Goal: Task Accomplishment & Management: Use online tool/utility

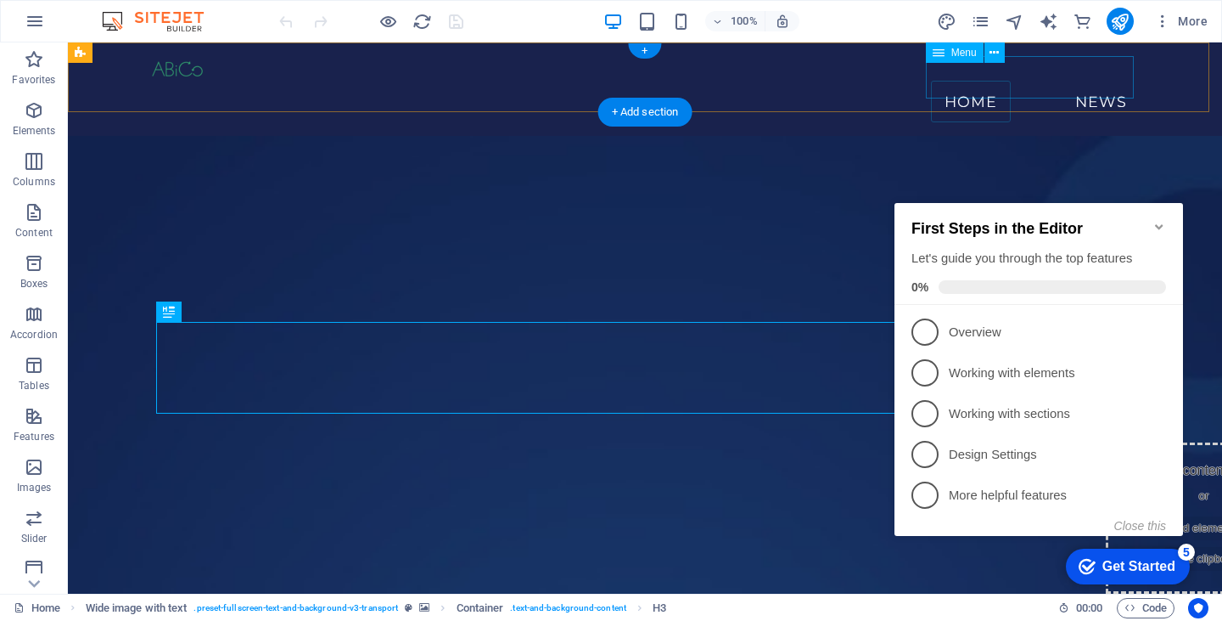
click at [1092, 81] on nav "Home News" at bounding box center [645, 102] width 992 height 42
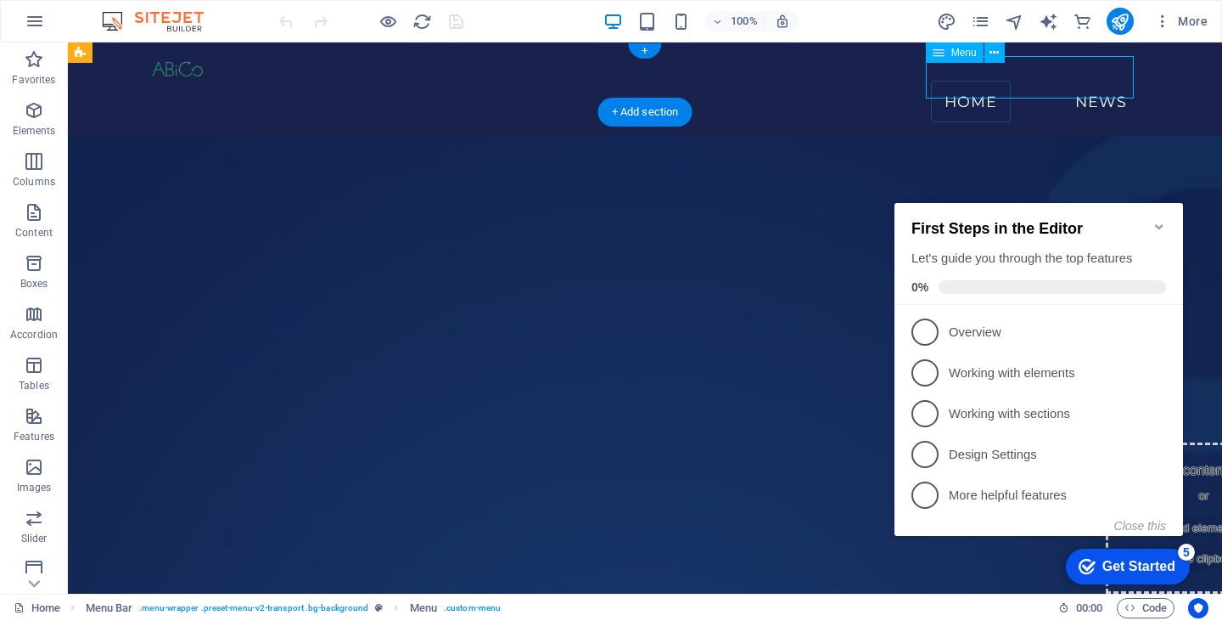
click at [1092, 81] on nav "Home News" at bounding box center [645, 102] width 992 height 42
click at [1112, 562] on div "Get Started" at bounding box center [1139, 566] width 73 height 15
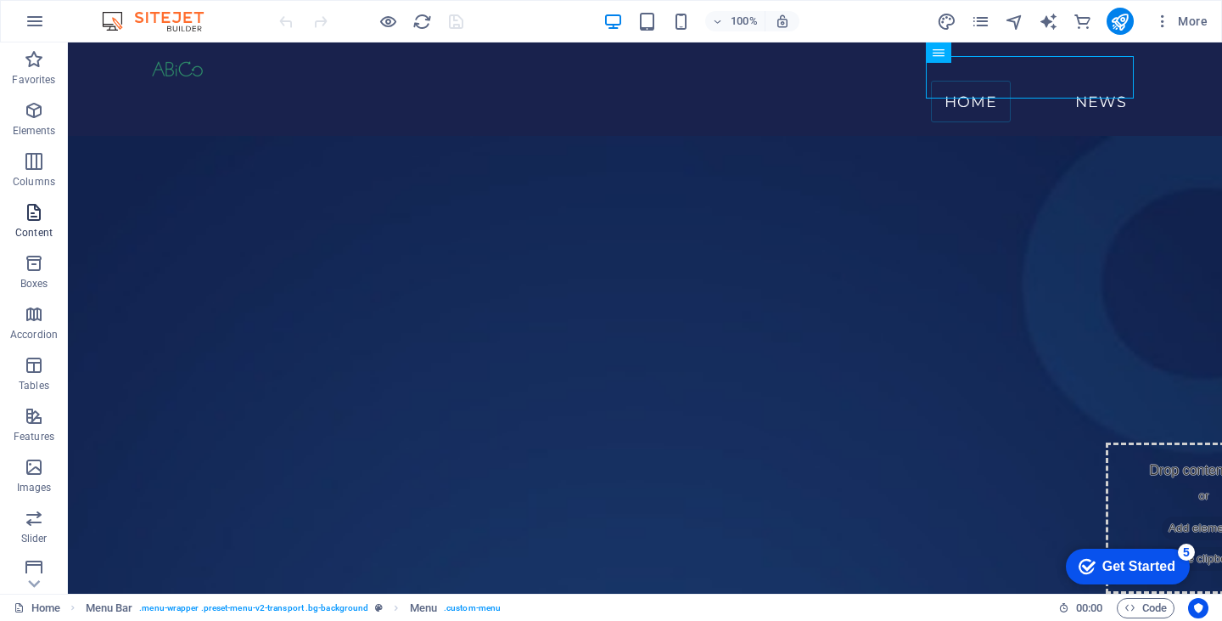
click at [36, 211] on icon "button" at bounding box center [34, 212] width 20 height 20
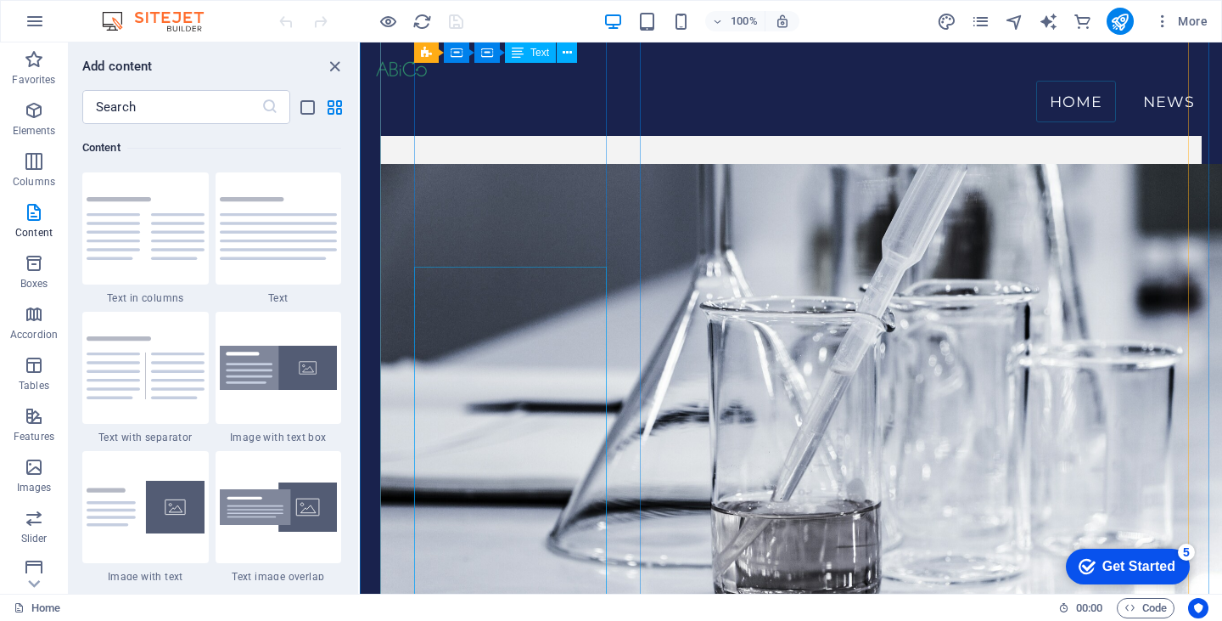
scroll to position [5922, 0]
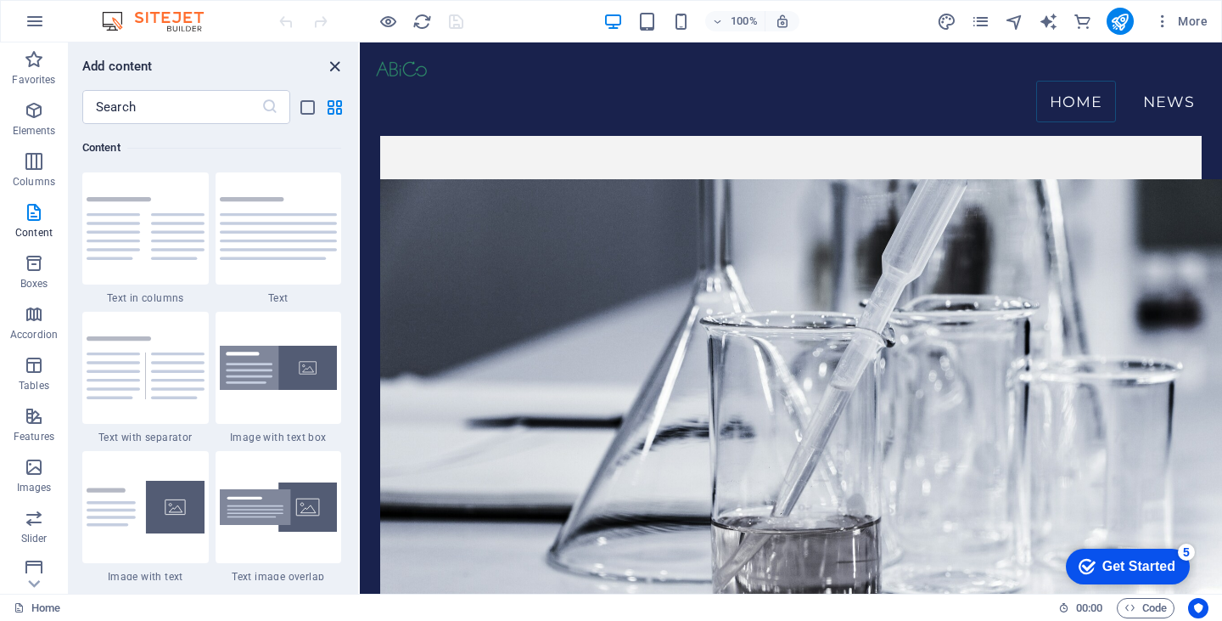
click at [334, 60] on icon "close panel" at bounding box center [335, 67] width 20 height 20
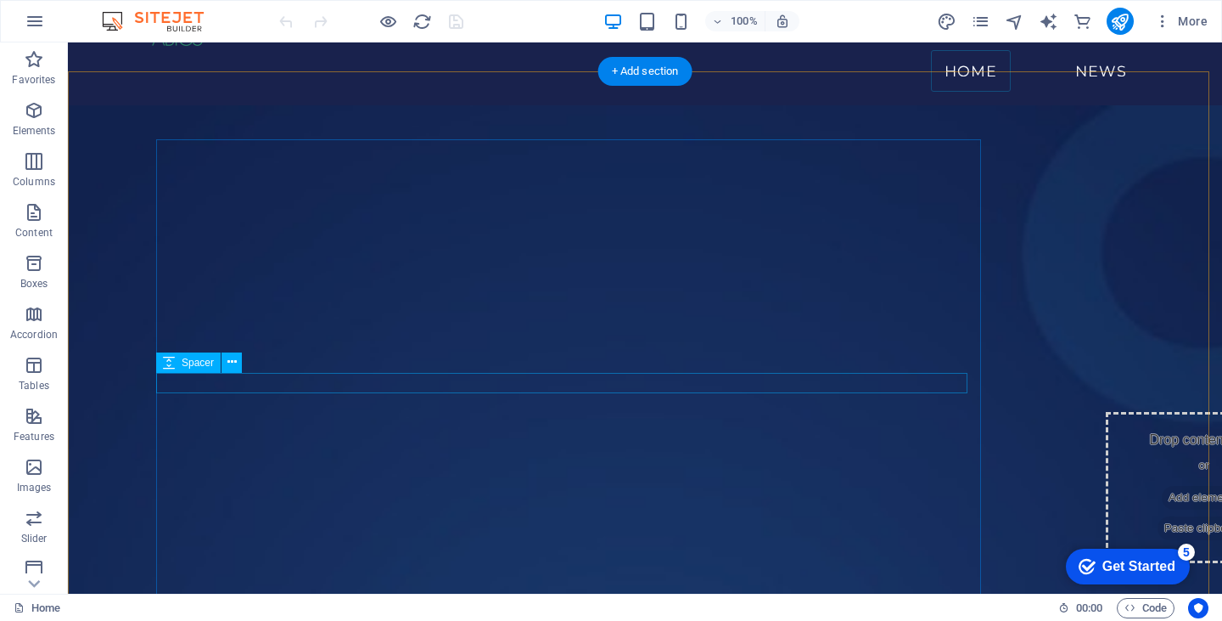
scroll to position [0, 0]
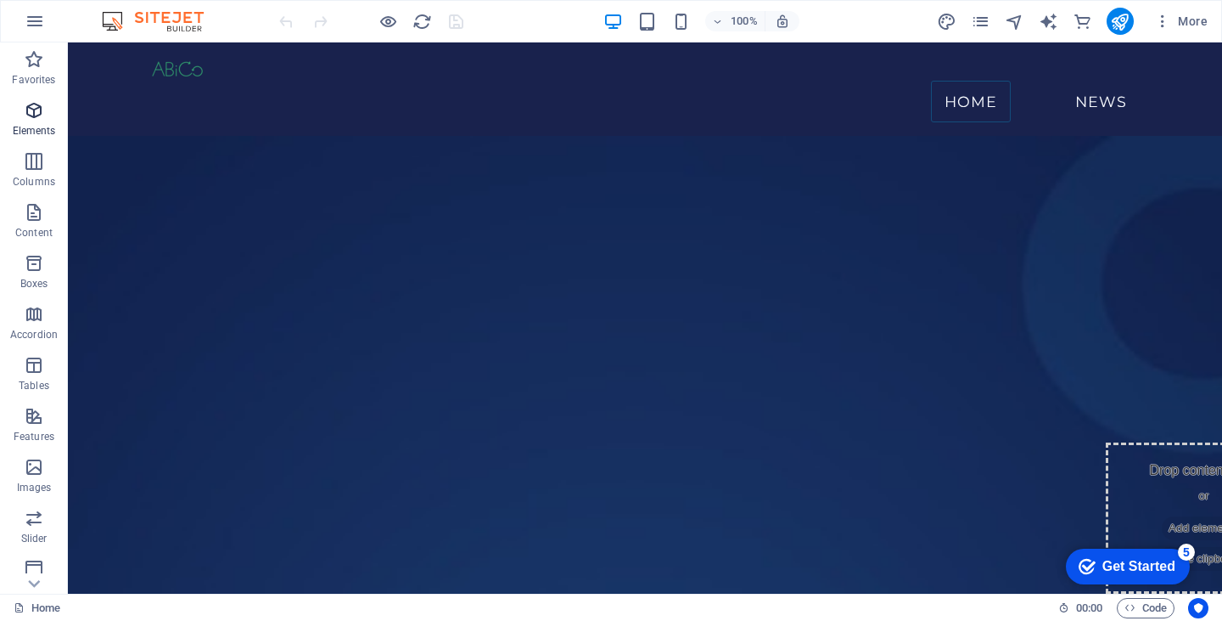
click at [37, 110] on icon "button" at bounding box center [34, 110] width 20 height 20
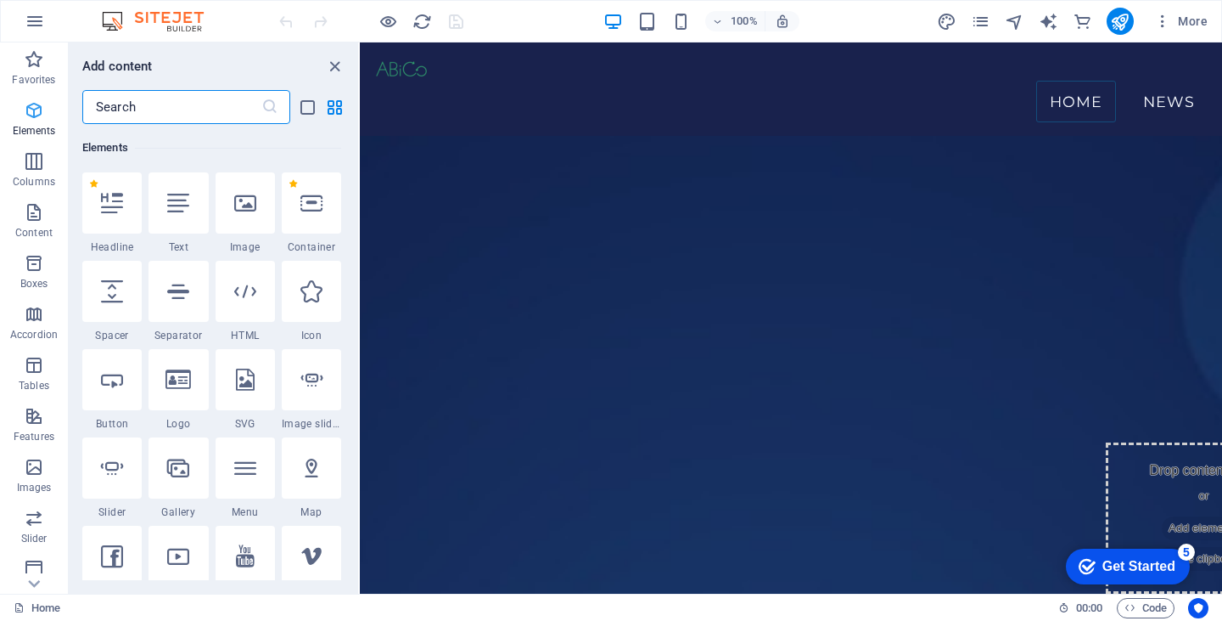
scroll to position [181, 0]
click at [29, 160] on icon "button" at bounding box center [34, 161] width 20 height 20
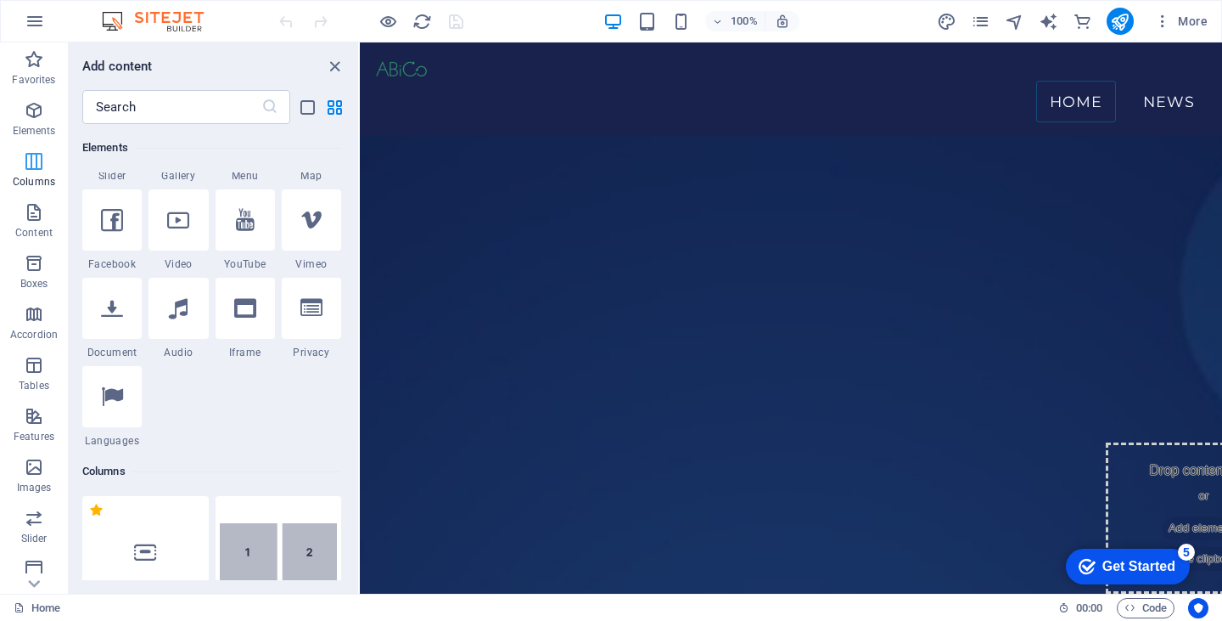
scroll to position [840, 0]
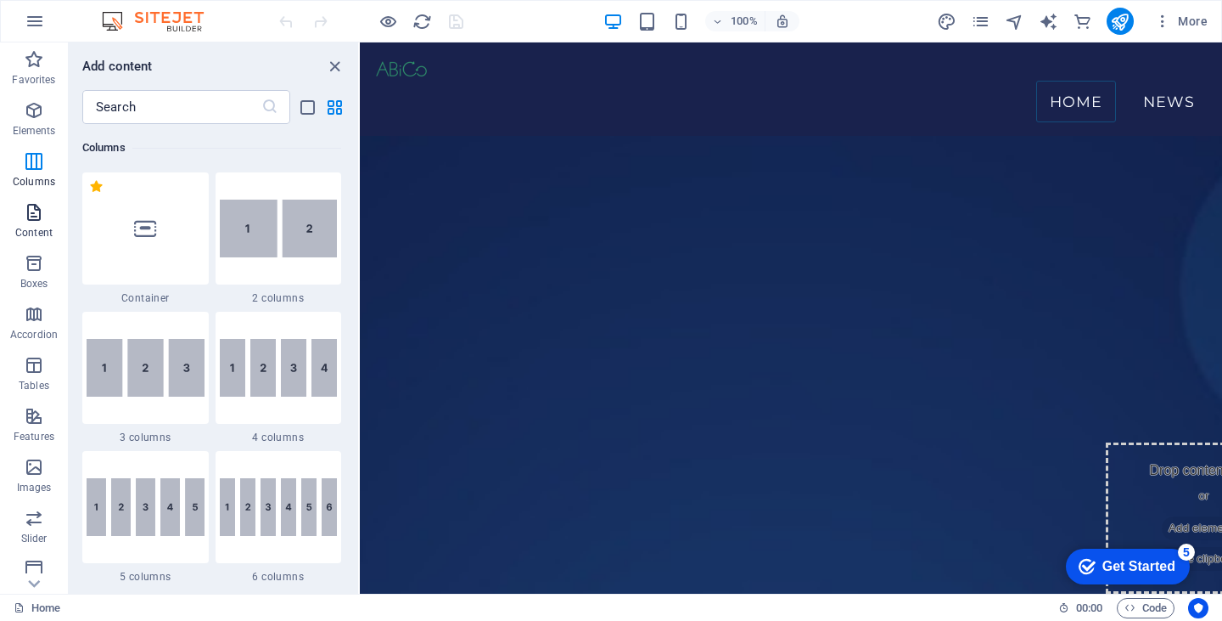
click at [27, 212] on icon "button" at bounding box center [34, 212] width 20 height 20
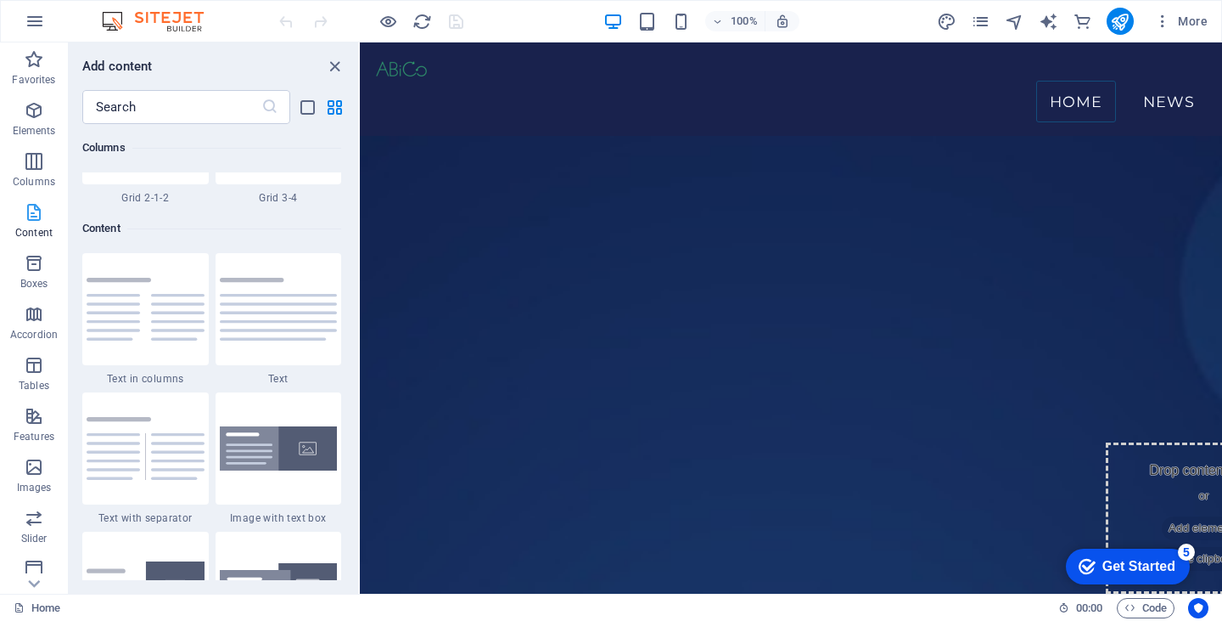
scroll to position [2970, 0]
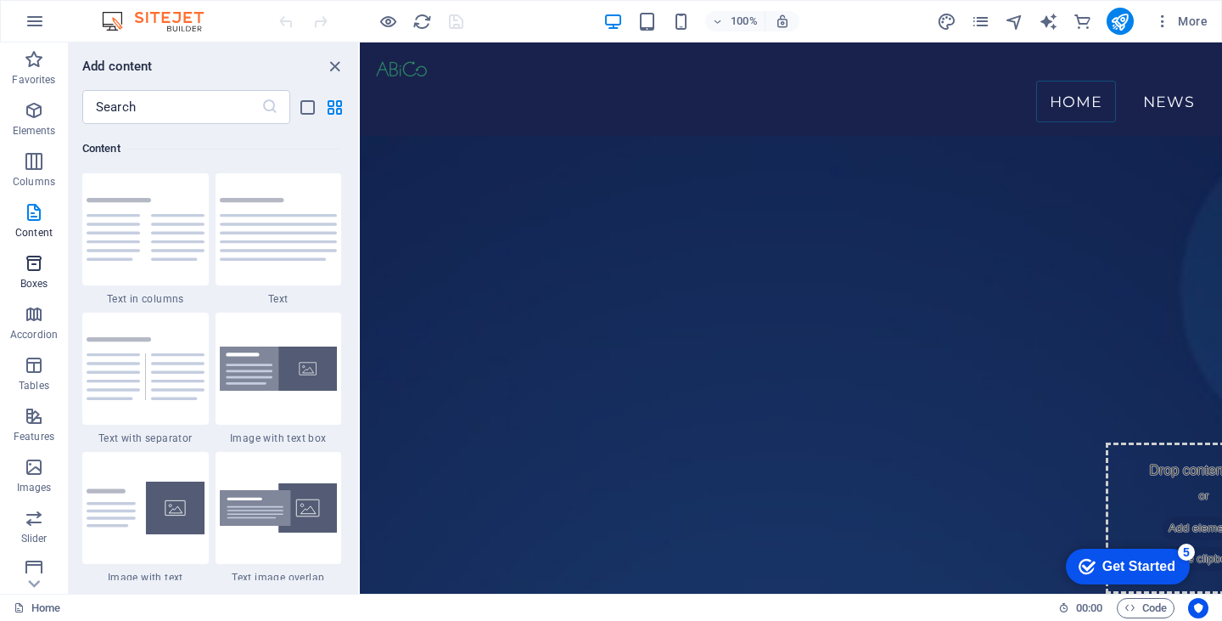
click at [30, 273] on icon "button" at bounding box center [34, 263] width 20 height 20
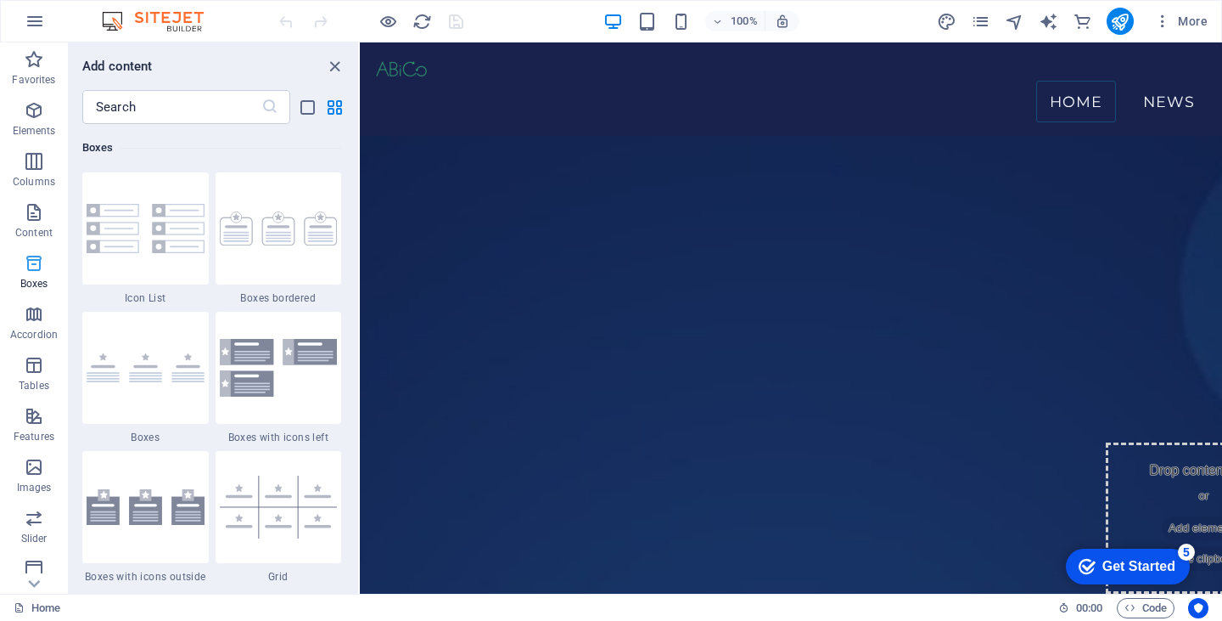
scroll to position [4683, 0]
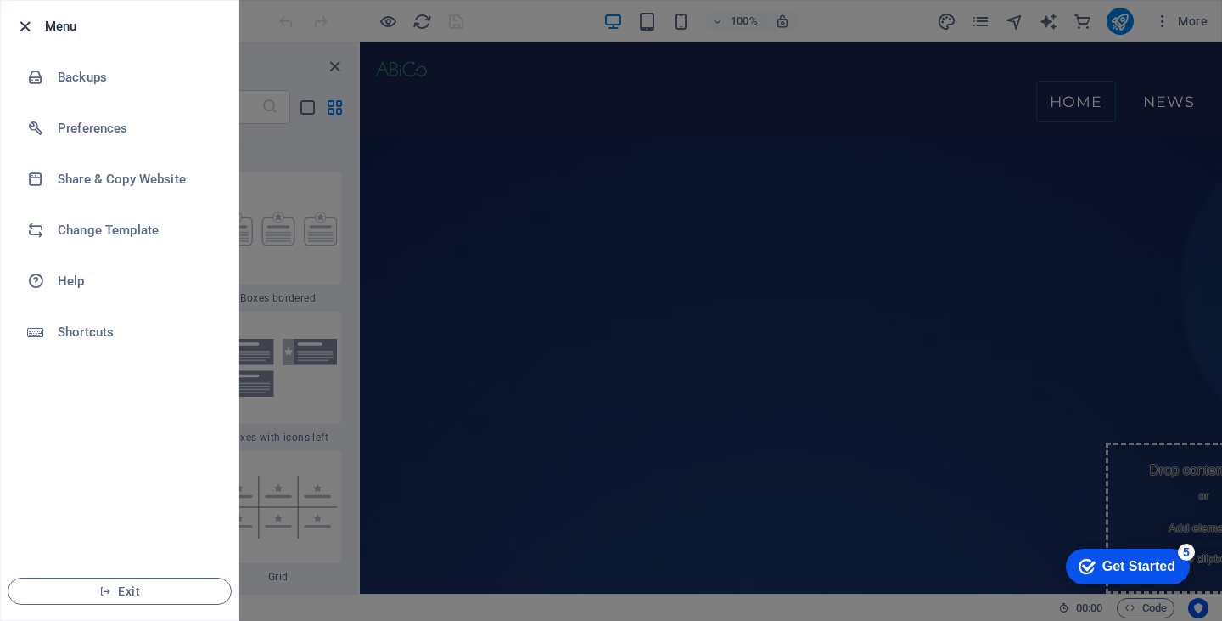
click at [24, 29] on icon "button" at bounding box center [25, 27] width 20 height 20
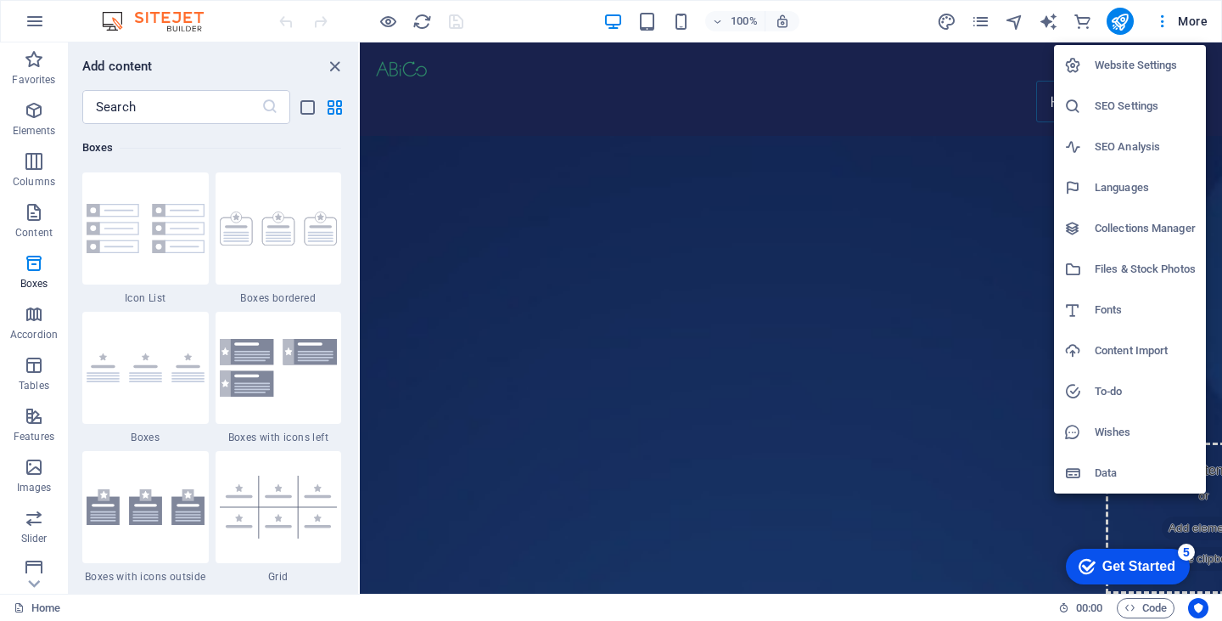
click at [1193, 22] on div at bounding box center [611, 310] width 1222 height 621
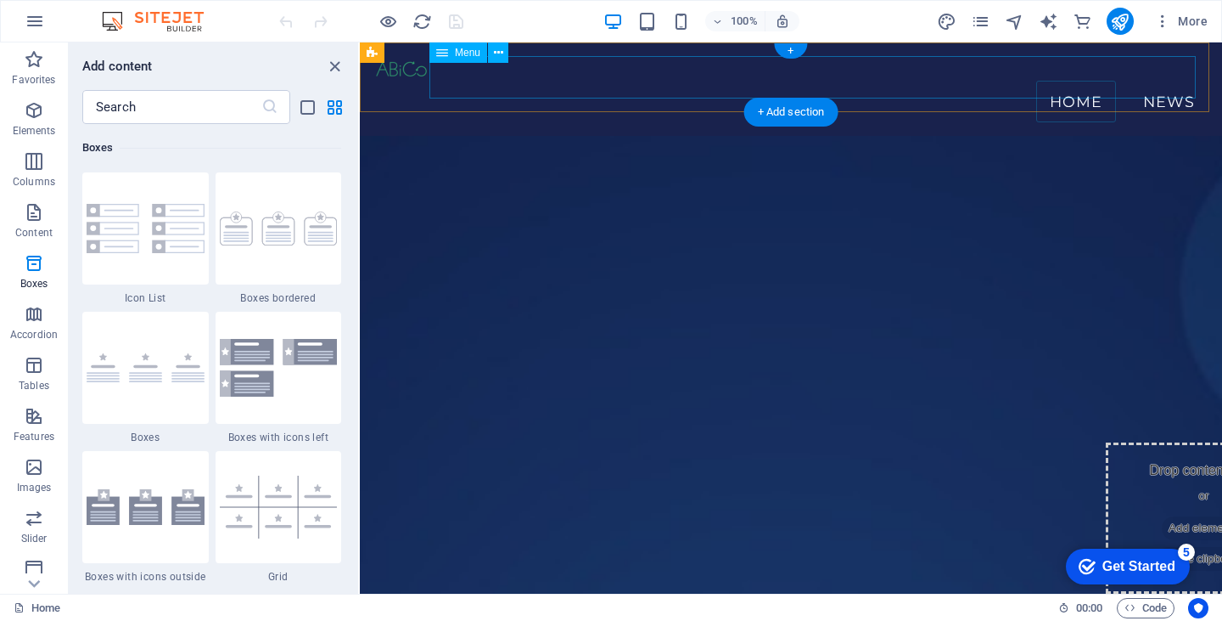
click at [1153, 81] on nav "Home News" at bounding box center [791, 102] width 835 height 42
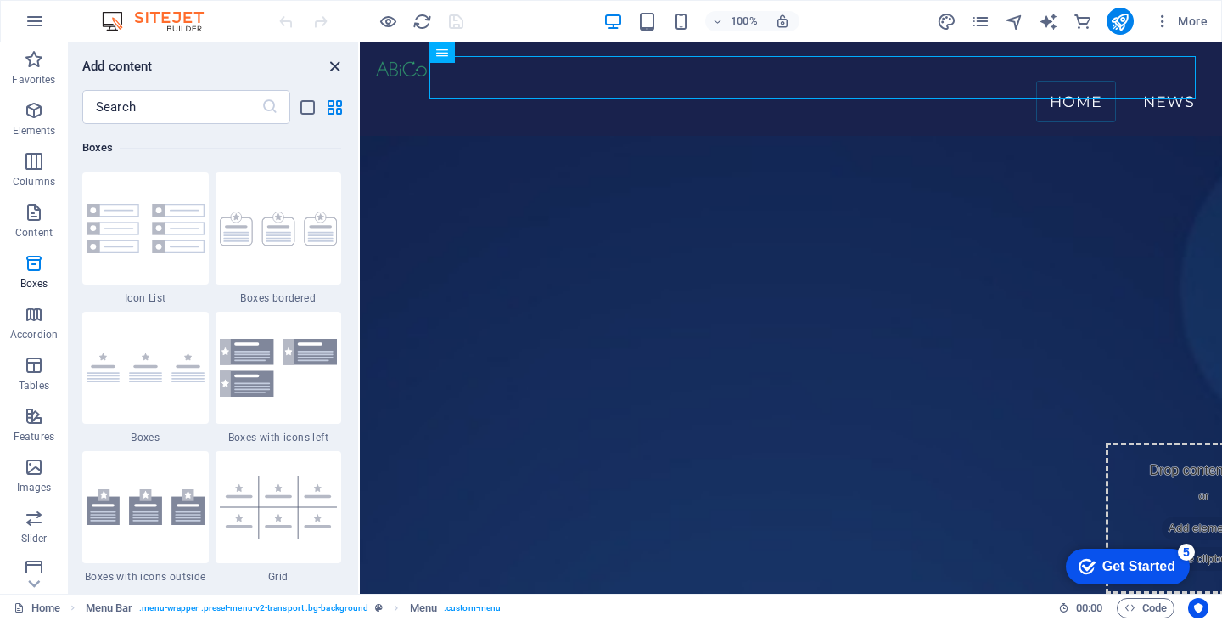
click at [336, 67] on icon "close panel" at bounding box center [335, 67] width 20 height 20
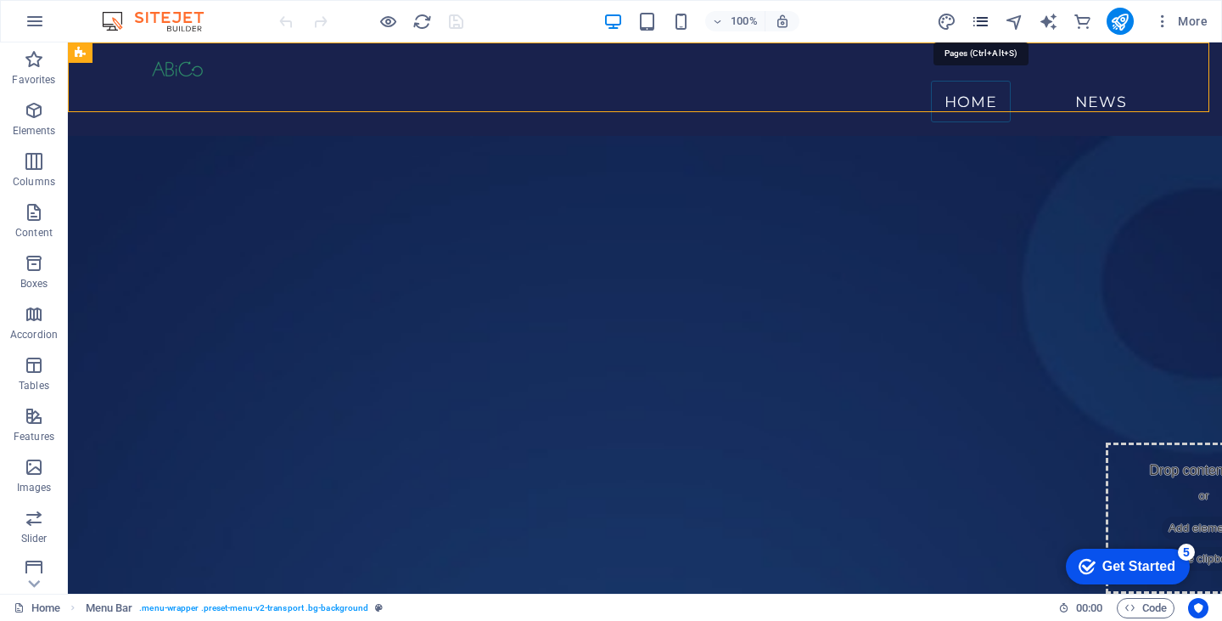
click at [980, 22] on icon "pages" at bounding box center [981, 22] width 20 height 20
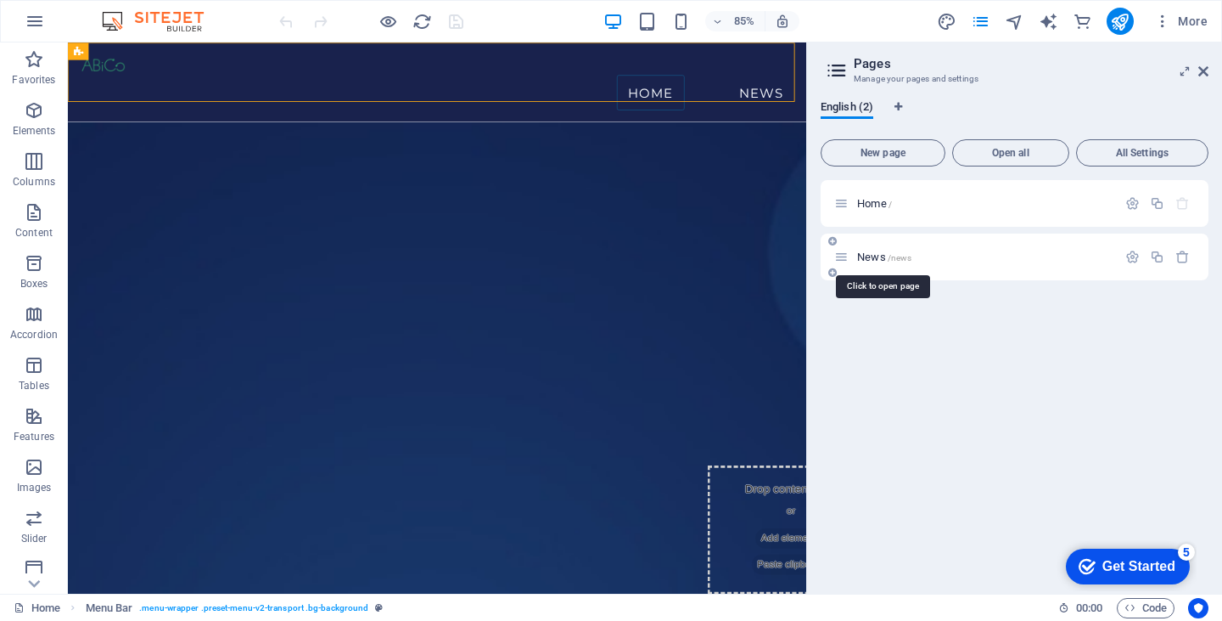
click at [870, 258] on span "News /news" at bounding box center [884, 256] width 54 height 13
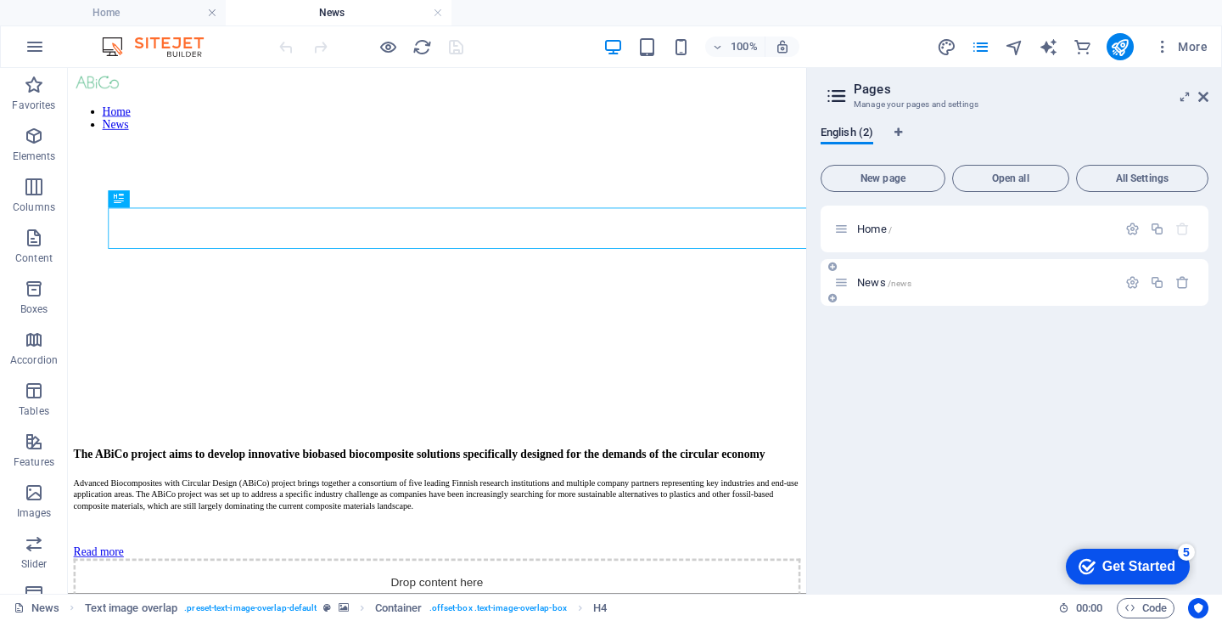
scroll to position [0, 0]
click at [1206, 95] on icon at bounding box center [1204, 97] width 10 height 14
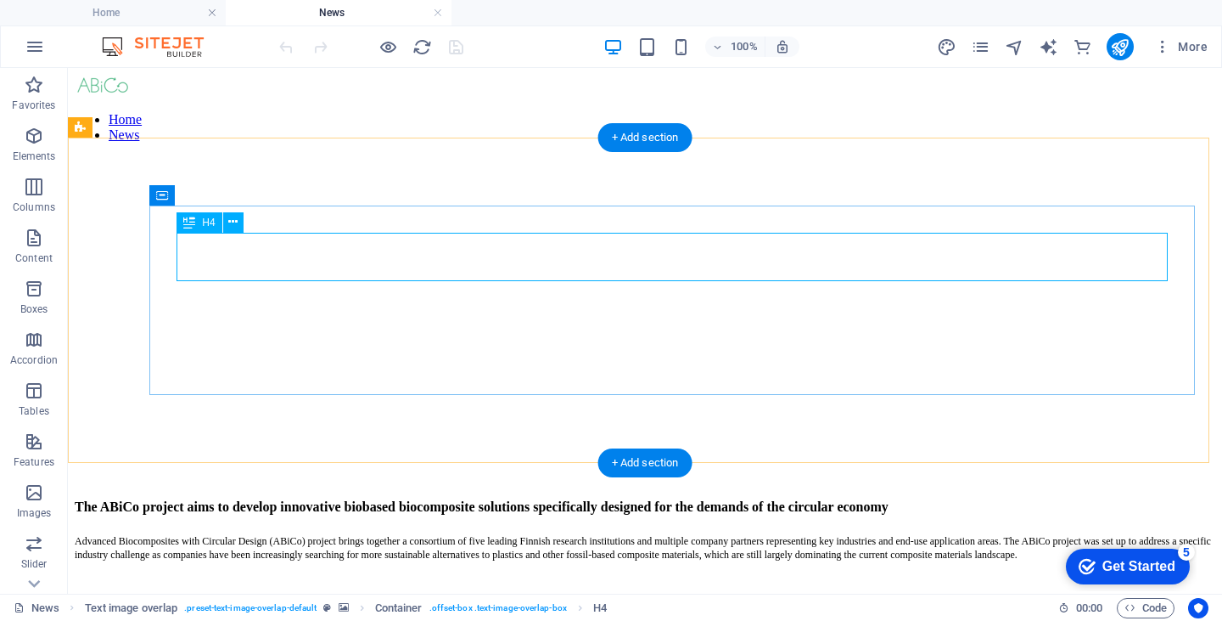
scroll to position [96, 0]
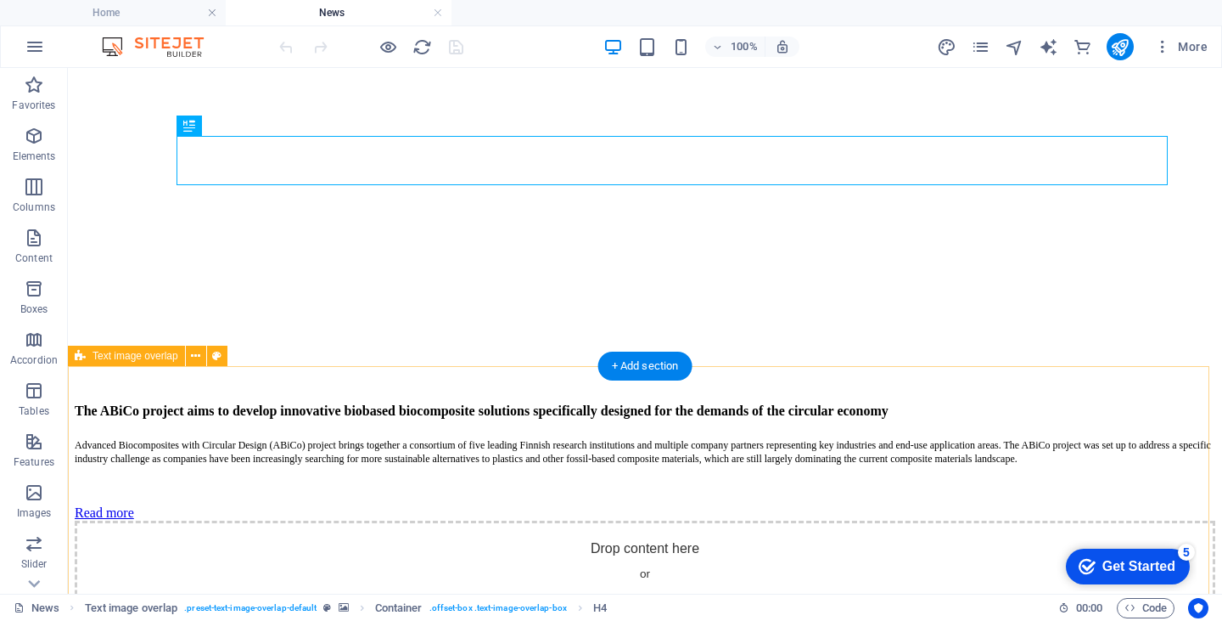
click at [647, 520] on div "Drop content here or Add elements Paste clipboard" at bounding box center [645, 580] width 1141 height 121
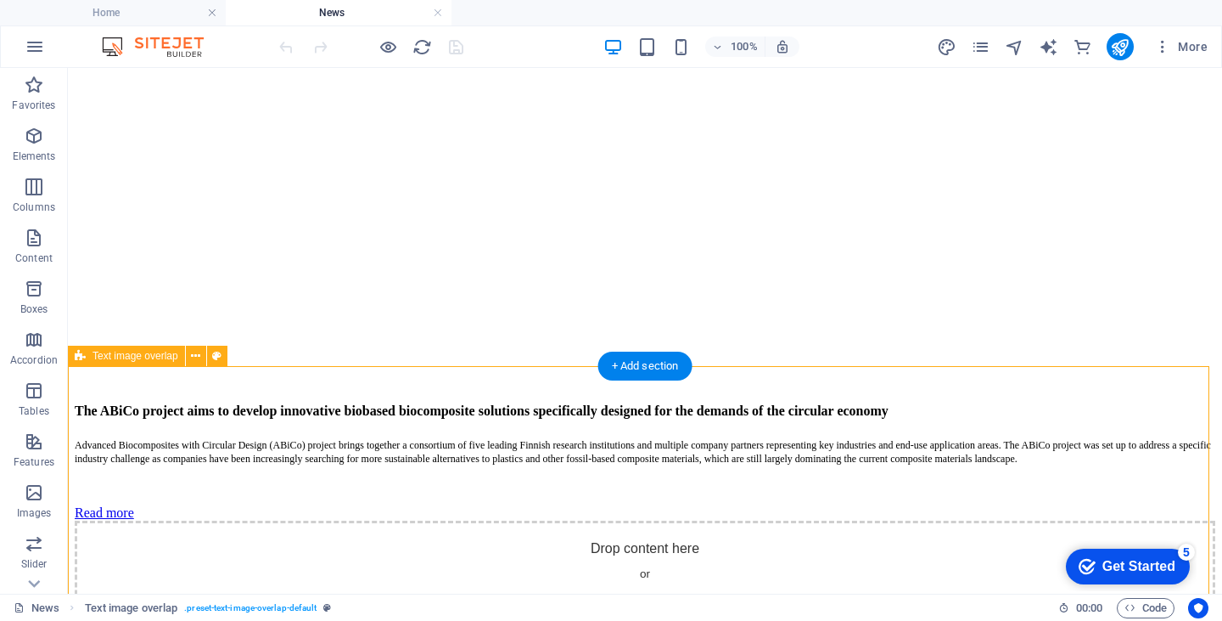
click at [667, 594] on span "Paste clipboard" at bounding box center [690, 606] width 93 height 24
click at [587, 594] on span "Add elements" at bounding box center [596, 606] width 84 height 24
click at [641, 365] on div "+ Add section" at bounding box center [646, 365] width 94 height 29
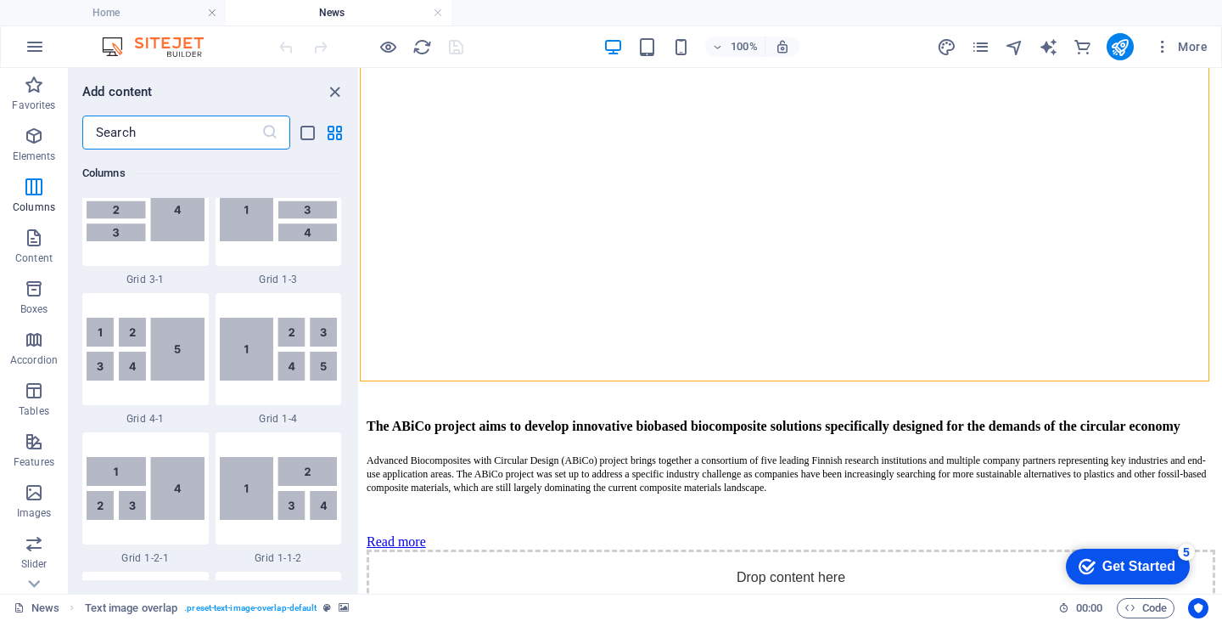
scroll to position [2278, 0]
click at [464, 127] on icon at bounding box center [463, 126] width 9 height 18
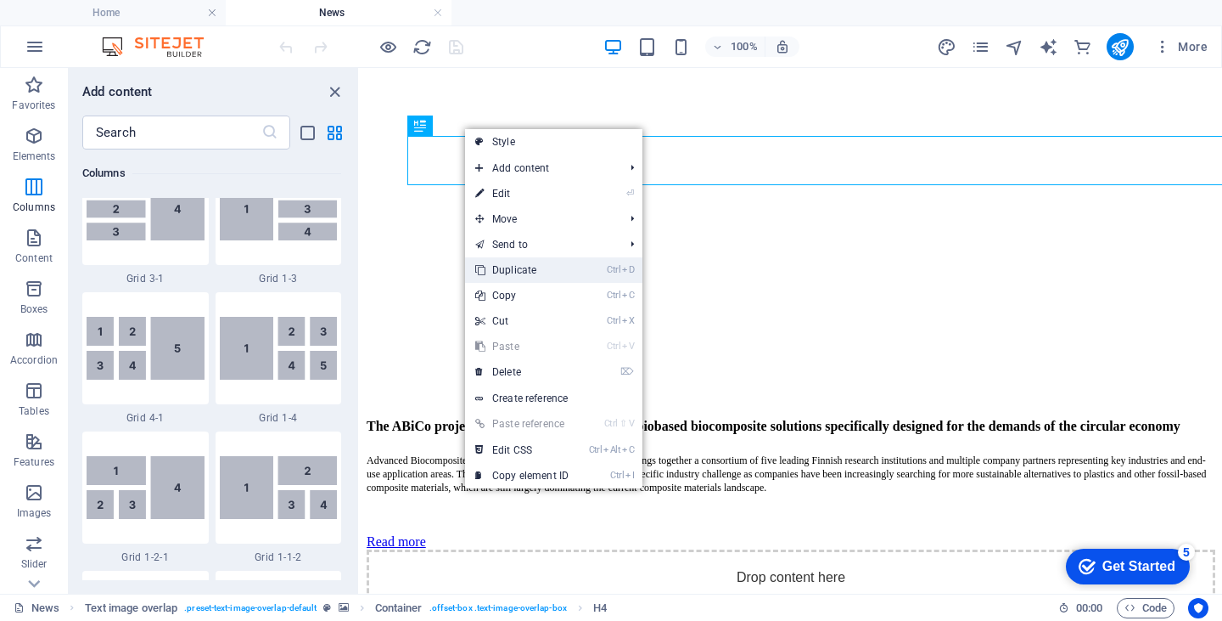
click at [530, 262] on link "Ctrl D Duplicate" at bounding box center [522, 269] width 114 height 25
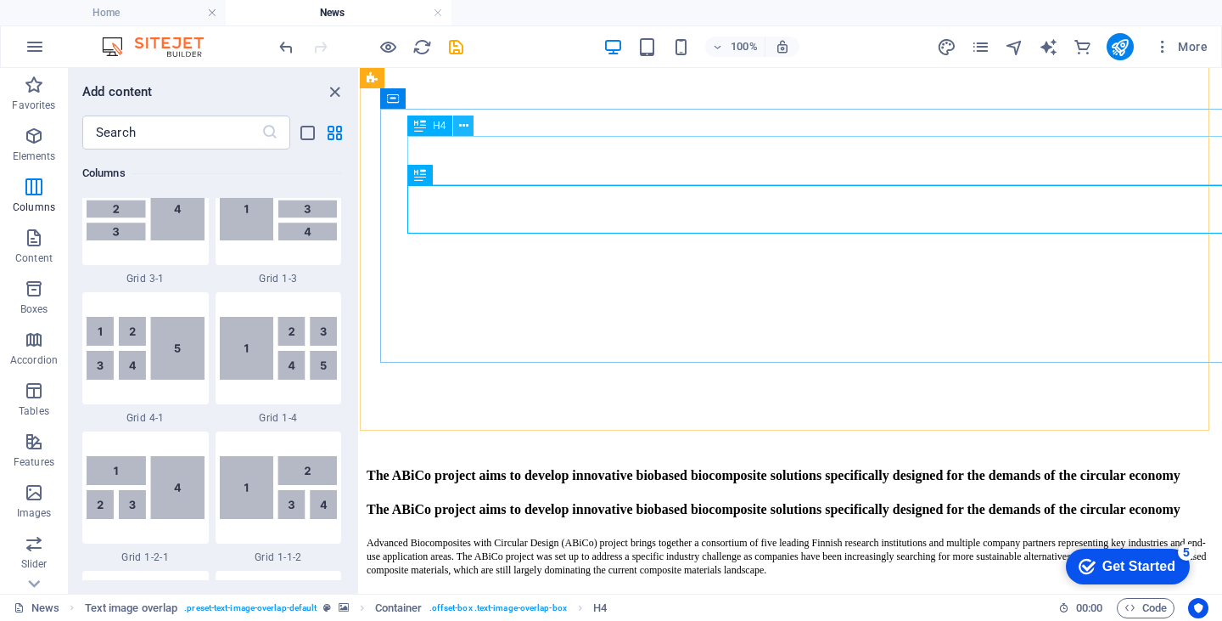
click at [464, 125] on icon at bounding box center [463, 126] width 9 height 18
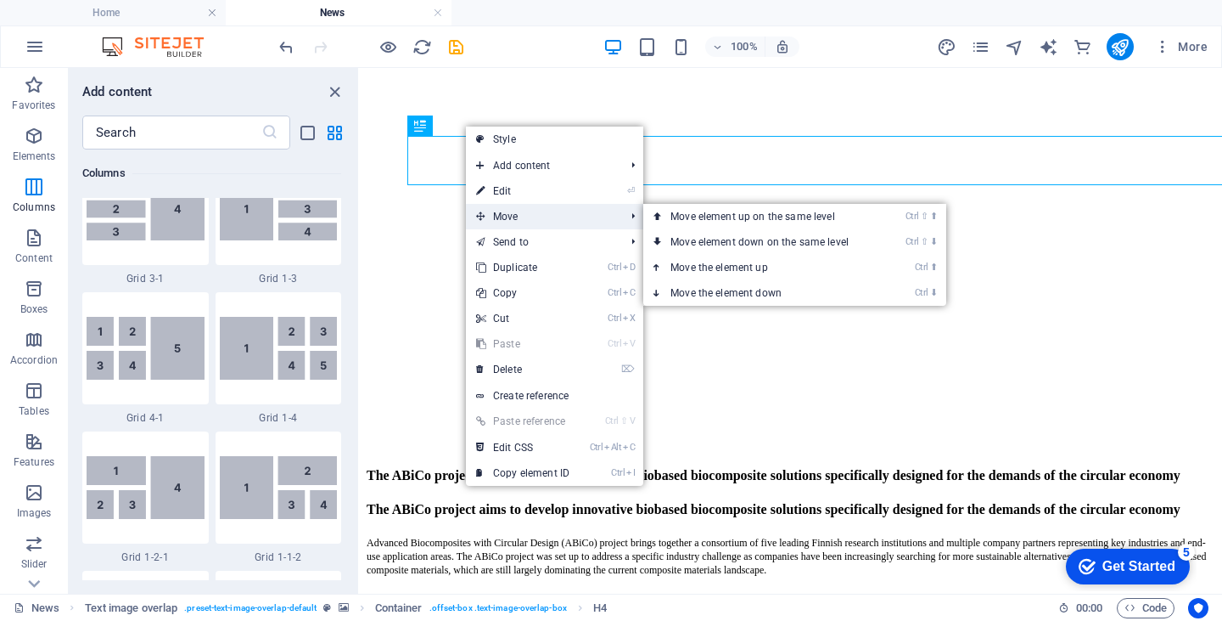
click at [493, 215] on span "Move" at bounding box center [542, 216] width 152 height 25
click at [710, 296] on link "Ctrl ⬇ Move the element down" at bounding box center [763, 292] width 239 height 25
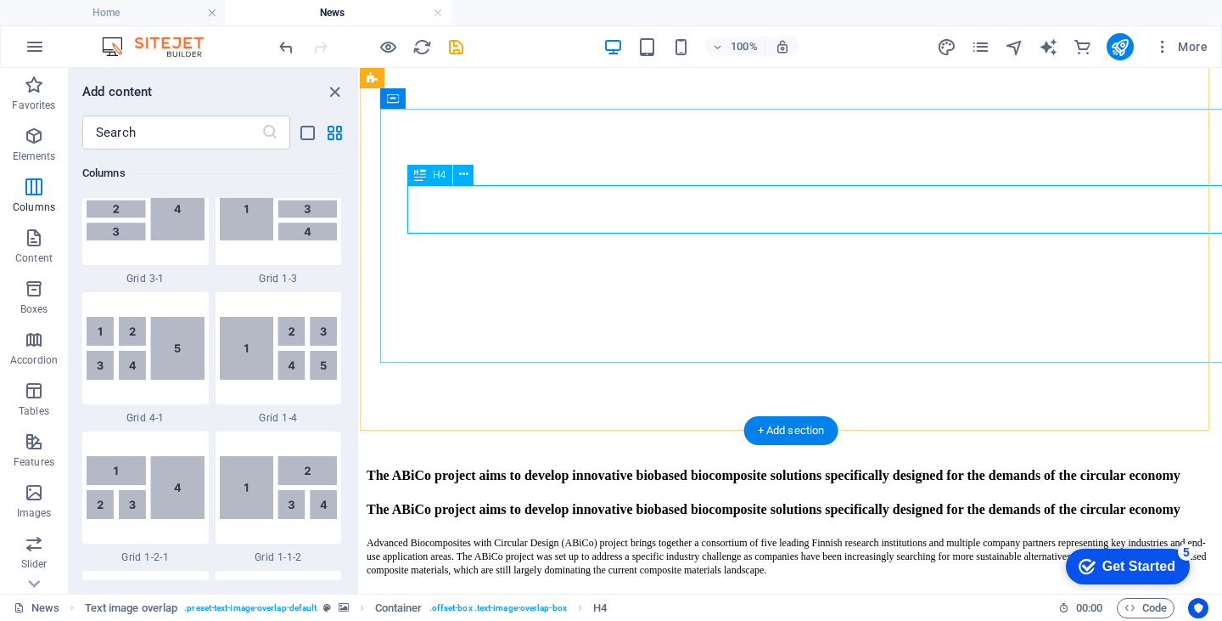
click at [665, 502] on div "The ABiCo project aims to develop innovative biobased biocomposite solutions sp…" at bounding box center [791, 509] width 849 height 15
click at [463, 176] on icon at bounding box center [463, 175] width 9 height 18
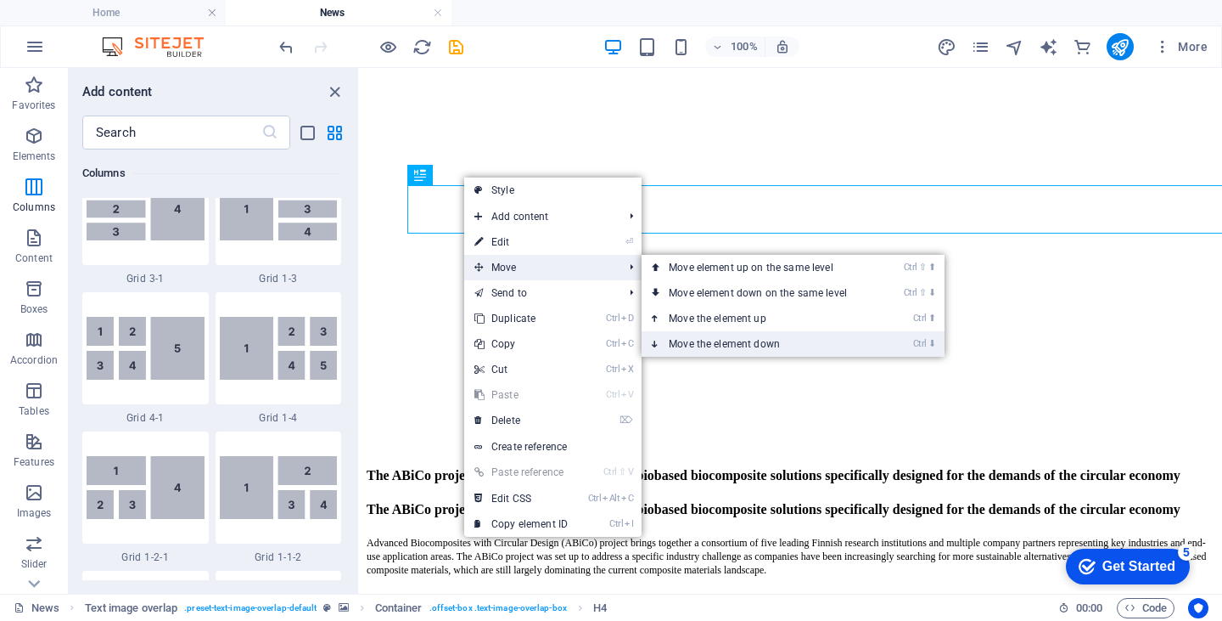
click at [683, 345] on link "Ctrl ⬇ Move the element down" at bounding box center [761, 343] width 239 height 25
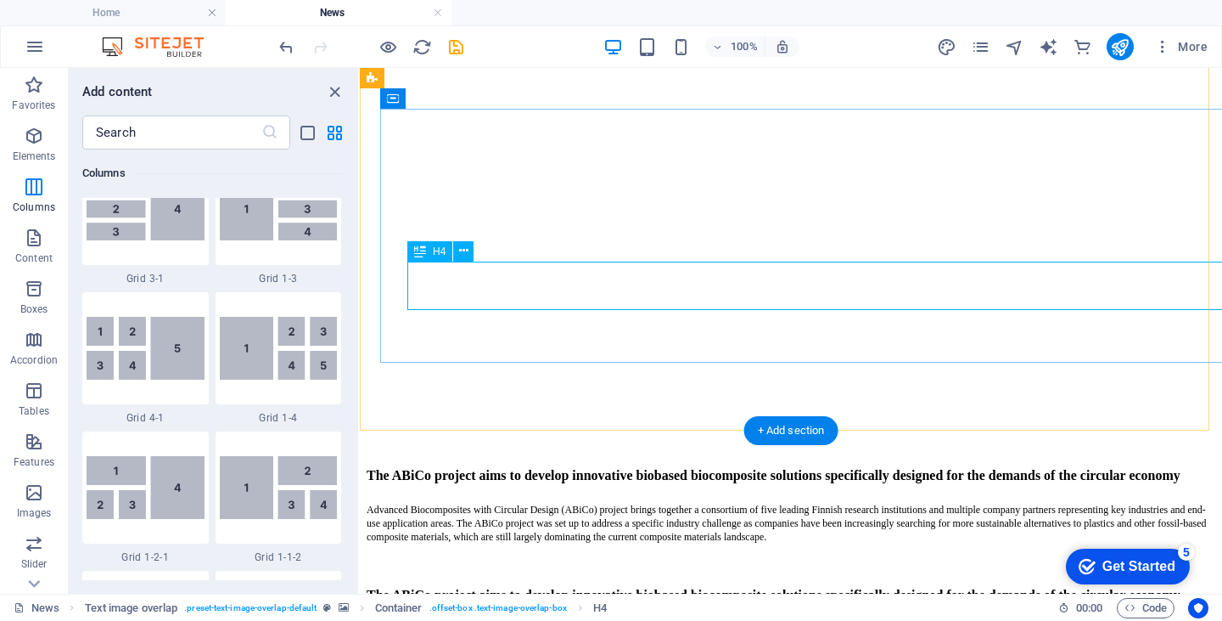
scroll to position [143, 0]
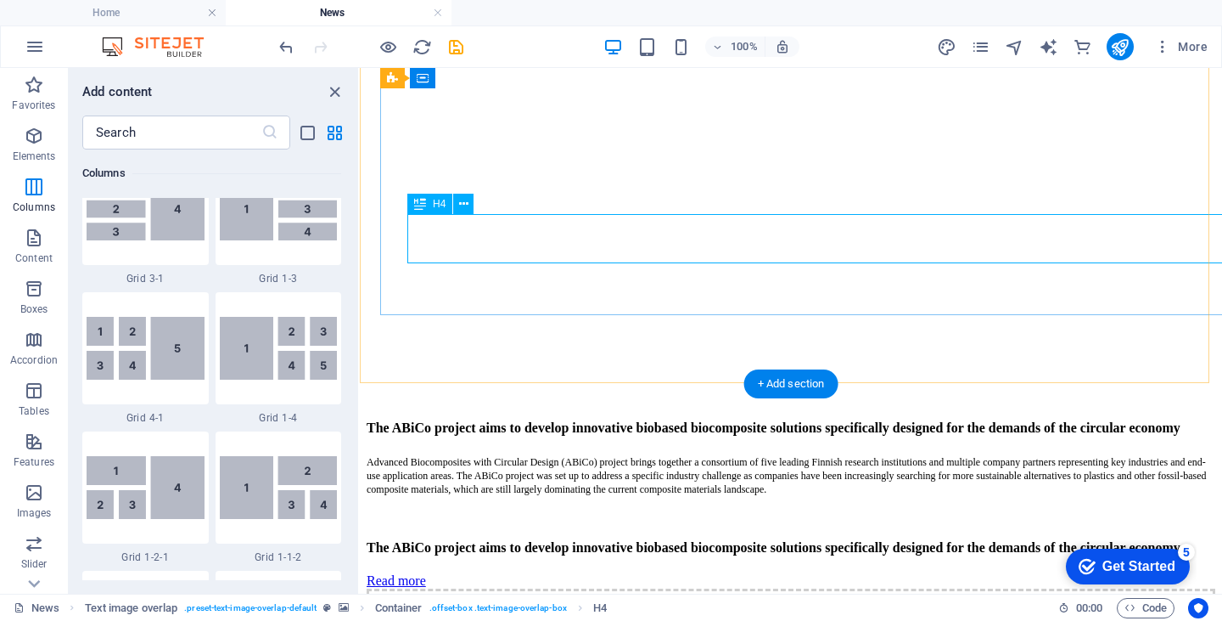
click at [589, 540] on div "The ABiCo project aims to develop innovative biobased biocomposite solutions sp…" at bounding box center [791, 547] width 849 height 15
click at [464, 207] on icon at bounding box center [463, 204] width 9 height 18
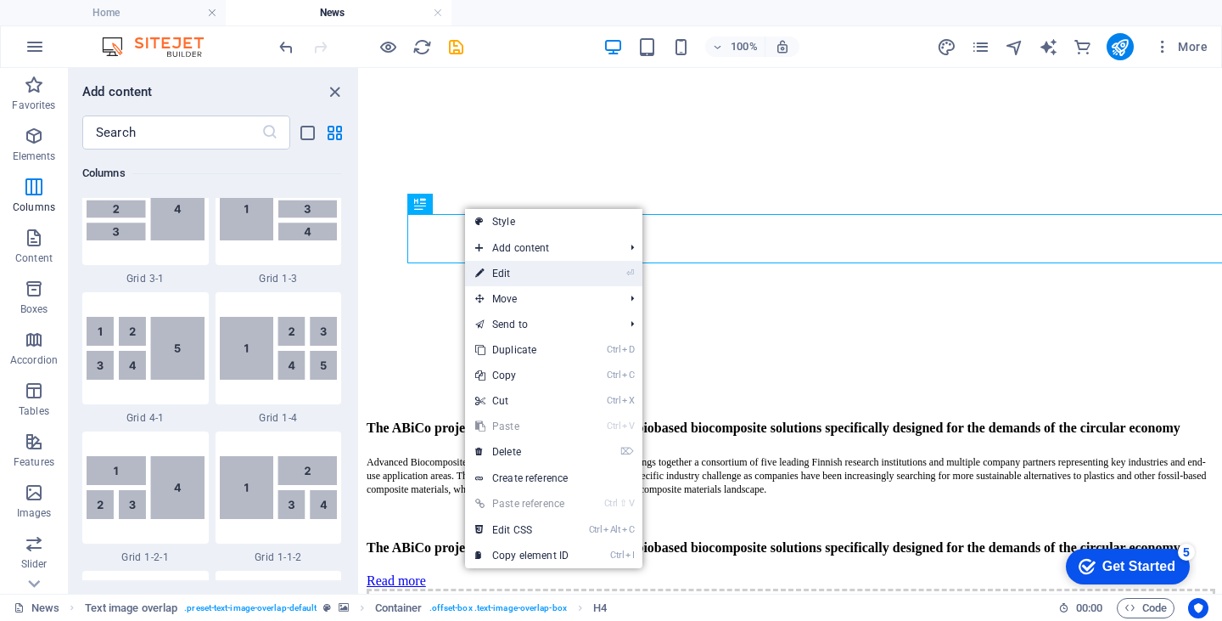
click at [499, 274] on link "⏎ Edit" at bounding box center [522, 273] width 114 height 25
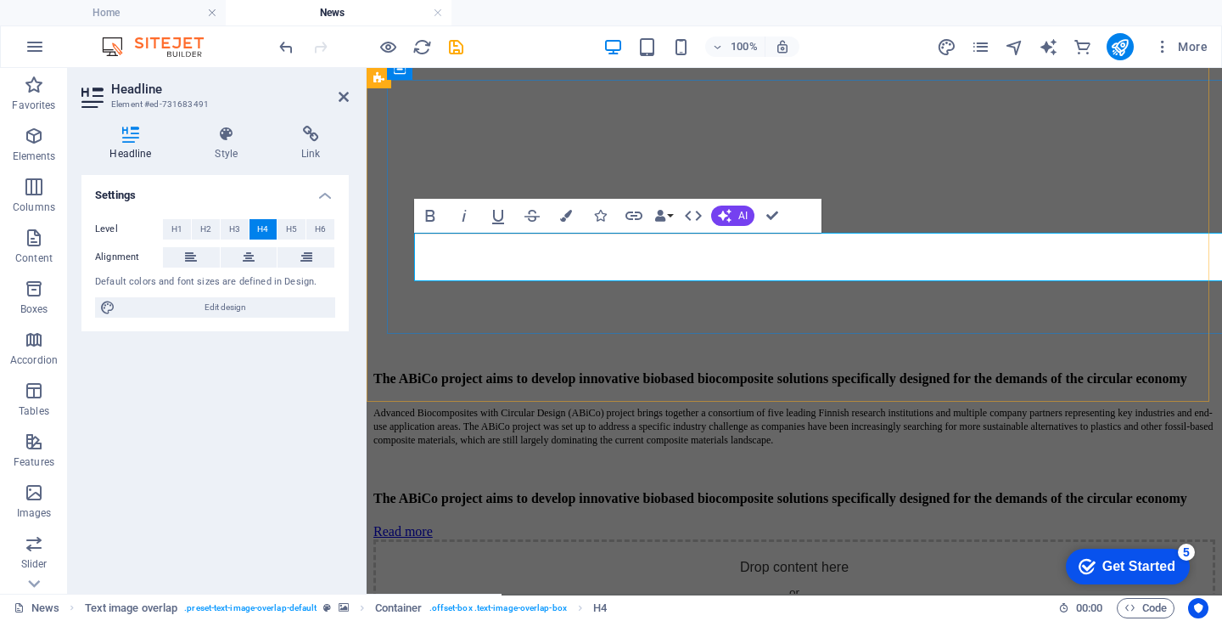
scroll to position [125, 0]
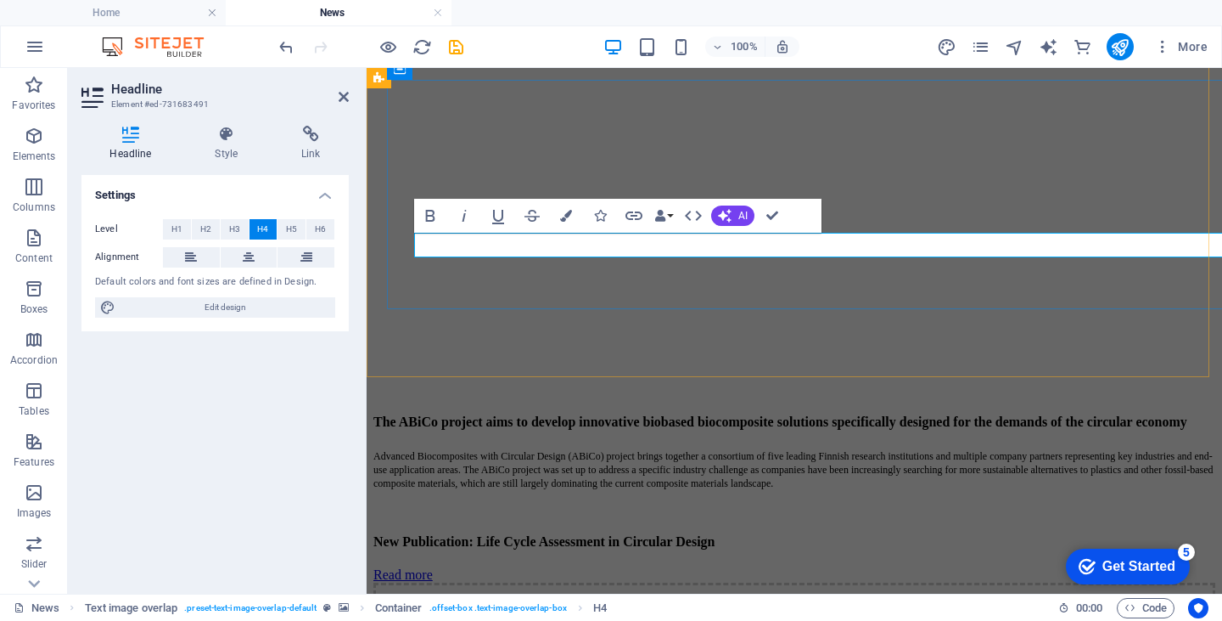
click at [481, 534] on h4 "New Publication: Life Cycle Assessment in Circular Design" at bounding box center [795, 541] width 842 height 15
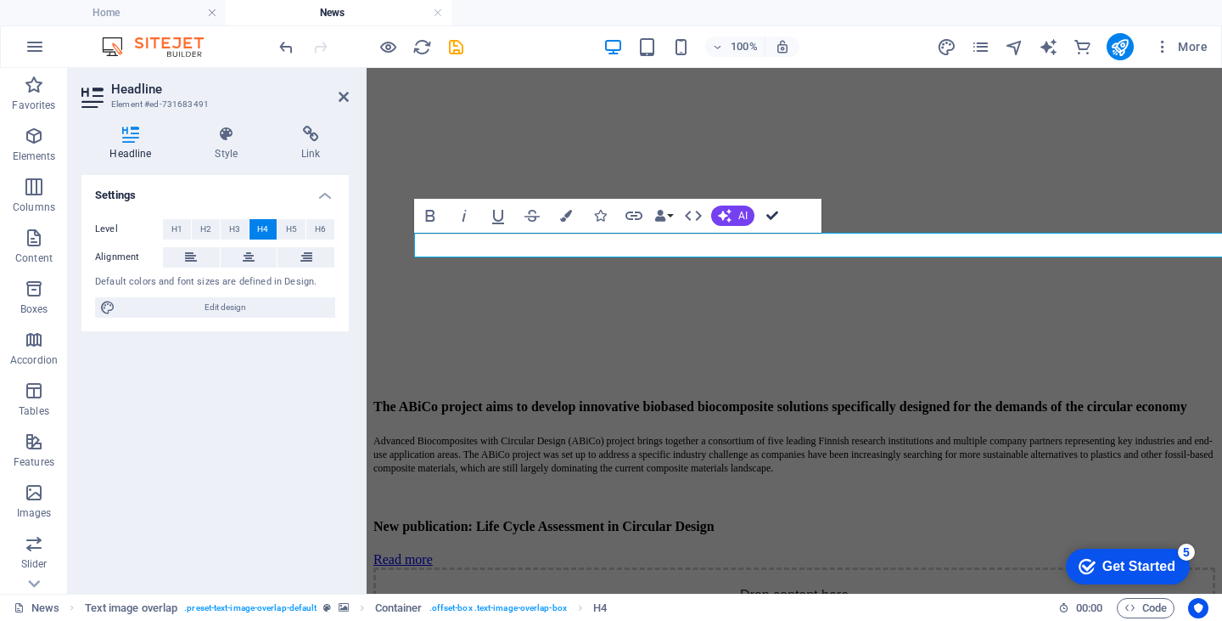
scroll to position [110, 0]
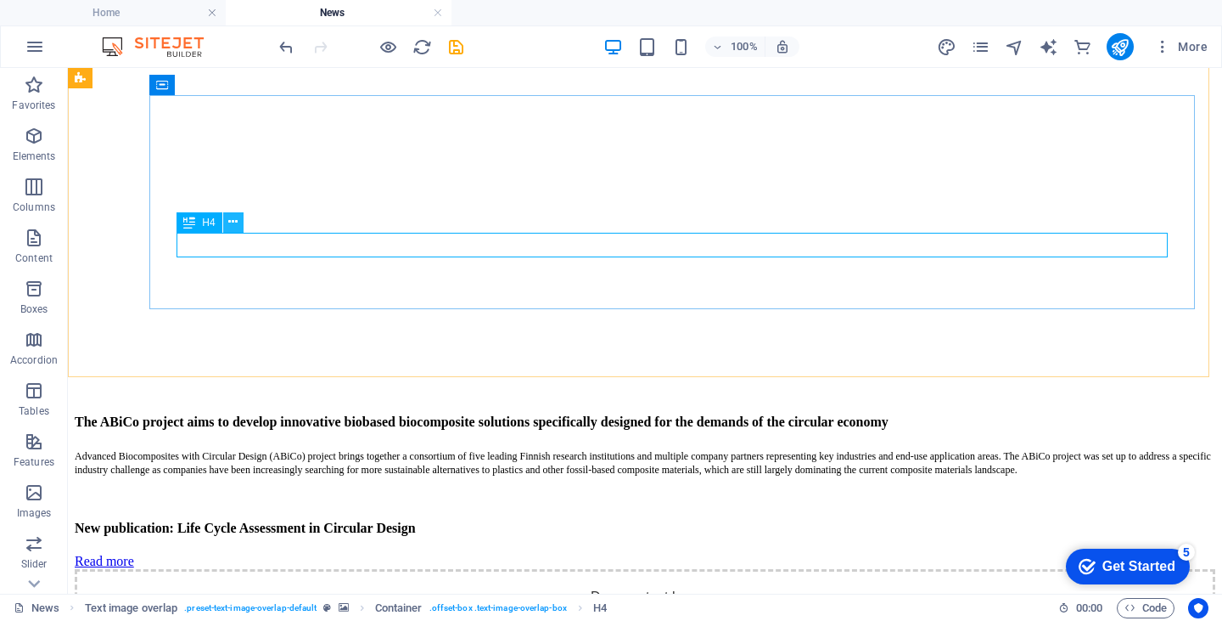
click at [228, 225] on icon at bounding box center [232, 222] width 9 height 18
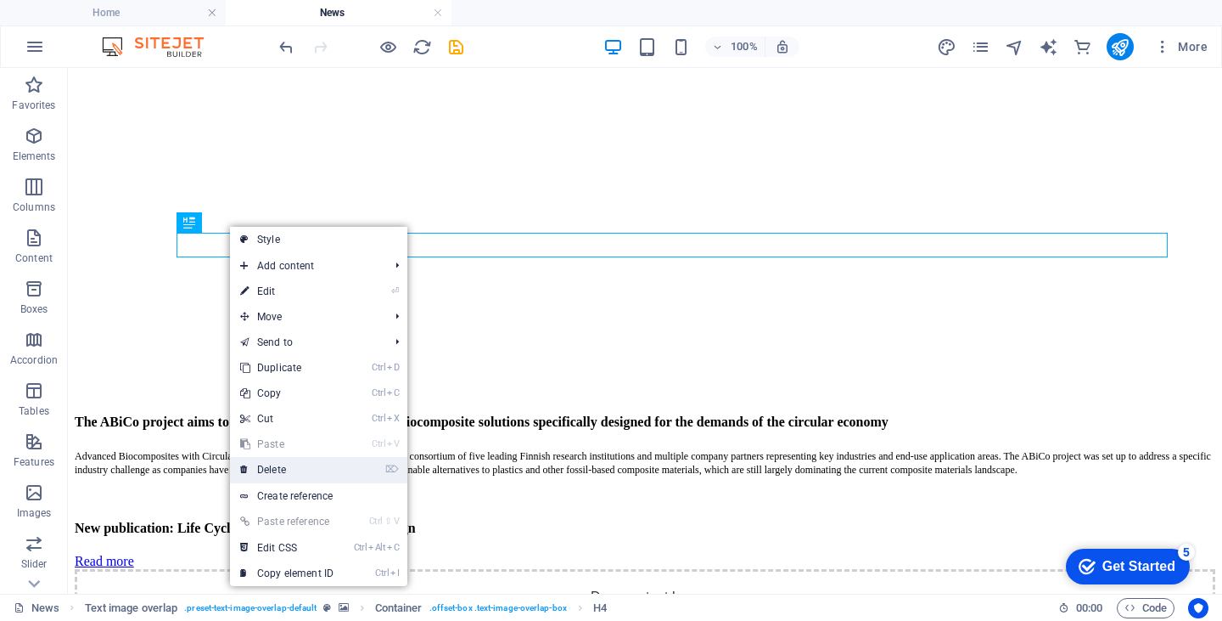
click at [267, 466] on link "⌦ Delete" at bounding box center [287, 469] width 114 height 25
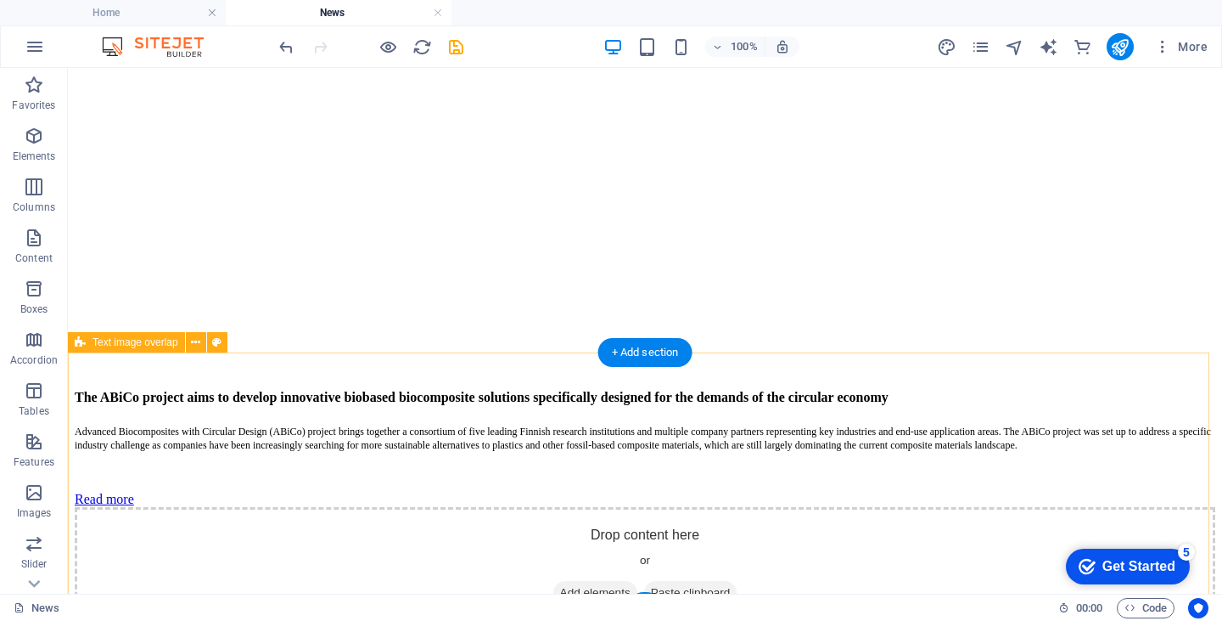
click at [650, 507] on div "Drop content here or Add elements Paste clipboard" at bounding box center [645, 567] width 1141 height 121
click at [575, 581] on span "Add elements" at bounding box center [596, 593] width 84 height 24
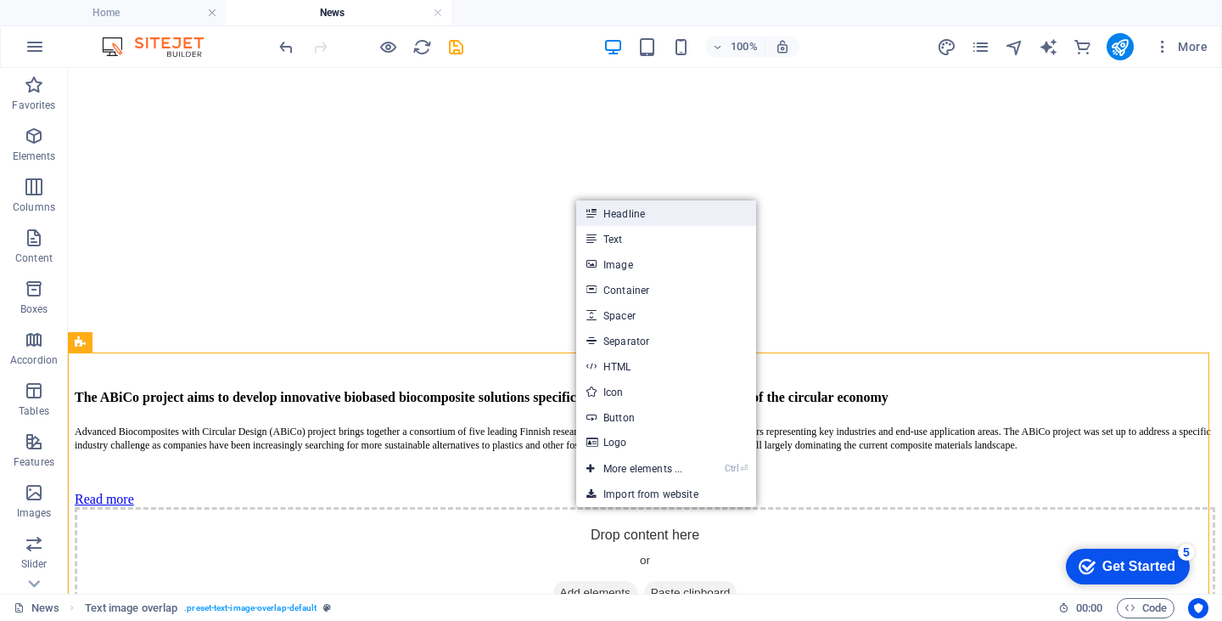
click at [622, 213] on link "Headline" at bounding box center [666, 212] width 180 height 25
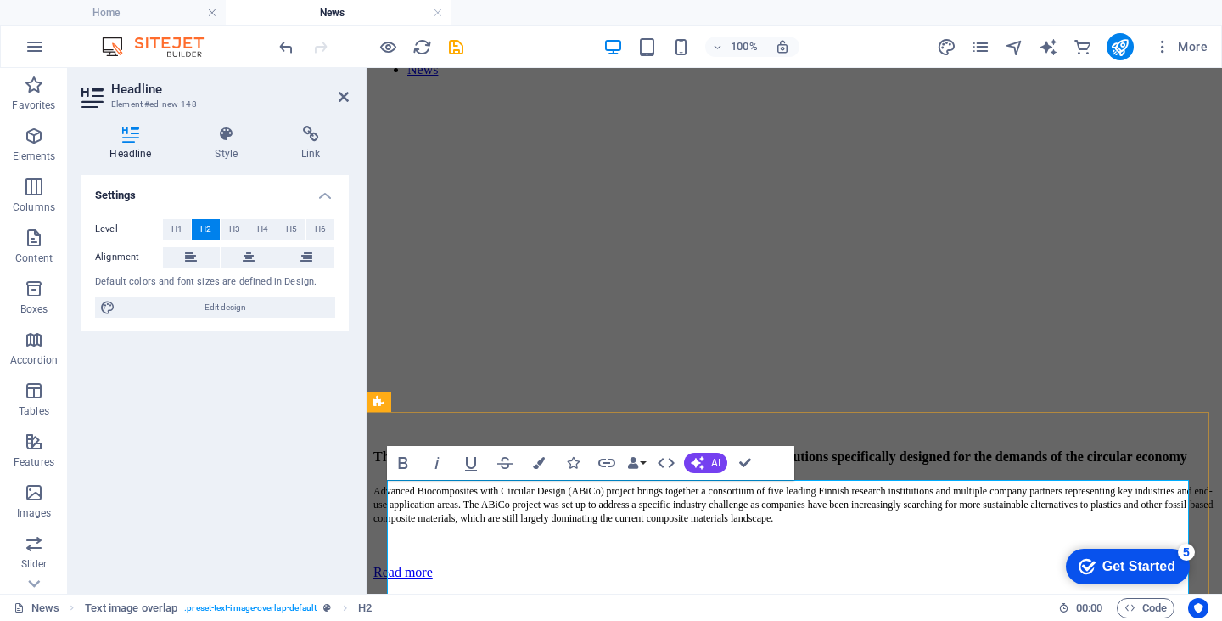
scroll to position [142, 0]
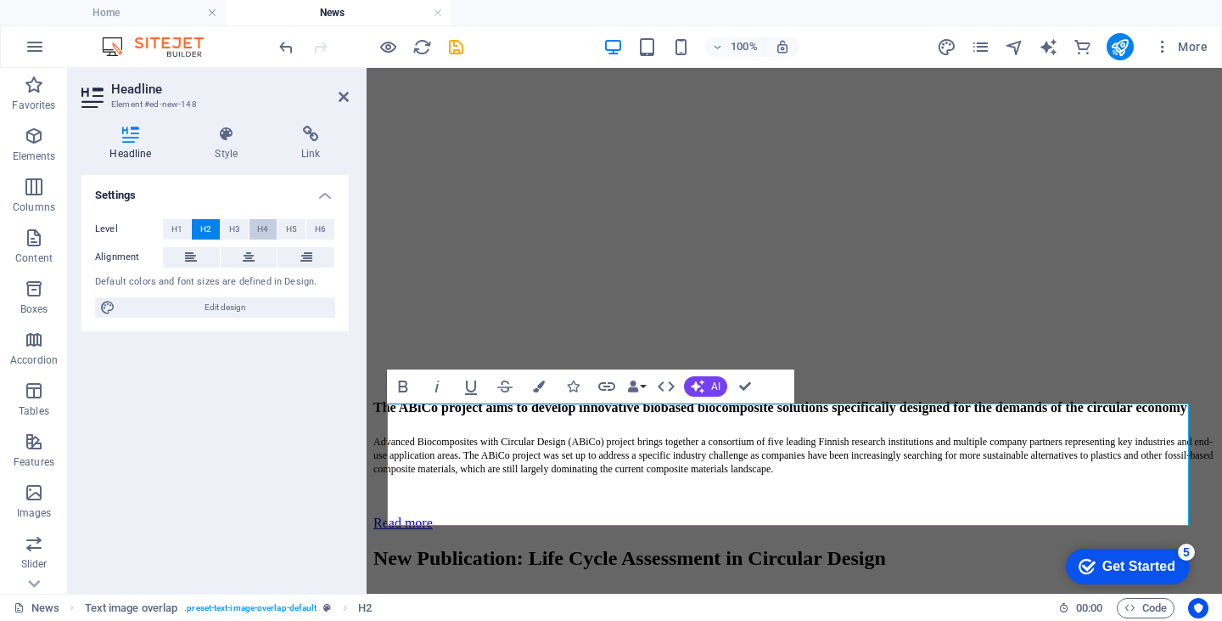
click at [261, 228] on span "H4" at bounding box center [262, 229] width 11 height 20
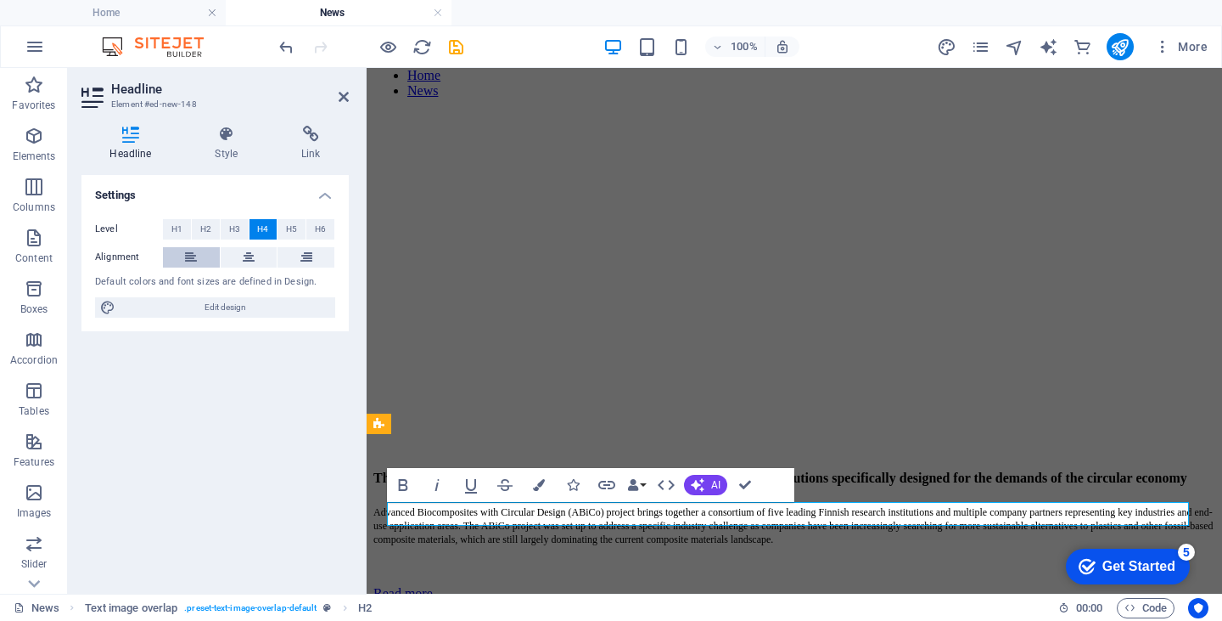
click at [187, 251] on icon at bounding box center [191, 257] width 12 height 20
click at [807, 619] on h4 "New Publication: Life Cycle Assessment in Circular Design" at bounding box center [795, 626] width 842 height 15
click at [662, 619] on h4 "New Publication: Life Cycle Assessment in Circular Design" at bounding box center [795, 626] width 842 height 15
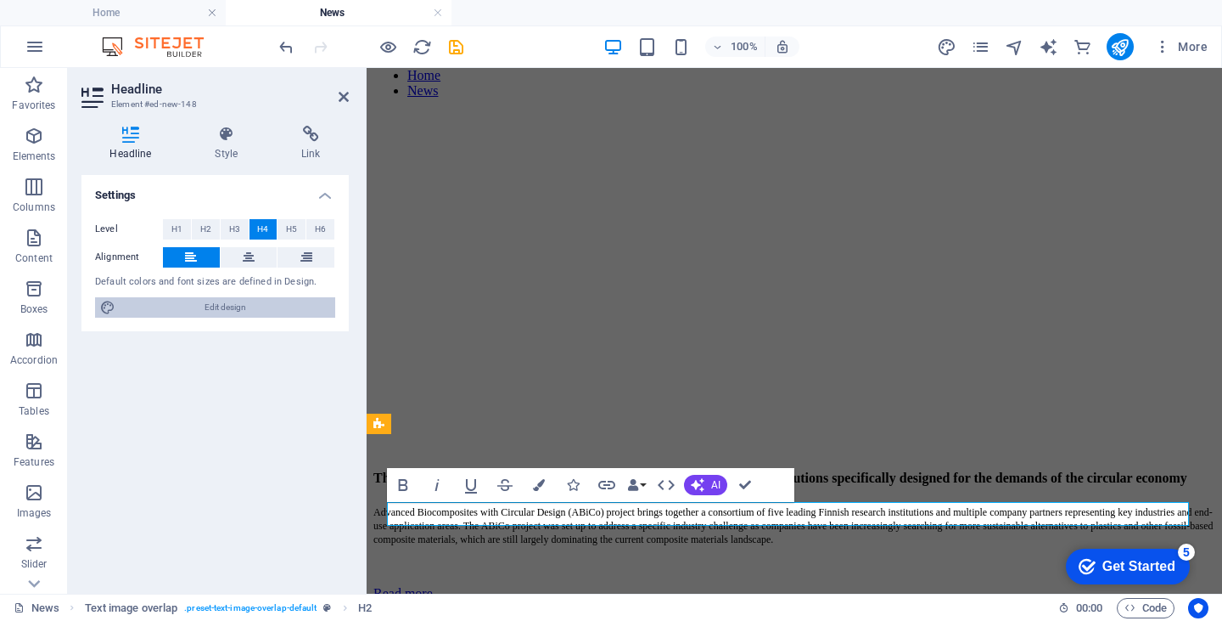
drag, startPoint x: 255, startPoint y: 306, endPoint x: 545, endPoint y: 487, distance: 342.0
click at [255, 306] on span "Edit design" at bounding box center [226, 307] width 210 height 20
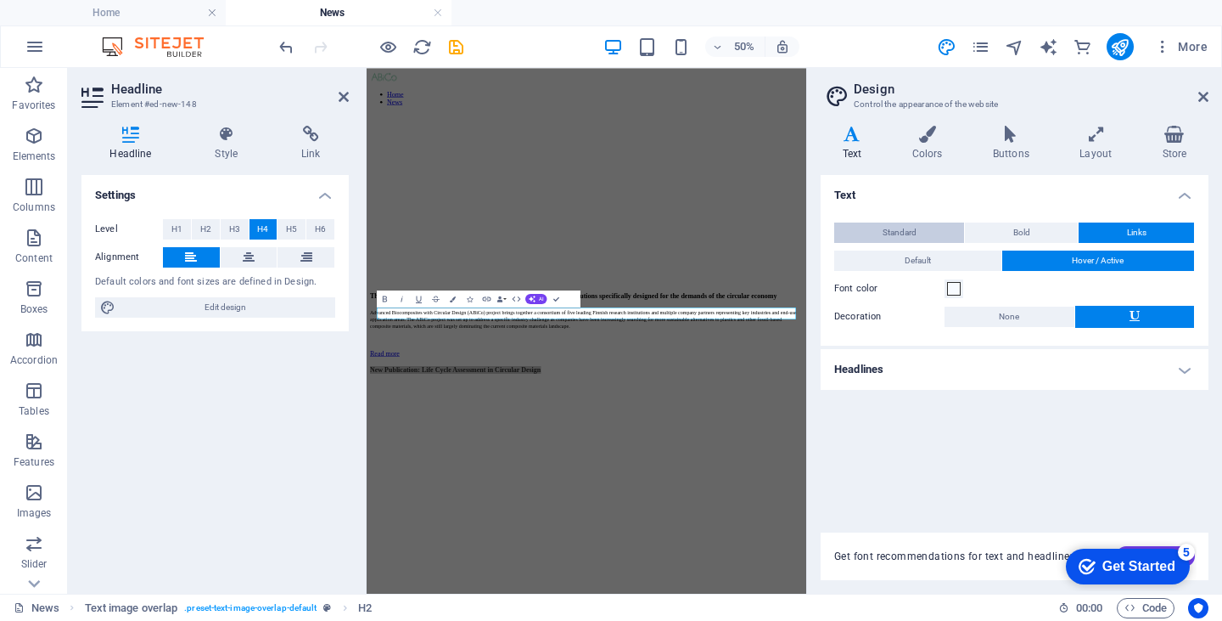
scroll to position [0, 0]
click at [851, 138] on icon at bounding box center [852, 134] width 63 height 17
click at [934, 138] on icon at bounding box center [928, 134] width 74 height 17
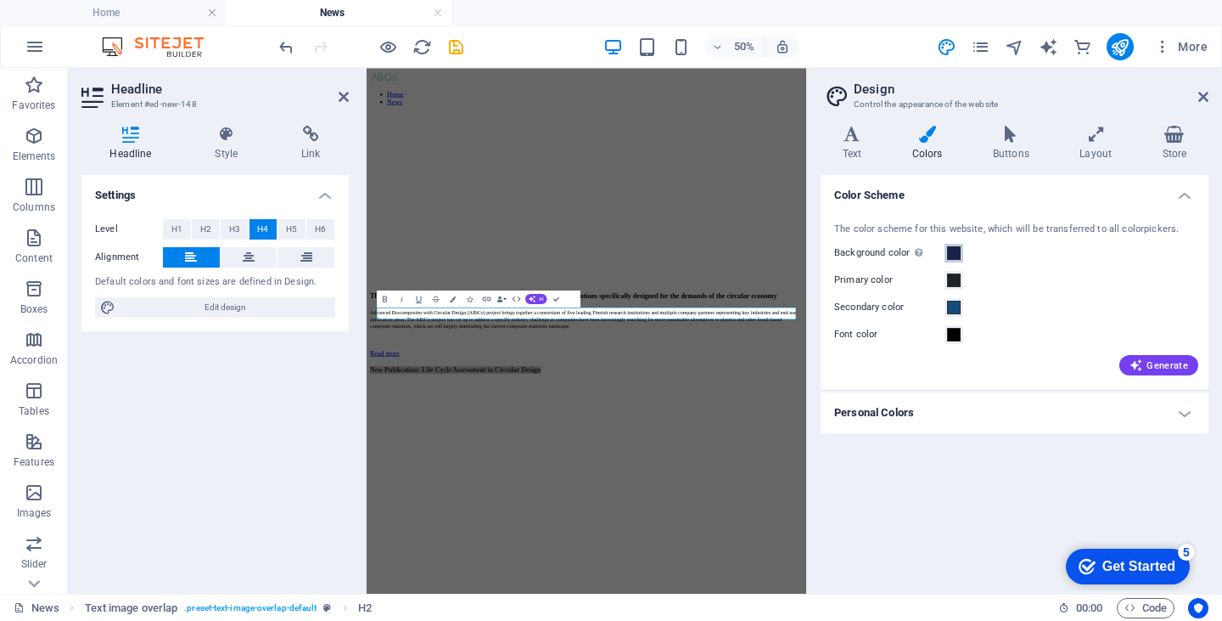
click at [946, 250] on button "Background color Only visible if it is not covered by other backgrounds." at bounding box center [954, 253] width 19 height 19
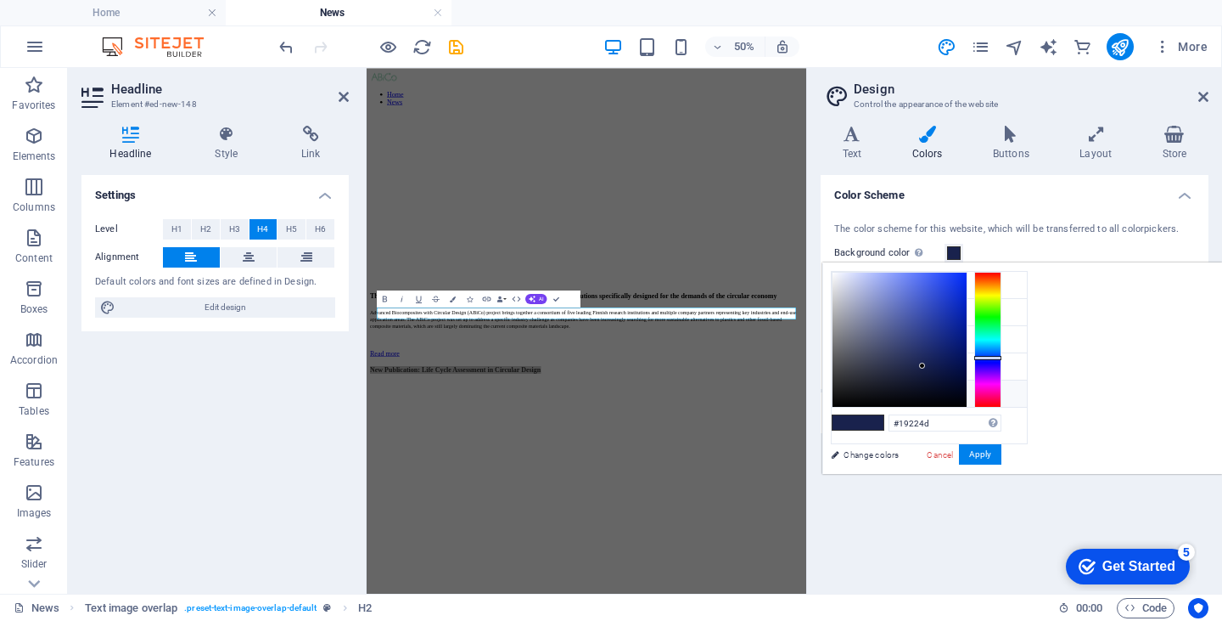
click at [878, 392] on li "Custom color 1 #f8fbff" at bounding box center [929, 393] width 195 height 27
type input "#f8fbff"
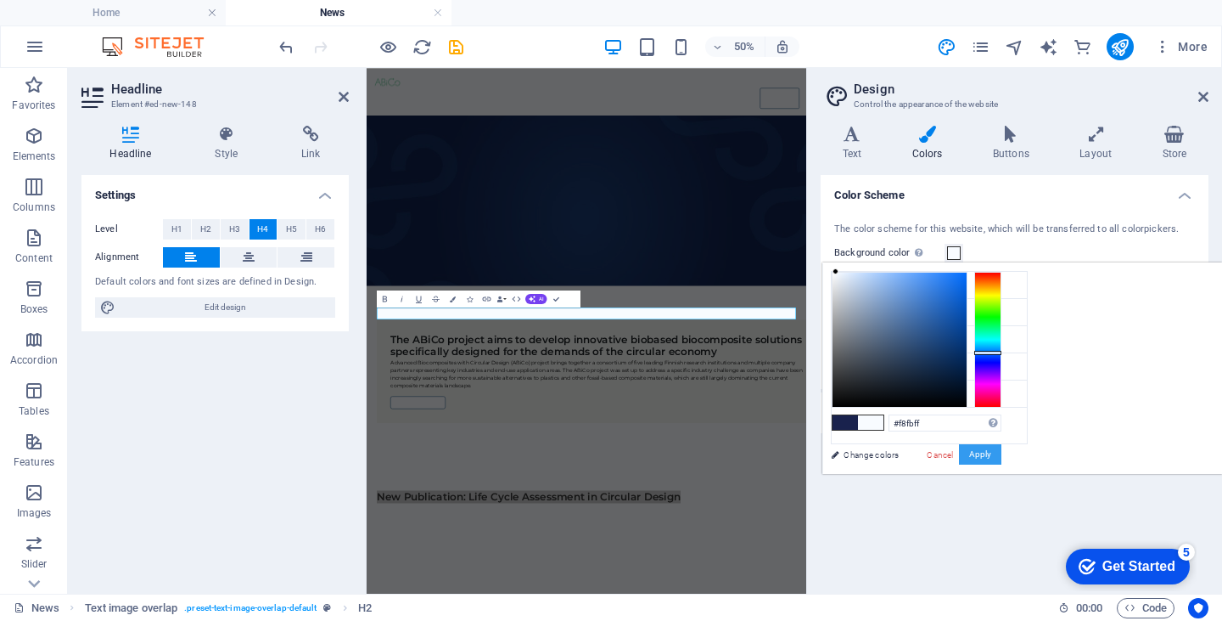
click at [1002, 452] on button "Apply" at bounding box center [980, 454] width 42 height 20
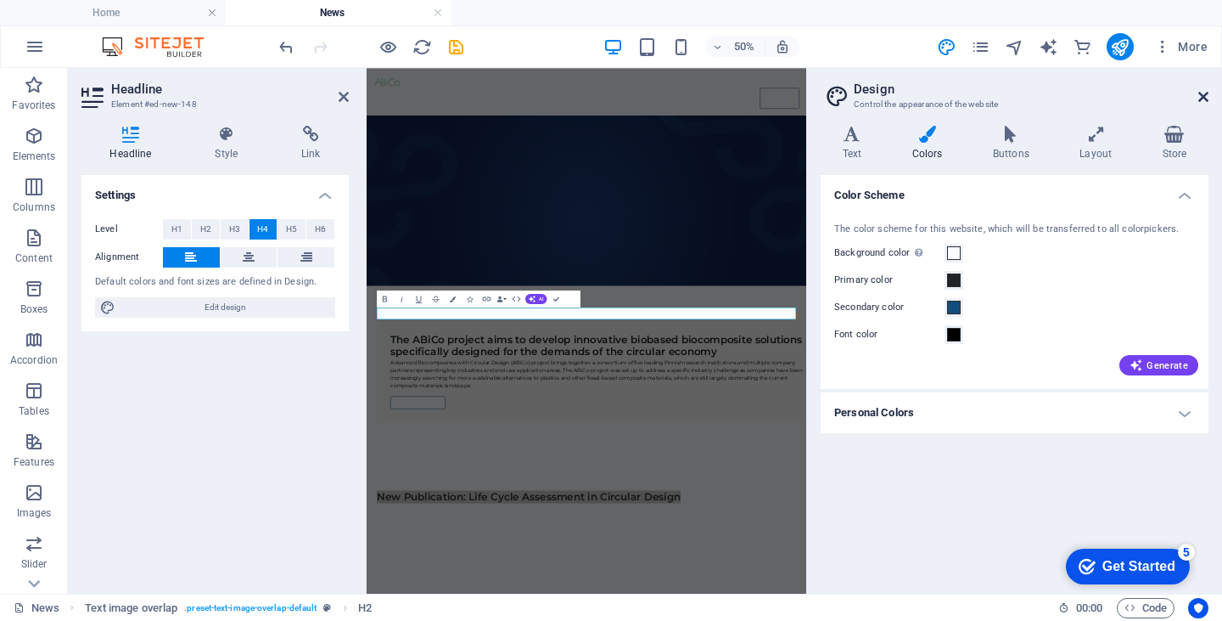
click at [1200, 94] on icon at bounding box center [1204, 97] width 10 height 14
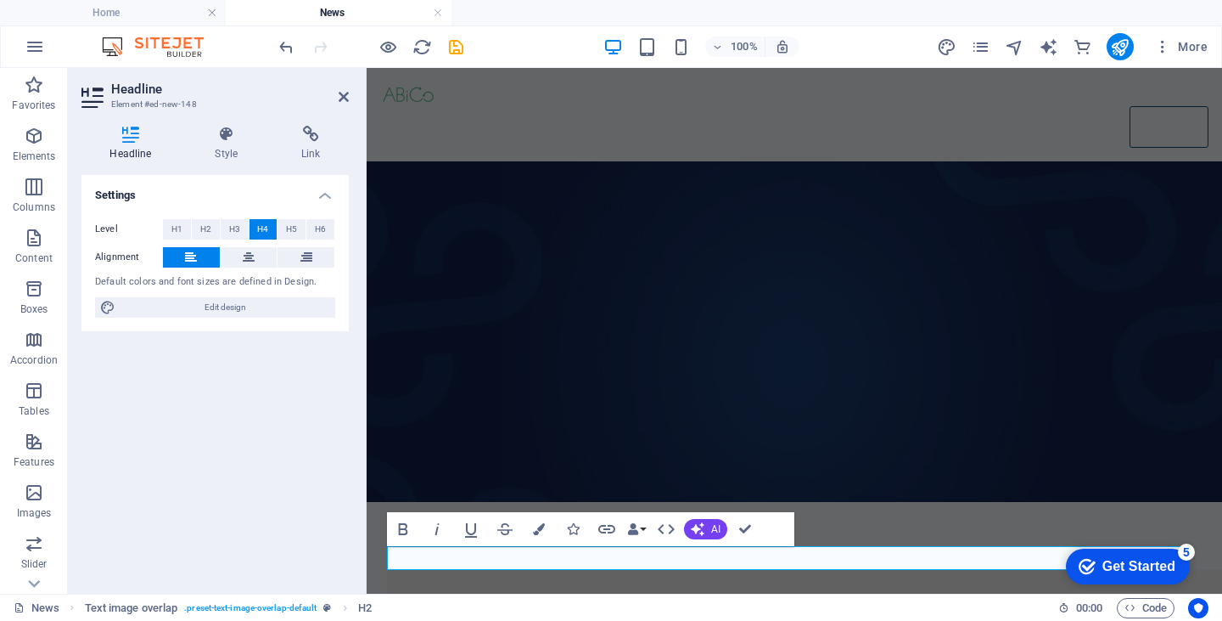
scroll to position [44, 0]
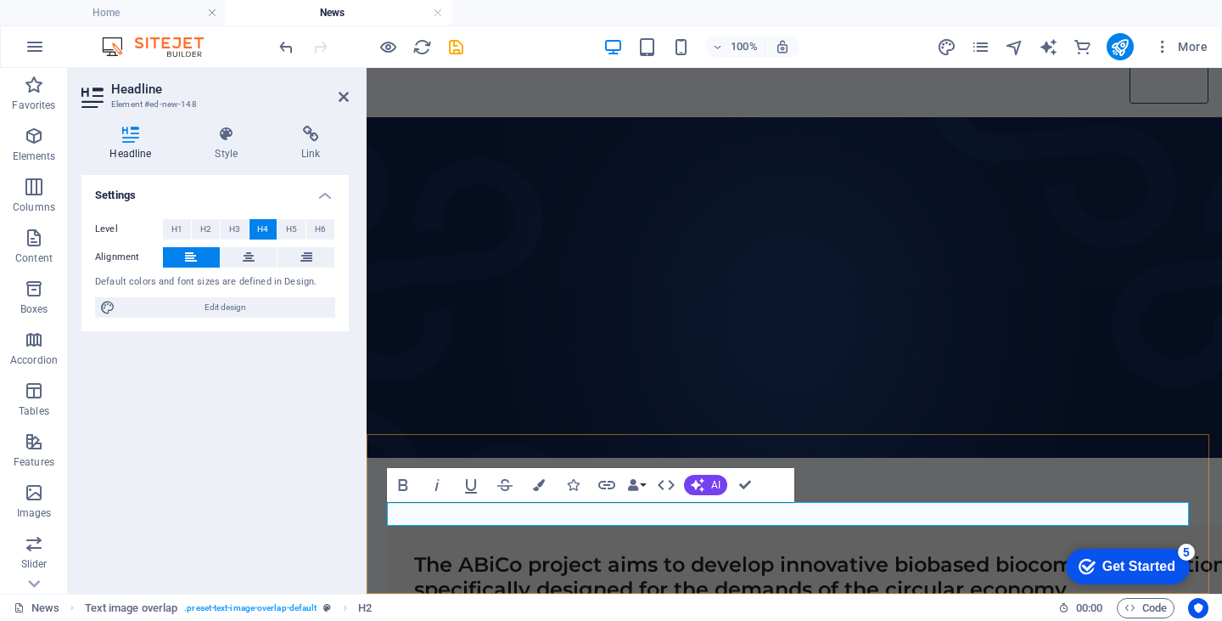
click at [584, 401] on figure at bounding box center [795, 287] width 856 height 340
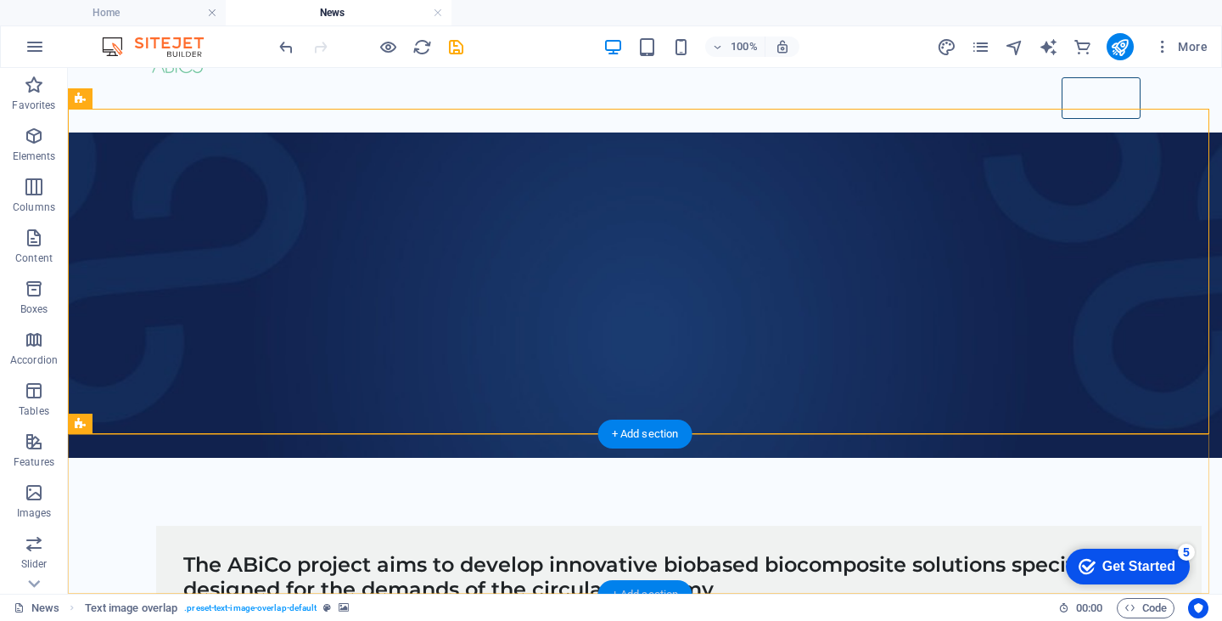
click at [638, 584] on div "+ Add section" at bounding box center [646, 594] width 94 height 29
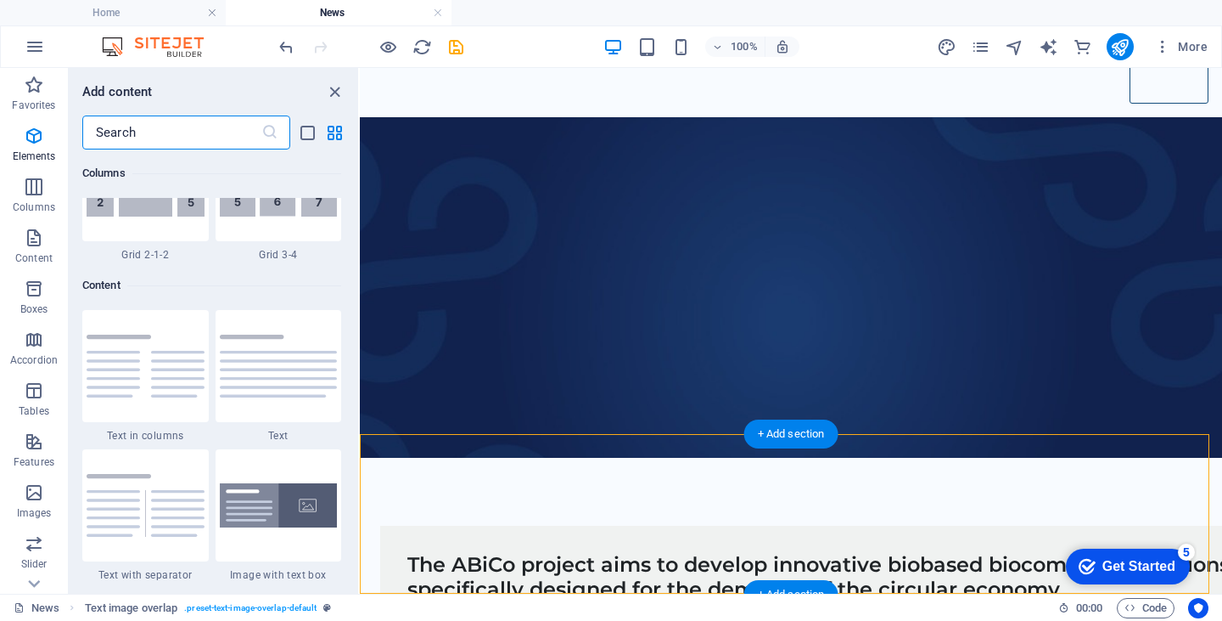
scroll to position [2970, 0]
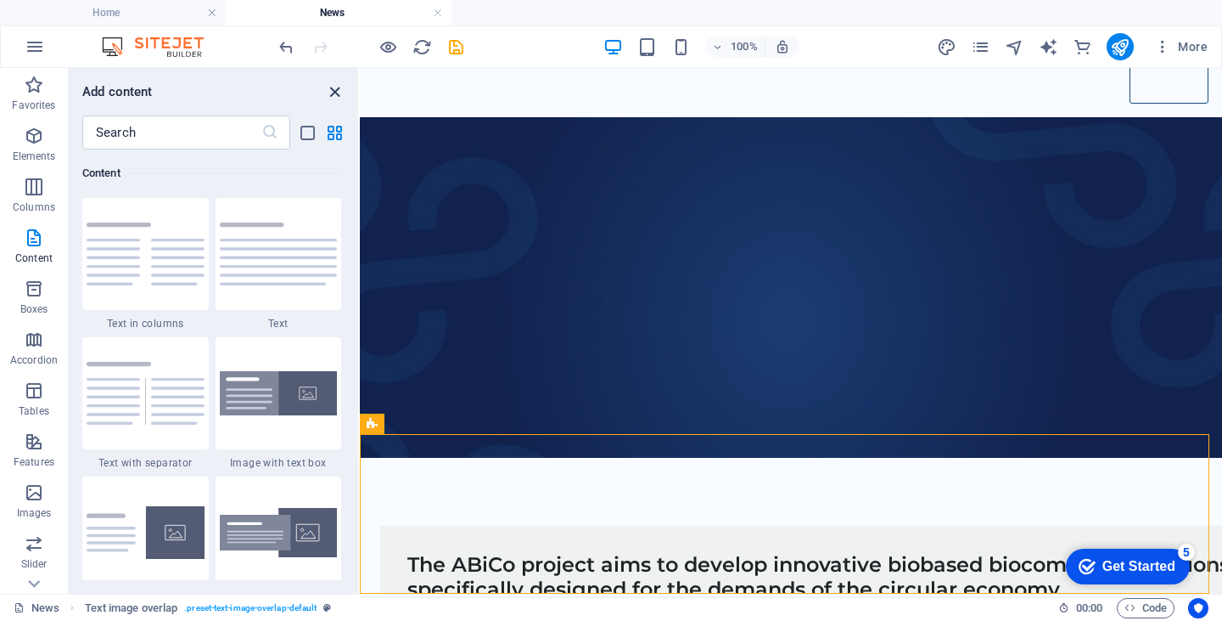
click at [328, 93] on icon "close panel" at bounding box center [335, 92] width 20 height 20
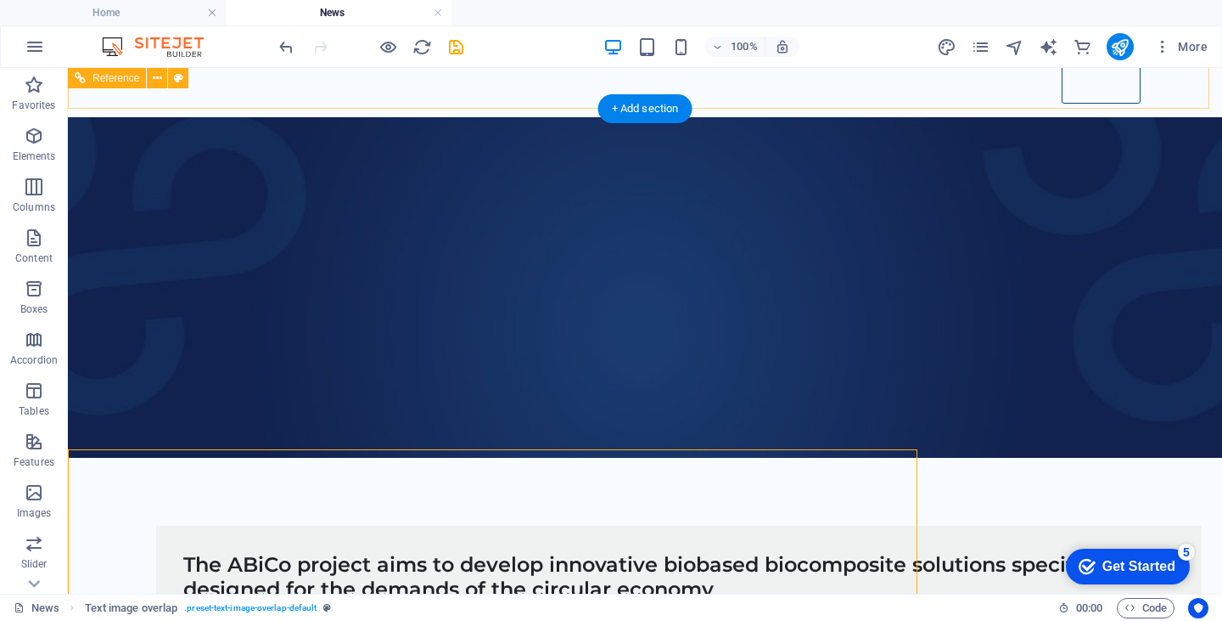
scroll to position [29, 0]
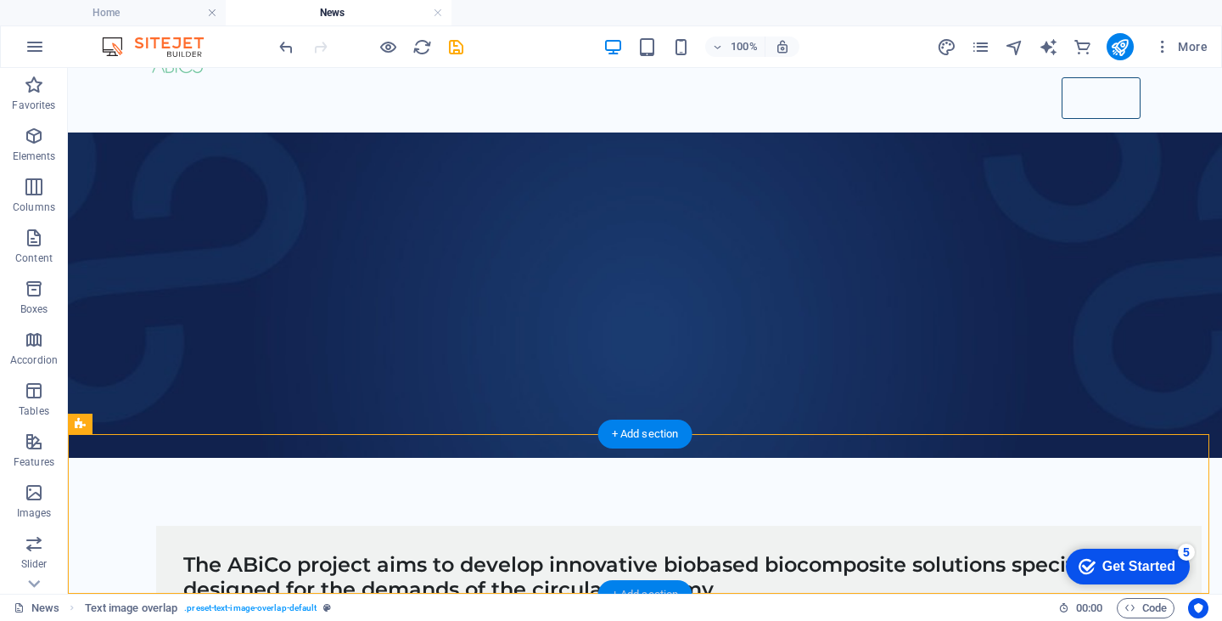
click at [633, 583] on div "+ Add section" at bounding box center [646, 594] width 94 height 29
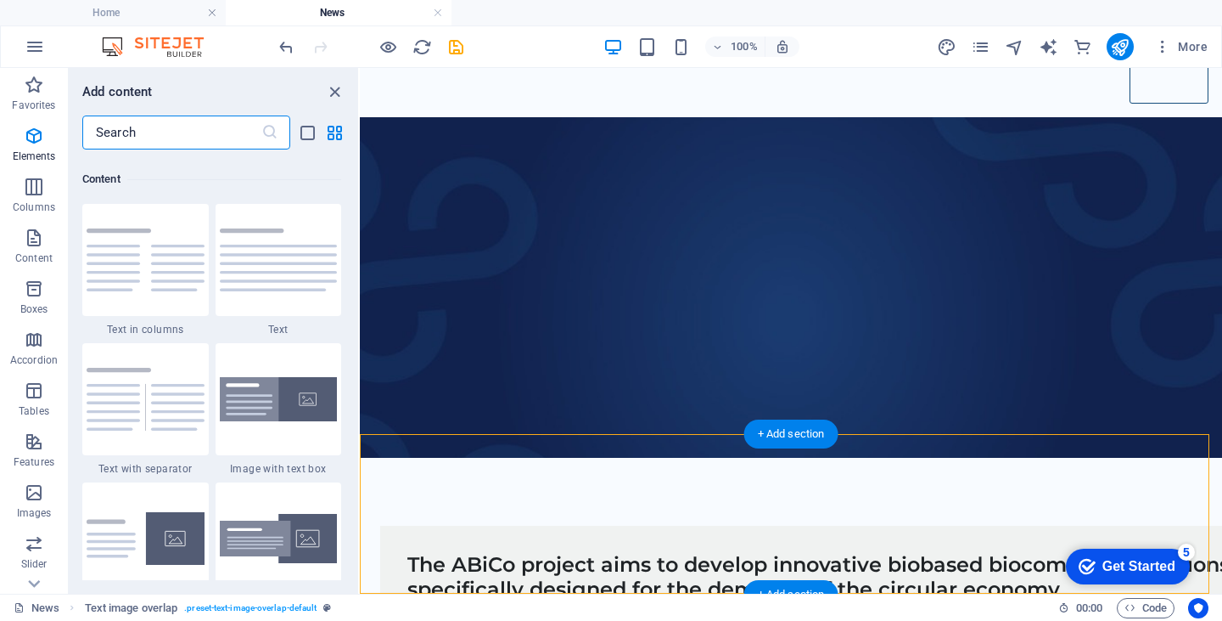
scroll to position [2970, 0]
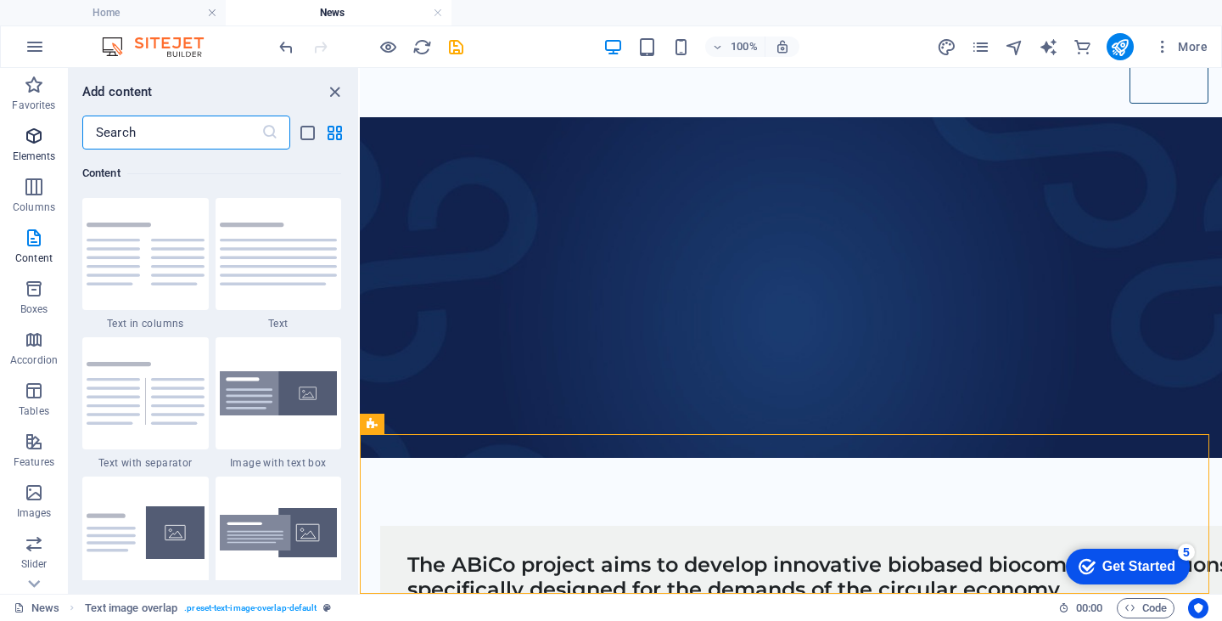
click at [34, 140] on icon "button" at bounding box center [34, 136] width 20 height 20
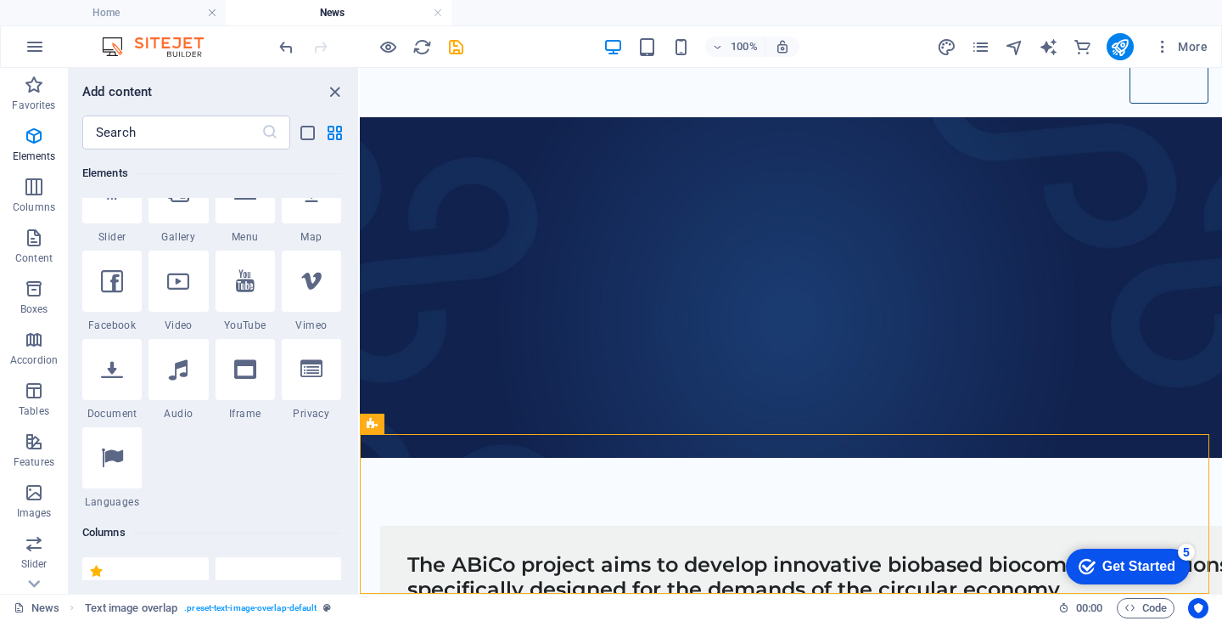
scroll to position [482, 0]
click at [30, 201] on p "Columns" at bounding box center [34, 207] width 42 height 14
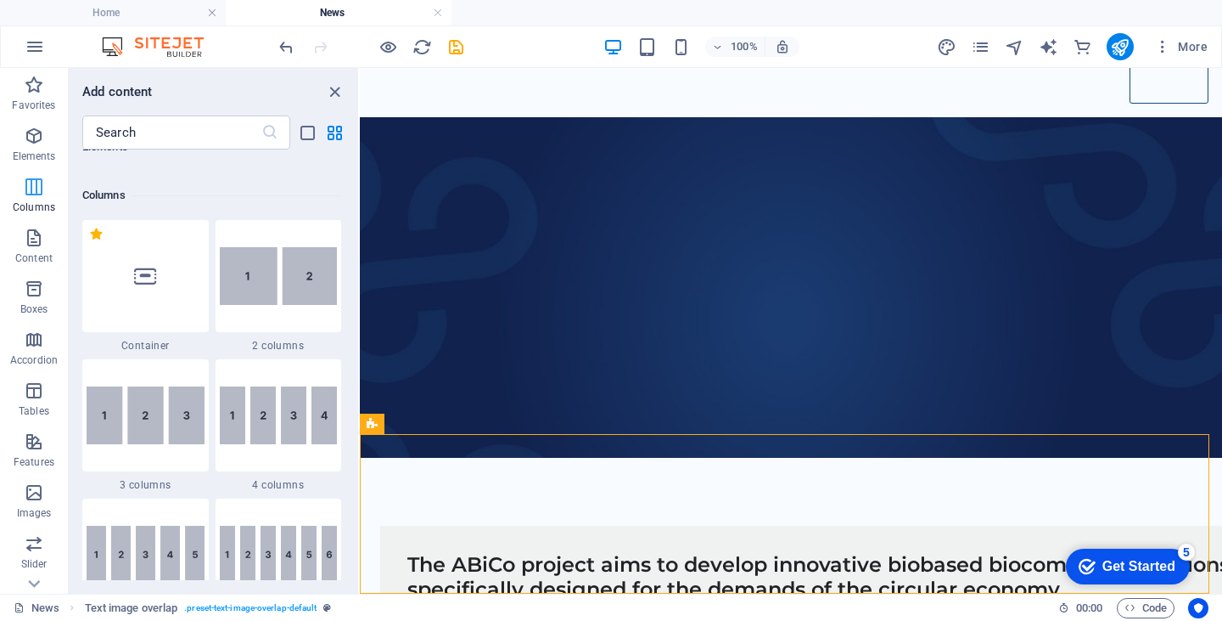
scroll to position [840, 0]
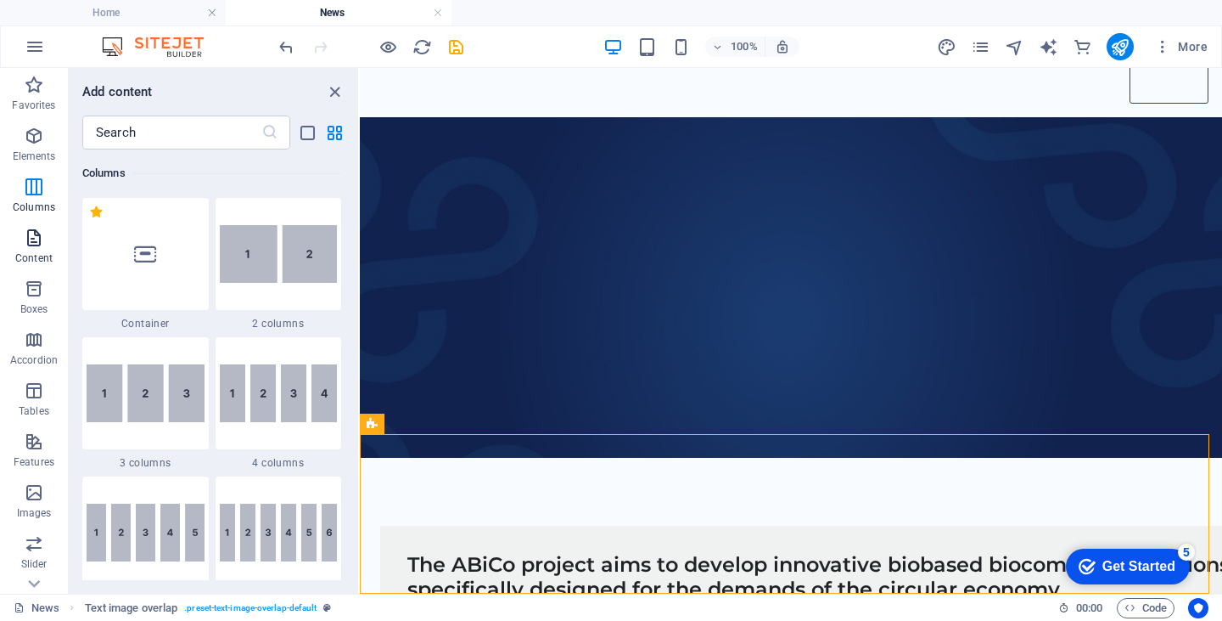
click at [27, 242] on icon "button" at bounding box center [34, 238] width 20 height 20
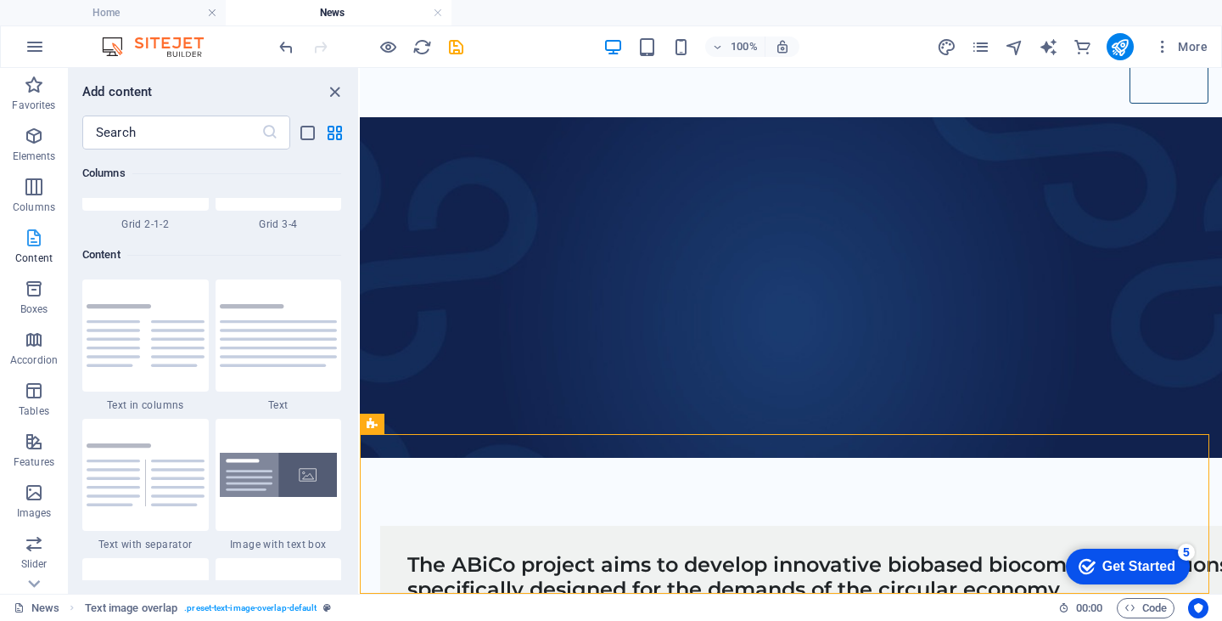
scroll to position [2970, 0]
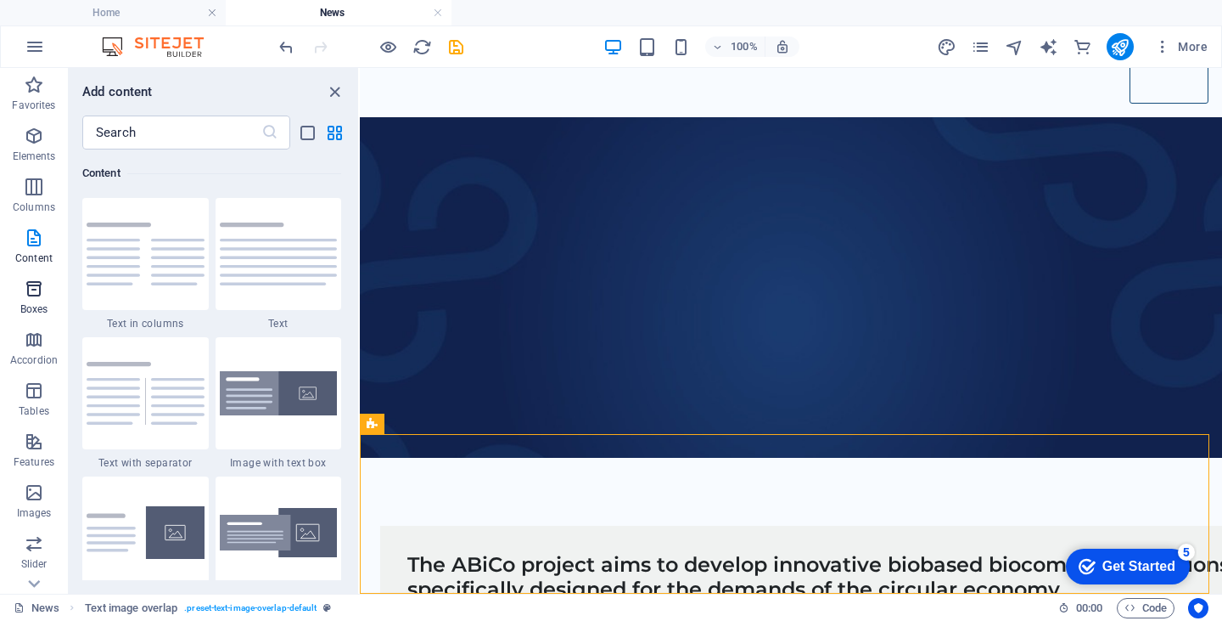
click at [37, 287] on icon "button" at bounding box center [34, 288] width 20 height 20
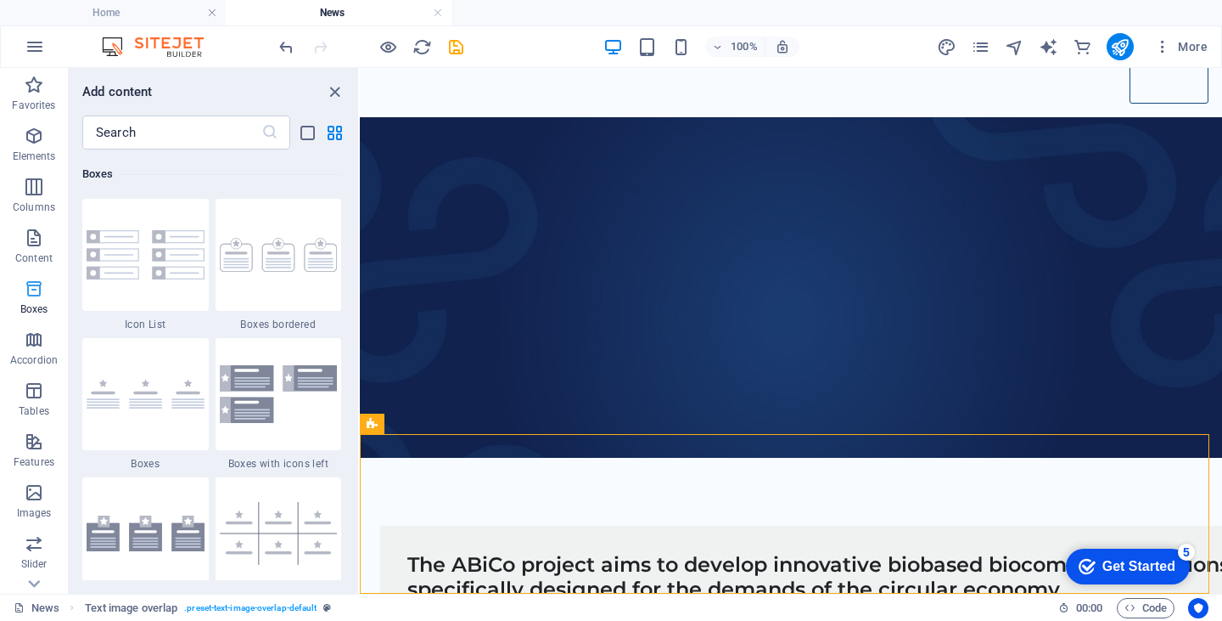
scroll to position [4683, 0]
click at [32, 348] on icon "button" at bounding box center [34, 339] width 20 height 20
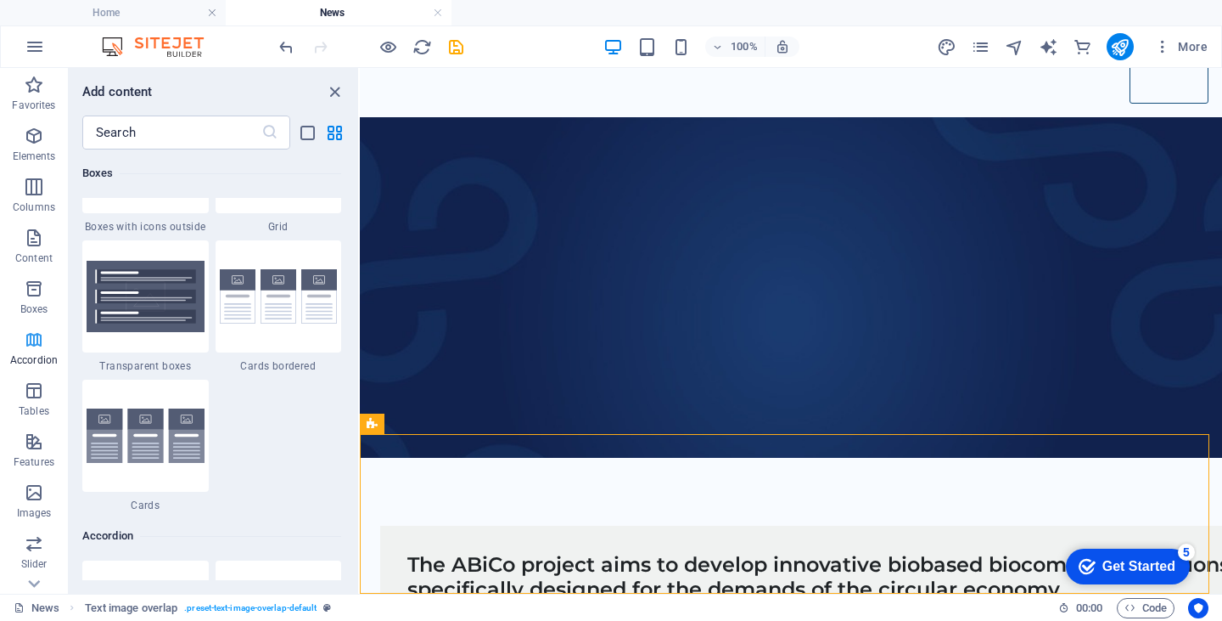
scroll to position [5420, 0]
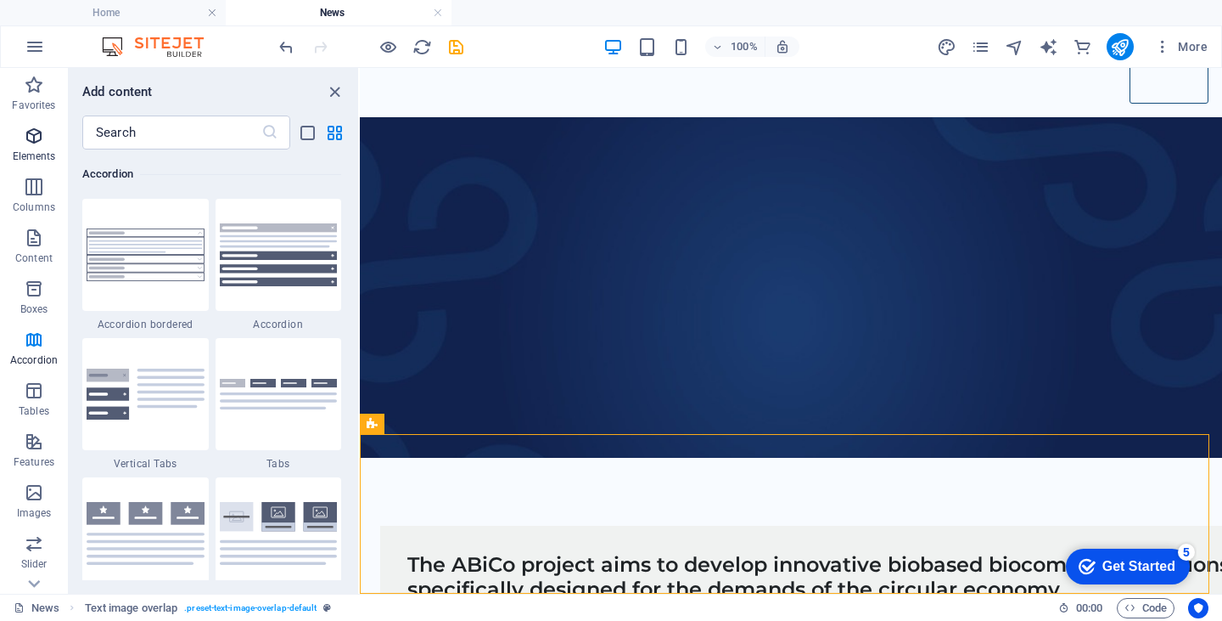
click at [29, 140] on icon "button" at bounding box center [34, 136] width 20 height 20
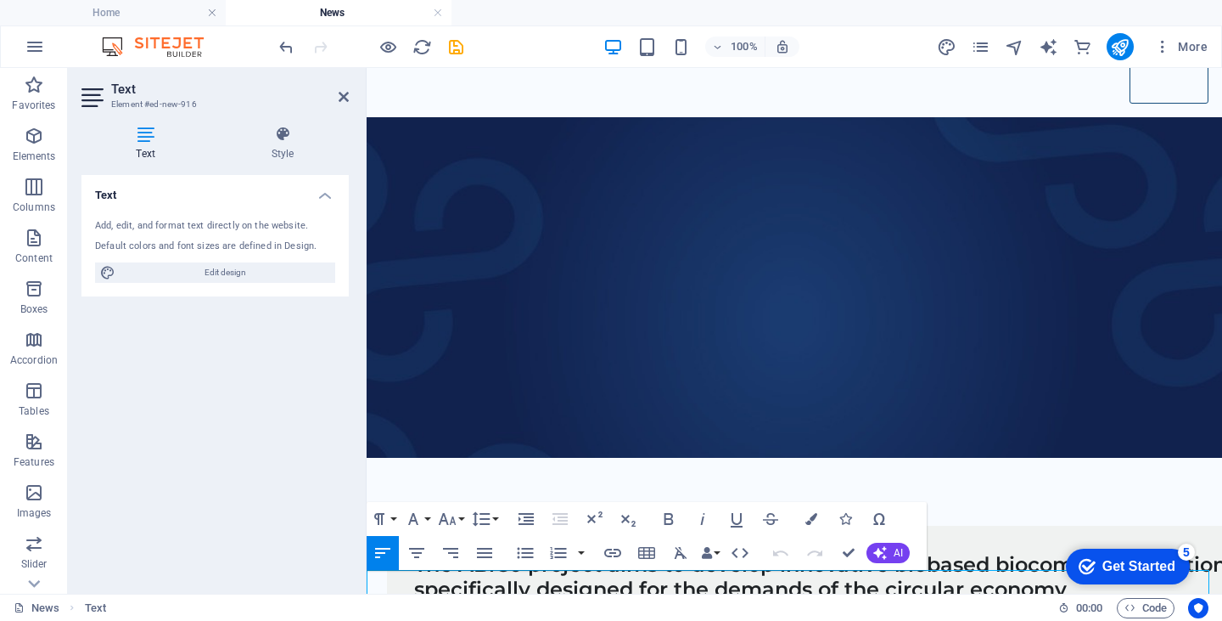
scroll to position [68, 0]
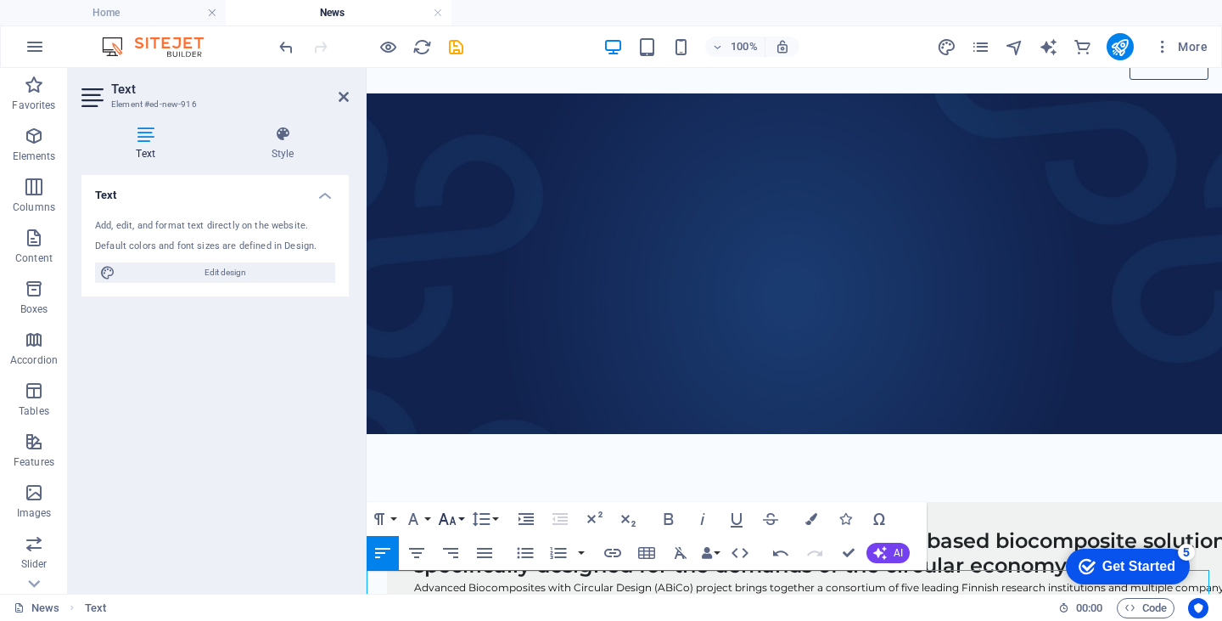
click at [447, 519] on icon "button" at bounding box center [447, 519] width 20 height 20
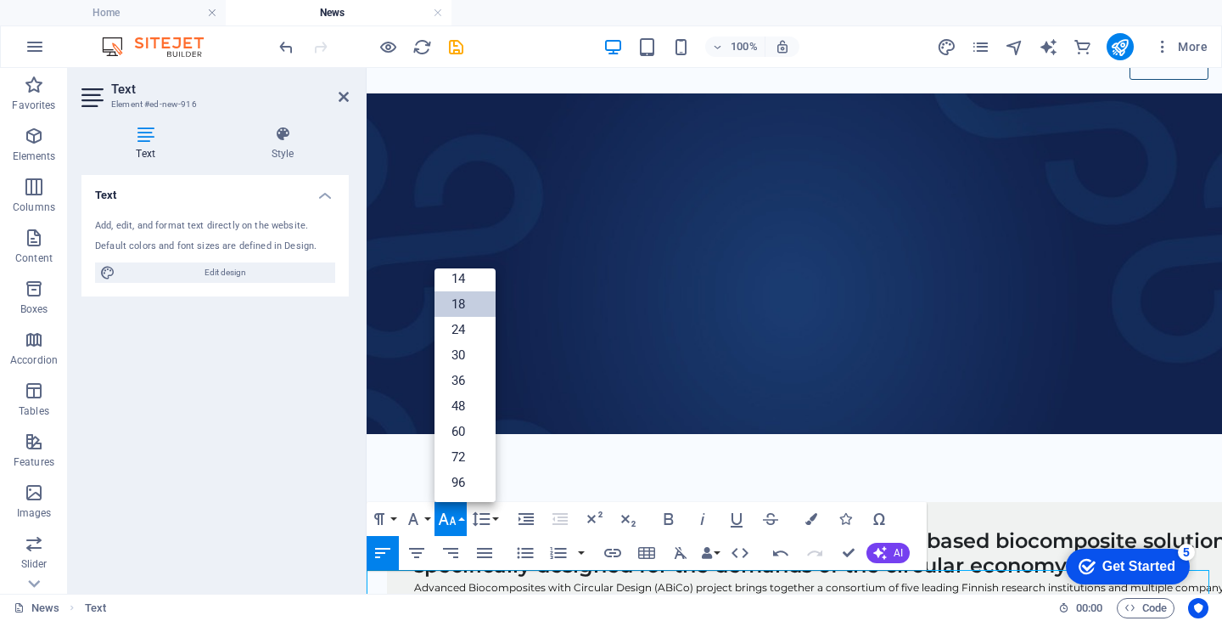
scroll to position [136, 0]
click at [463, 271] on link "14" at bounding box center [465, 279] width 61 height 25
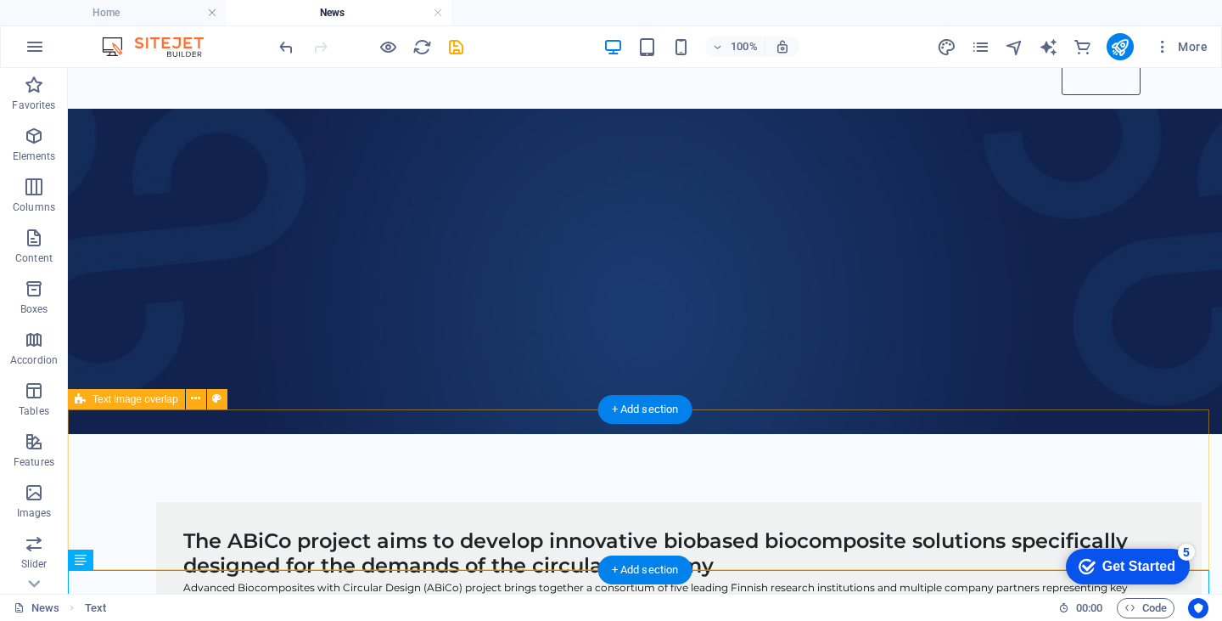
scroll to position [126, 0]
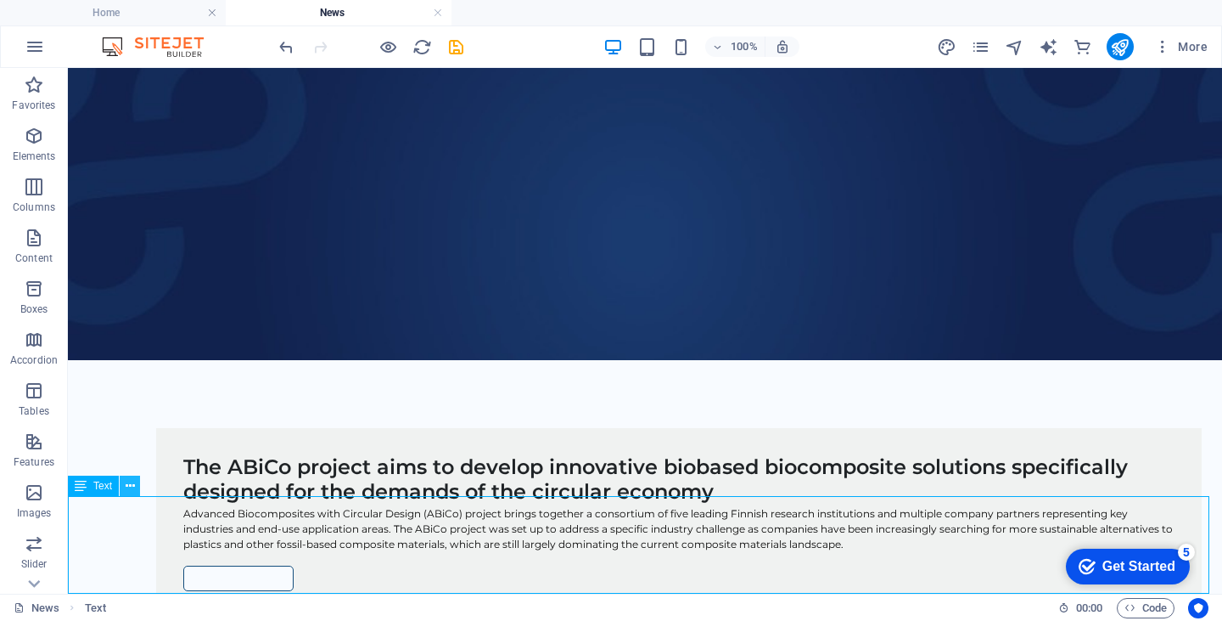
click at [131, 485] on icon at bounding box center [130, 486] width 9 height 18
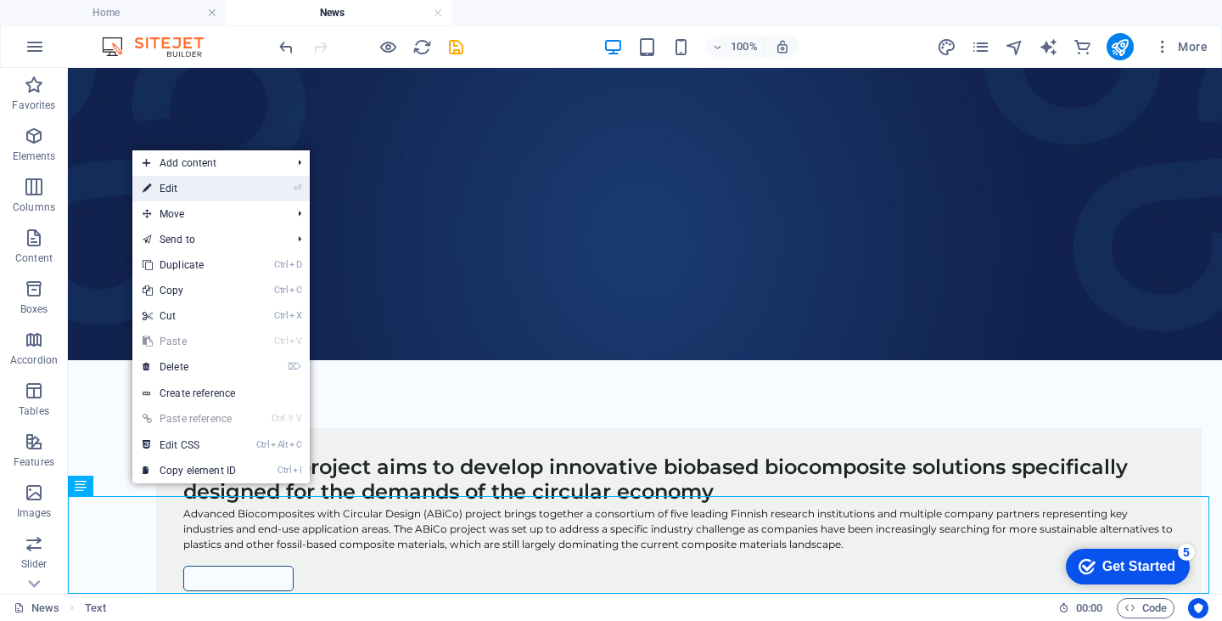
click at [171, 188] on link "⏎ Edit" at bounding box center [189, 188] width 114 height 25
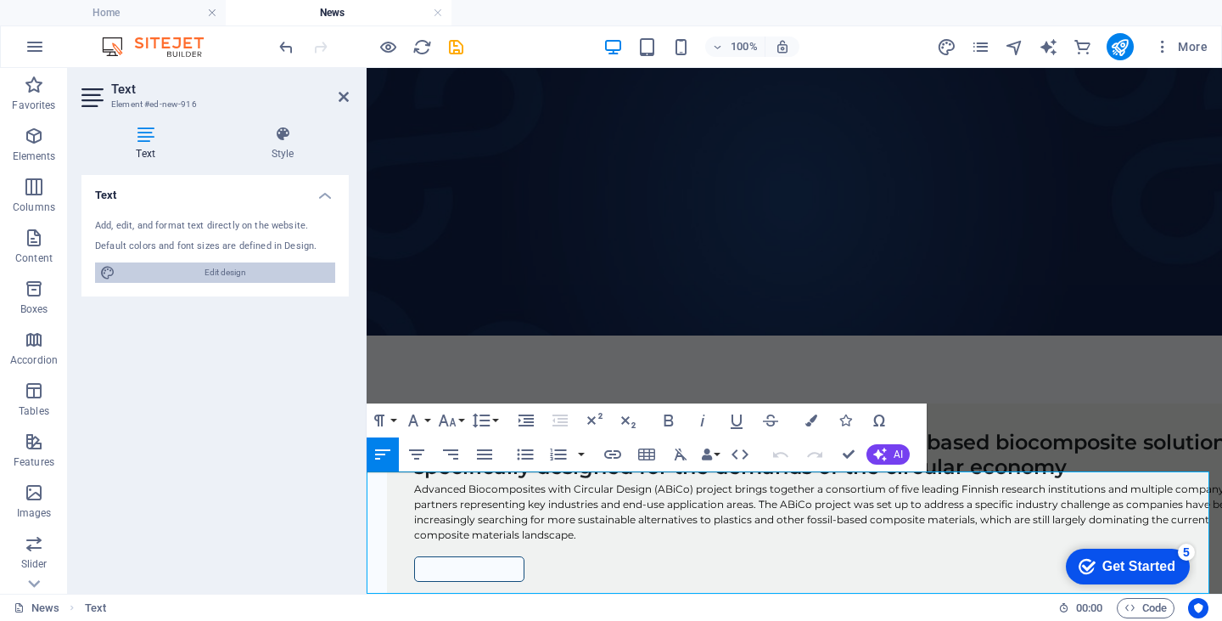
click at [244, 271] on span "Edit design" at bounding box center [226, 272] width 210 height 20
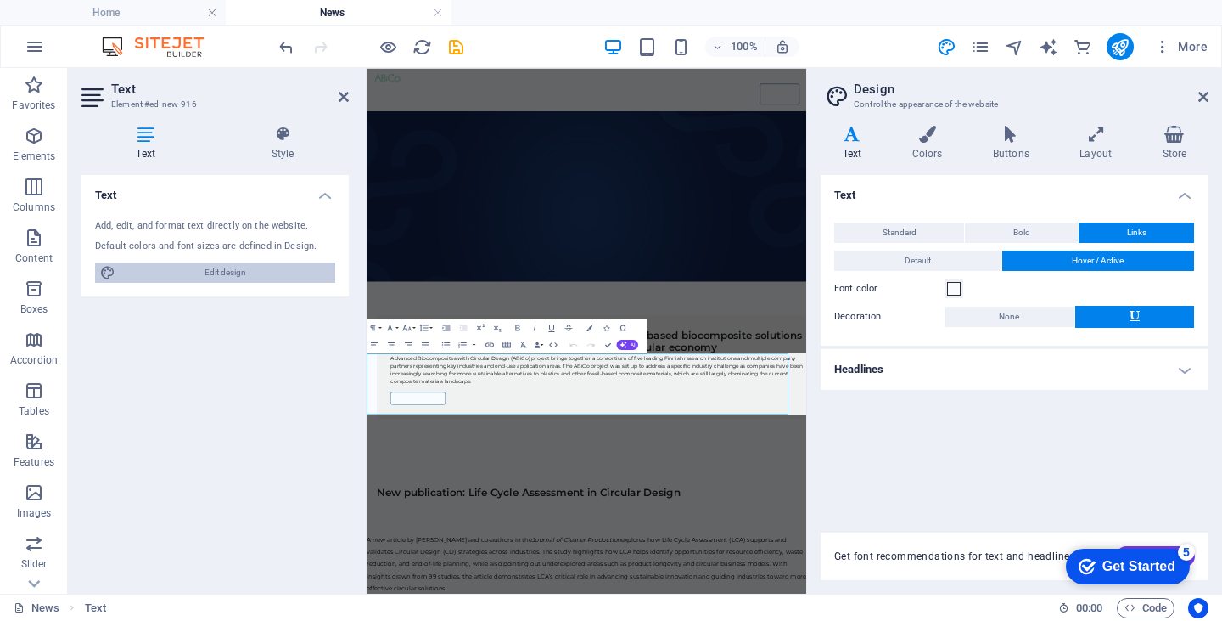
scroll to position [0, 0]
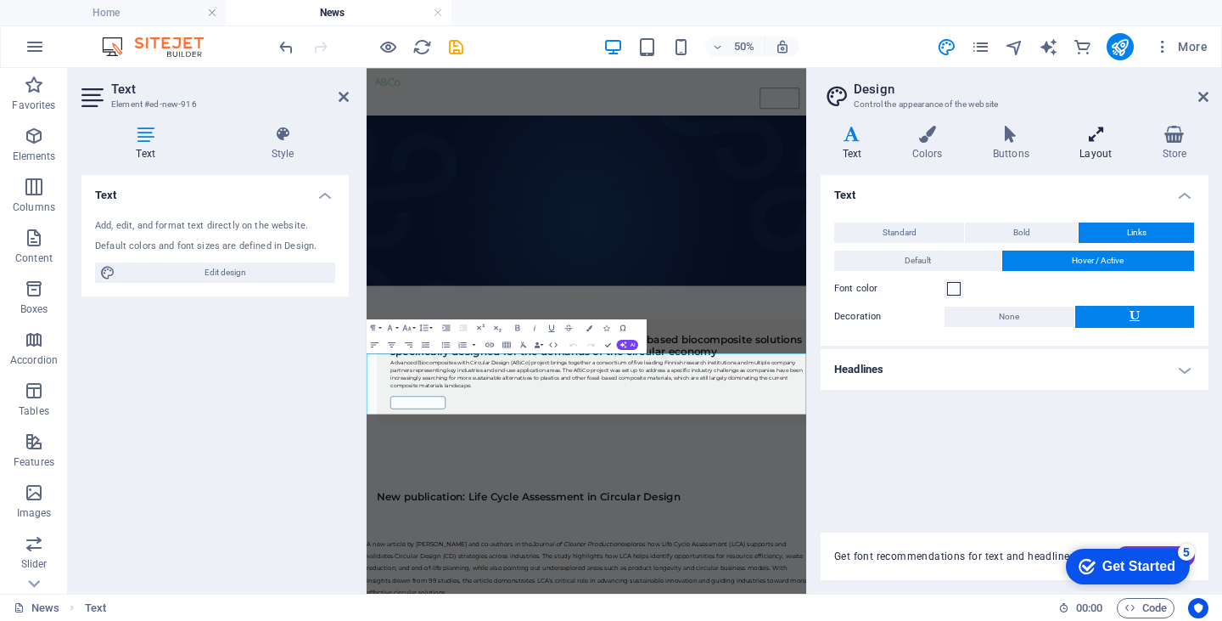
click at [1092, 137] on icon at bounding box center [1097, 134] width 76 height 17
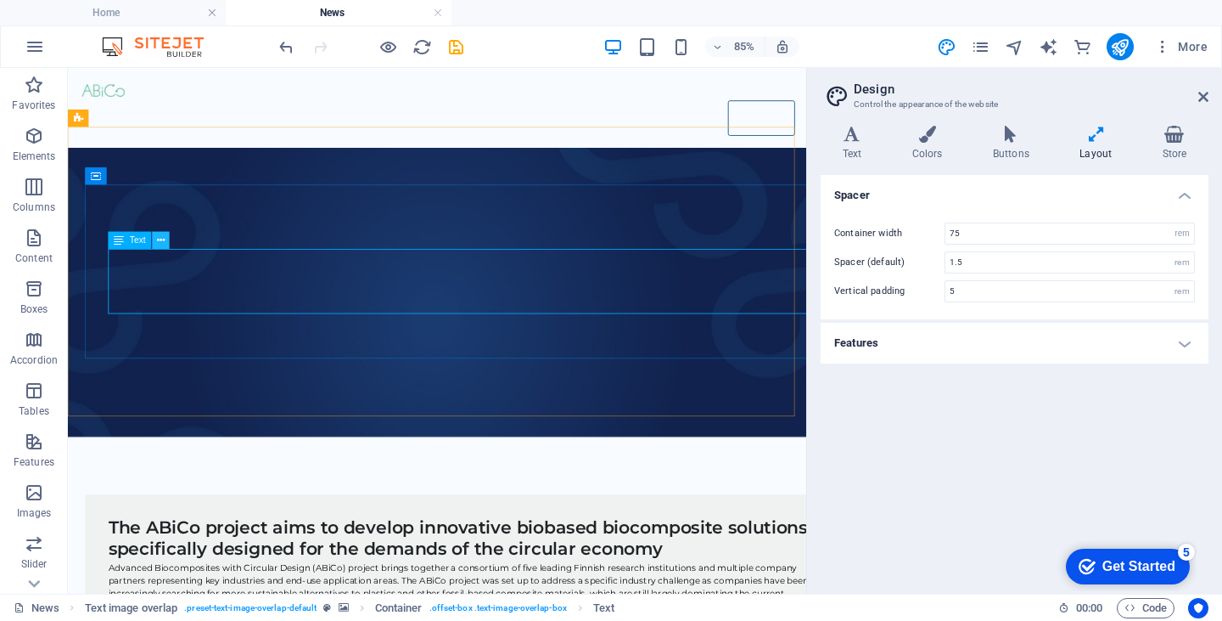
click at [163, 244] on icon at bounding box center [161, 240] width 8 height 15
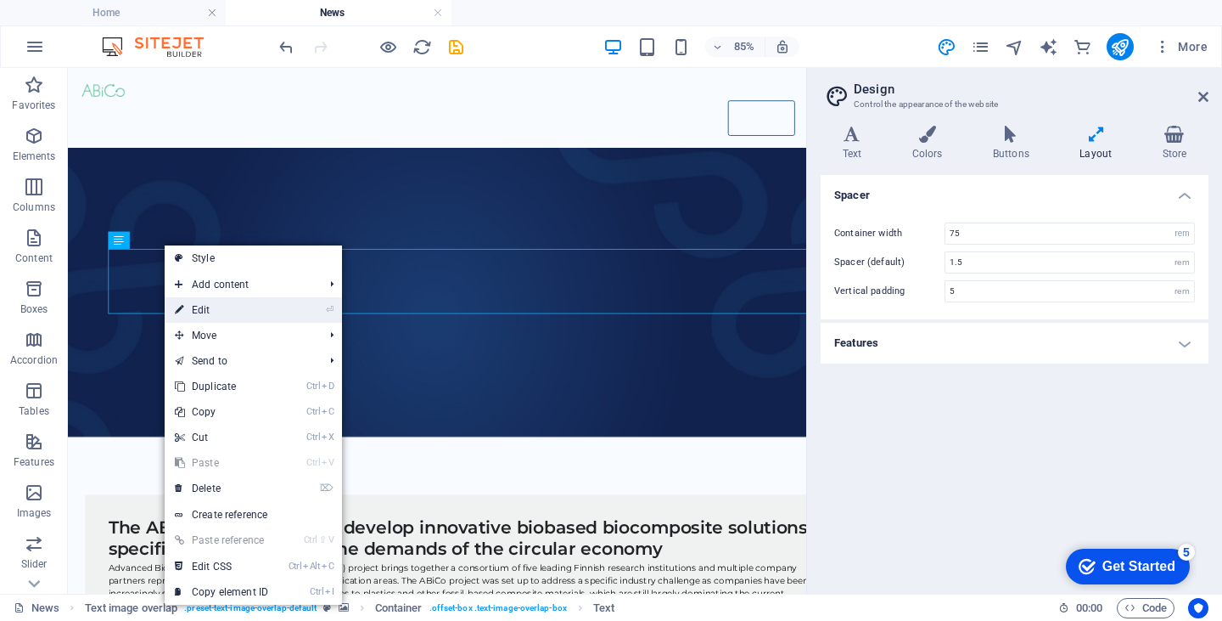
click at [205, 306] on link "⏎ Edit" at bounding box center [222, 309] width 114 height 25
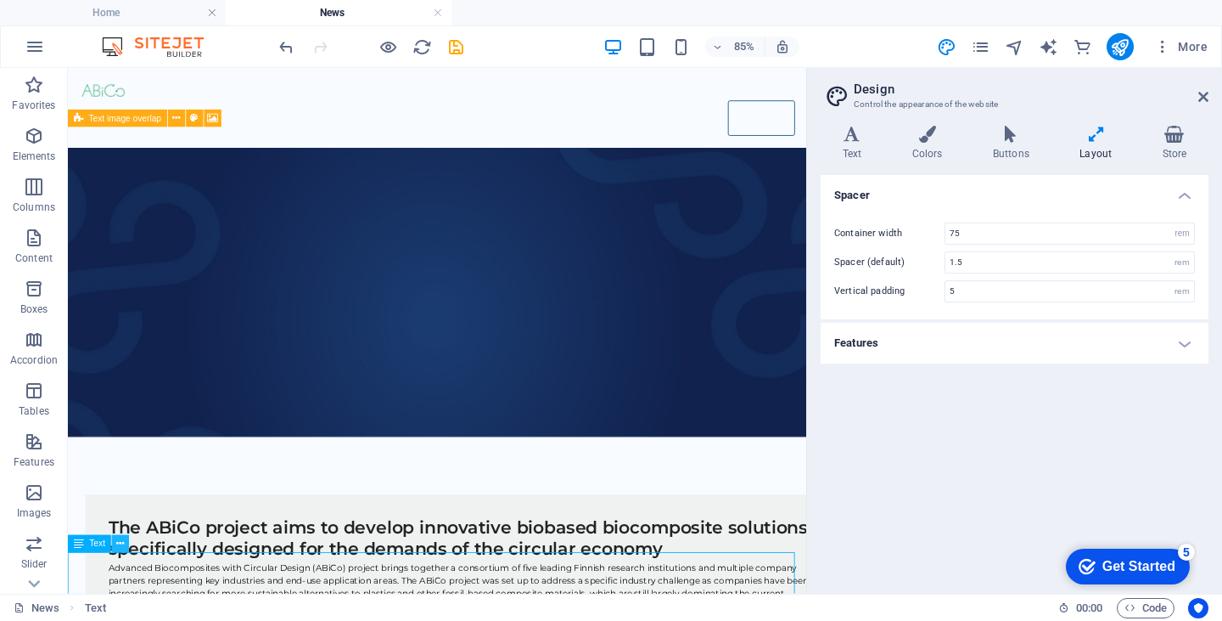
click at [120, 547] on icon at bounding box center [120, 544] width 8 height 15
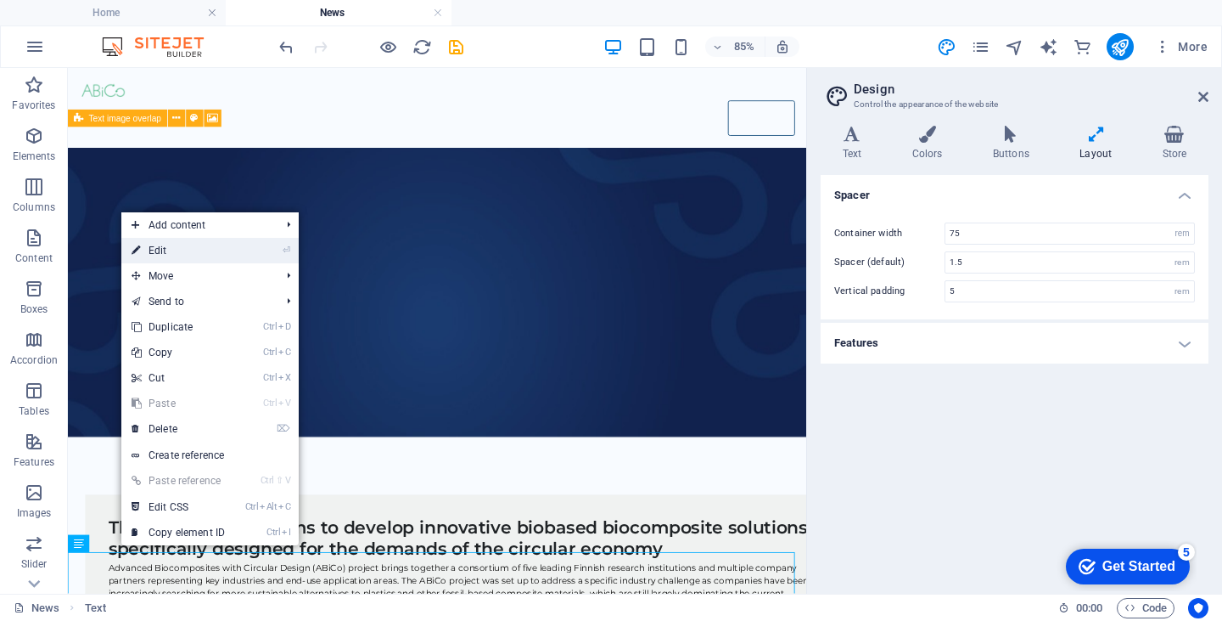
click at [166, 247] on link "⏎ Edit" at bounding box center [178, 250] width 114 height 25
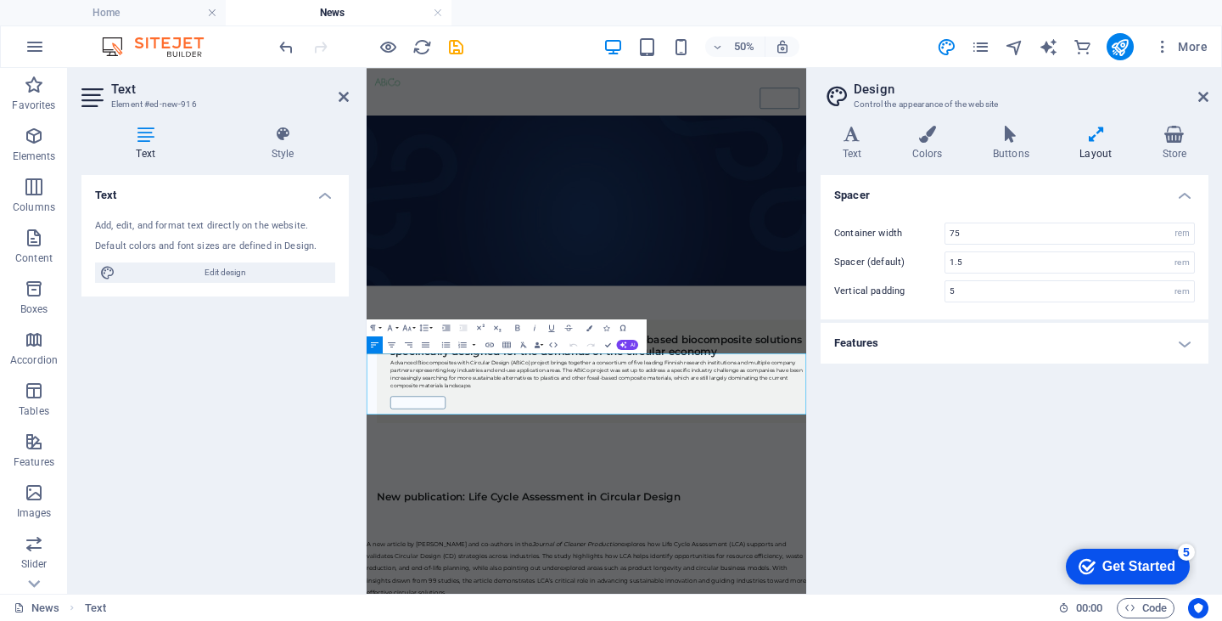
click at [1129, 559] on div "Get Started" at bounding box center [1139, 566] width 73 height 15
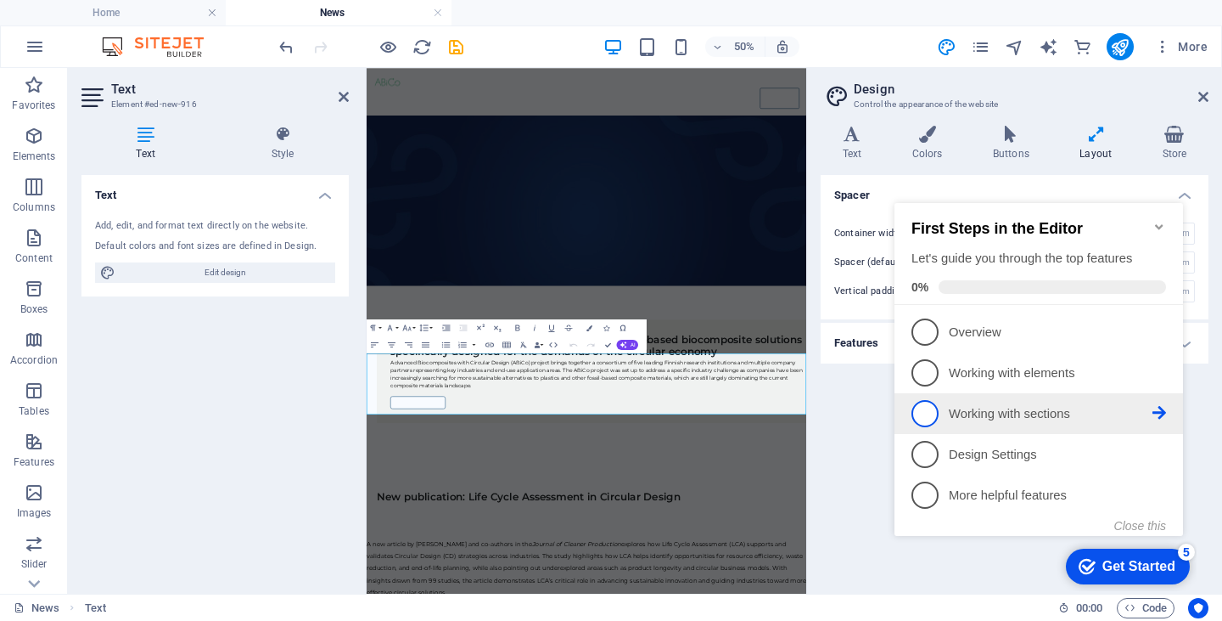
click at [978, 413] on p "Working with sections - incomplete" at bounding box center [1051, 414] width 204 height 18
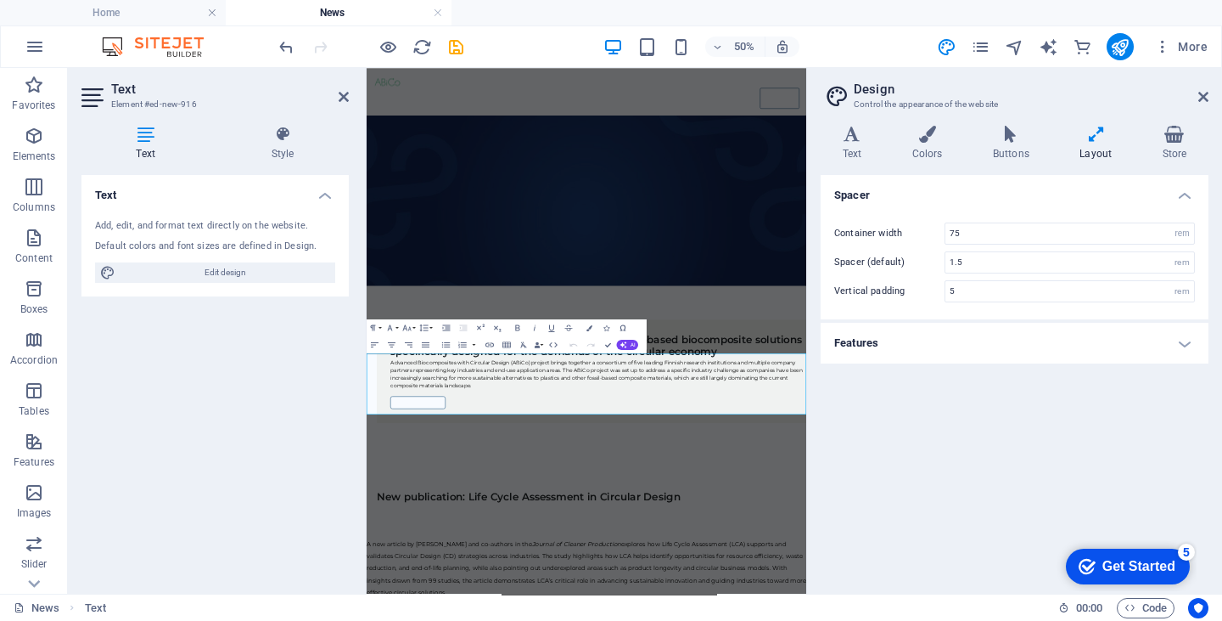
click at [1197, 98] on header "Design Control the appearance of the website" at bounding box center [1016, 90] width 385 height 44
click at [285, 138] on icon at bounding box center [282, 134] width 132 height 17
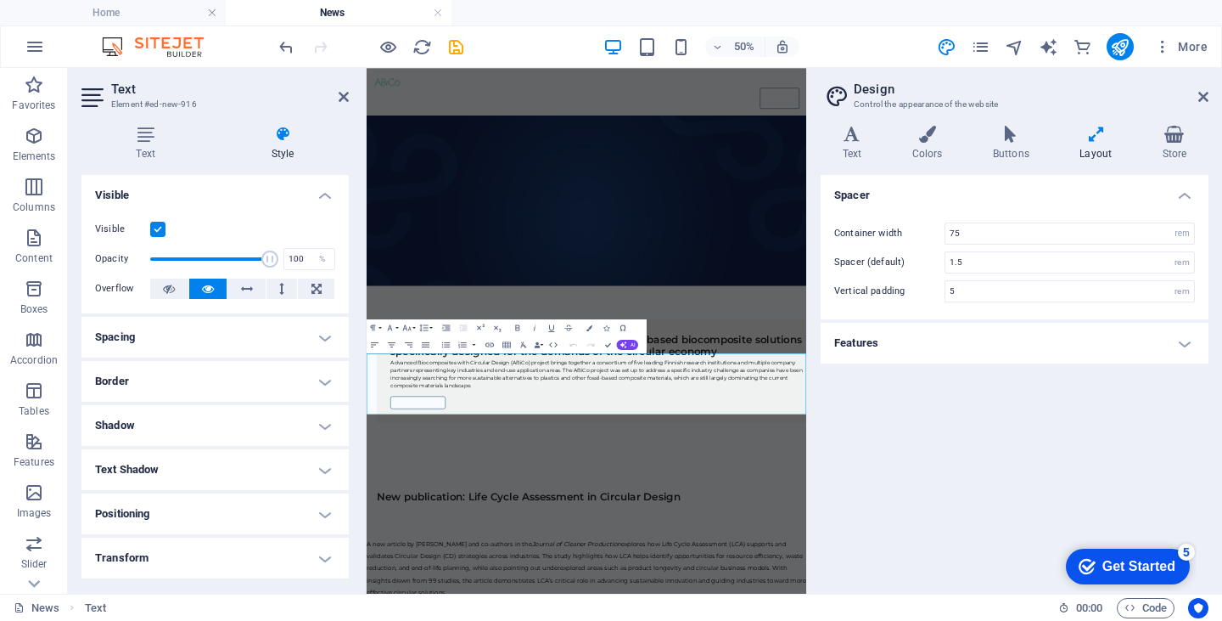
click at [228, 384] on h4 "Border" at bounding box center [214, 381] width 267 height 41
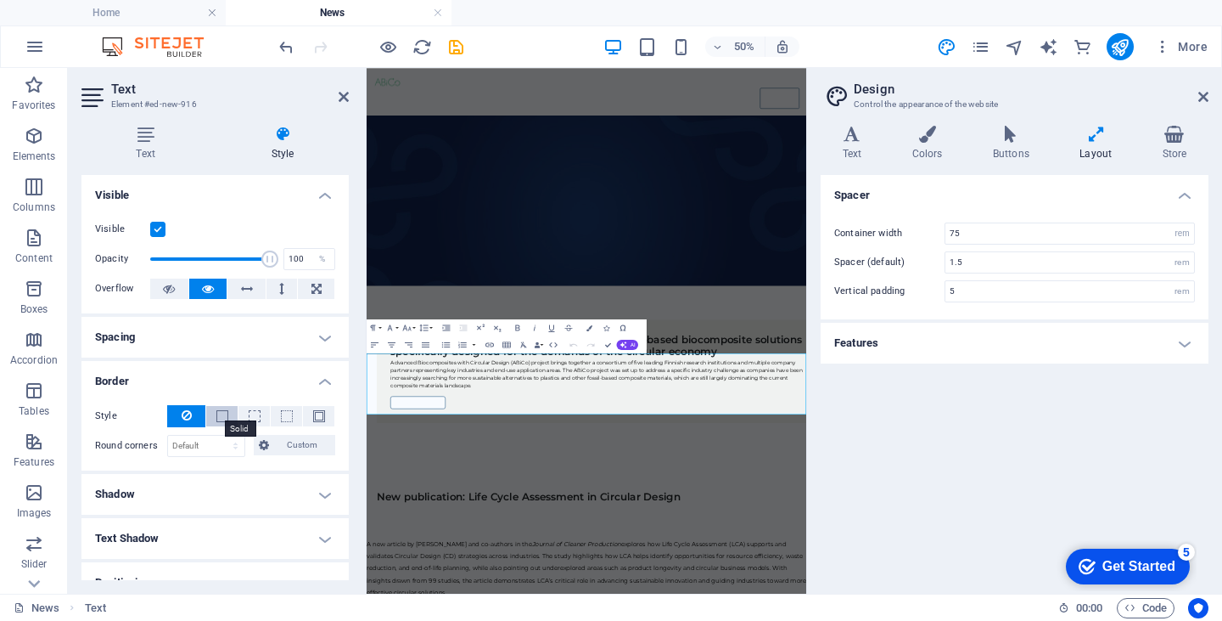
click at [220, 417] on span at bounding box center [222, 416] width 12 height 12
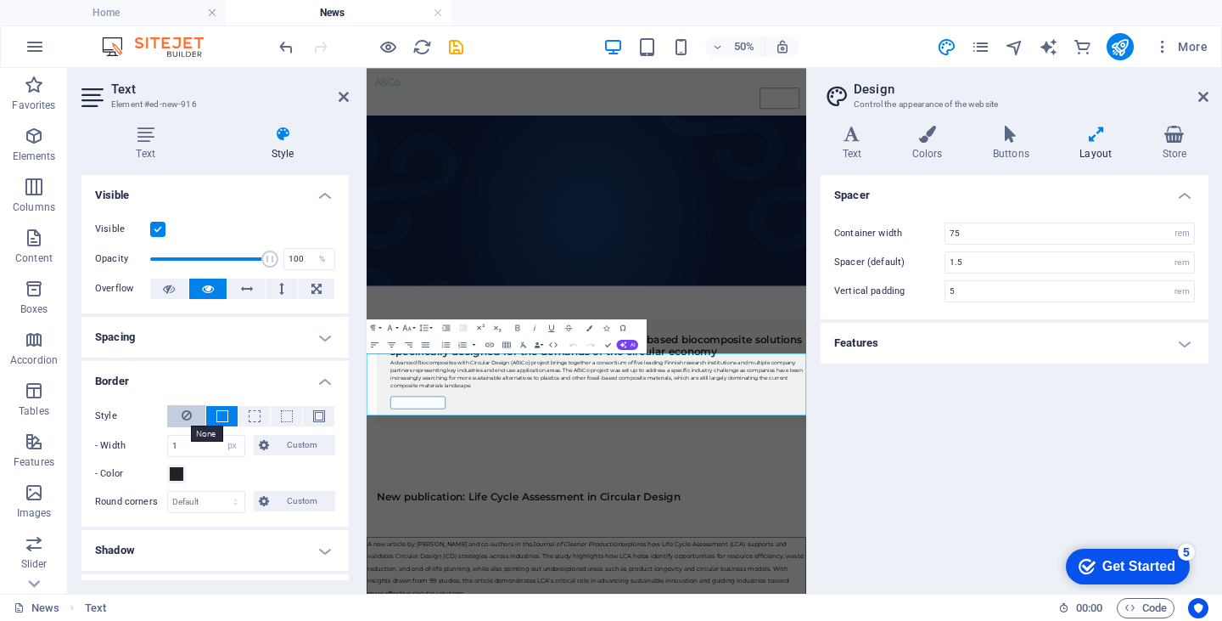
click at [185, 416] on icon at bounding box center [187, 415] width 10 height 20
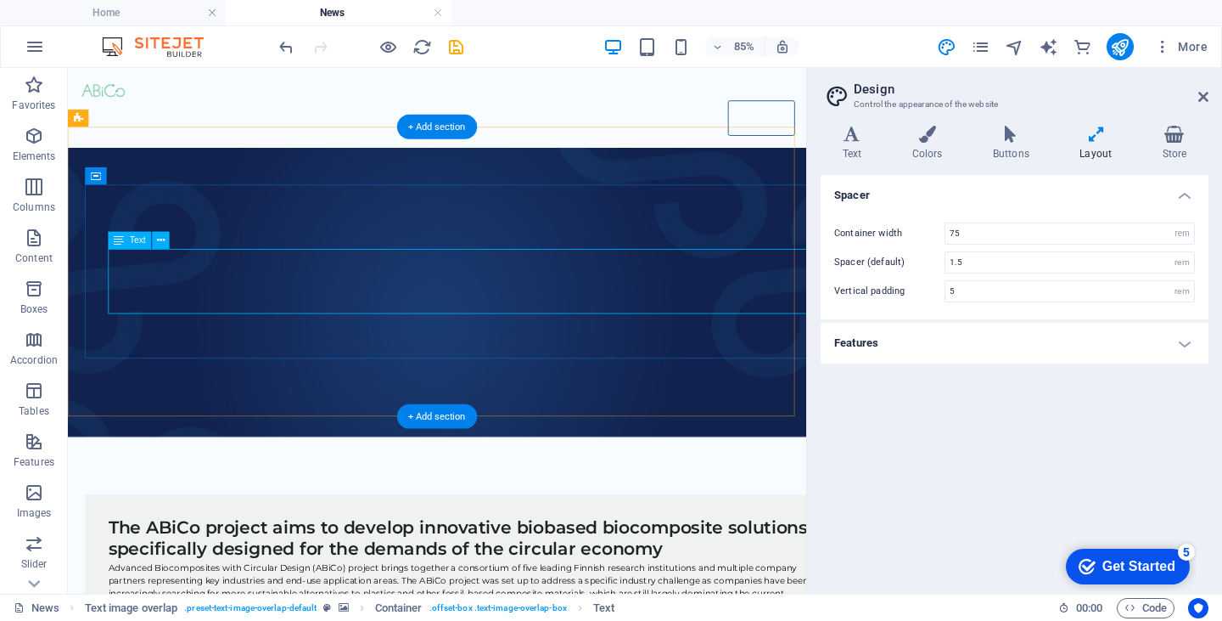
click at [160, 244] on icon at bounding box center [161, 240] width 8 height 15
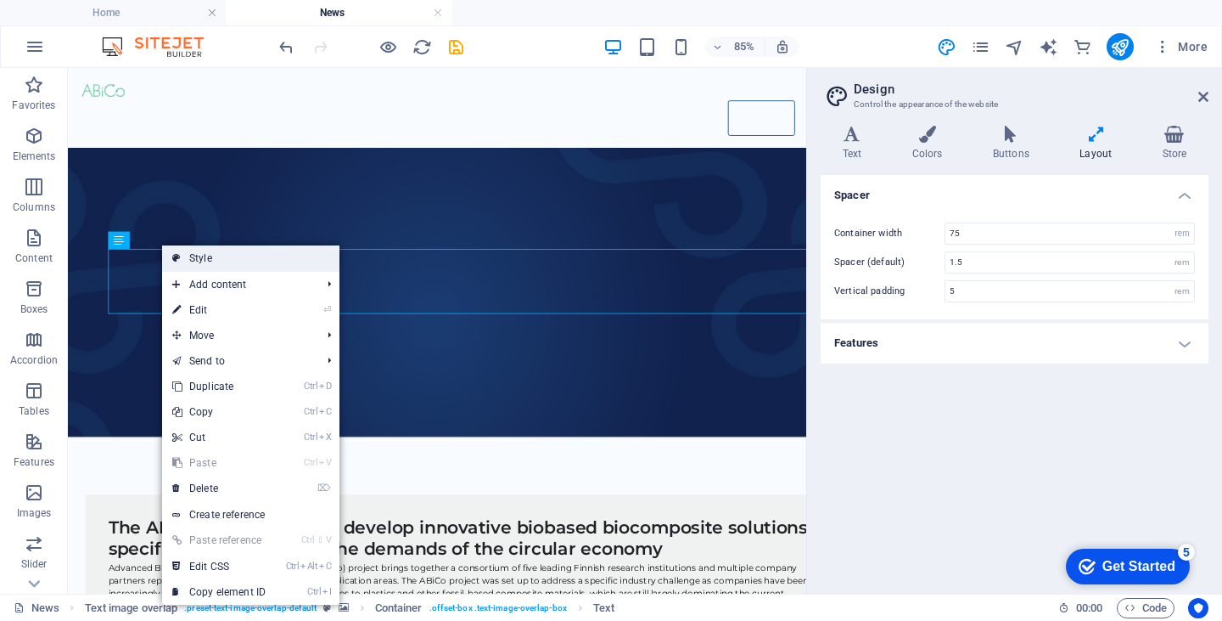
click at [187, 257] on link "Style" at bounding box center [250, 257] width 177 height 25
select select "rem"
select select "px"
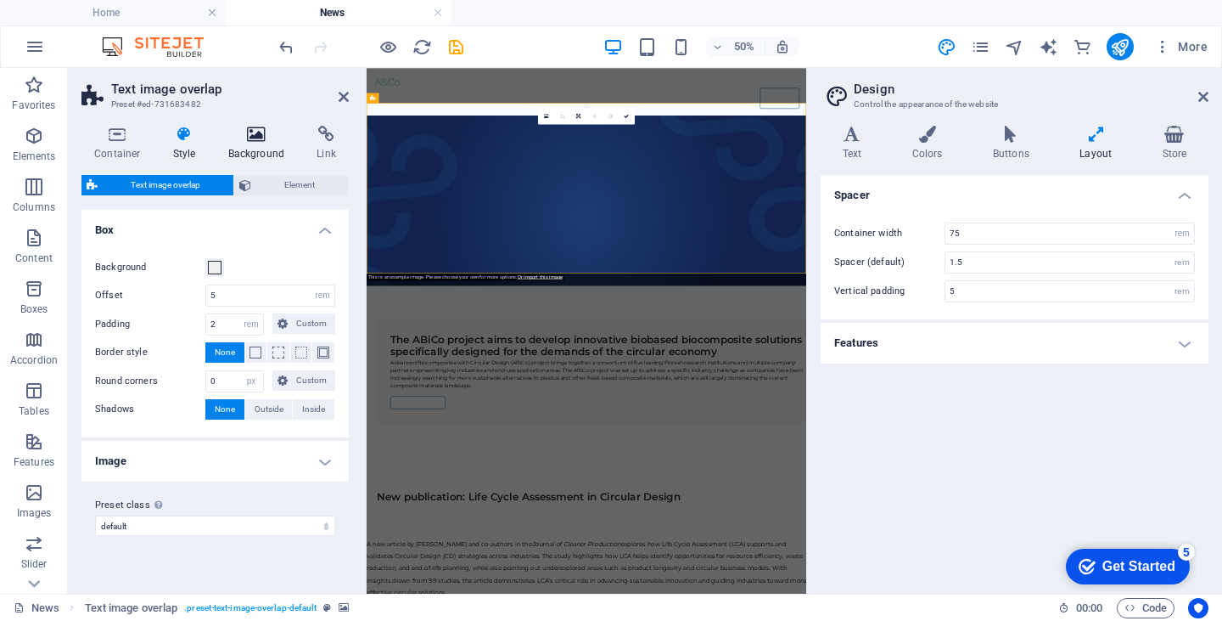
click at [251, 138] on icon at bounding box center [257, 134] width 82 height 17
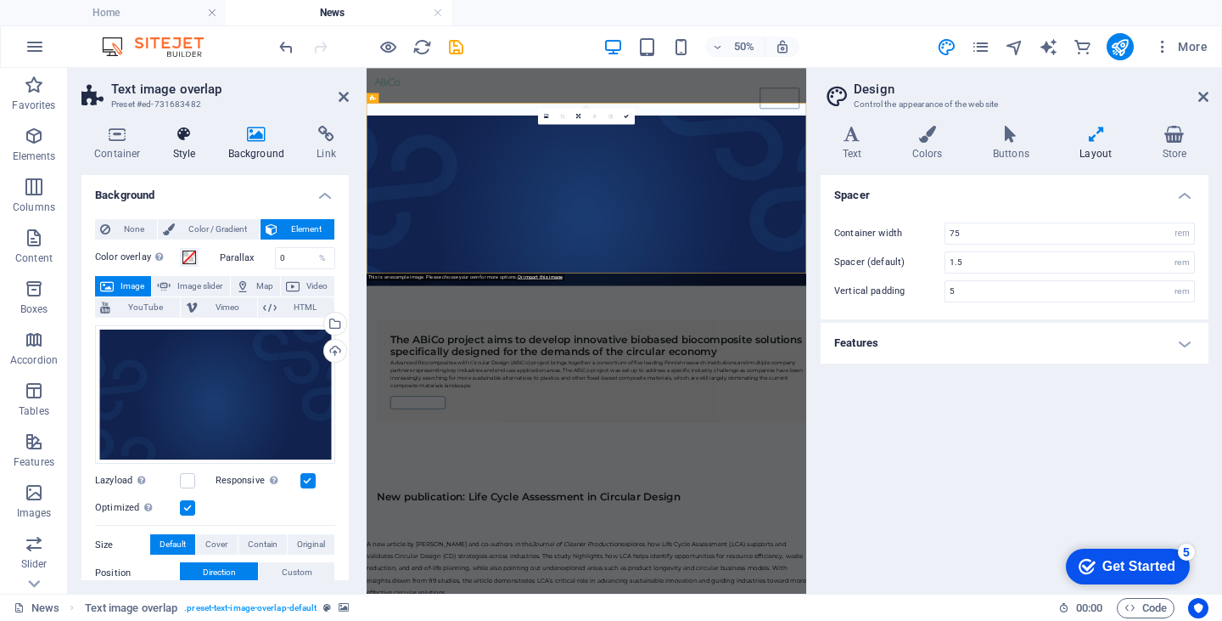
click at [178, 138] on icon at bounding box center [184, 134] width 48 height 17
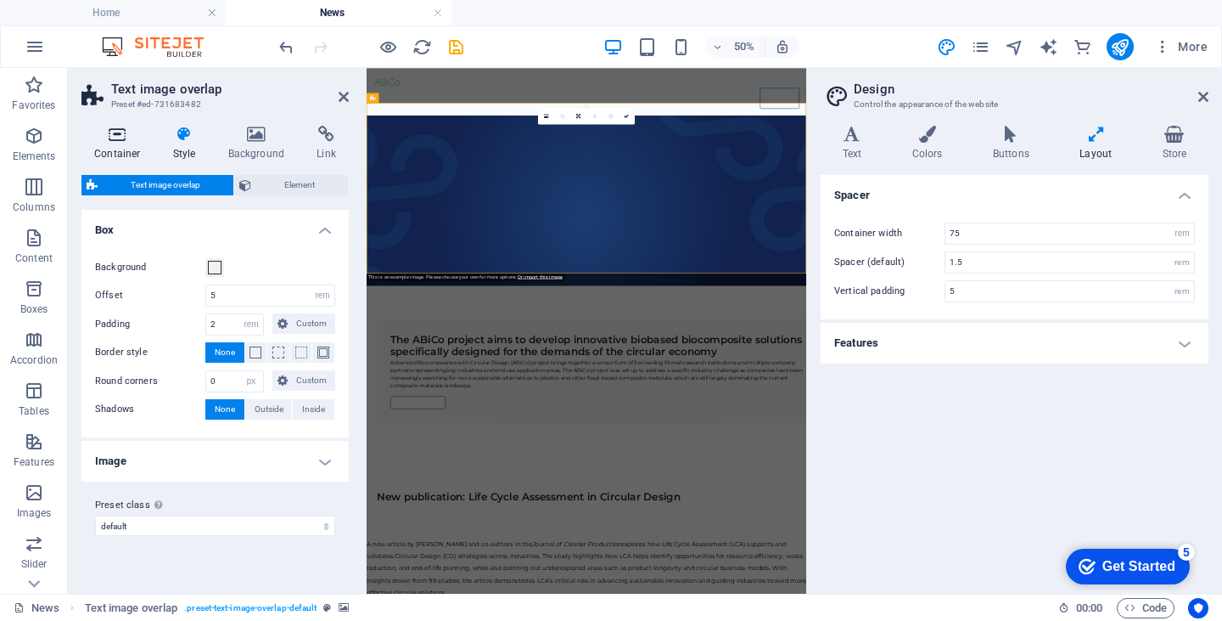
click at [118, 141] on icon at bounding box center [117, 134] width 72 height 17
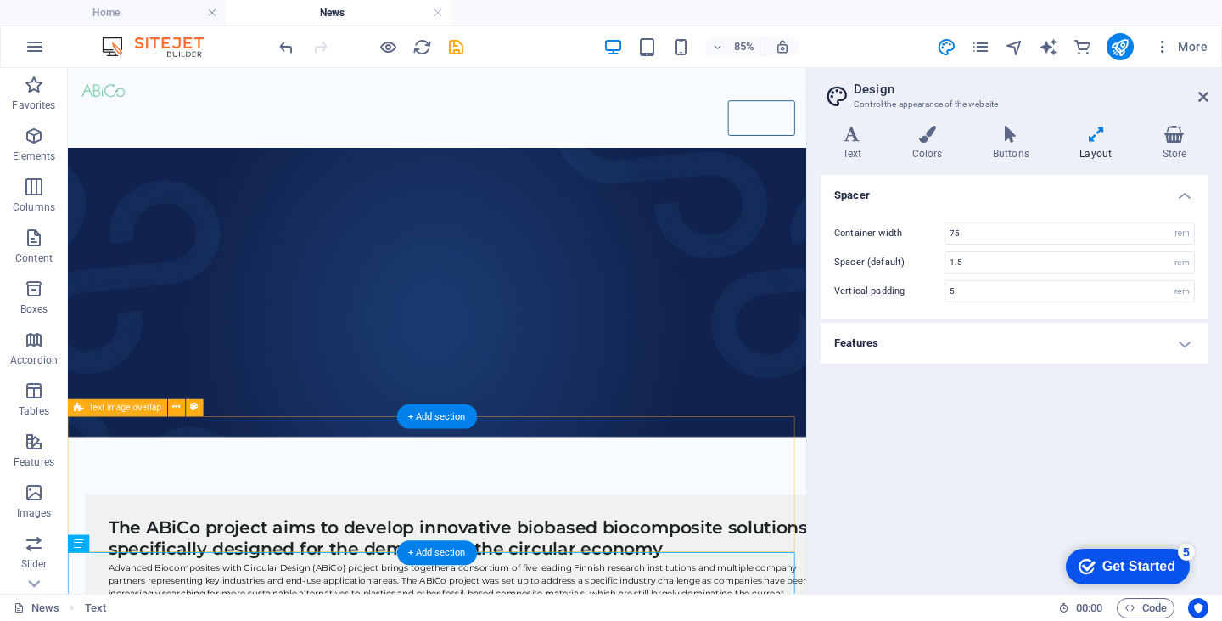
scroll to position [73, 0]
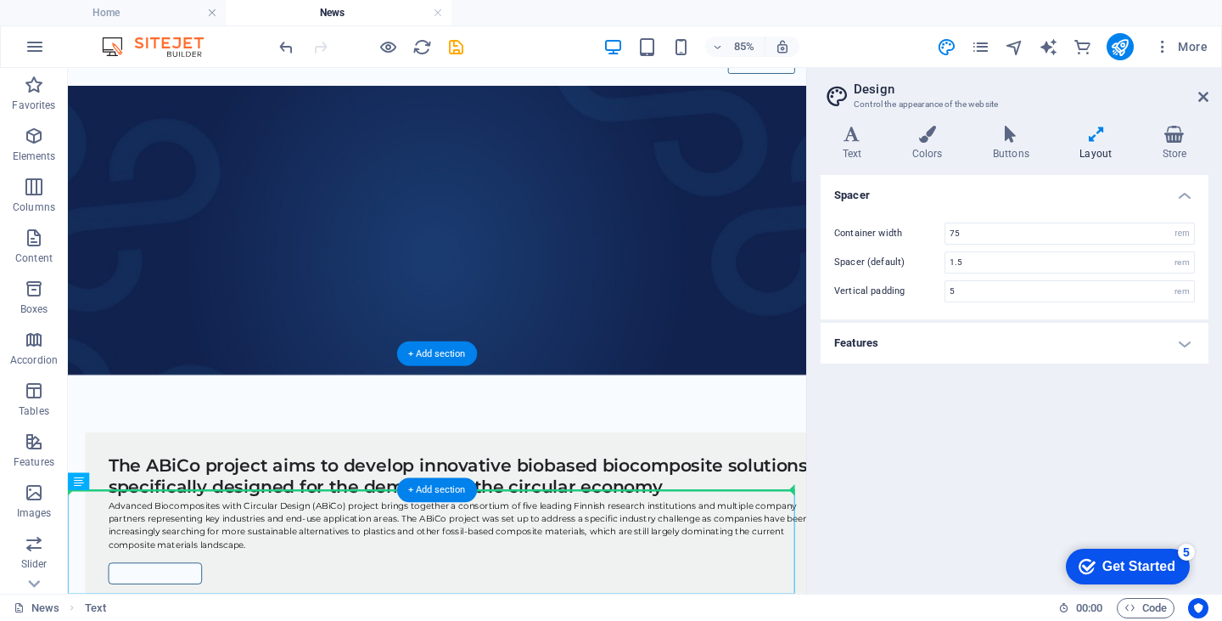
drag, startPoint x: 373, startPoint y: 593, endPoint x: 375, endPoint y: 531, distance: 62.0
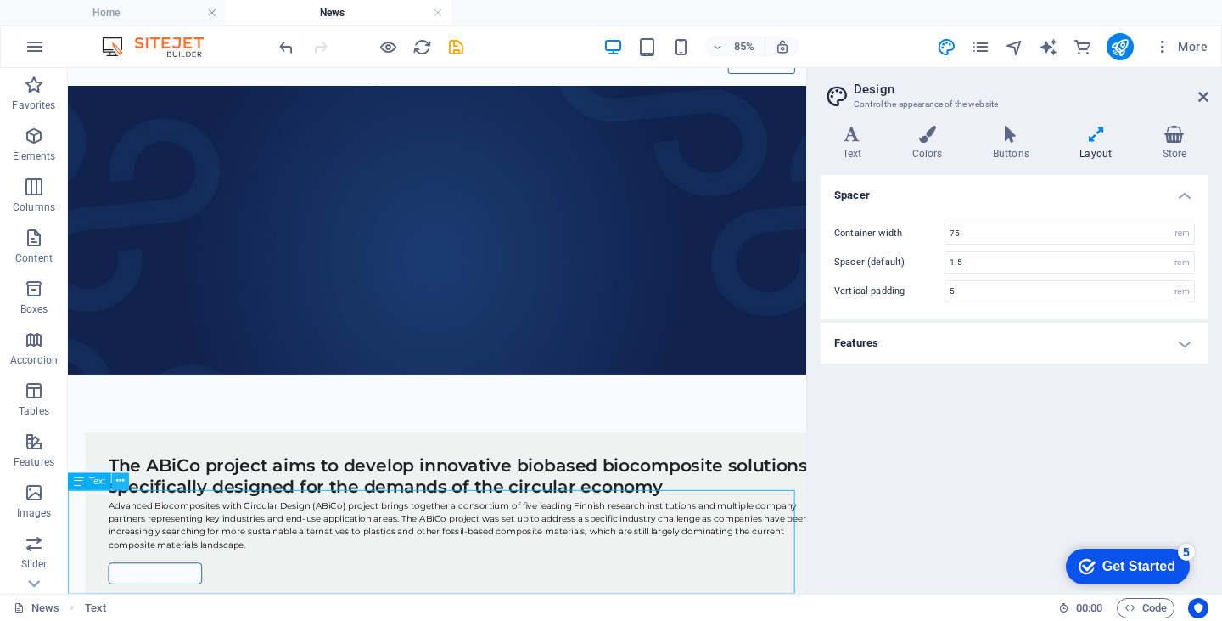
click at [116, 480] on icon at bounding box center [120, 481] width 8 height 15
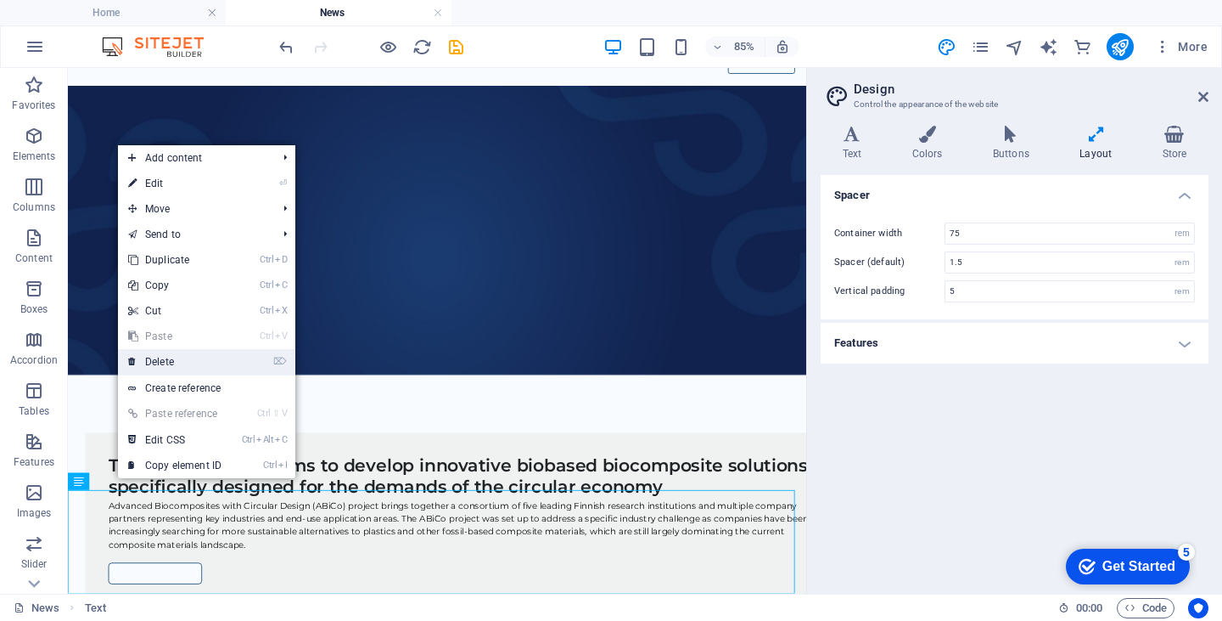
click at [153, 363] on link "⌦ Delete" at bounding box center [175, 361] width 114 height 25
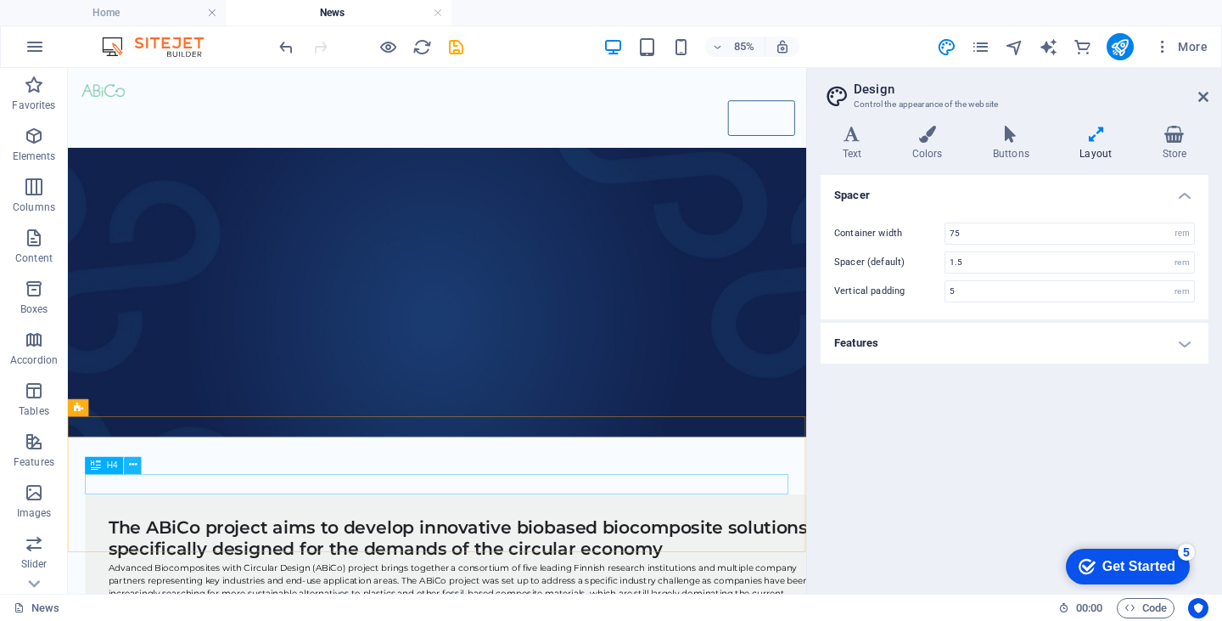
click at [136, 467] on icon at bounding box center [133, 465] width 8 height 15
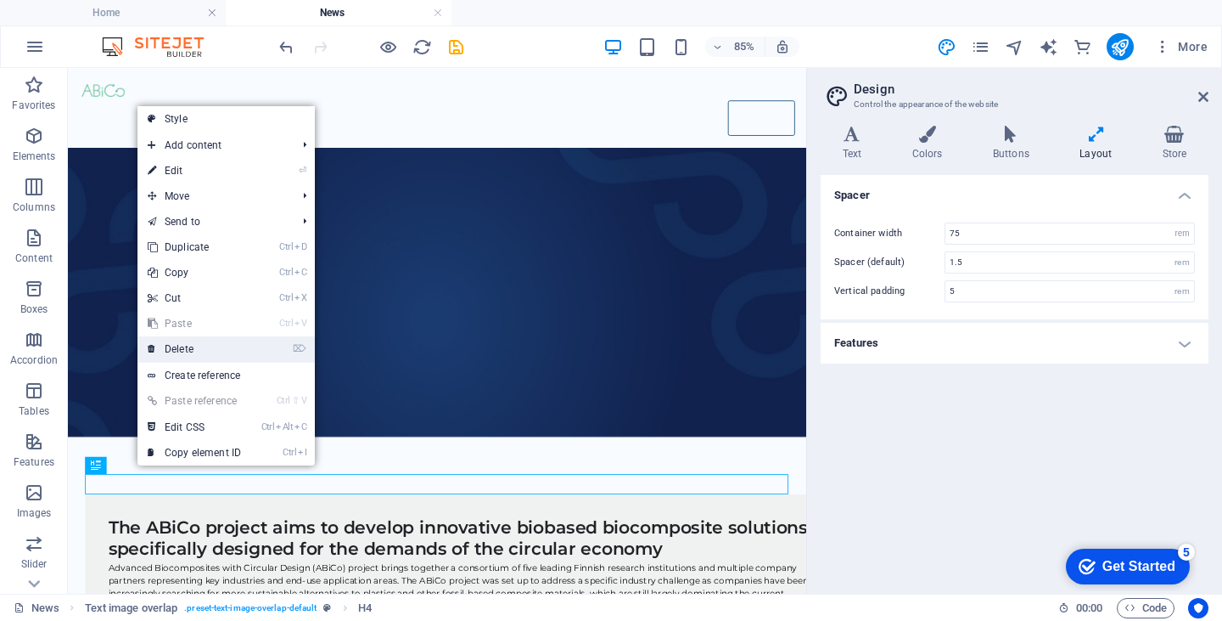
click at [183, 350] on link "⌦ Delete" at bounding box center [195, 348] width 114 height 25
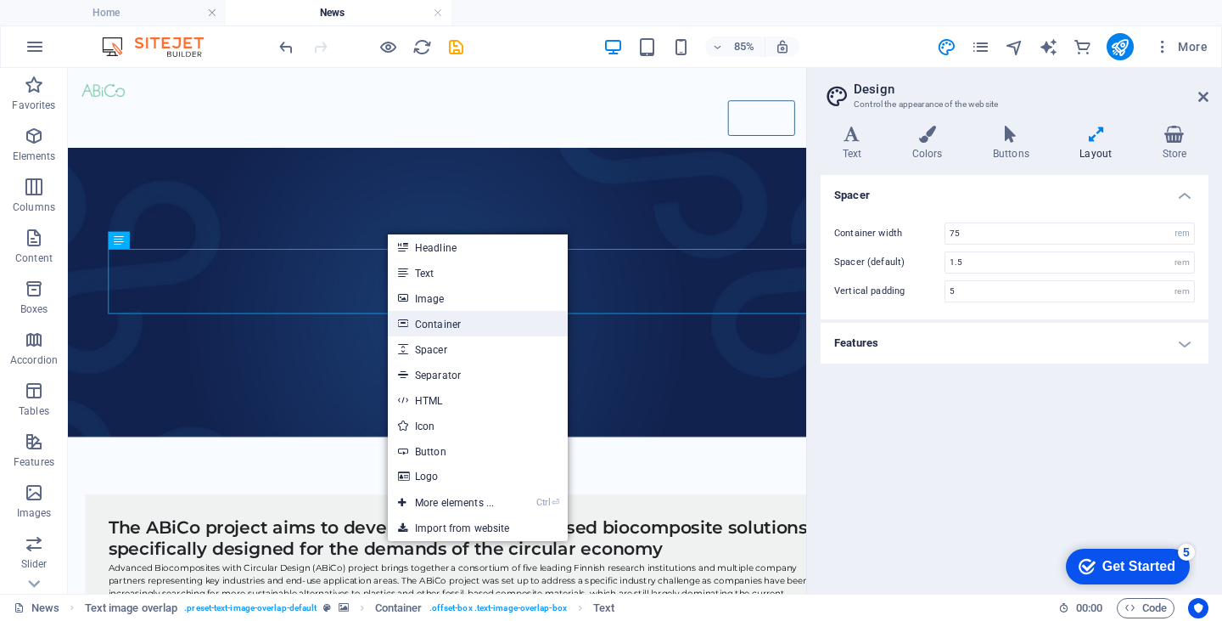
click at [418, 323] on link "Container" at bounding box center [478, 323] width 180 height 25
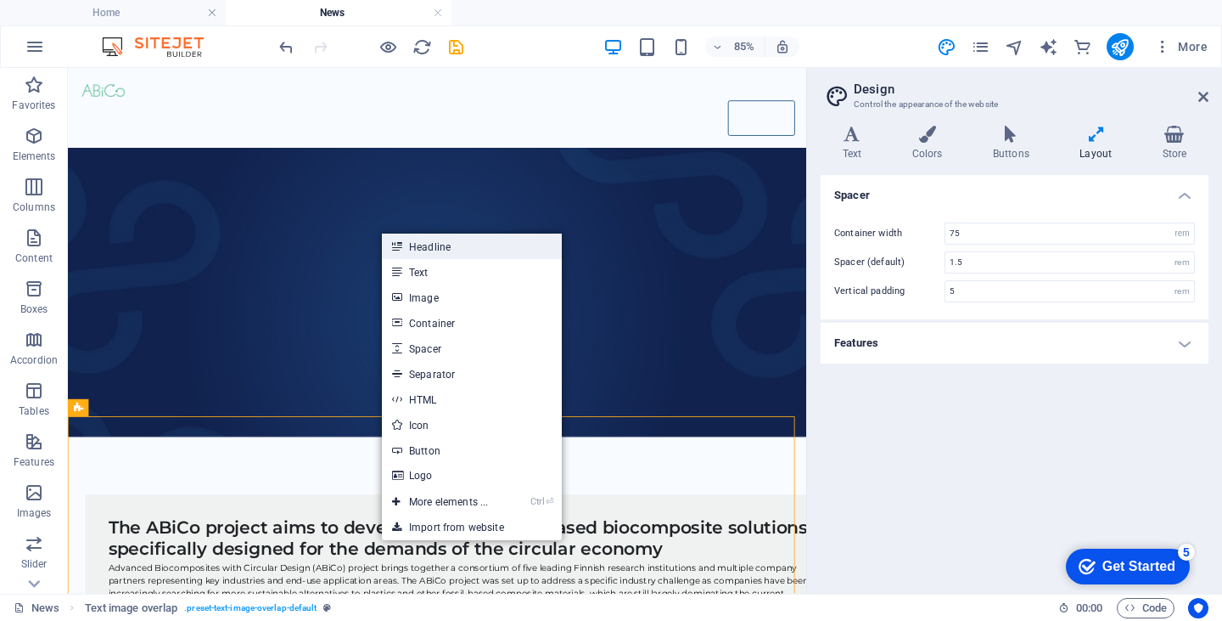
click at [419, 244] on link "Headline" at bounding box center [472, 245] width 180 height 25
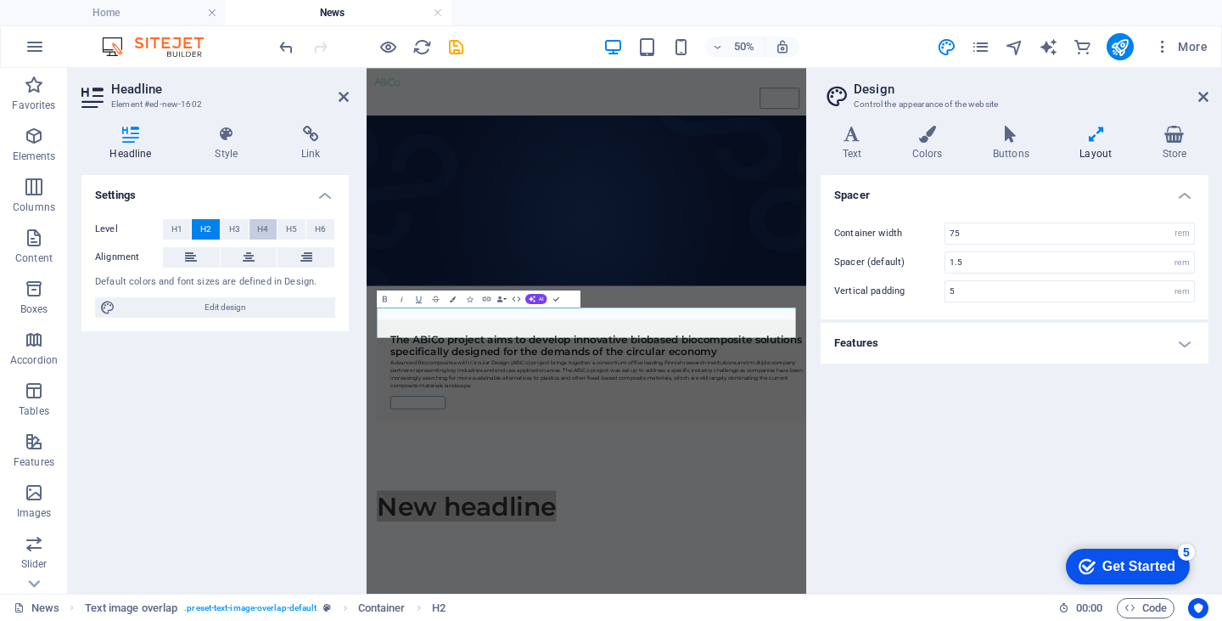
click at [264, 228] on span "H4" at bounding box center [262, 229] width 11 height 20
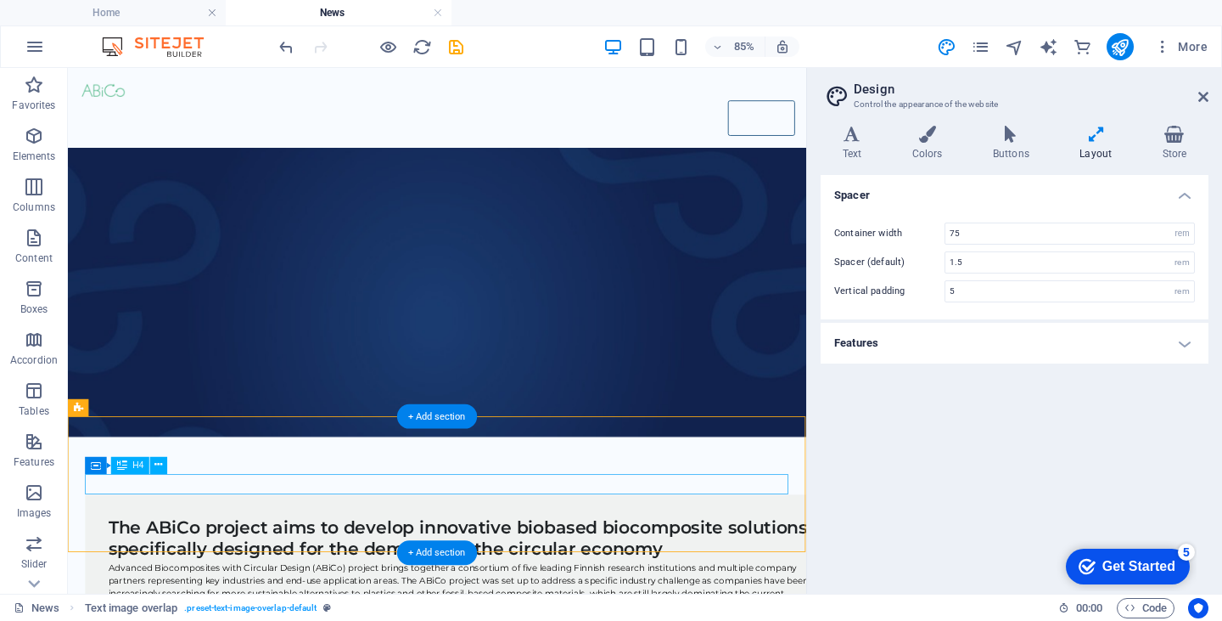
click at [420, 553] on div "+ Add section" at bounding box center [437, 552] width 80 height 25
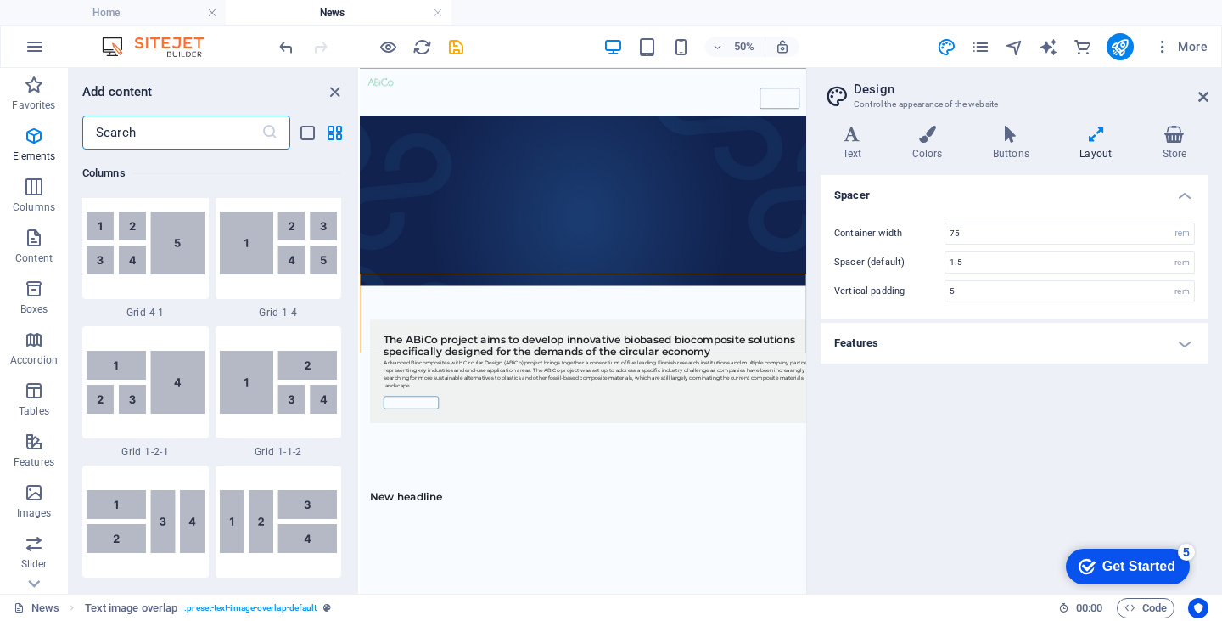
scroll to position [2970, 0]
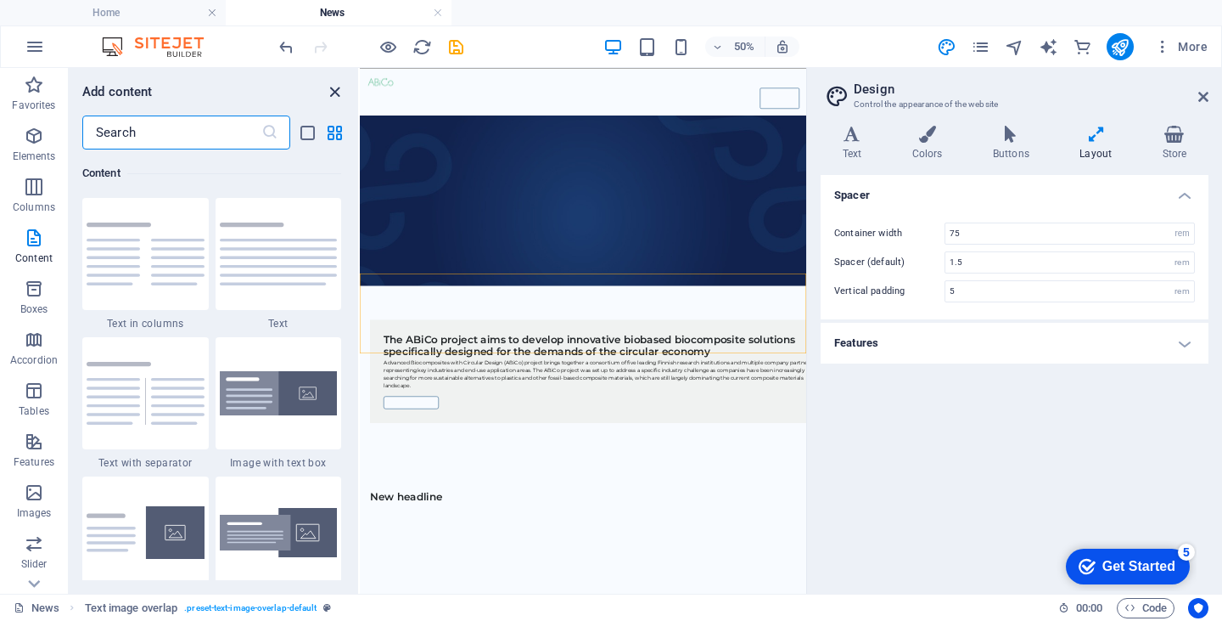
click at [328, 96] on icon "close panel" at bounding box center [335, 92] width 20 height 20
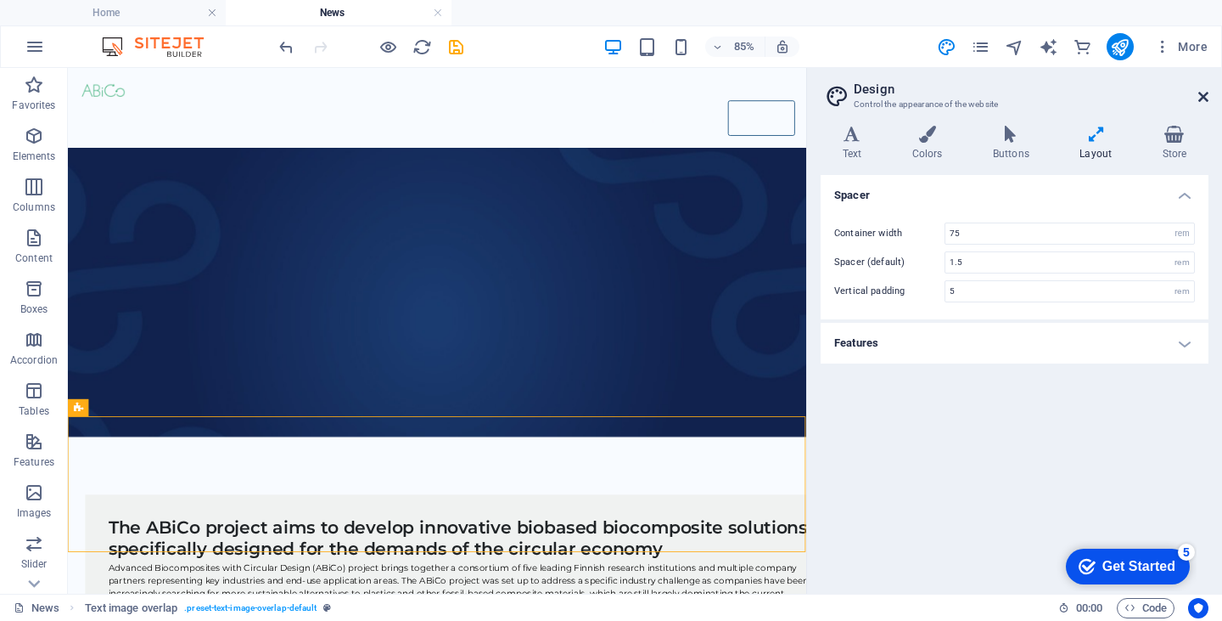
click at [1202, 96] on icon at bounding box center [1204, 97] width 10 height 14
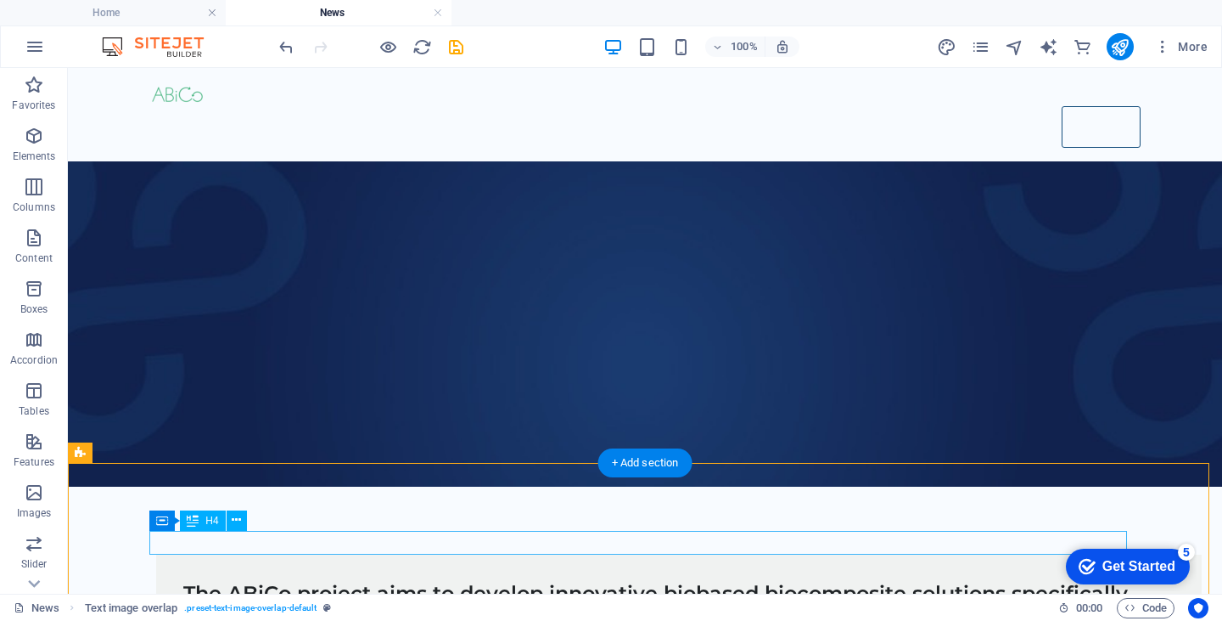
scroll to position [29, 0]
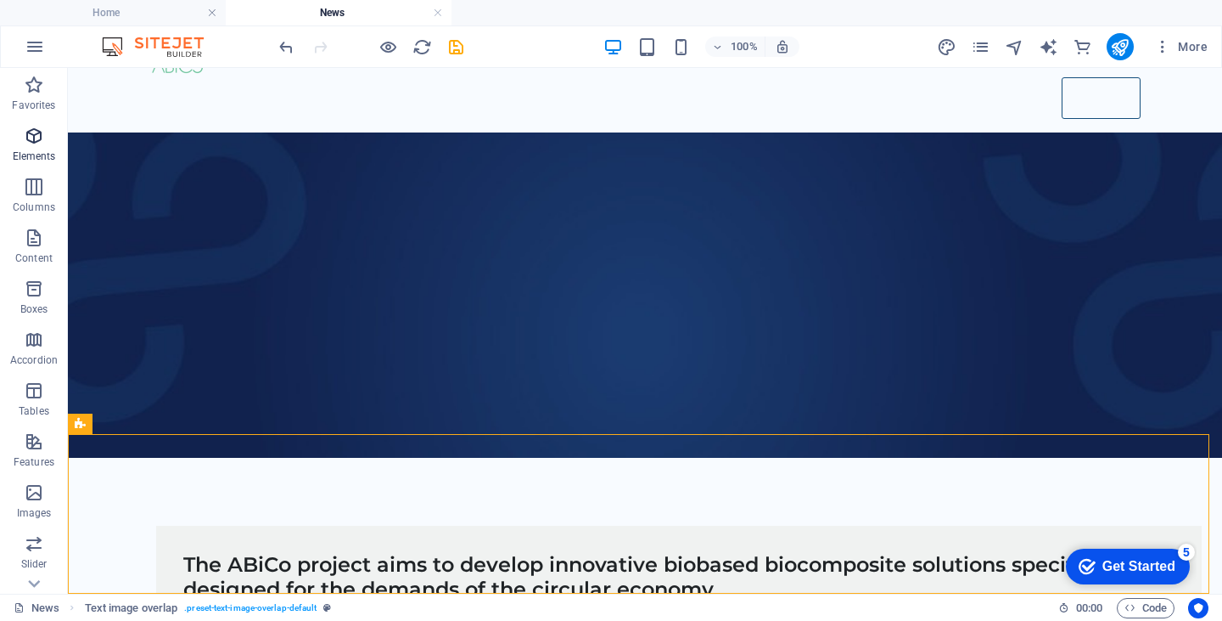
click at [36, 143] on icon "button" at bounding box center [34, 136] width 20 height 20
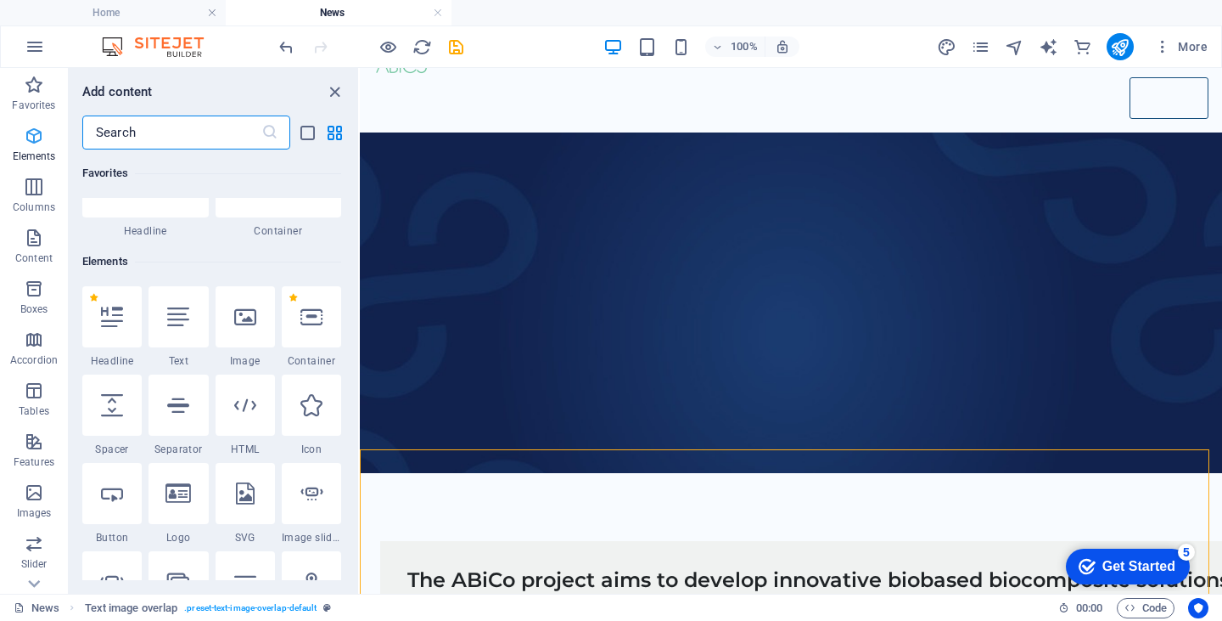
scroll to position [181, 0]
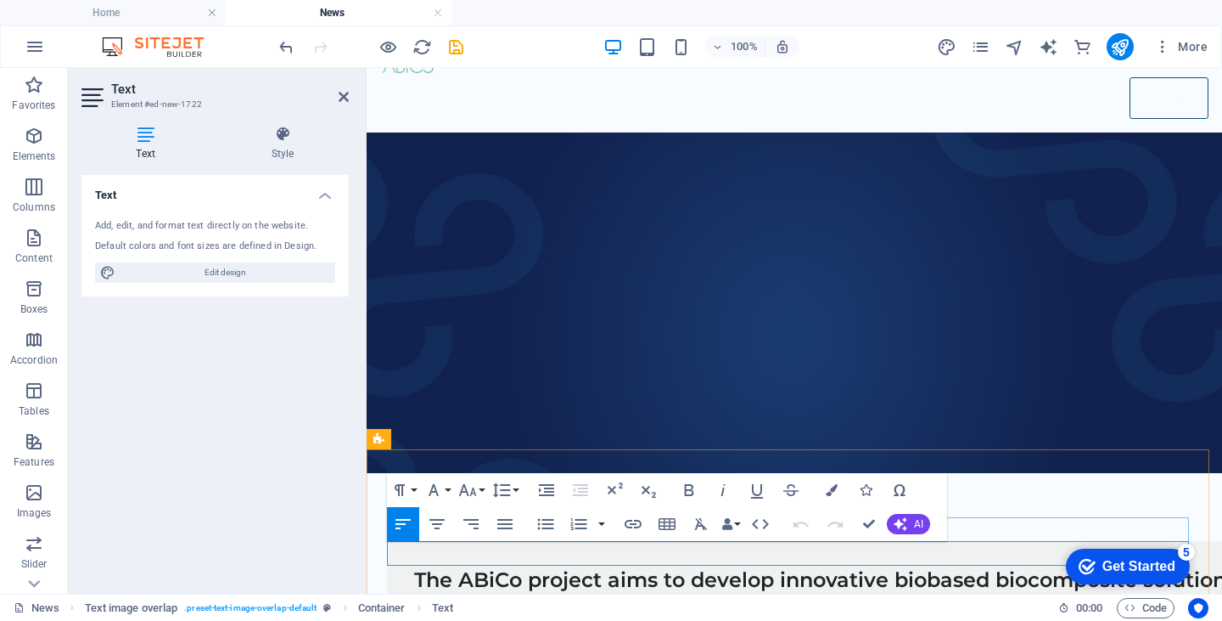
click at [278, 140] on icon at bounding box center [282, 134] width 132 height 17
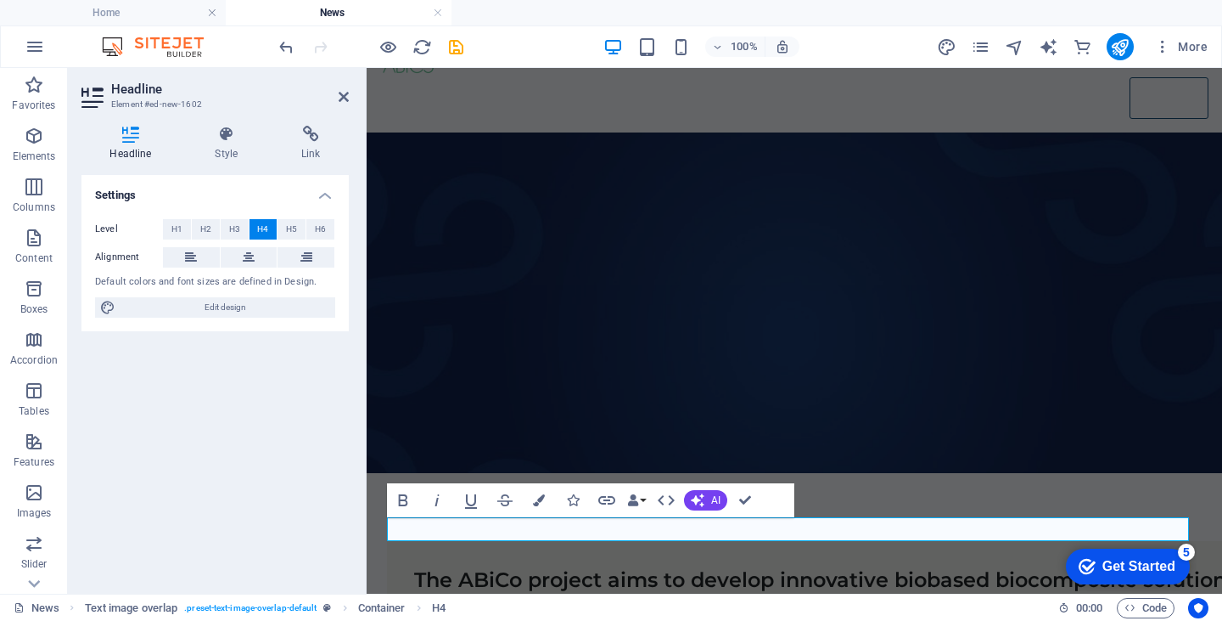
click at [257, 507] on div "Settings Level H1 H2 H3 H4 H5 H6 Alignment Default colors and font sizes are de…" at bounding box center [214, 377] width 267 height 405
drag, startPoint x: 542, startPoint y: 529, endPoint x: 393, endPoint y: 514, distance: 149.4
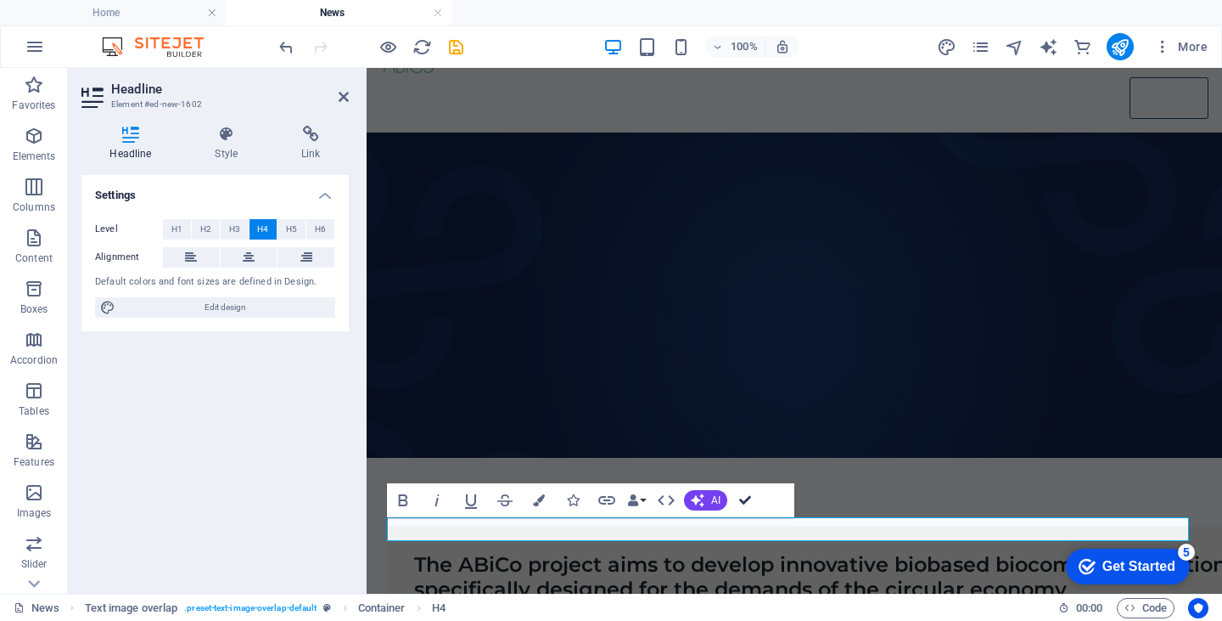
scroll to position [14, 0]
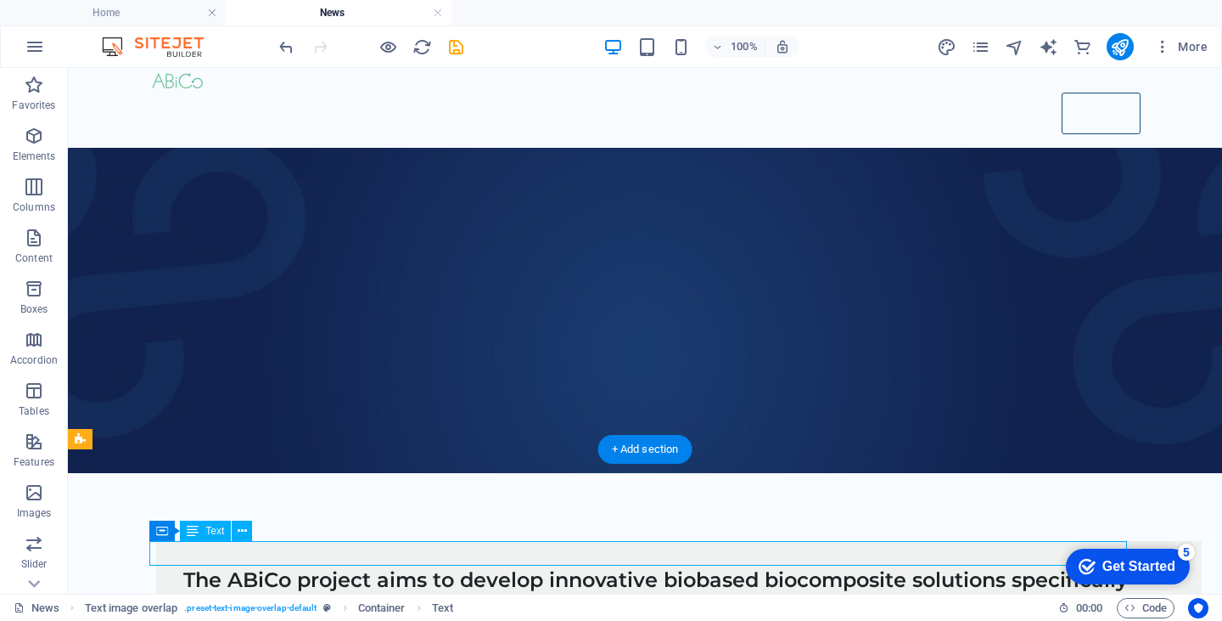
scroll to position [53, 0]
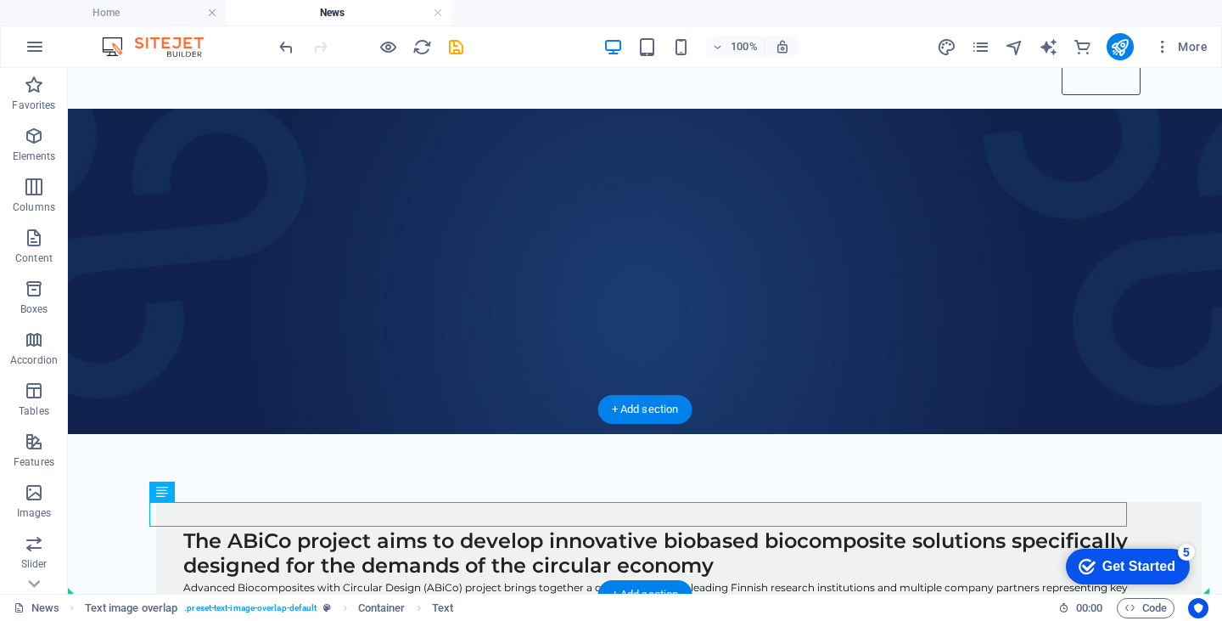
drag, startPoint x: 308, startPoint y: 551, endPoint x: 258, endPoint y: 554, distance: 50.2
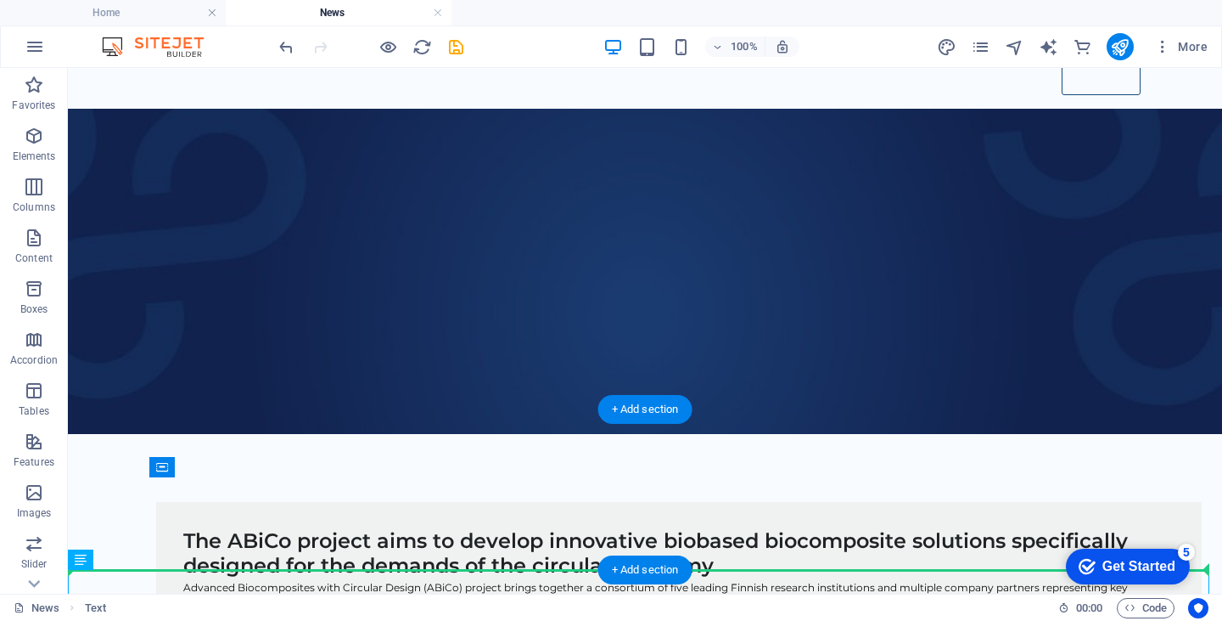
drag, startPoint x: 275, startPoint y: 584, endPoint x: 347, endPoint y: 510, distance: 103.3
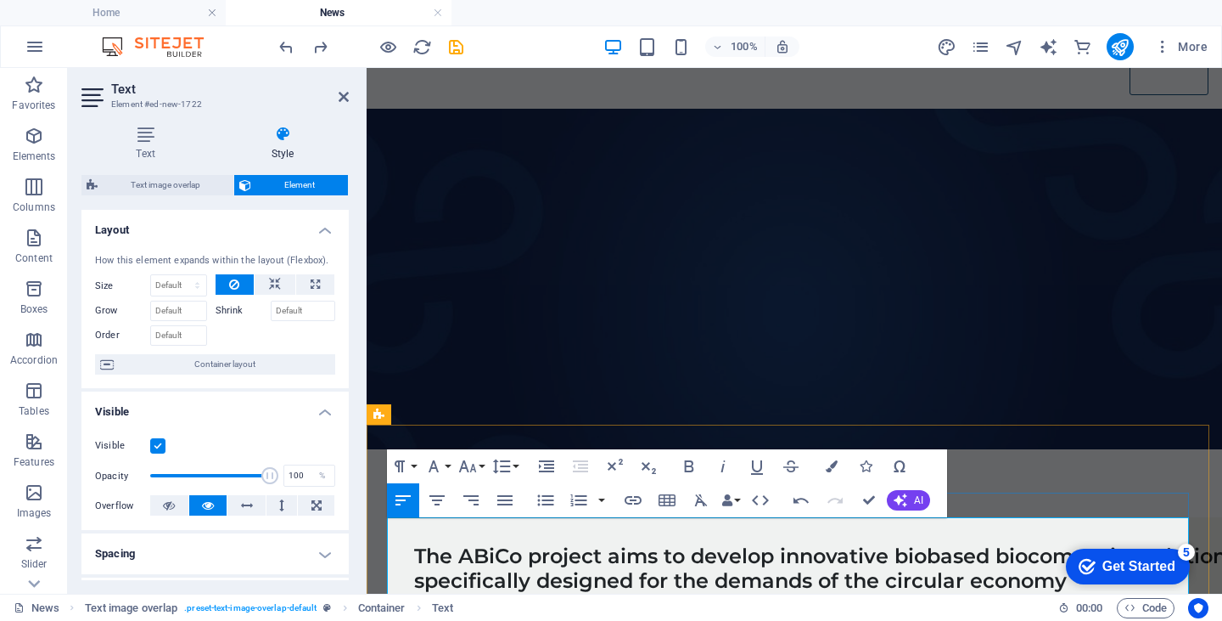
click at [465, 466] on icon "button" at bounding box center [468, 466] width 18 height 12
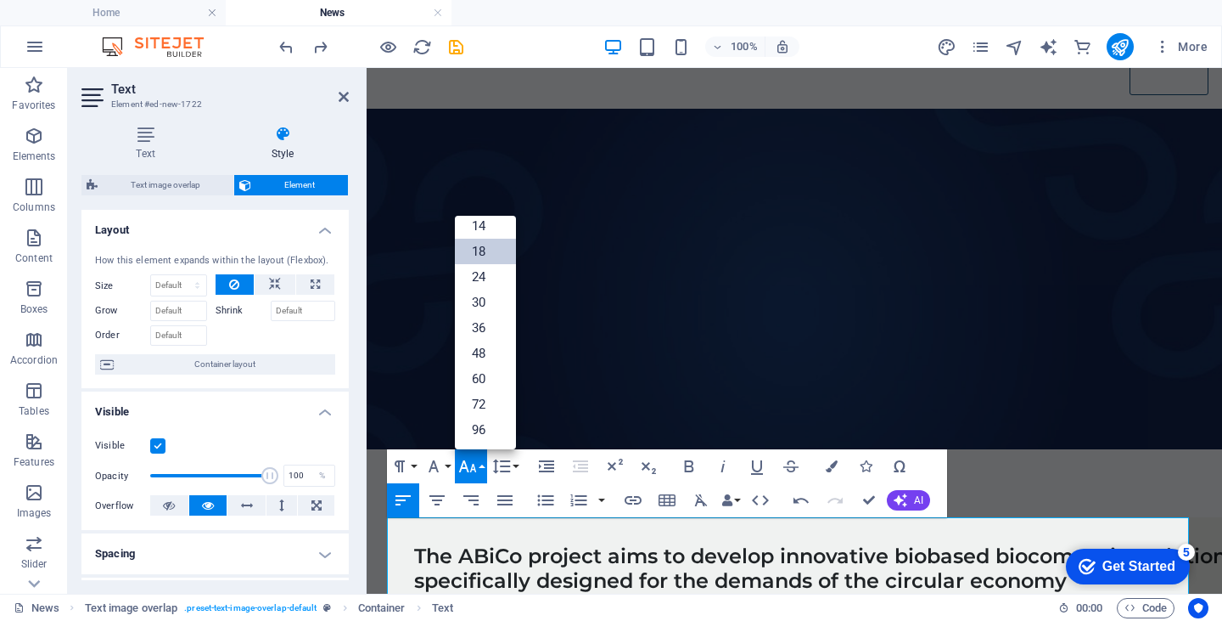
scroll to position [136, 0]
click at [475, 229] on link "14" at bounding box center [485, 226] width 61 height 25
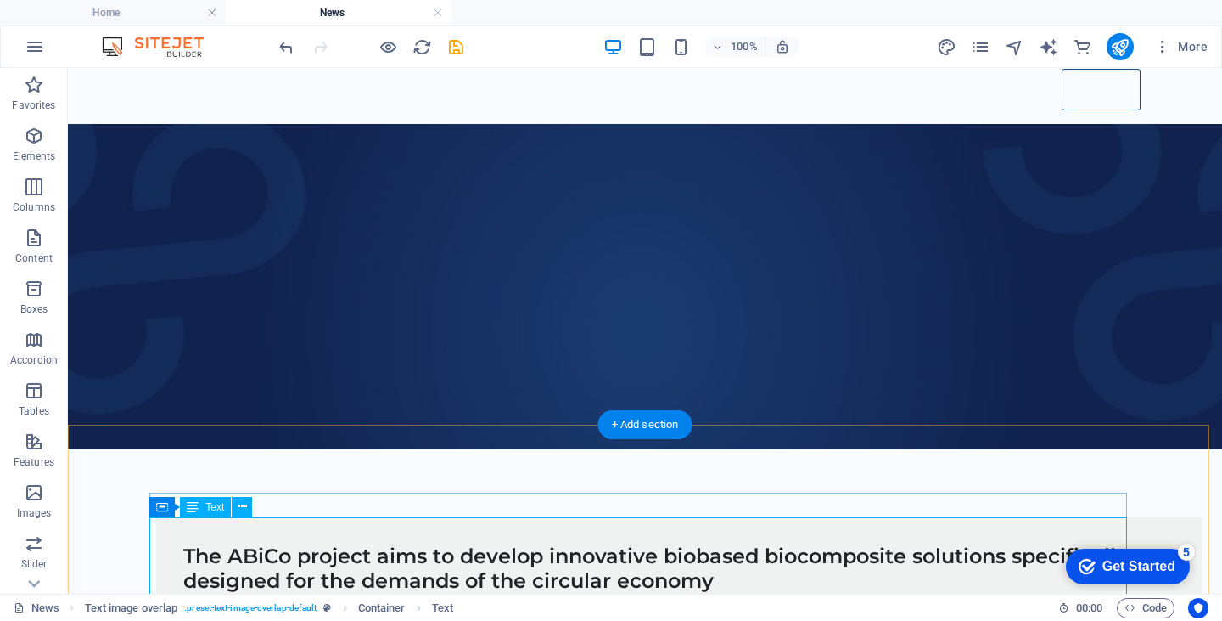
scroll to position [126, 0]
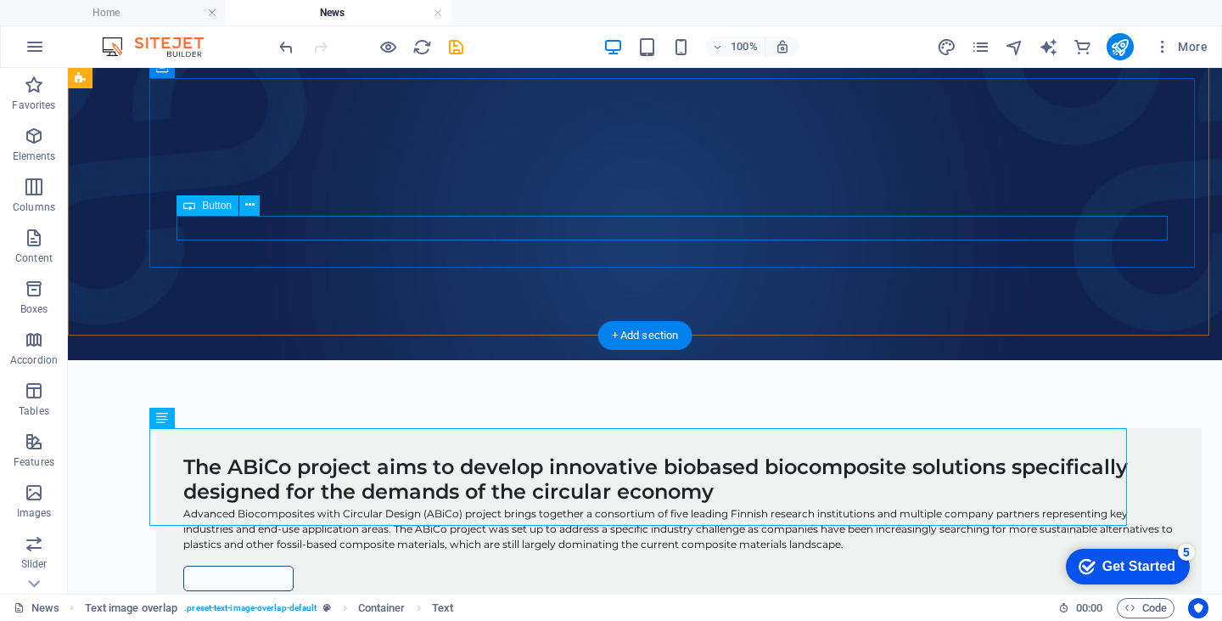
click at [250, 565] on div "Read more" at bounding box center [679, 578] width 992 height 26
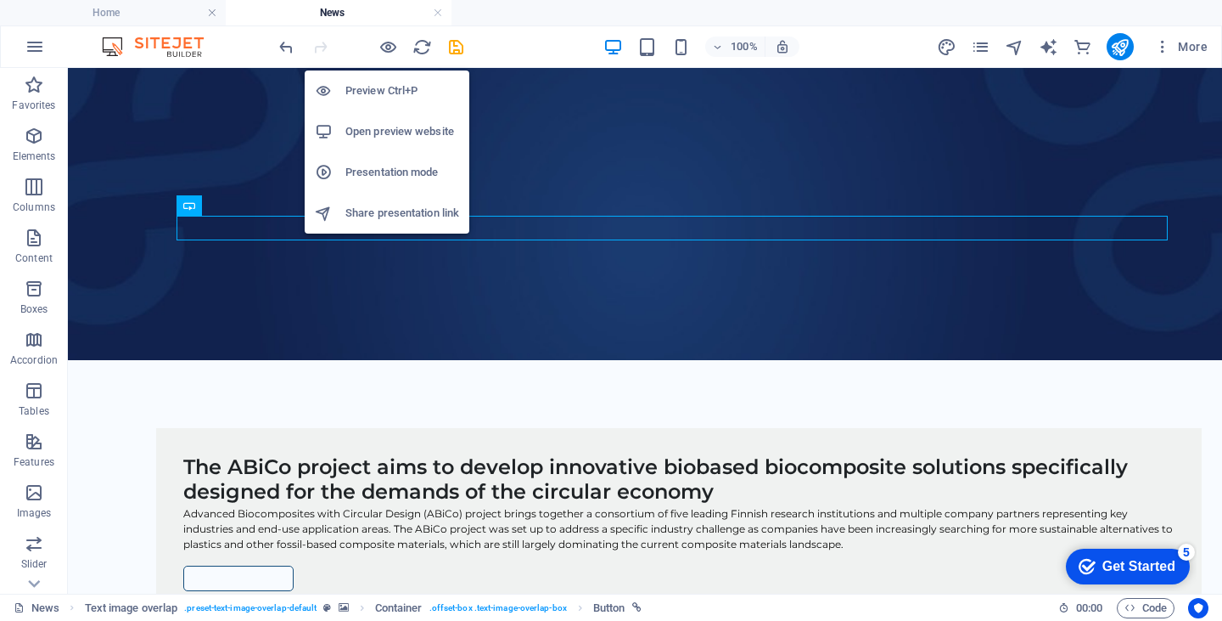
click at [386, 131] on h6 "Open preview website" at bounding box center [403, 131] width 114 height 20
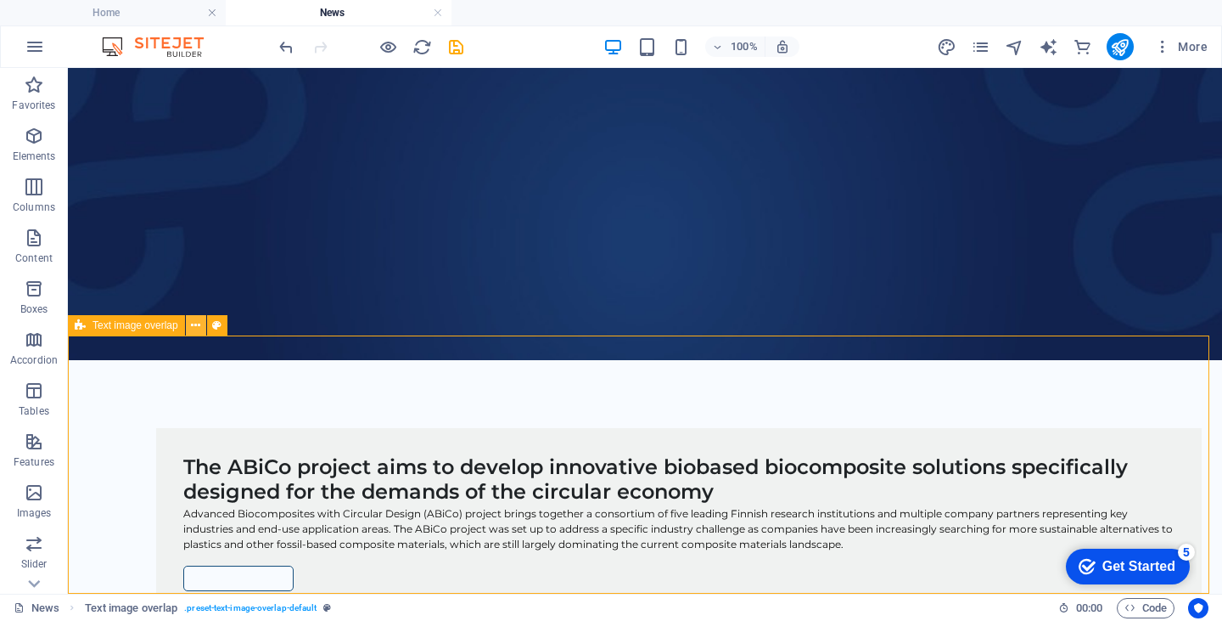
click at [192, 329] on icon at bounding box center [195, 326] width 9 height 18
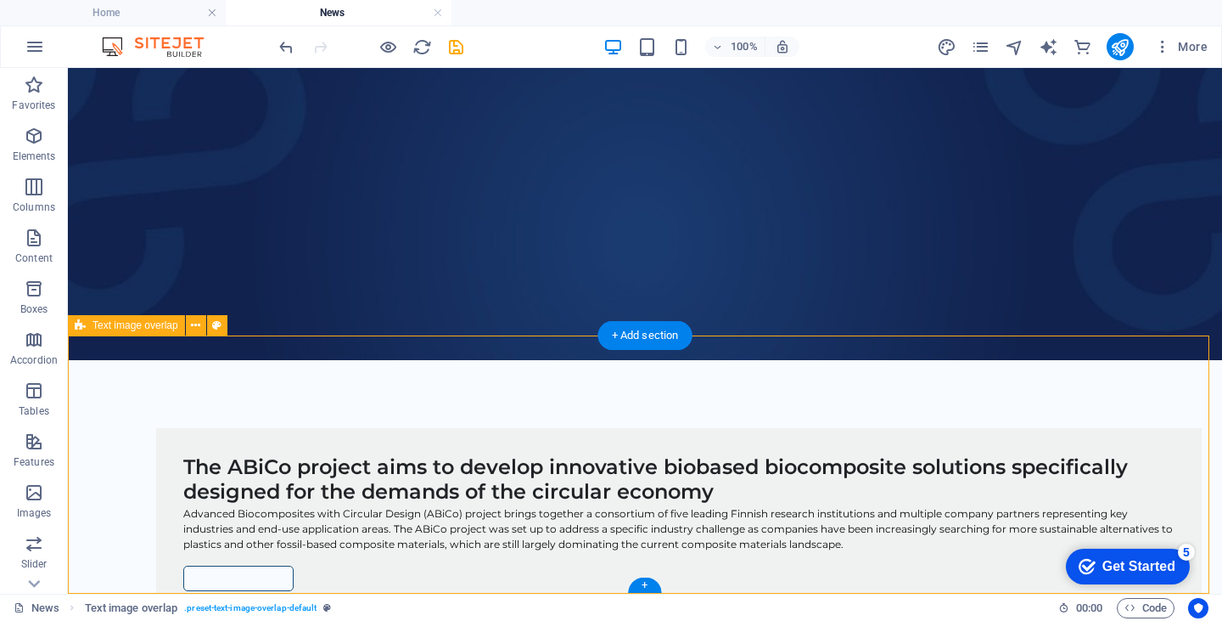
scroll to position [0, 0]
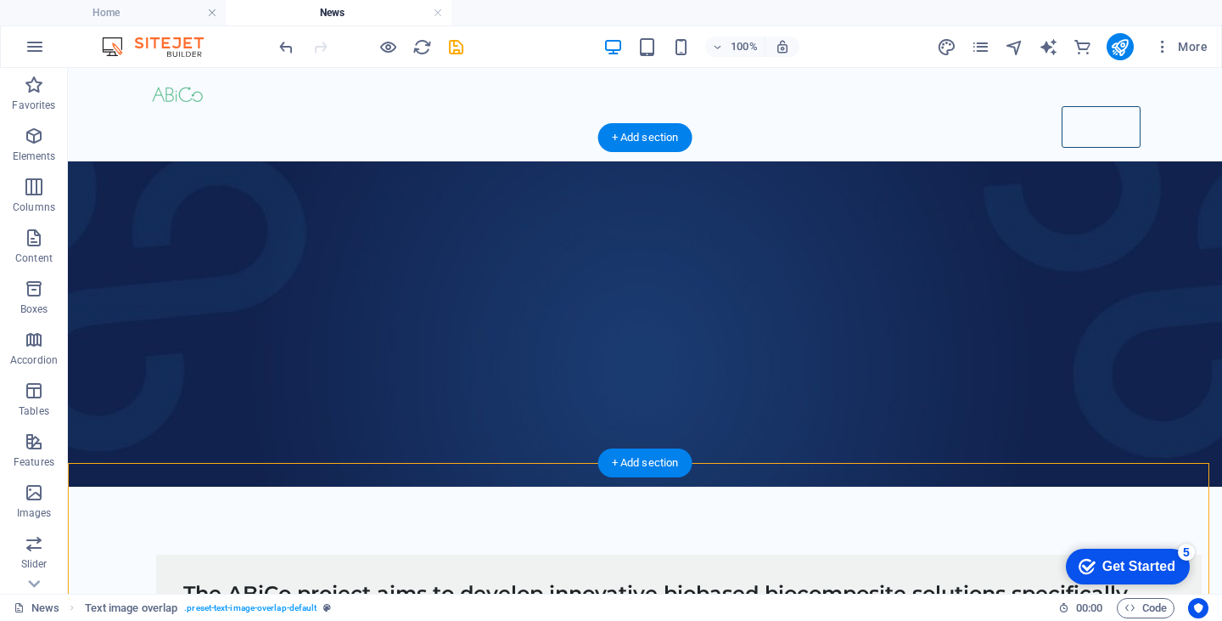
click at [180, 161] on figure at bounding box center [645, 323] width 1155 height 325
click at [246, 177] on figure at bounding box center [645, 323] width 1155 height 325
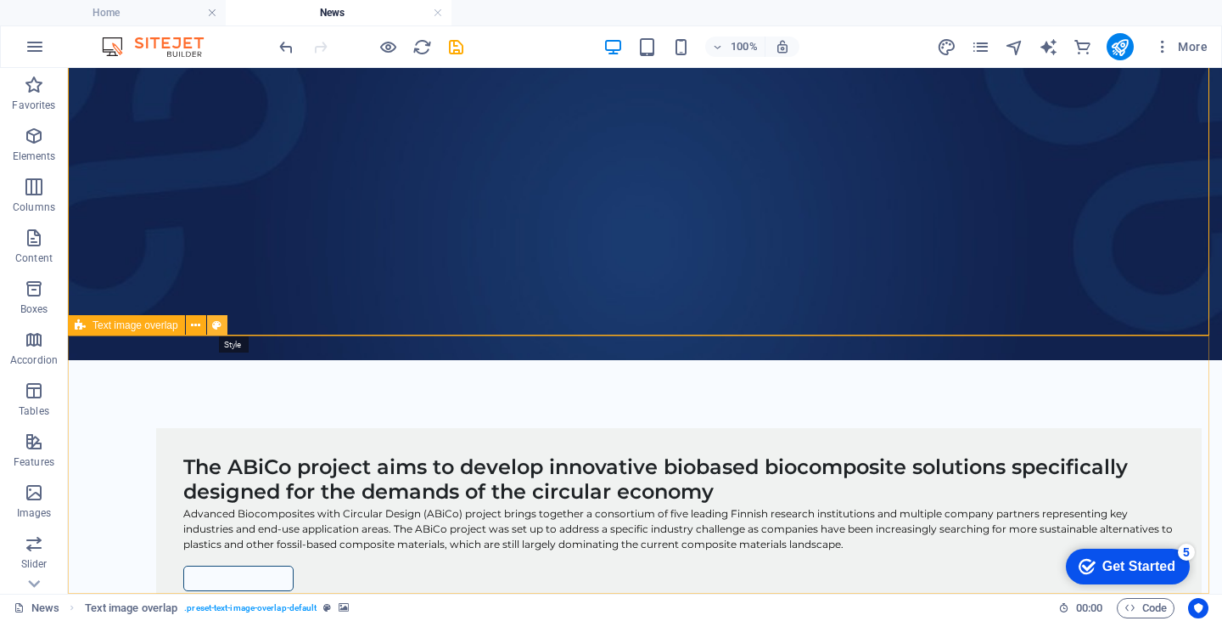
click at [219, 323] on icon at bounding box center [216, 326] width 9 height 18
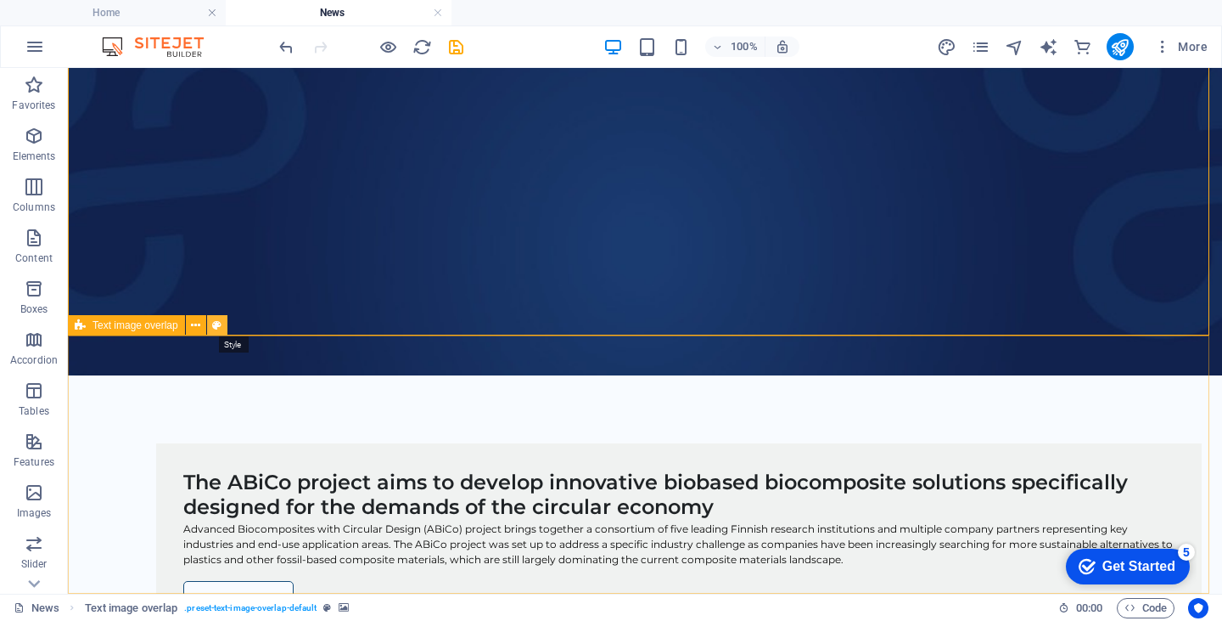
select select "rem"
select select "px"
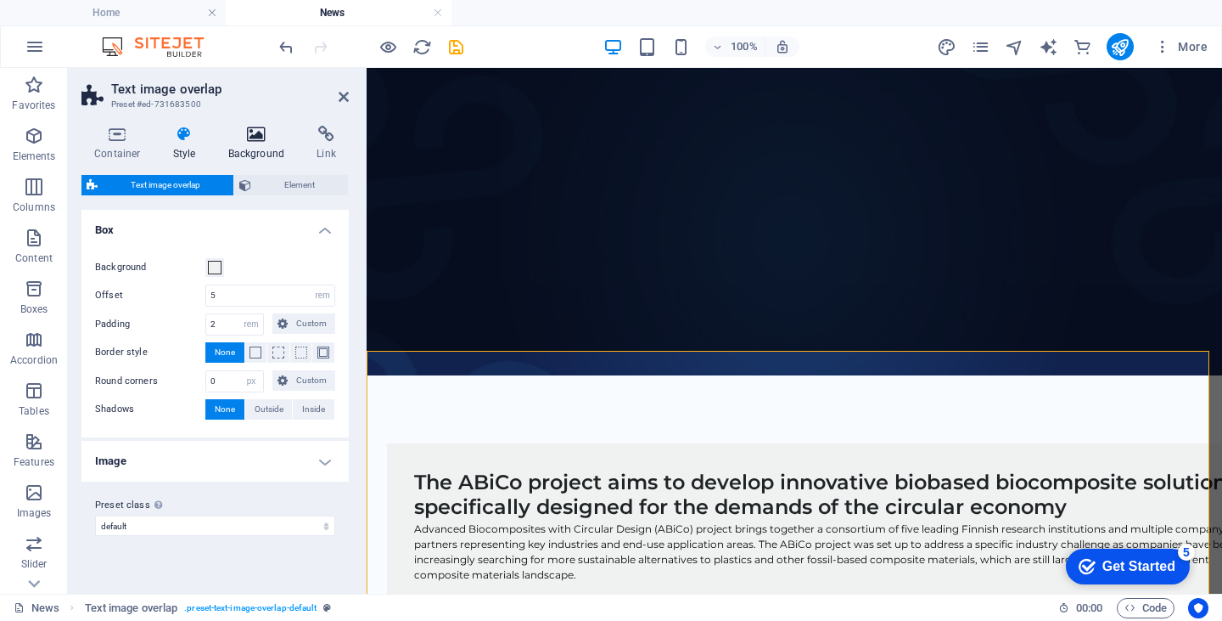
click at [255, 143] on h4 "Background" at bounding box center [260, 144] width 89 height 36
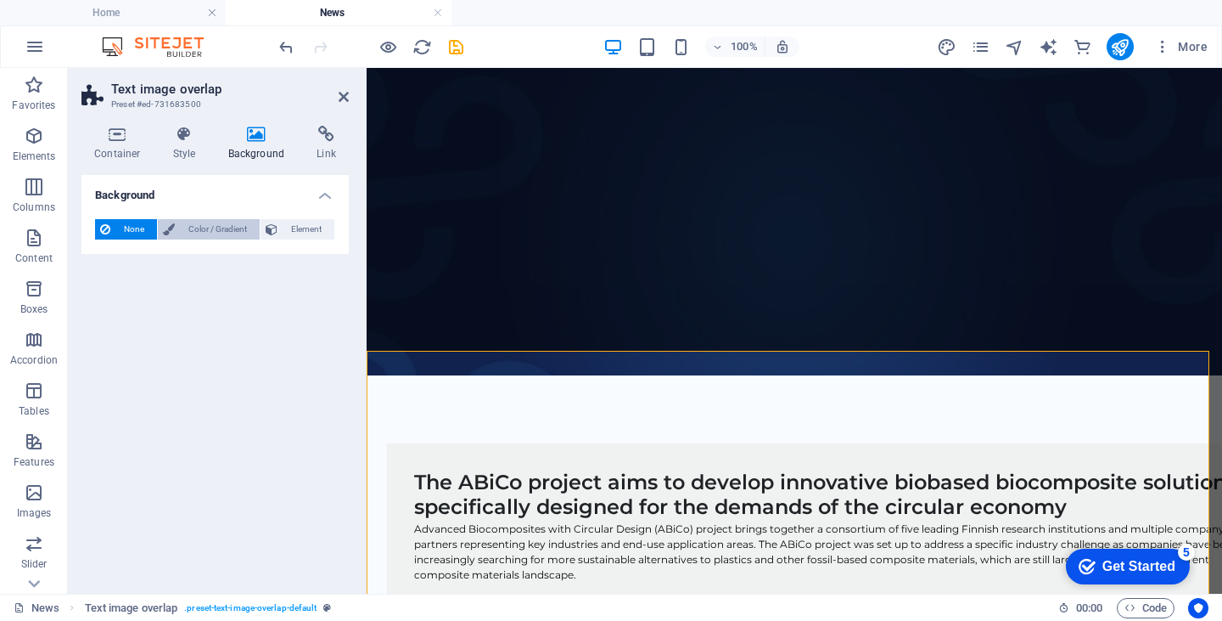
click at [211, 228] on span "Color / Gradient" at bounding box center [217, 229] width 75 height 20
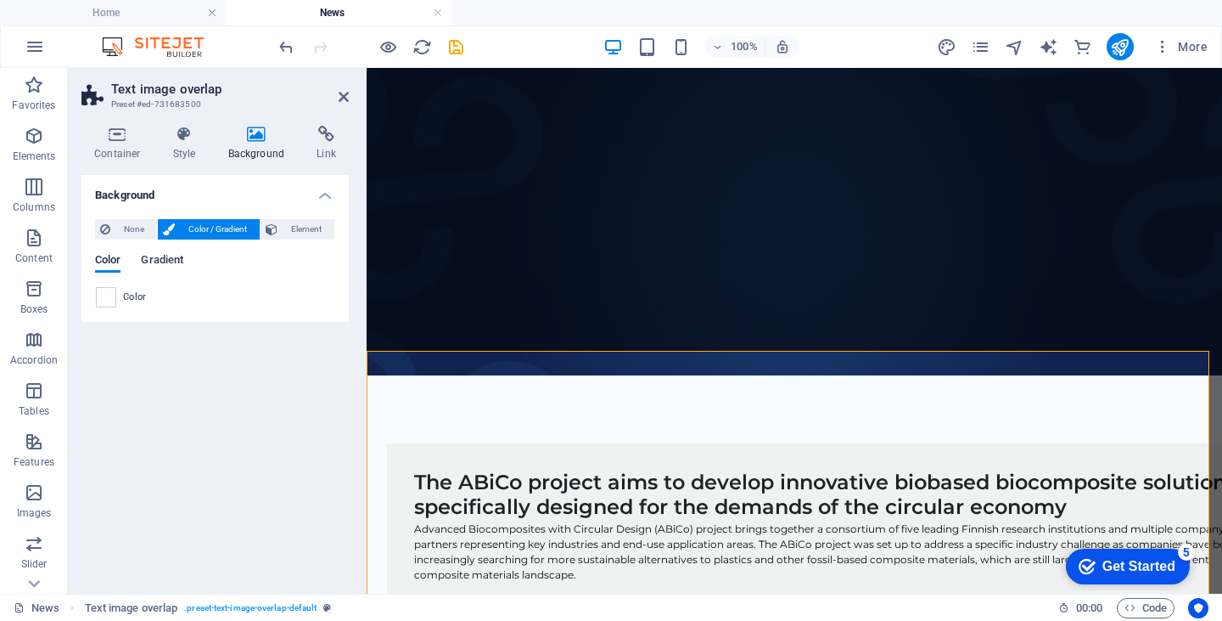
click at [162, 262] on span "Gradient" at bounding box center [162, 262] width 42 height 24
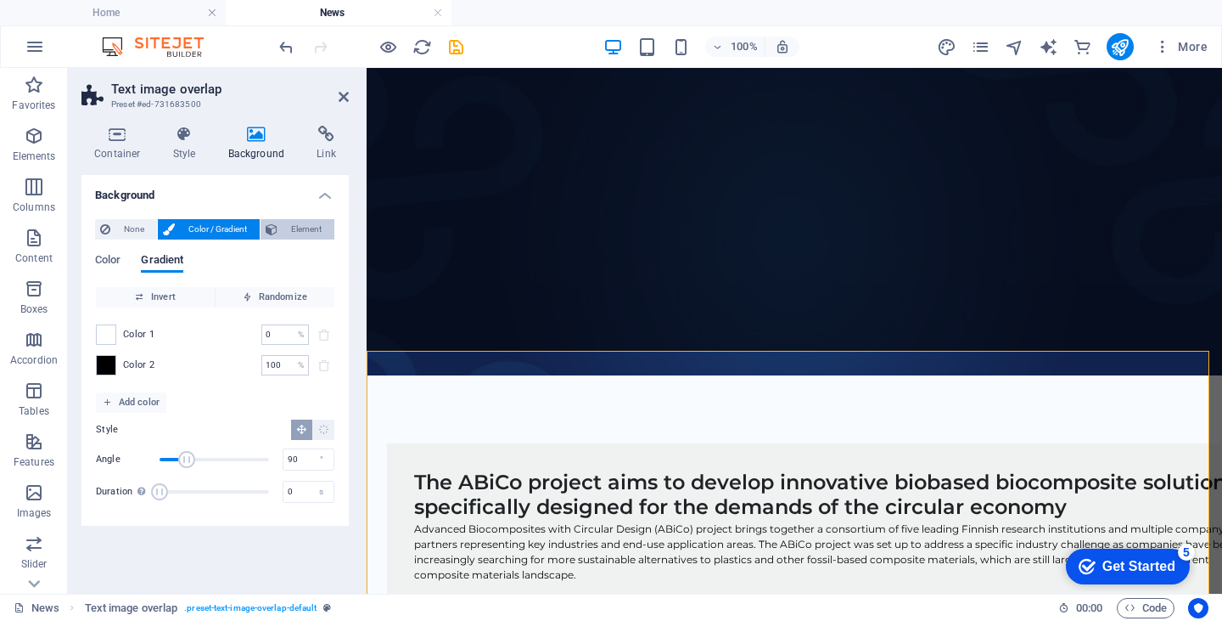
click at [294, 230] on span "Element" at bounding box center [306, 229] width 47 height 20
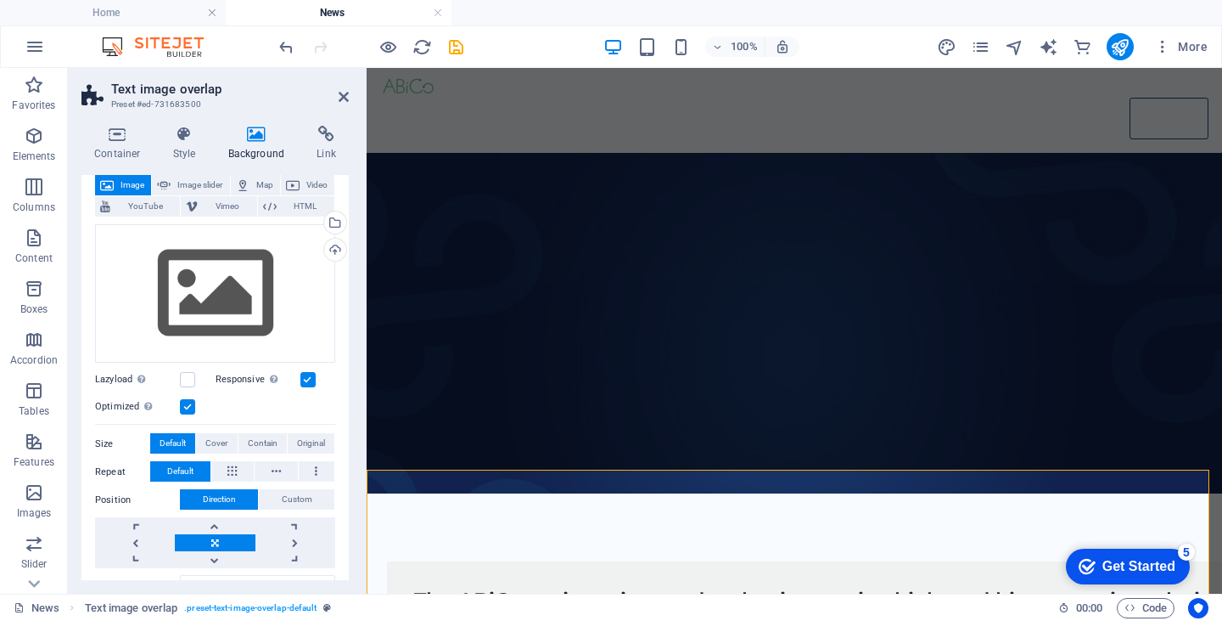
scroll to position [93, 0]
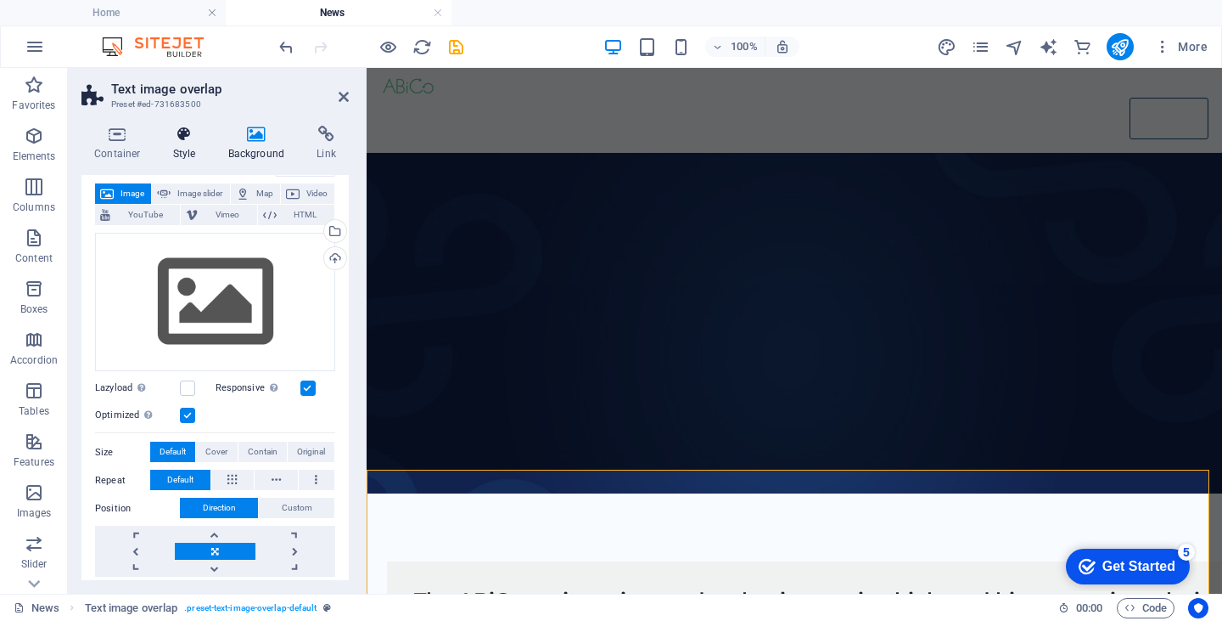
click at [183, 135] on icon at bounding box center [184, 134] width 48 height 17
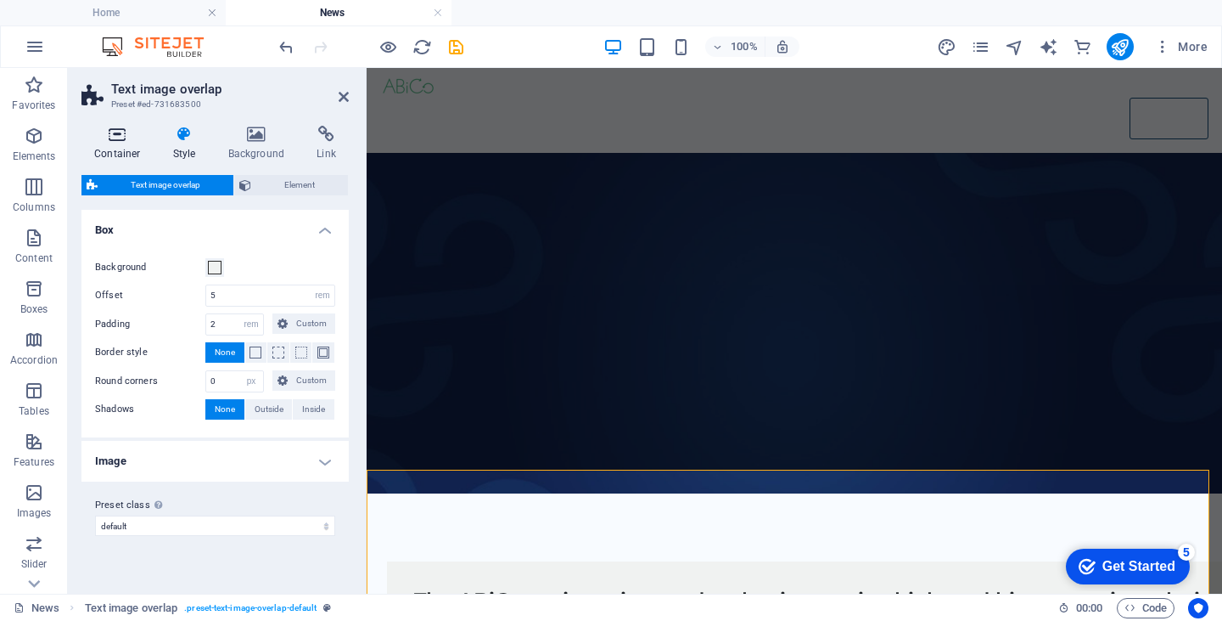
click at [120, 137] on icon at bounding box center [117, 134] width 72 height 17
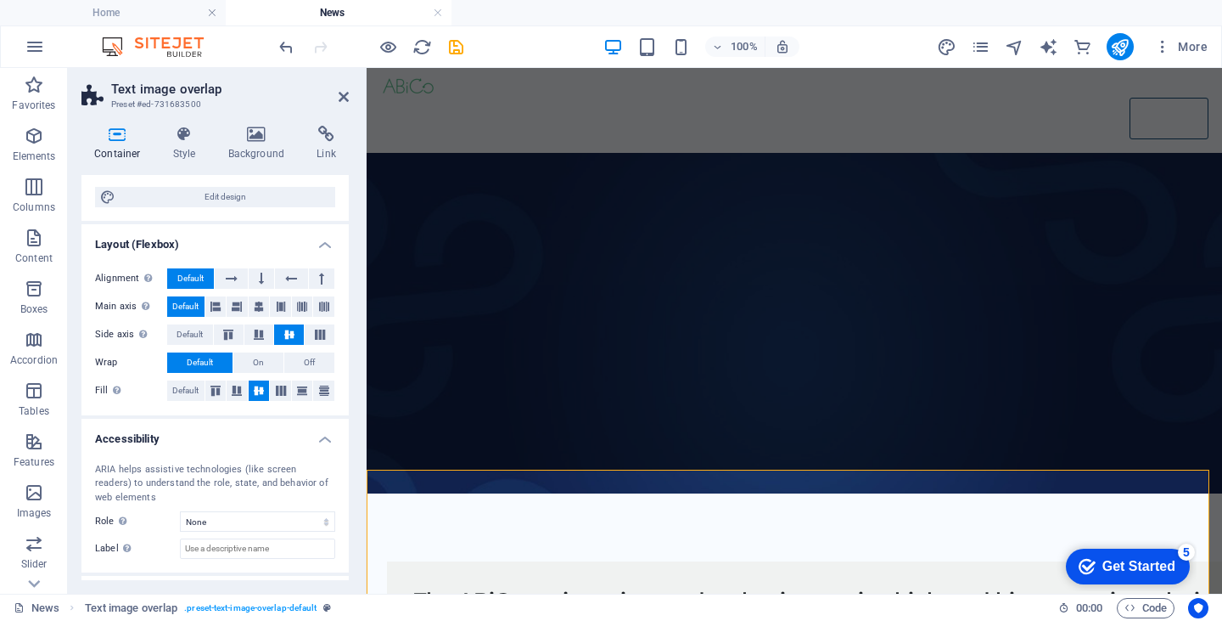
scroll to position [251, 0]
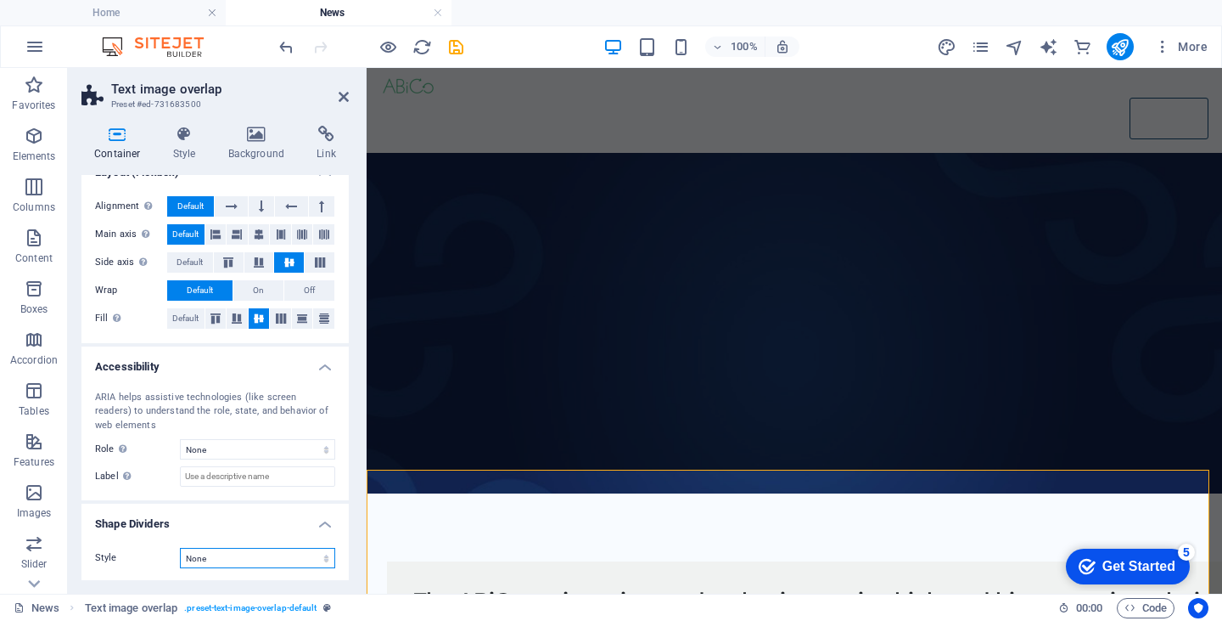
click at [218, 549] on select "None Triangle Square Diagonal Polygon 1 Polygon 2 Zigzag Multiple Zigzags Waves…" at bounding box center [257, 558] width 155 height 20
click at [122, 554] on label "Style" at bounding box center [137, 558] width 85 height 20
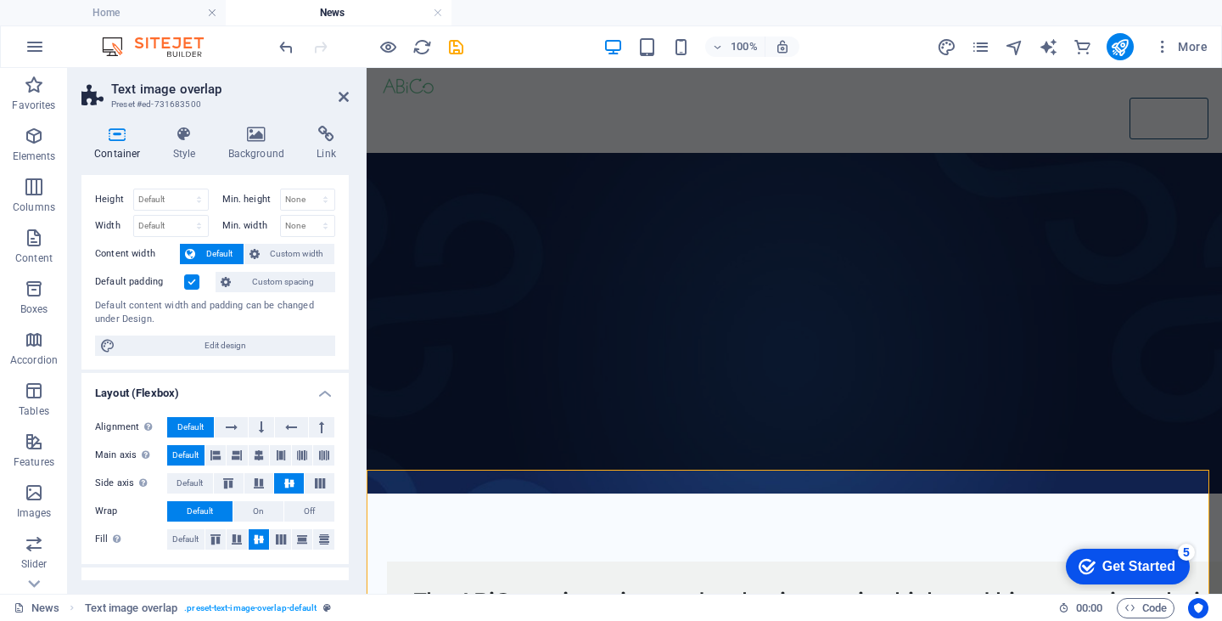
scroll to position [31, 0]
click at [188, 341] on span "Edit design" at bounding box center [226, 345] width 210 height 20
select select "rem"
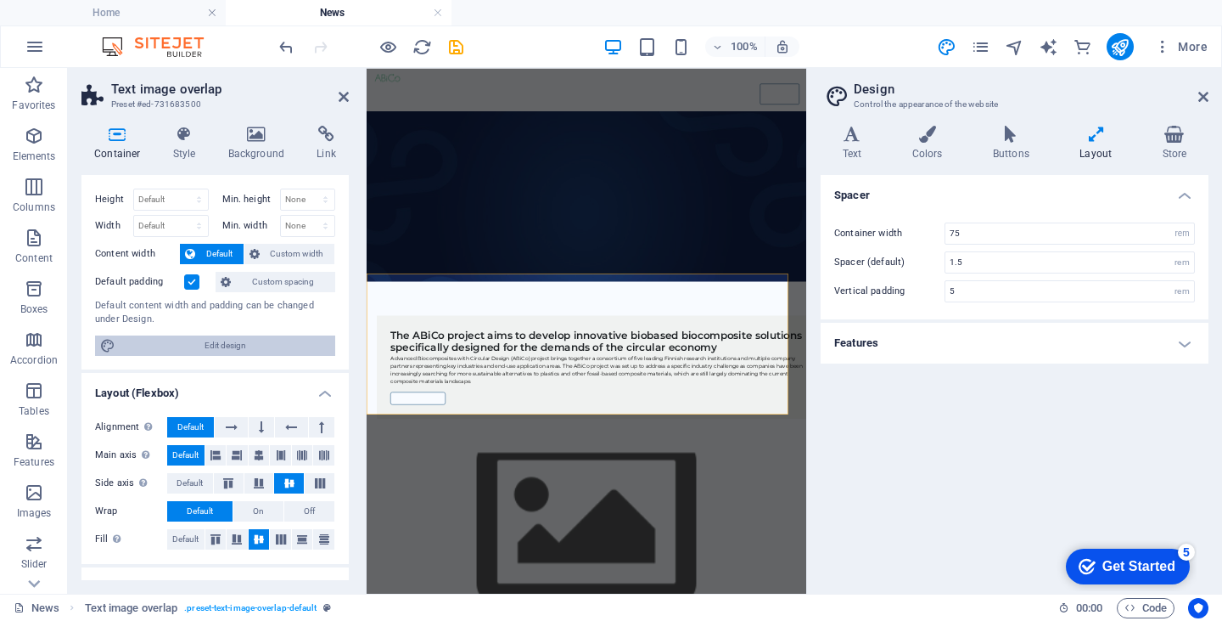
scroll to position [0, 0]
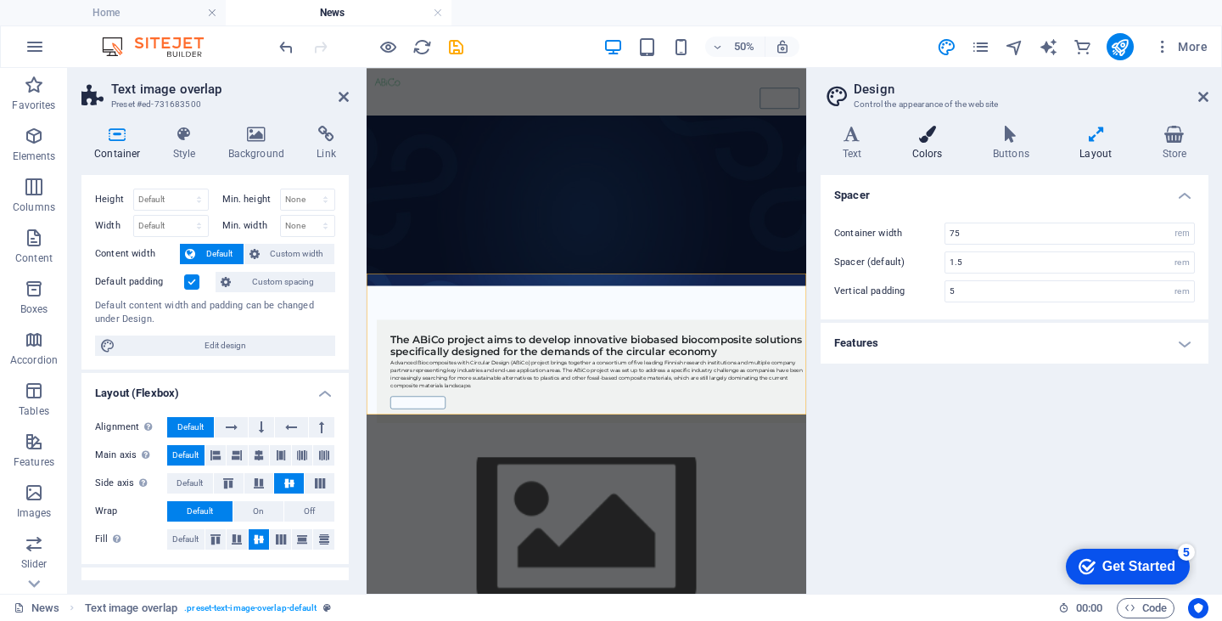
click at [928, 142] on icon at bounding box center [928, 134] width 74 height 17
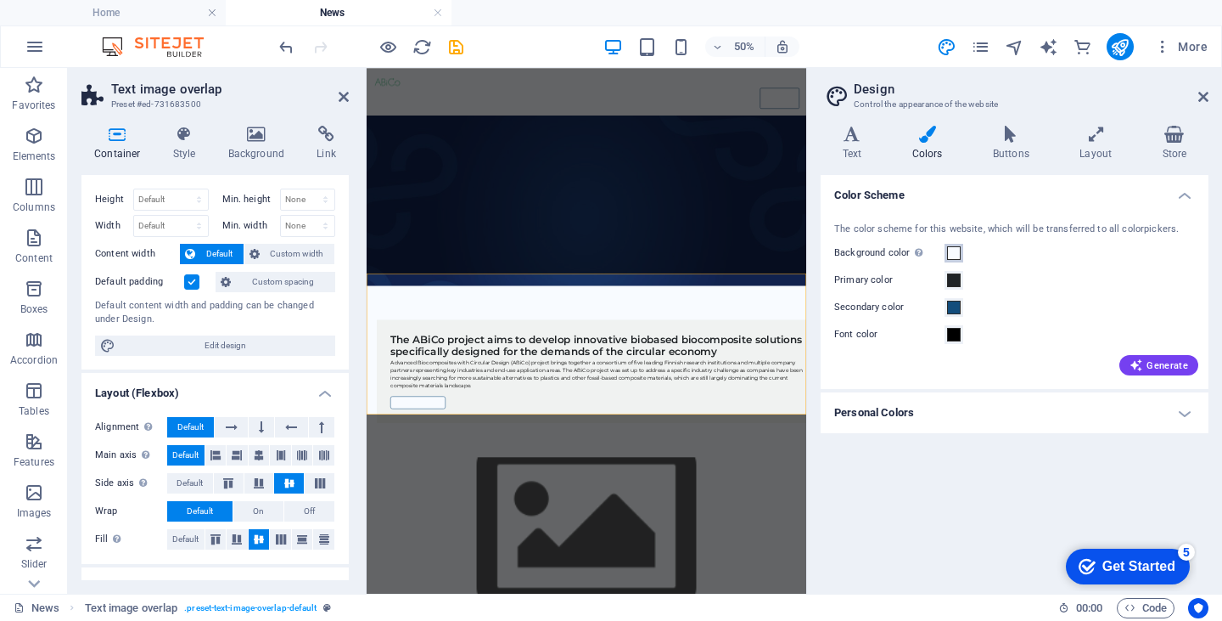
click at [954, 254] on span at bounding box center [954, 253] width 14 height 14
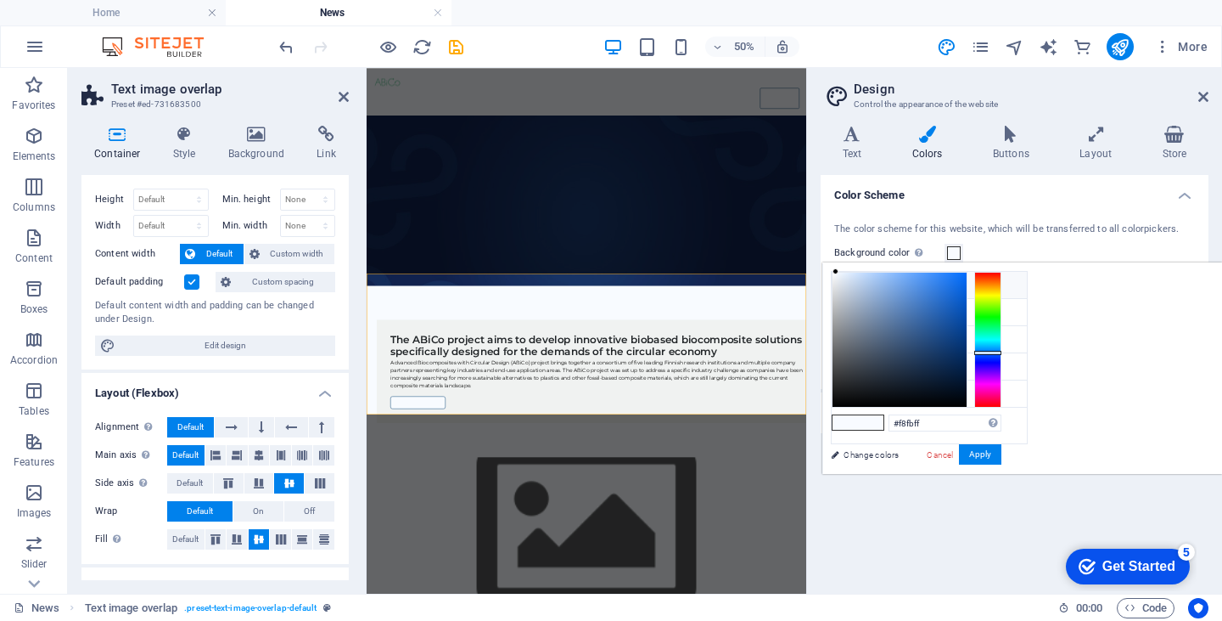
click at [947, 286] on small "#f8fbff" at bounding box center [945, 288] width 22 height 12
click at [845, 333] on icon at bounding box center [846, 339] width 12 height 12
type input "#134d7c"
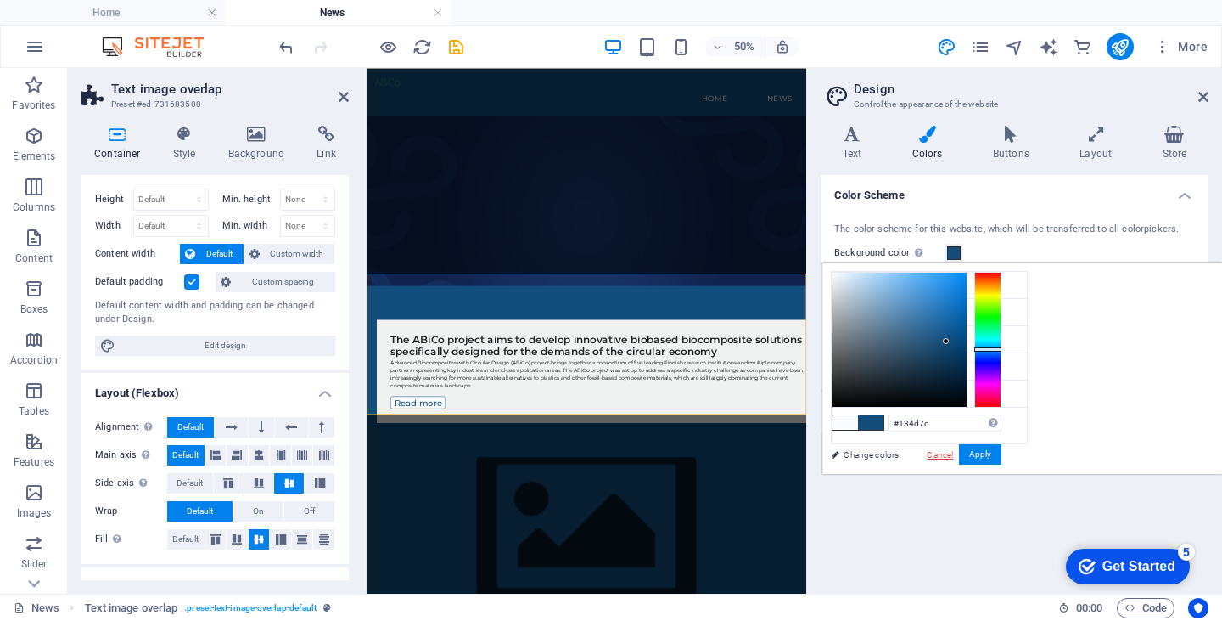
click at [955, 451] on link "Cancel" at bounding box center [940, 454] width 30 height 13
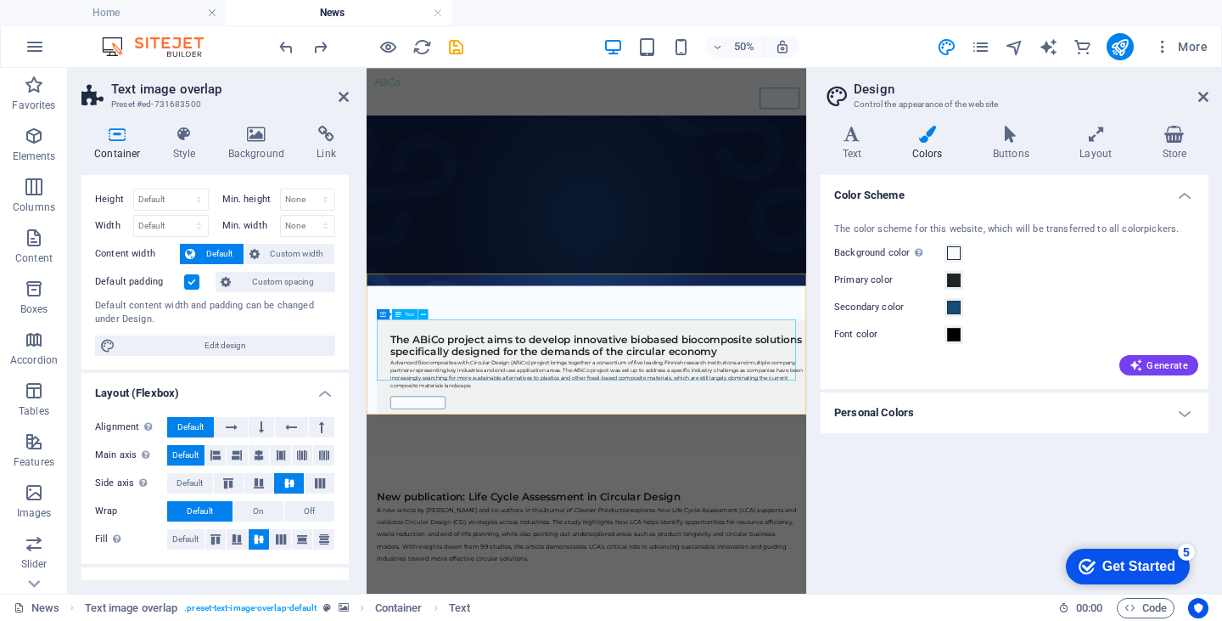
click at [1008, 138] on icon at bounding box center [1011, 134] width 80 height 17
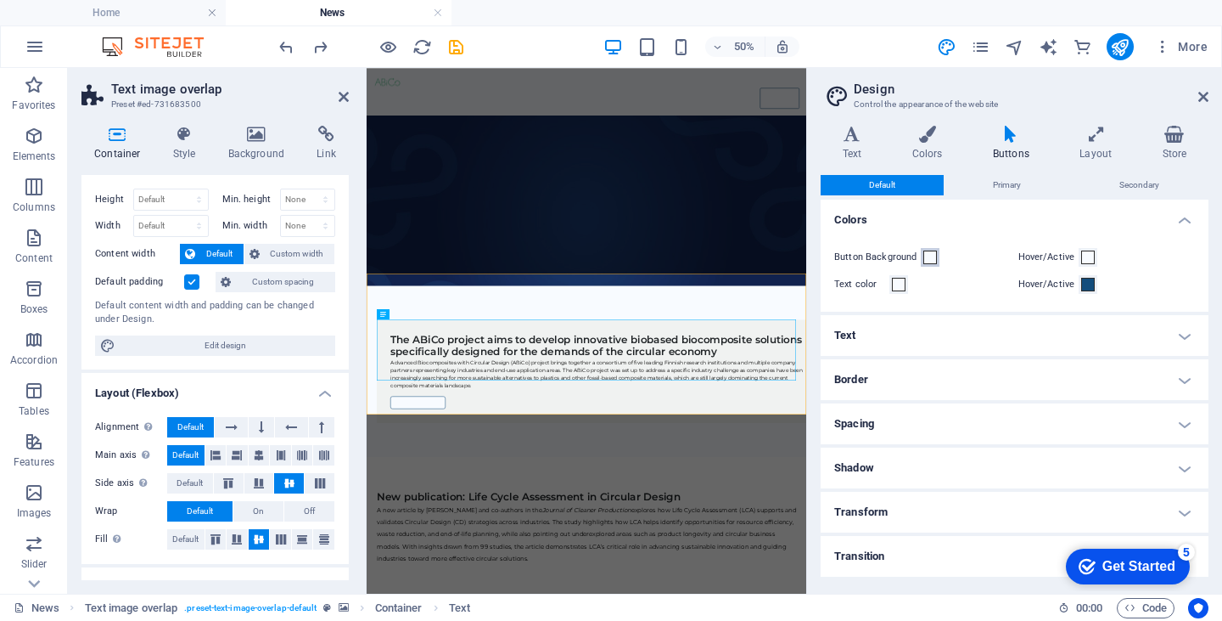
click at [928, 256] on span at bounding box center [931, 257] width 14 height 14
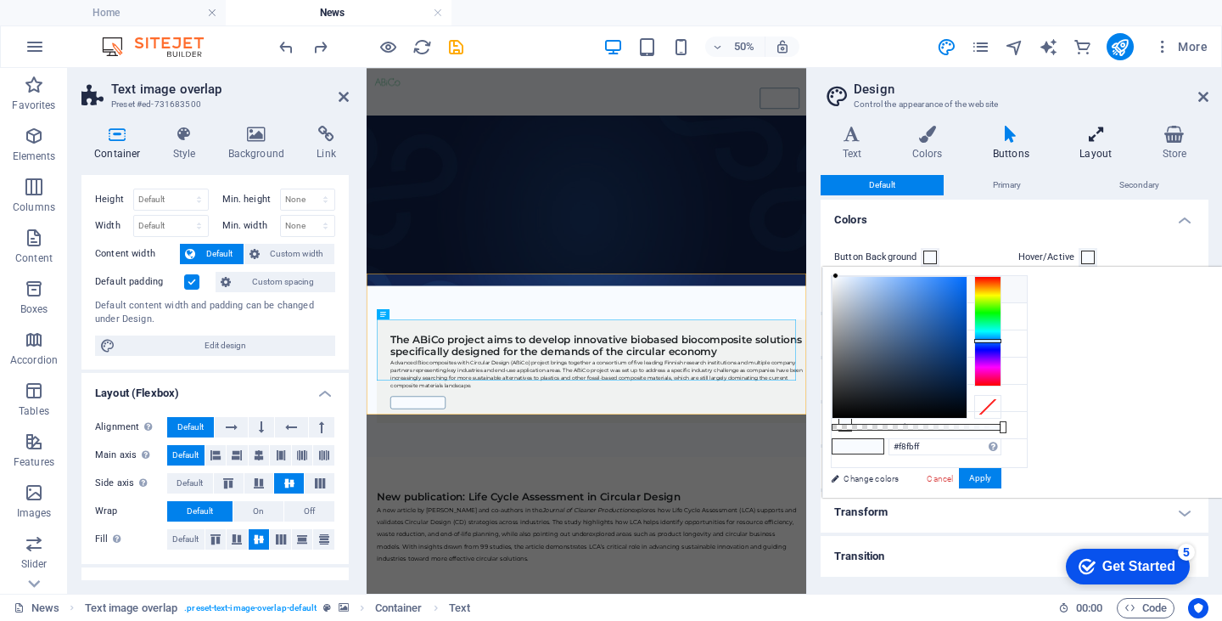
click at [1092, 142] on icon at bounding box center [1097, 134] width 76 height 17
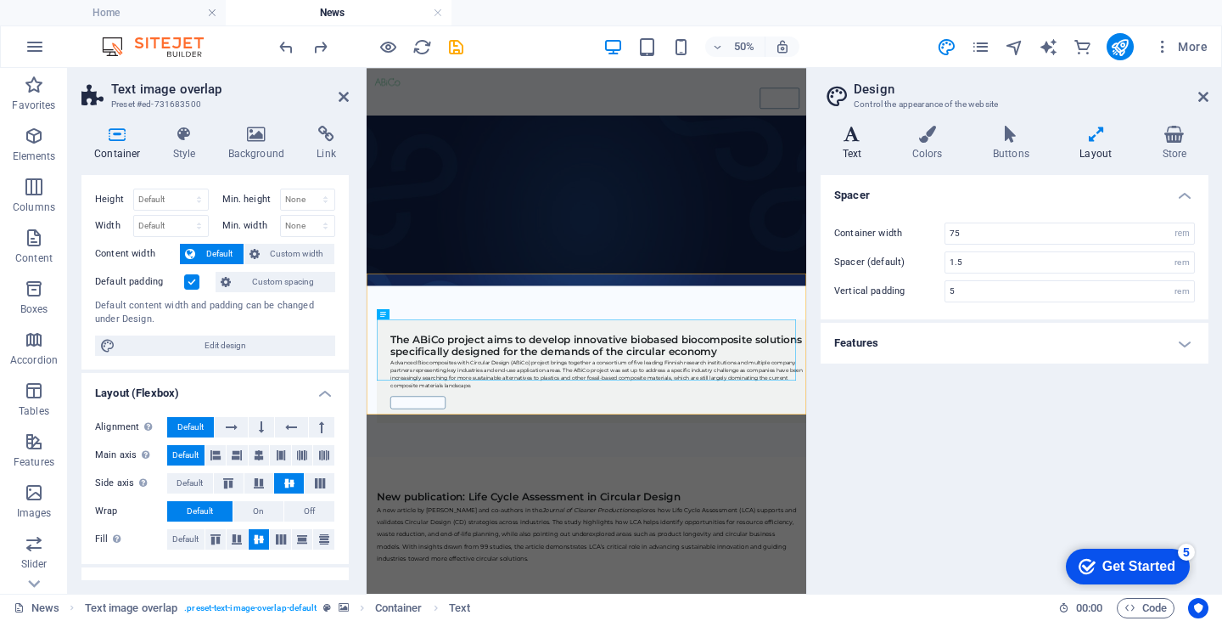
click at [852, 143] on h4 "Text" at bounding box center [856, 144] width 70 height 36
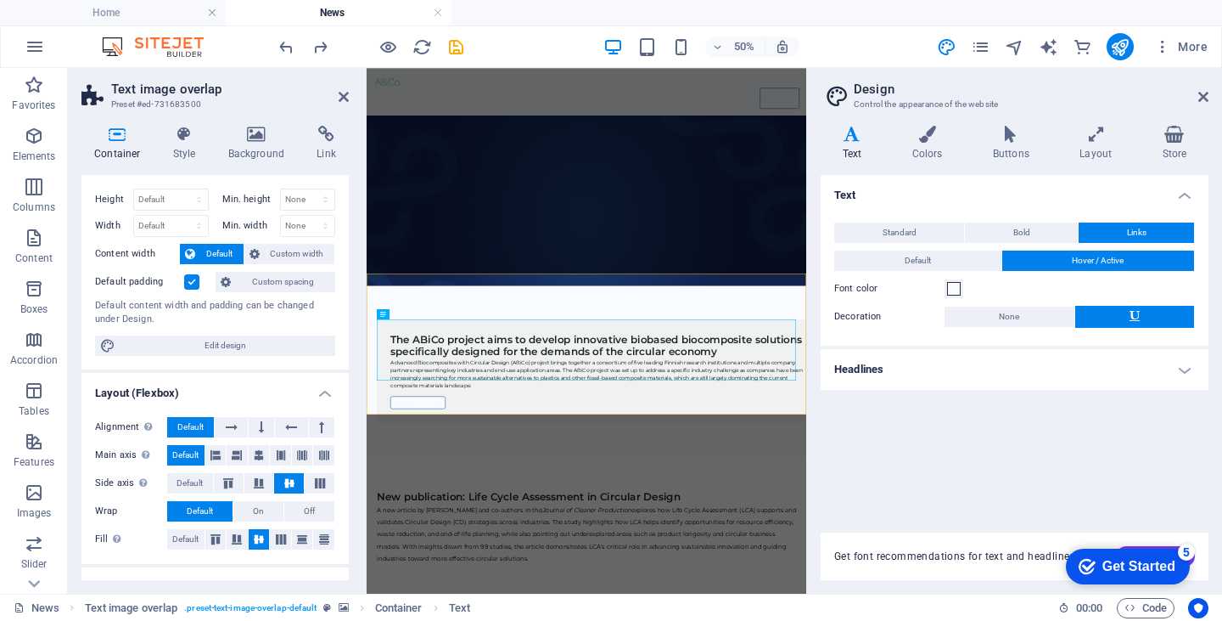
click at [852, 143] on h4 "Text" at bounding box center [856, 144] width 70 height 36
click at [946, 48] on icon "design" at bounding box center [947, 47] width 20 height 20
click at [1200, 98] on icon at bounding box center [1204, 97] width 10 height 14
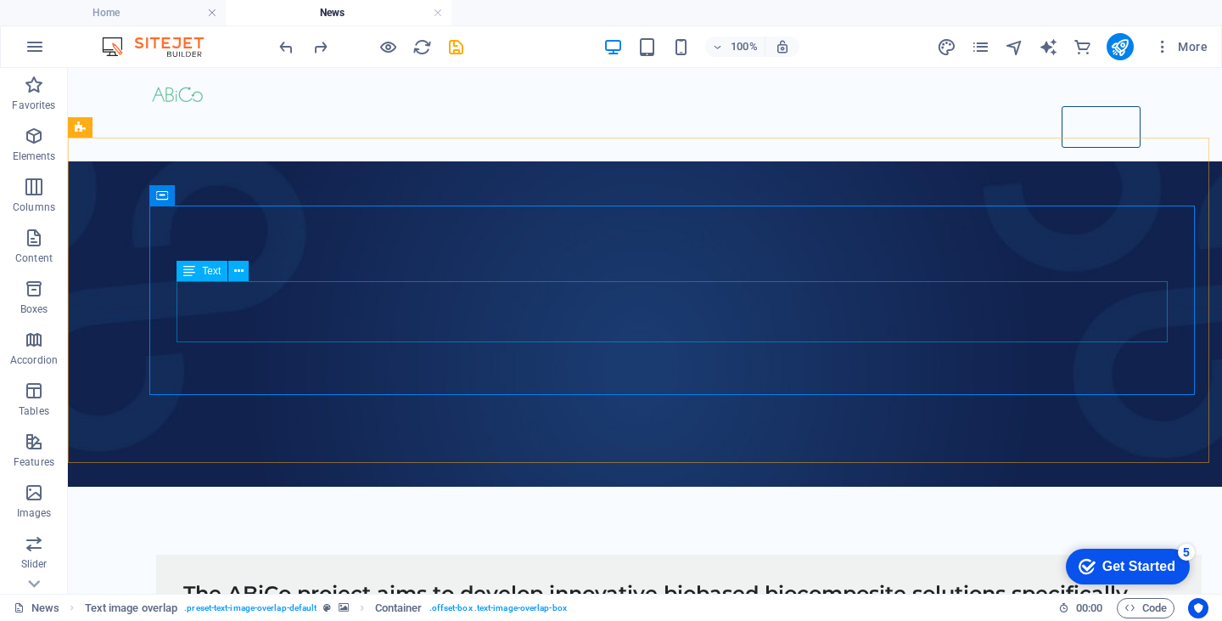
scroll to position [126, 0]
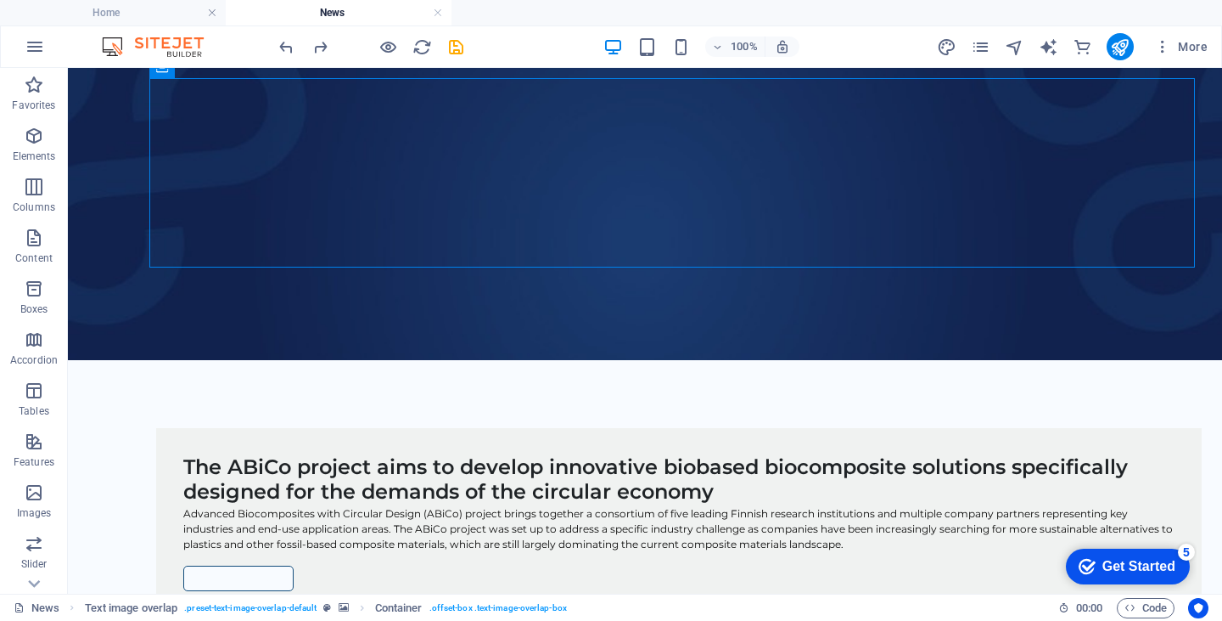
click at [530, 318] on figure at bounding box center [645, 197] width 1155 height 325
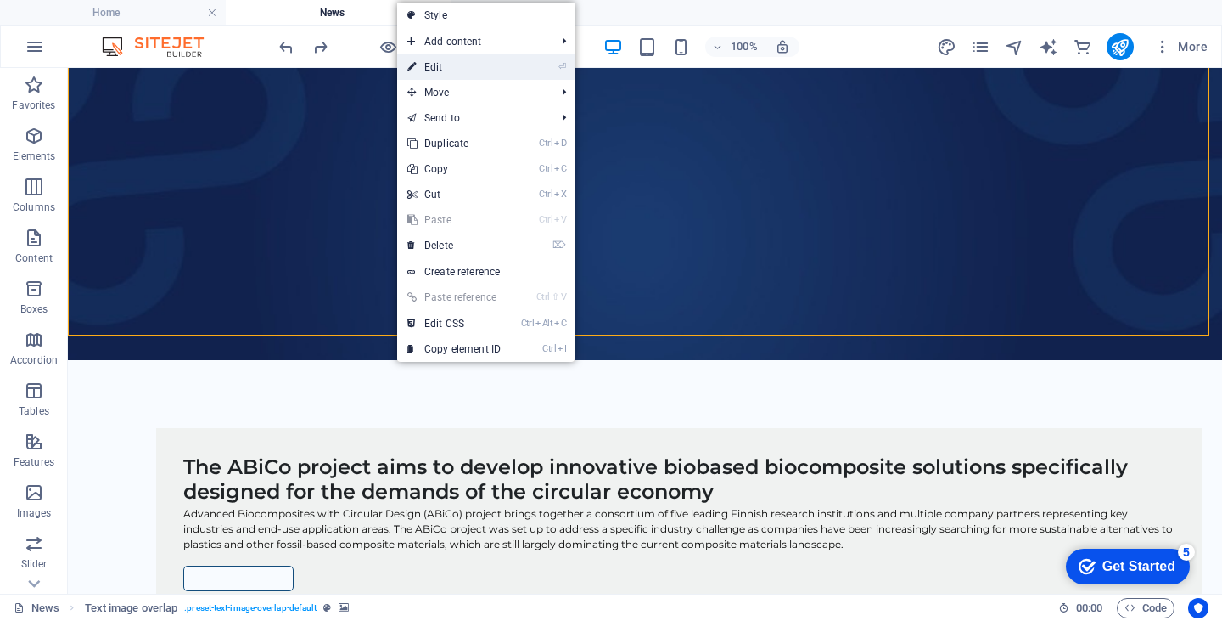
click at [438, 64] on link "⏎ Edit" at bounding box center [454, 66] width 114 height 25
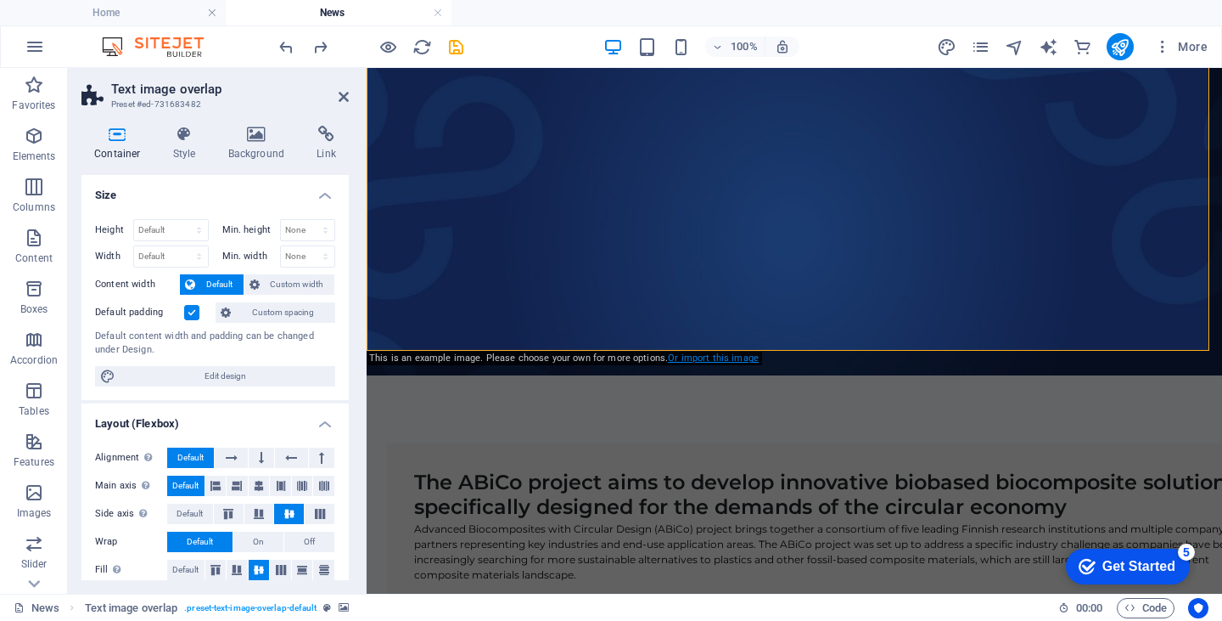
click at [710, 357] on link "Or import this image" at bounding box center [713, 357] width 91 height 11
click at [494, 341] on icon at bounding box center [494, 341] width 9 height 18
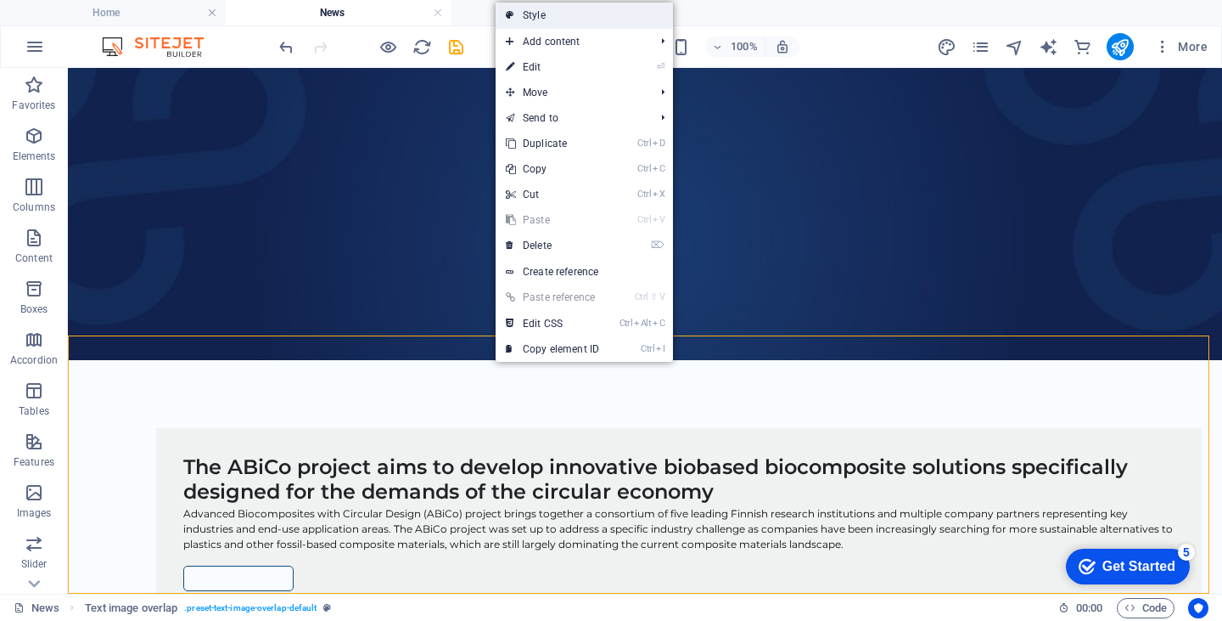
click at [525, 18] on link "Style" at bounding box center [584, 15] width 177 height 25
select select "rem"
select select "px"
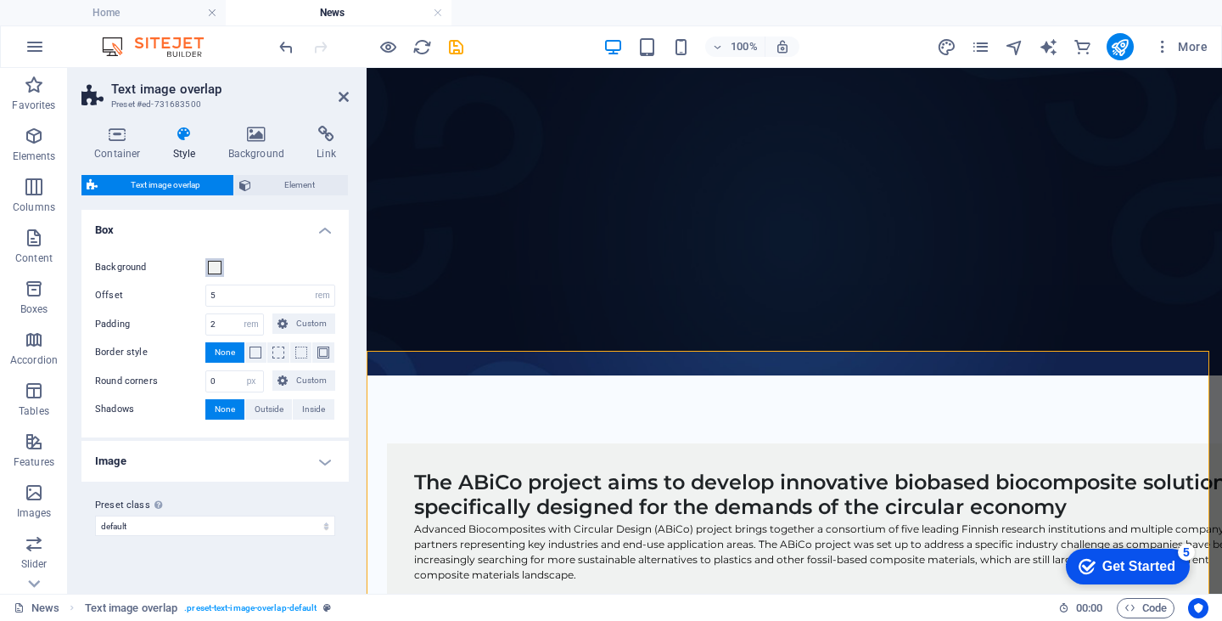
click at [214, 267] on span at bounding box center [215, 268] width 14 height 14
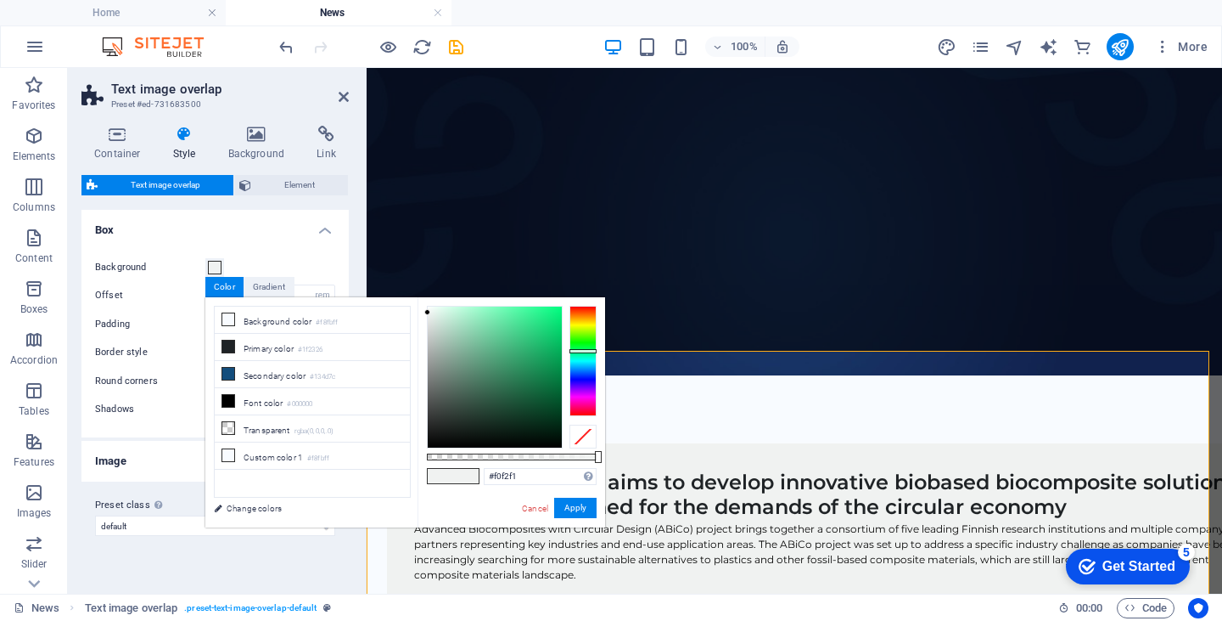
click at [218, 288] on div "Color" at bounding box center [224, 287] width 38 height 20
click at [216, 235] on h4 "Box" at bounding box center [214, 225] width 267 height 31
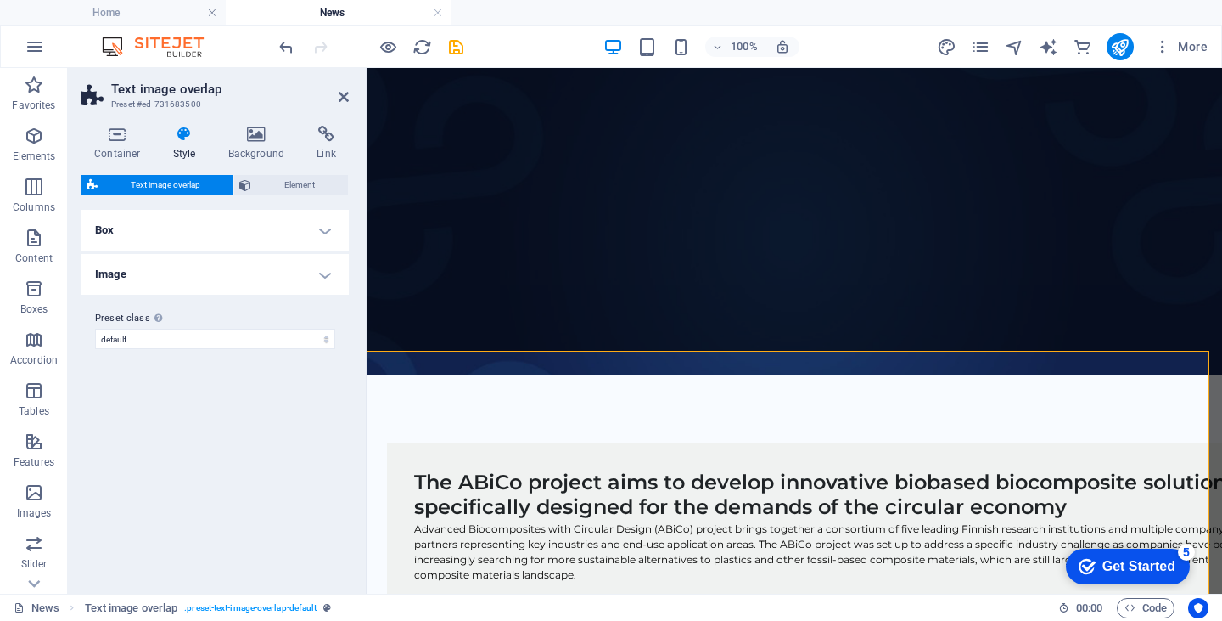
click at [207, 227] on h4 "Box" at bounding box center [214, 230] width 267 height 41
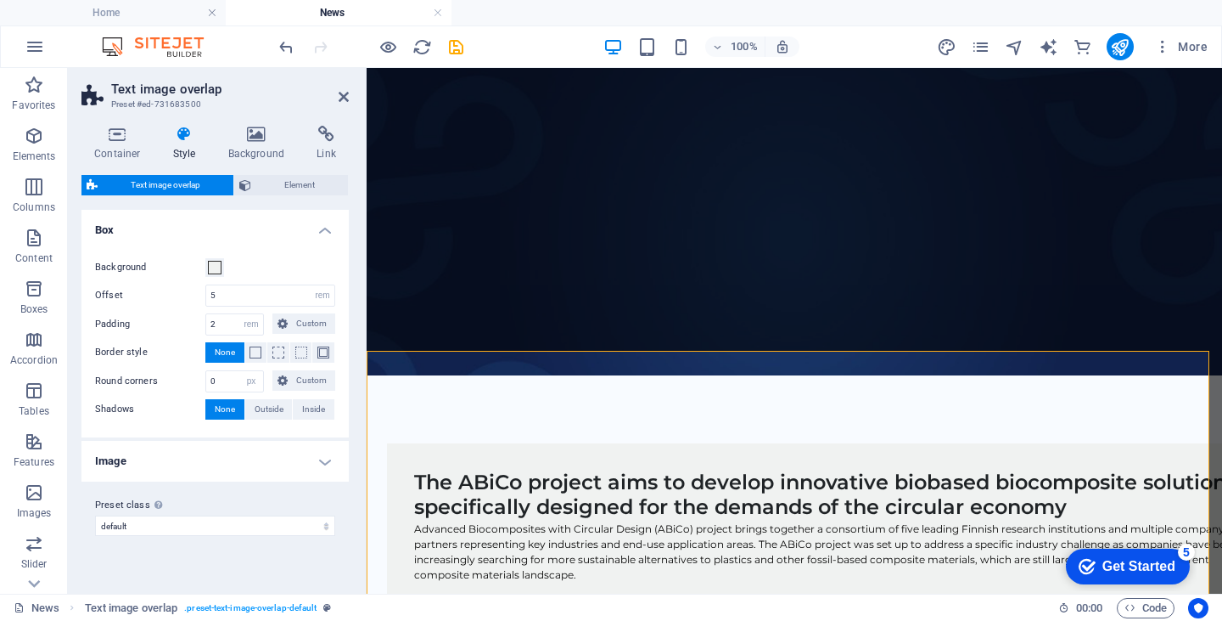
click at [430, 308] on figure at bounding box center [795, 205] width 856 height 340
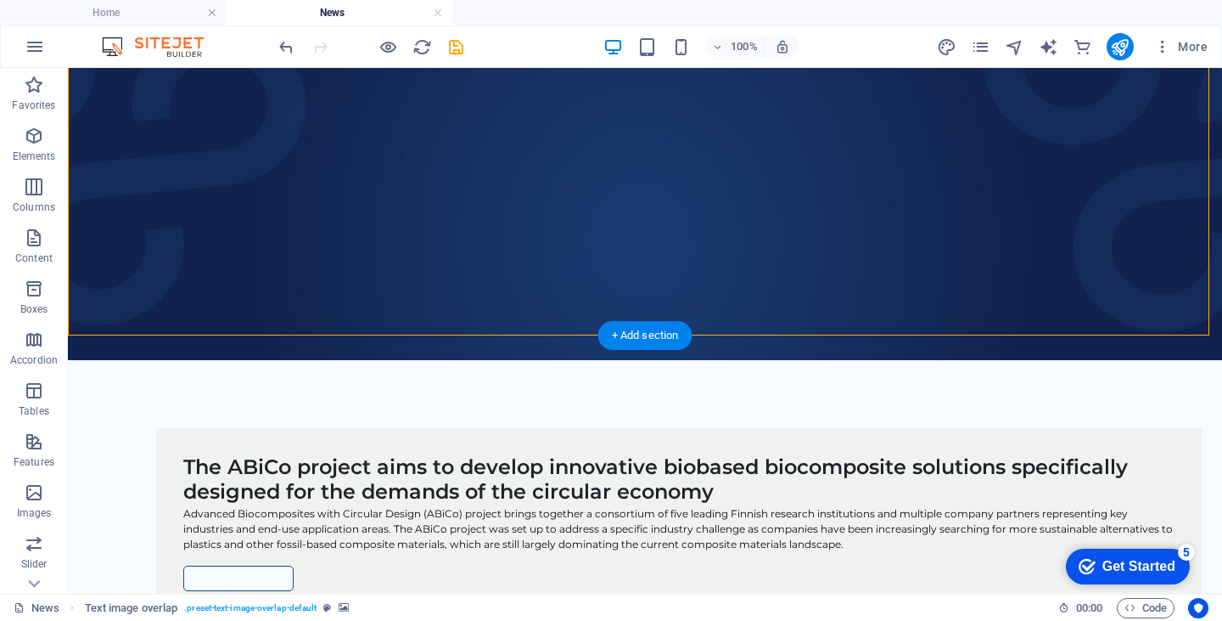
click at [115, 84] on figure at bounding box center [645, 197] width 1155 height 325
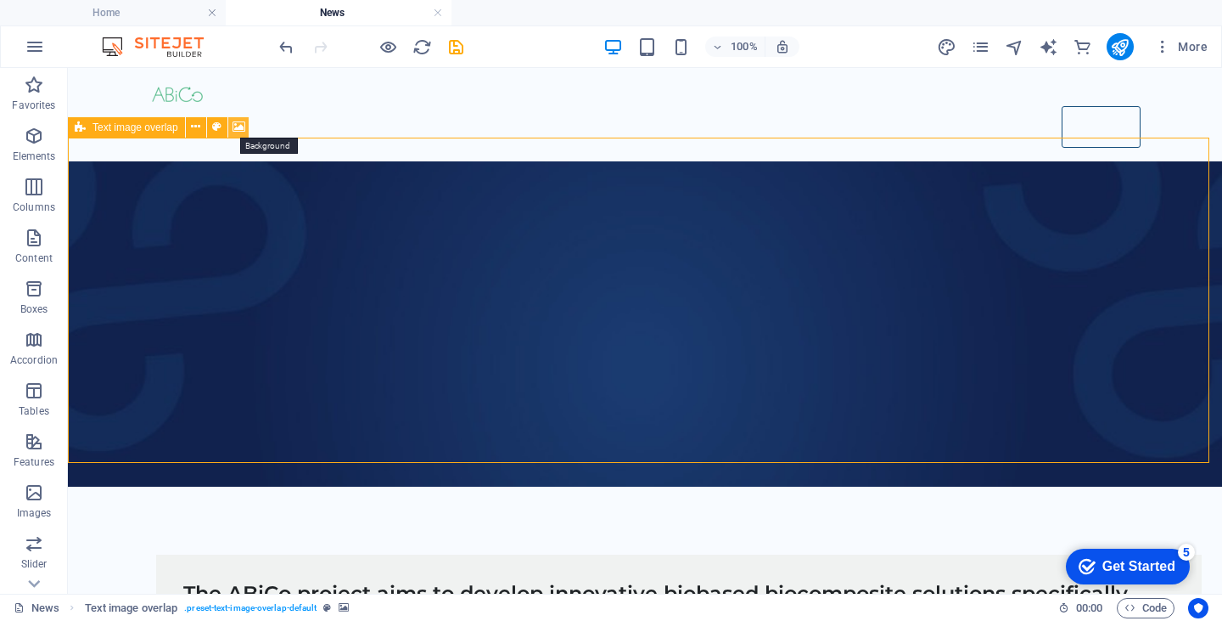
click at [239, 125] on icon at bounding box center [239, 127] width 13 height 18
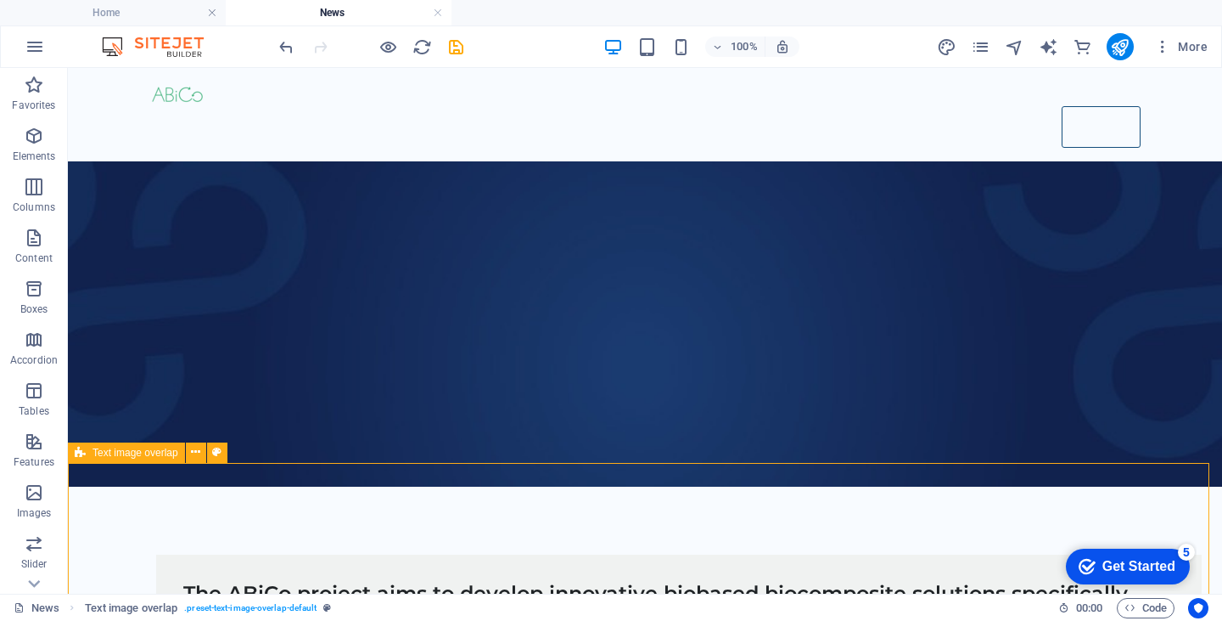
click at [143, 452] on span "Text image overlap" at bounding box center [136, 452] width 86 height 10
click at [197, 452] on icon at bounding box center [195, 452] width 9 height 18
click at [194, 455] on icon at bounding box center [195, 452] width 9 height 18
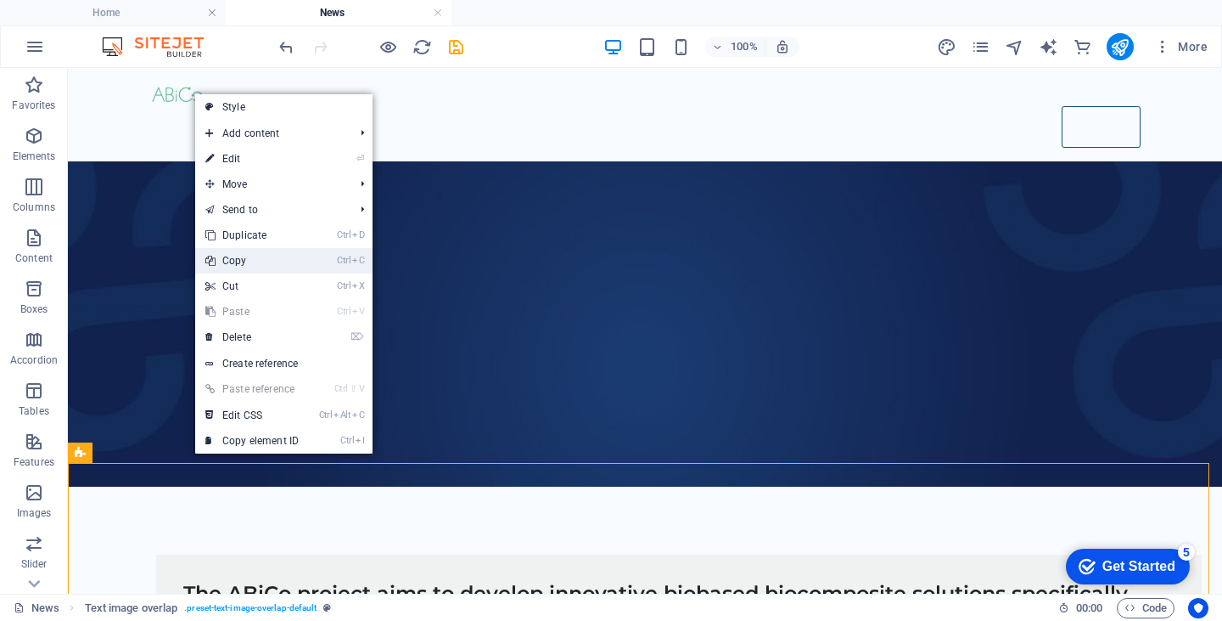
click at [239, 263] on link "Ctrl C Copy" at bounding box center [252, 260] width 114 height 25
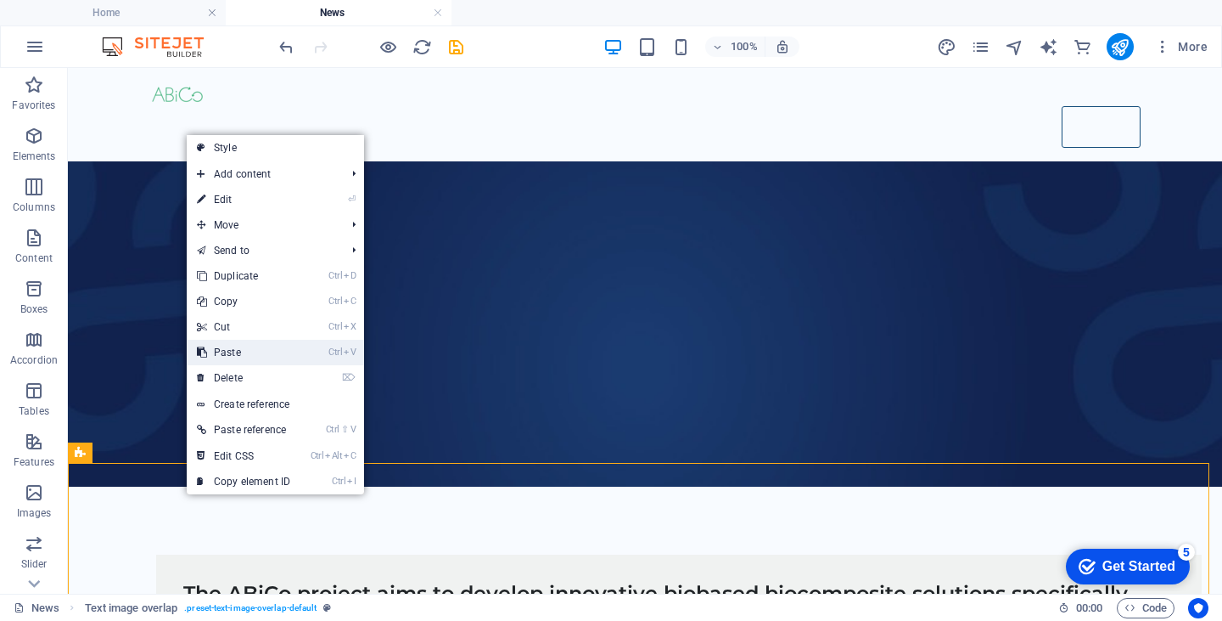
click at [216, 351] on link "Ctrl V Paste" at bounding box center [244, 352] width 114 height 25
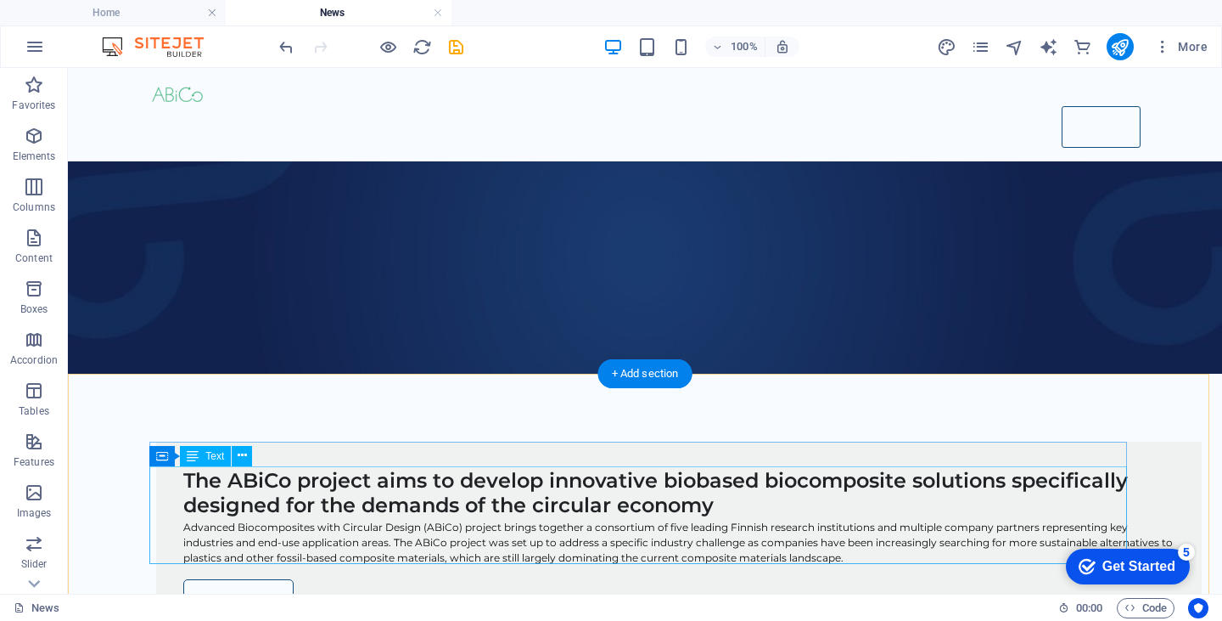
scroll to position [385, 0]
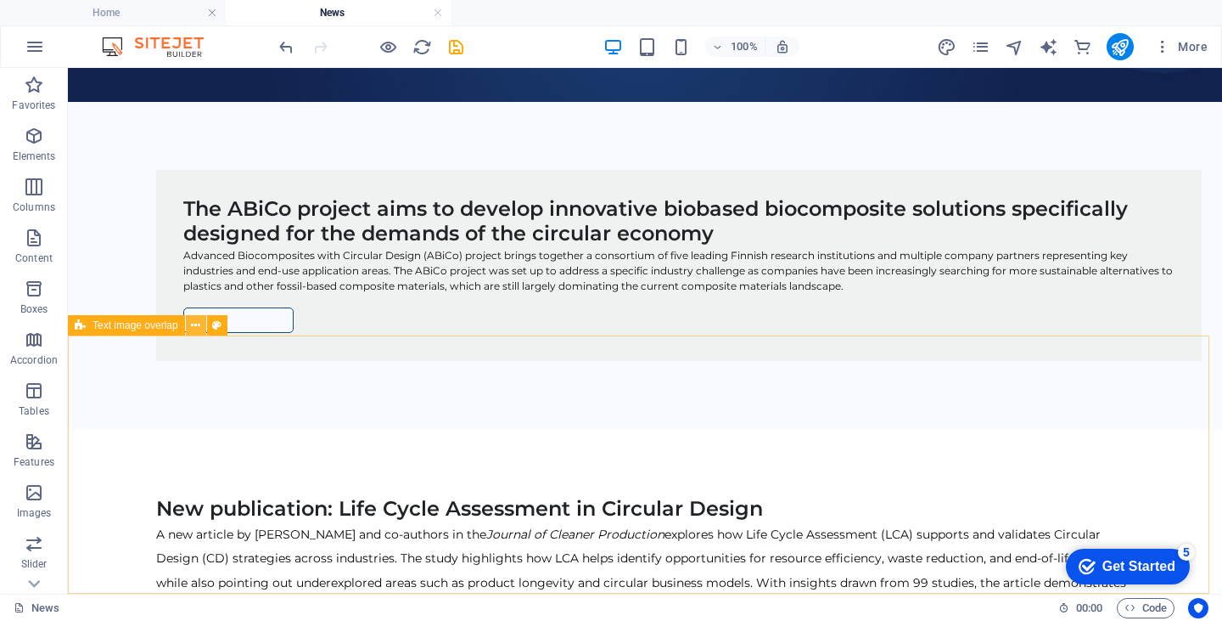
click at [195, 328] on icon at bounding box center [195, 326] width 9 height 18
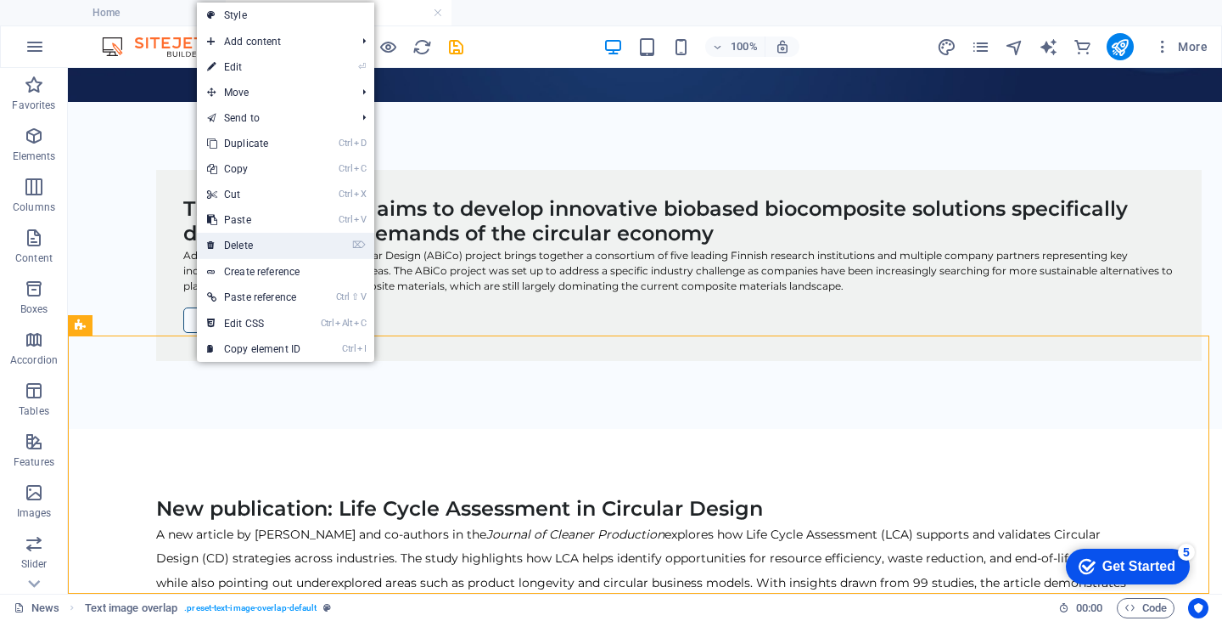
click at [233, 251] on link "⌦ Delete" at bounding box center [254, 245] width 114 height 25
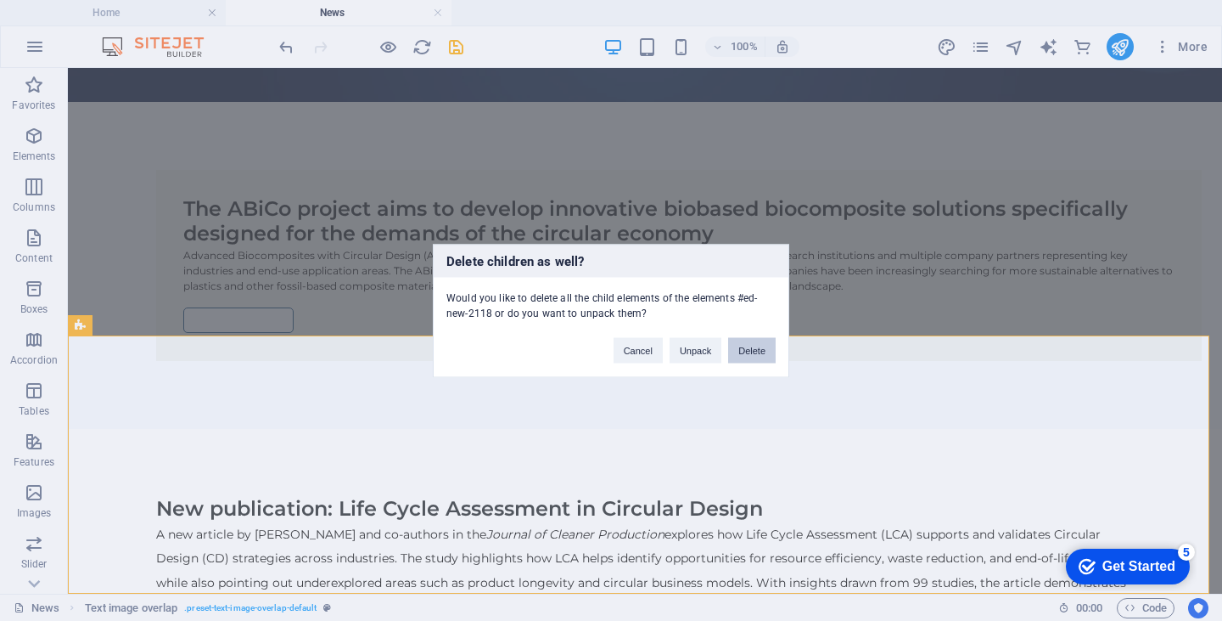
click at [749, 347] on button "Delete" at bounding box center [752, 349] width 48 height 25
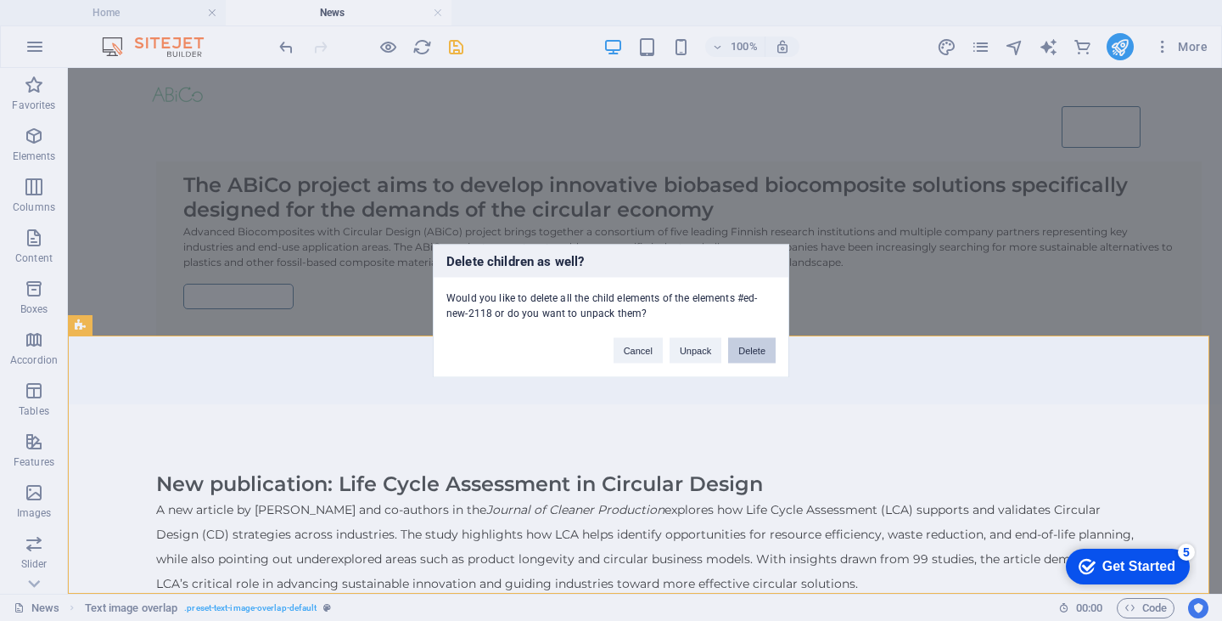
scroll to position [126, 0]
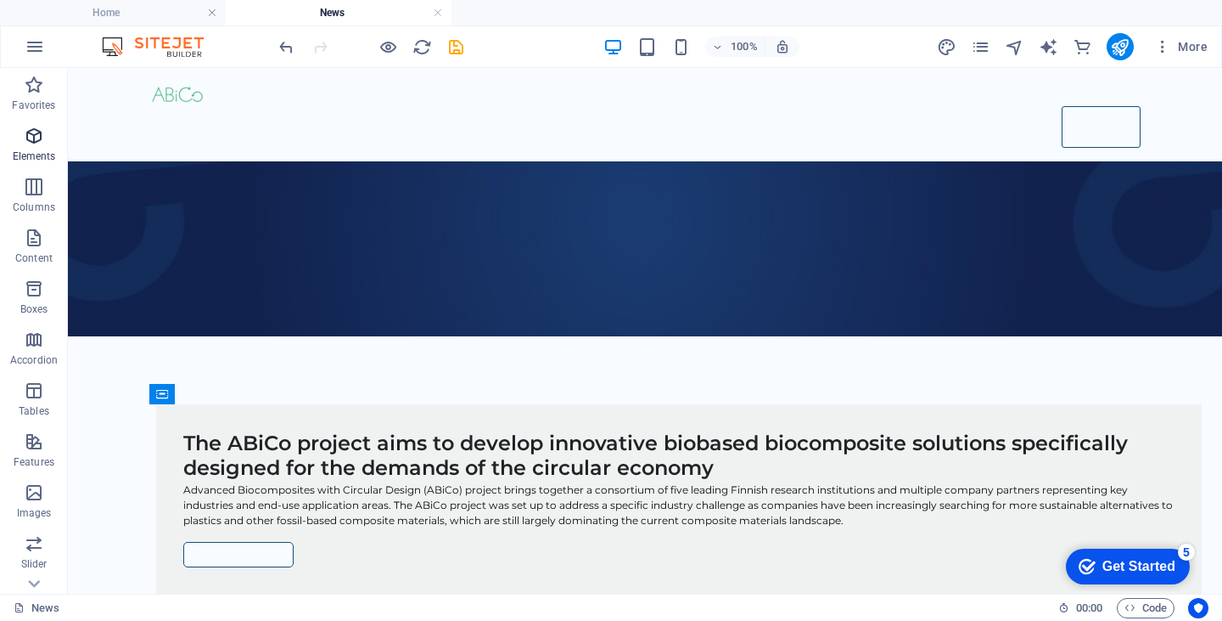
click at [37, 145] on icon "button" at bounding box center [34, 136] width 20 height 20
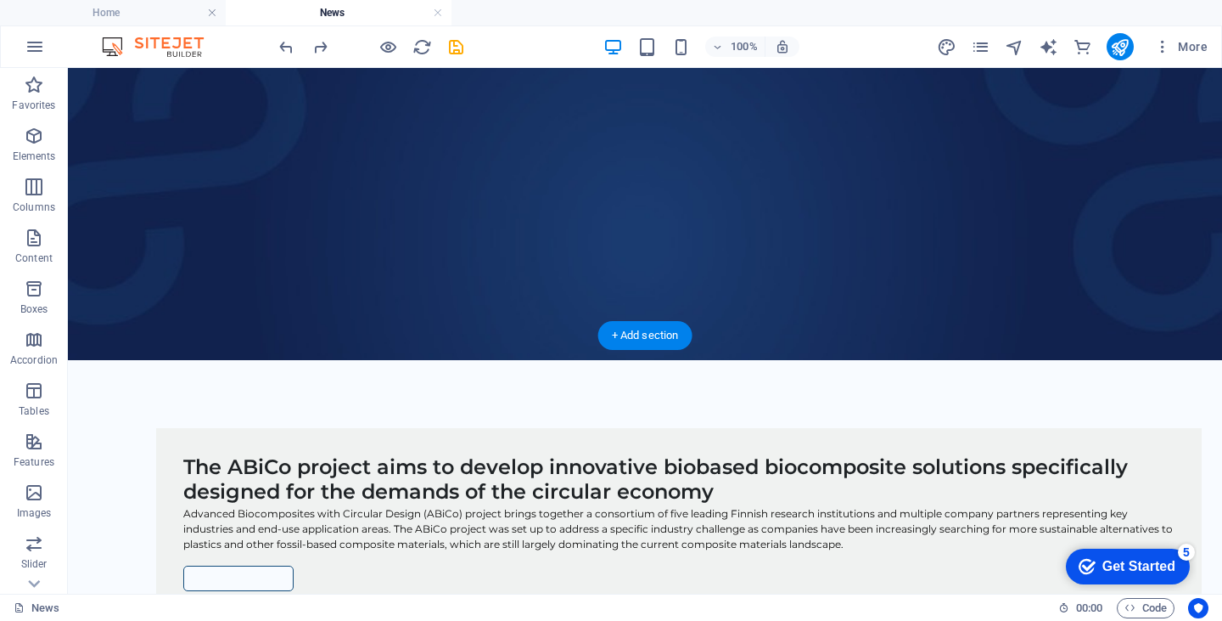
click at [137, 317] on figure at bounding box center [645, 197] width 1155 height 325
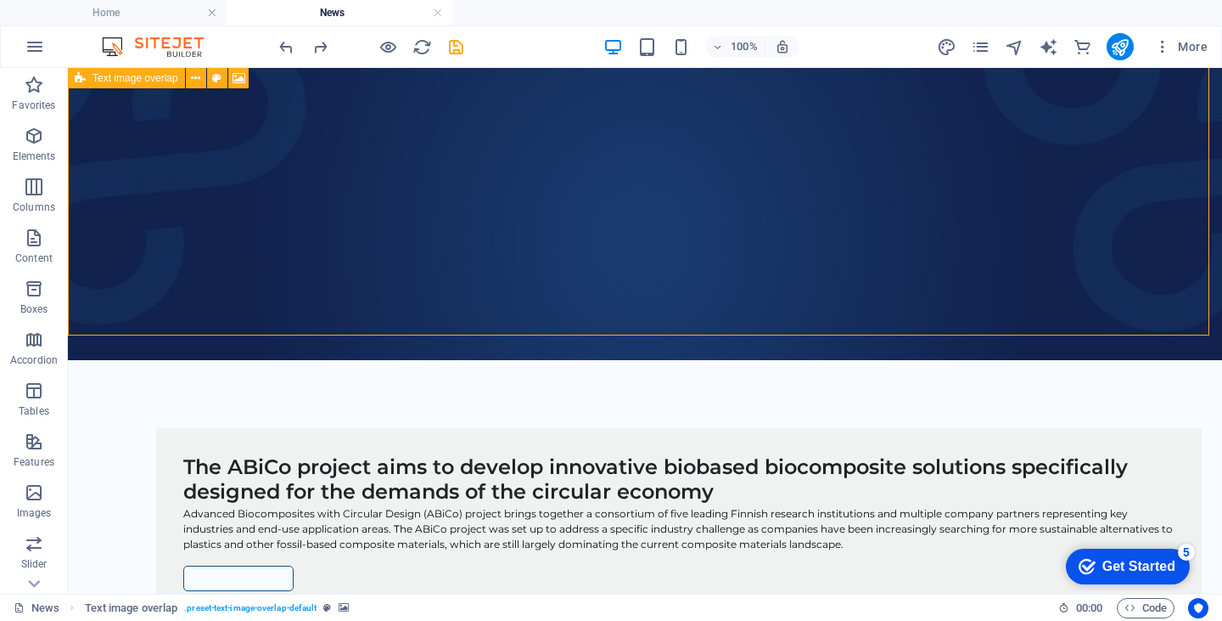
click at [100, 76] on span "Text image overlap" at bounding box center [136, 78] width 86 height 10
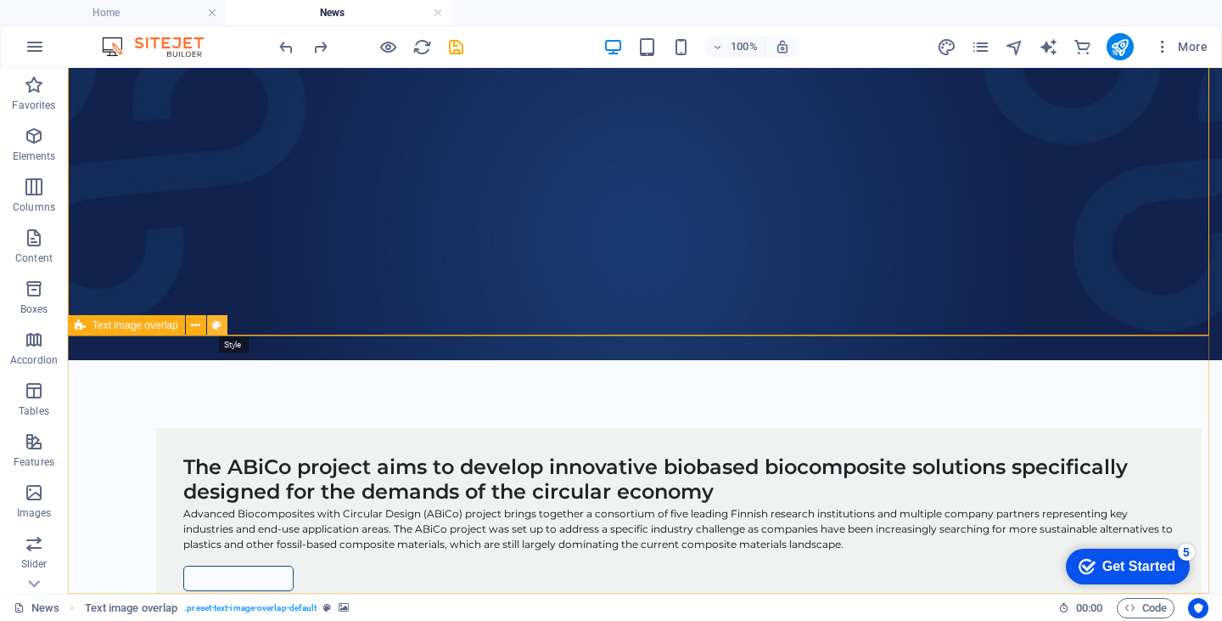
click at [218, 327] on icon at bounding box center [216, 326] width 9 height 18
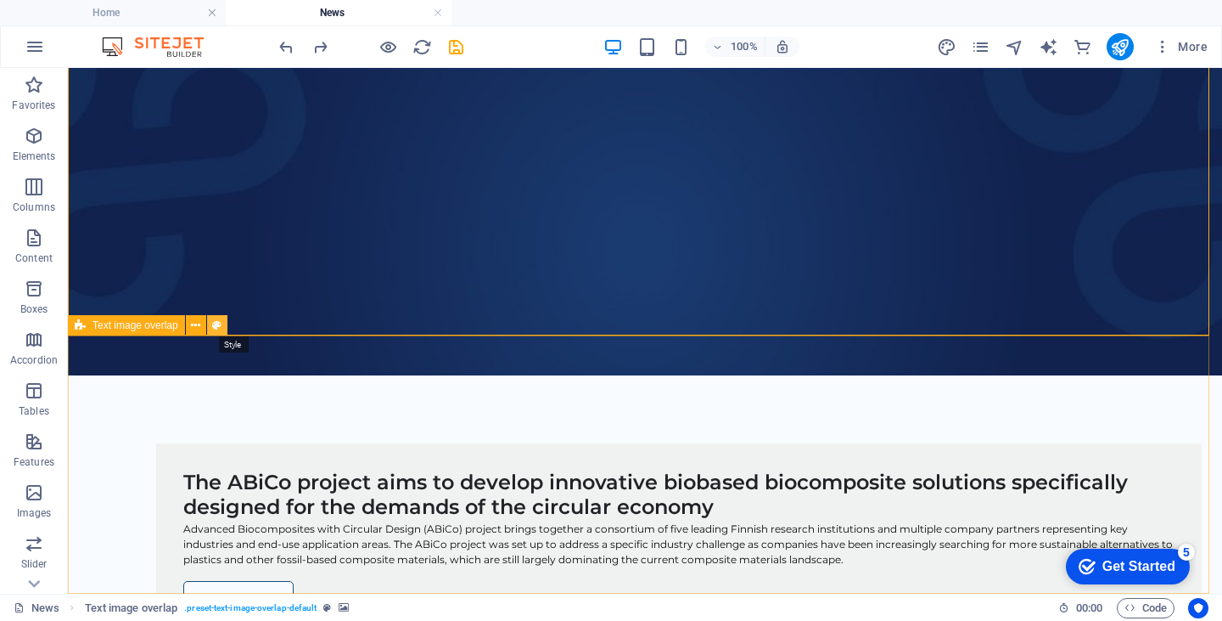
select select "rem"
select select "px"
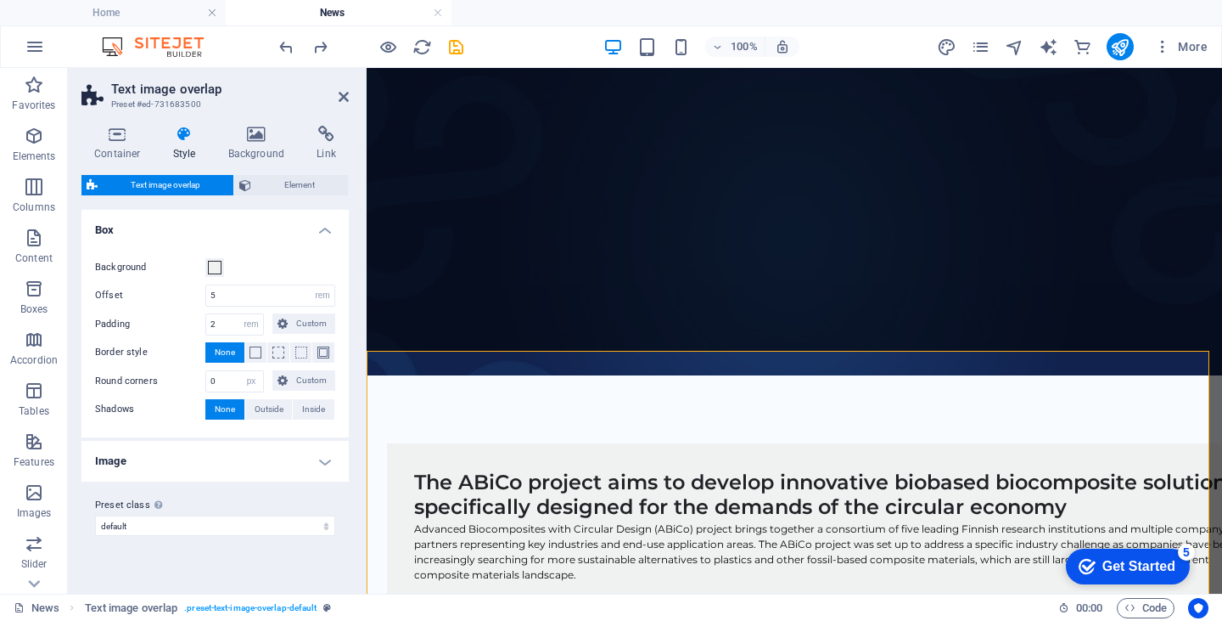
click at [204, 456] on h4 "Image" at bounding box center [214, 461] width 267 height 41
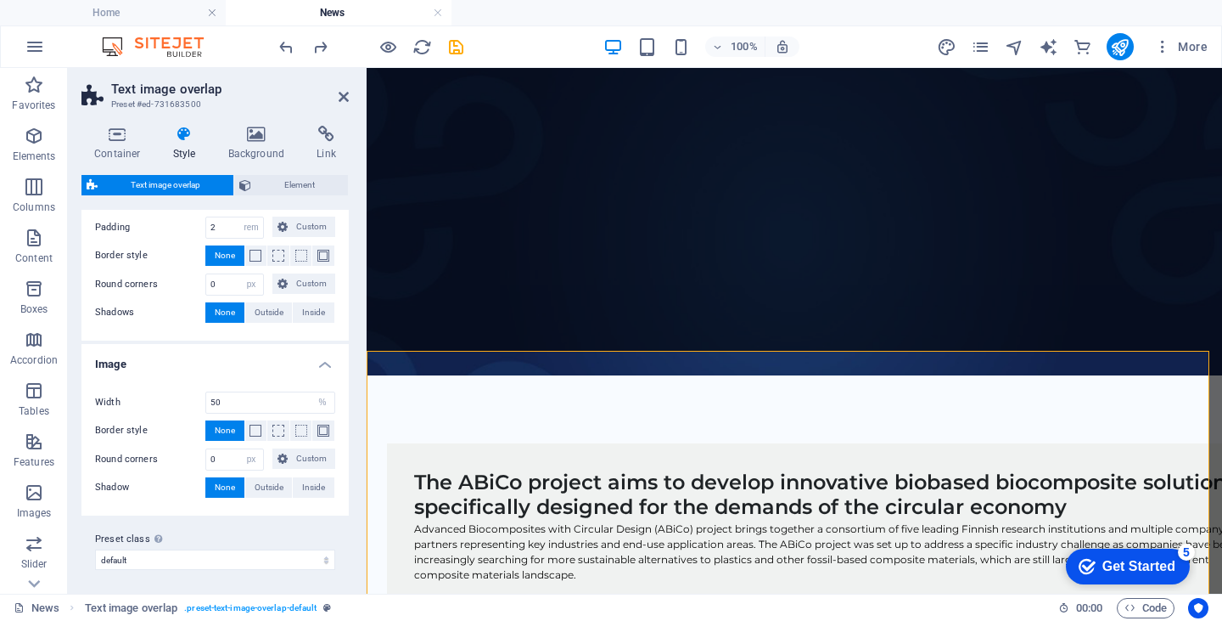
scroll to position [0, 0]
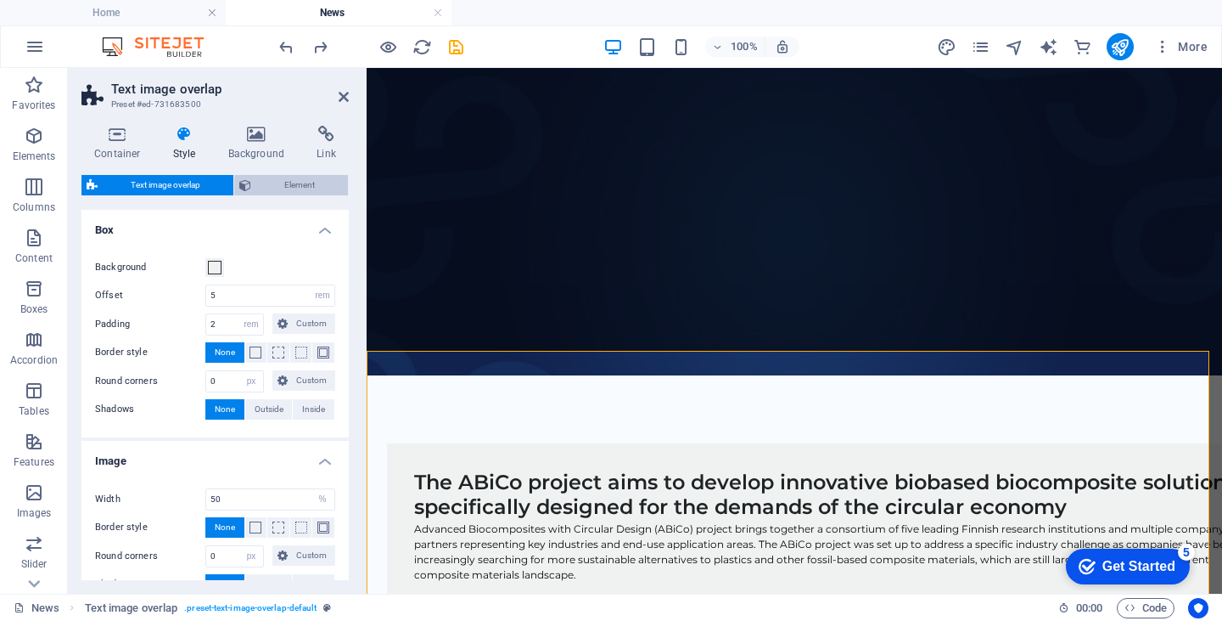
click at [275, 183] on span "Element" at bounding box center [299, 185] width 87 height 20
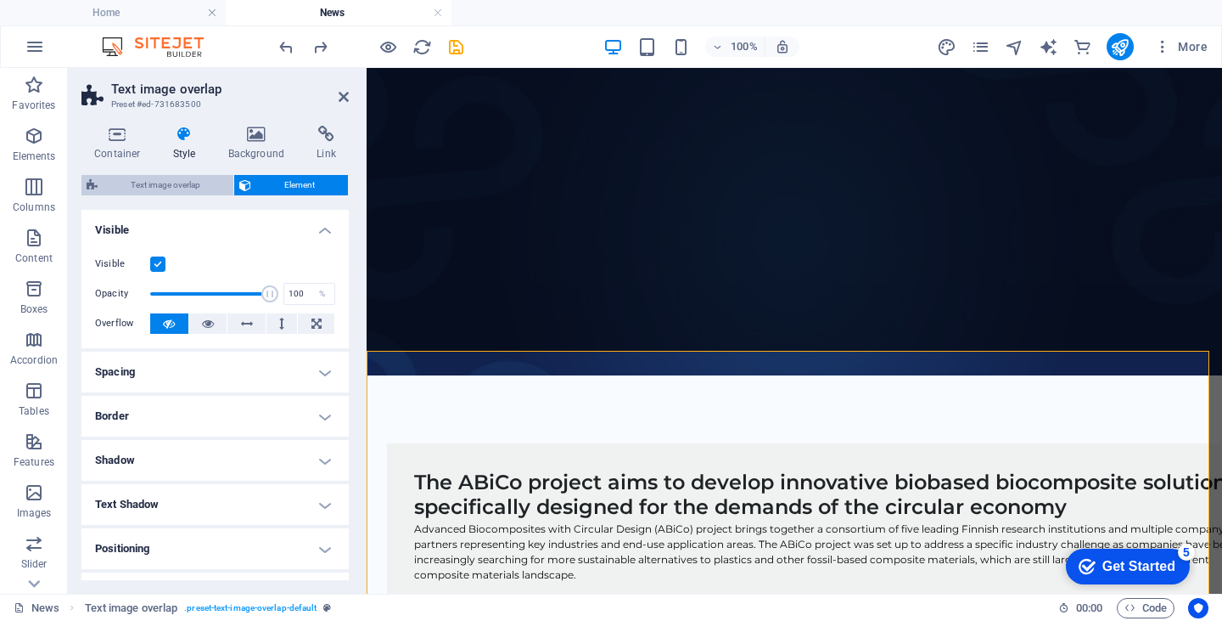
click at [151, 183] on span "Text image overlap" at bounding box center [166, 185] width 126 height 20
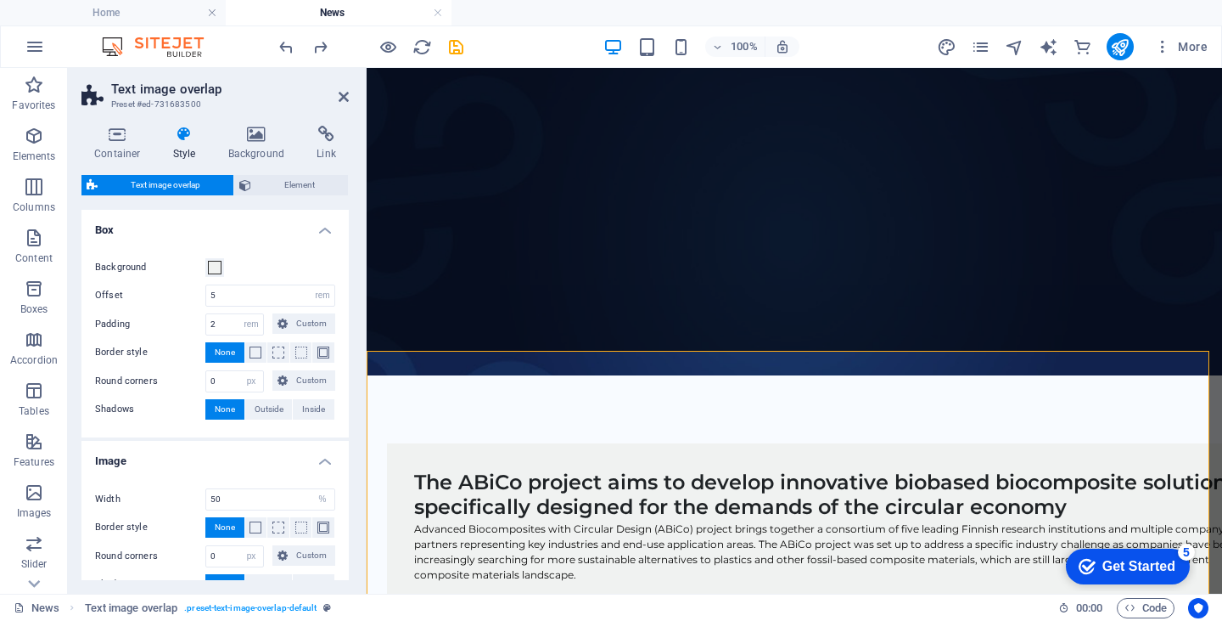
click at [336, 93] on h2 "Text image overlap" at bounding box center [230, 88] width 238 height 15
click at [341, 96] on icon at bounding box center [344, 97] width 10 height 14
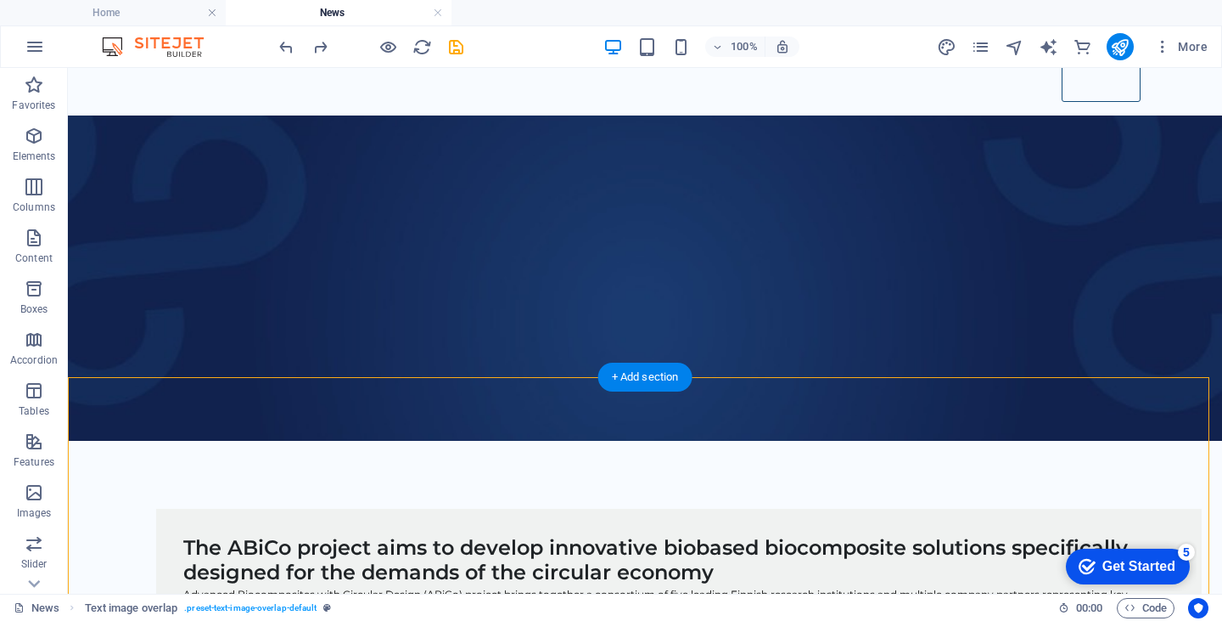
scroll to position [45, 0]
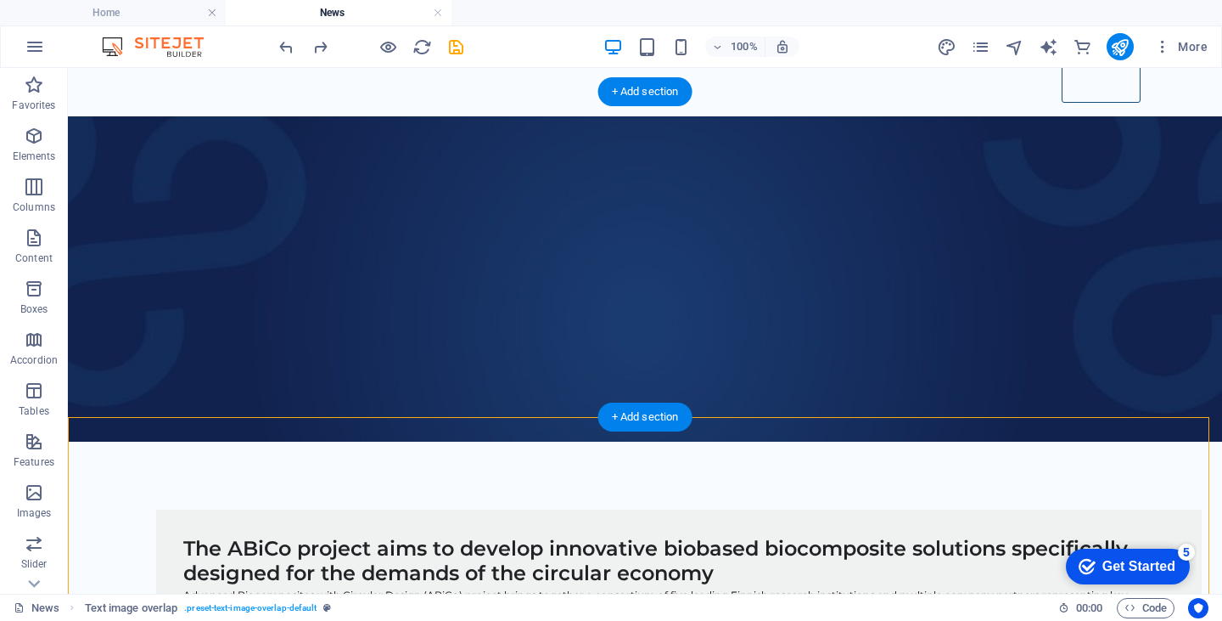
click at [89, 116] on figure at bounding box center [645, 278] width 1155 height 325
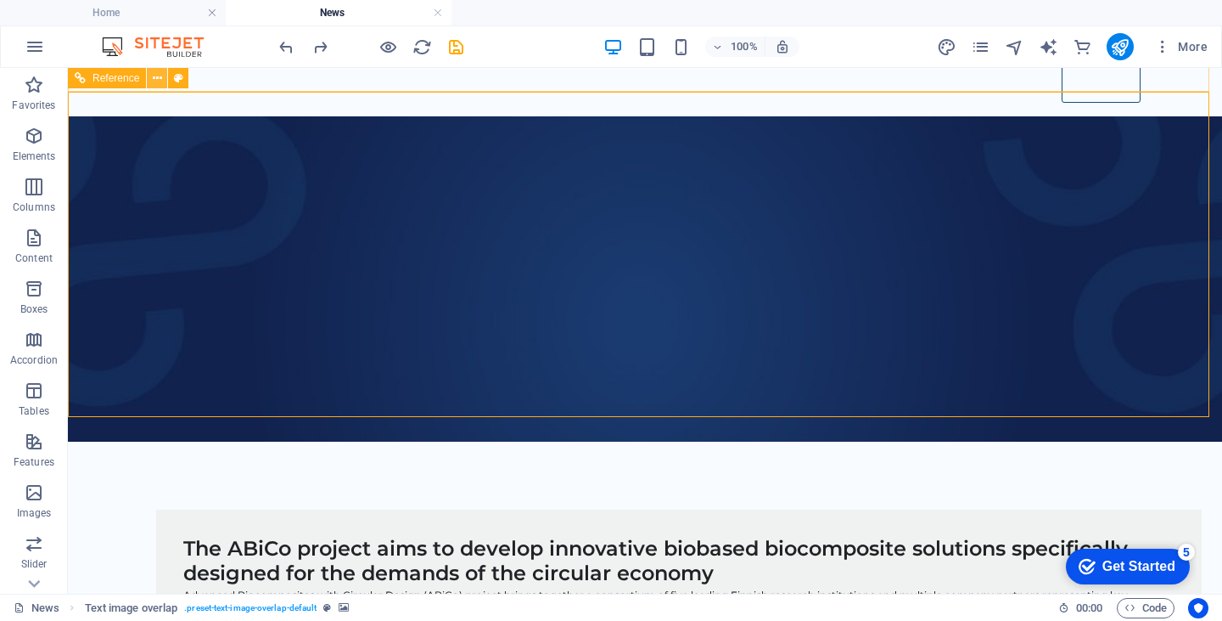
click at [155, 77] on icon at bounding box center [157, 79] width 9 height 18
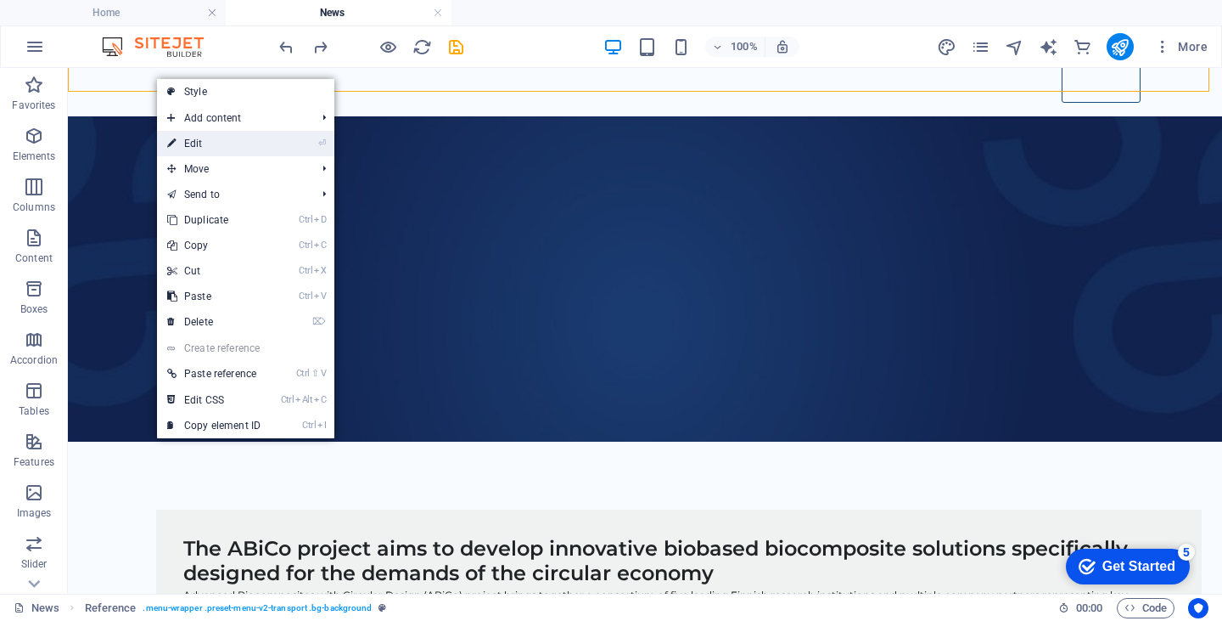
click at [180, 141] on link "⏎ Edit" at bounding box center [214, 143] width 114 height 25
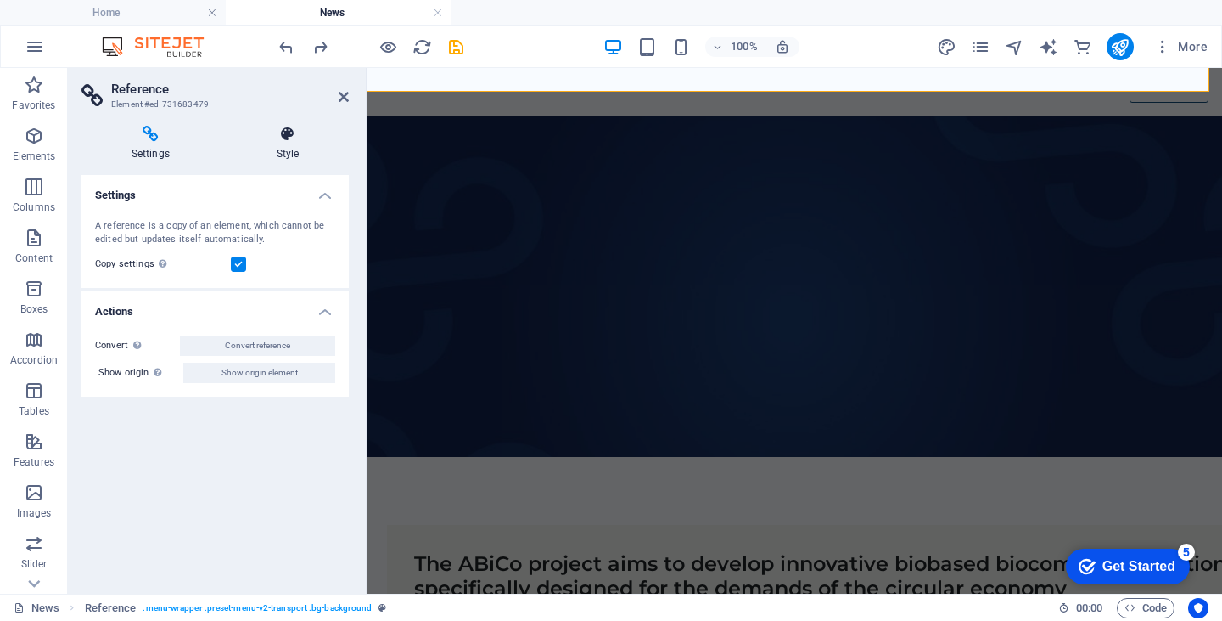
click at [287, 134] on icon at bounding box center [288, 134] width 122 height 17
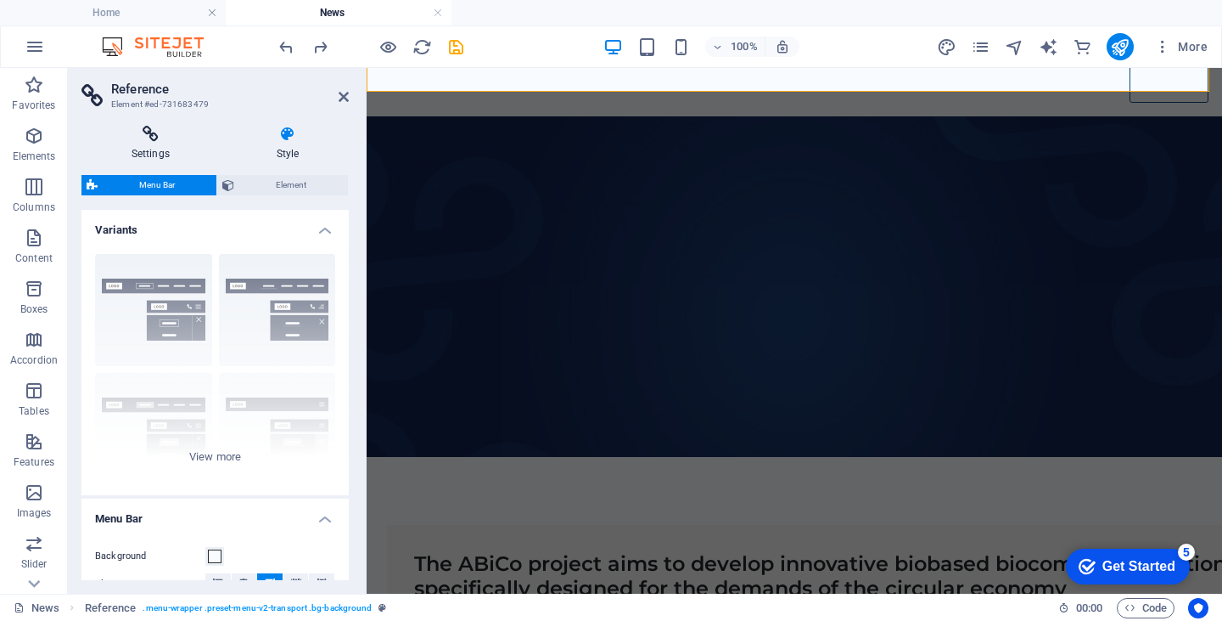
click at [143, 137] on icon at bounding box center [150, 134] width 138 height 17
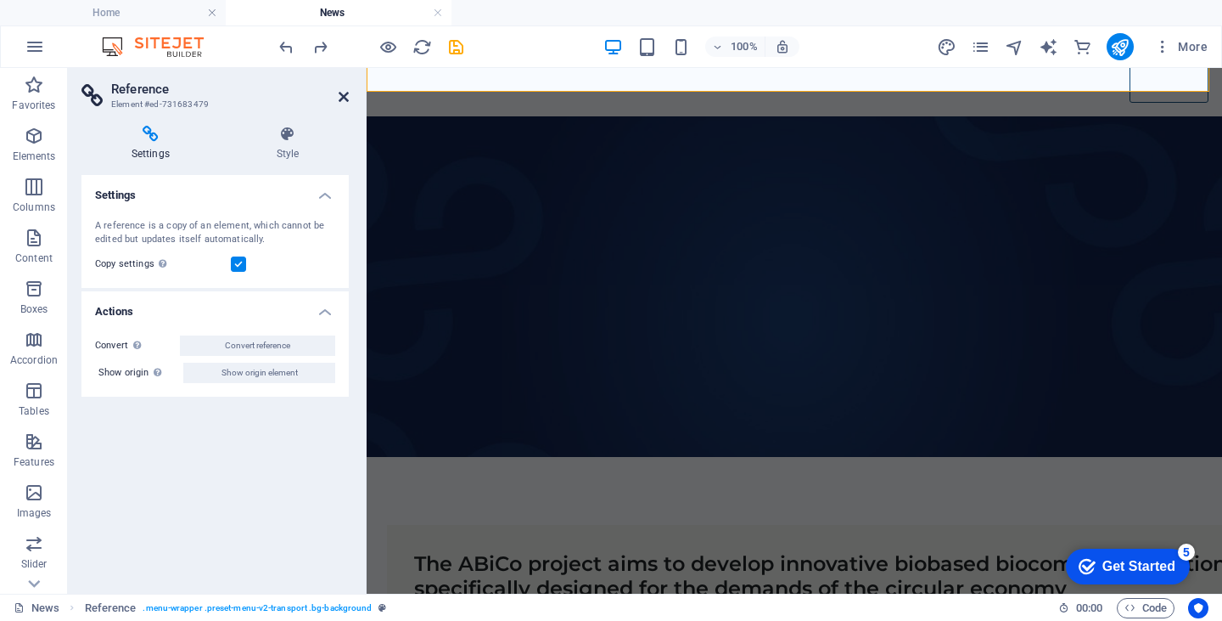
click at [340, 94] on icon at bounding box center [344, 97] width 10 height 14
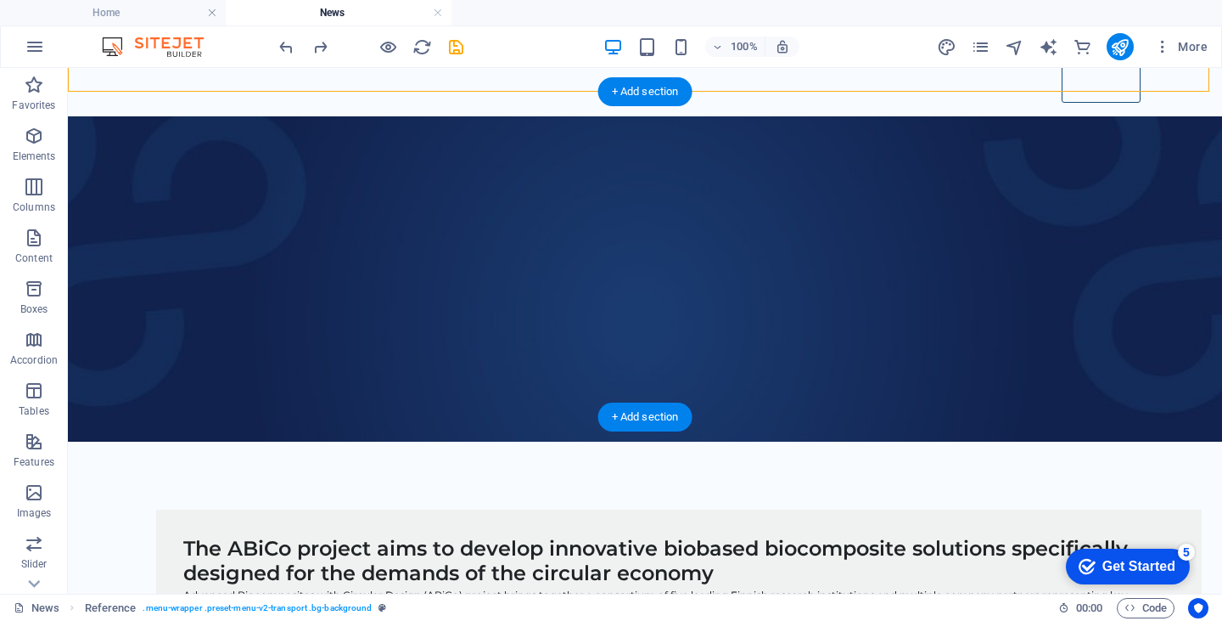
click at [214, 128] on figure at bounding box center [645, 278] width 1155 height 325
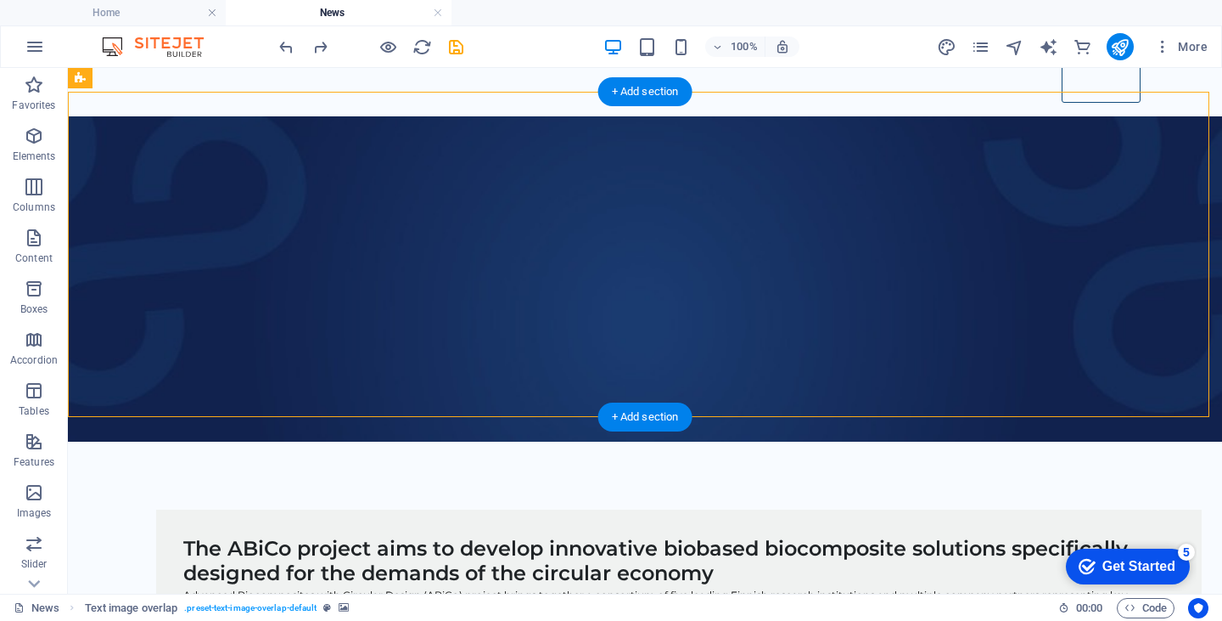
click at [126, 402] on figure at bounding box center [645, 278] width 1155 height 325
click at [125, 413] on figure at bounding box center [645, 278] width 1155 height 325
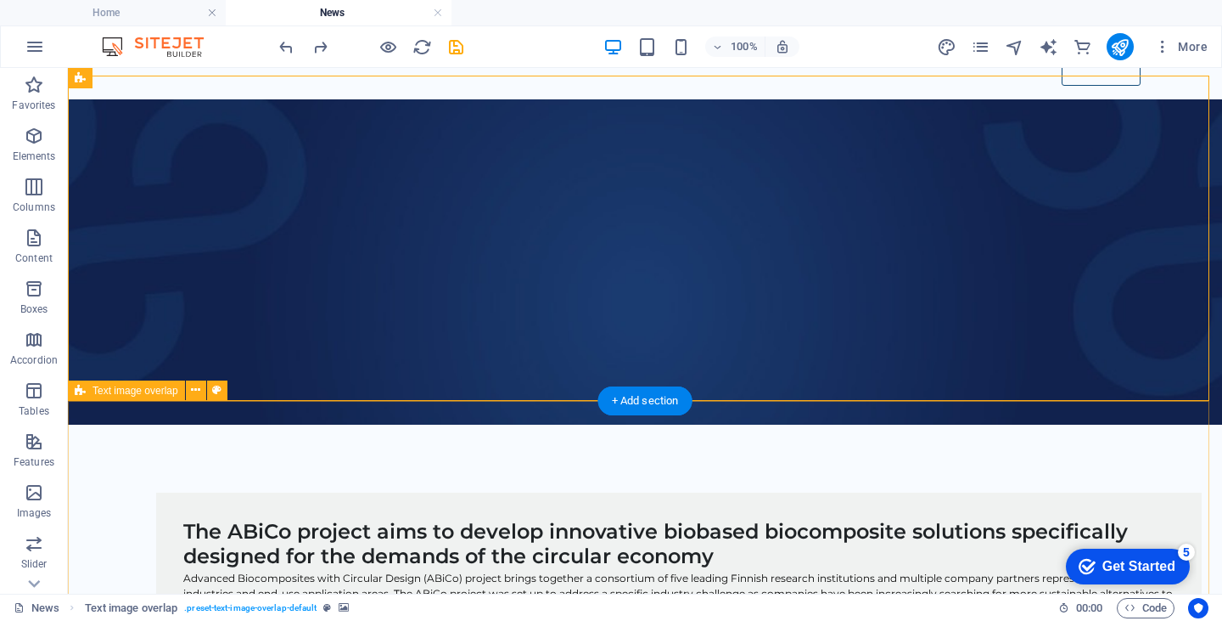
scroll to position [64, 0]
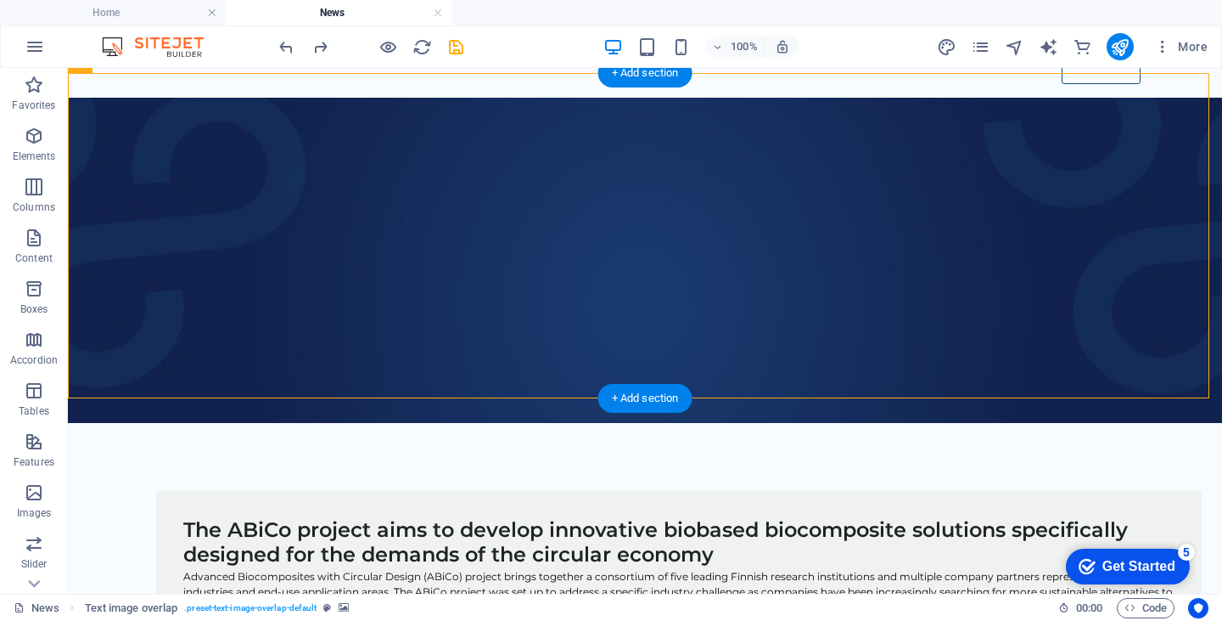
click at [188, 383] on figure at bounding box center [645, 260] width 1155 height 325
click at [234, 393] on figure at bounding box center [645, 260] width 1155 height 325
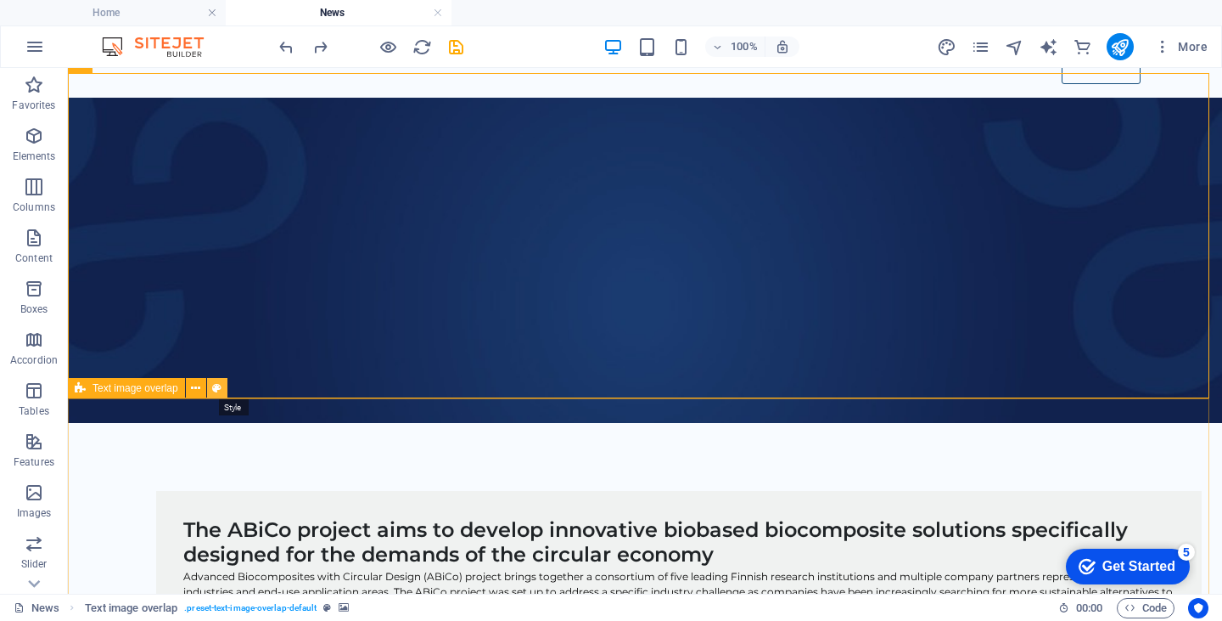
click at [221, 390] on icon at bounding box center [216, 388] width 9 height 18
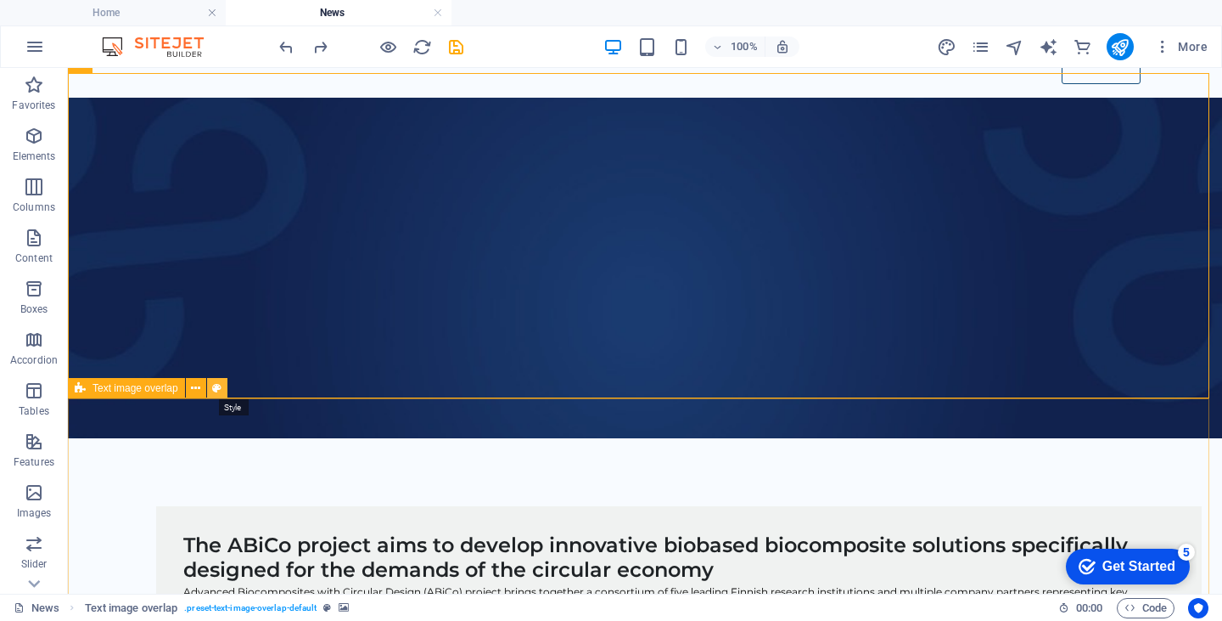
select select "rem"
select select "px"
select select "%"
select select "px"
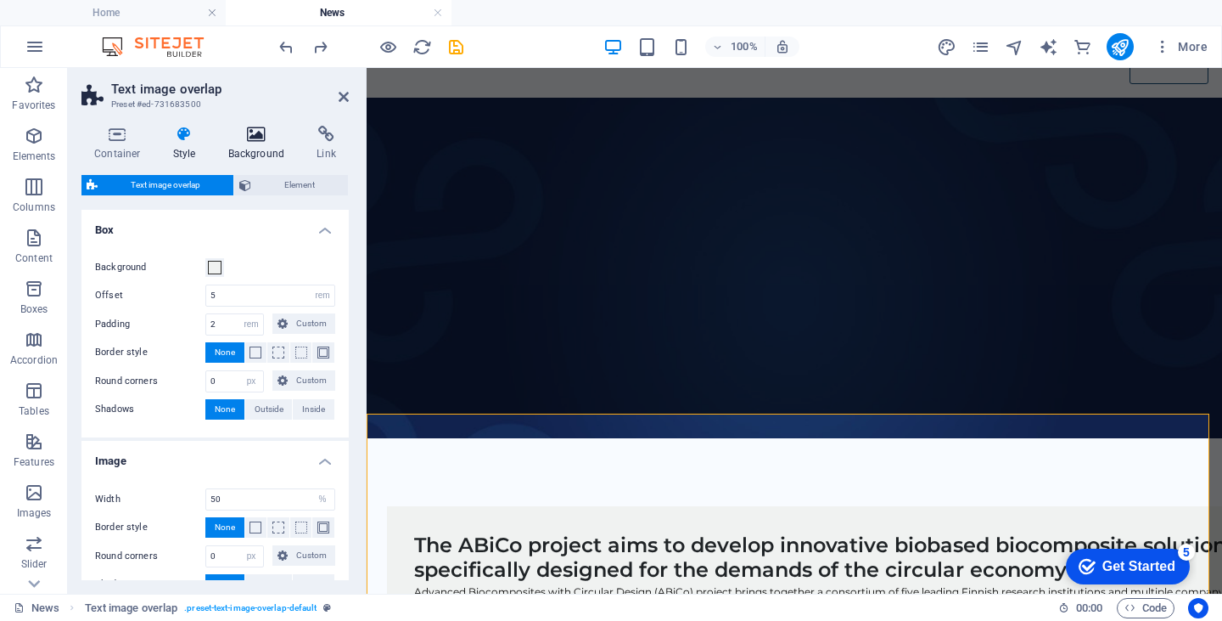
click at [254, 140] on icon at bounding box center [257, 134] width 82 height 17
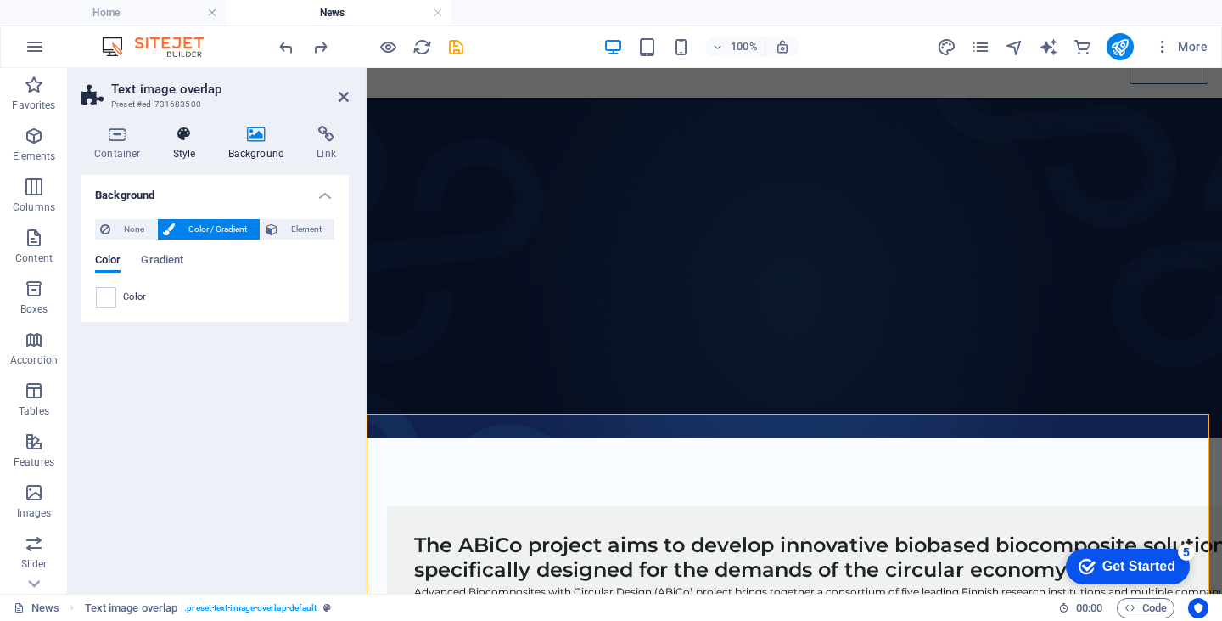
click at [182, 139] on icon at bounding box center [184, 134] width 48 height 17
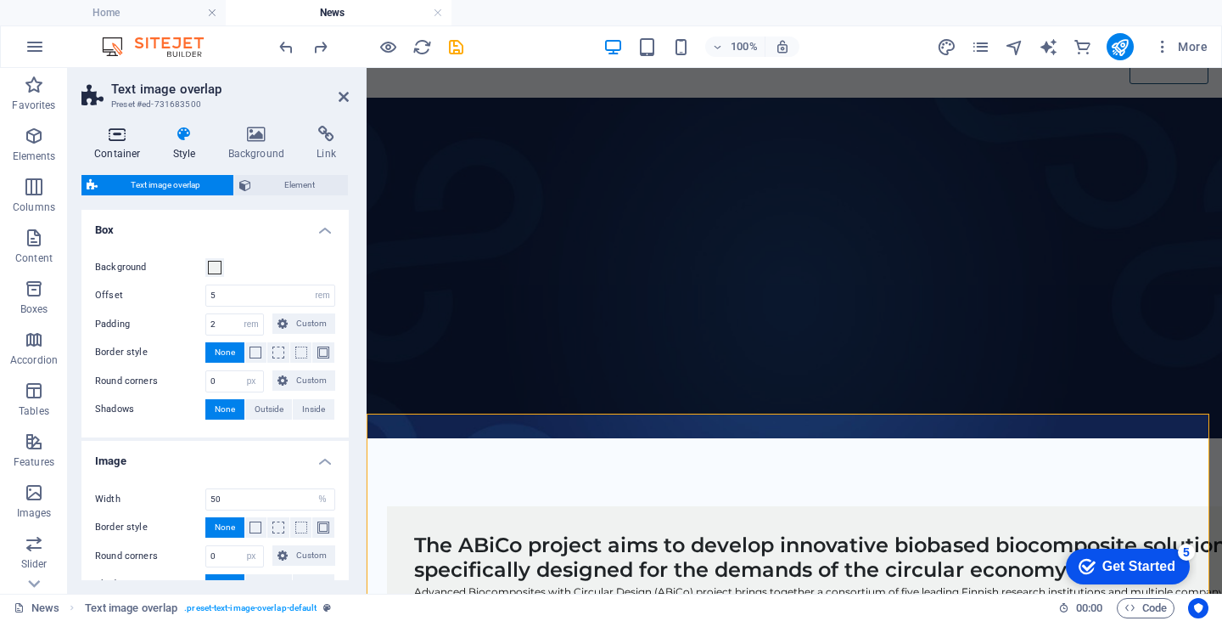
click at [116, 135] on icon at bounding box center [117, 134] width 72 height 17
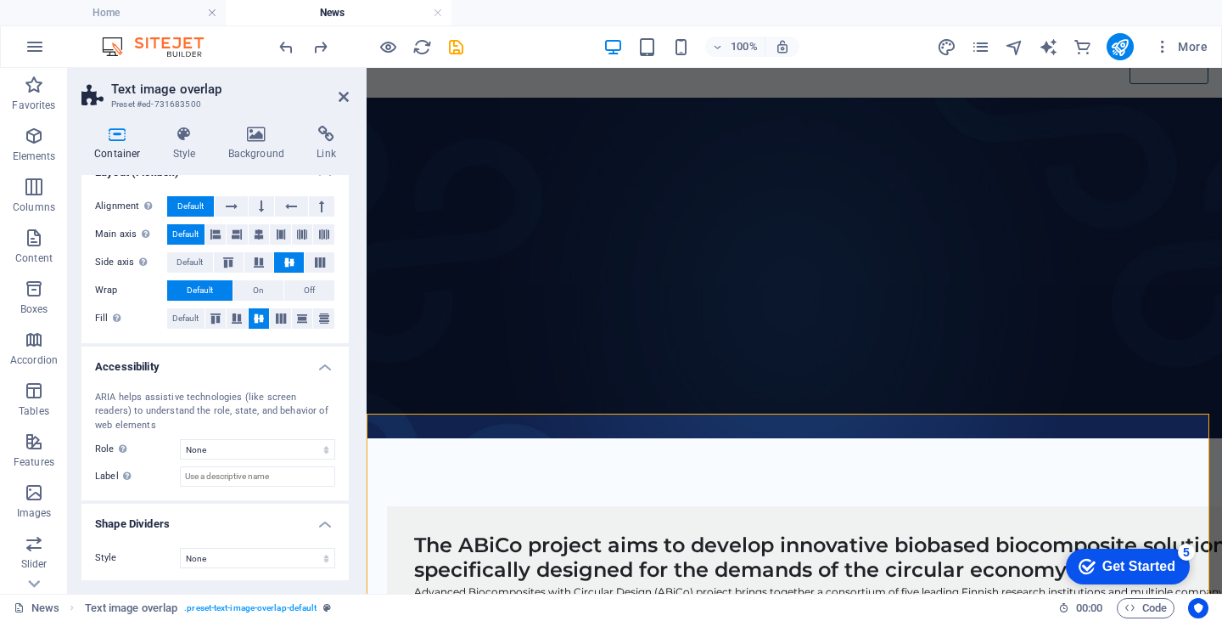
scroll to position [0, 0]
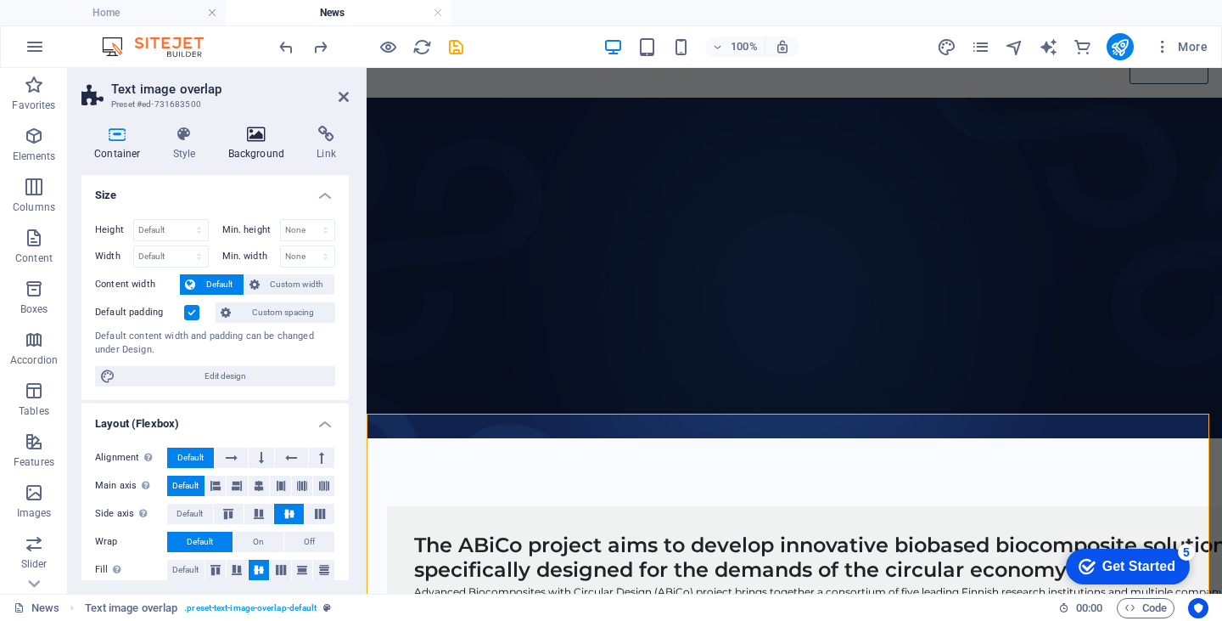
click at [256, 142] on icon at bounding box center [257, 134] width 82 height 17
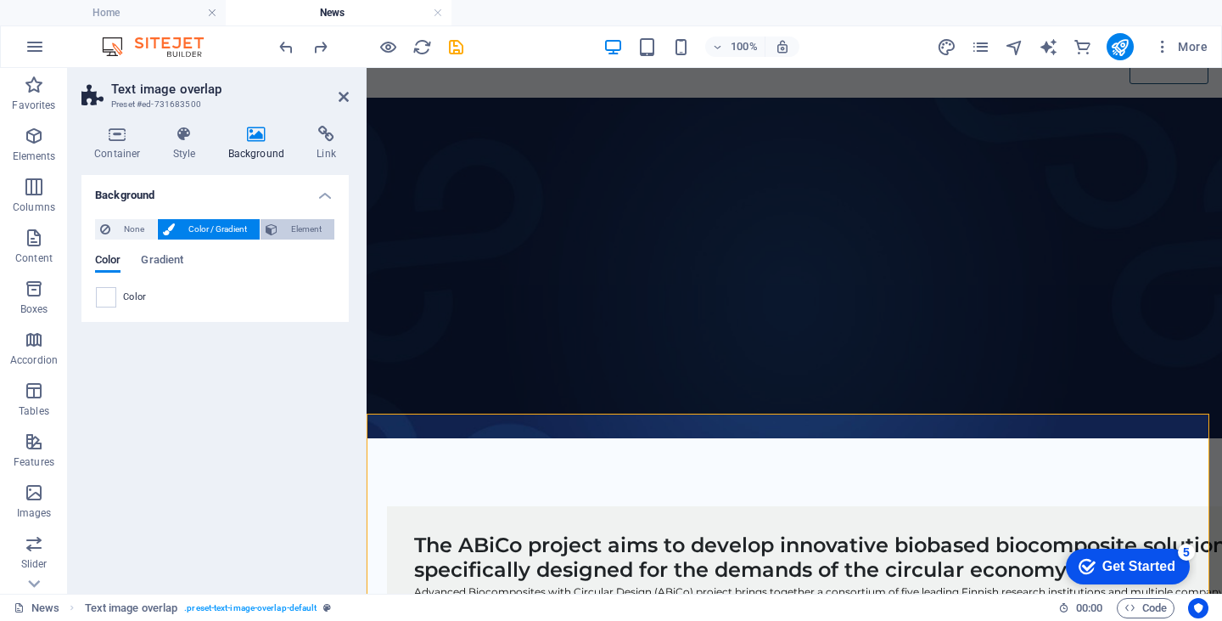
click at [294, 227] on span "Element" at bounding box center [306, 229] width 47 height 20
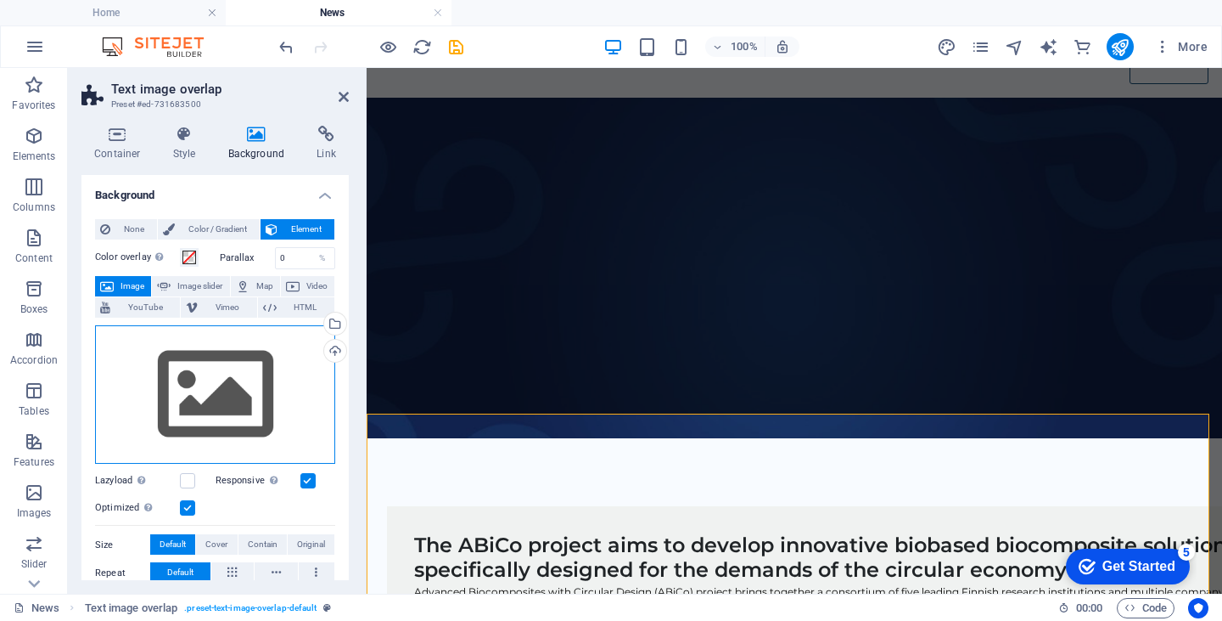
click at [202, 394] on div "Drag files here, click to choose files or select files from Files or our free s…" at bounding box center [215, 394] width 240 height 139
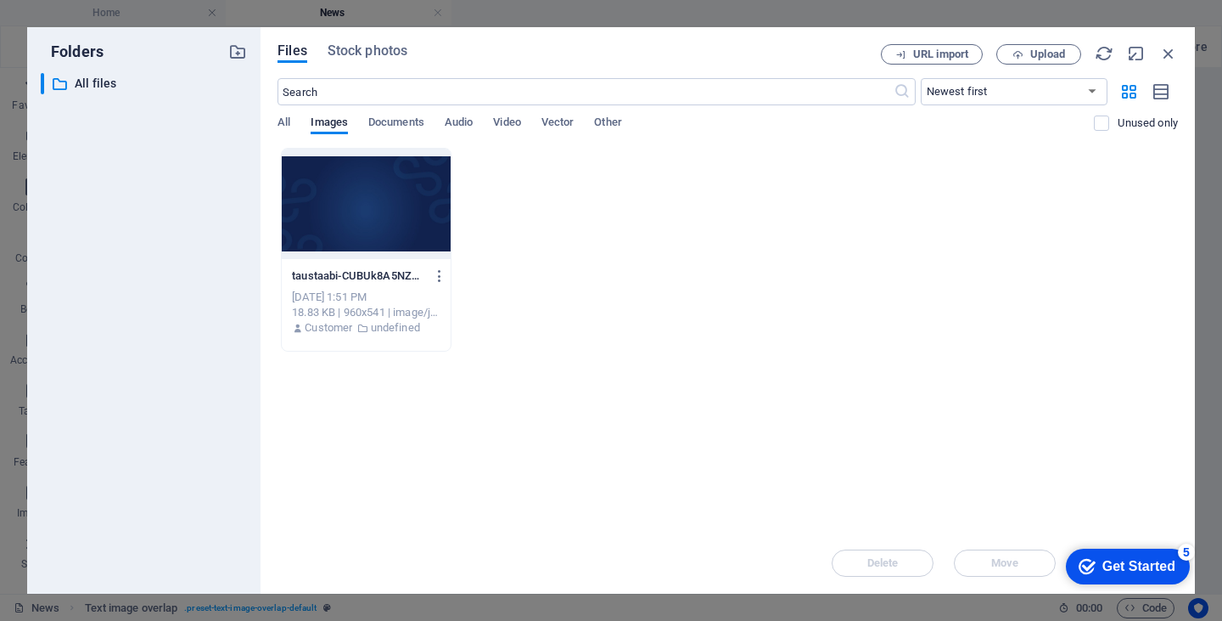
click at [372, 220] on div at bounding box center [366, 204] width 169 height 110
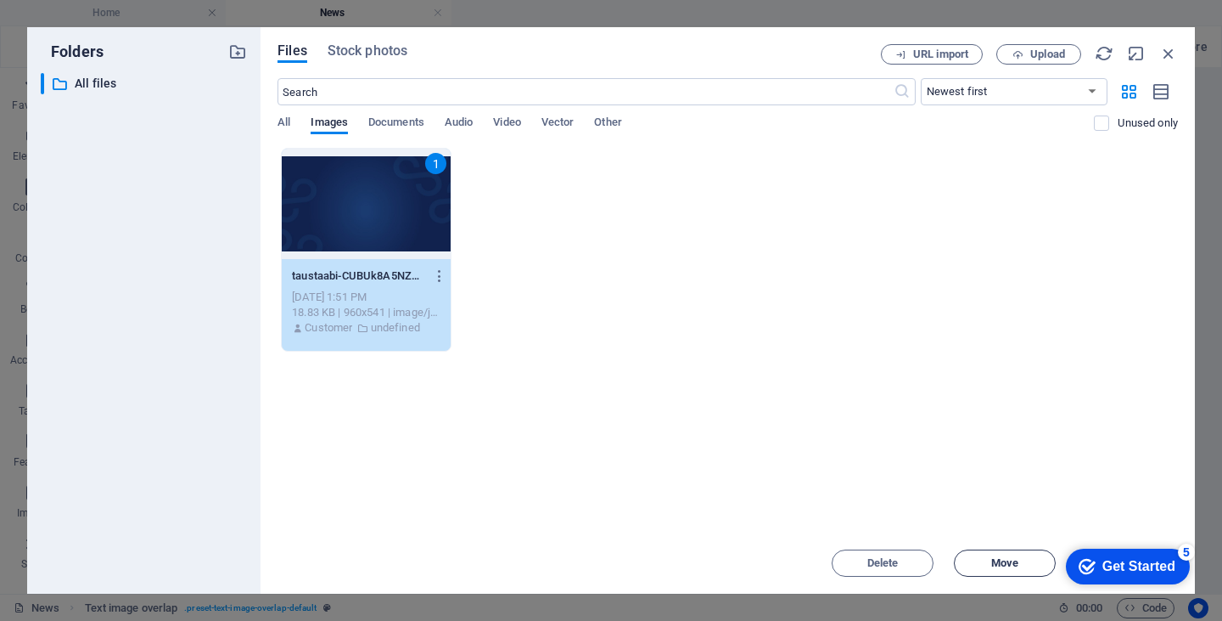
click at [983, 563] on span "Move" at bounding box center [1005, 563] width 87 height 10
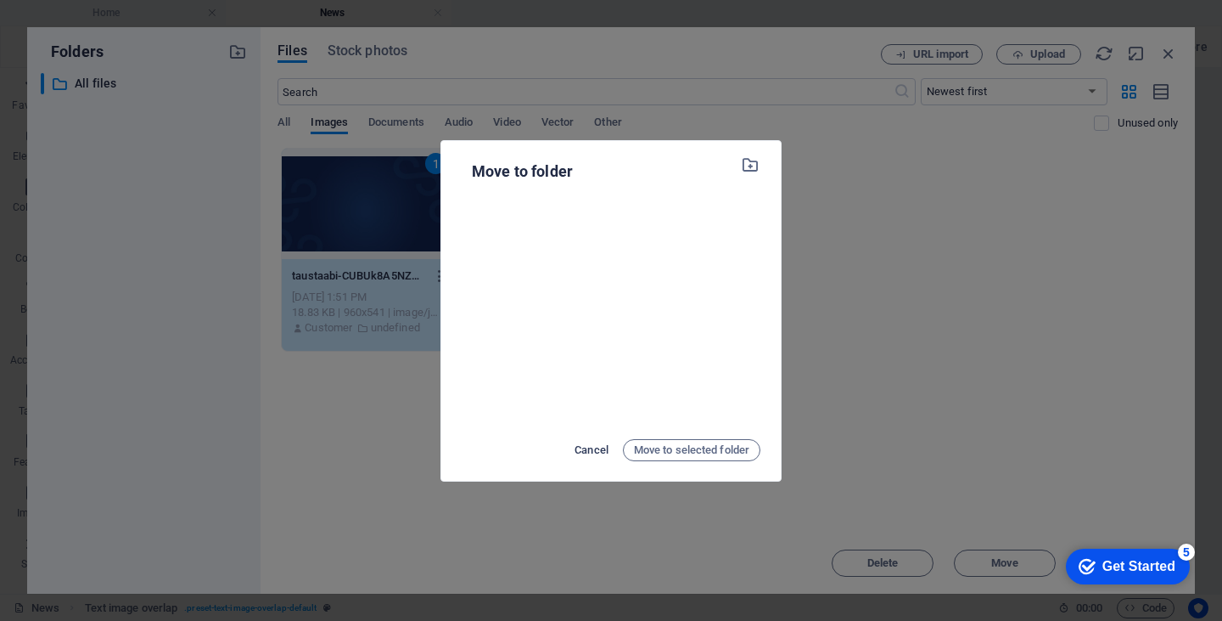
click at [604, 446] on span "Cancel" at bounding box center [592, 450] width 34 height 20
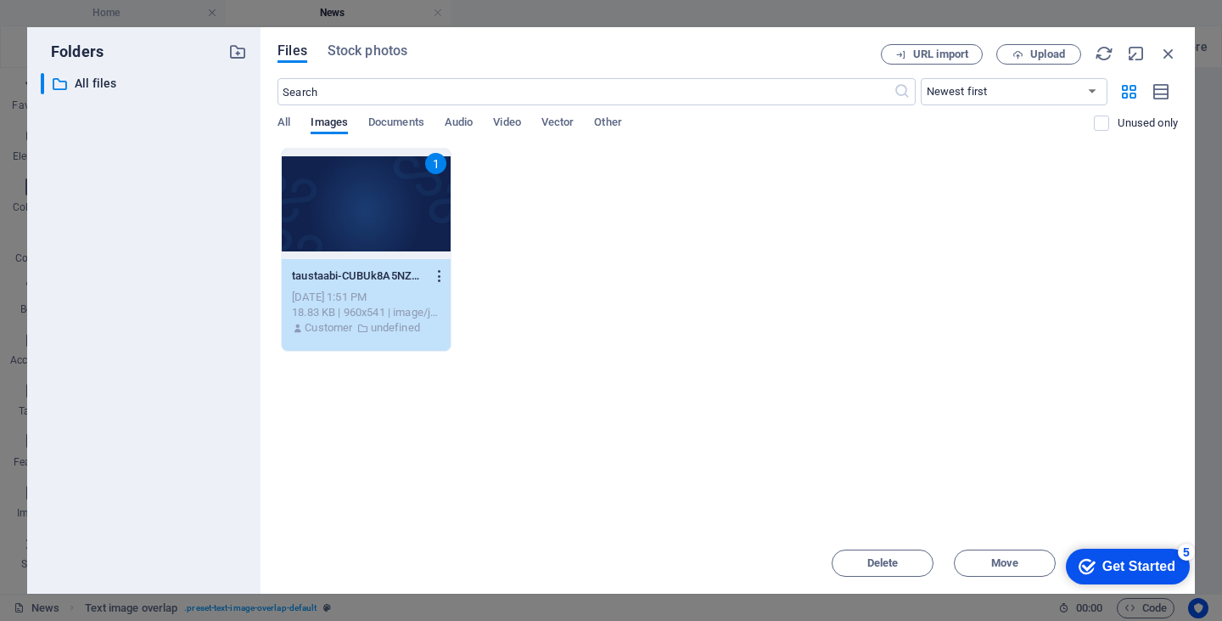
click at [438, 272] on icon "button" at bounding box center [440, 275] width 16 height 15
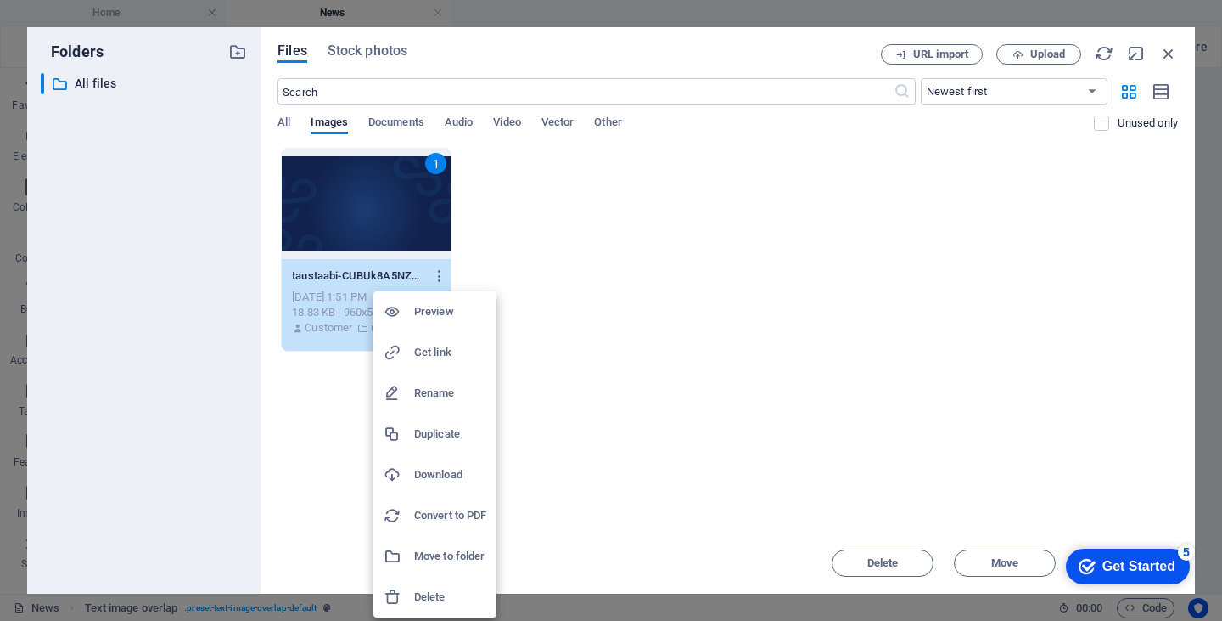
click at [531, 230] on div at bounding box center [611, 310] width 1222 height 621
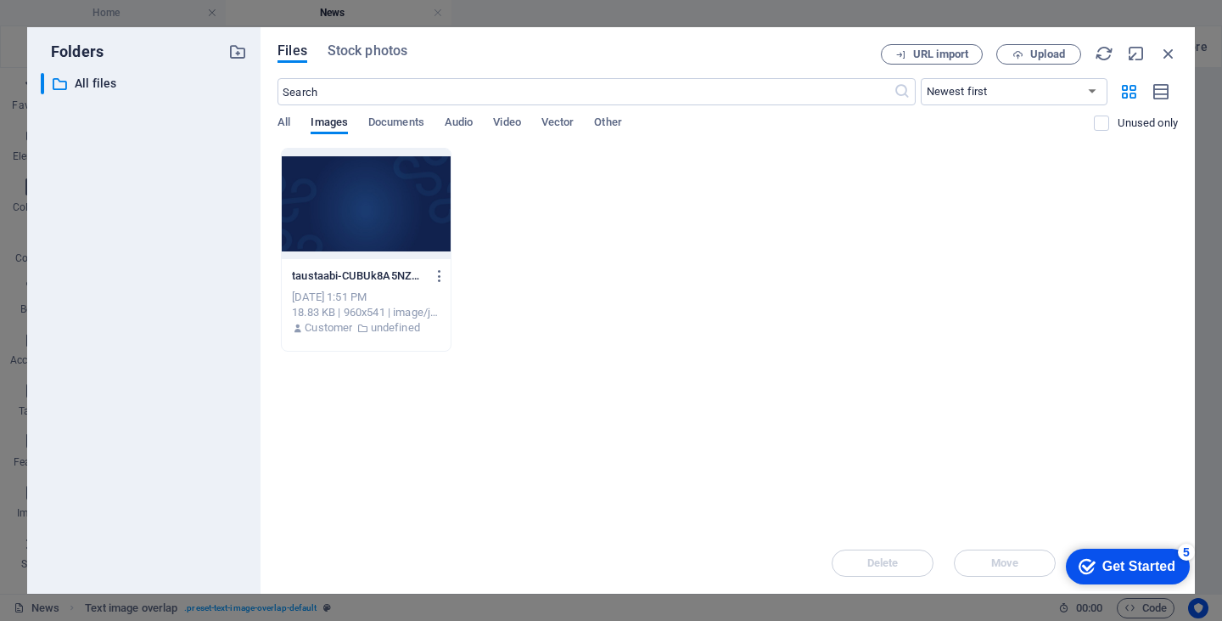
click at [368, 208] on div at bounding box center [366, 204] width 169 height 110
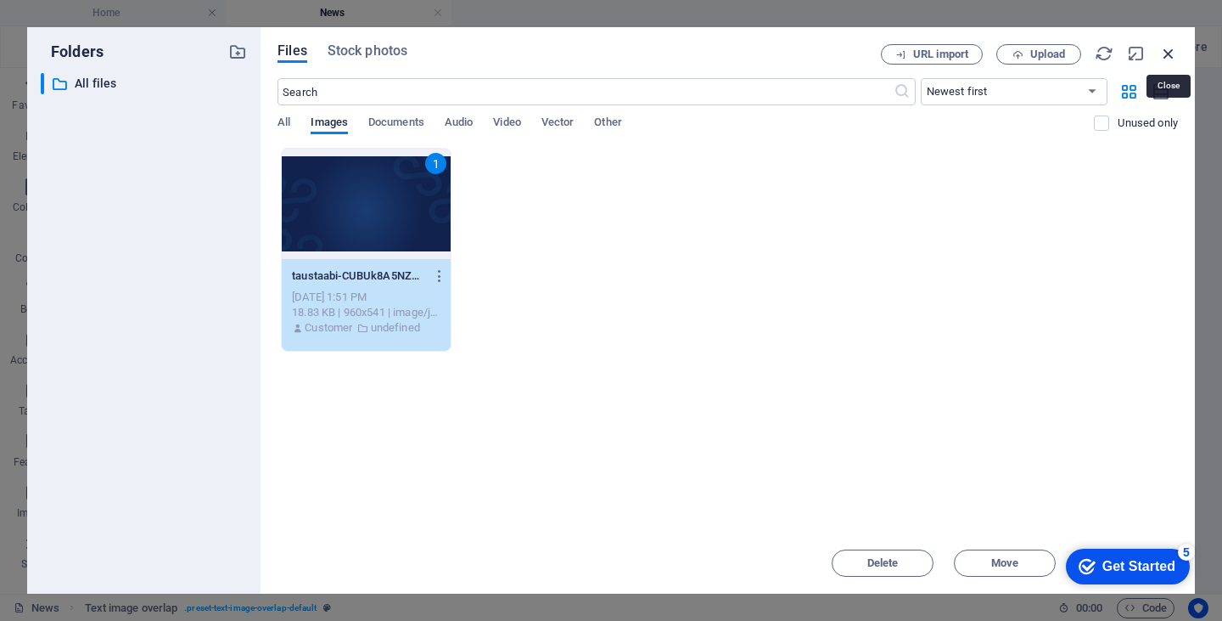
click at [1166, 53] on icon "button" at bounding box center [1169, 53] width 19 height 19
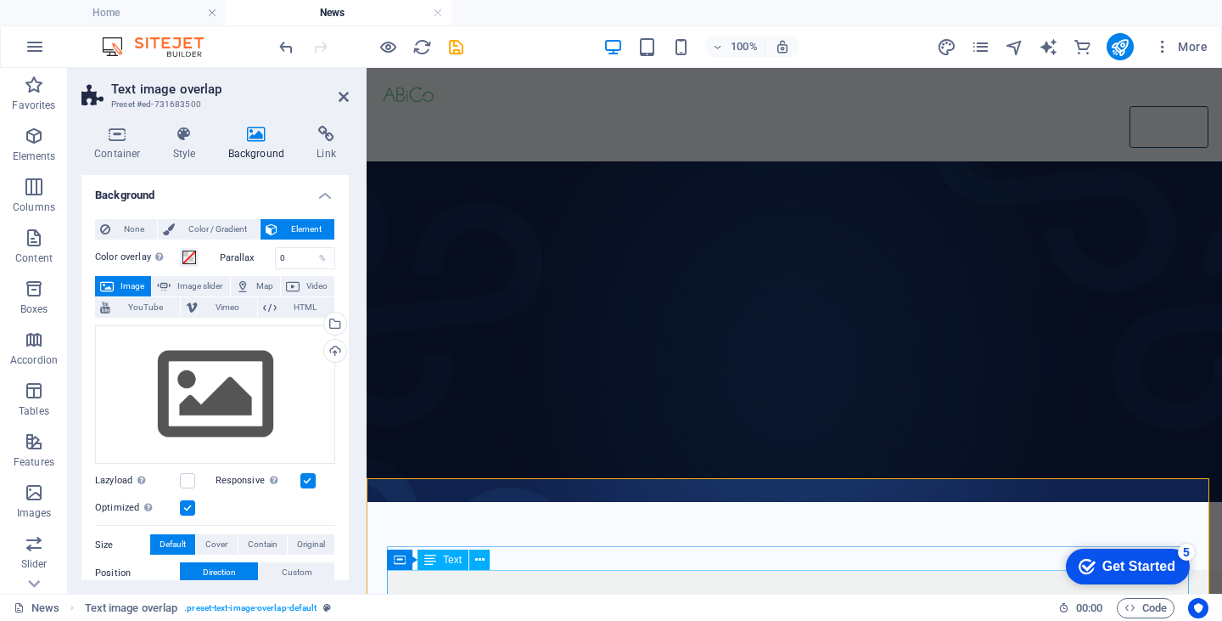
scroll to position [151, 0]
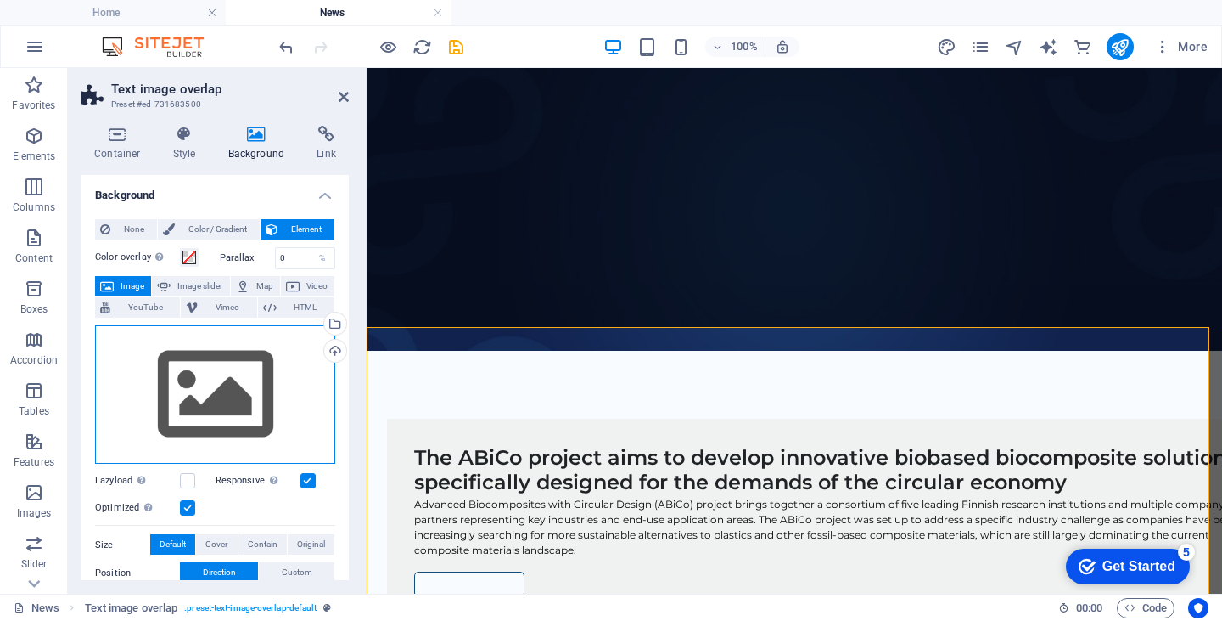
click at [200, 389] on div "Drag files here, click to choose files or select files from Files or our free s…" at bounding box center [215, 394] width 240 height 139
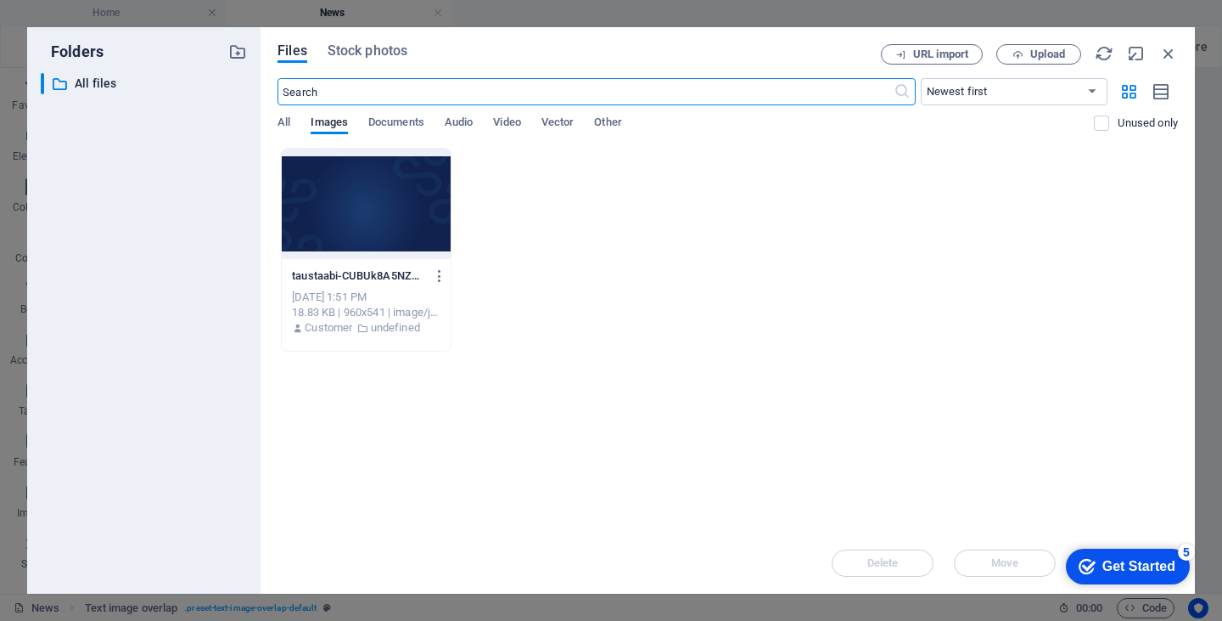
scroll to position [0, 0]
click at [351, 233] on div at bounding box center [366, 204] width 169 height 110
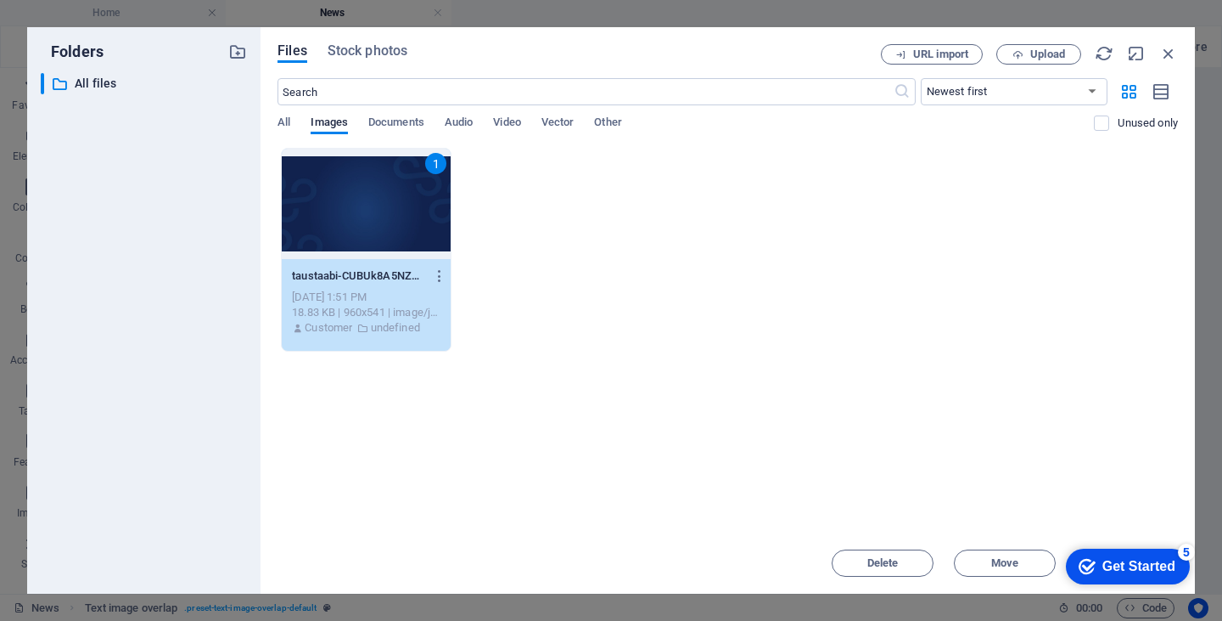
click at [351, 233] on div "1" at bounding box center [366, 204] width 169 height 110
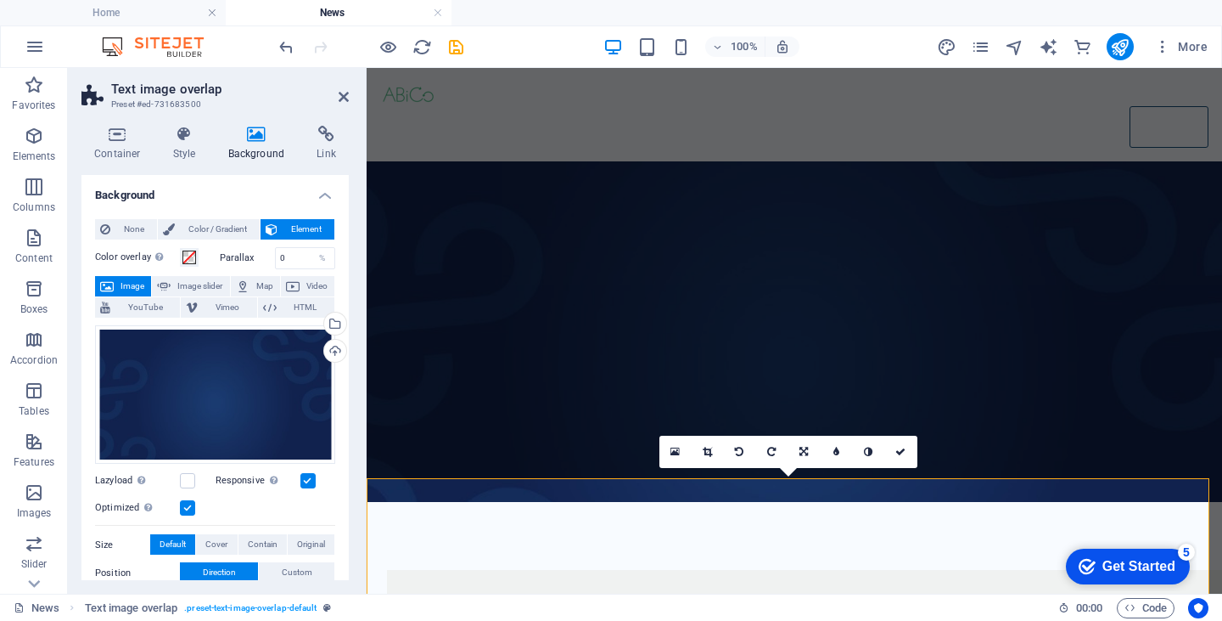
scroll to position [166, 0]
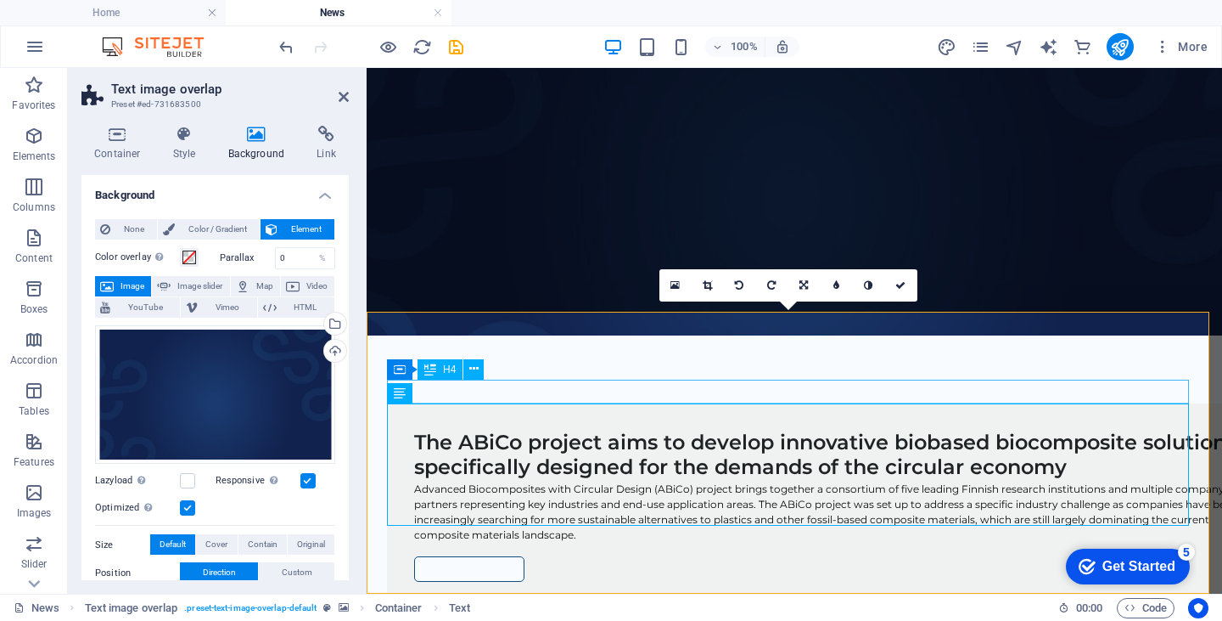
click at [475, 371] on icon at bounding box center [473, 369] width 9 height 18
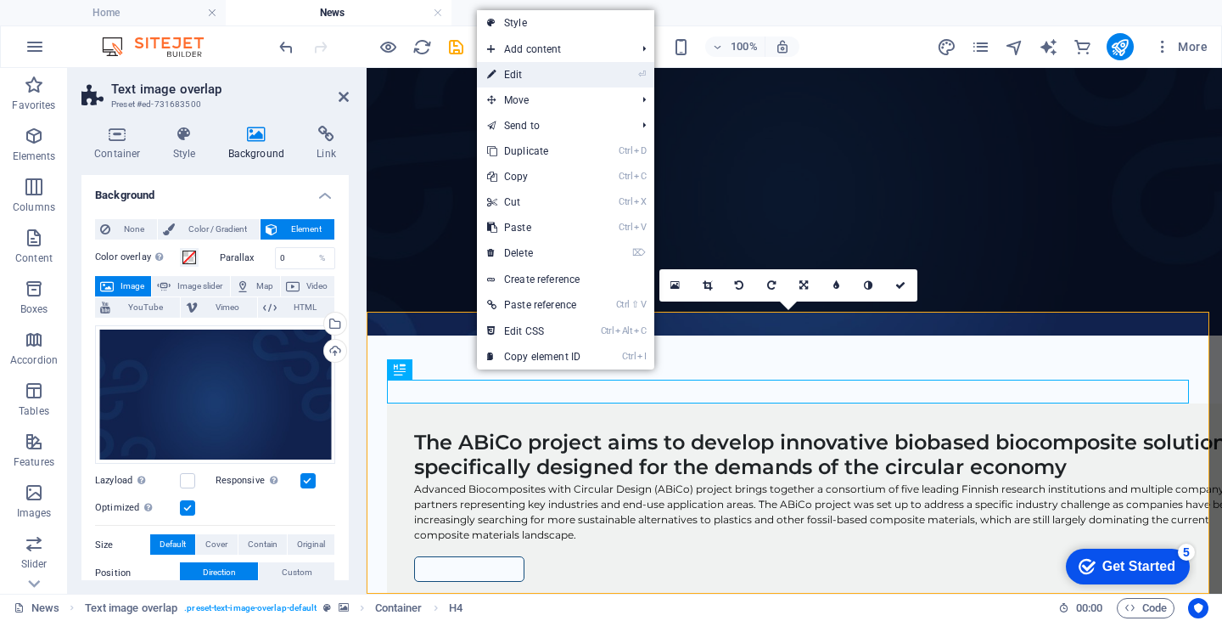
click at [521, 77] on link "⏎ Edit" at bounding box center [534, 74] width 114 height 25
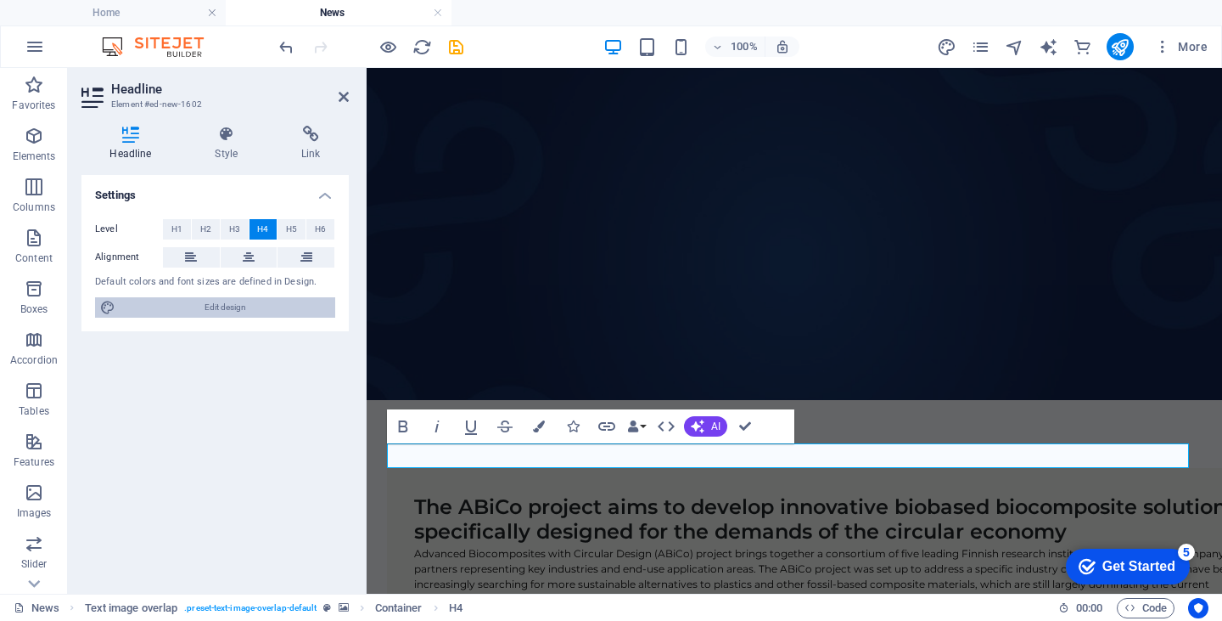
click at [198, 301] on span "Edit design" at bounding box center [226, 307] width 210 height 20
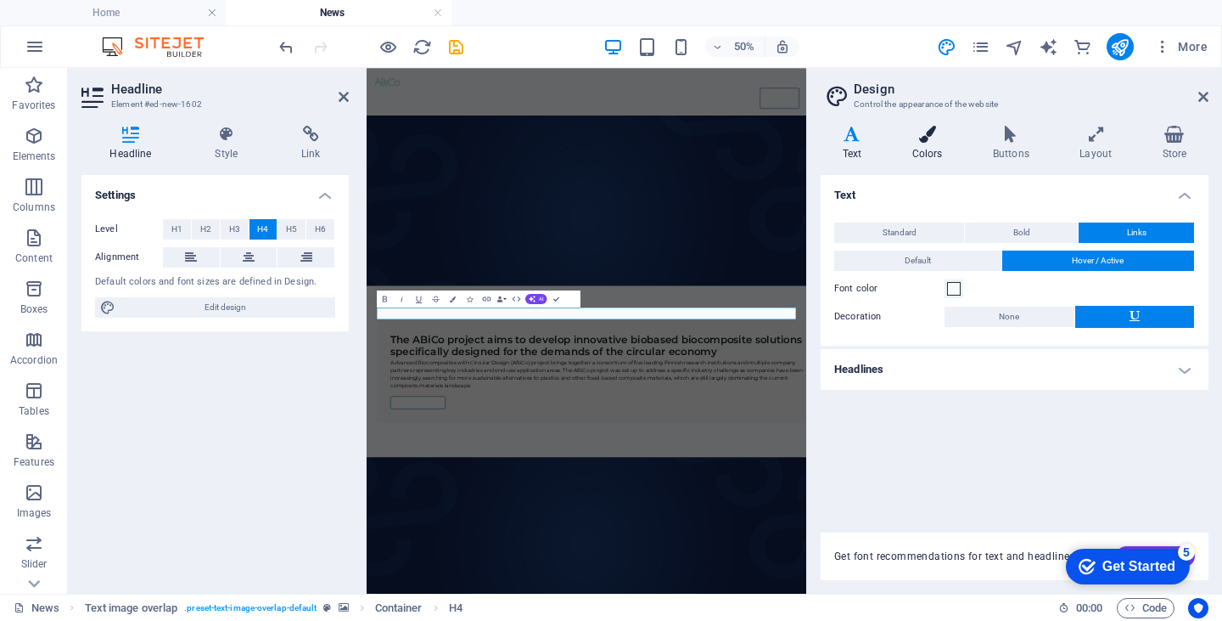
click at [929, 142] on icon at bounding box center [928, 134] width 74 height 17
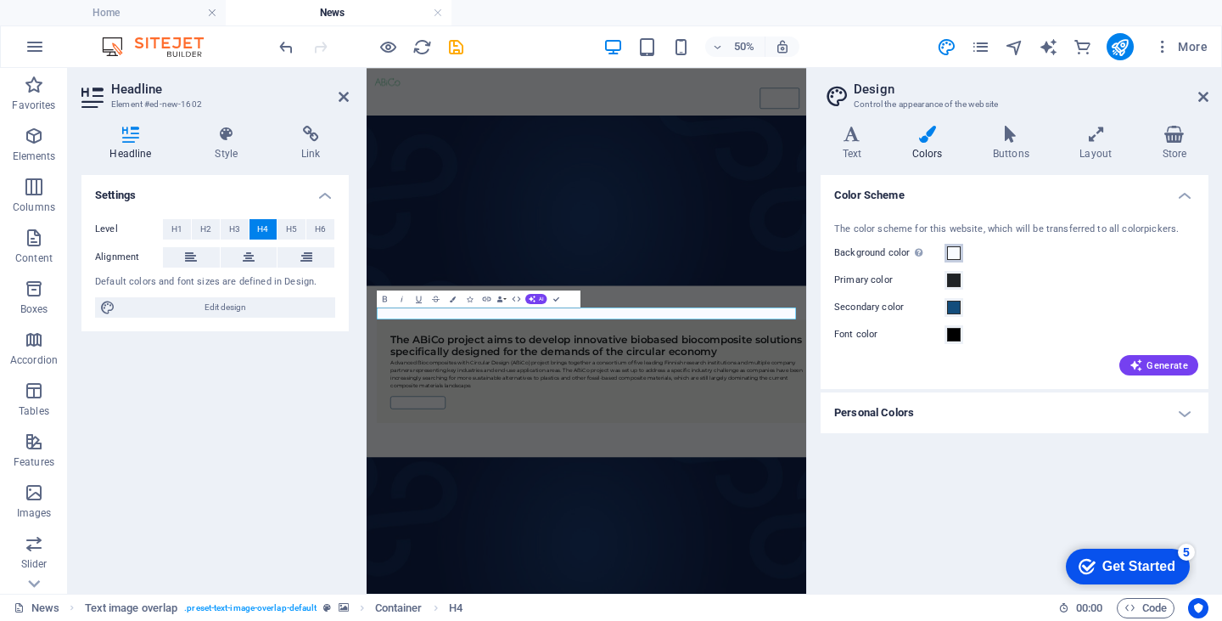
click at [947, 256] on span at bounding box center [954, 253] width 14 height 14
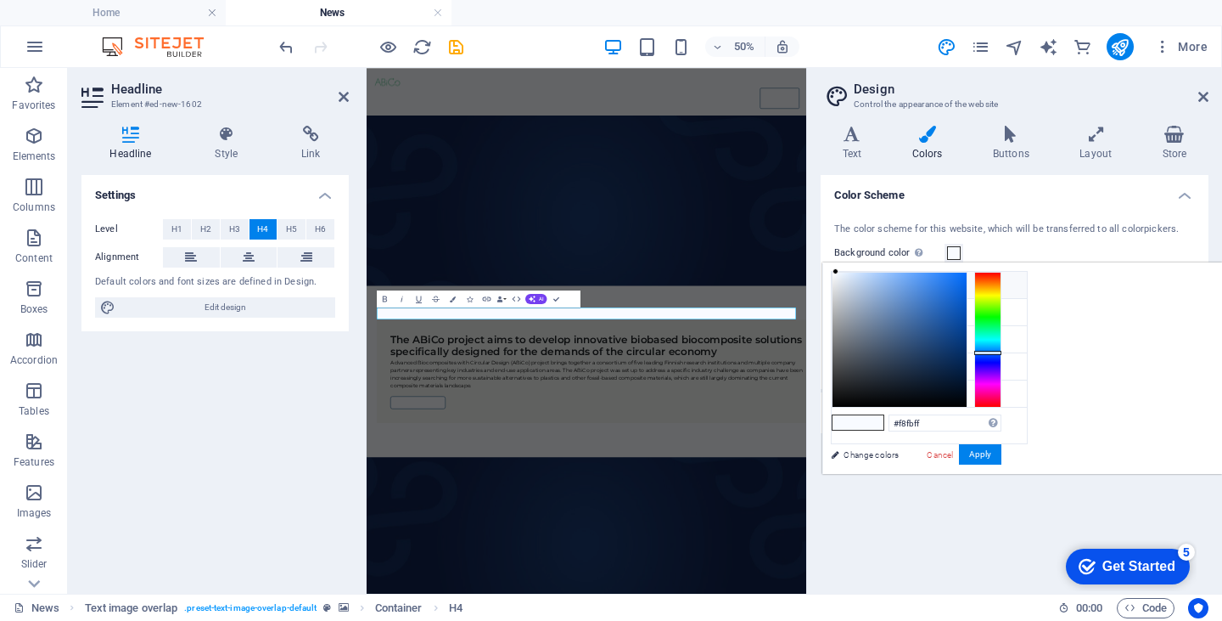
click at [863, 286] on li "Background color #f8fbff" at bounding box center [929, 285] width 195 height 27
click at [845, 281] on icon at bounding box center [846, 284] width 12 height 12
click at [902, 392] on li "Custom color 1 #f8fbff" at bounding box center [929, 393] width 195 height 27
click at [967, 274] on div at bounding box center [900, 340] width 134 height 134
type input "#f6f8fc"
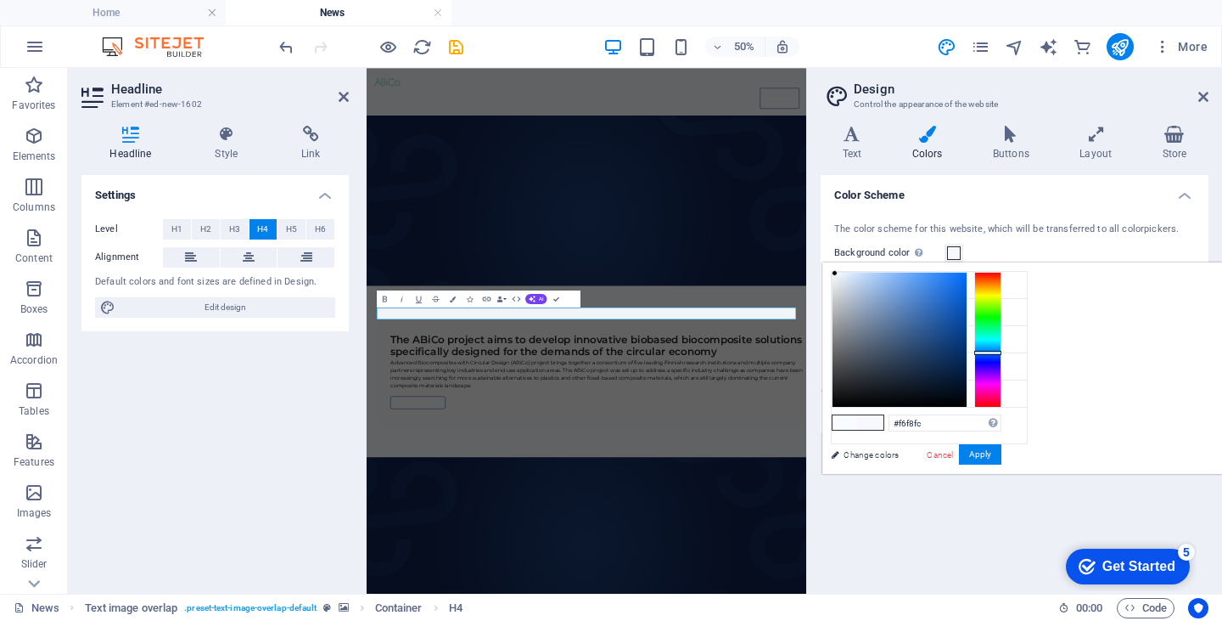
click at [838, 273] on div at bounding box center [835, 273] width 6 height 6
click at [1002, 451] on button "Apply" at bounding box center [980, 454] width 42 height 20
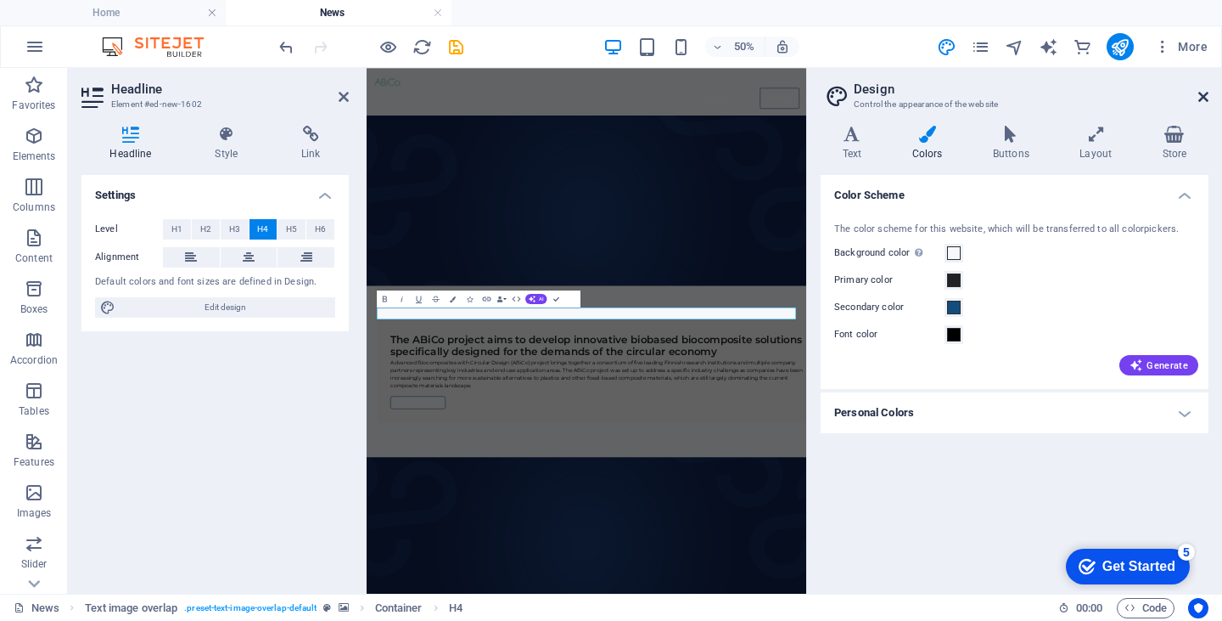
click at [1206, 93] on icon at bounding box center [1204, 97] width 10 height 14
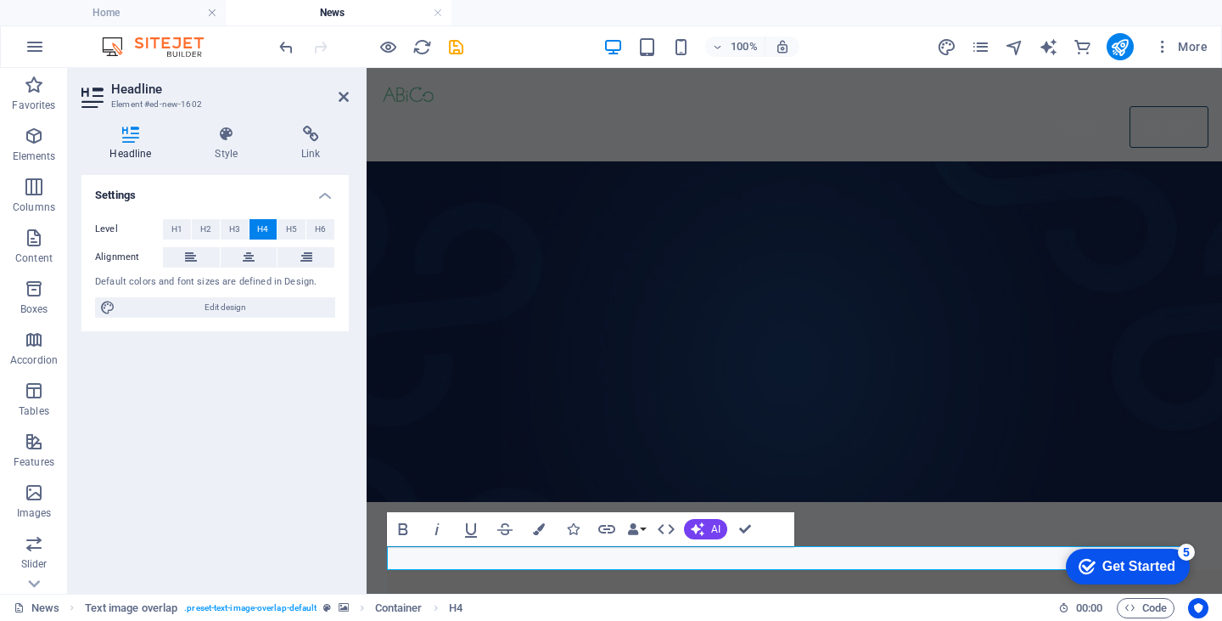
scroll to position [166, 0]
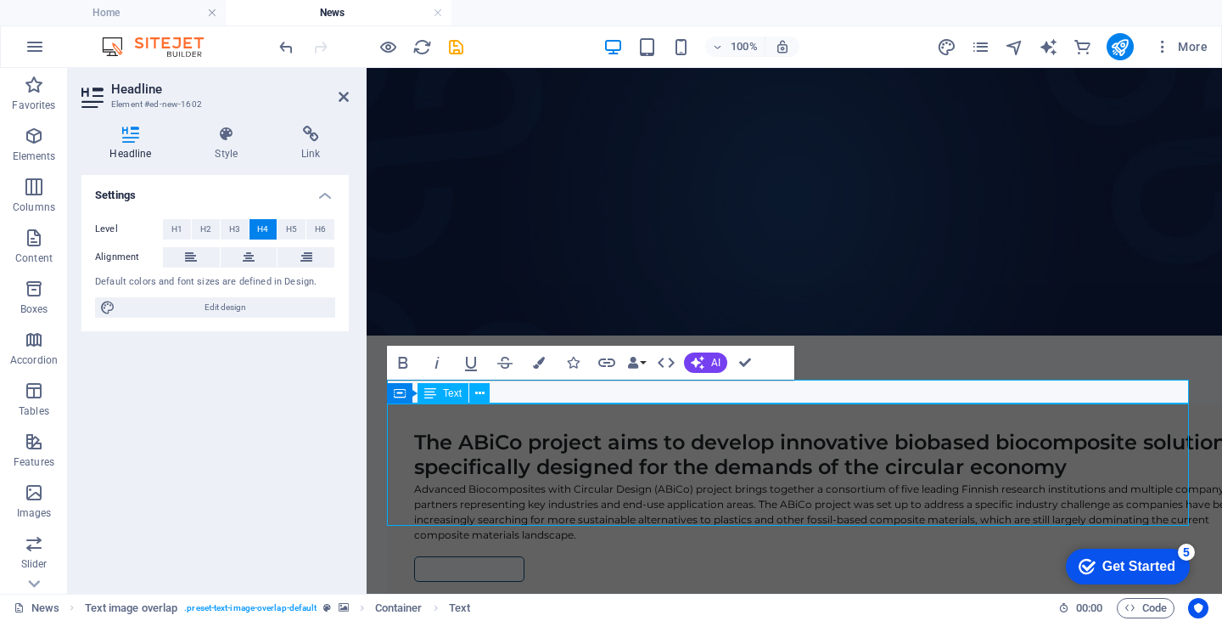
scroll to position [126, 0]
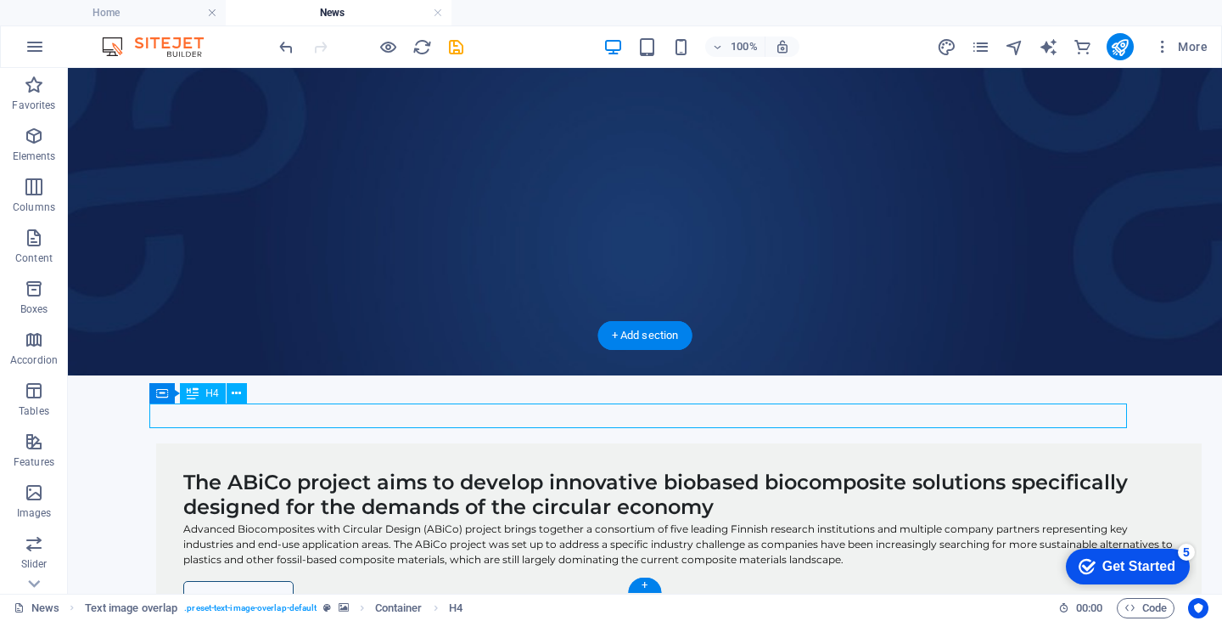
scroll to position [102, 0]
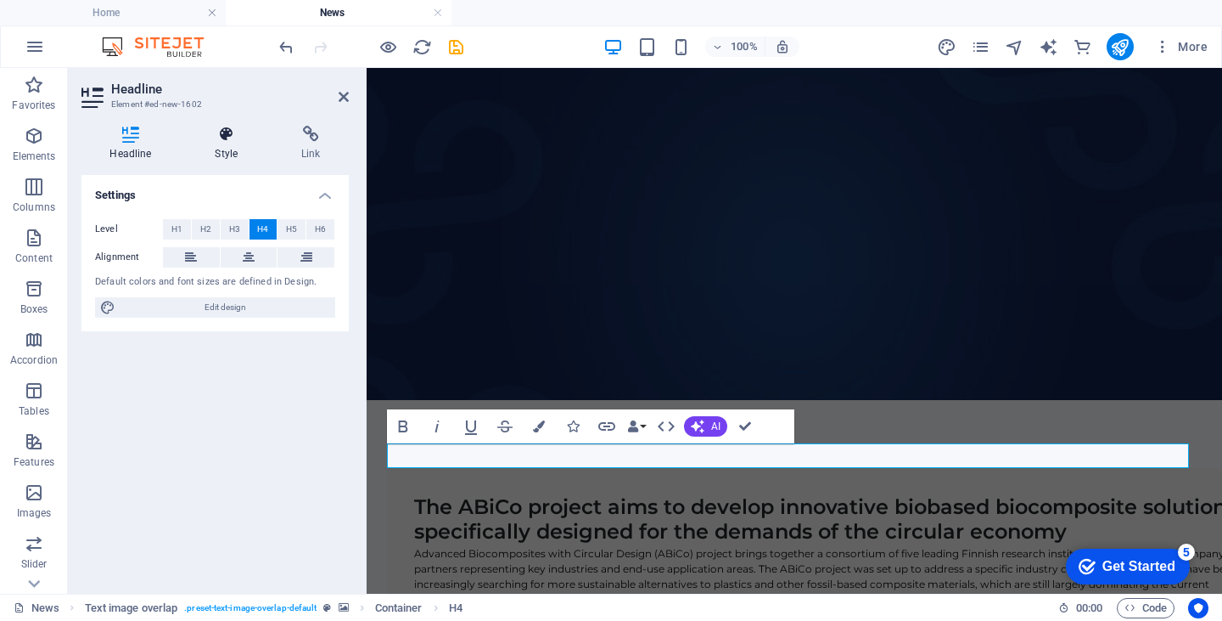
click at [224, 143] on h4 "Style" at bounding box center [230, 144] width 87 height 36
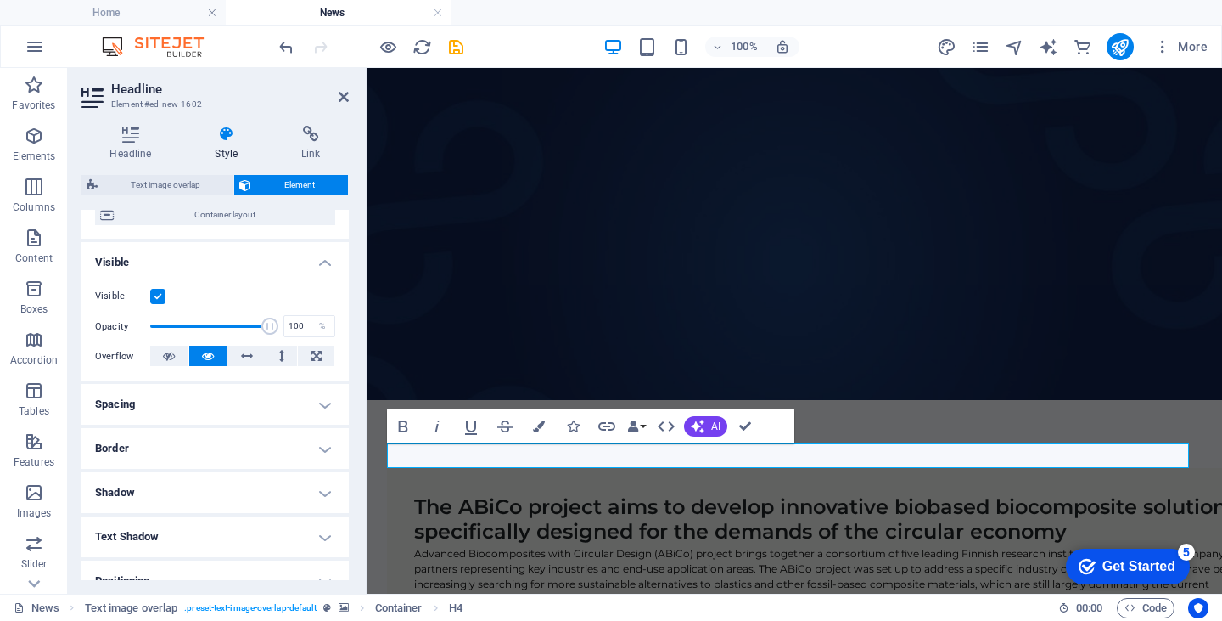
scroll to position [166, 0]
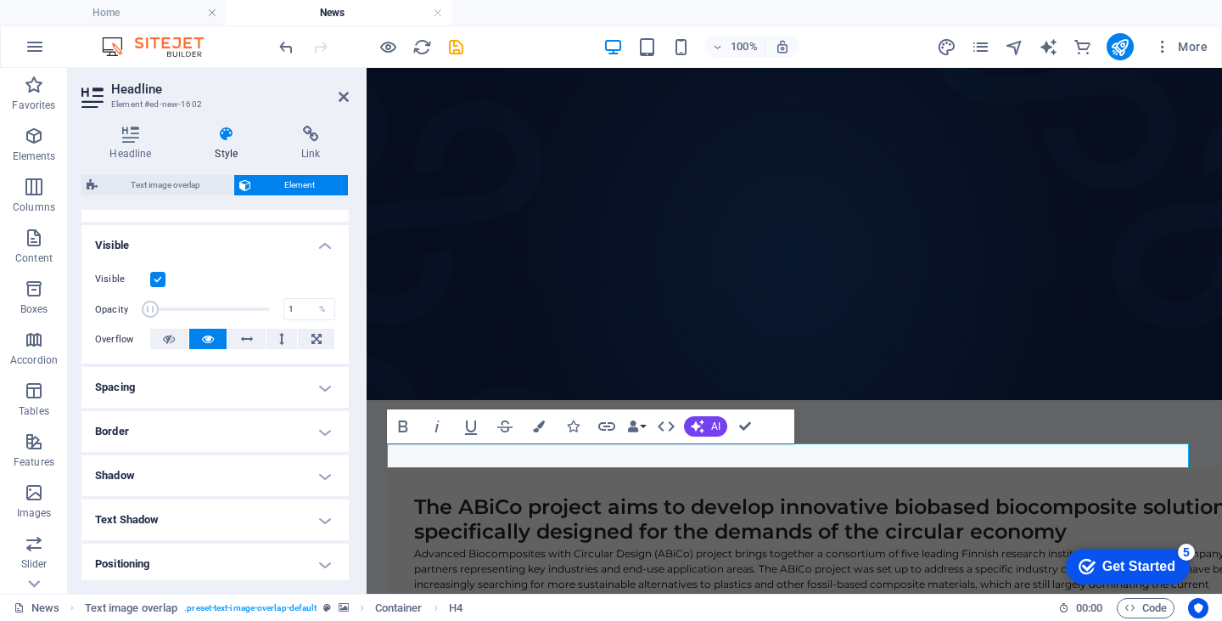
drag, startPoint x: 265, startPoint y: 305, endPoint x: 126, endPoint y: 296, distance: 138.6
click at [126, 296] on div "Opacity 1 %" at bounding box center [215, 308] width 240 height 25
type input "100"
drag, startPoint x: 152, startPoint y: 312, endPoint x: 285, endPoint y: 311, distance: 133.3
click at [285, 311] on div "Opacity 100 %" at bounding box center [215, 308] width 240 height 25
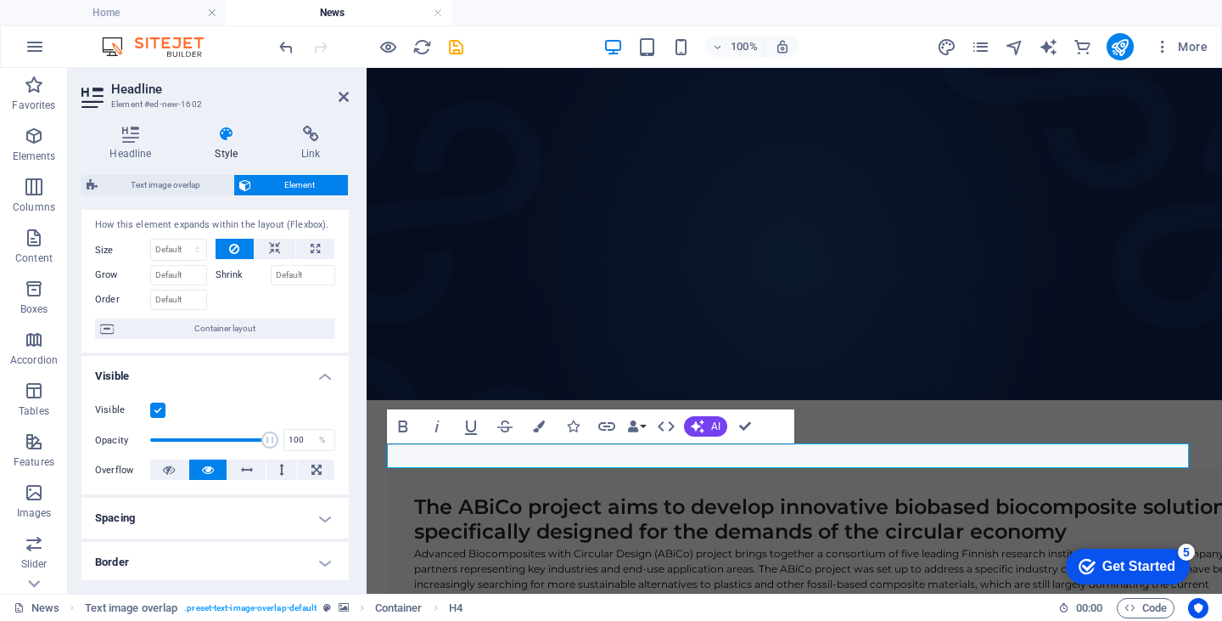
scroll to position [0, 0]
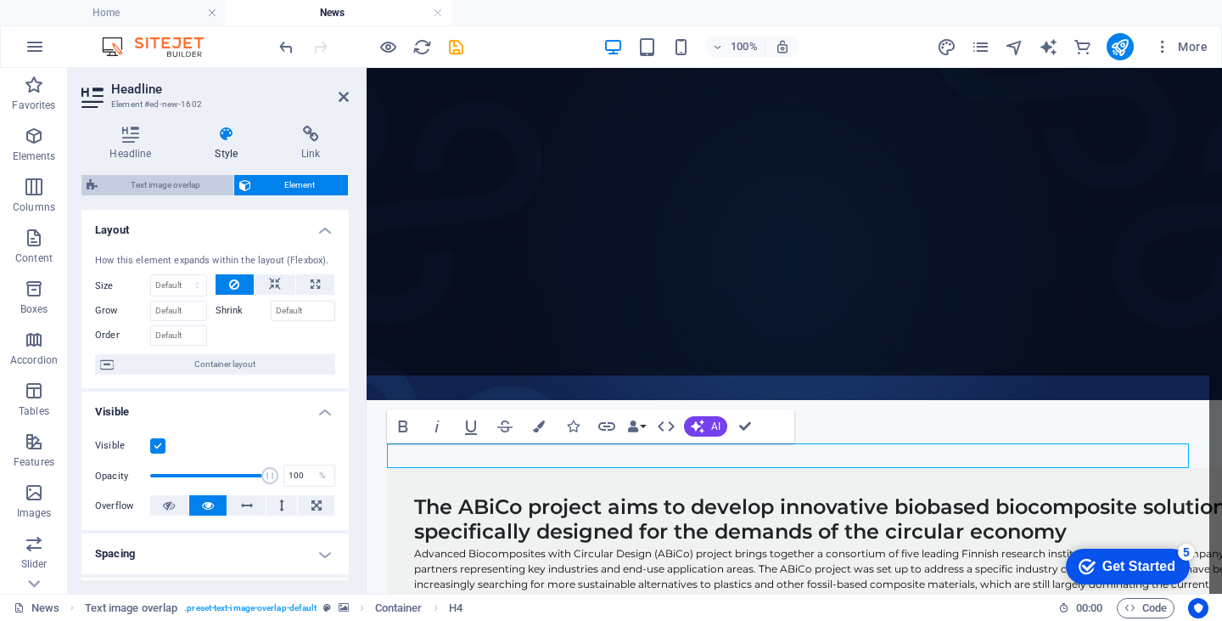
click at [176, 182] on span "Text image overlap" at bounding box center [166, 185] width 126 height 20
select select "rem"
select select "px"
select select "%"
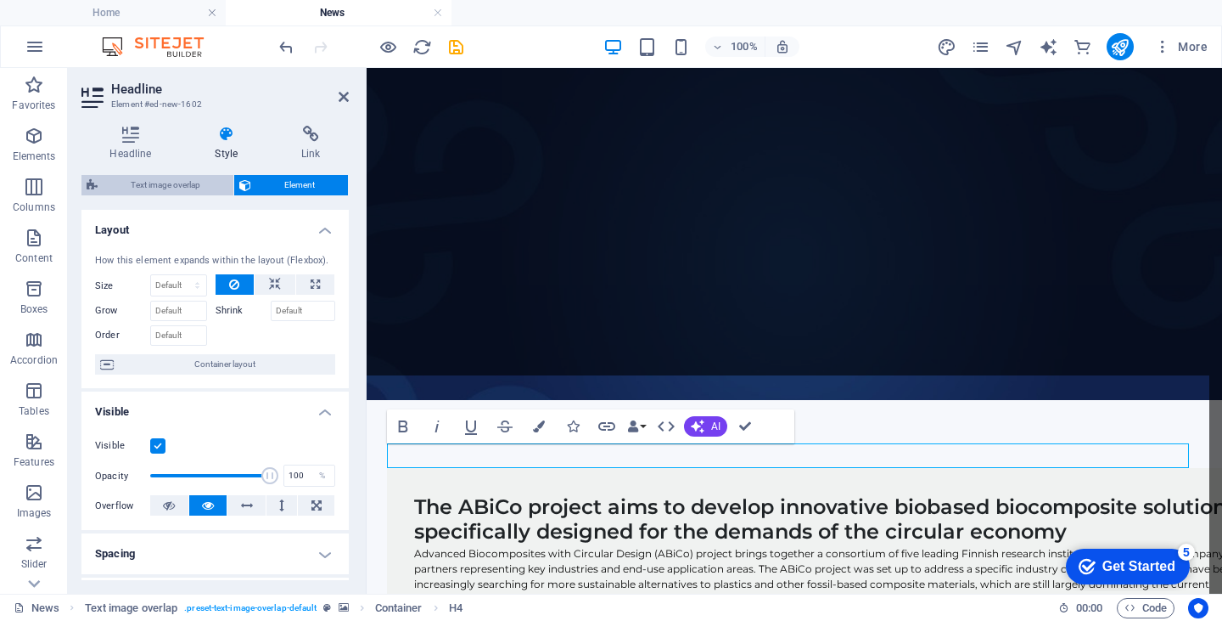
select select "px"
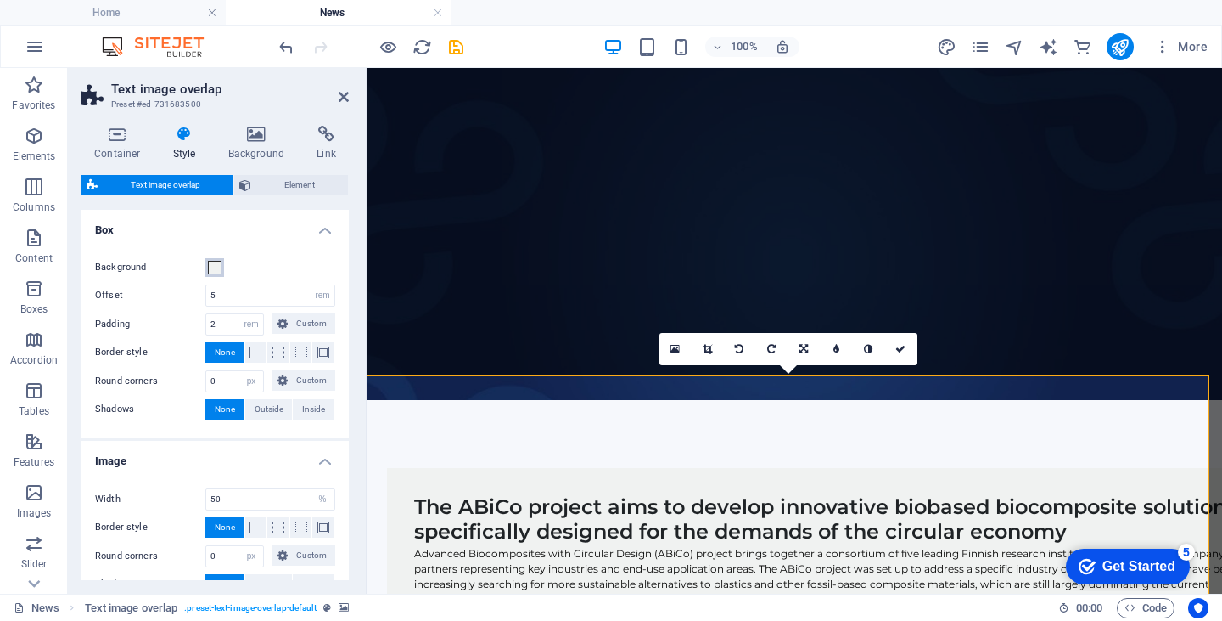
click at [212, 263] on span at bounding box center [215, 268] width 14 height 14
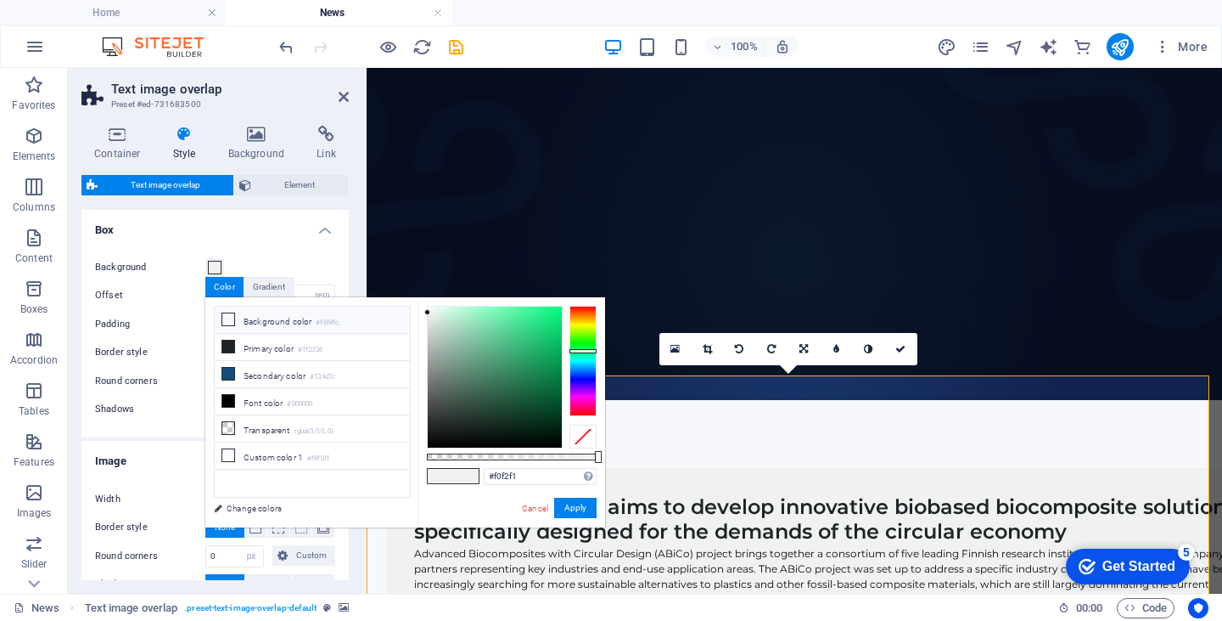
click at [224, 313] on icon at bounding box center [228, 319] width 12 height 12
type input "#f6f8fc"
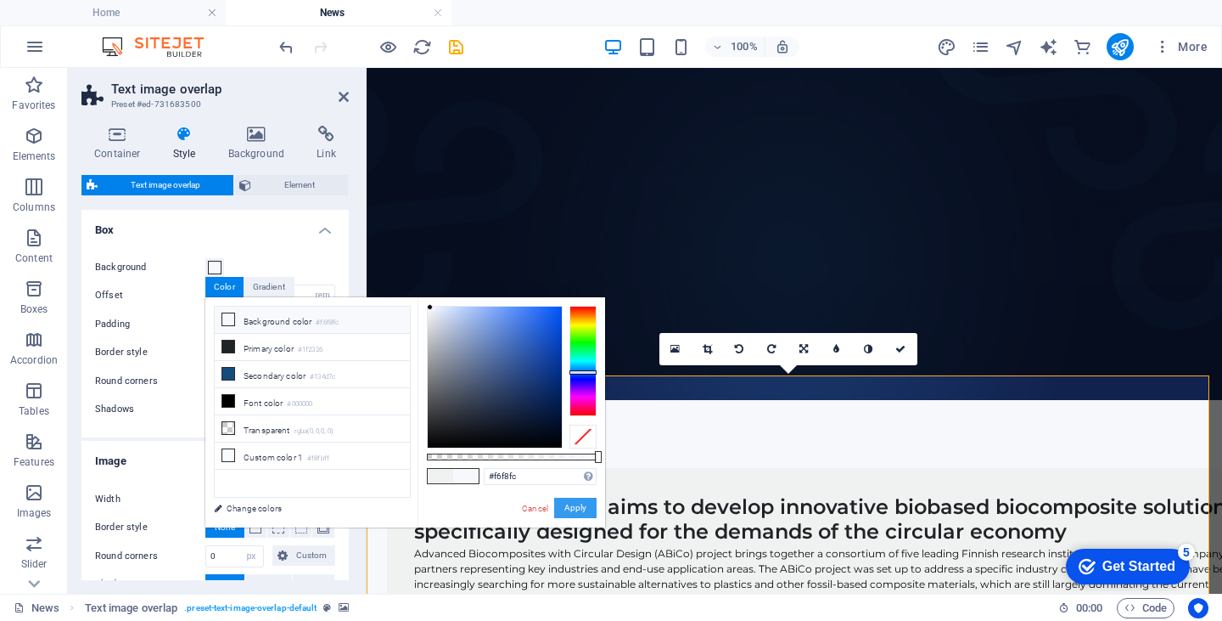
click at [565, 501] on button "Apply" at bounding box center [575, 507] width 42 height 20
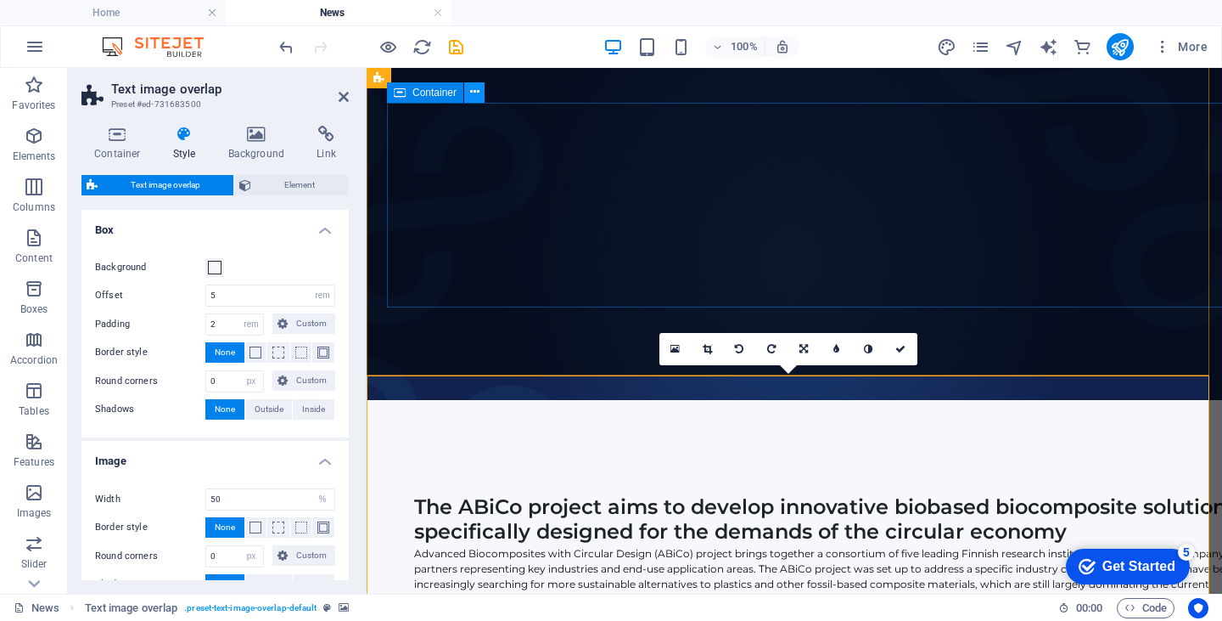
click at [474, 91] on icon at bounding box center [474, 92] width 9 height 18
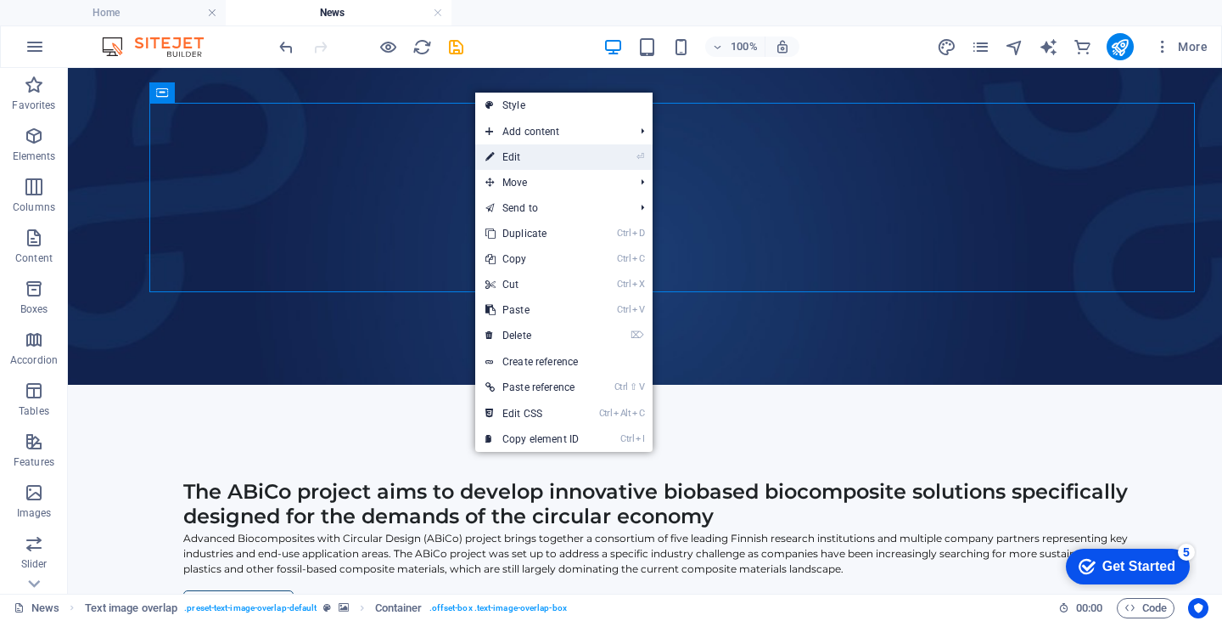
click at [509, 153] on link "⏎ Edit" at bounding box center [532, 156] width 114 height 25
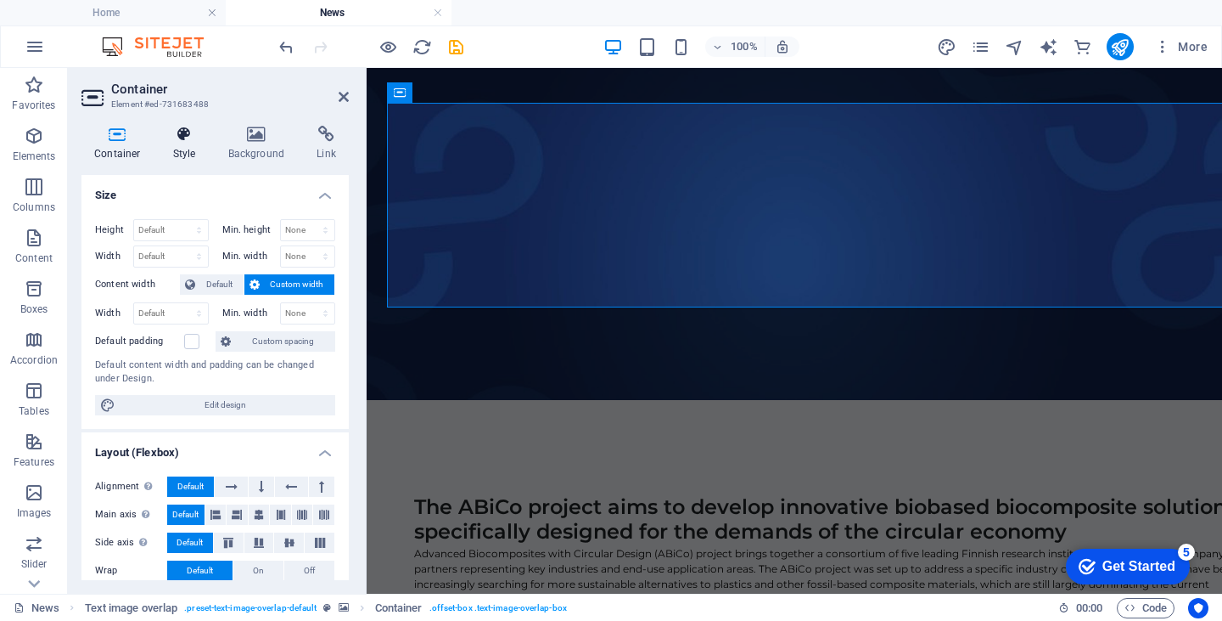
click at [185, 146] on h4 "Style" at bounding box center [187, 144] width 55 height 36
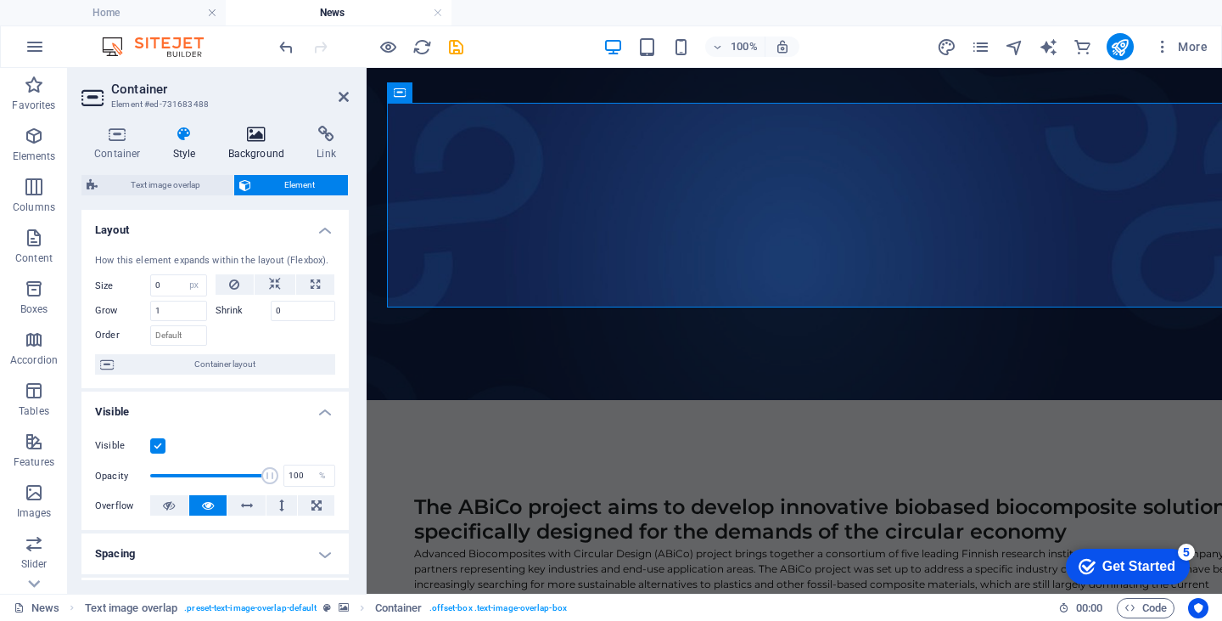
click at [256, 135] on icon at bounding box center [257, 134] width 82 height 17
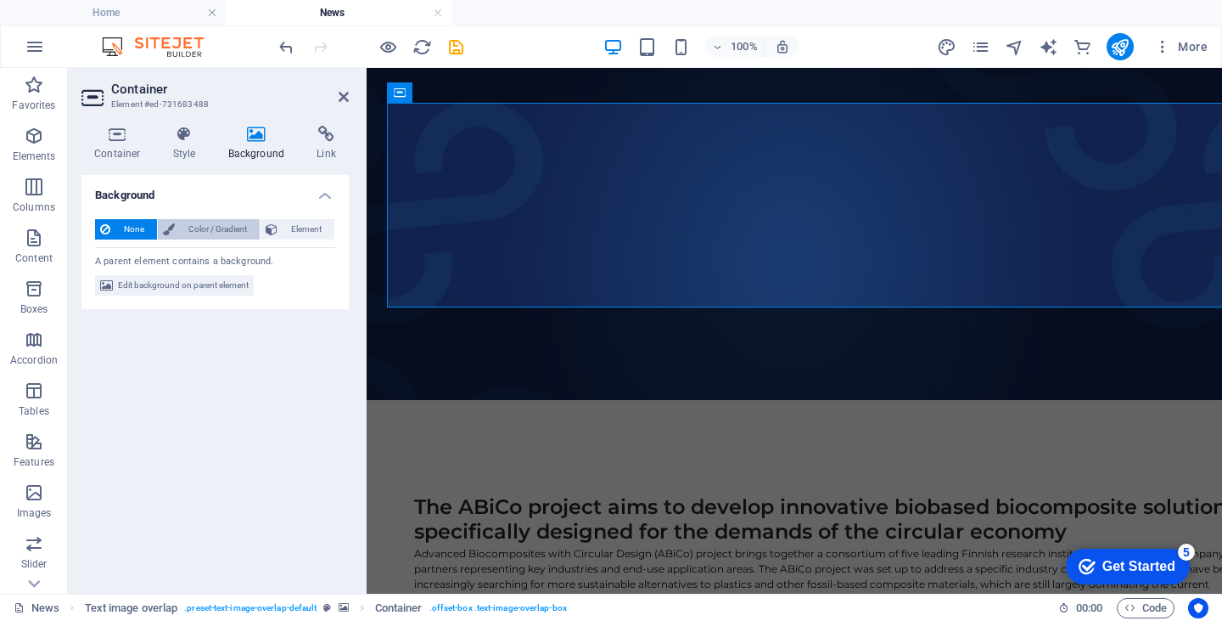
click at [200, 229] on span "Color / Gradient" at bounding box center [217, 229] width 75 height 20
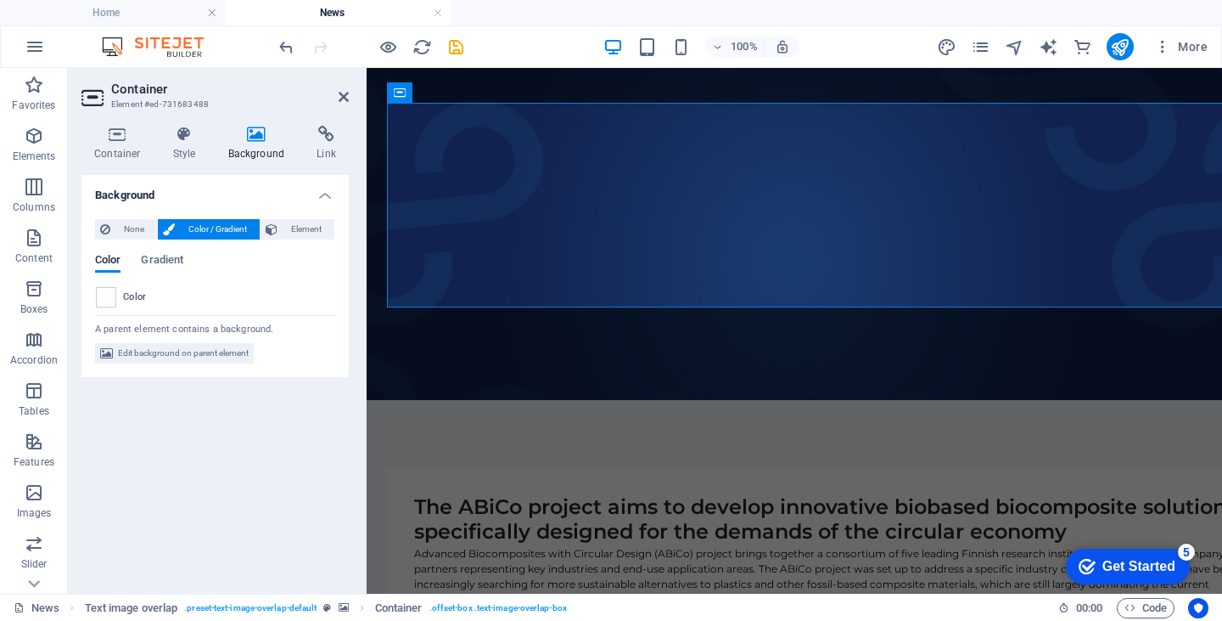
scroll to position [166, 0]
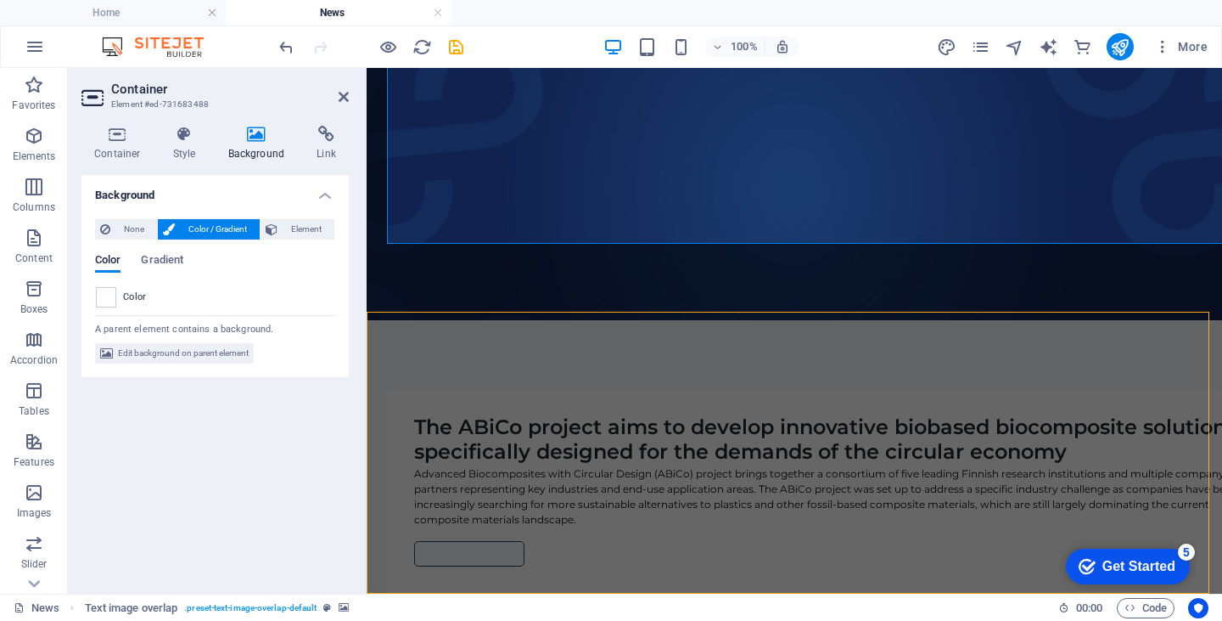
scroll to position [126, 0]
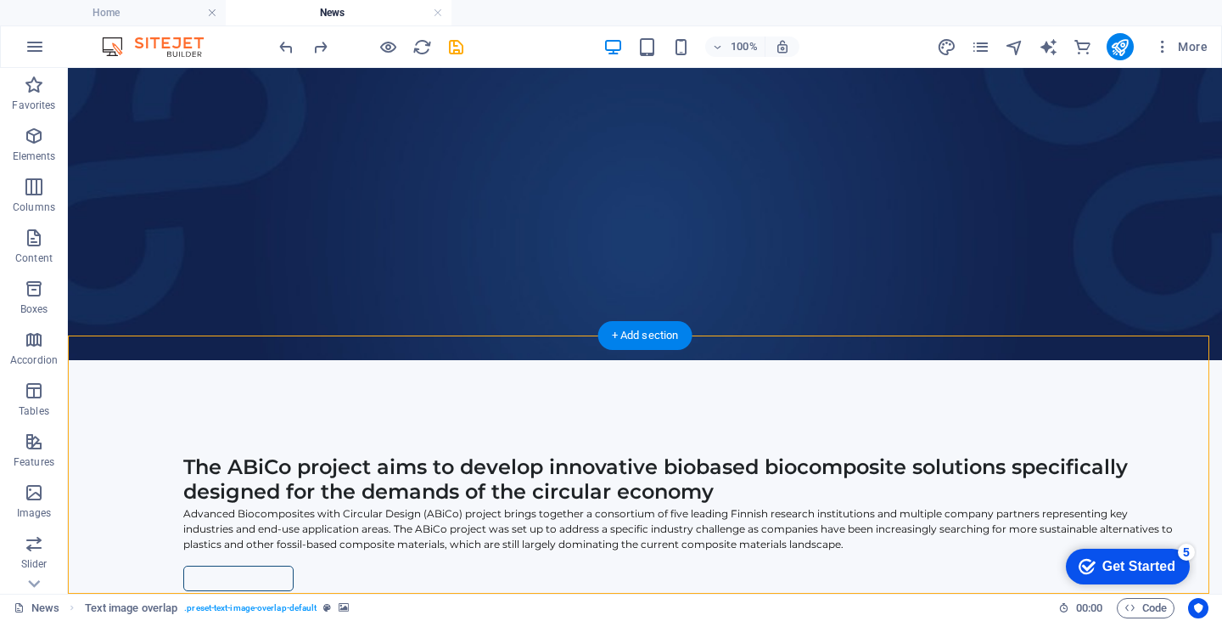
click at [97, 125] on figure at bounding box center [645, 197] width 1155 height 325
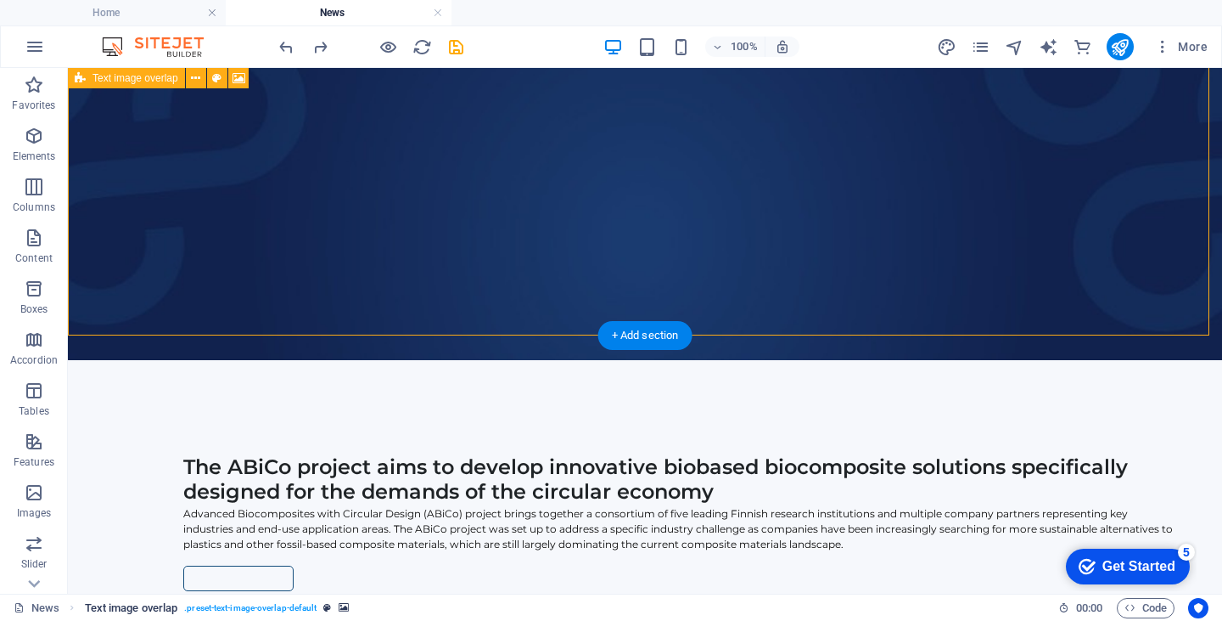
click at [225, 602] on span ". preset-text-image-overlap-default" at bounding box center [250, 608] width 132 height 20
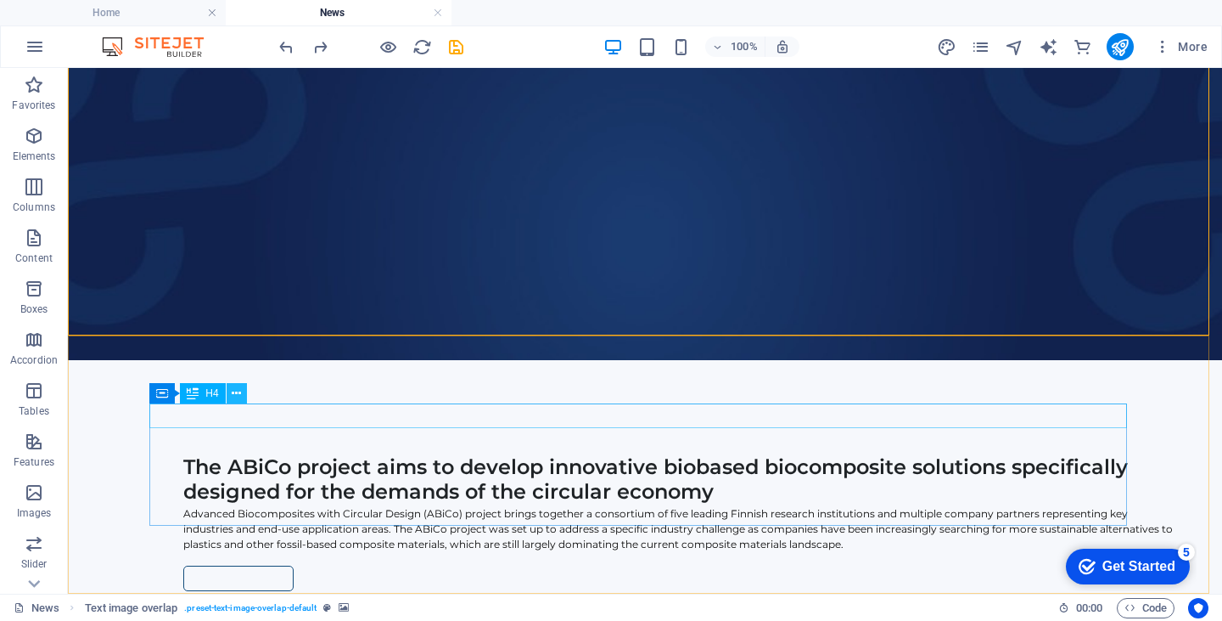
click at [233, 393] on icon at bounding box center [236, 394] width 9 height 18
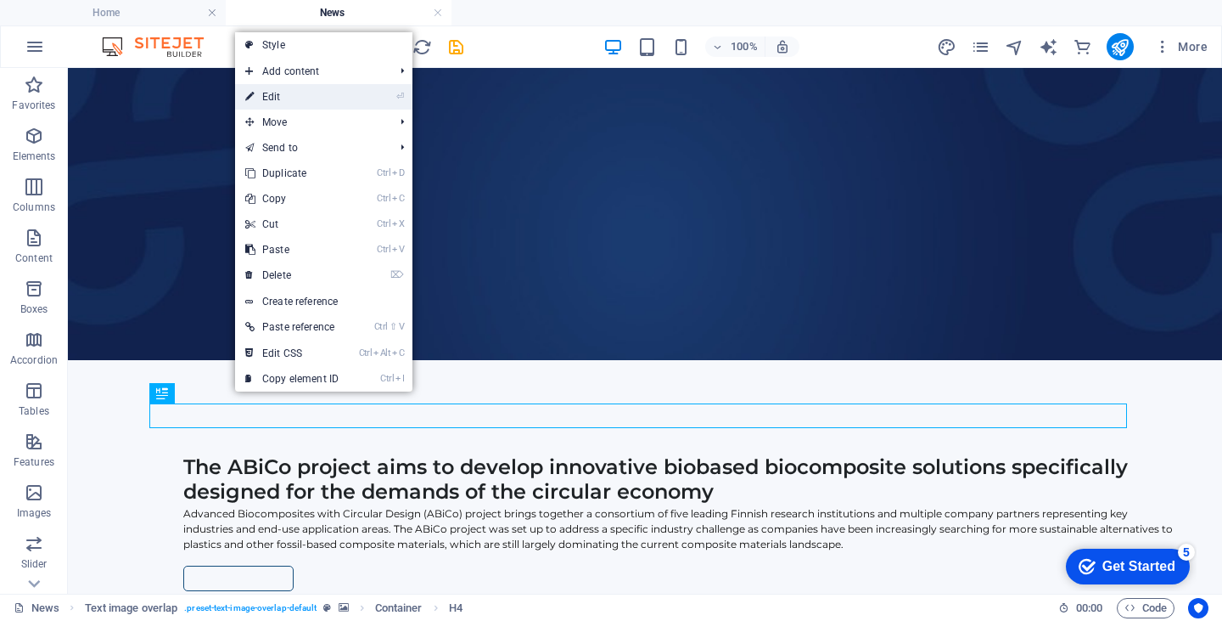
click at [277, 105] on link "⏎ Edit" at bounding box center [292, 96] width 114 height 25
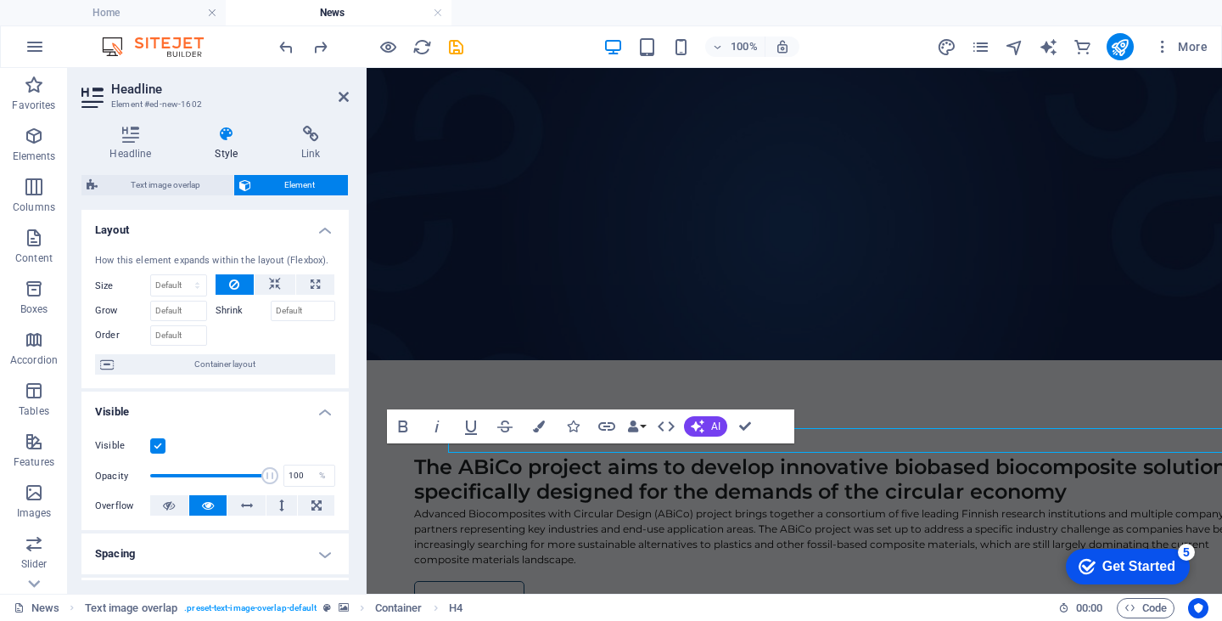
scroll to position [102, 0]
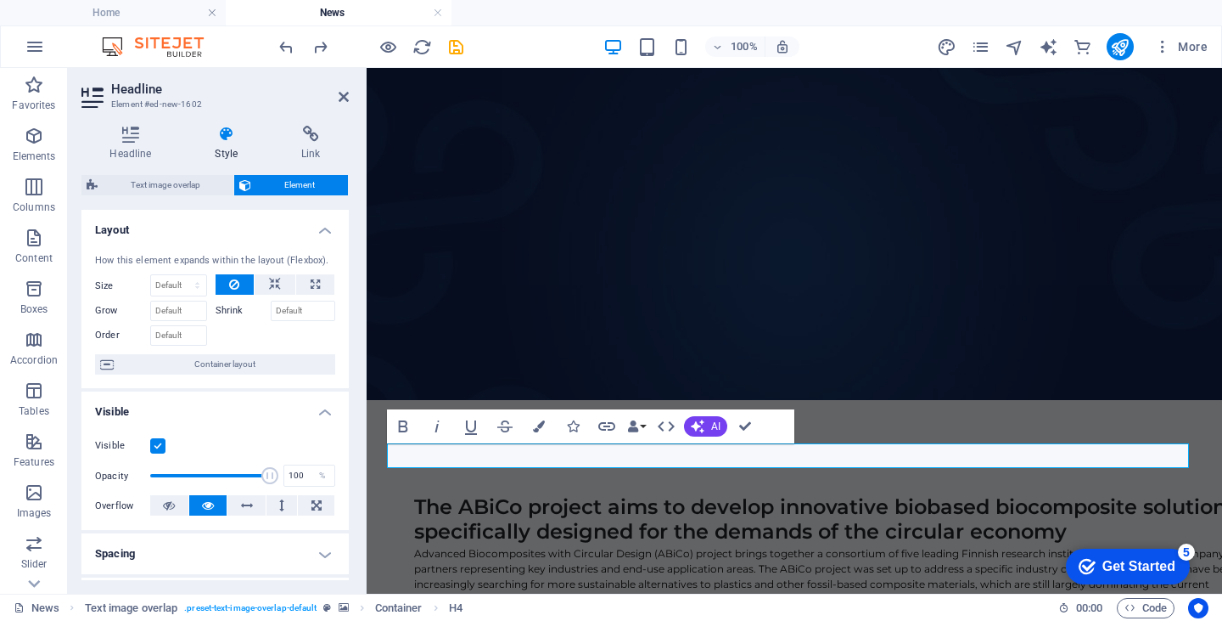
click at [228, 138] on icon at bounding box center [227, 134] width 80 height 17
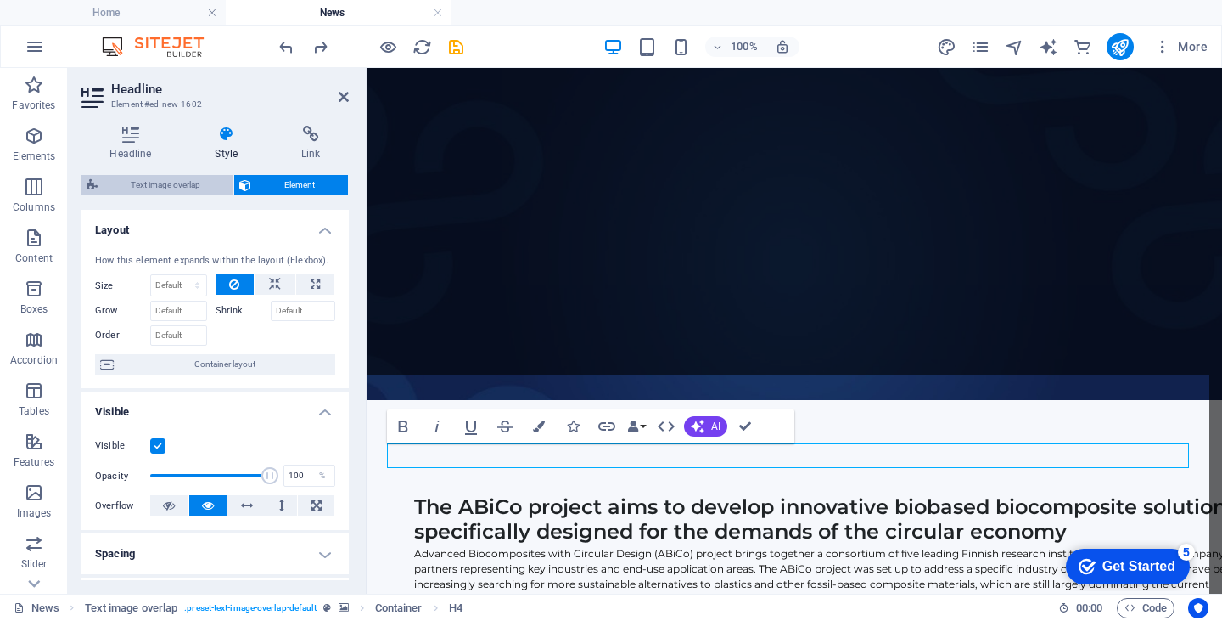
click at [172, 183] on span "Text image overlap" at bounding box center [166, 185] width 126 height 20
select select "rem"
select select "px"
select select "%"
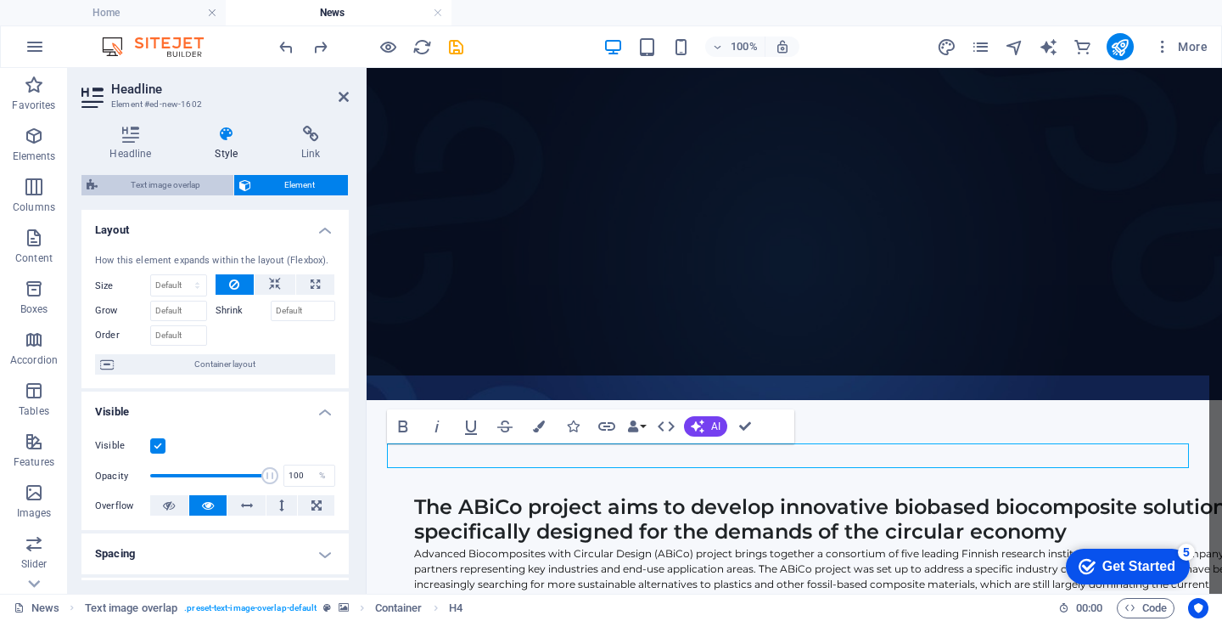
select select "px"
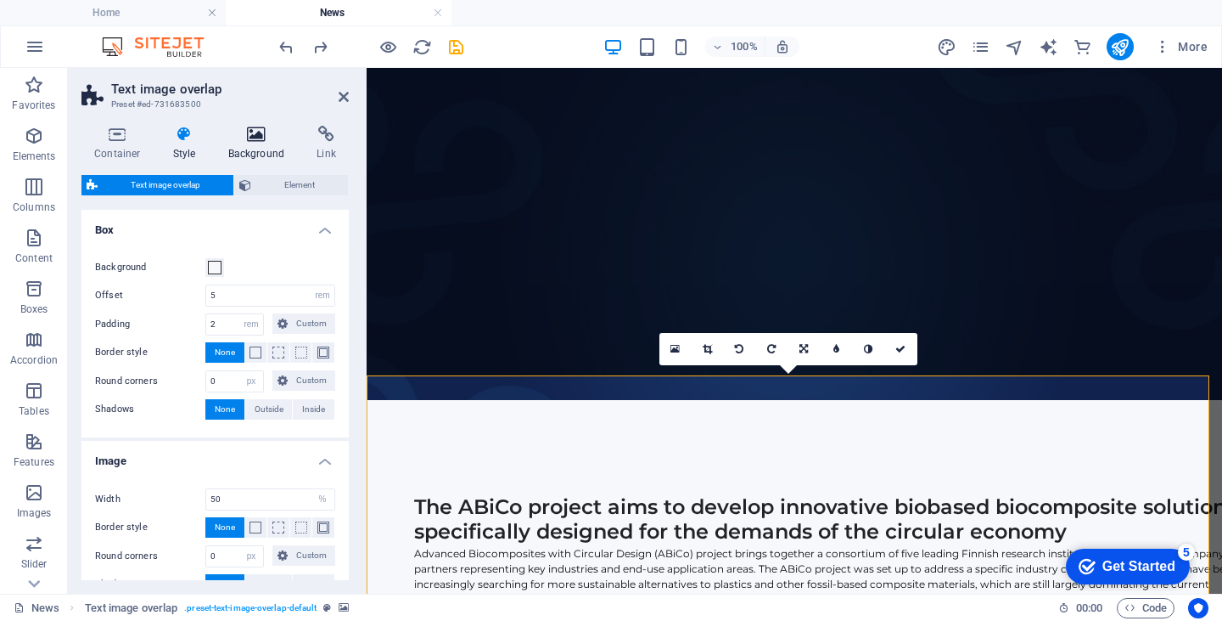
click at [259, 135] on icon at bounding box center [257, 134] width 82 height 17
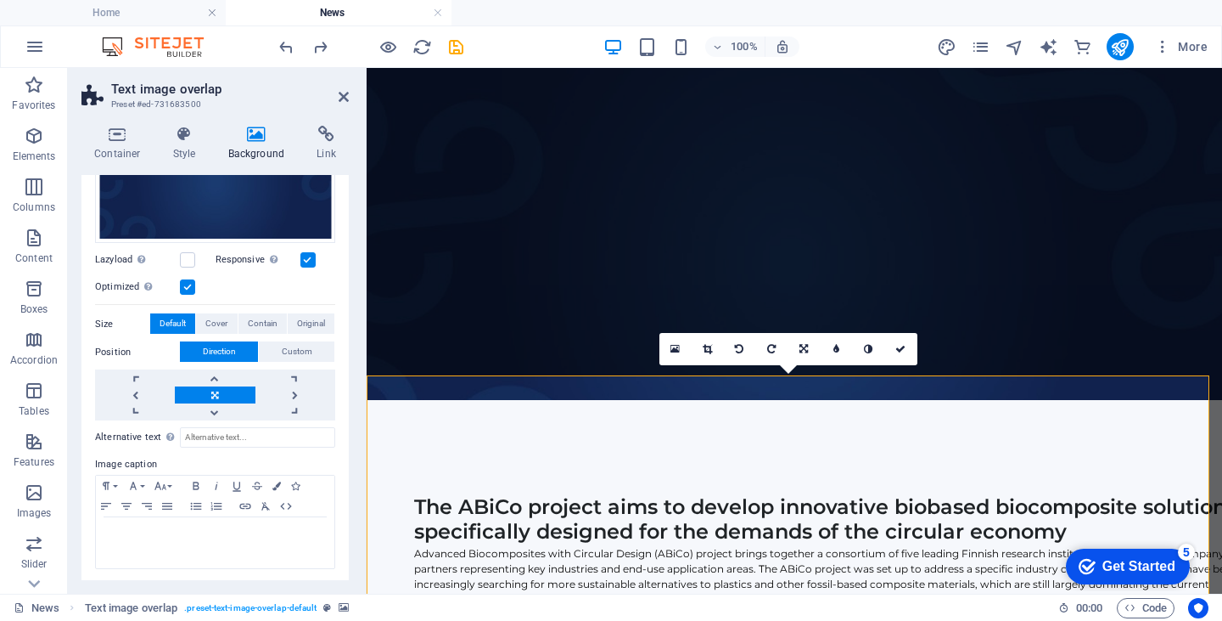
scroll to position [0, 0]
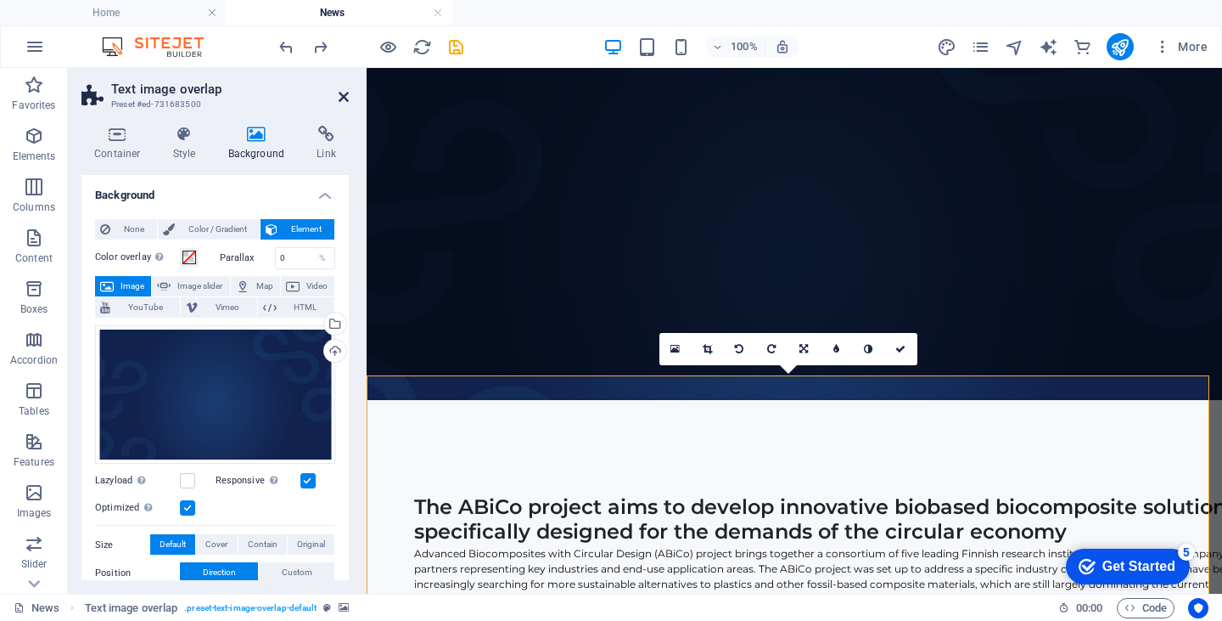
click at [340, 98] on icon at bounding box center [344, 97] width 10 height 14
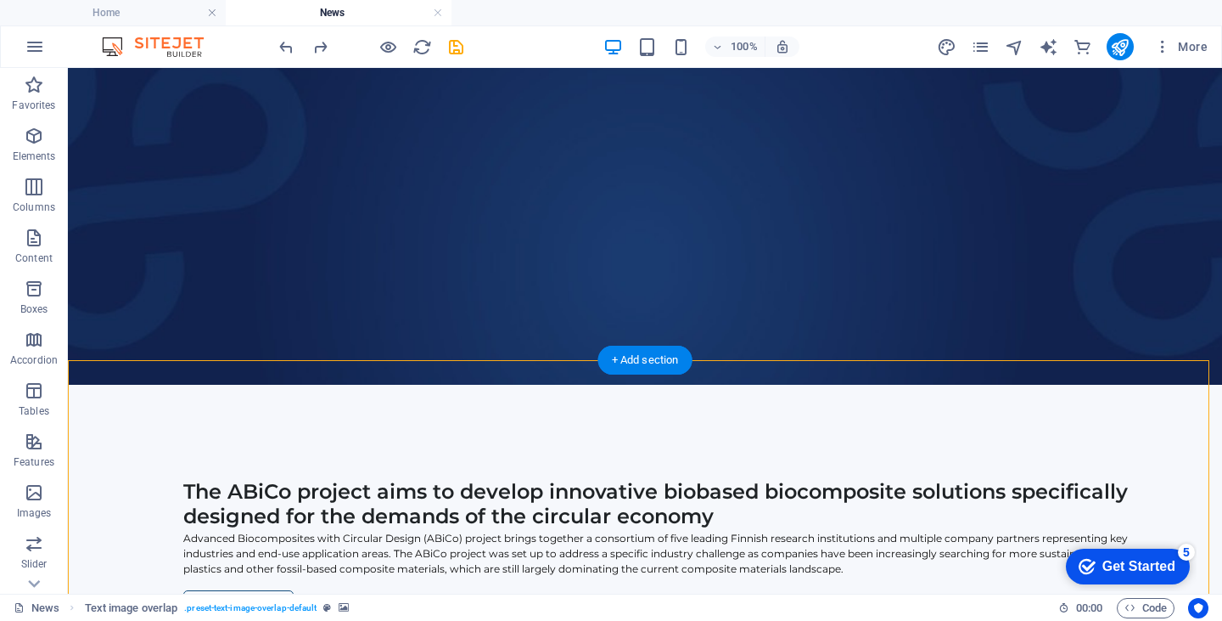
click at [236, 419] on icon at bounding box center [237, 417] width 9 height 18
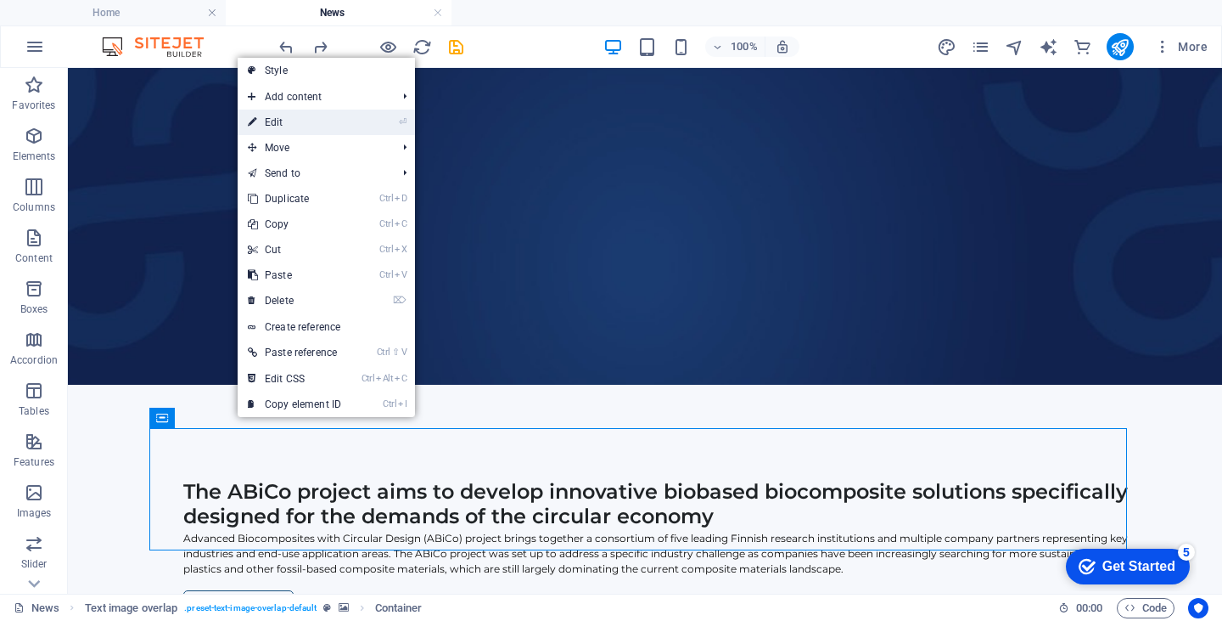
click at [288, 125] on link "⏎ Edit" at bounding box center [295, 122] width 114 height 25
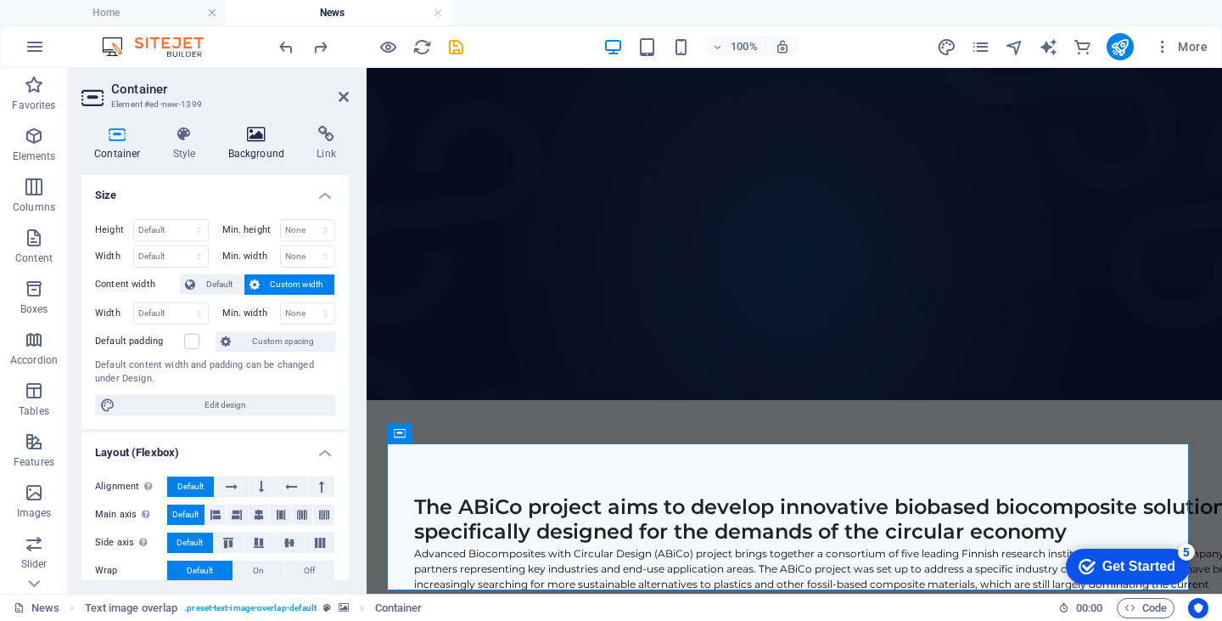
click at [253, 134] on icon at bounding box center [257, 134] width 82 height 17
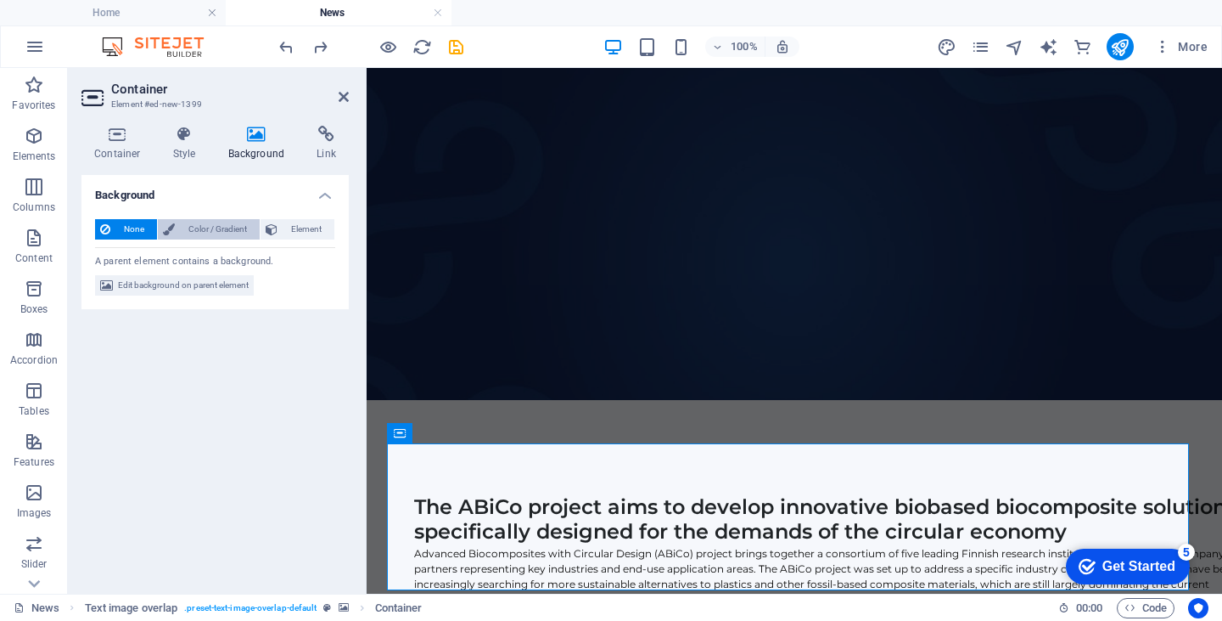
click at [194, 223] on span "Color / Gradient" at bounding box center [217, 229] width 75 height 20
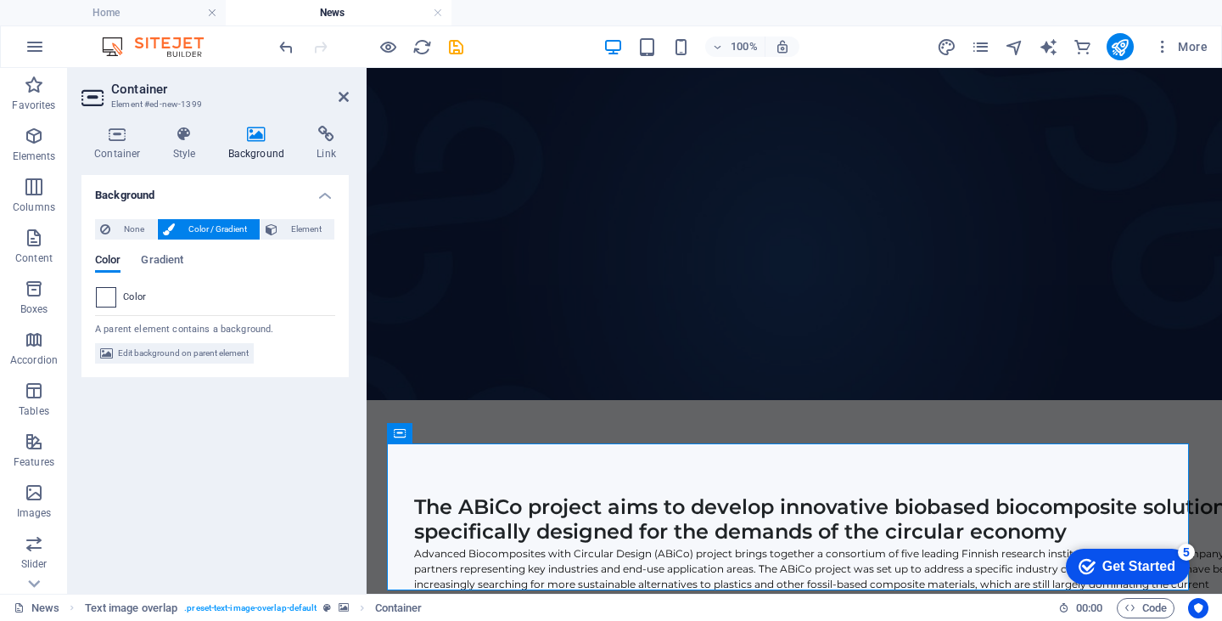
click at [104, 300] on span at bounding box center [106, 297] width 19 height 19
type input "#ffffff"
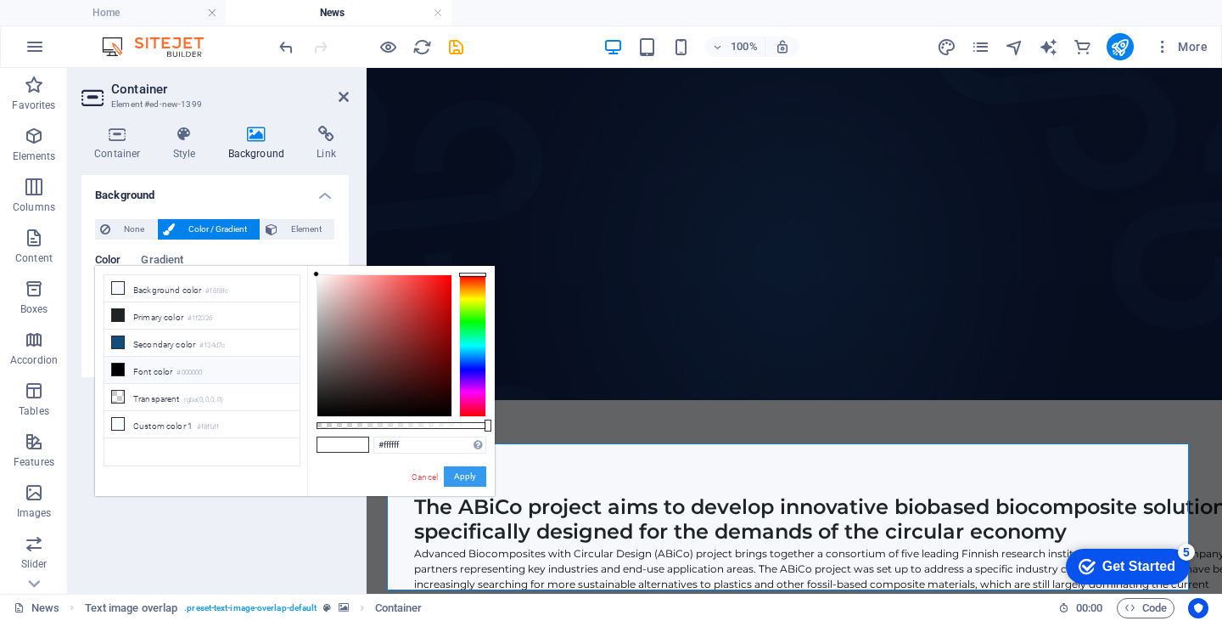
click at [465, 475] on button "Apply" at bounding box center [465, 476] width 42 height 20
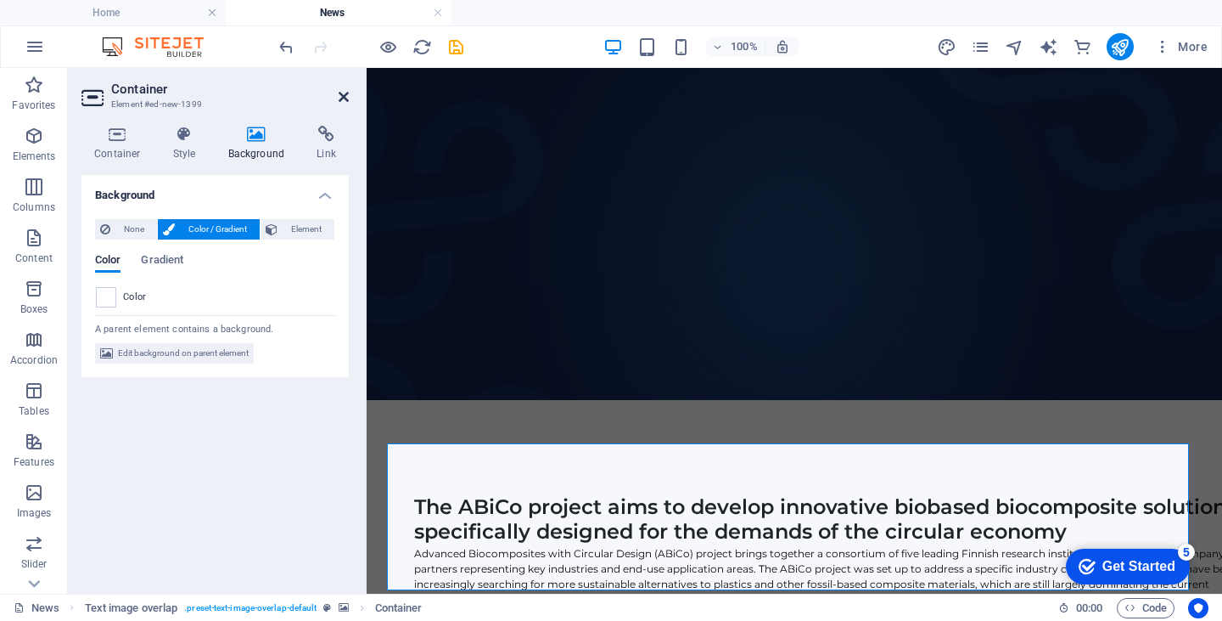
click at [345, 94] on icon at bounding box center [344, 97] width 10 height 14
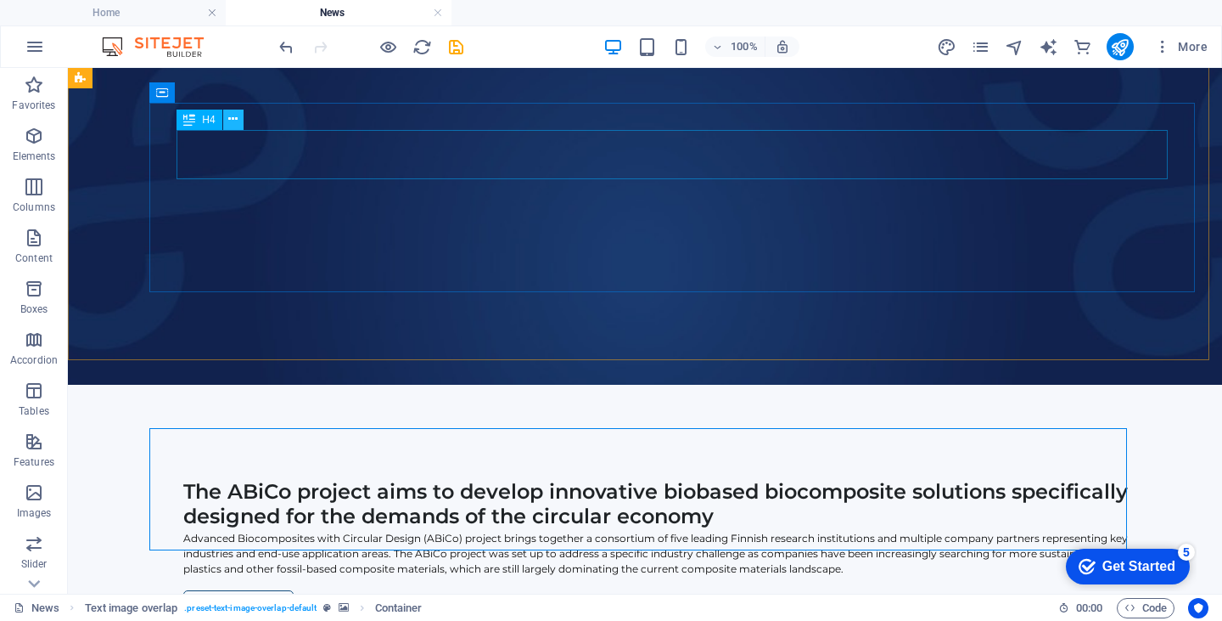
click at [234, 120] on icon at bounding box center [232, 119] width 9 height 18
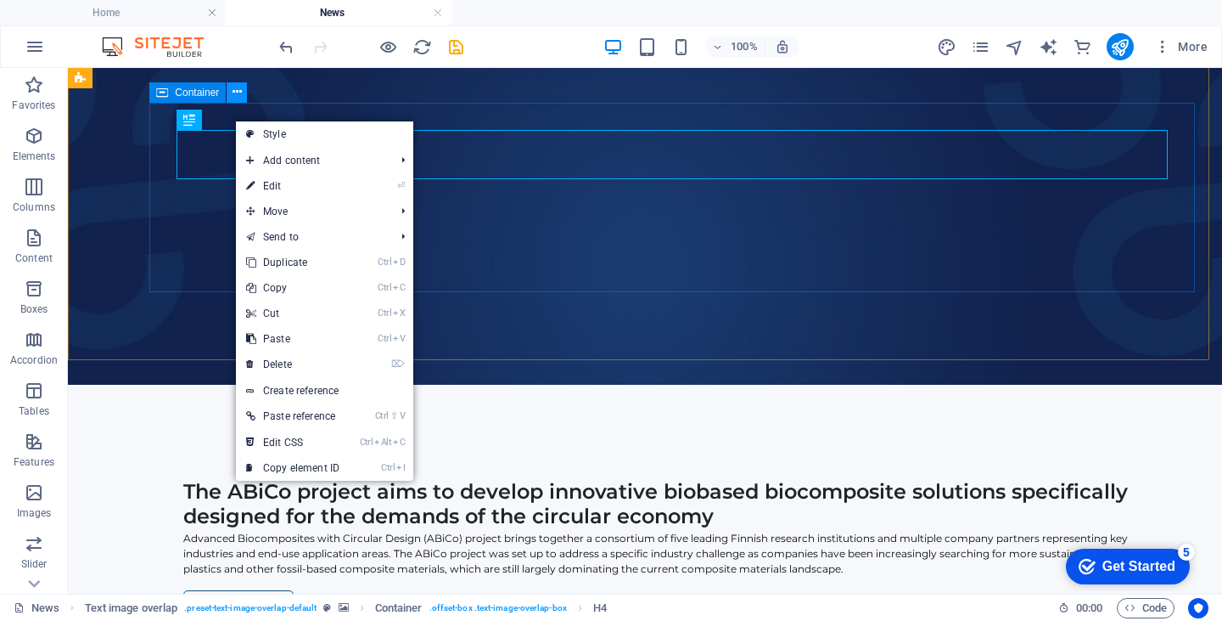
click at [234, 98] on icon at bounding box center [237, 92] width 9 height 18
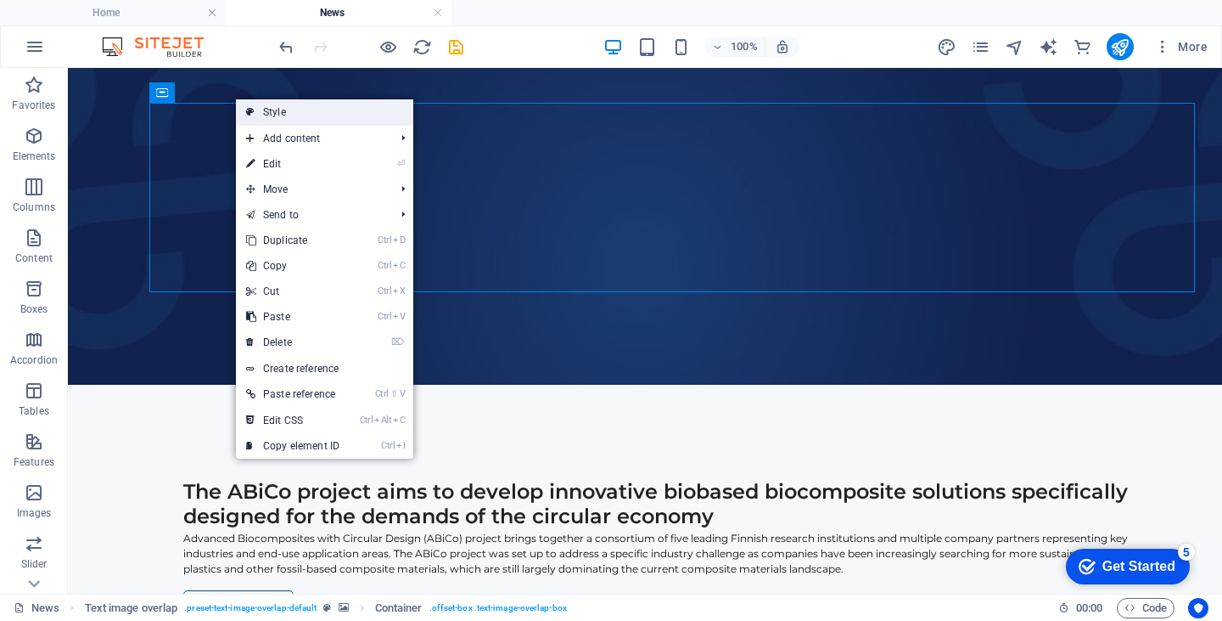
click at [261, 108] on link "Style" at bounding box center [324, 111] width 177 height 25
select select "rem"
select select "px"
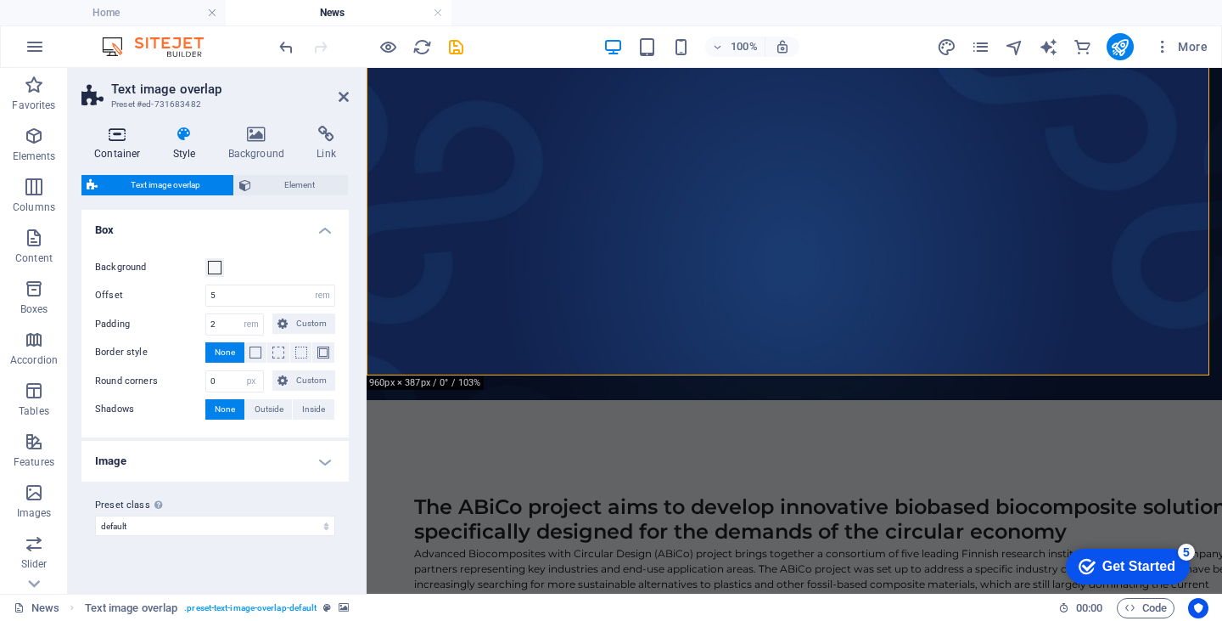
click at [115, 133] on icon at bounding box center [117, 134] width 72 height 17
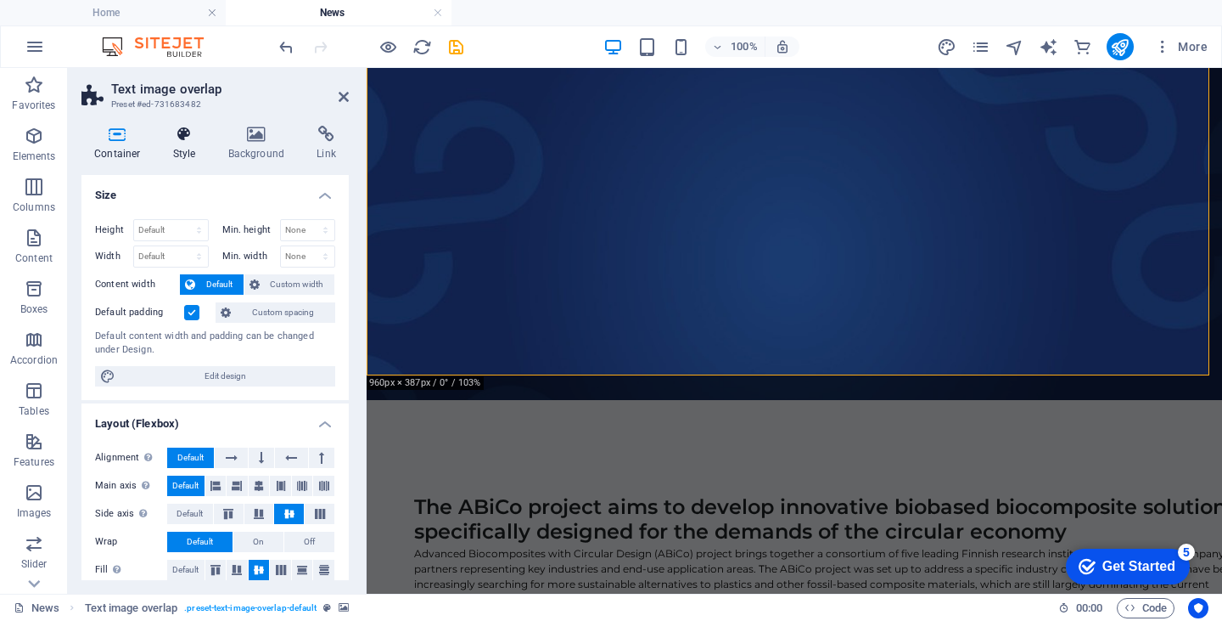
click at [190, 138] on icon at bounding box center [184, 134] width 48 height 17
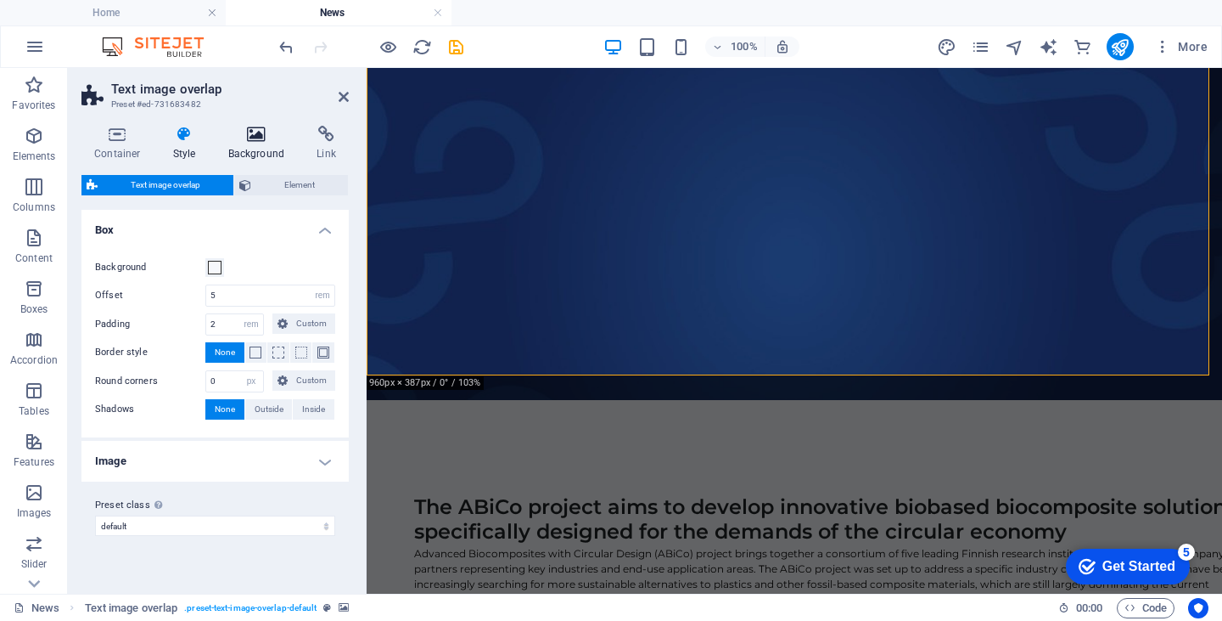
click at [253, 138] on icon at bounding box center [257, 134] width 82 height 17
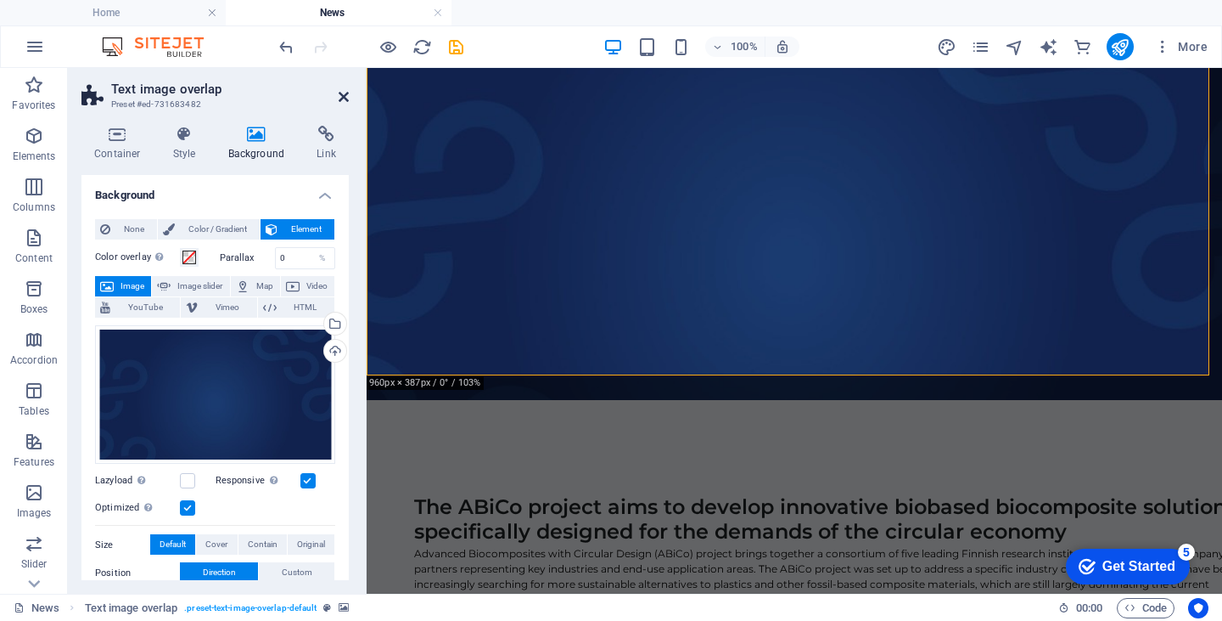
click at [346, 92] on icon at bounding box center [344, 97] width 10 height 14
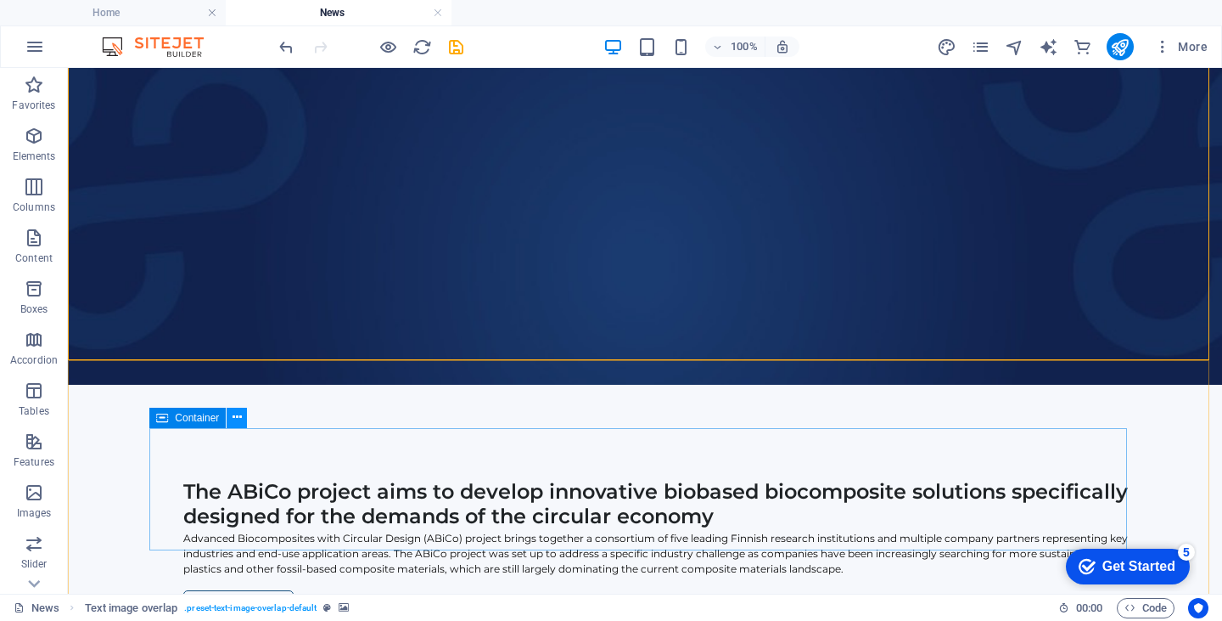
click at [236, 419] on icon at bounding box center [237, 417] width 9 height 18
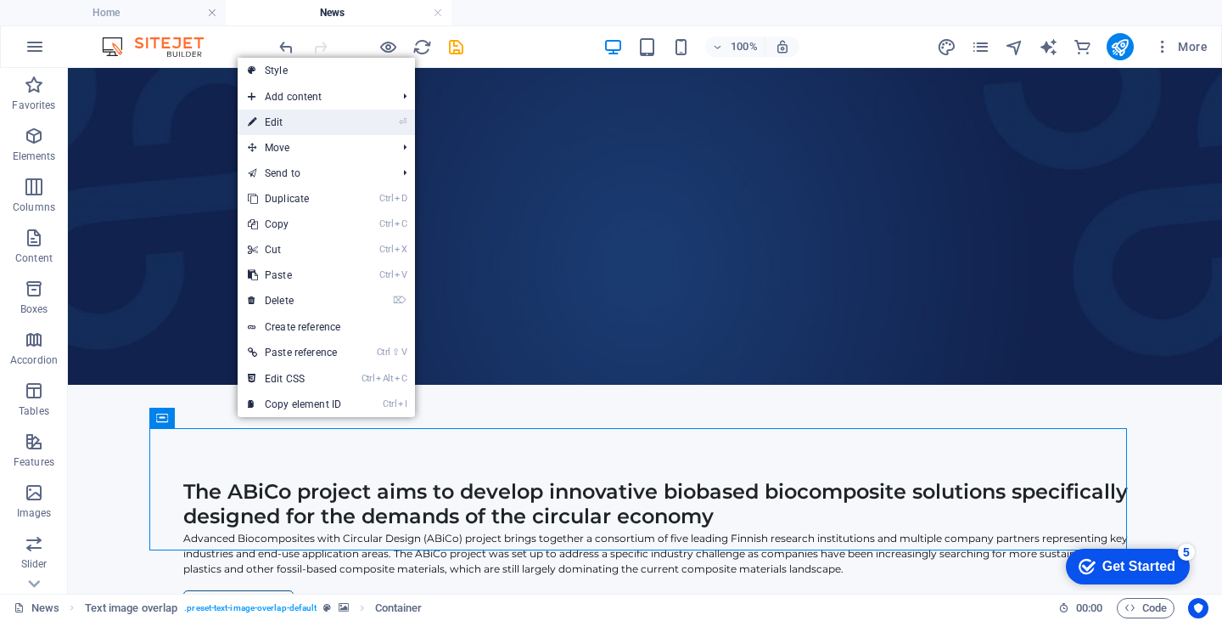
click at [295, 129] on link "⏎ Edit" at bounding box center [295, 122] width 114 height 25
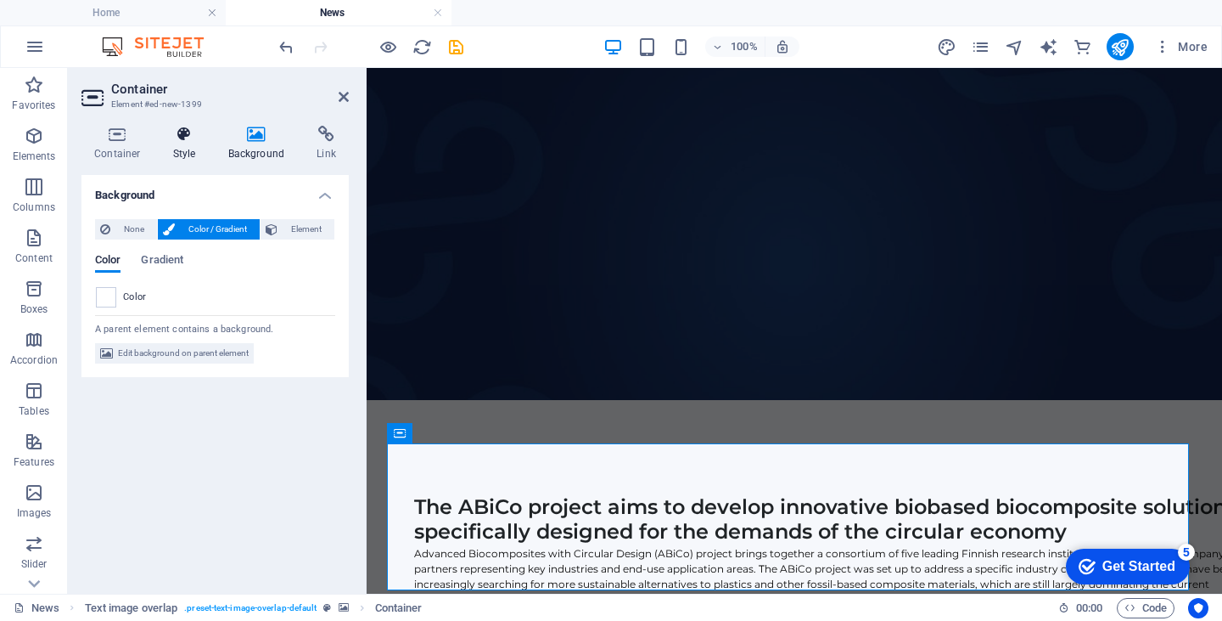
click at [189, 141] on icon at bounding box center [184, 134] width 48 height 17
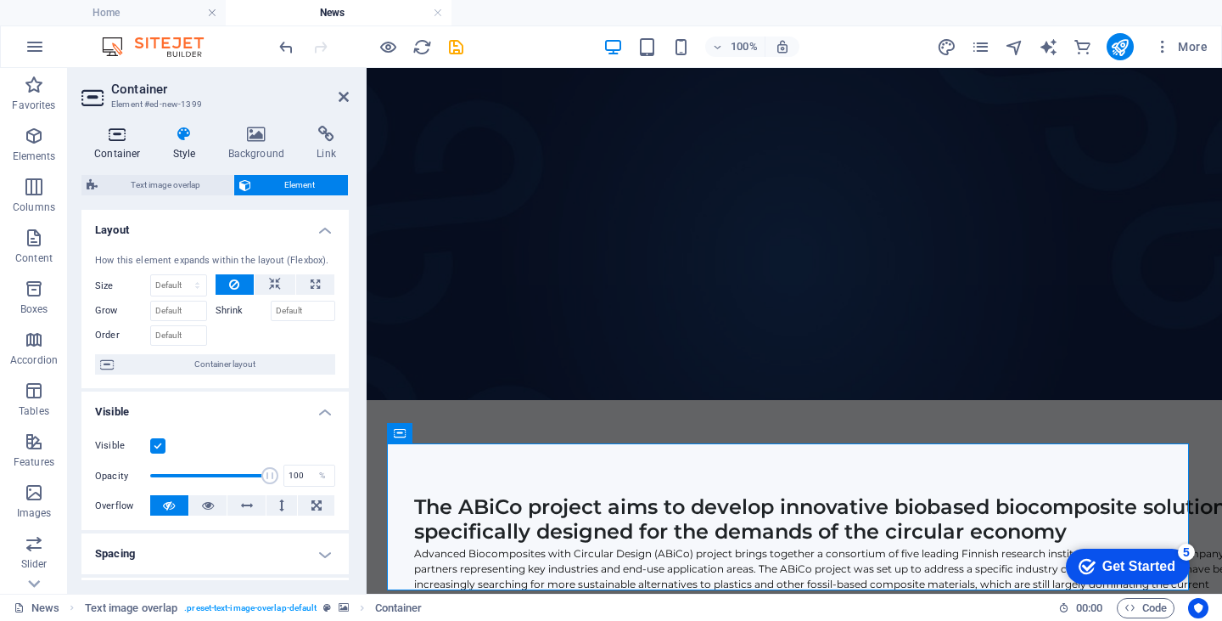
click at [120, 137] on icon at bounding box center [117, 134] width 72 height 17
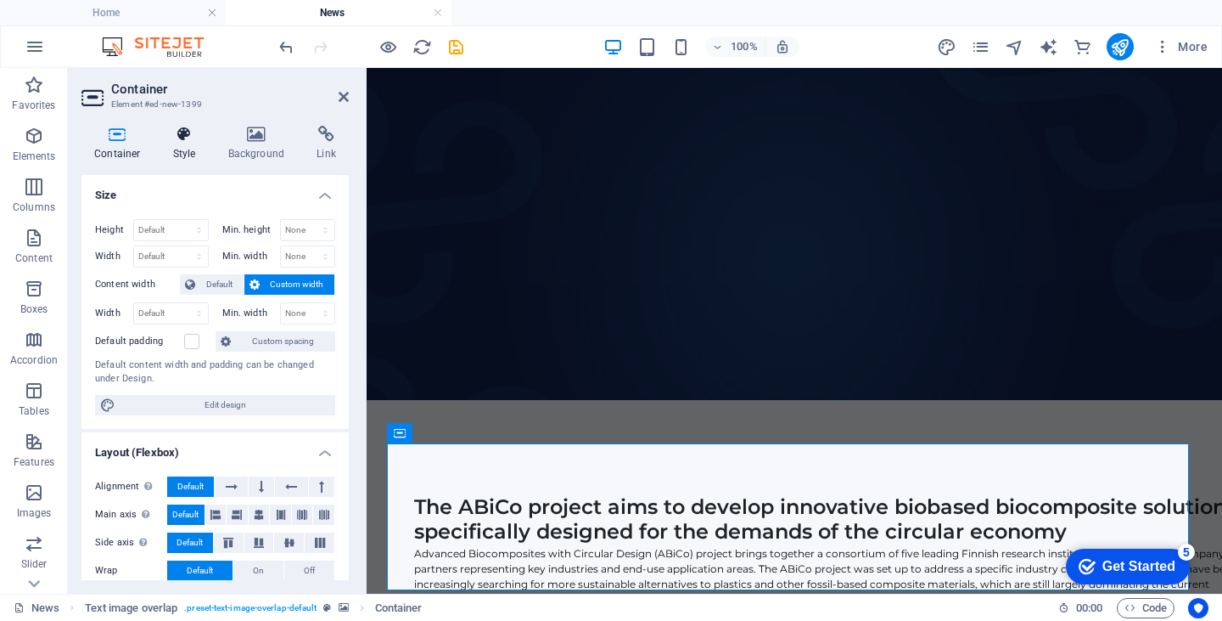
click at [188, 136] on icon at bounding box center [184, 134] width 48 height 17
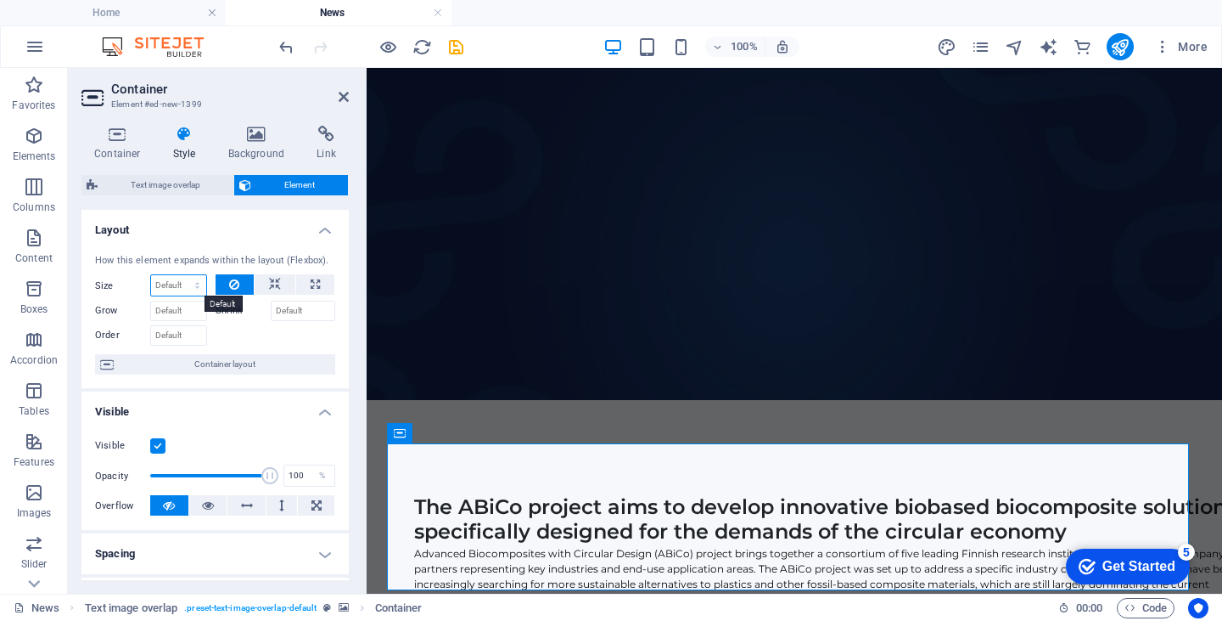
click at [171, 281] on select "Default auto px % 1/1 1/2 1/3 1/4 1/5 1/6 1/7 1/8 1/9 1/10" at bounding box center [178, 285] width 55 height 20
click at [192, 228] on h4 "Layout" at bounding box center [214, 225] width 267 height 31
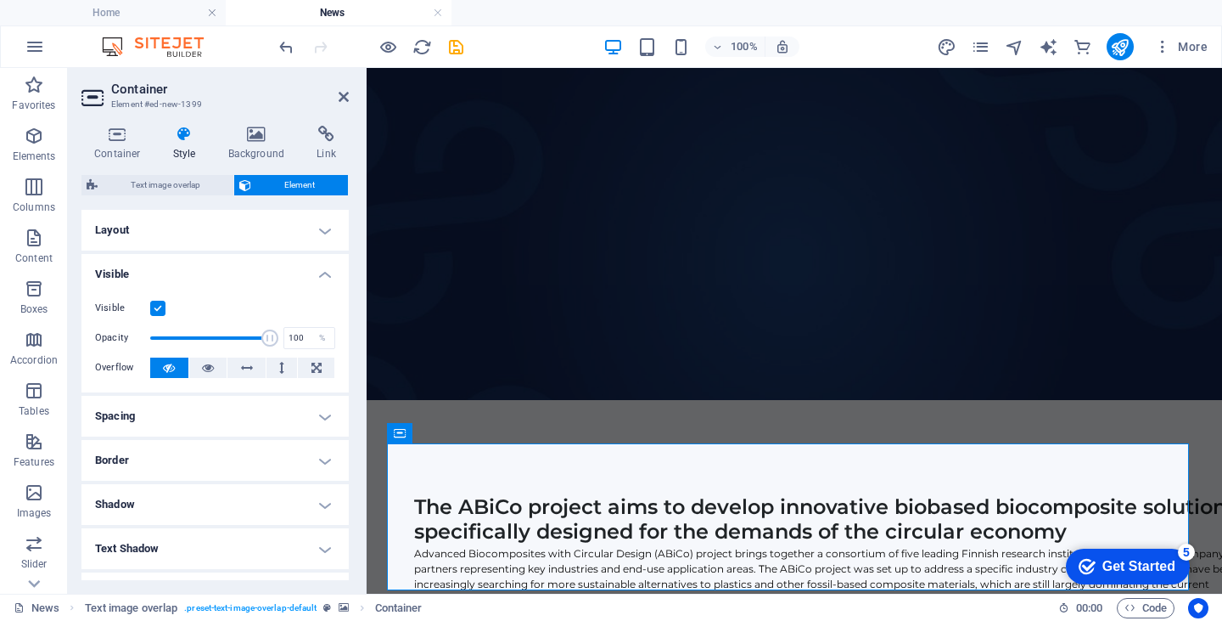
click at [162, 424] on h4 "Spacing" at bounding box center [214, 416] width 267 height 41
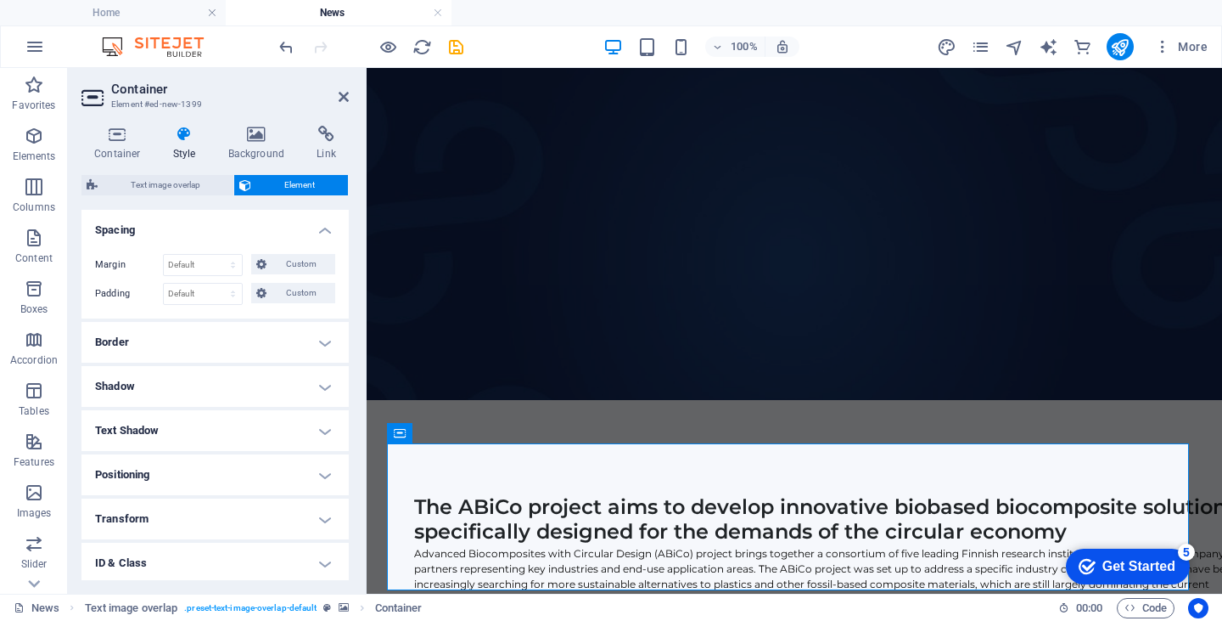
scroll to position [187, 0]
click at [471, 95] on icon at bounding box center [474, 92] width 9 height 18
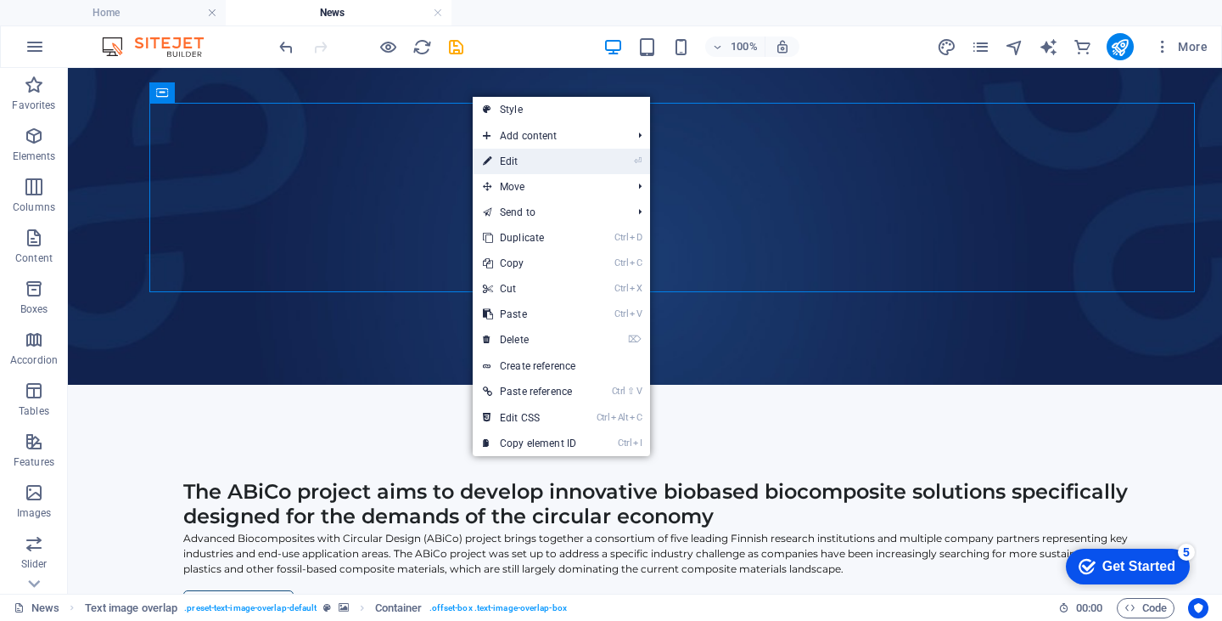
click at [490, 160] on icon at bounding box center [487, 161] width 8 height 25
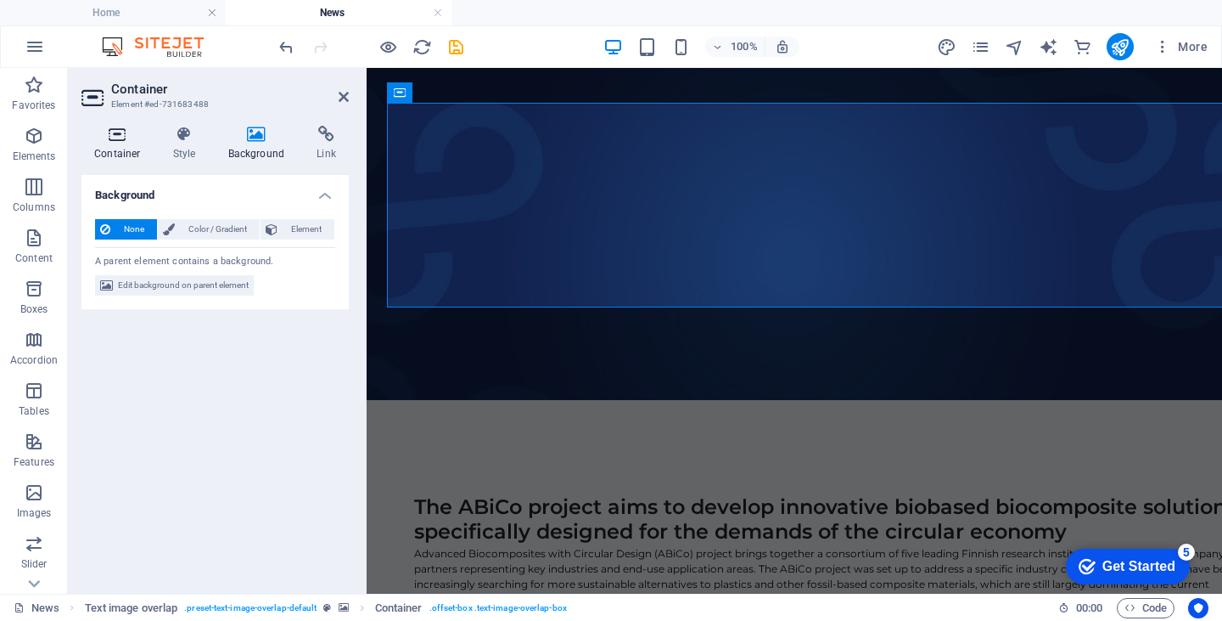
click at [113, 143] on h4 "Container" at bounding box center [120, 144] width 79 height 36
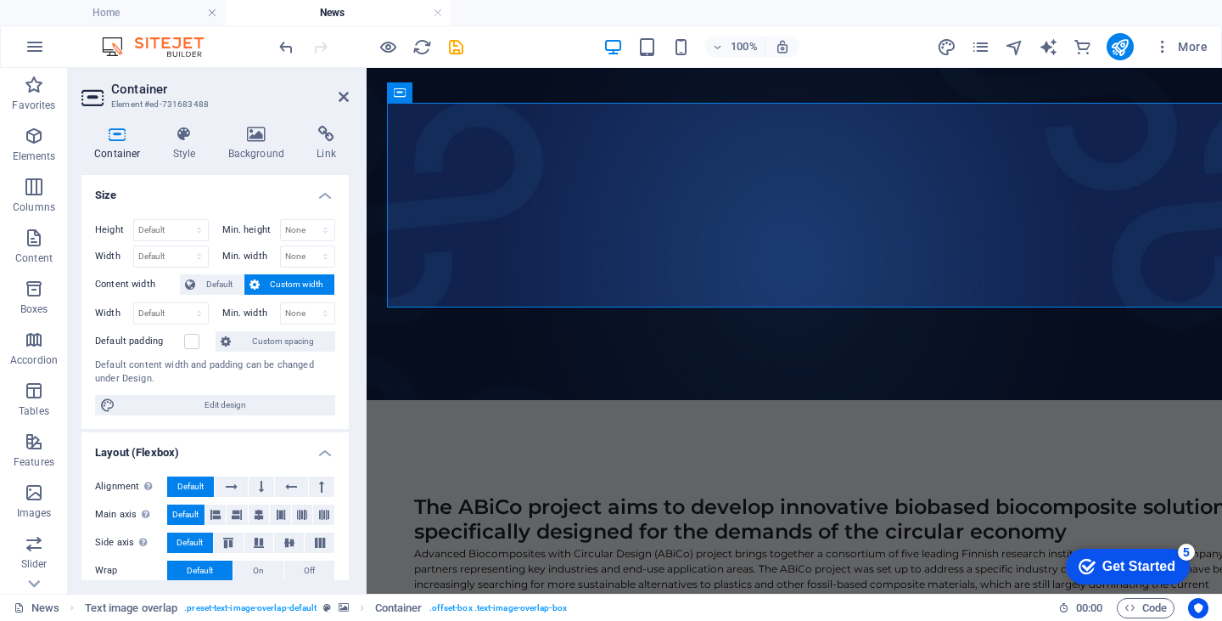
click at [294, 279] on span "Custom width" at bounding box center [297, 284] width 65 height 20
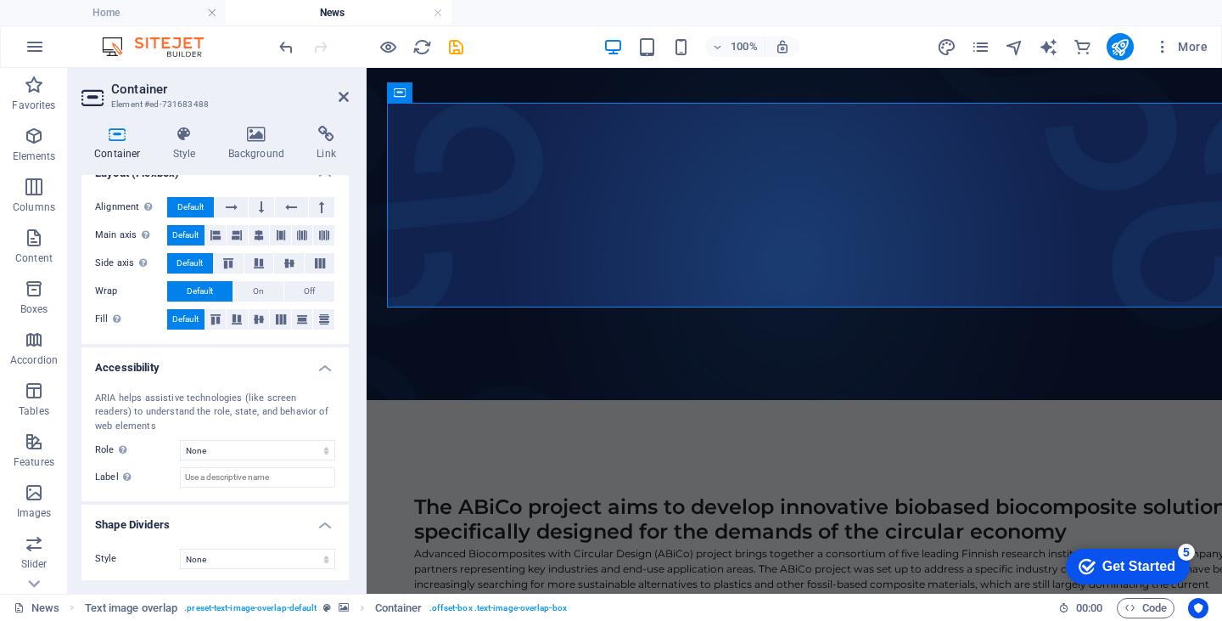
scroll to position [0, 0]
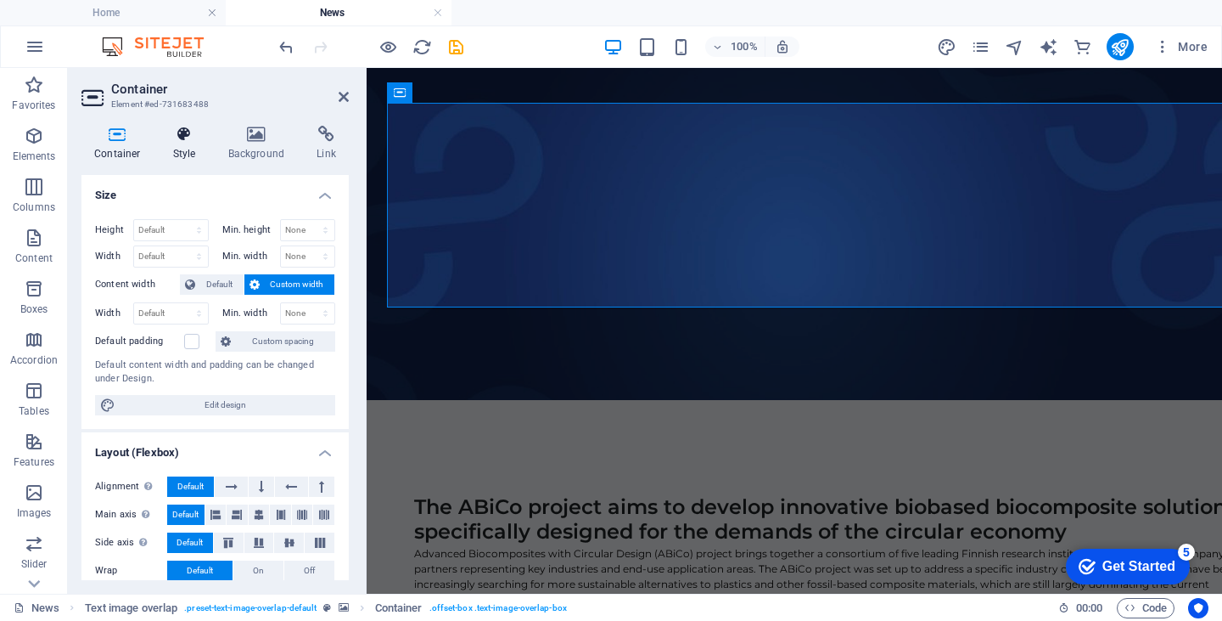
click at [183, 140] on icon at bounding box center [184, 134] width 48 height 17
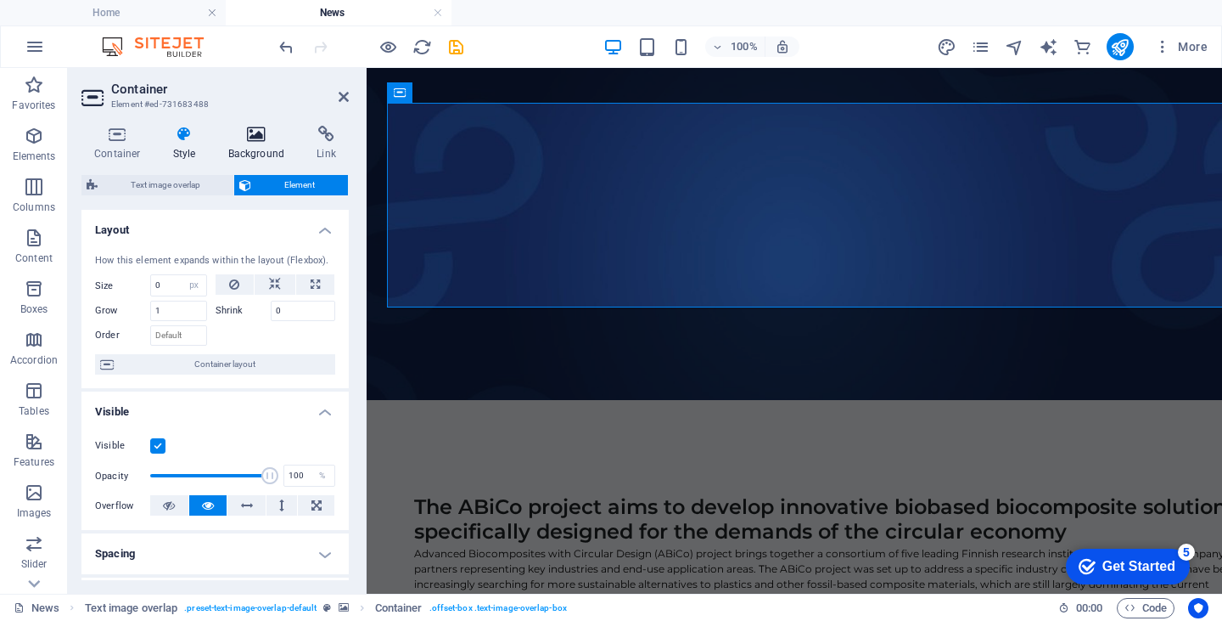
click at [260, 135] on icon at bounding box center [257, 134] width 82 height 17
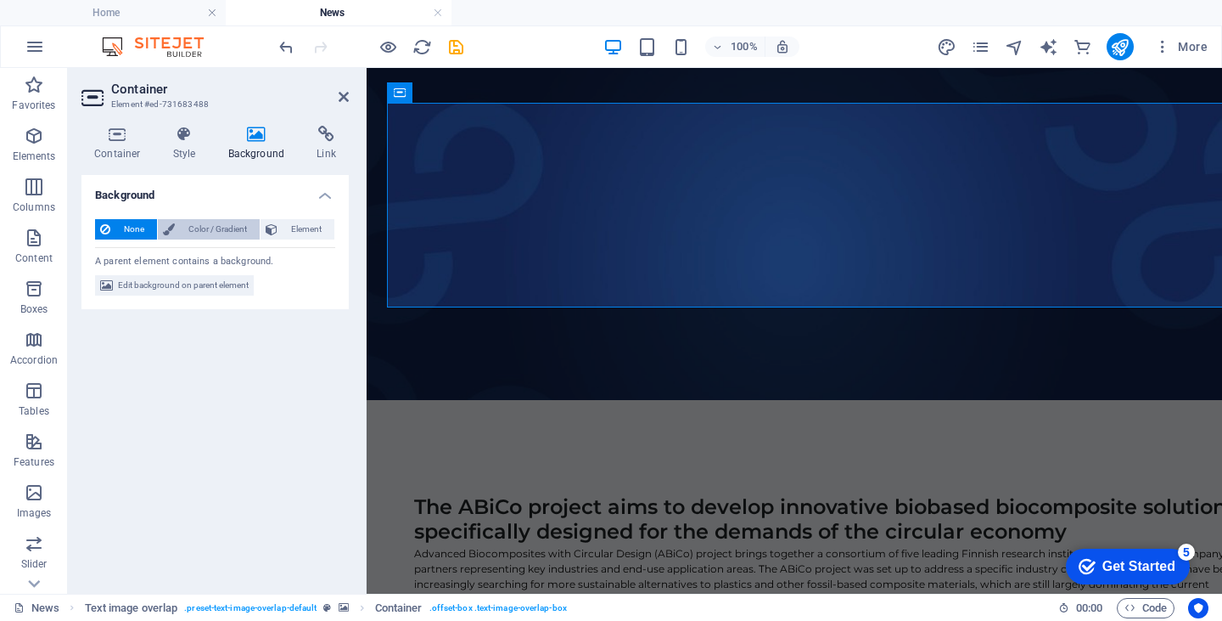
click at [201, 225] on span "Color / Gradient" at bounding box center [217, 229] width 75 height 20
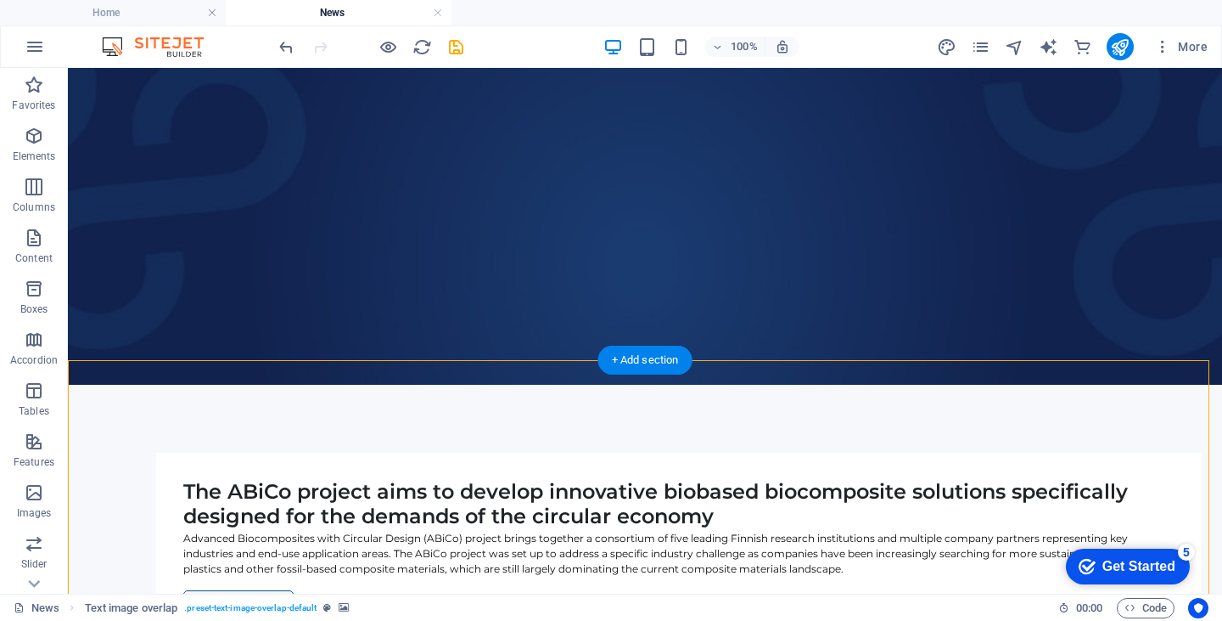
click at [236, 416] on icon at bounding box center [237, 417] width 9 height 18
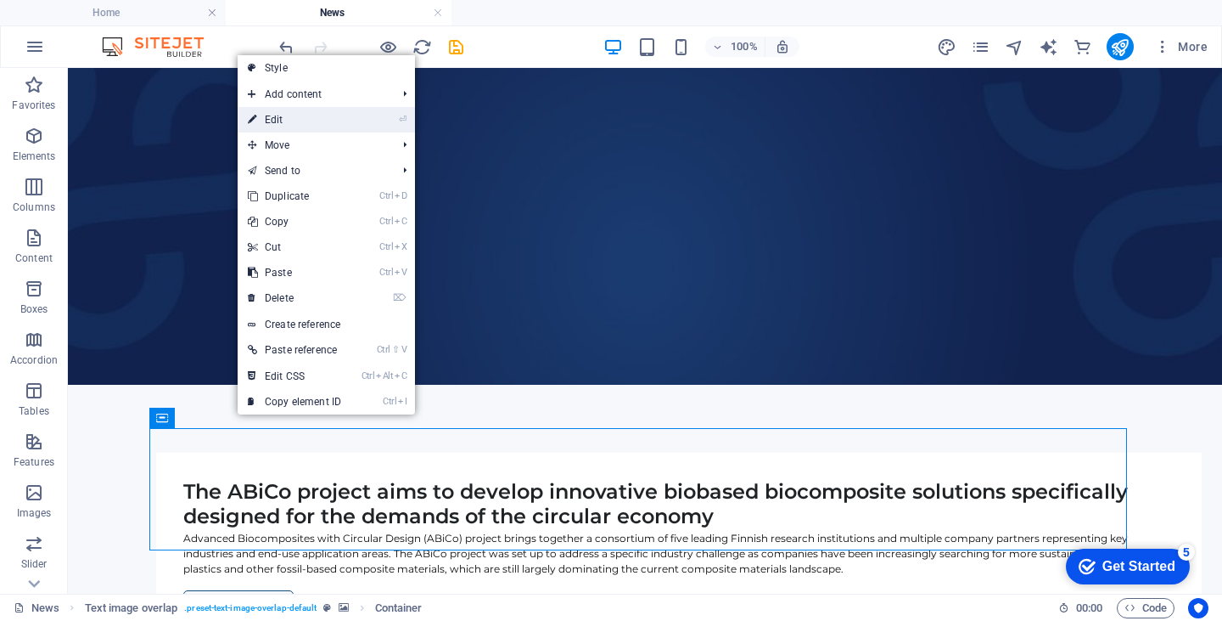
click at [284, 123] on link "⏎ Edit" at bounding box center [295, 119] width 114 height 25
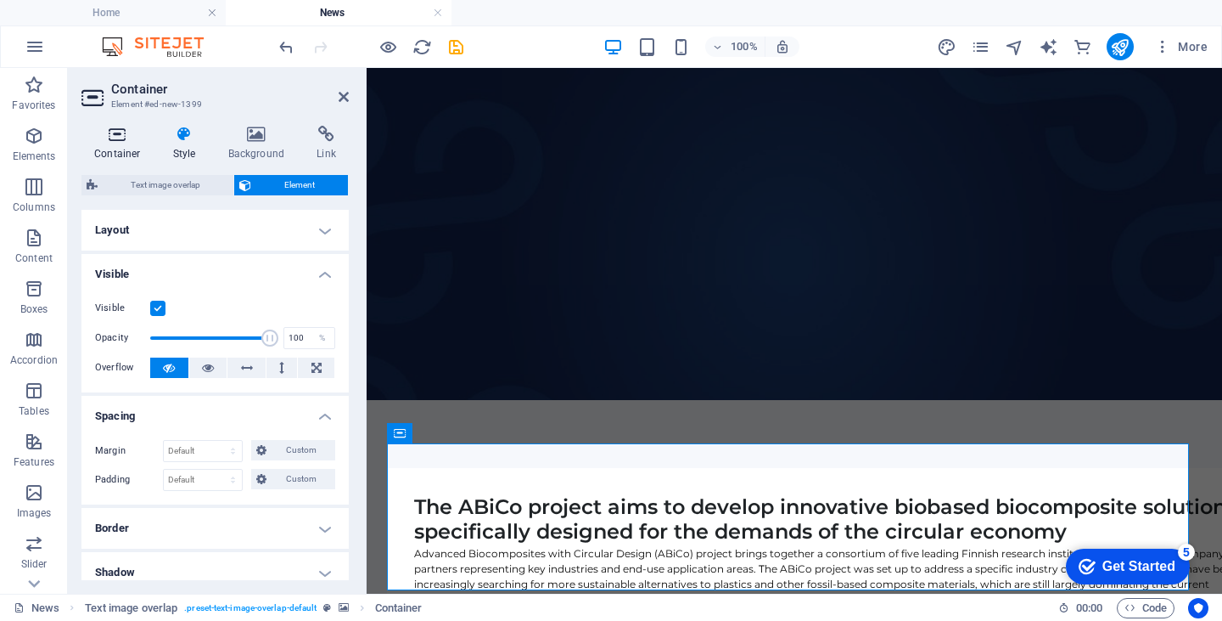
click at [114, 140] on icon at bounding box center [117, 134] width 72 height 17
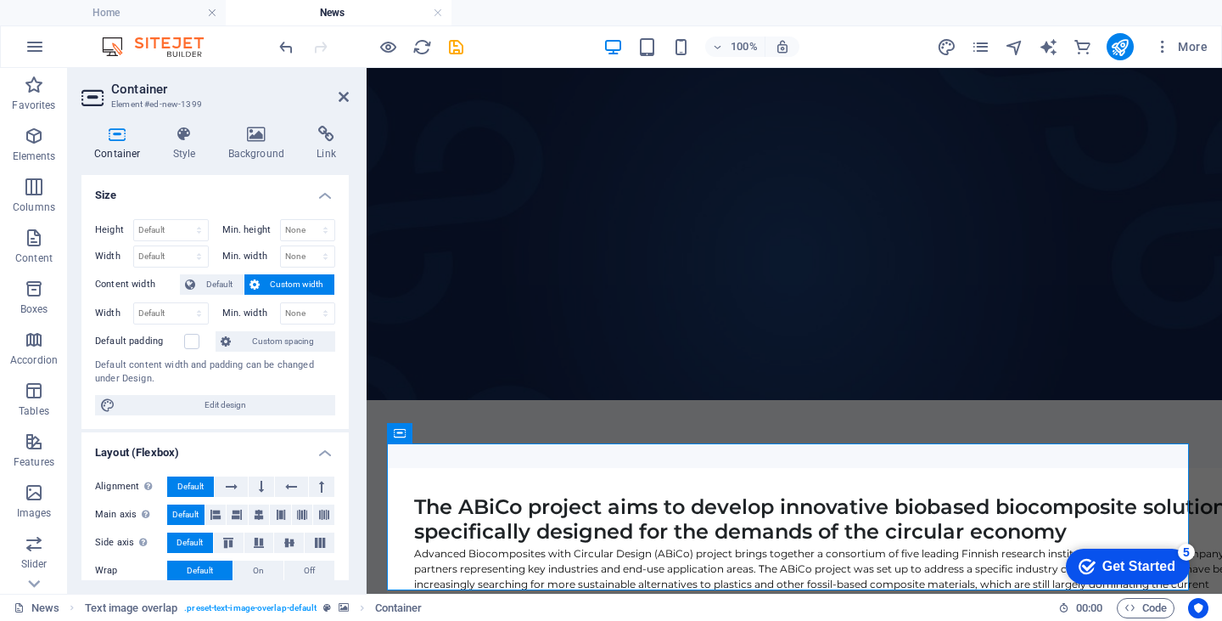
click at [284, 277] on span "Custom width" at bounding box center [297, 284] width 65 height 20
click at [183, 141] on icon at bounding box center [184, 134] width 48 height 17
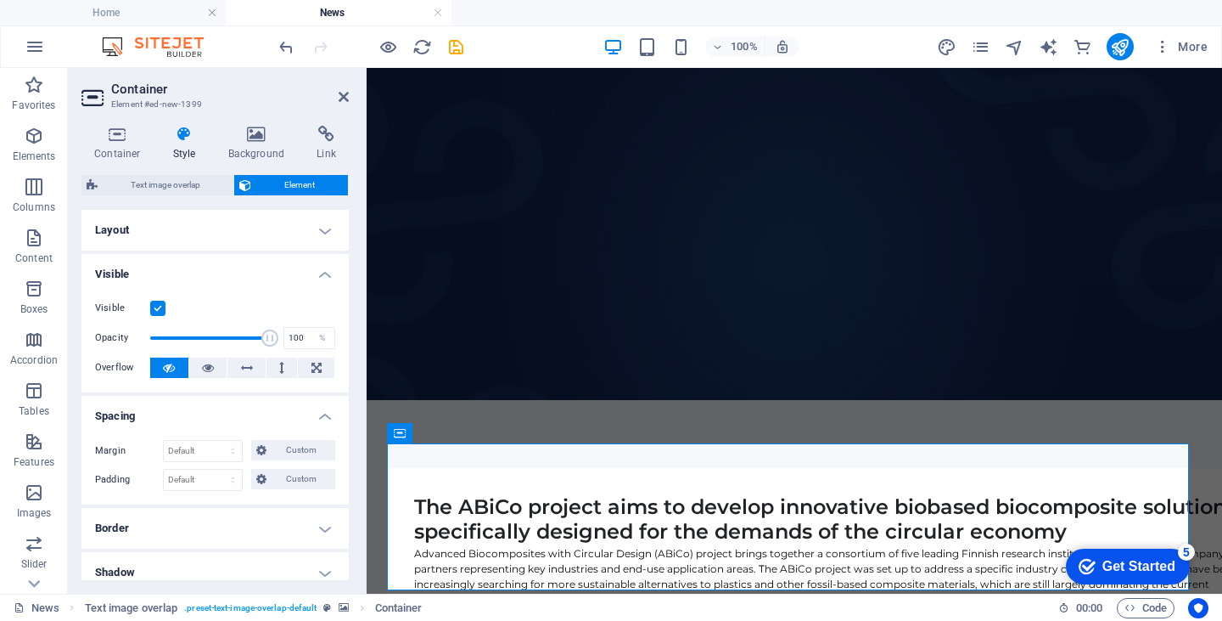
click at [324, 229] on h4 "Layout" at bounding box center [214, 230] width 267 height 41
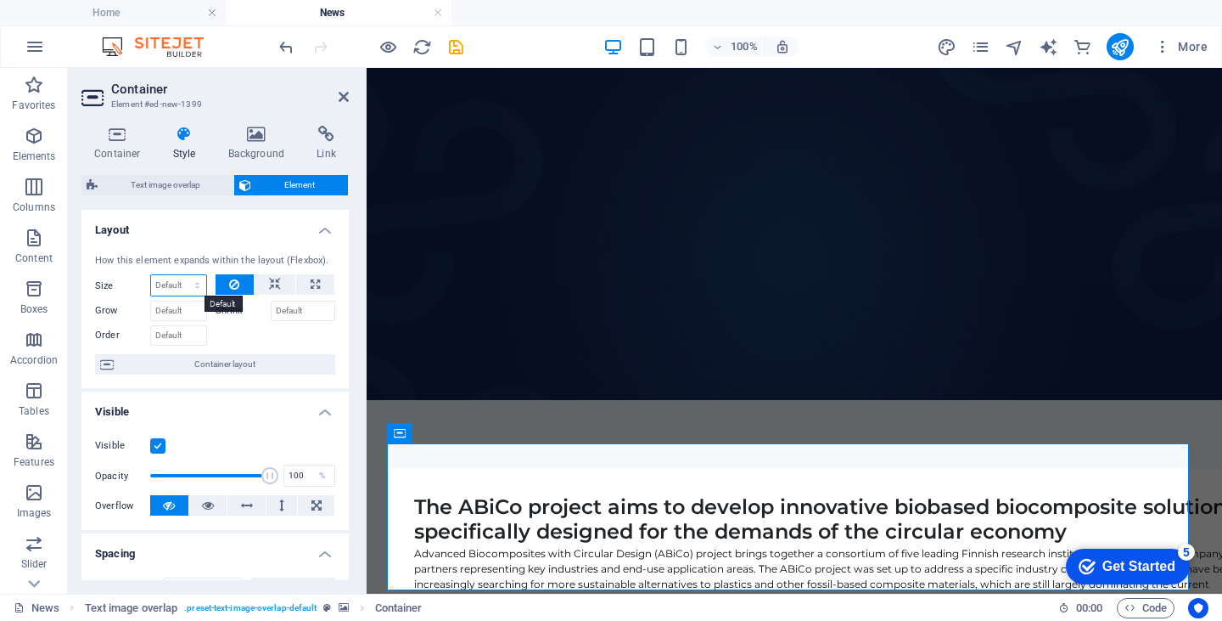
click at [170, 284] on select "Default auto px % 1/1 1/2 1/3 1/4 1/5 1/6 1/7 1/8 1/9 1/10" at bounding box center [178, 285] width 55 height 20
click at [259, 334] on div at bounding box center [276, 333] width 121 height 25
click at [230, 366] on span "Container layout" at bounding box center [224, 364] width 211 height 20
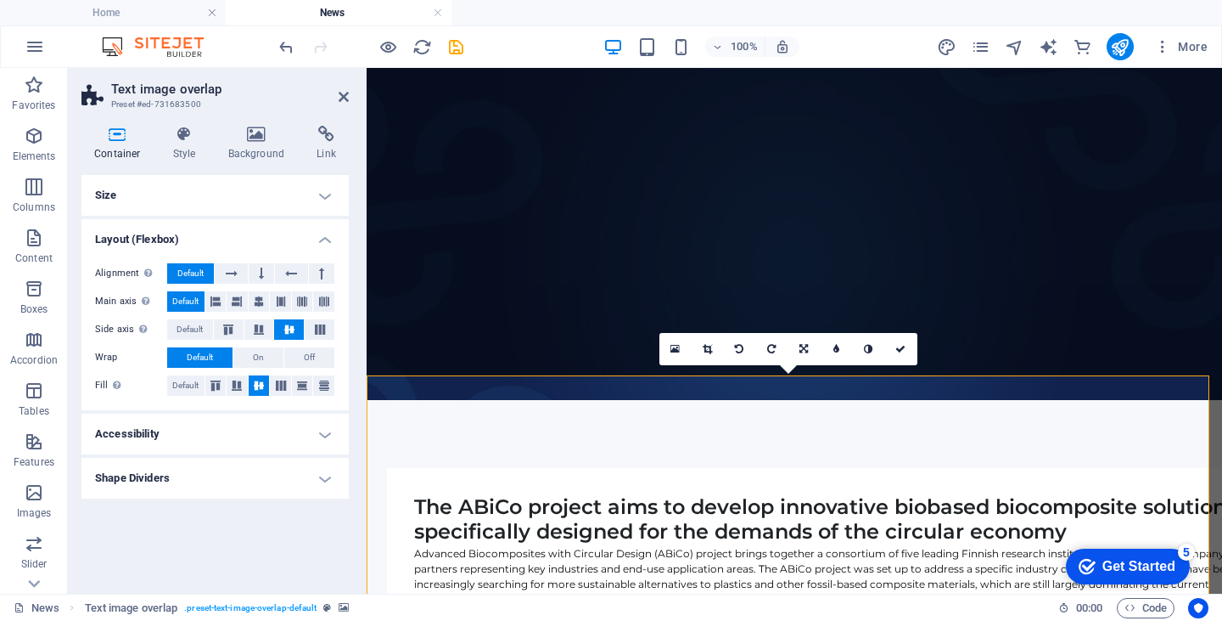
click at [119, 137] on icon at bounding box center [117, 134] width 72 height 17
click at [105, 132] on icon at bounding box center [117, 134] width 72 height 17
click at [257, 140] on icon at bounding box center [257, 134] width 82 height 17
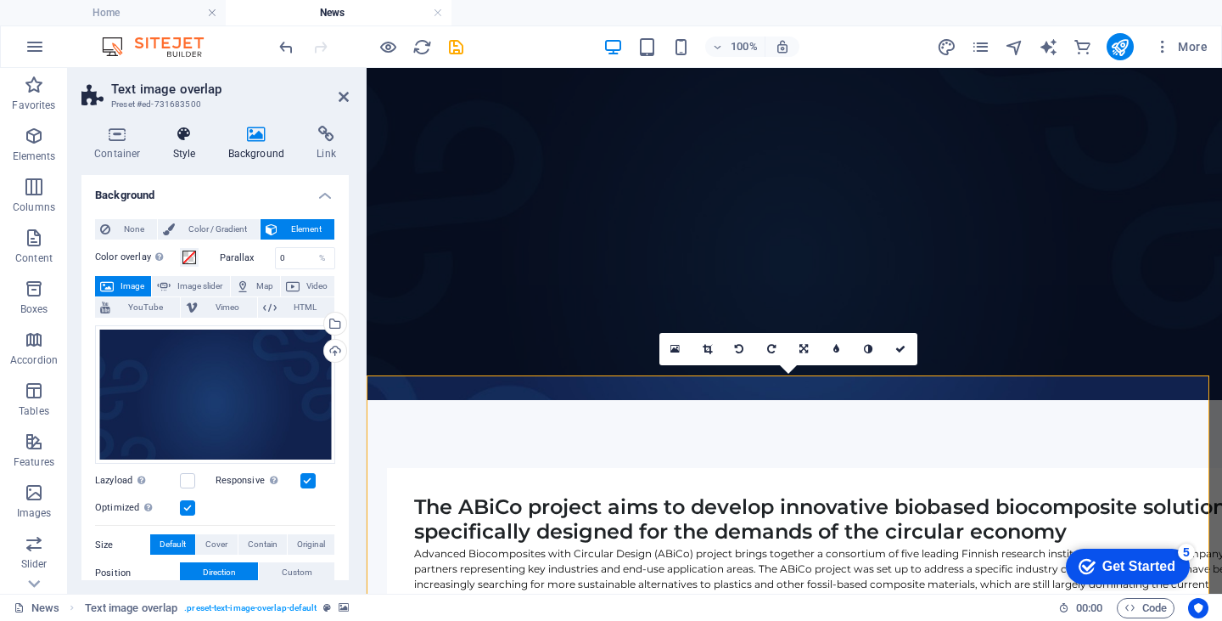
click at [180, 132] on icon at bounding box center [184, 134] width 48 height 17
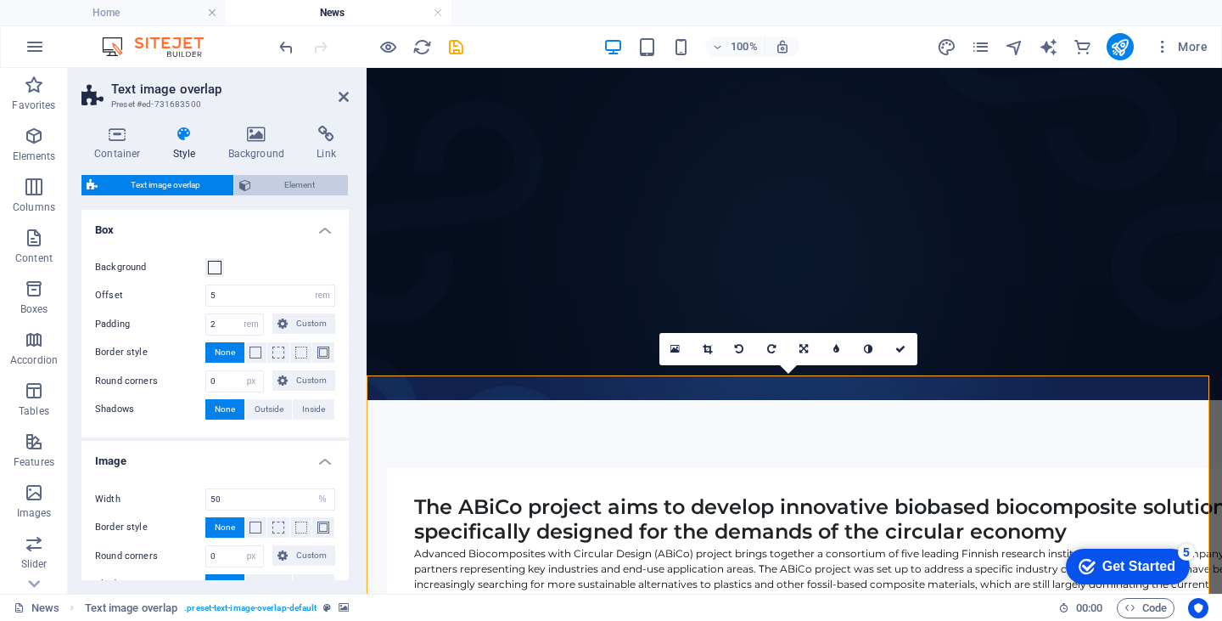
click at [288, 184] on span "Element" at bounding box center [299, 185] width 87 height 20
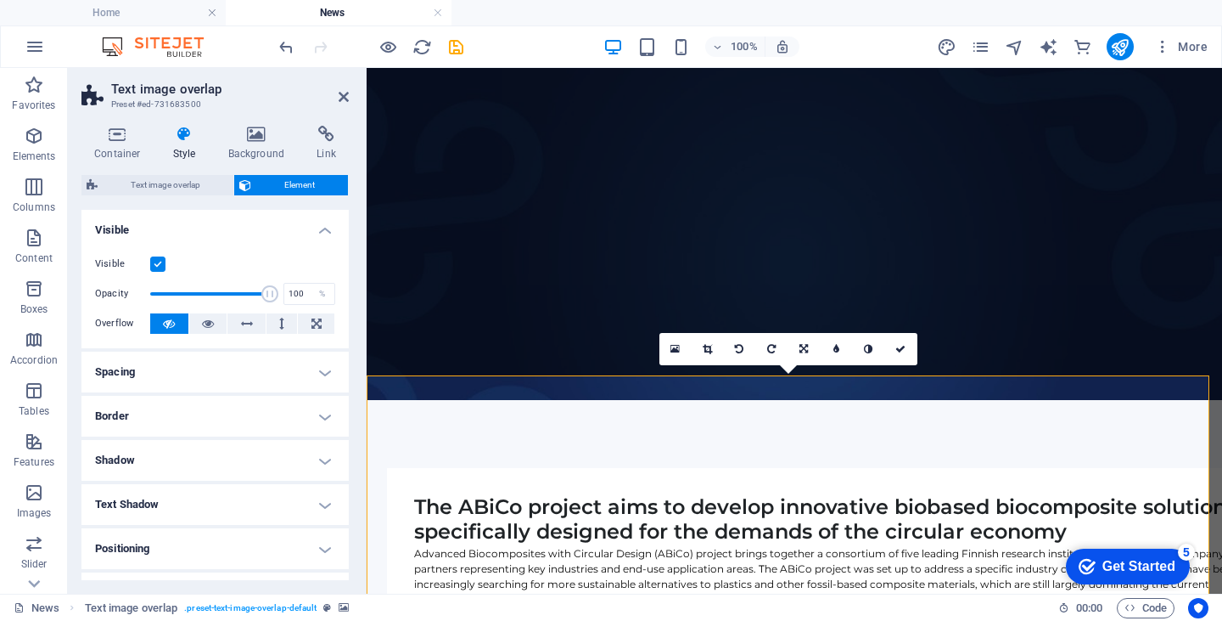
click at [169, 425] on h4 "Border" at bounding box center [214, 416] width 267 height 41
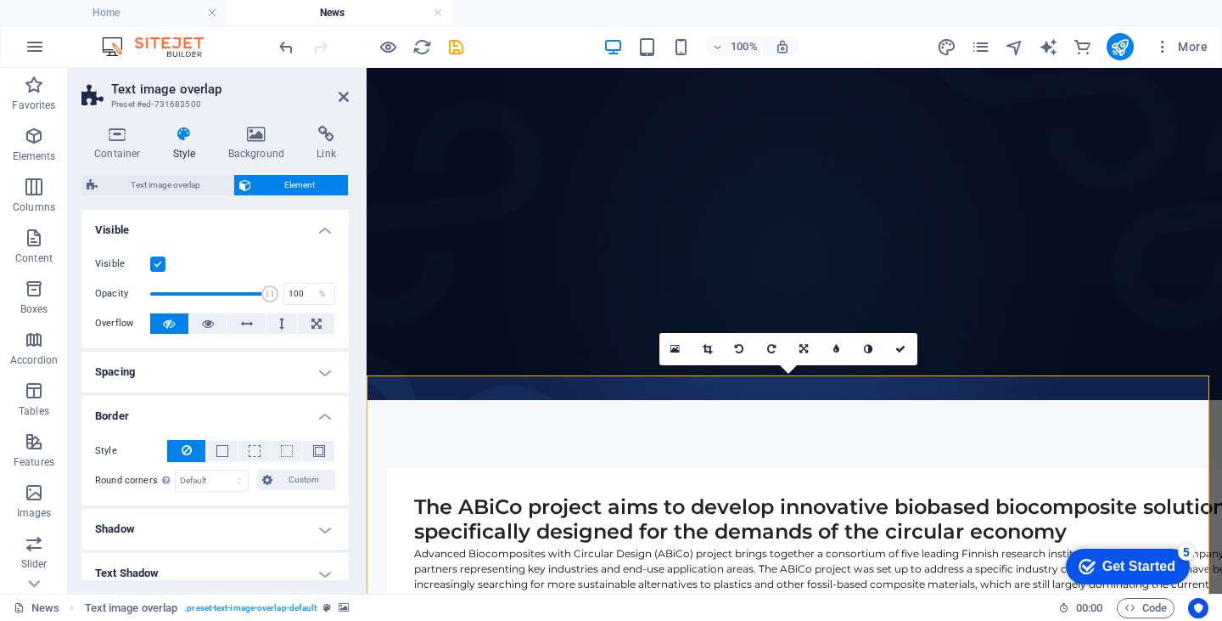
click at [176, 364] on h4 "Spacing" at bounding box center [214, 371] width 267 height 41
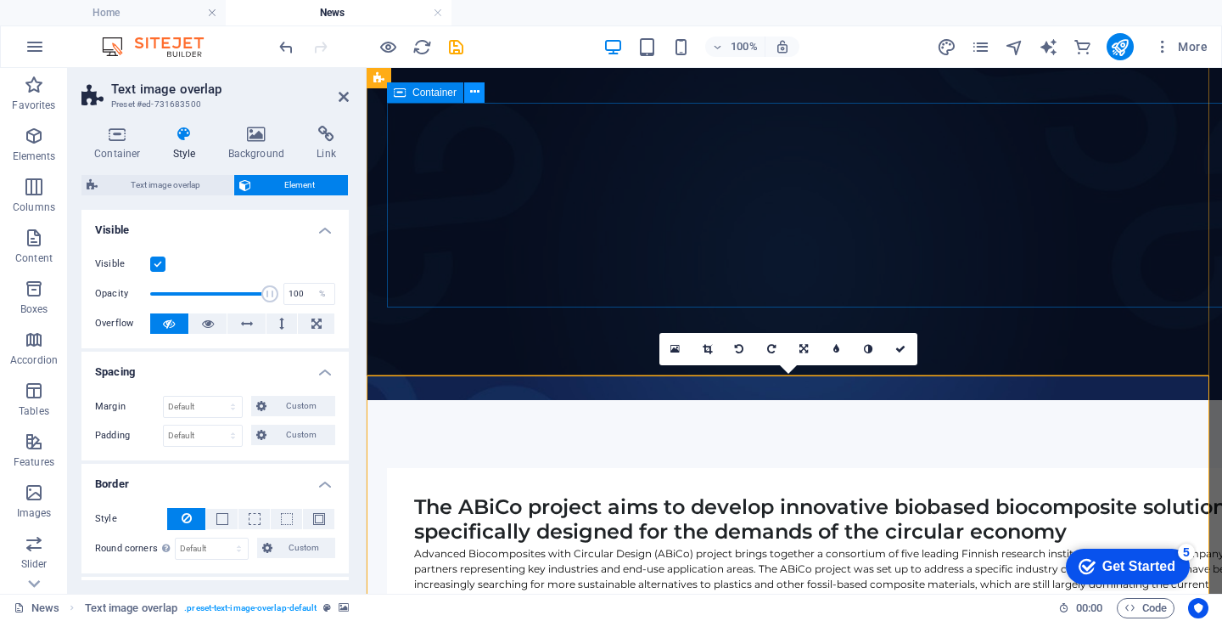
click at [474, 93] on icon at bounding box center [474, 92] width 9 height 18
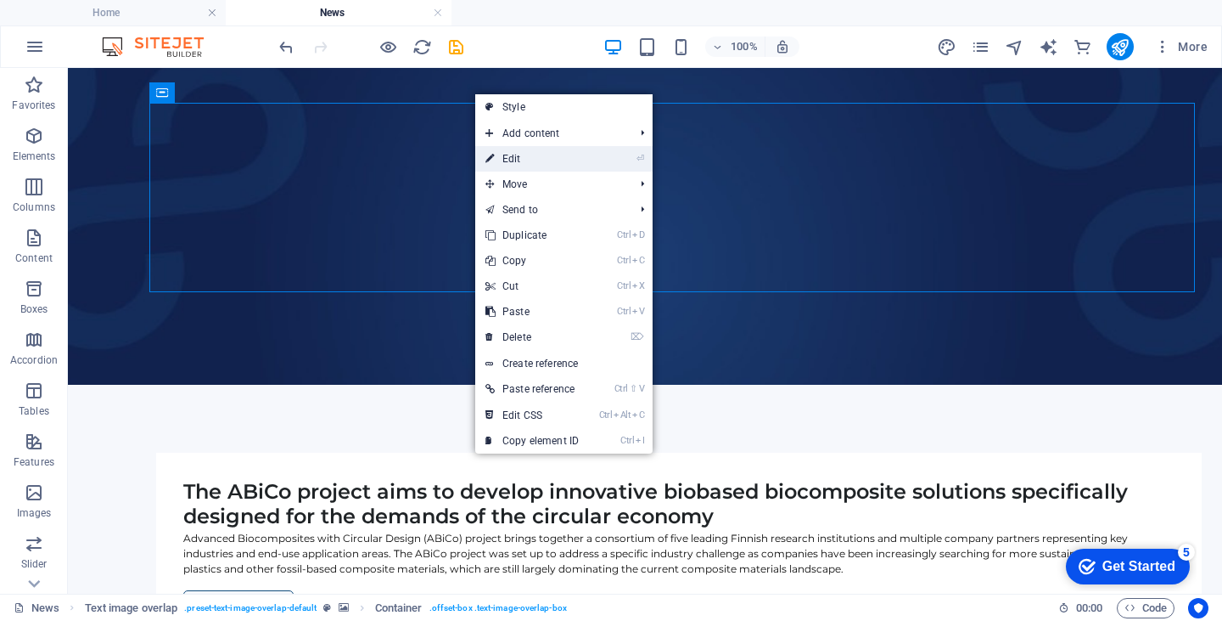
click at [503, 156] on link "⏎ Edit" at bounding box center [532, 158] width 114 height 25
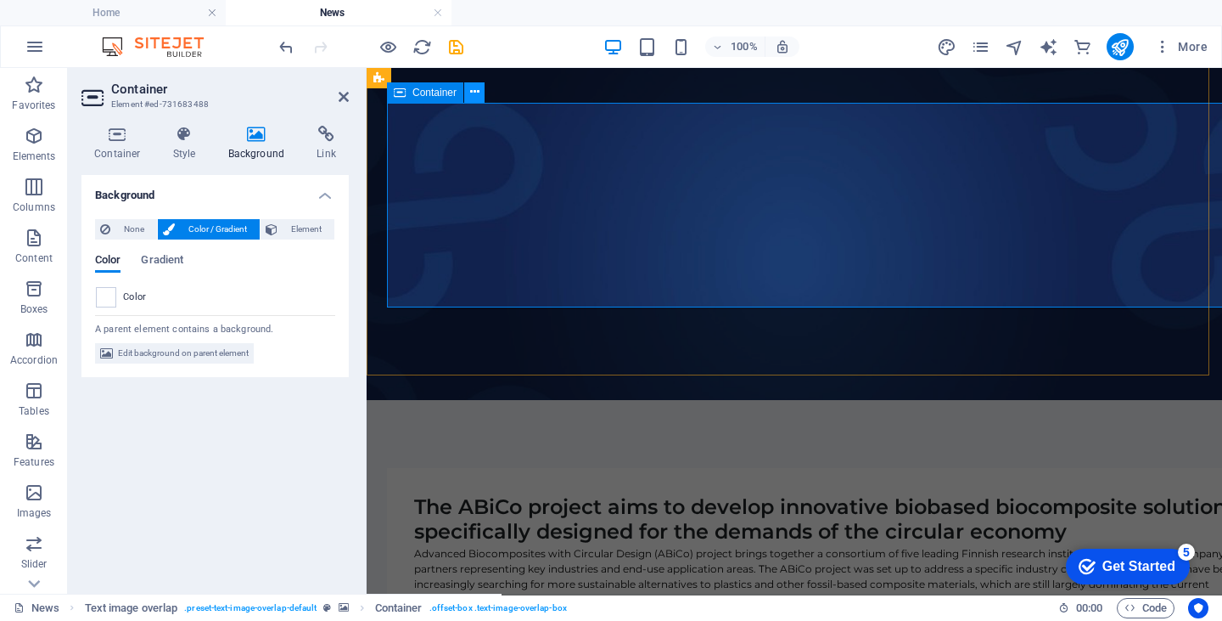
click at [475, 93] on icon at bounding box center [474, 92] width 9 height 18
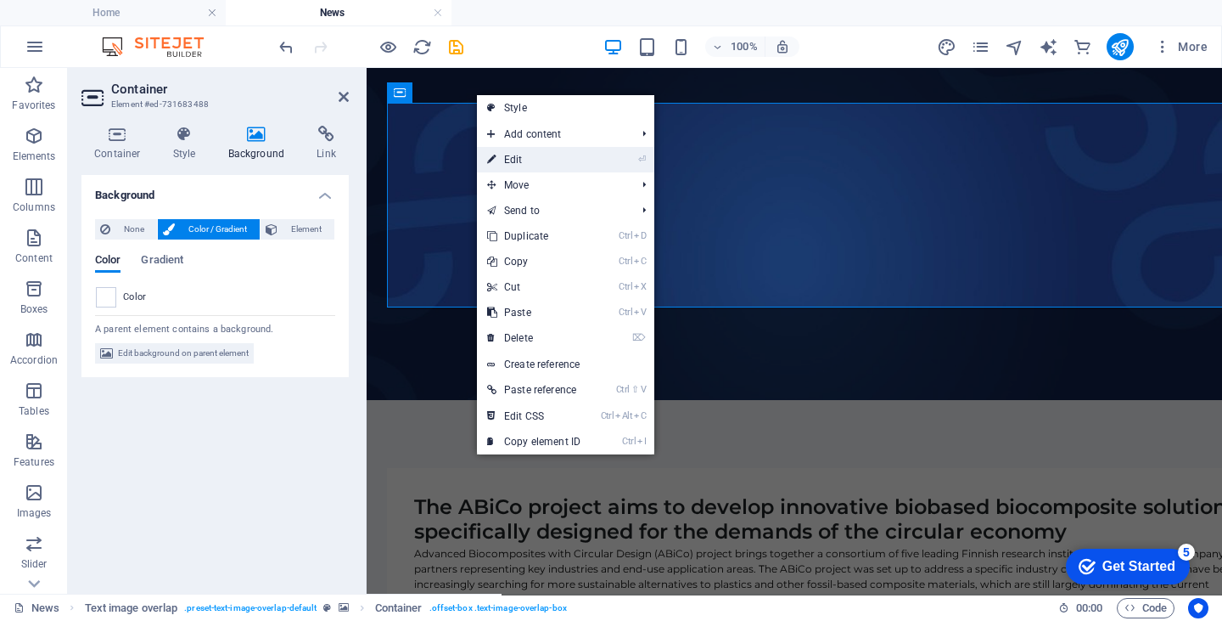
click at [513, 154] on link "⏎ Edit" at bounding box center [534, 159] width 114 height 25
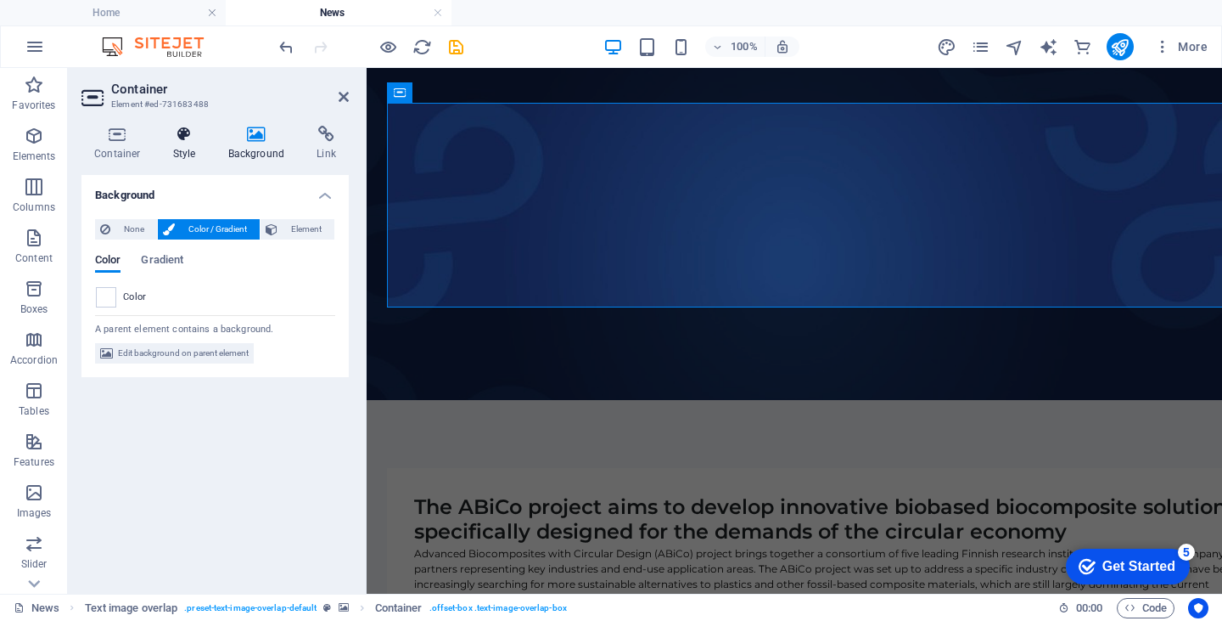
click at [185, 132] on icon at bounding box center [184, 134] width 48 height 17
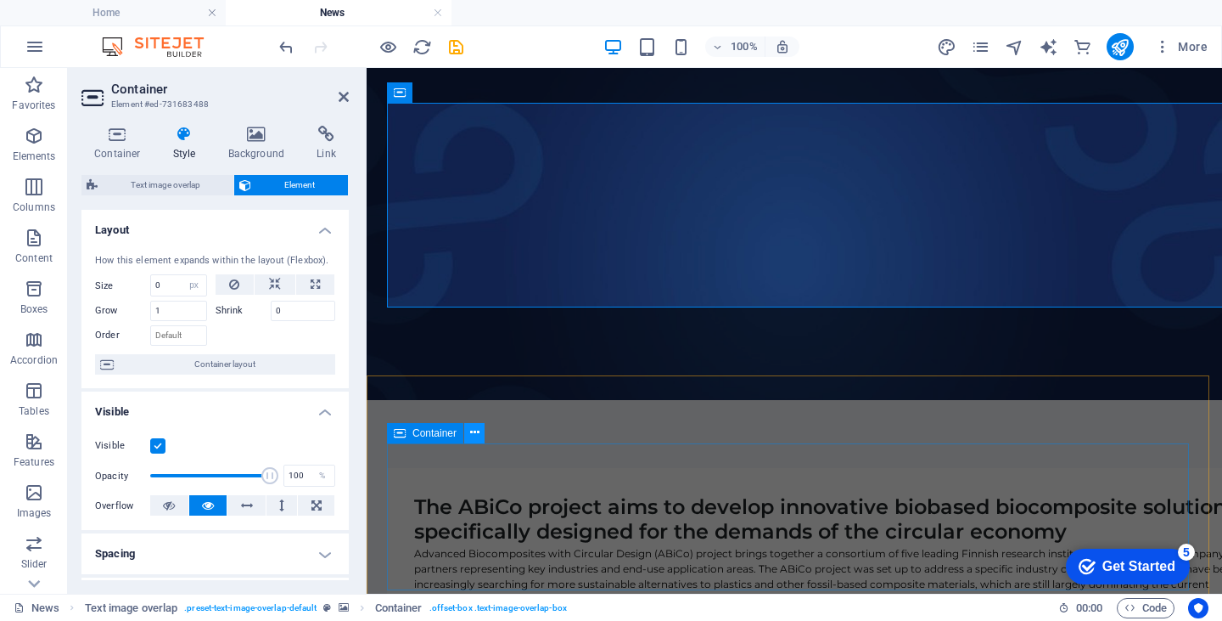
click at [474, 430] on icon at bounding box center [474, 433] width 9 height 18
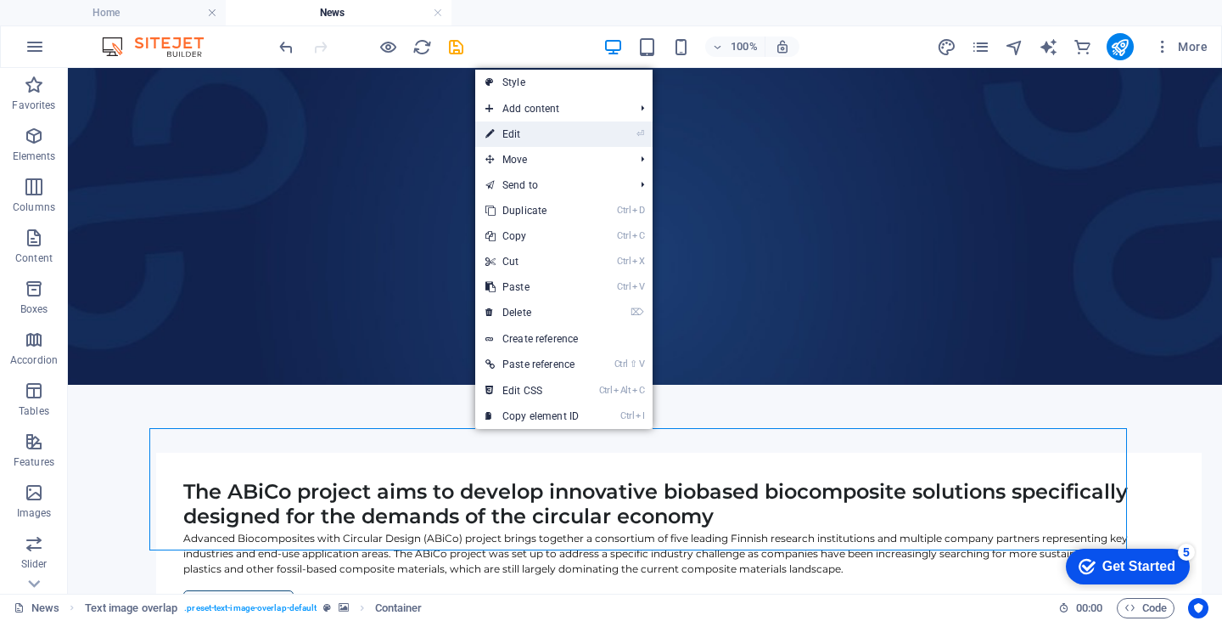
click at [525, 137] on link "⏎ Edit" at bounding box center [532, 133] width 114 height 25
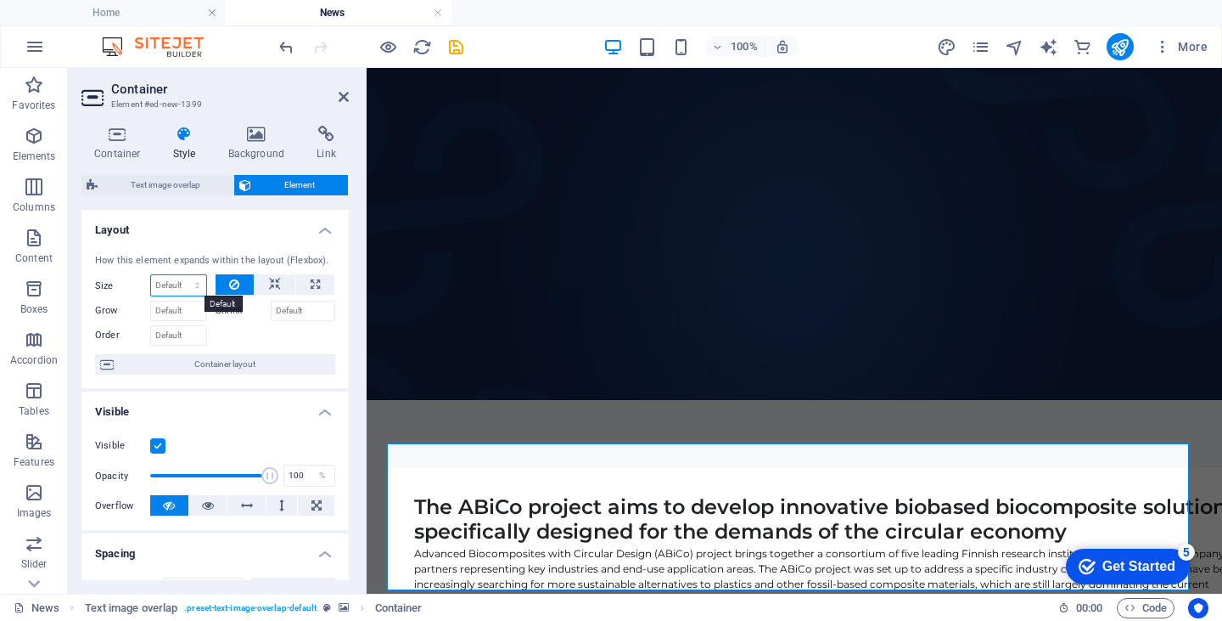
click at [199, 284] on select "Default auto px % 1/1 1/2 1/3 1/4 1/5 1/6 1/7 1/8 1/9 1/10" at bounding box center [178, 285] width 55 height 20
select select "px"
click at [181, 275] on select "Default auto px % 1/1 1/2 1/3 1/4 1/5 1/6 1/7 1/8 1/9 1/10" at bounding box center [178, 285] width 55 height 20
type input "0"
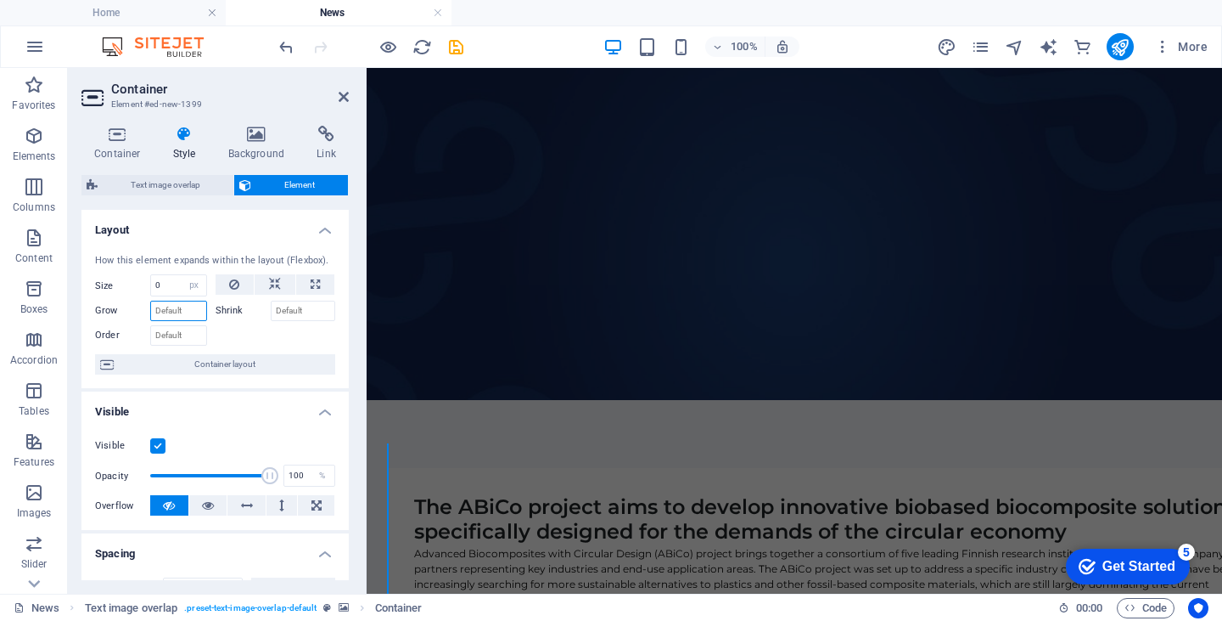
click at [178, 314] on input "Grow" at bounding box center [178, 311] width 57 height 20
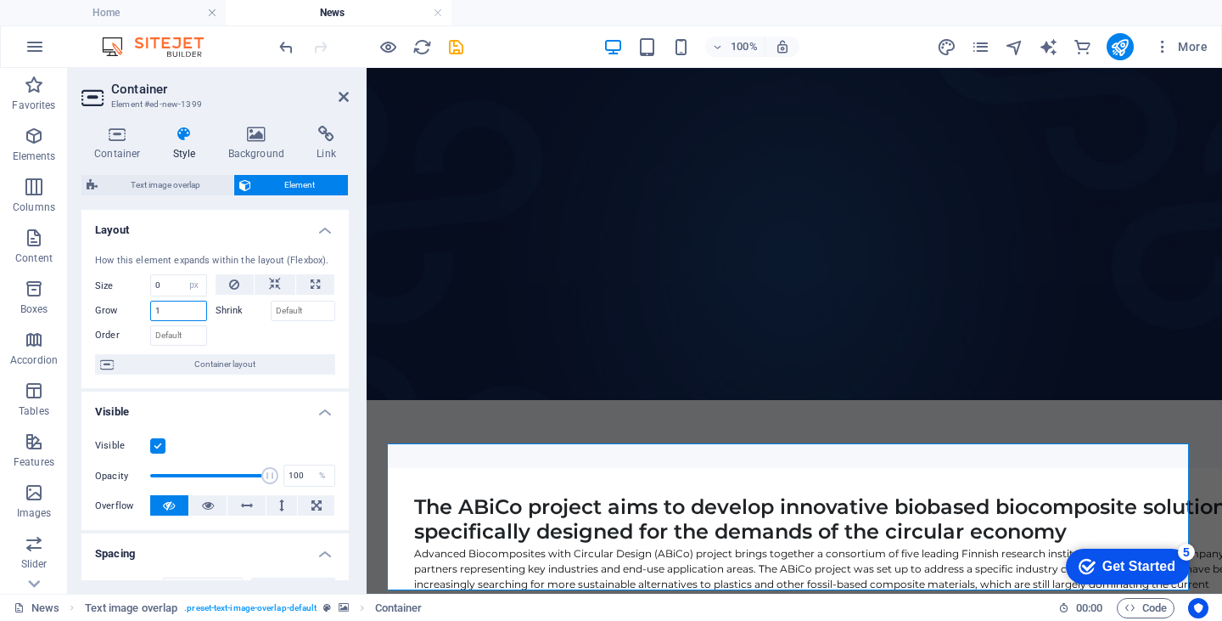
type input "1"
click at [415, 363] on figure at bounding box center [795, 229] width 856 height 340
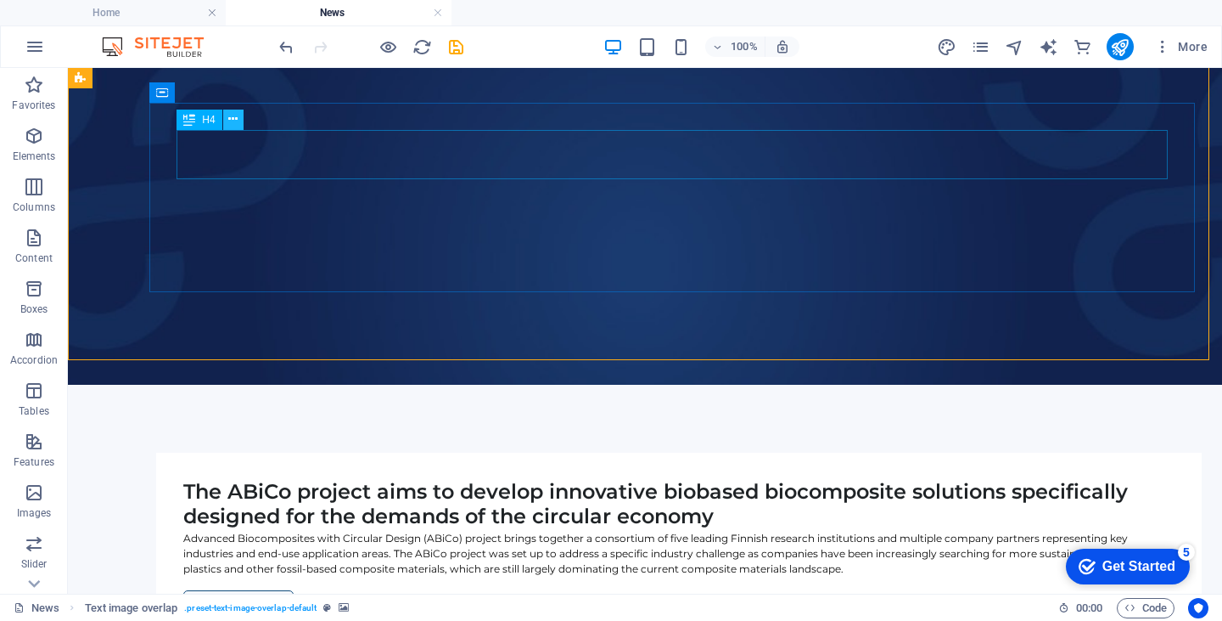
click at [231, 116] on icon at bounding box center [232, 119] width 9 height 18
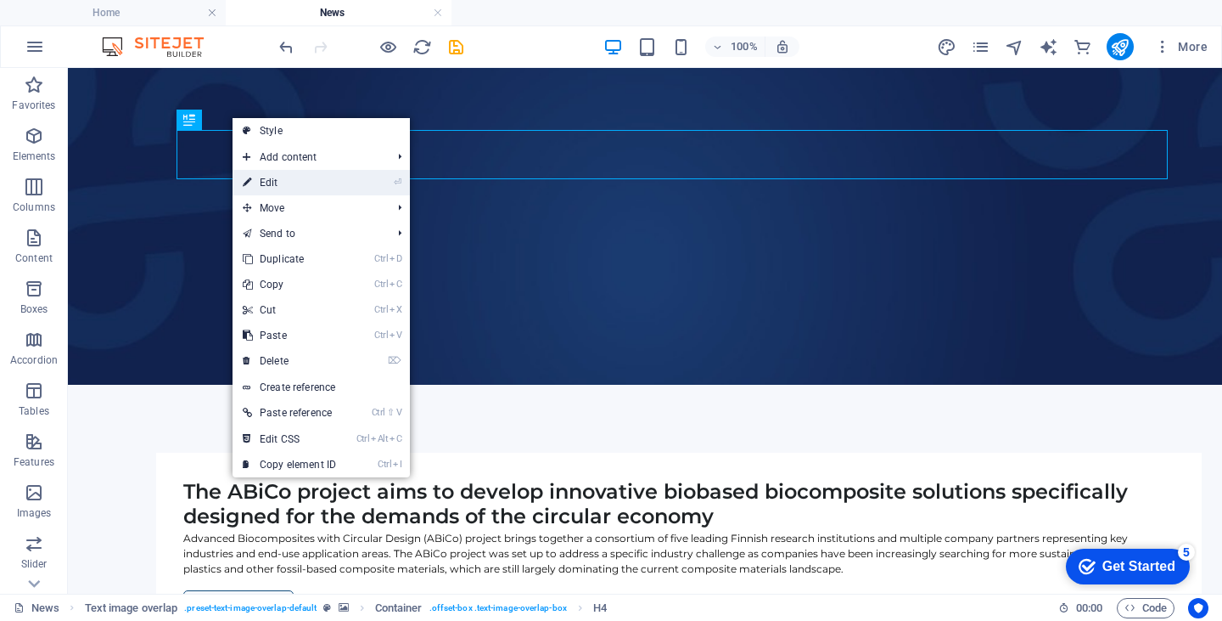
click at [265, 181] on link "⏎ Edit" at bounding box center [290, 182] width 114 height 25
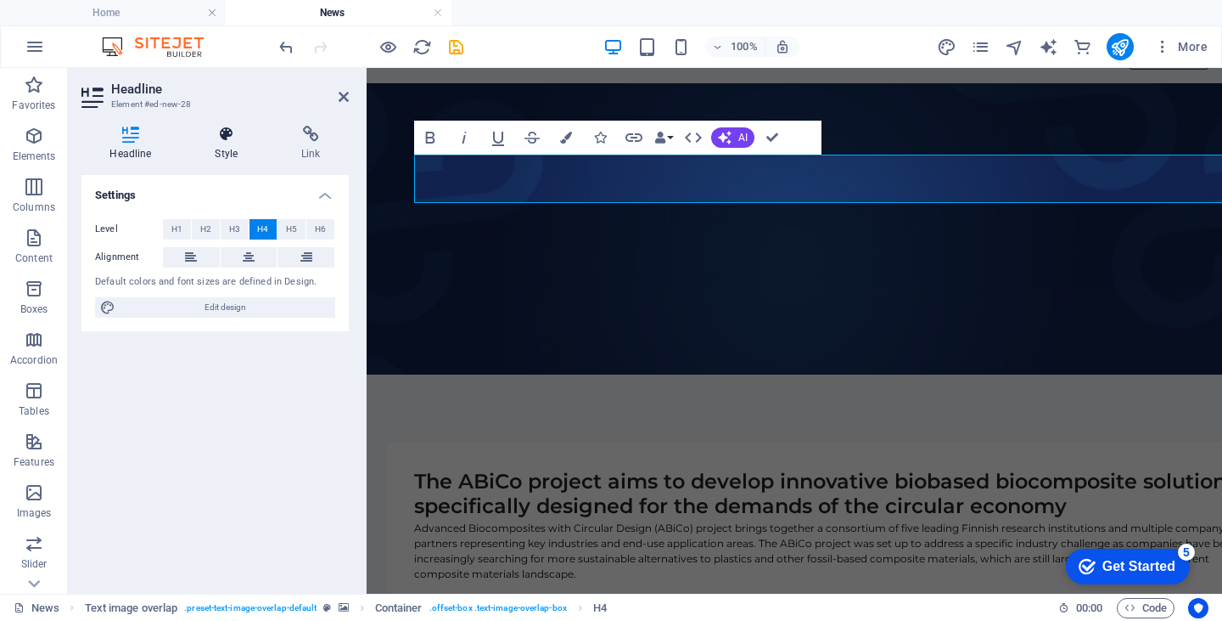
click at [222, 126] on icon at bounding box center [227, 134] width 80 height 17
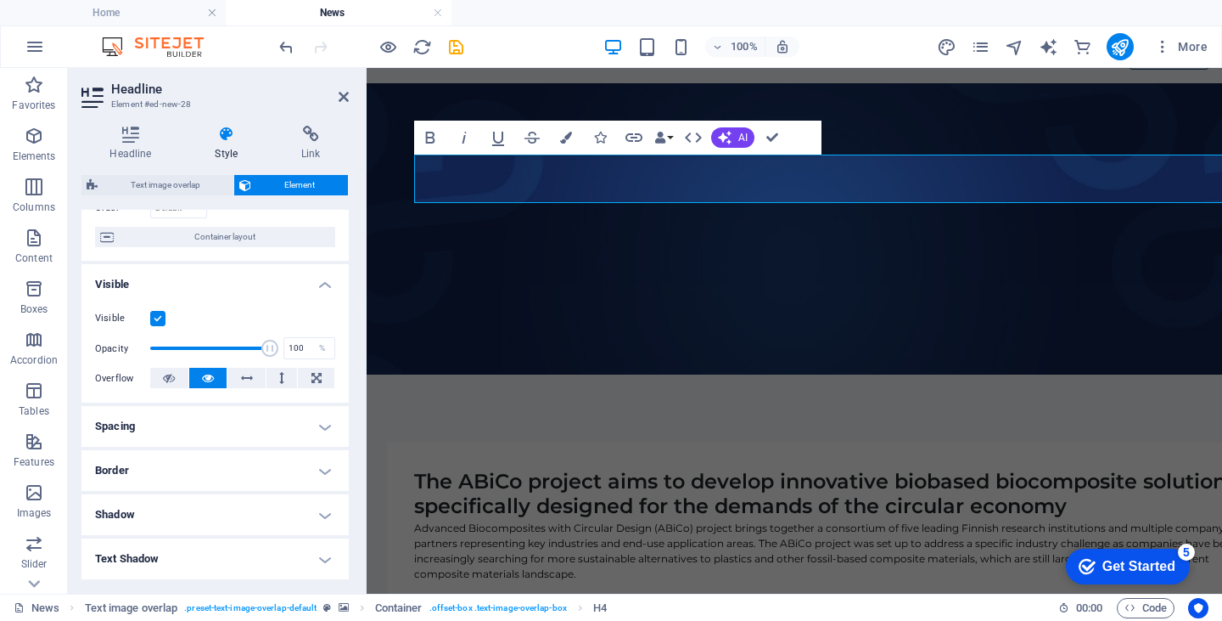
scroll to position [140, 0]
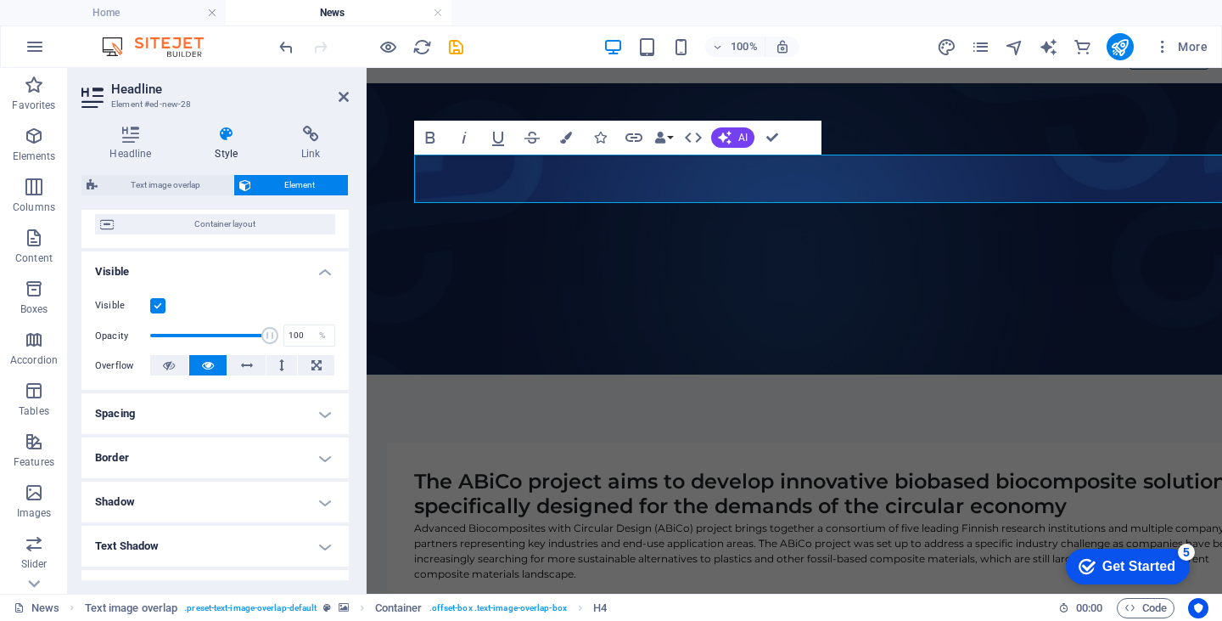
click at [318, 413] on h4 "Spacing" at bounding box center [214, 413] width 267 height 41
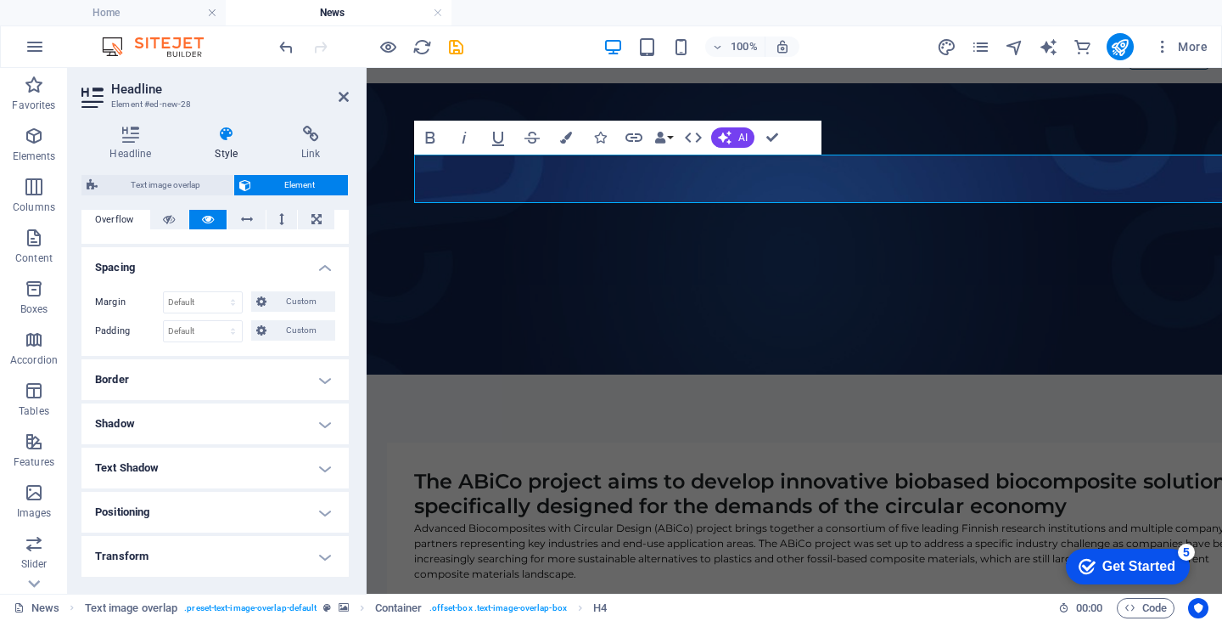
scroll to position [413, 0]
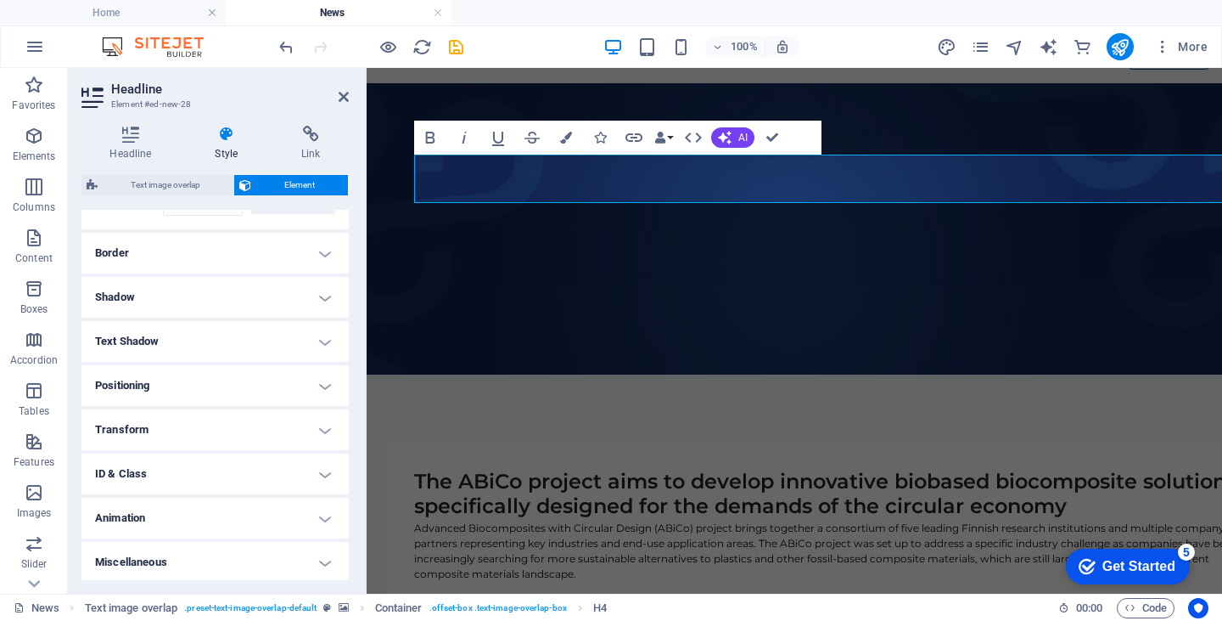
click at [323, 384] on h4 "Positioning" at bounding box center [214, 385] width 267 height 41
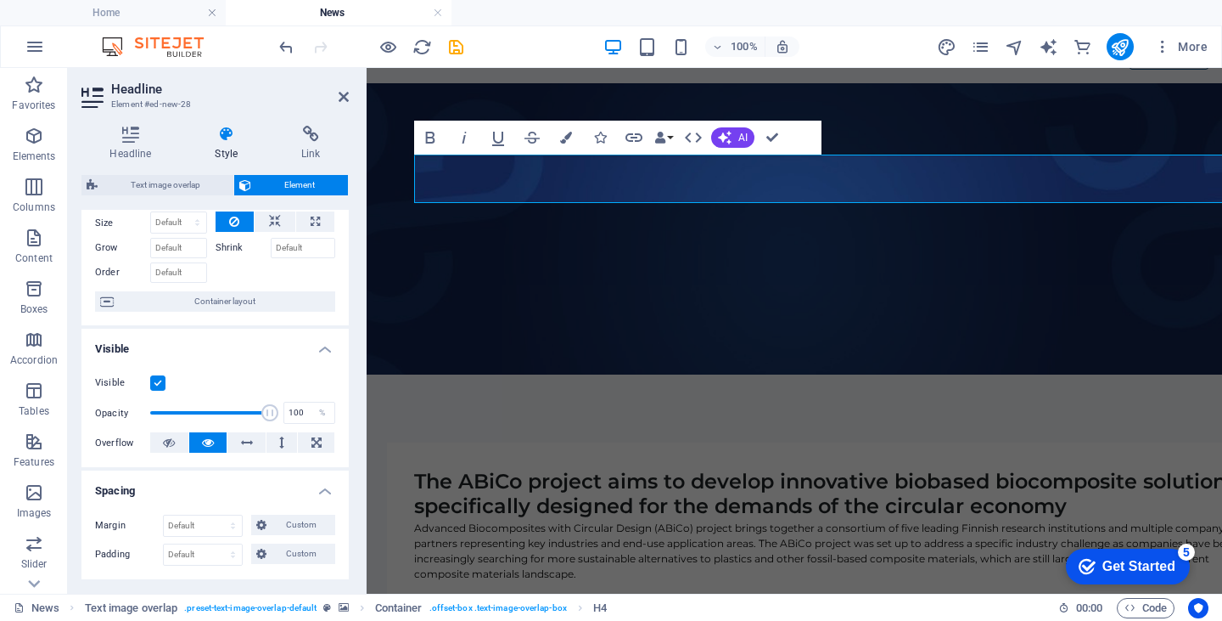
scroll to position [61, 0]
click at [470, 461] on icon at bounding box center [473, 457] width 9 height 18
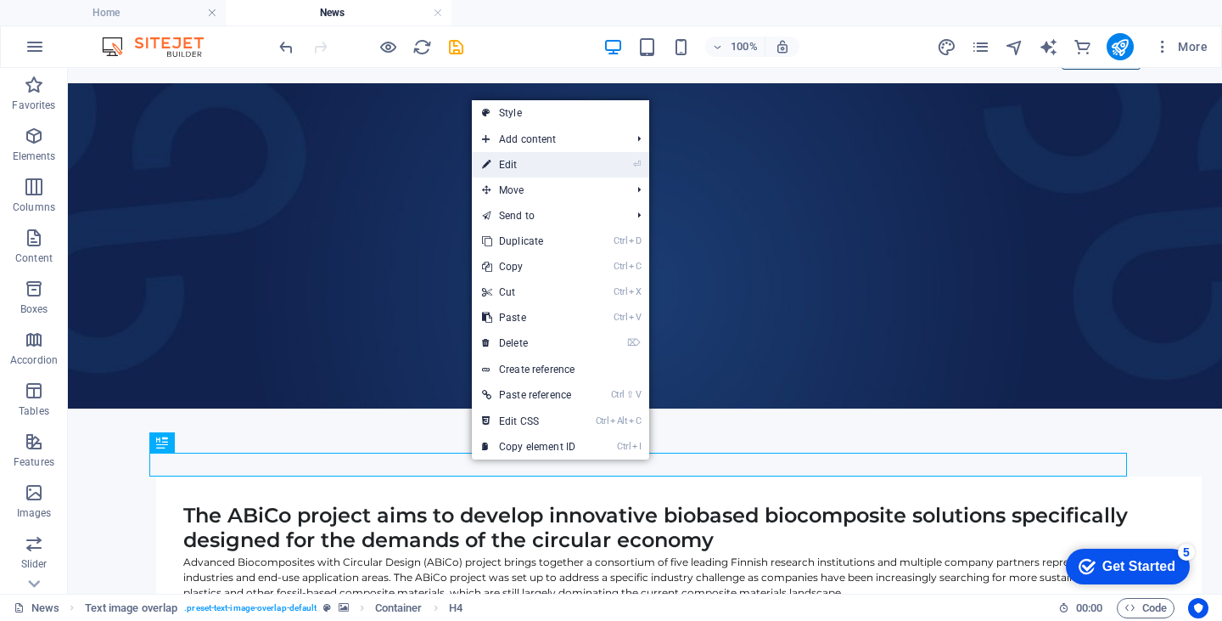
click at [511, 161] on link "⏎ Edit" at bounding box center [529, 164] width 114 height 25
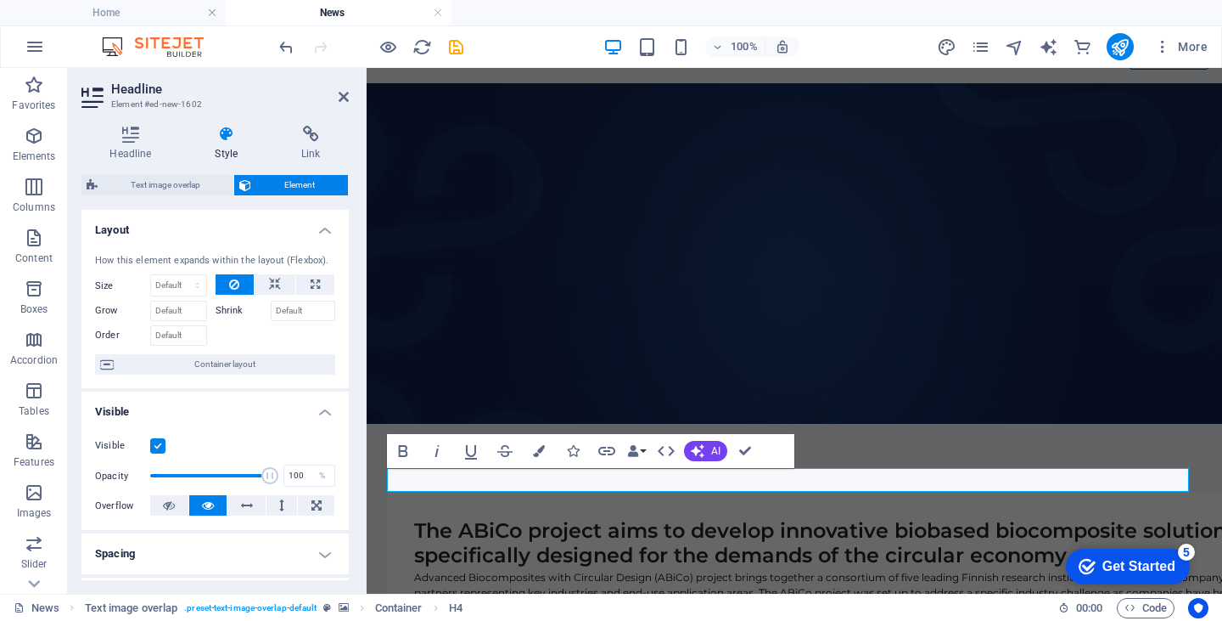
click at [222, 132] on icon at bounding box center [227, 134] width 80 height 17
click at [469, 144] on icon at bounding box center [470, 144] width 9 height 18
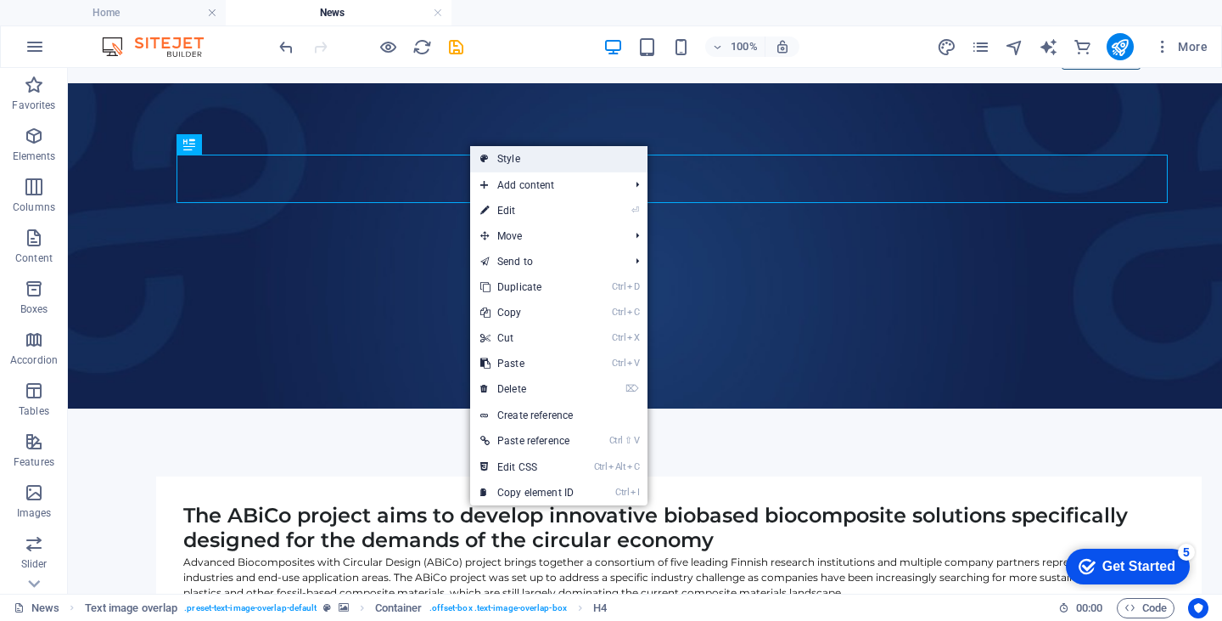
click at [495, 157] on link "Style" at bounding box center [558, 158] width 177 height 25
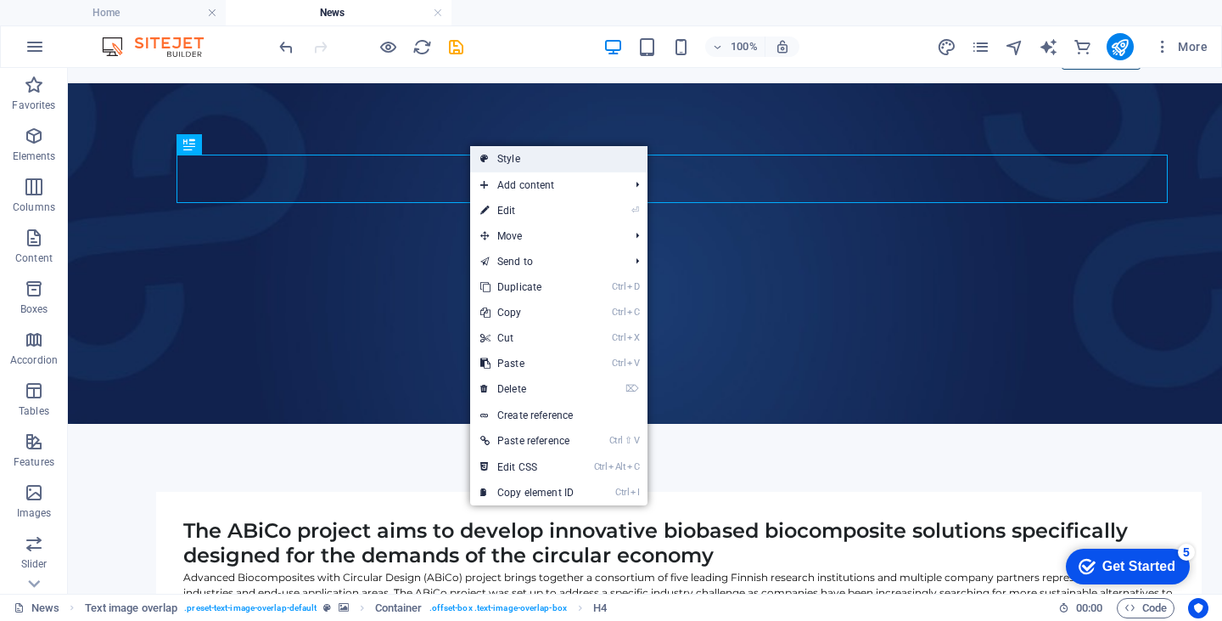
select select "rem"
select select "px"
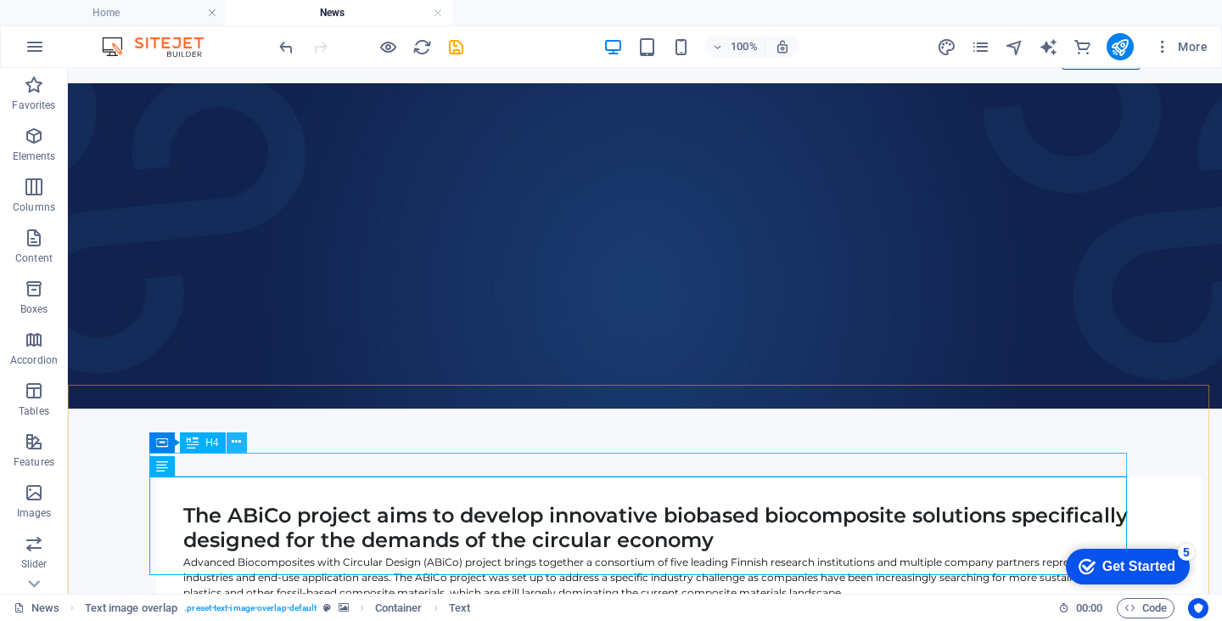
click at [233, 439] on icon at bounding box center [236, 442] width 9 height 18
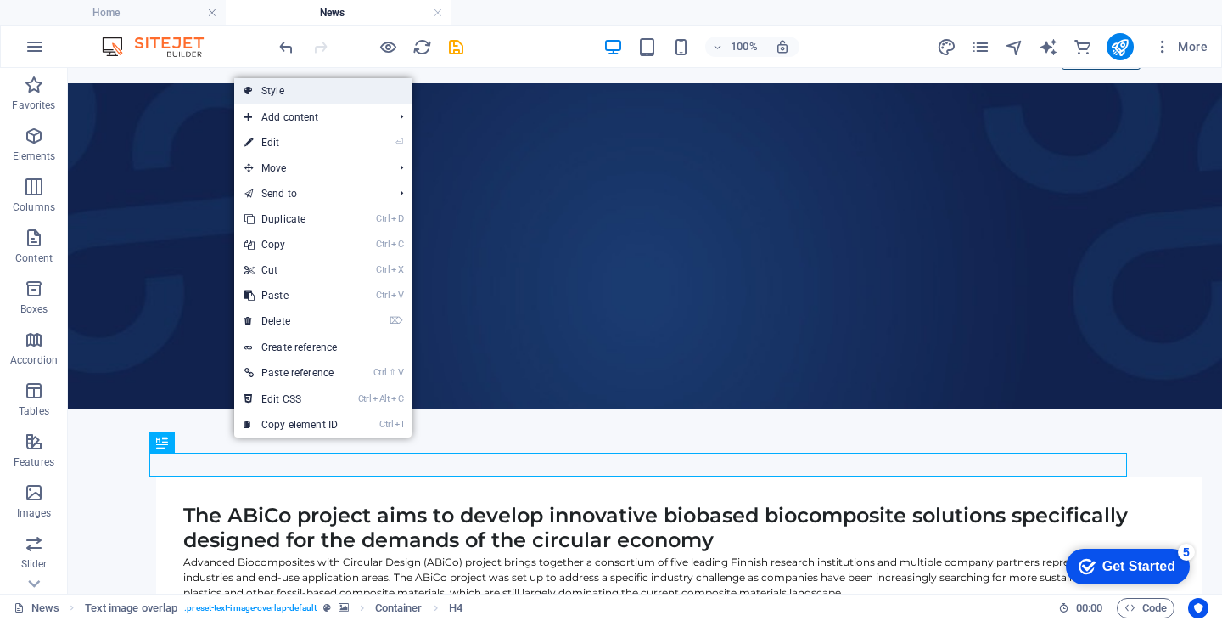
click at [292, 91] on link "Style" at bounding box center [322, 90] width 177 height 25
select select "rem"
select select "px"
select select "%"
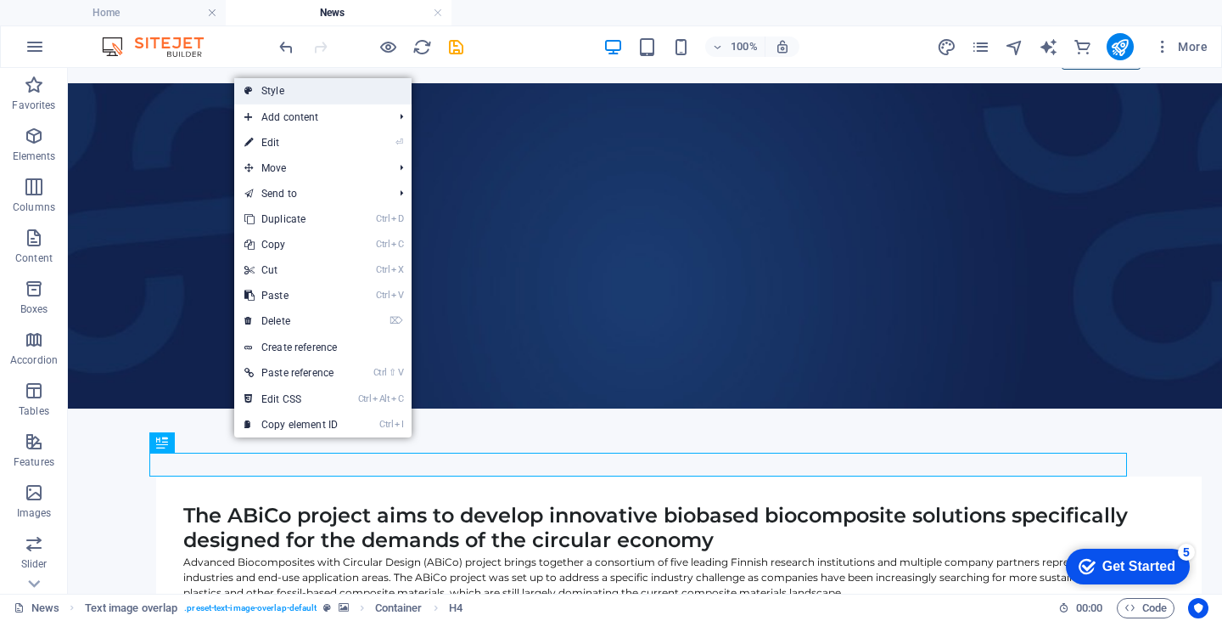
select select "px"
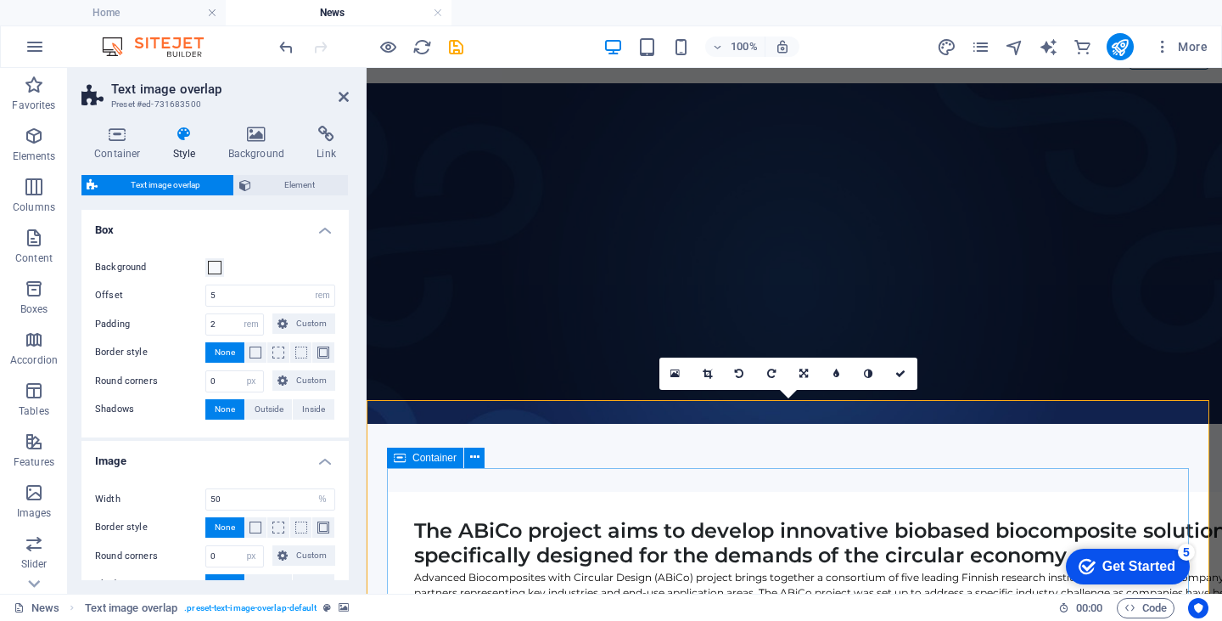
click at [397, 454] on icon at bounding box center [400, 457] width 12 height 20
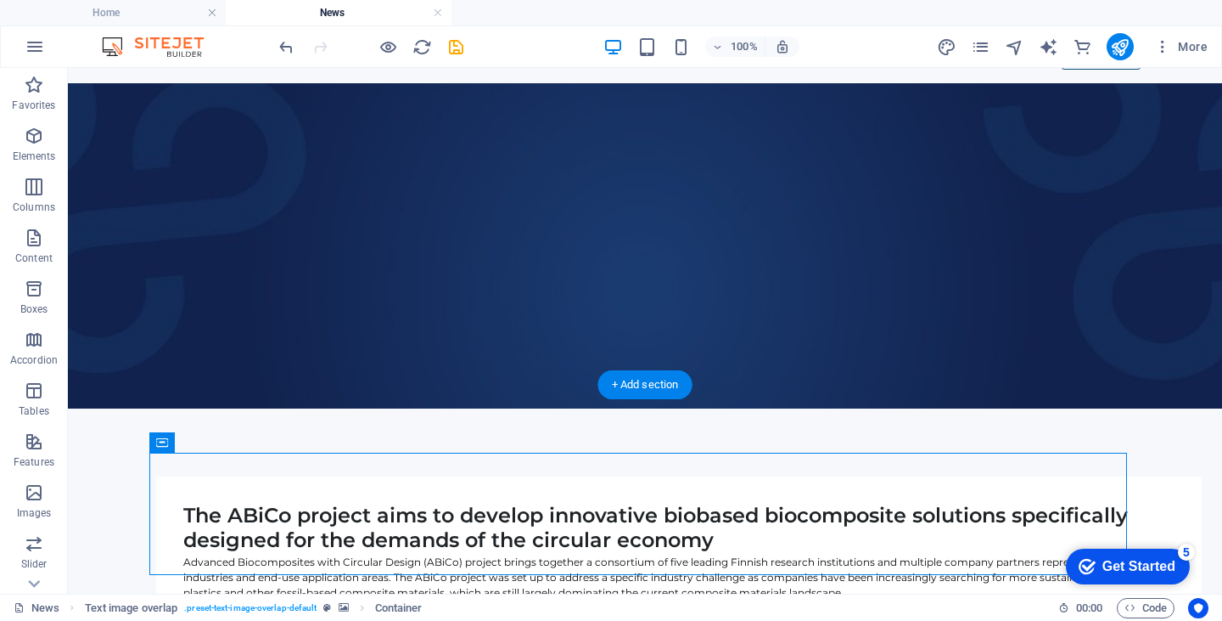
drag, startPoint x: 465, startPoint y: 522, endPoint x: 438, endPoint y: 453, distance: 73.9
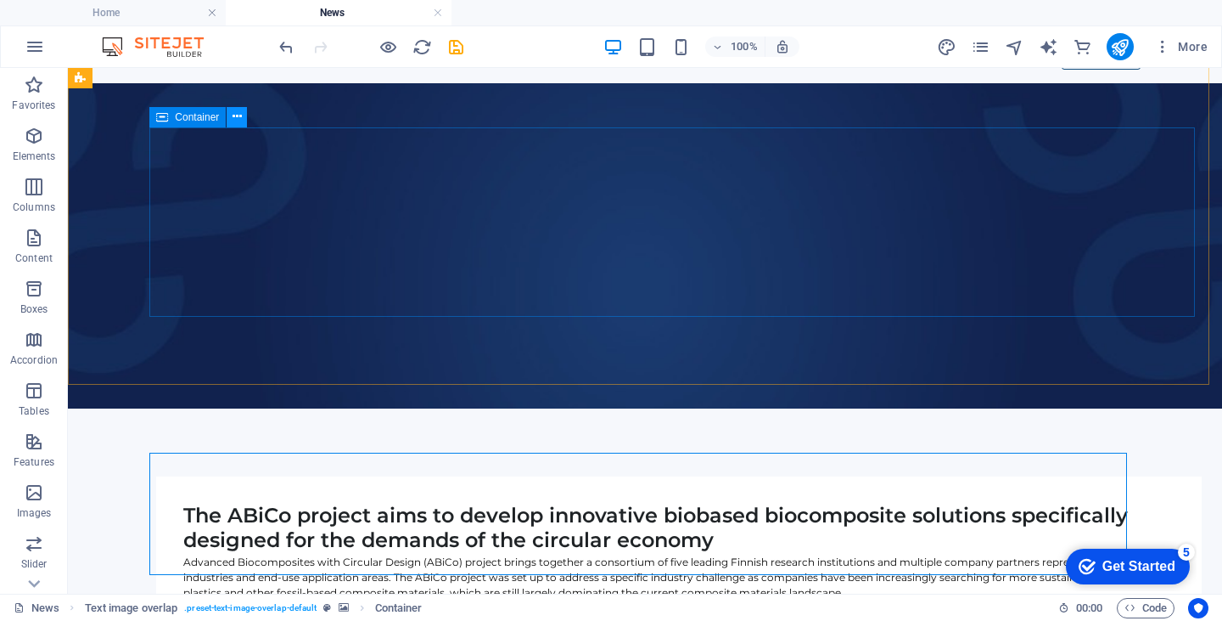
click at [236, 118] on icon at bounding box center [237, 117] width 9 height 18
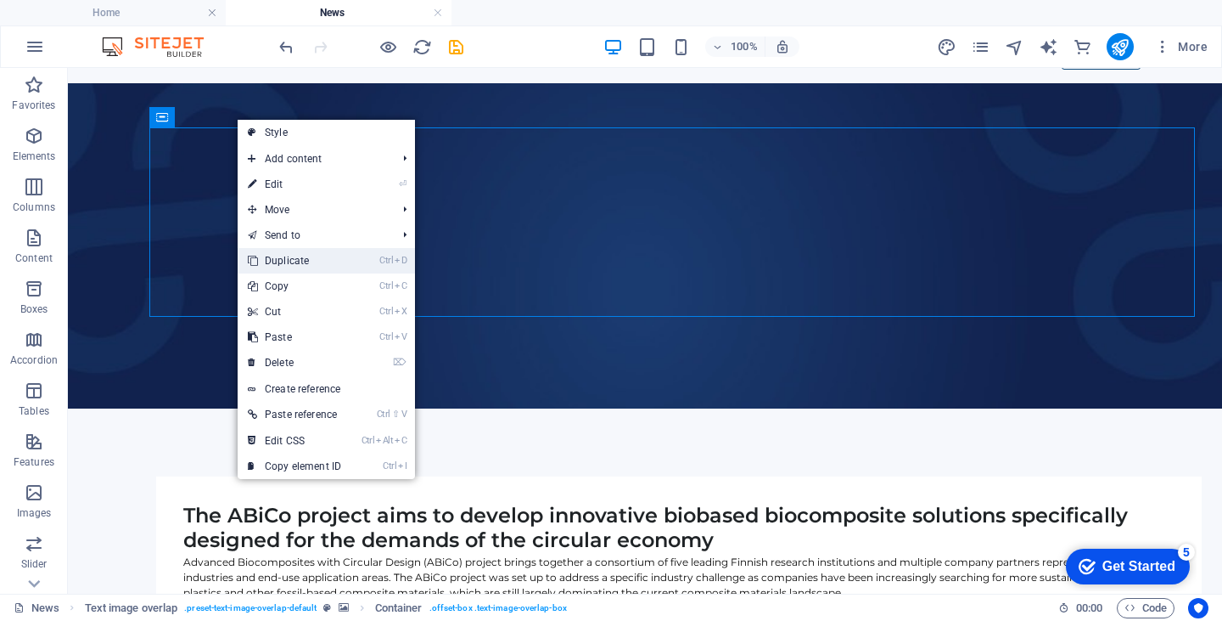
click at [280, 260] on link "Ctrl D Duplicate" at bounding box center [295, 260] width 114 height 25
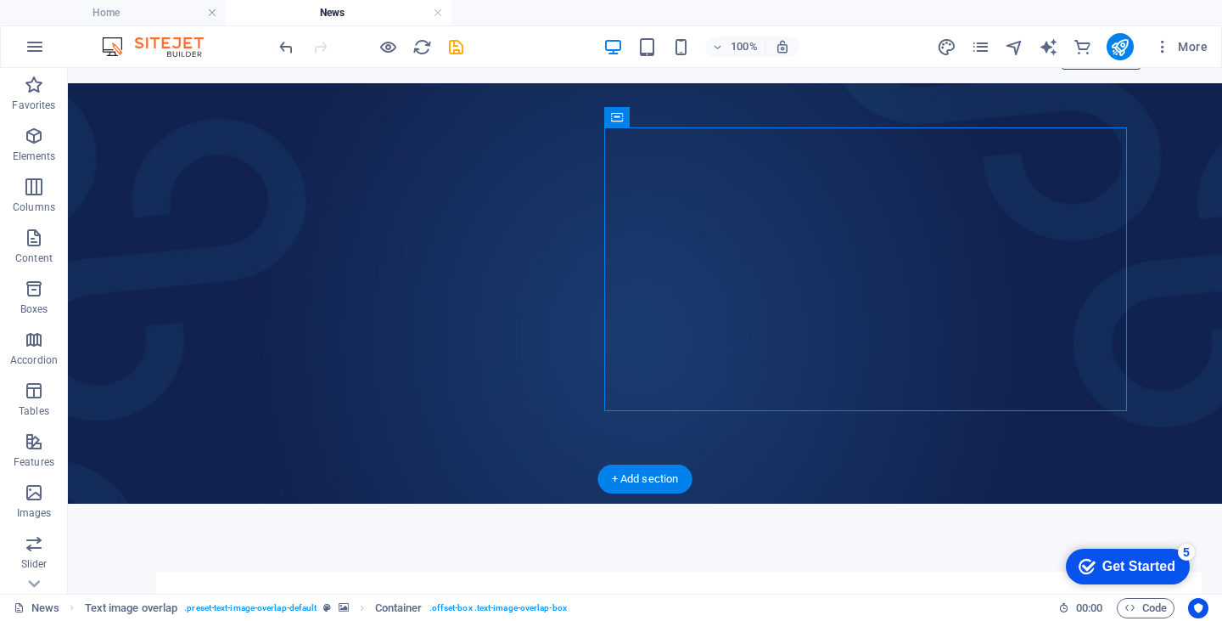
drag, startPoint x: 685, startPoint y: 186, endPoint x: 426, endPoint y: 524, distance: 425.7
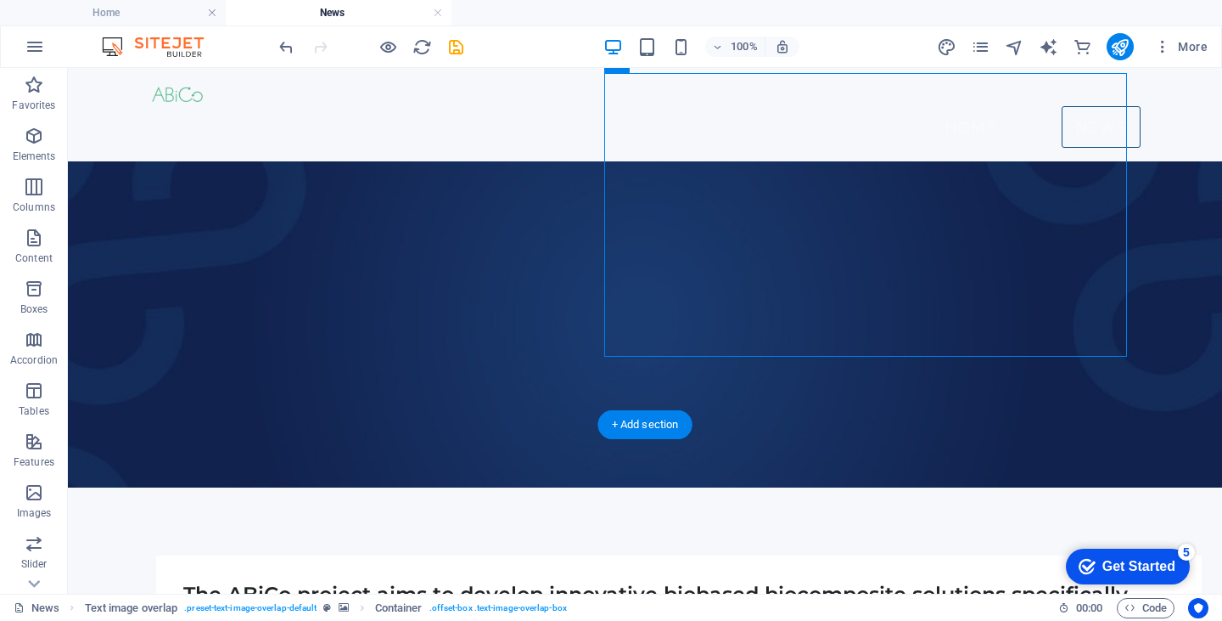
scroll to position [70, 0]
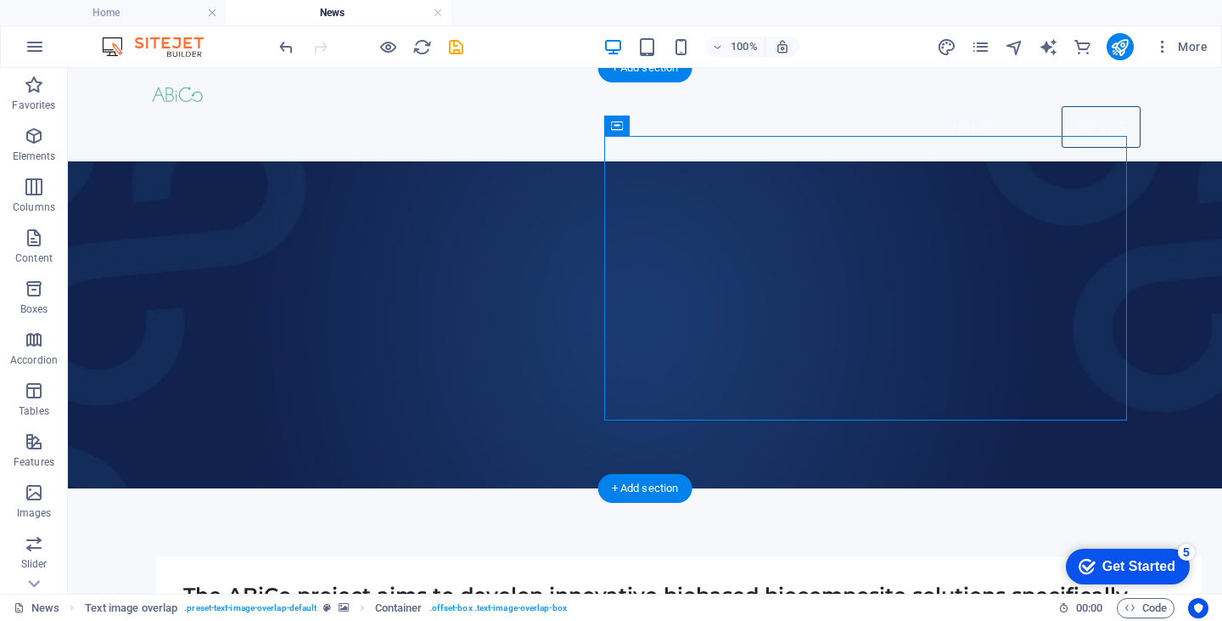
drag, startPoint x: 686, startPoint y: 196, endPoint x: 534, endPoint y: 459, distance: 303.9
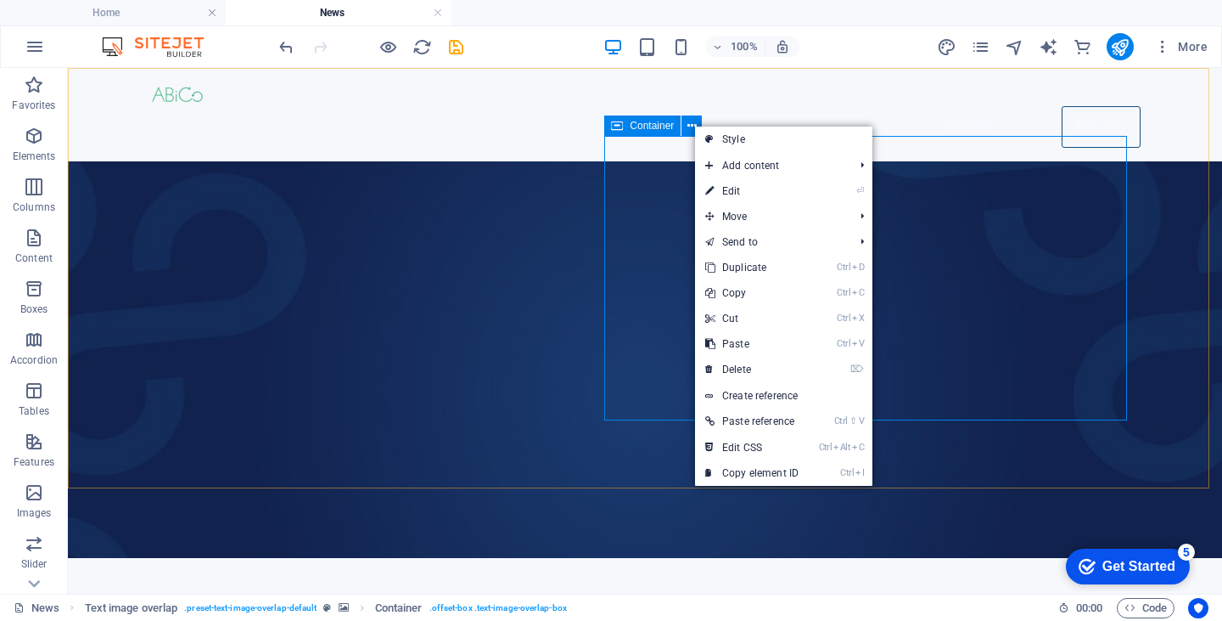
scroll to position [70, 0]
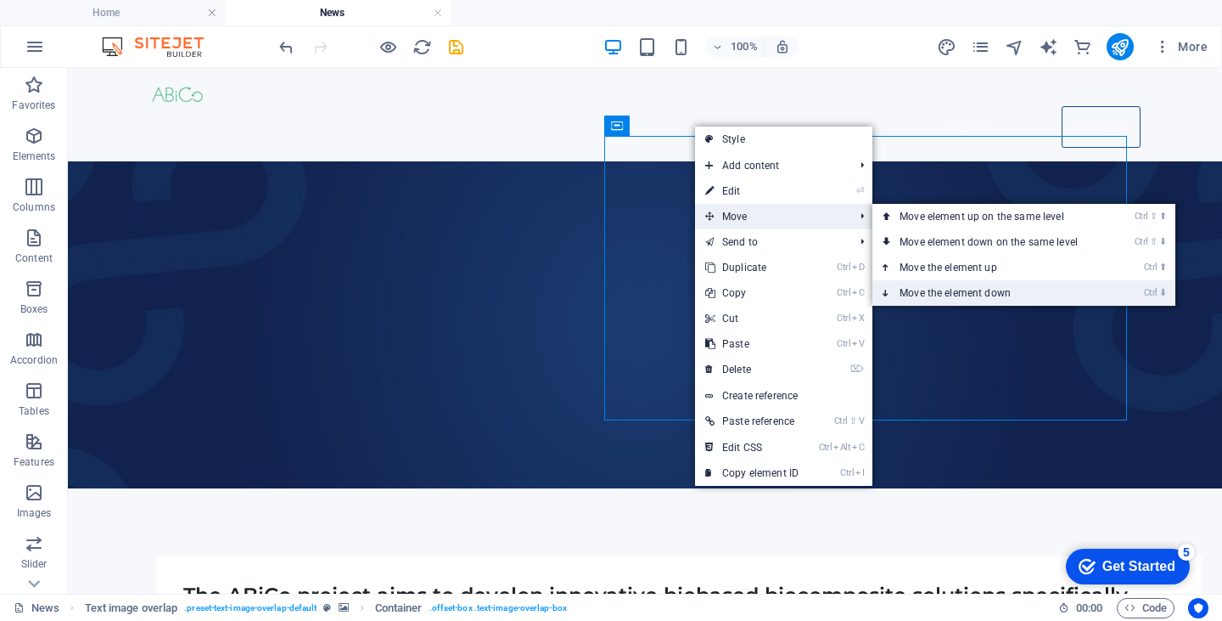
click at [930, 288] on link "Ctrl ⬇ Move the element down" at bounding box center [992, 292] width 239 height 25
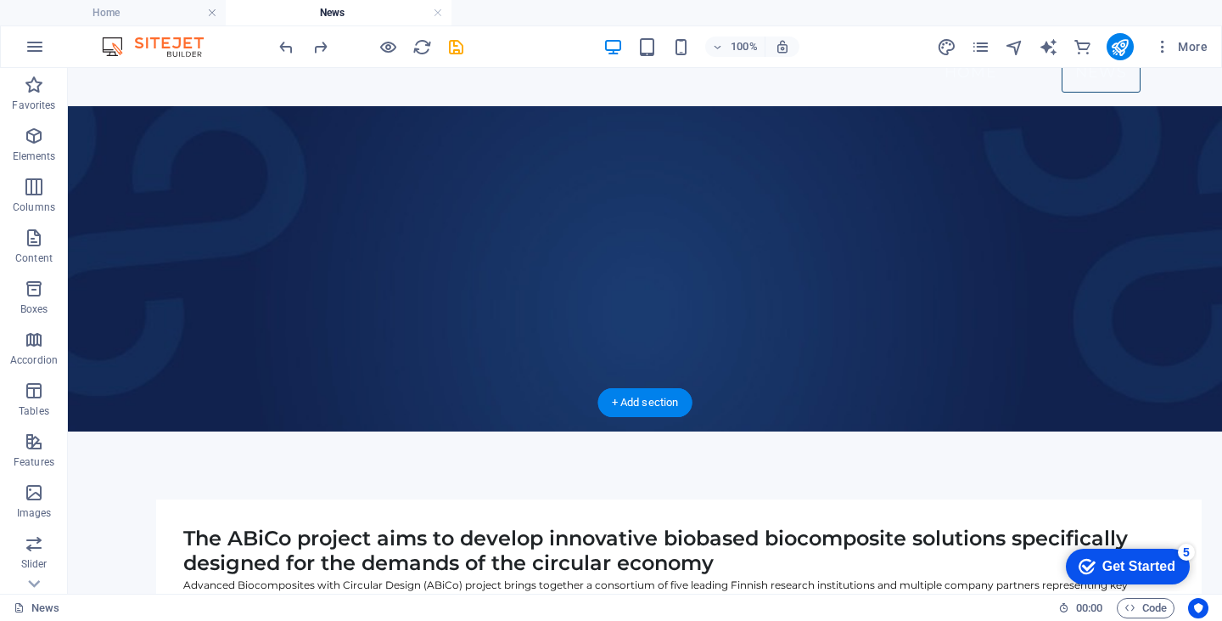
scroll to position [53, 0]
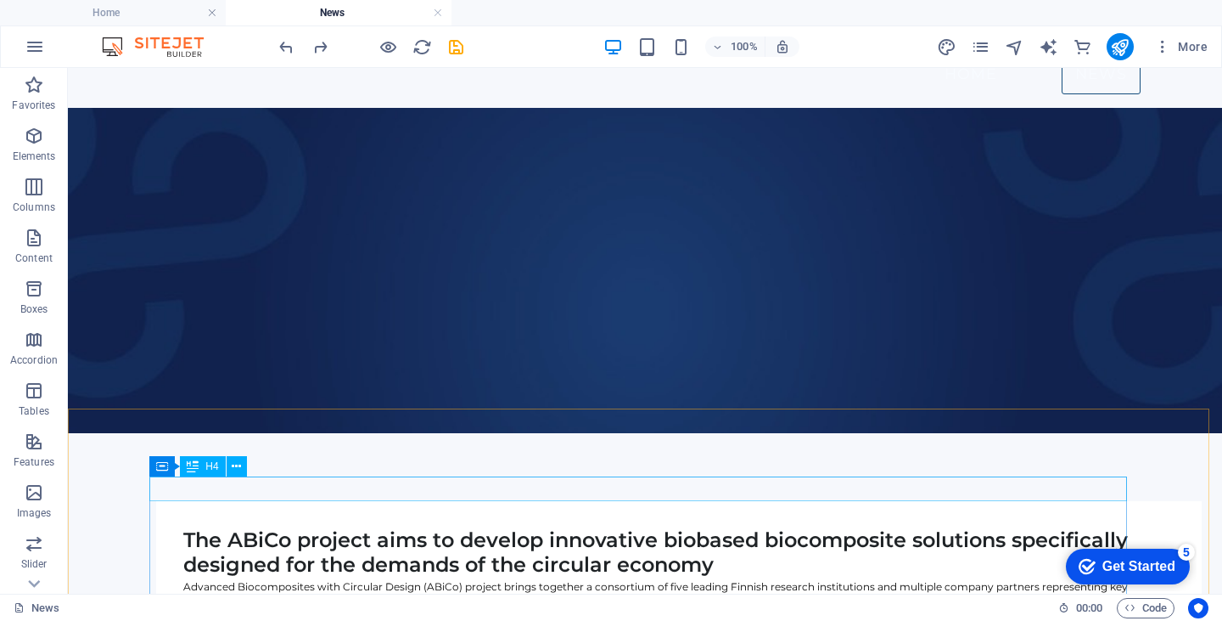
click at [208, 469] on span "H4" at bounding box center [211, 466] width 13 height 10
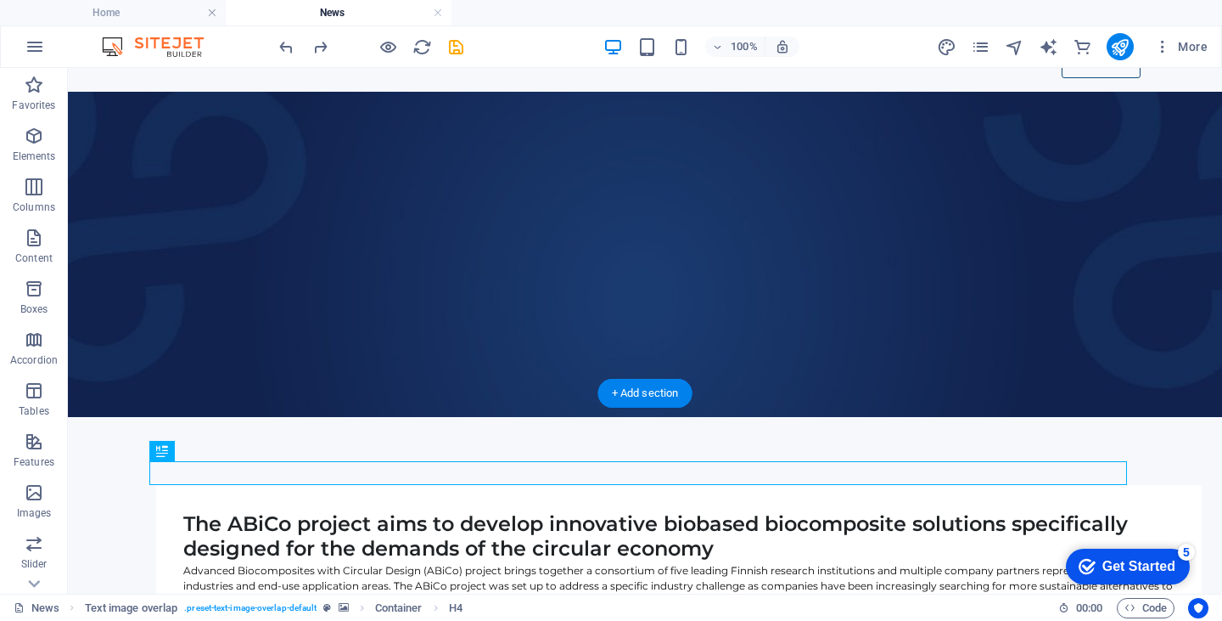
scroll to position [78, 0]
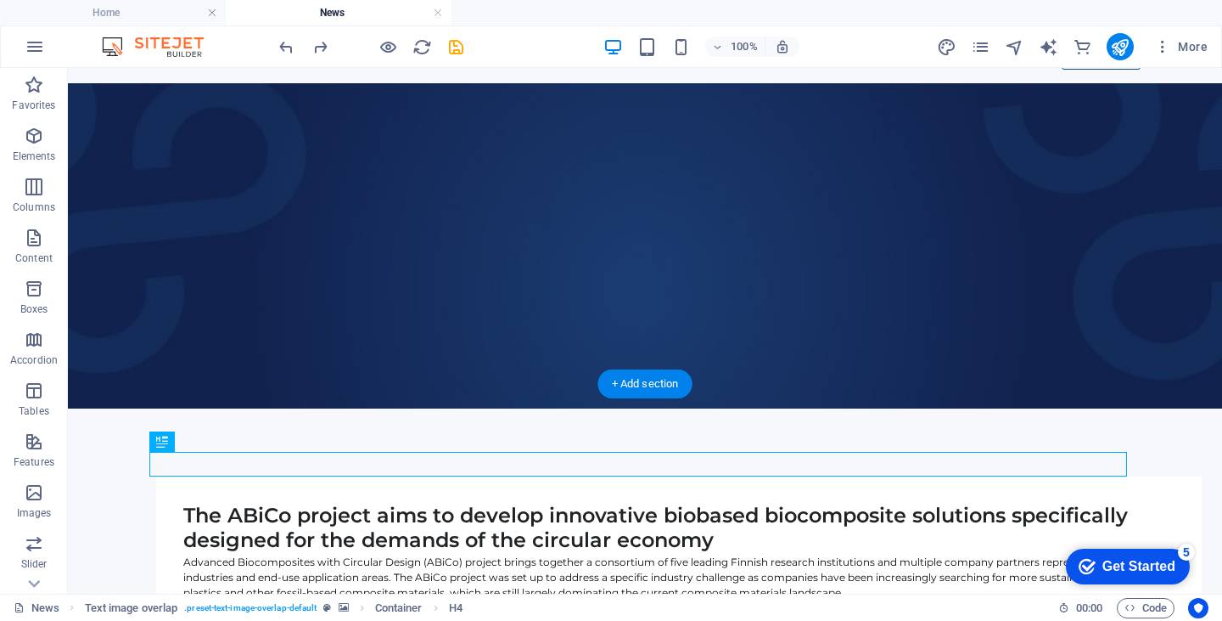
drag, startPoint x: 276, startPoint y: 537, endPoint x: 171, endPoint y: 453, distance: 134.0
click at [236, 439] on icon at bounding box center [236, 441] width 9 height 18
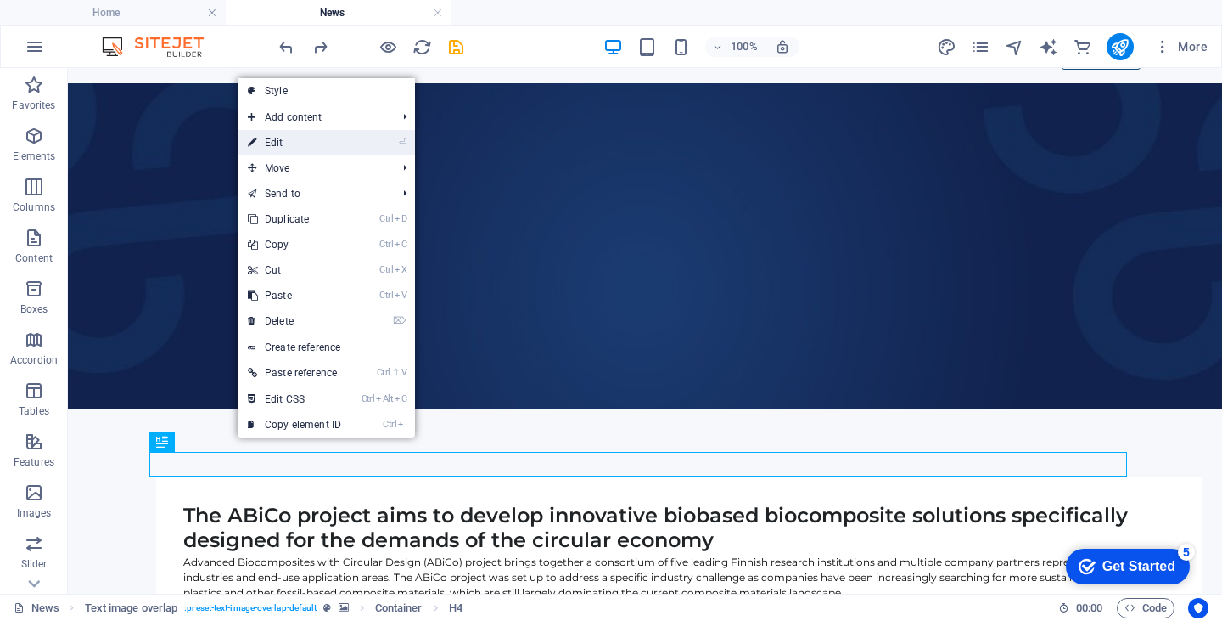
click at [294, 145] on link "⏎ Edit" at bounding box center [295, 142] width 114 height 25
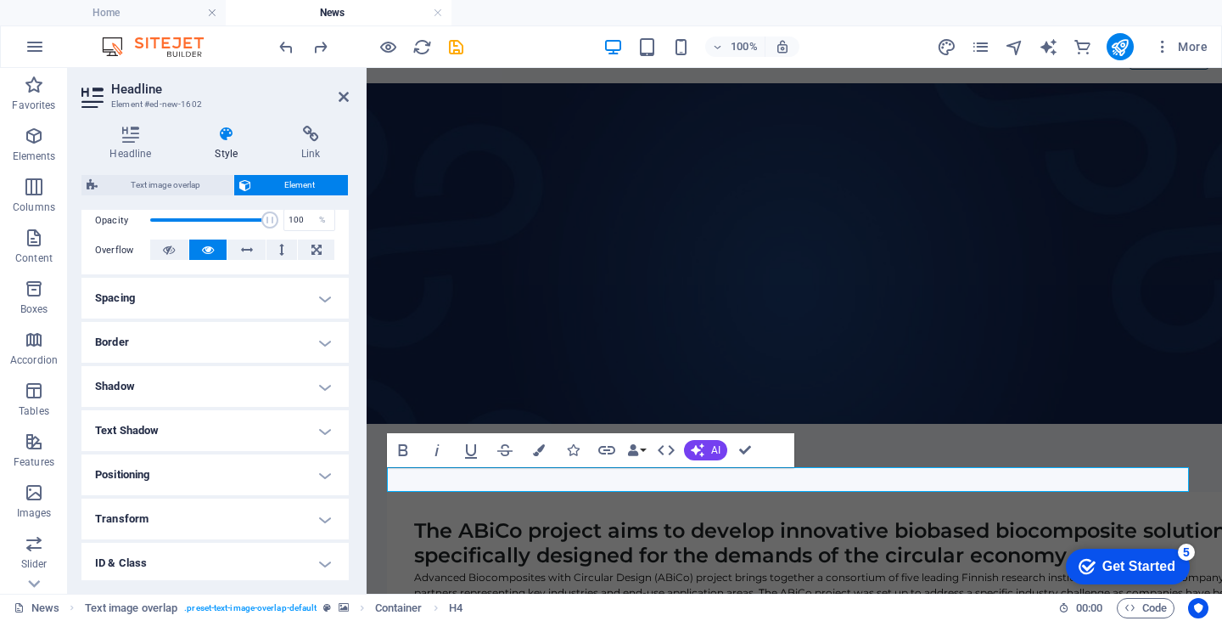
scroll to position [256, 0]
click at [202, 469] on h4 "Positioning" at bounding box center [214, 473] width 267 height 41
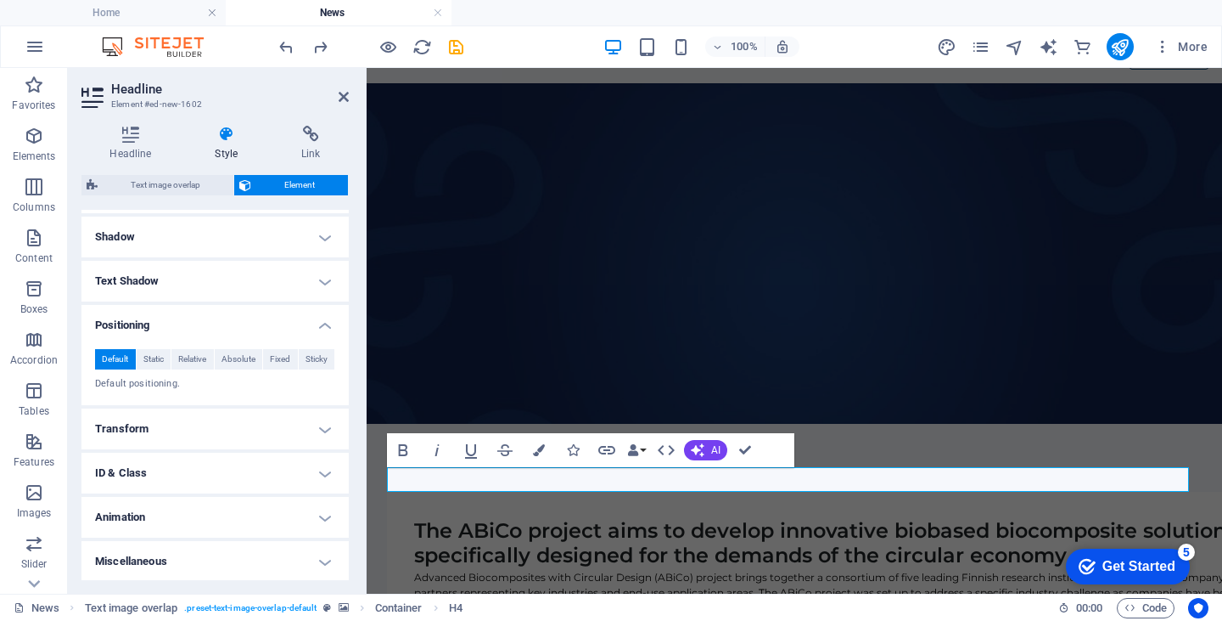
scroll to position [321, 0]
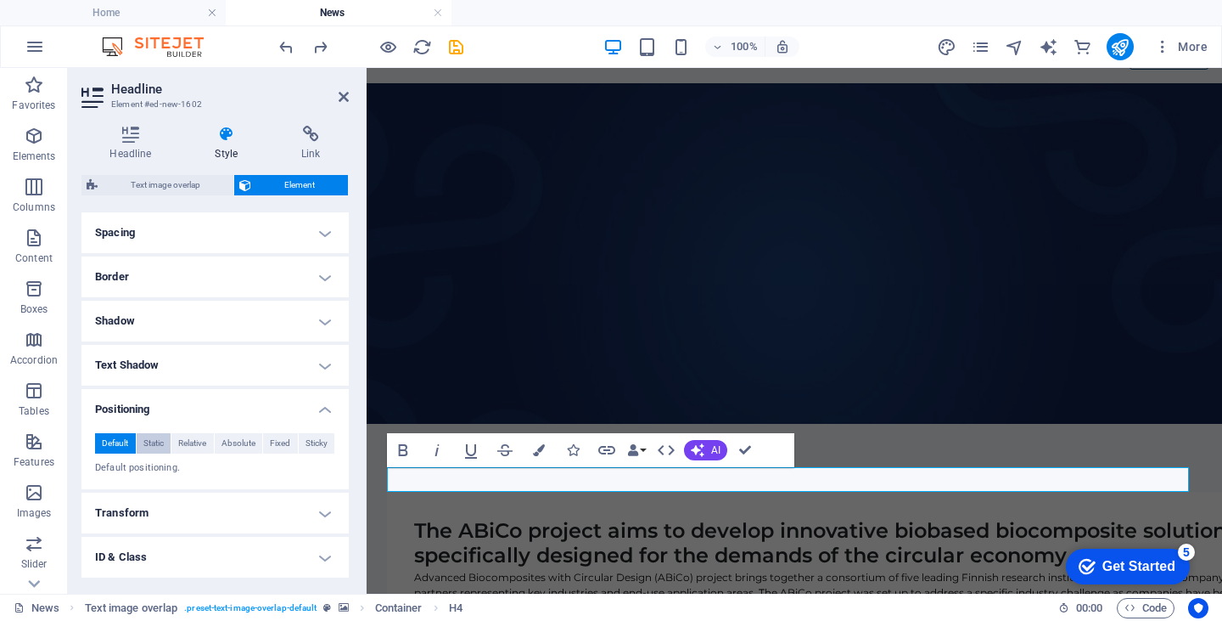
click at [150, 439] on span "Static" at bounding box center [153, 443] width 20 height 20
click at [119, 441] on span "Default" at bounding box center [115, 443] width 26 height 20
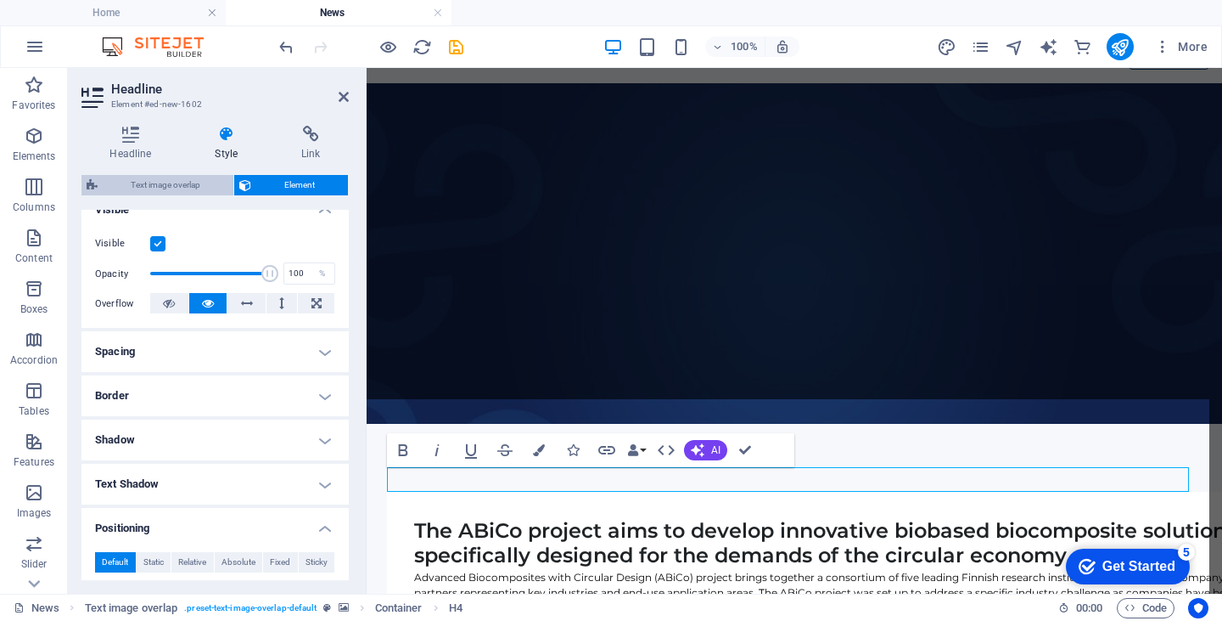
click at [175, 183] on span "Text image overlap" at bounding box center [166, 185] width 126 height 20
select select "rem"
select select "px"
select select "%"
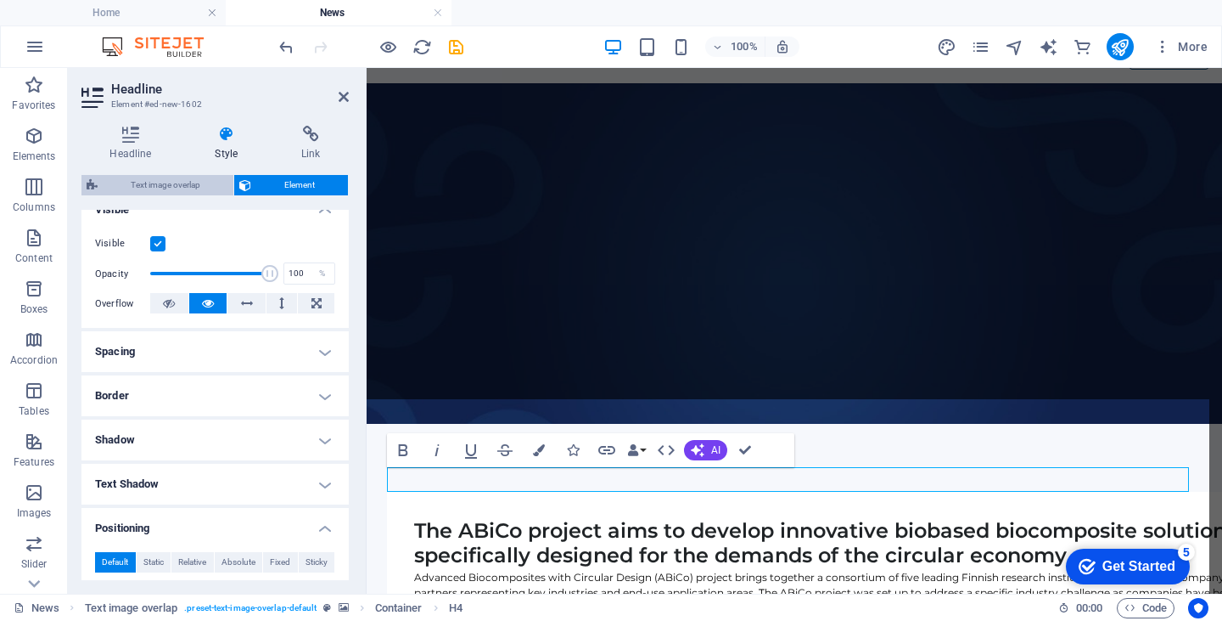
select select "px"
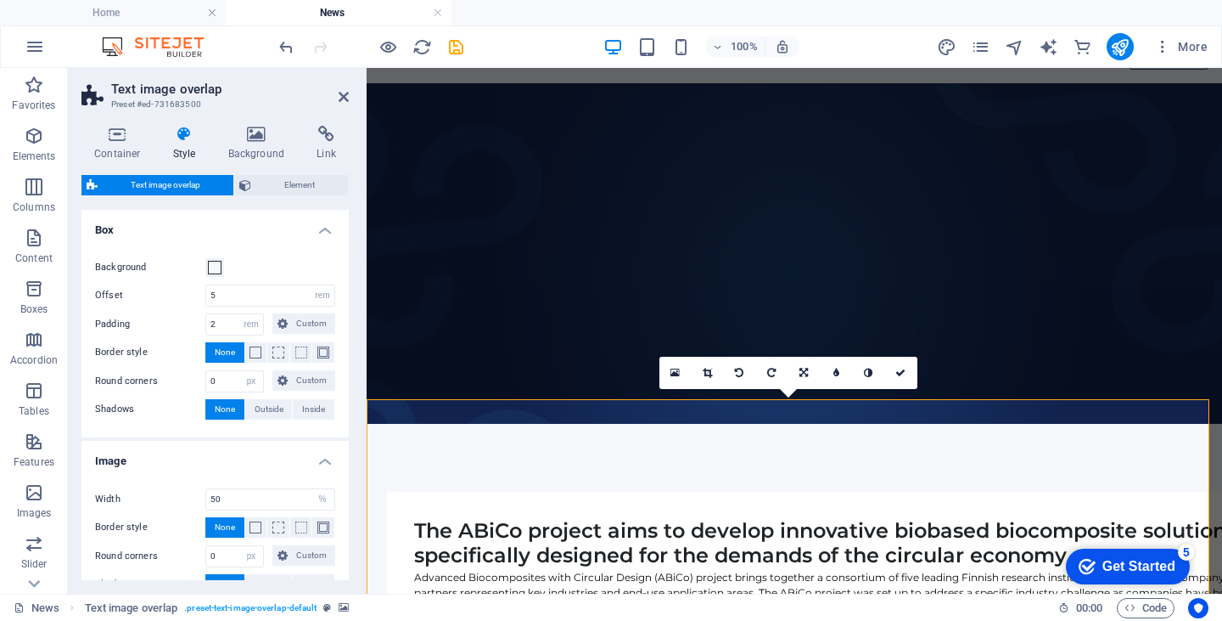
scroll to position [97, 0]
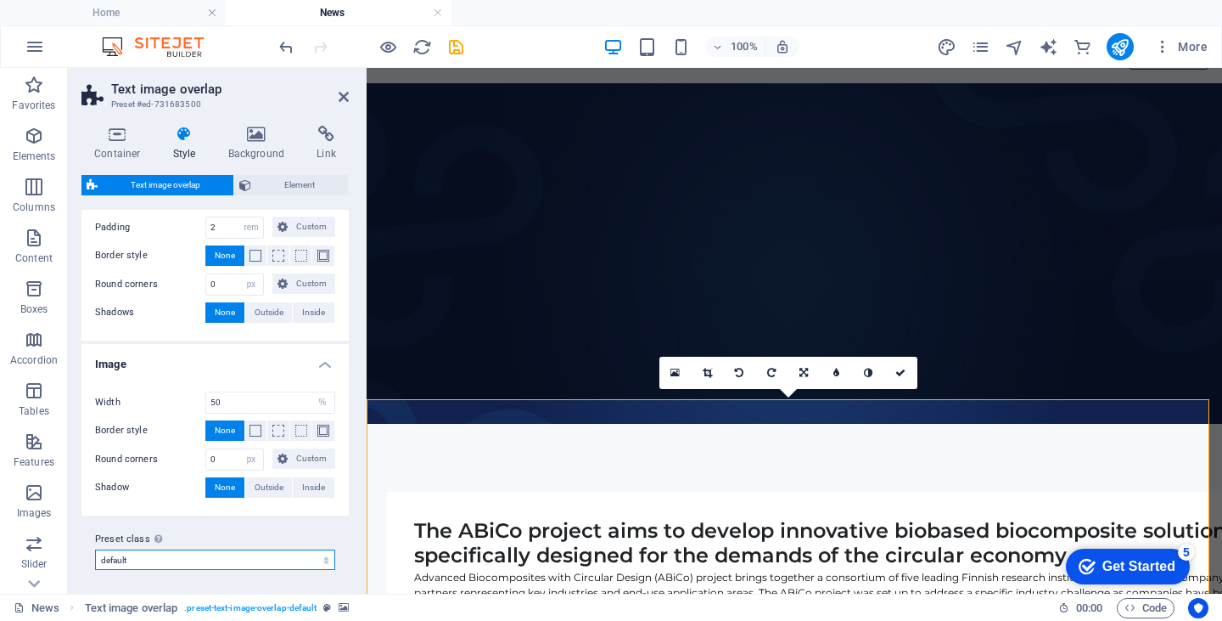
click at [324, 553] on select "default Add preset class" at bounding box center [215, 559] width 240 height 20
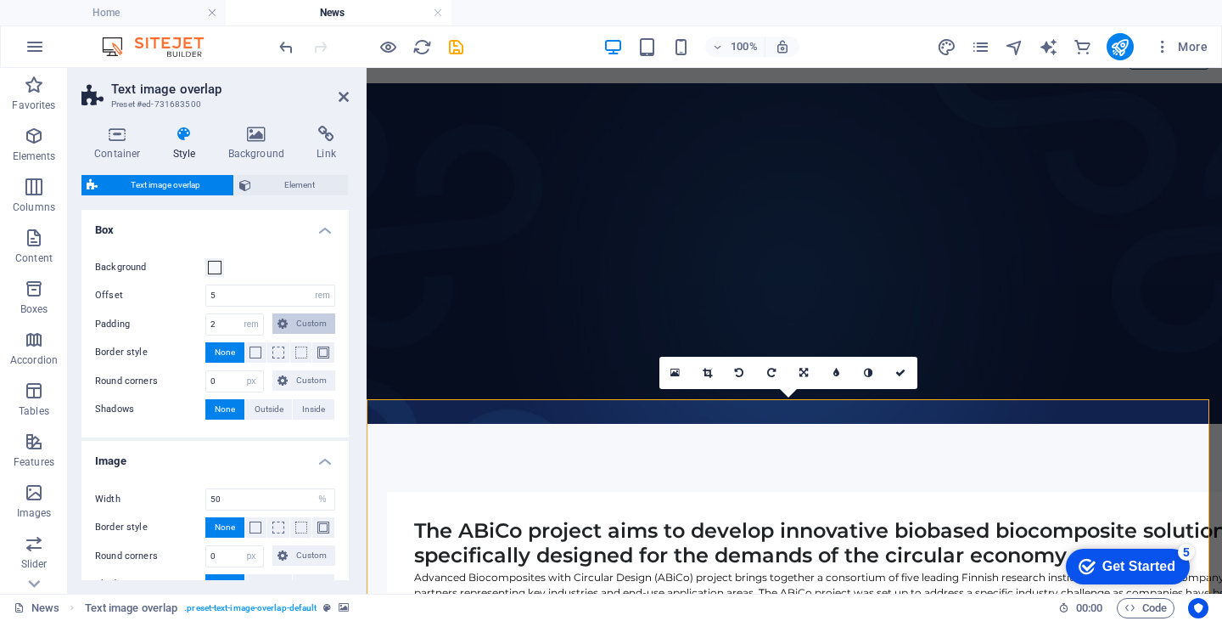
click at [306, 322] on span "Custom" at bounding box center [311, 323] width 37 height 20
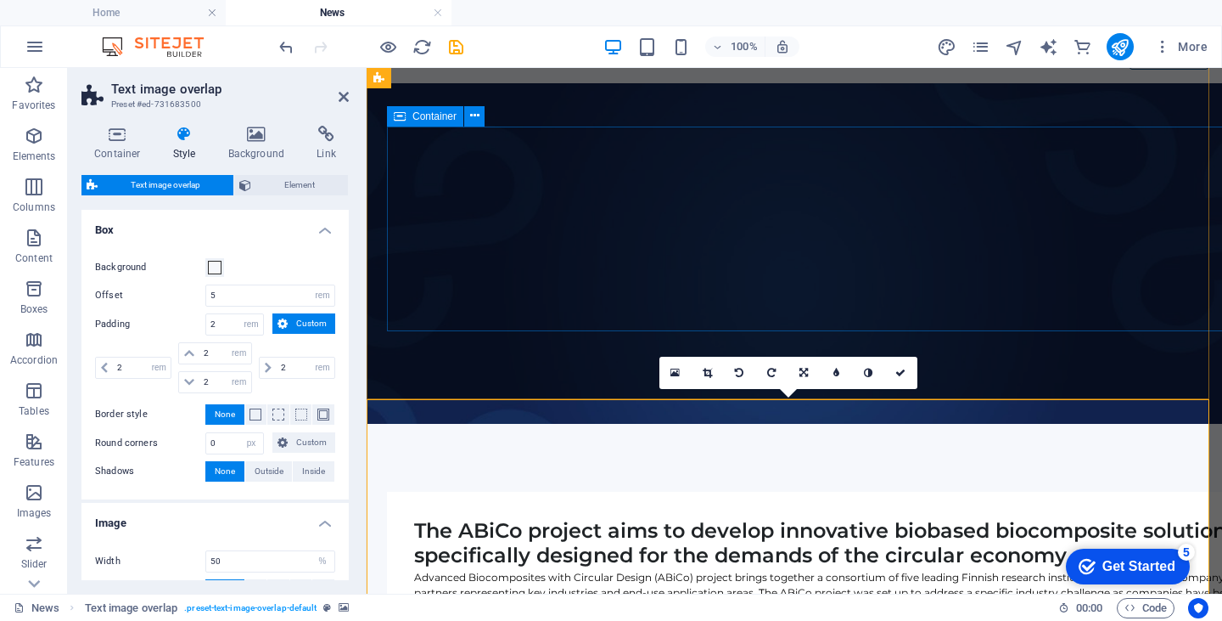
click at [402, 492] on div "The ABiCo project aims to develop innovative biobased biocomposite solutions sp…" at bounding box center [828, 594] width 883 height 205
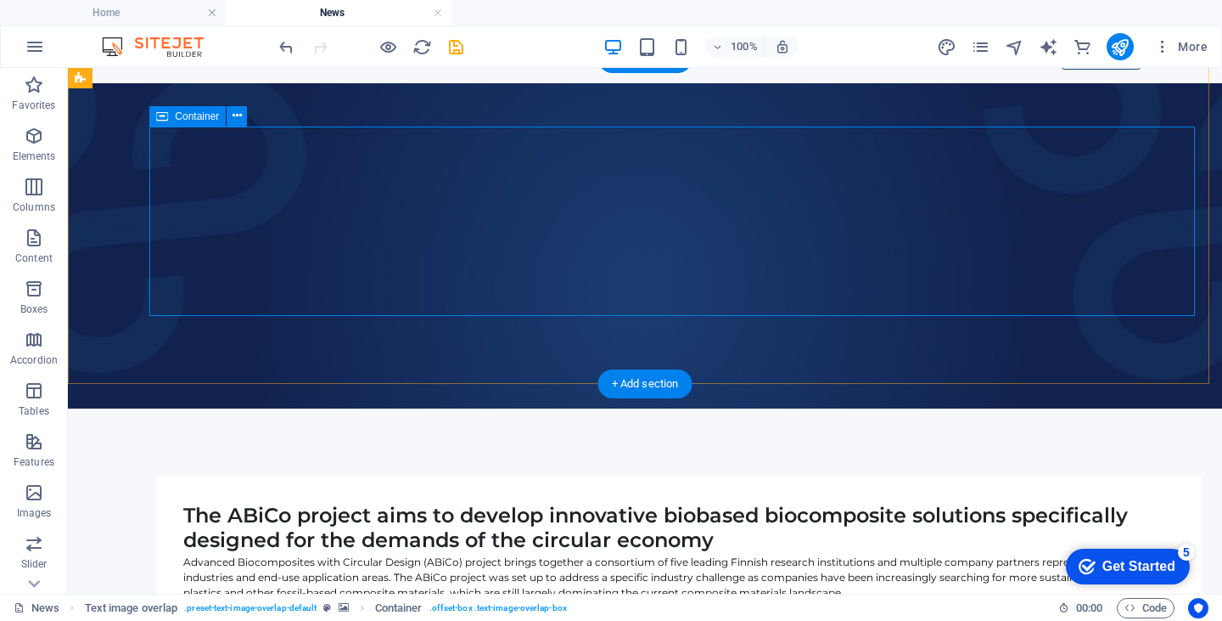
click at [244, 476] on div "The ABiCo project aims to develop innovative biobased biocomposite solutions sp…" at bounding box center [679, 571] width 1046 height 190
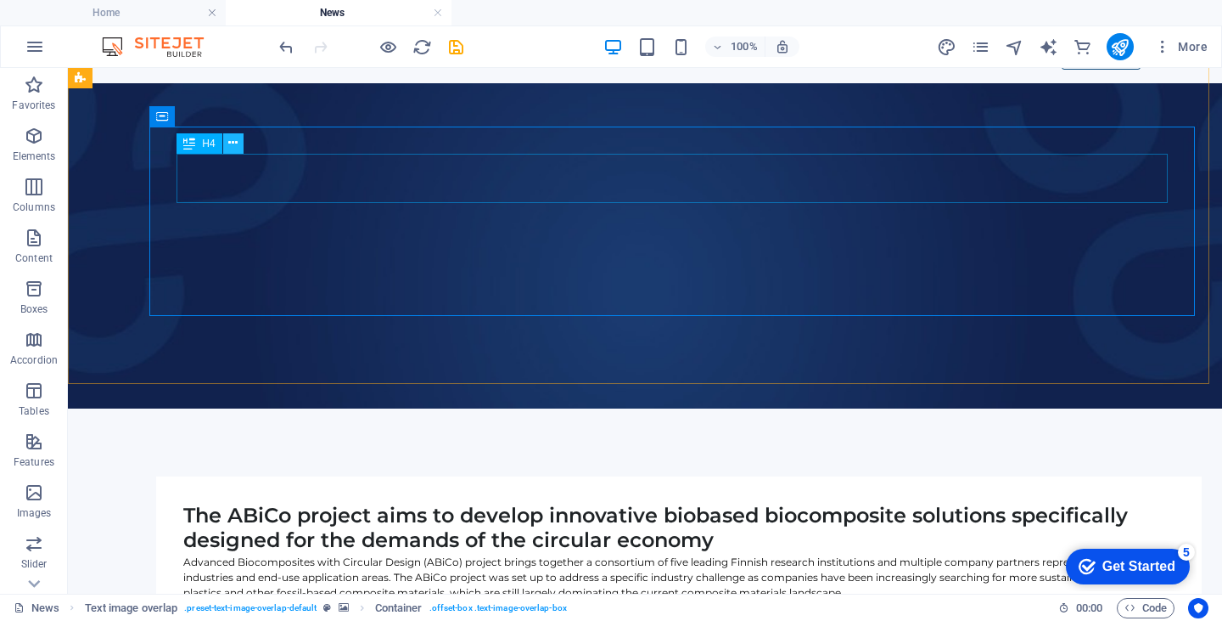
click at [231, 138] on icon at bounding box center [232, 143] width 9 height 18
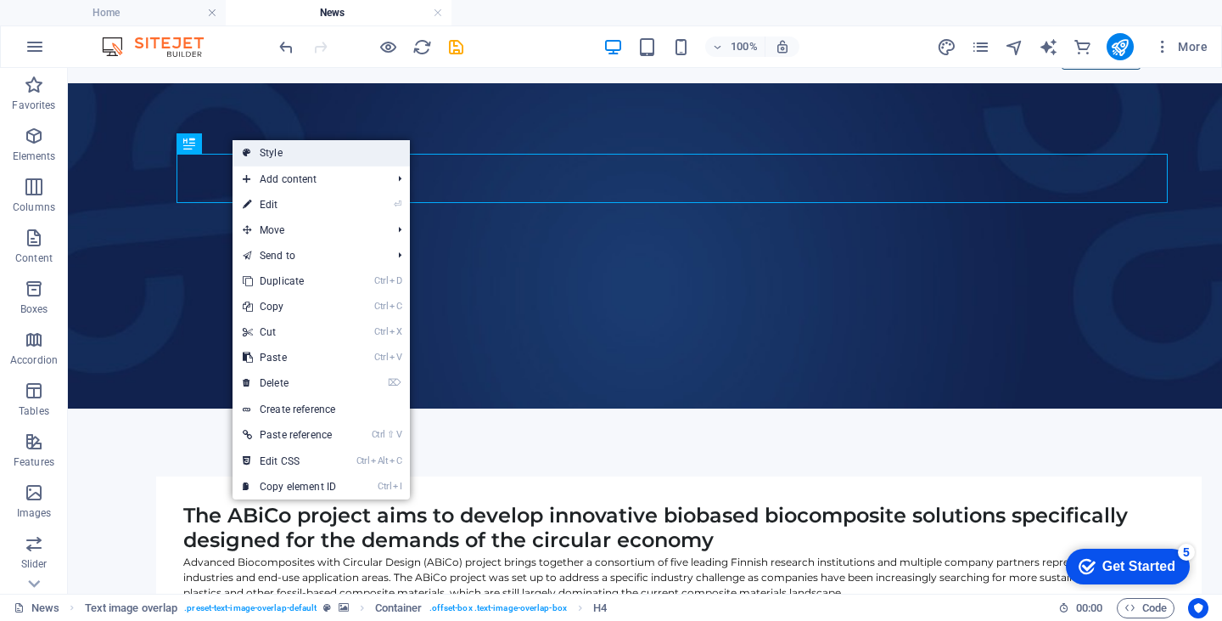
click at [263, 149] on link "Style" at bounding box center [321, 152] width 177 height 25
select select "rem"
select select "px"
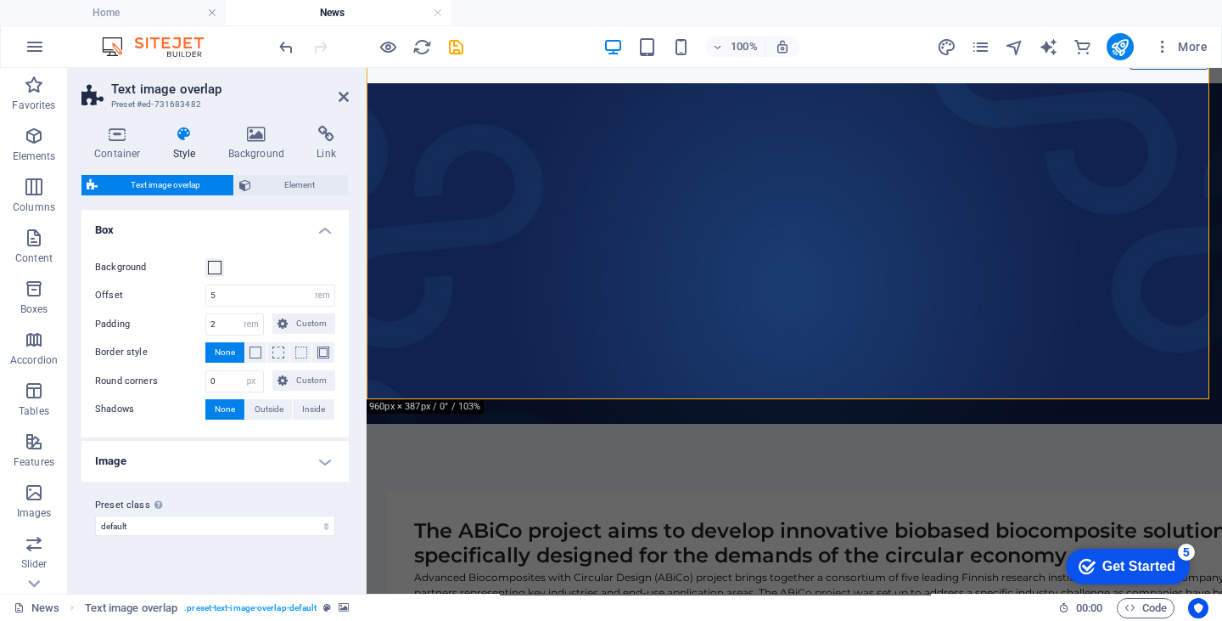
click at [323, 459] on h4 "Image" at bounding box center [214, 461] width 267 height 41
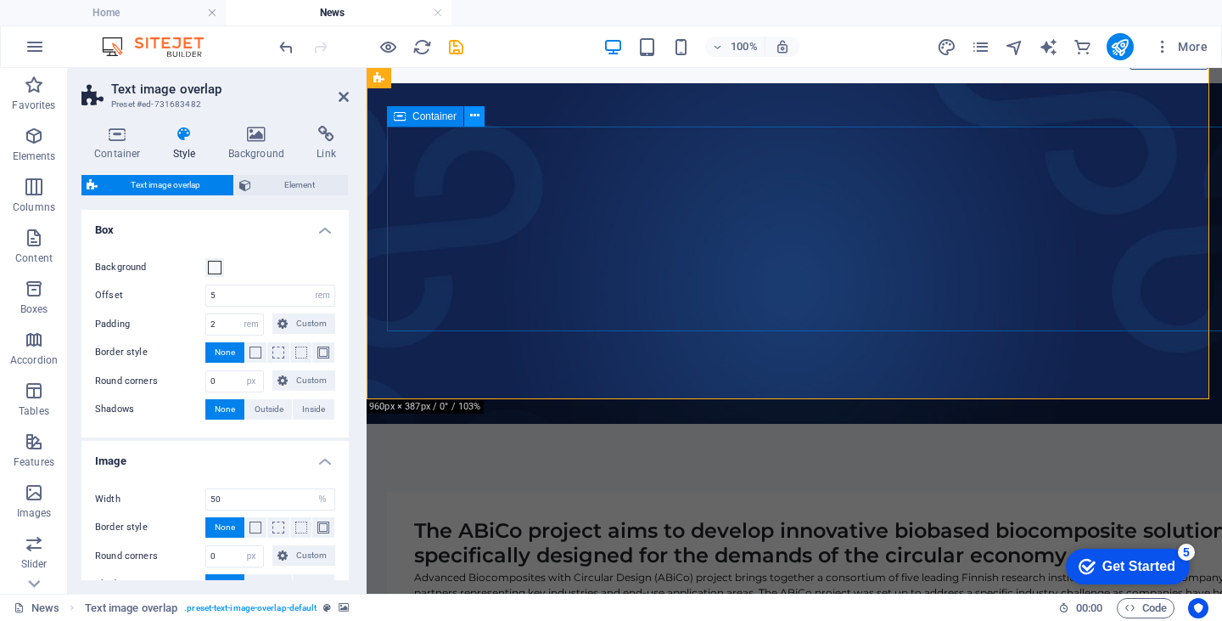
click at [475, 115] on icon at bounding box center [474, 116] width 9 height 18
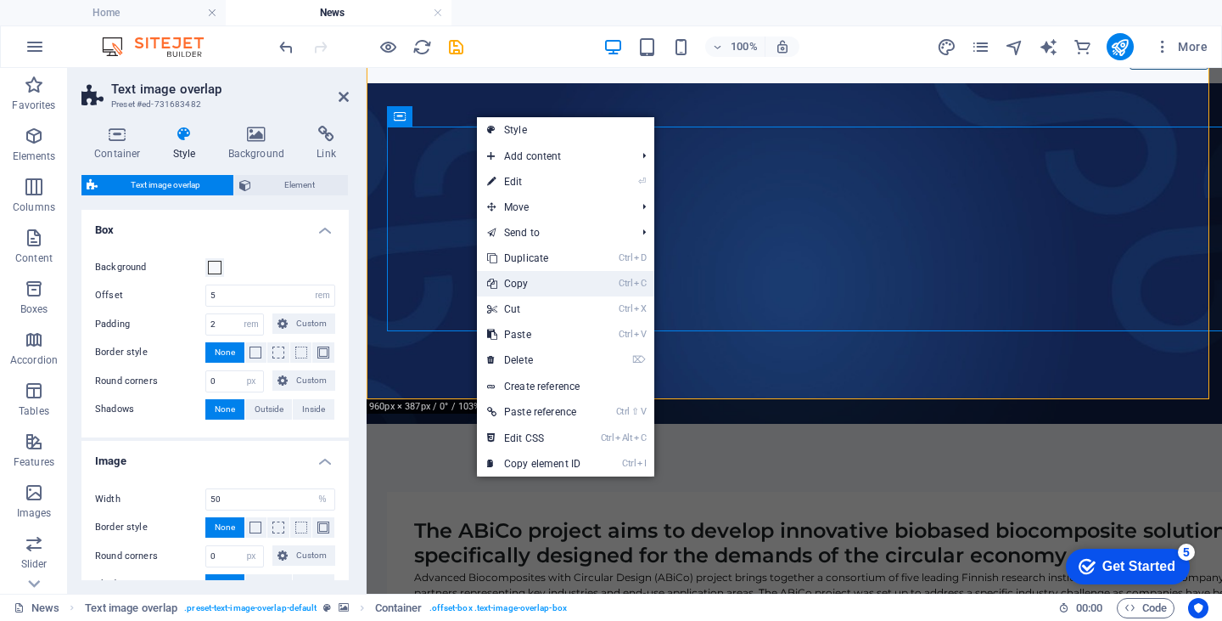
click at [515, 283] on link "Ctrl C Copy" at bounding box center [534, 283] width 114 height 25
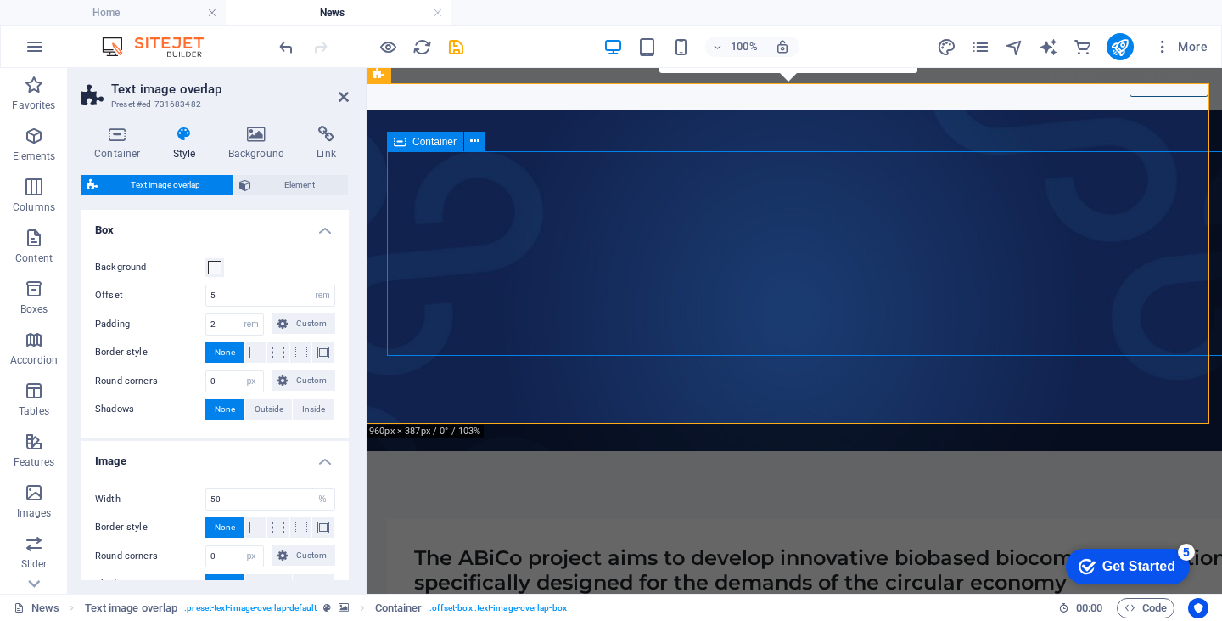
scroll to position [50, 0]
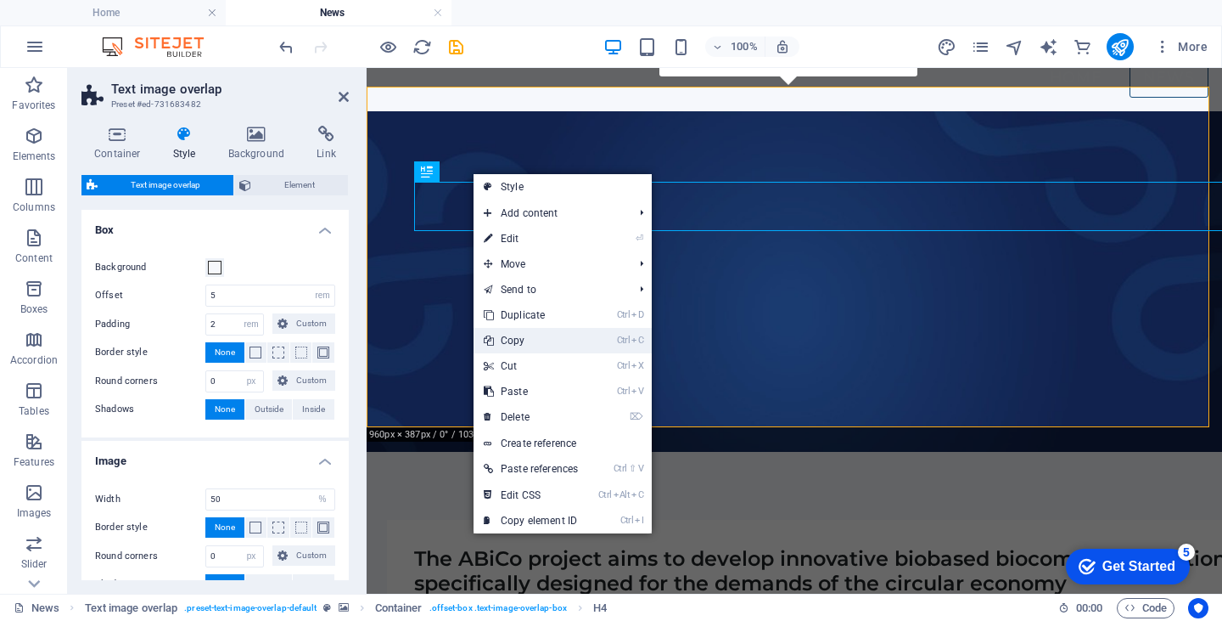
click at [516, 332] on link "Ctrl C Copy" at bounding box center [531, 340] width 115 height 25
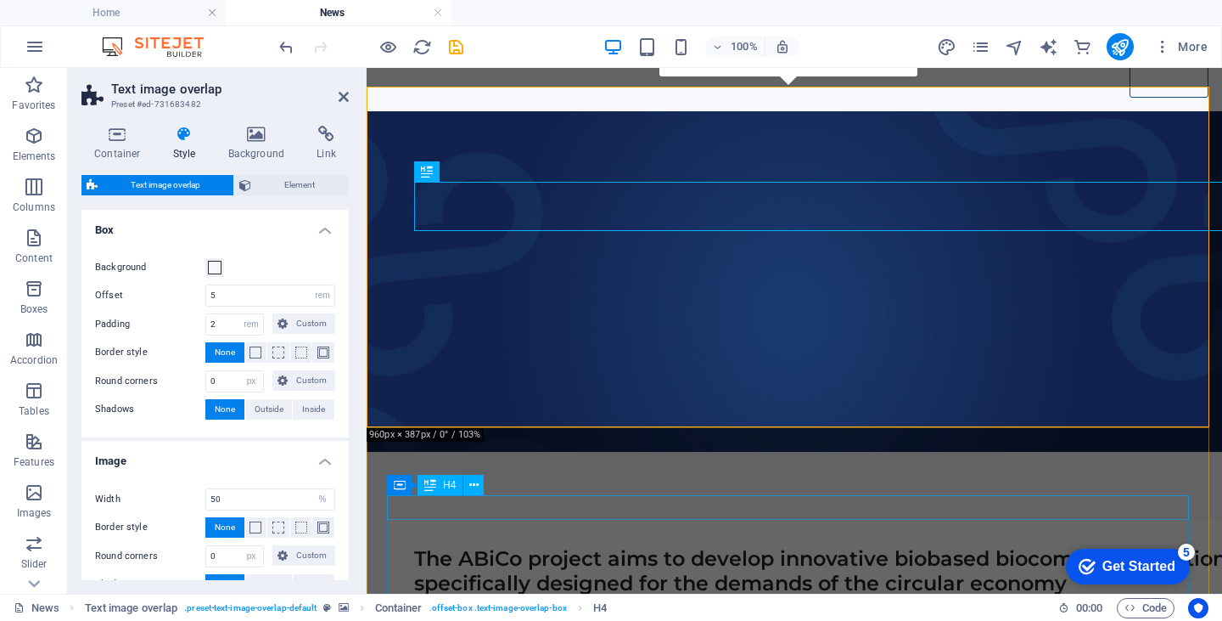
scroll to position [166, 0]
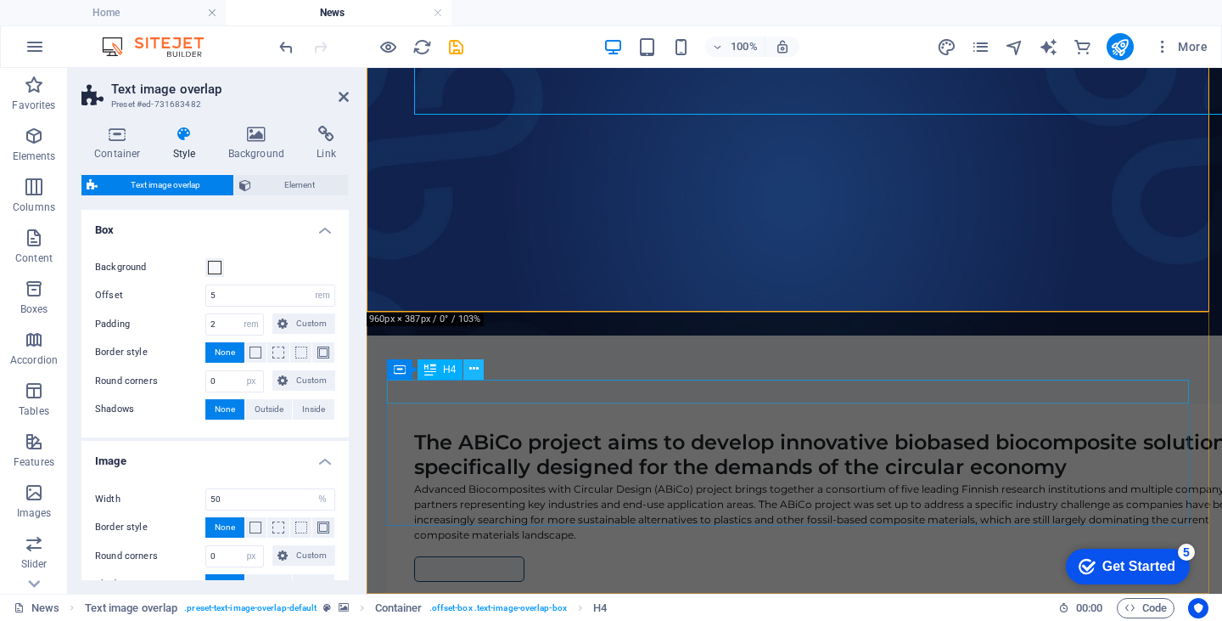
click at [475, 368] on icon at bounding box center [473, 369] width 9 height 18
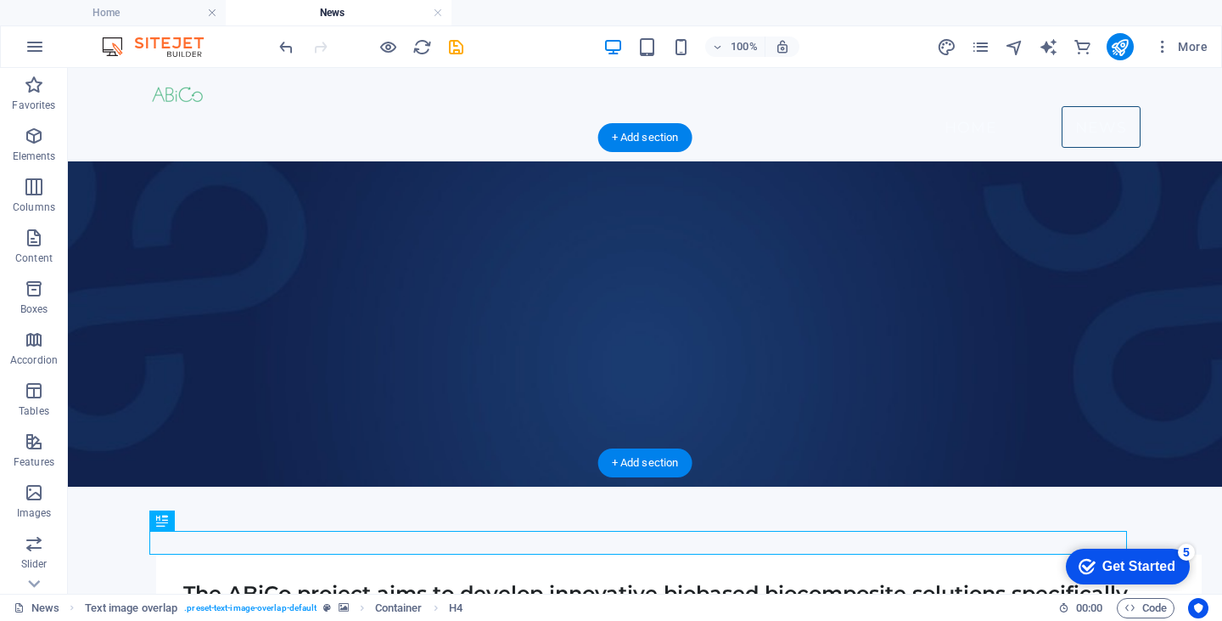
scroll to position [126, 0]
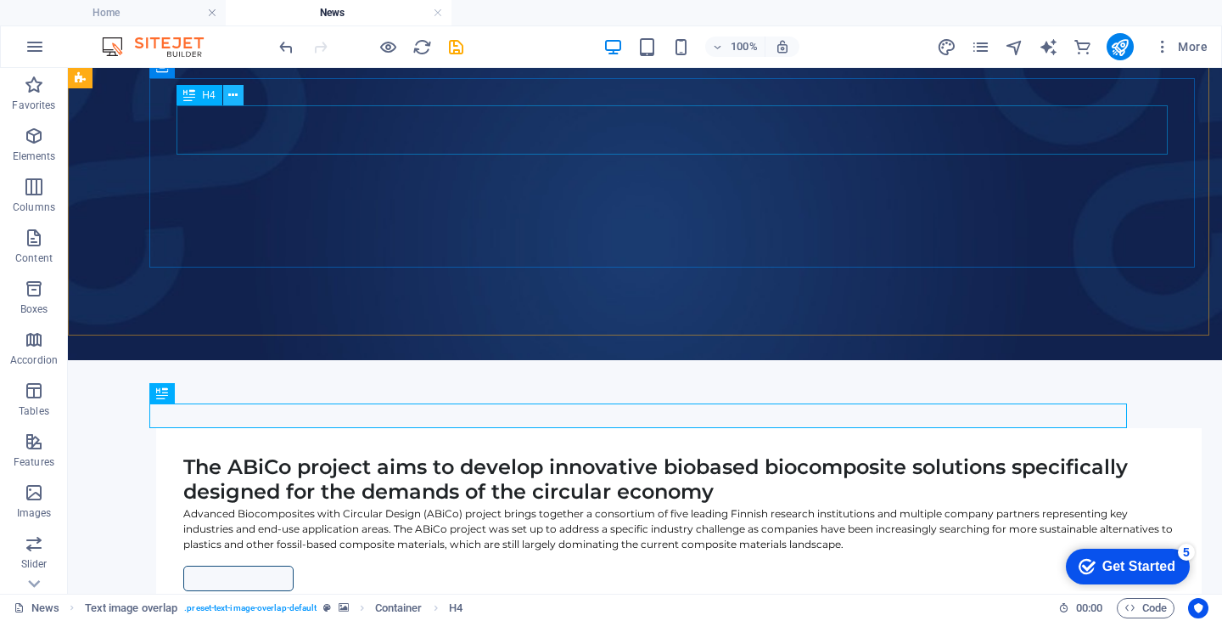
click at [234, 94] on icon at bounding box center [232, 96] width 9 height 18
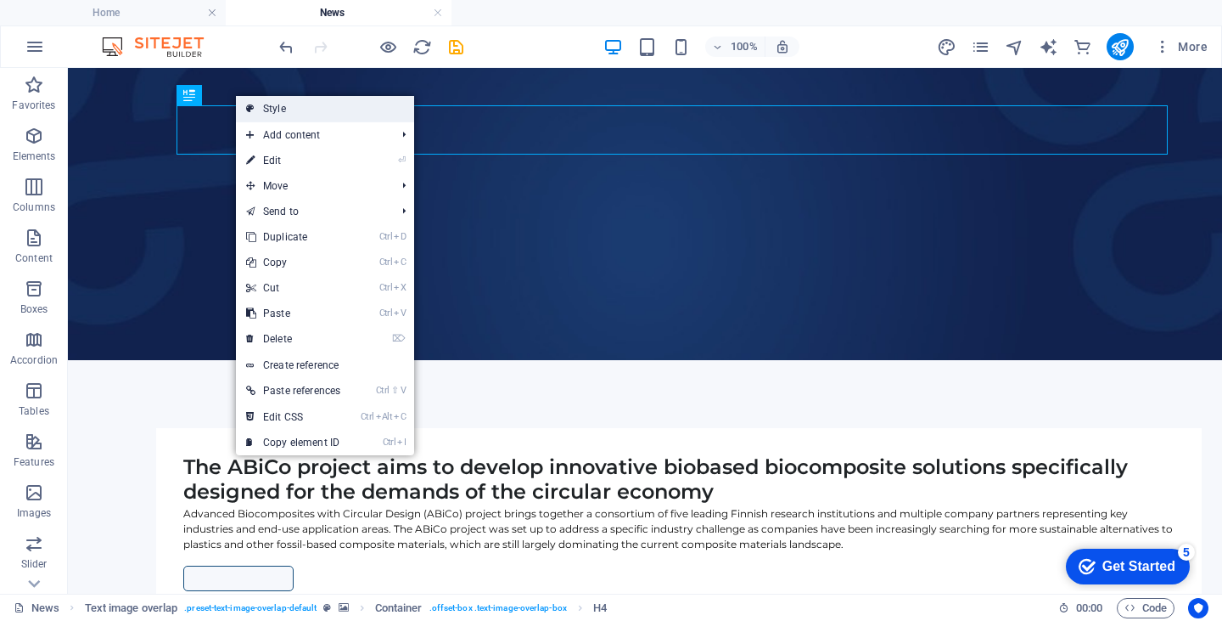
click at [272, 110] on link "Style" at bounding box center [325, 108] width 178 height 25
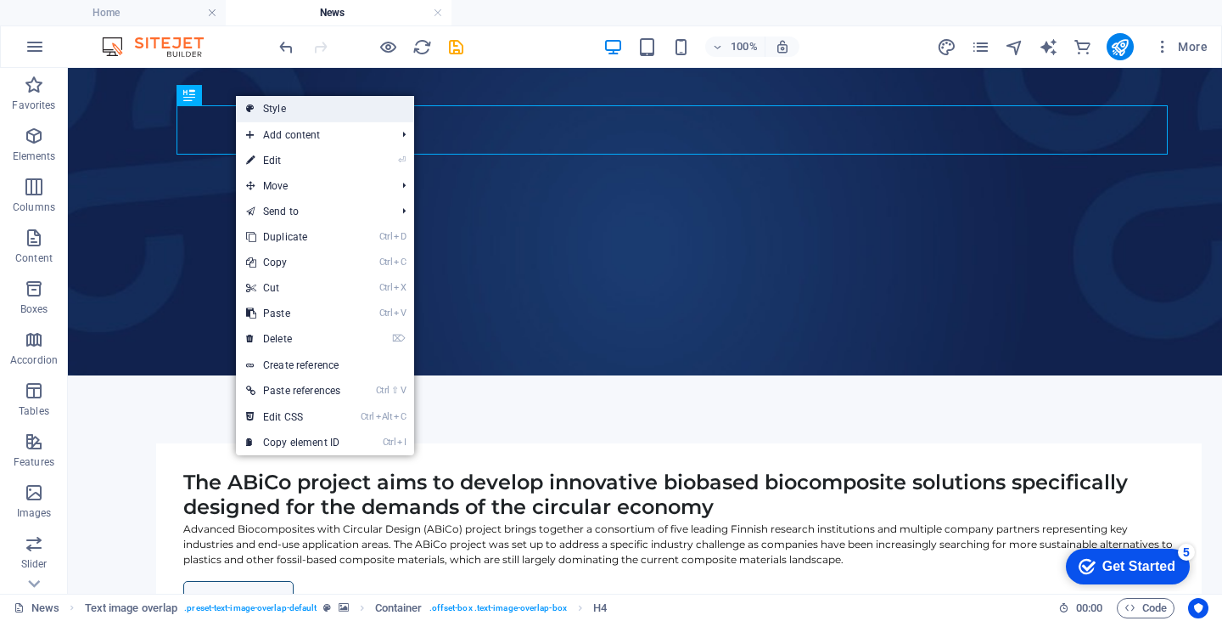
select select "rem"
select select "px"
select select "%"
select select "px"
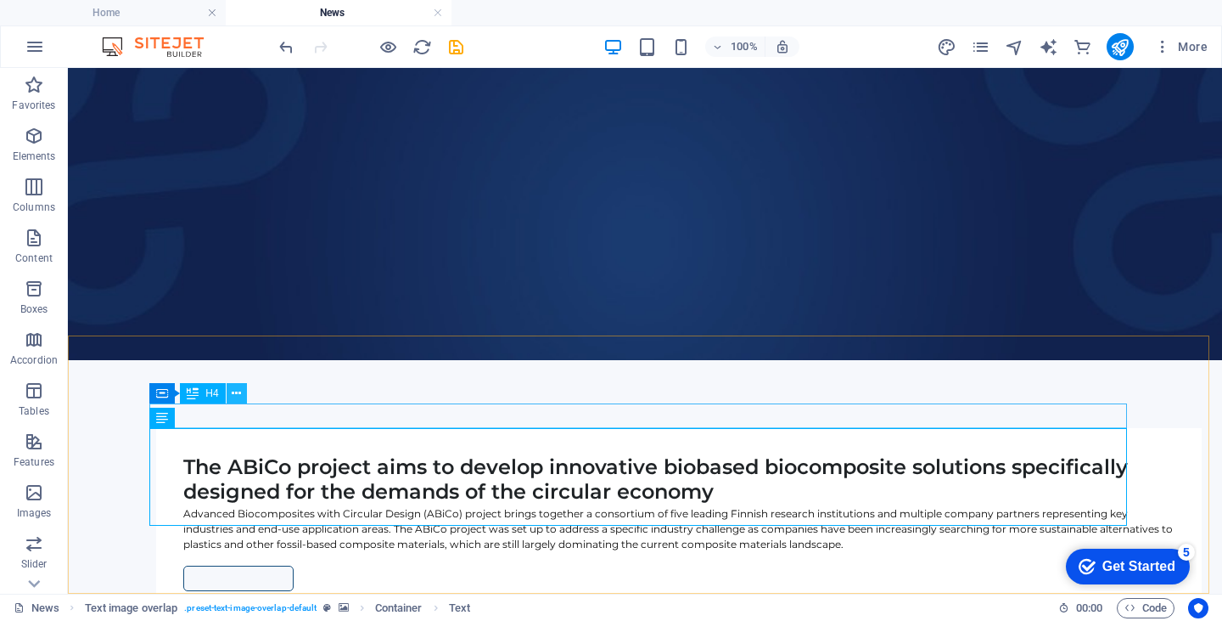
click at [241, 393] on icon at bounding box center [236, 394] width 9 height 18
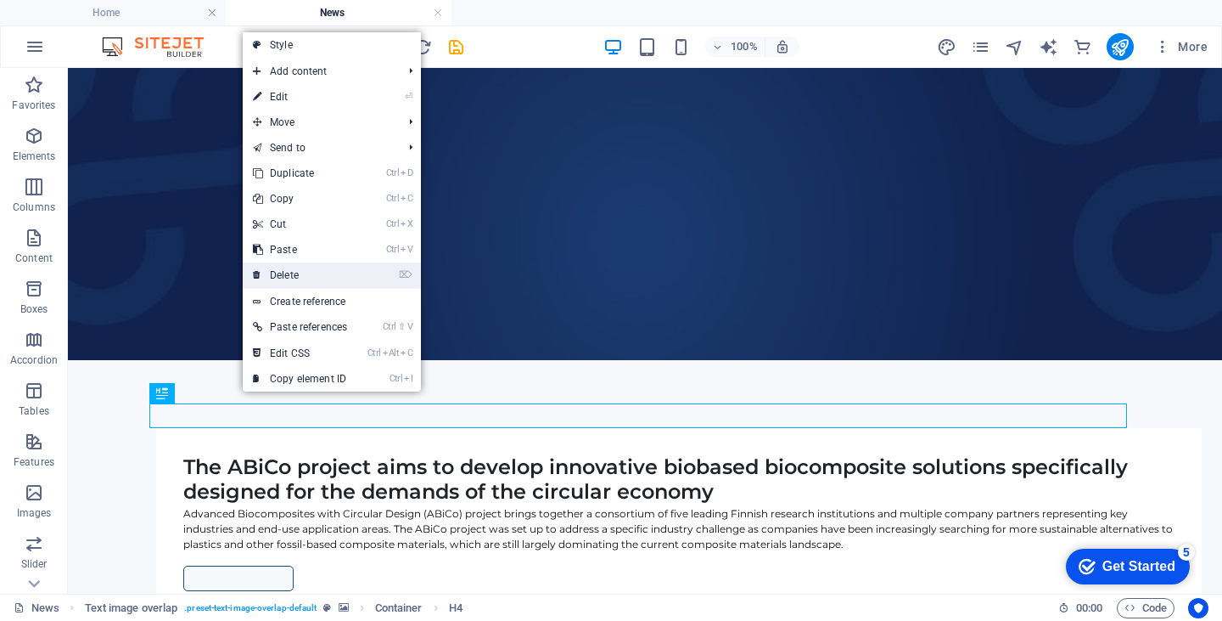
click at [268, 278] on link "⌦ Delete" at bounding box center [300, 274] width 115 height 25
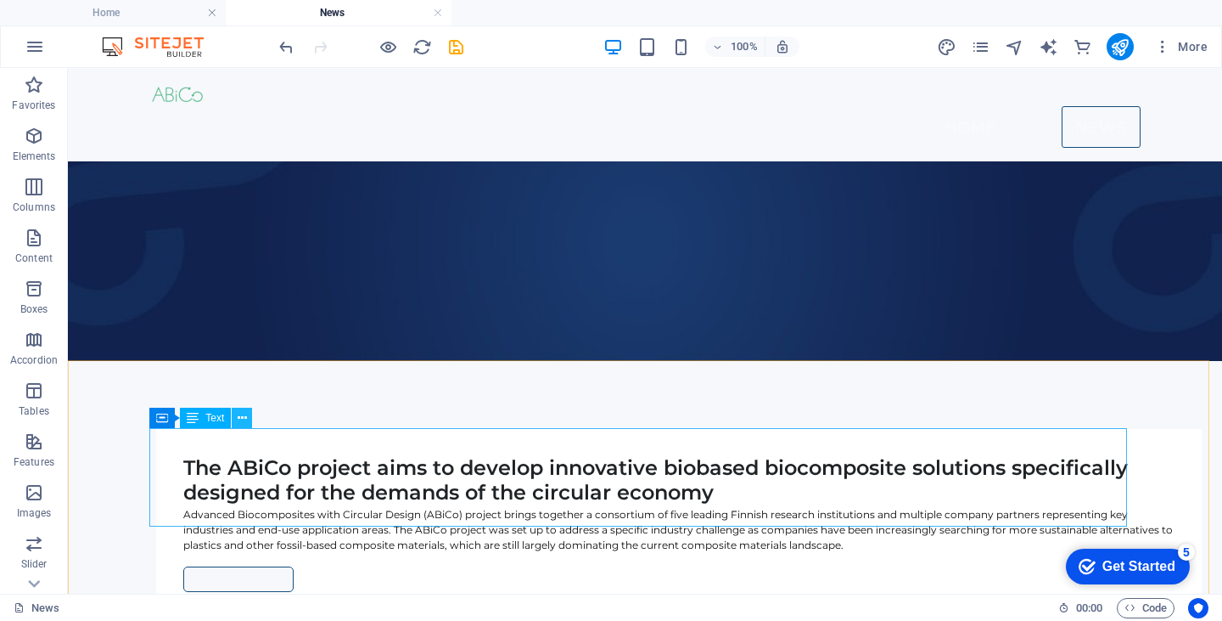
click at [242, 417] on icon at bounding box center [242, 418] width 9 height 18
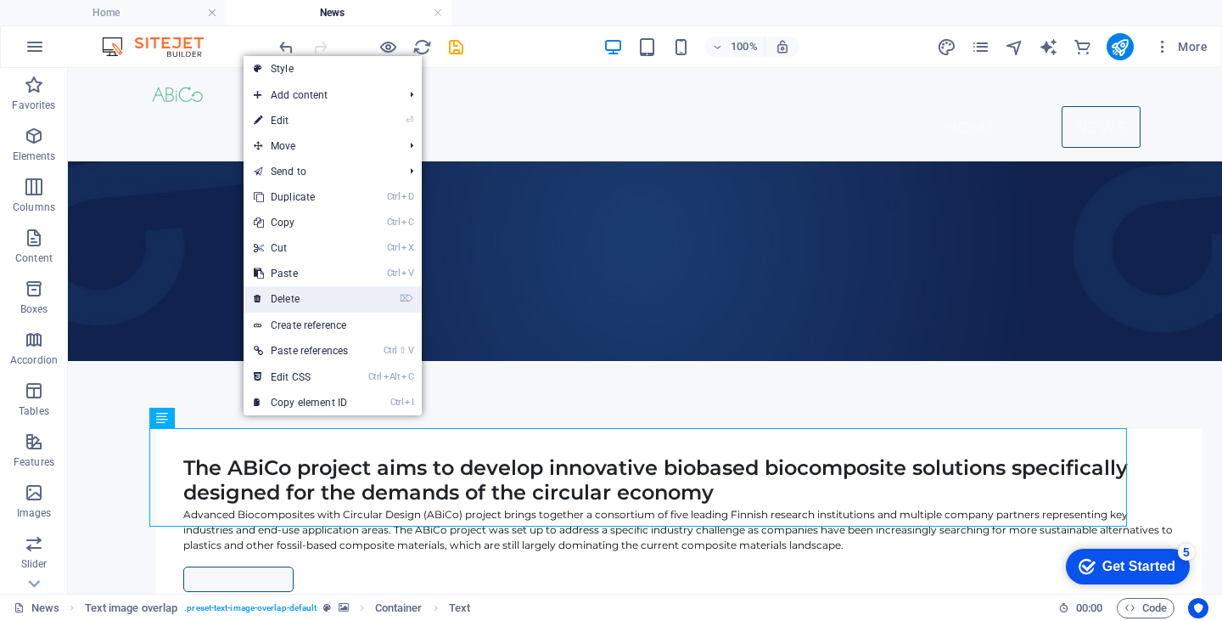
click at [268, 301] on link "⌦ Delete" at bounding box center [301, 298] width 115 height 25
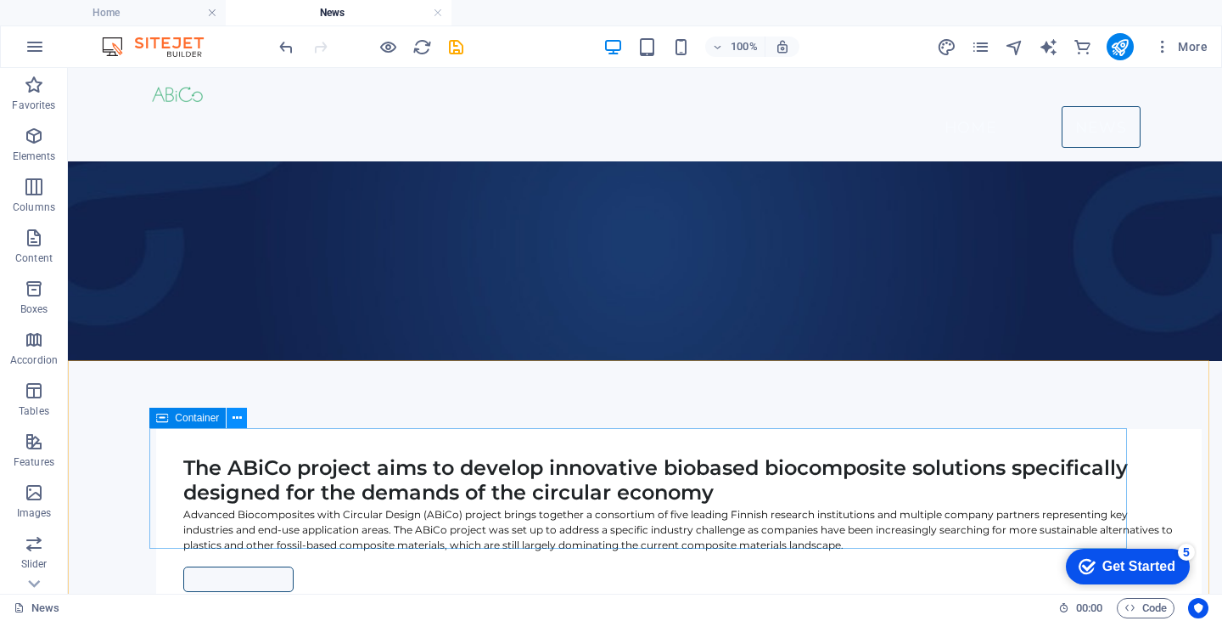
click at [239, 417] on icon at bounding box center [237, 418] width 9 height 18
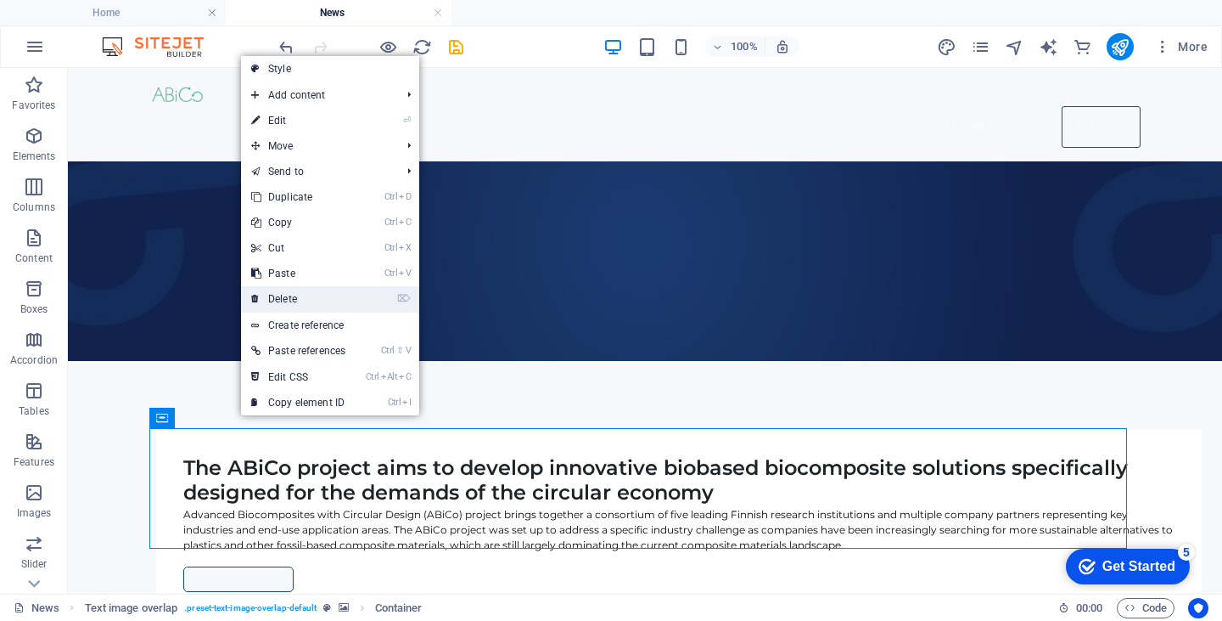
click at [265, 292] on link "⌦ Delete" at bounding box center [298, 298] width 115 height 25
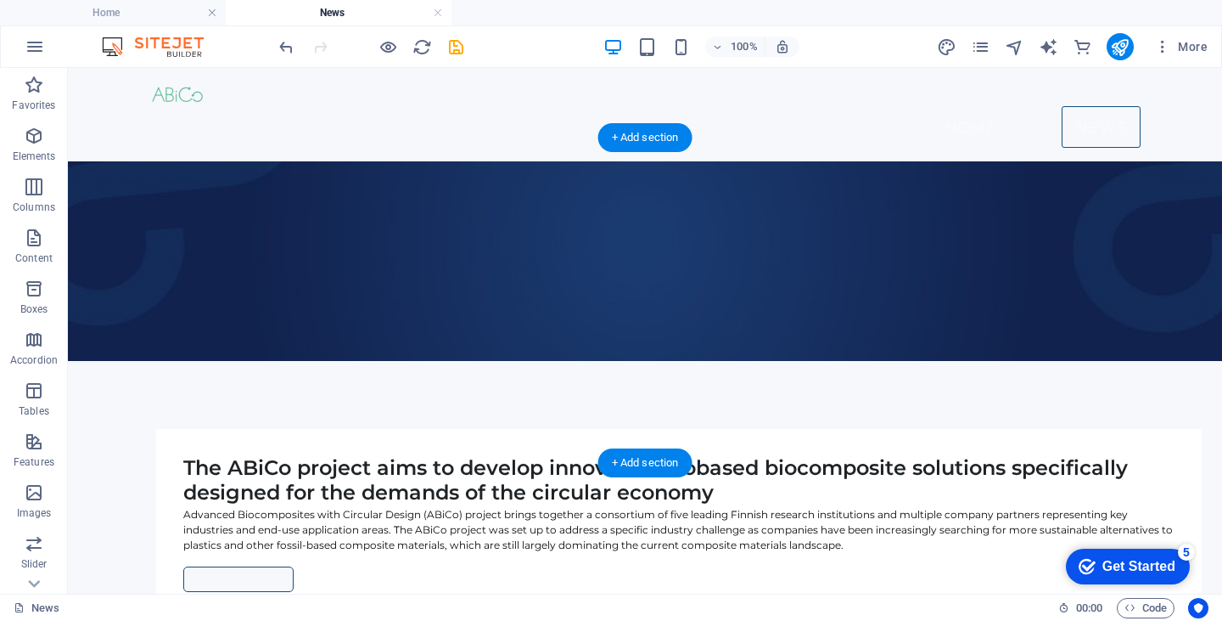
scroll to position [0, 0]
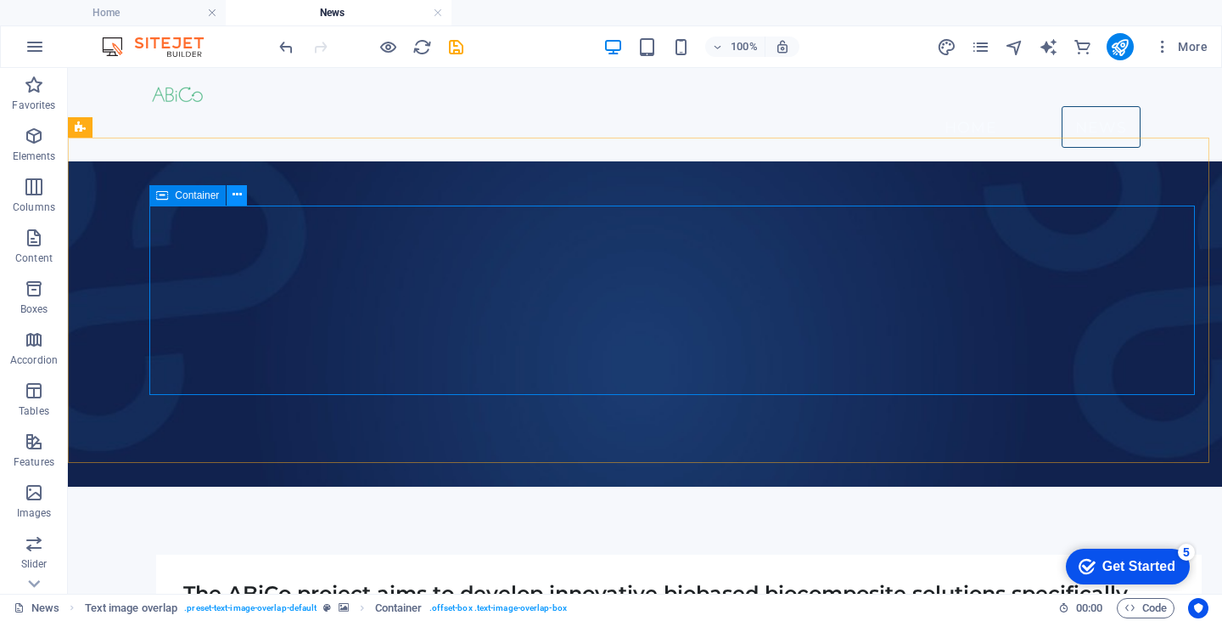
click at [235, 193] on icon at bounding box center [237, 195] width 9 height 18
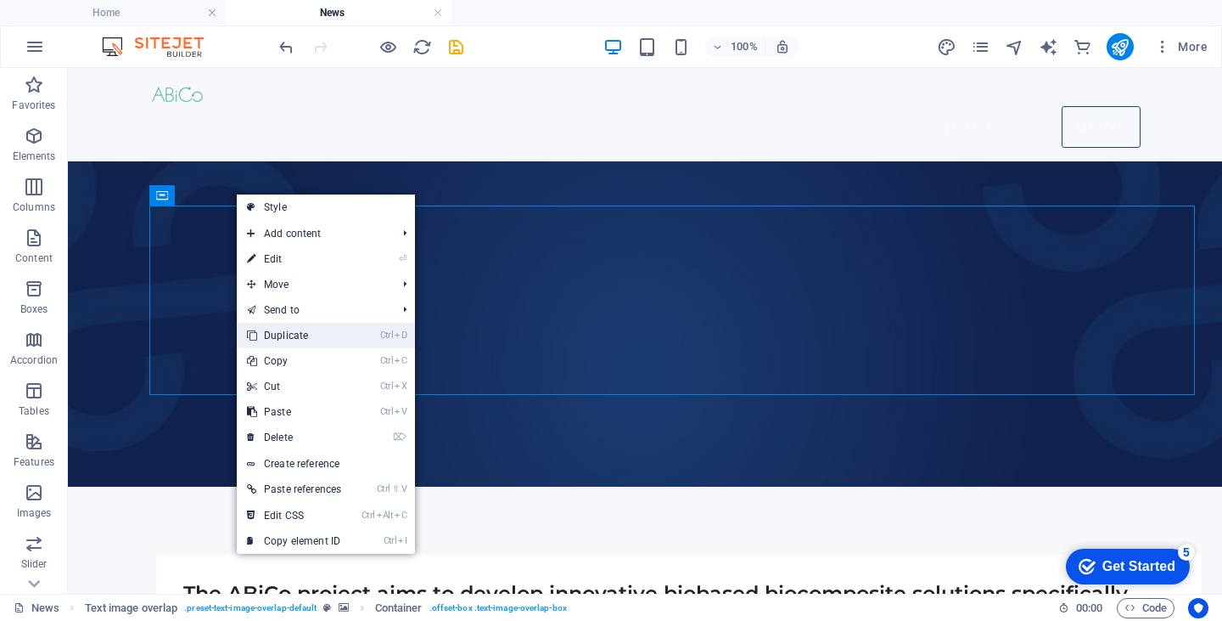
click at [289, 334] on link "Ctrl D Duplicate" at bounding box center [294, 335] width 115 height 25
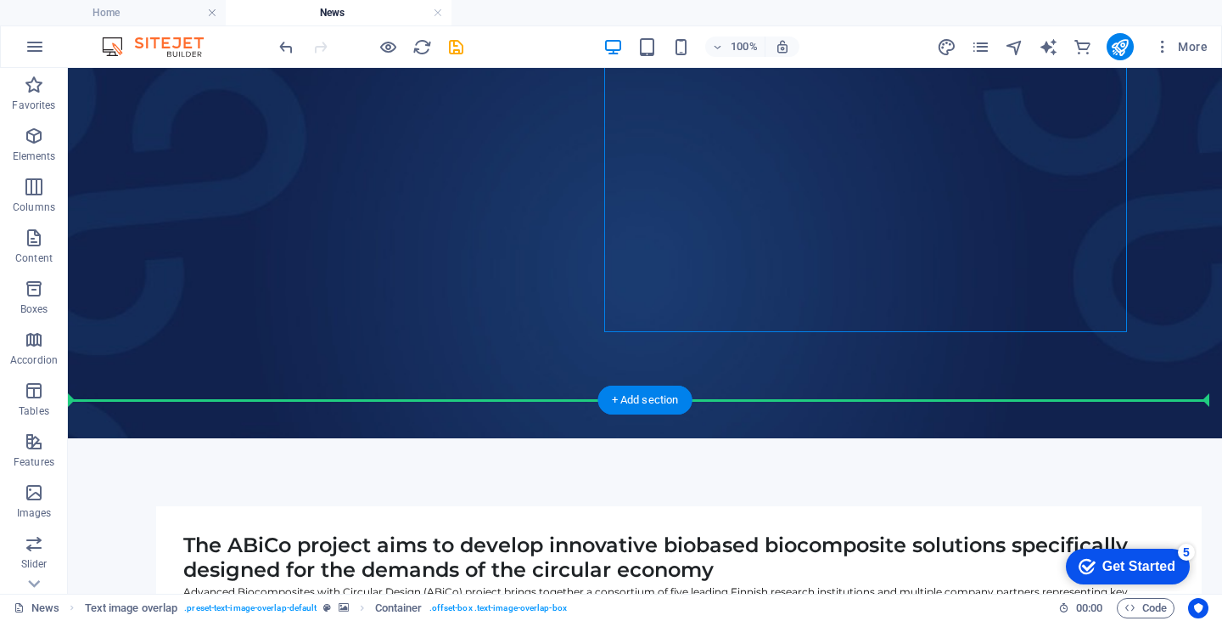
scroll to position [219, 0]
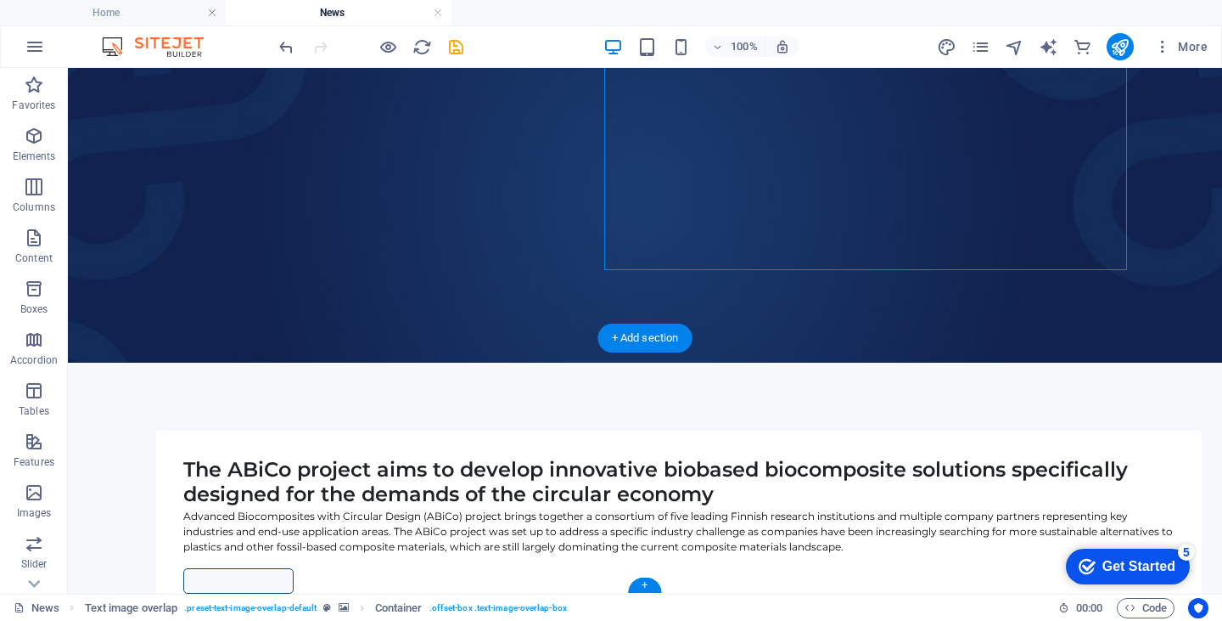
drag, startPoint x: 686, startPoint y: 257, endPoint x: 458, endPoint y: 476, distance: 316.4
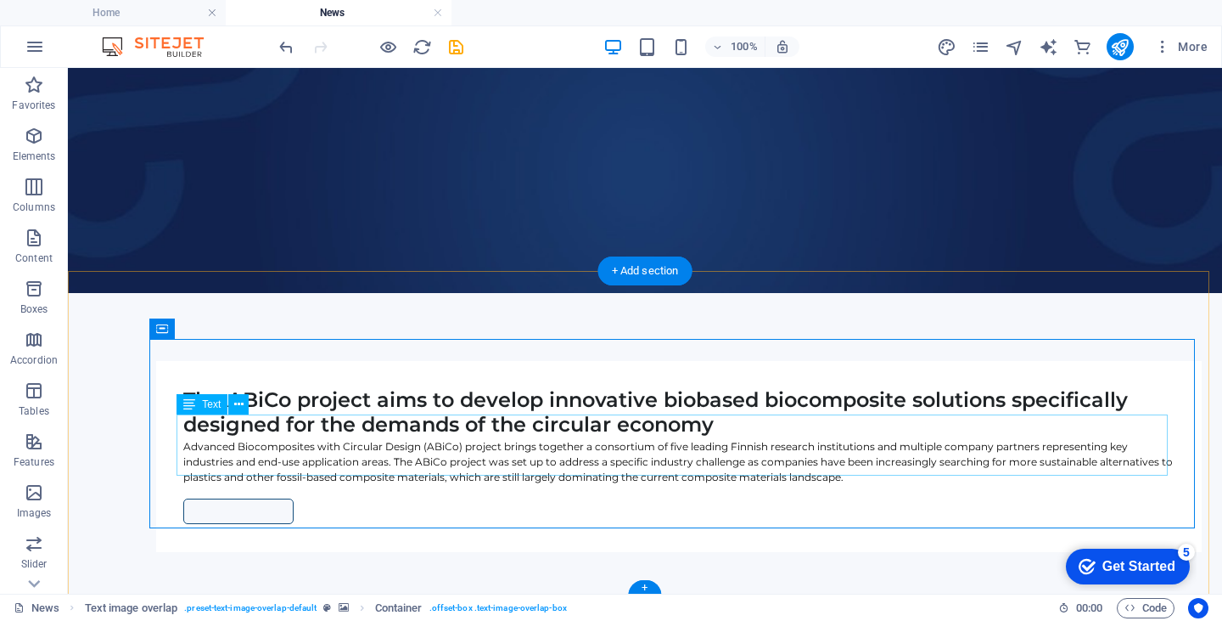
scroll to position [194, 0]
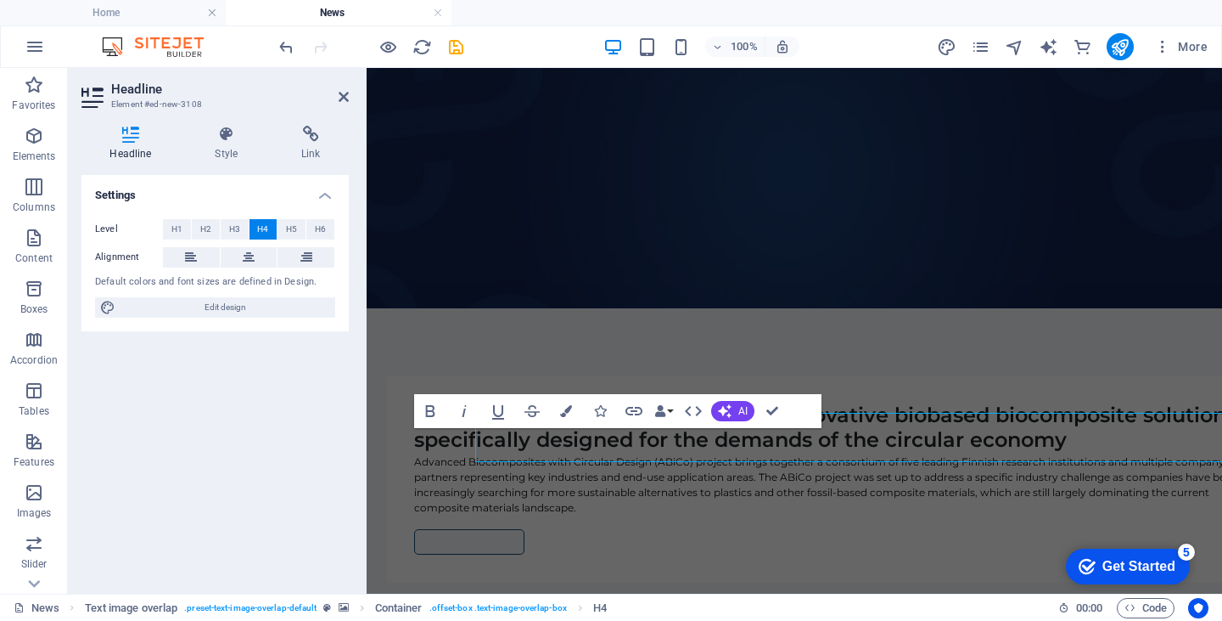
scroll to position [144, 0]
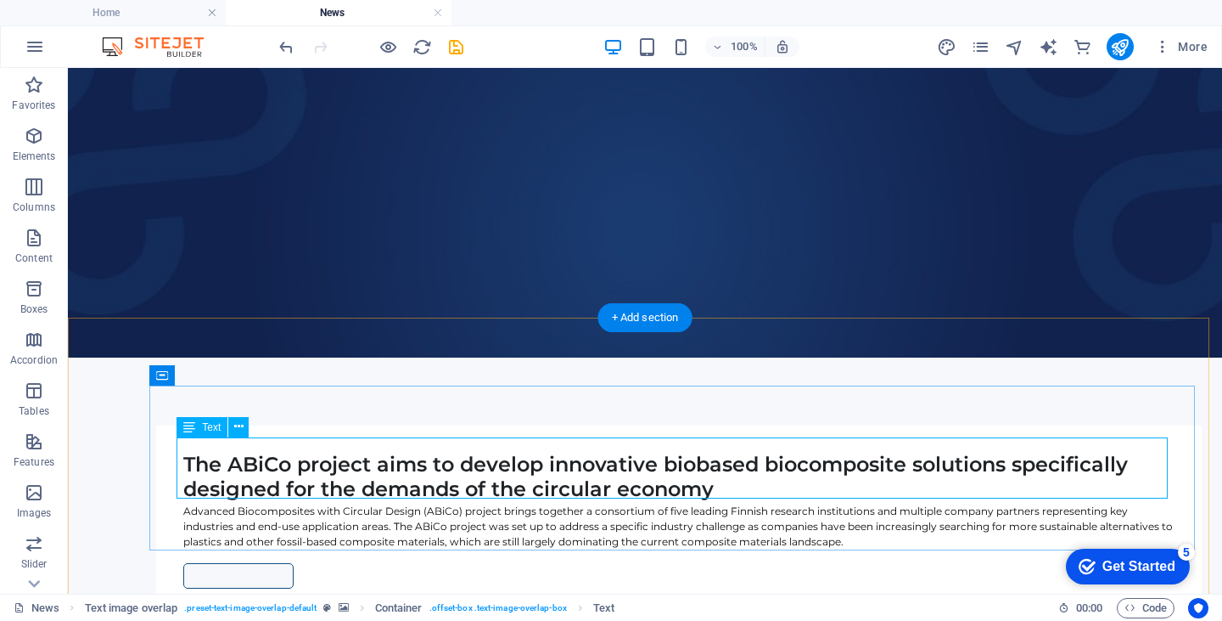
scroll to position [108, 0]
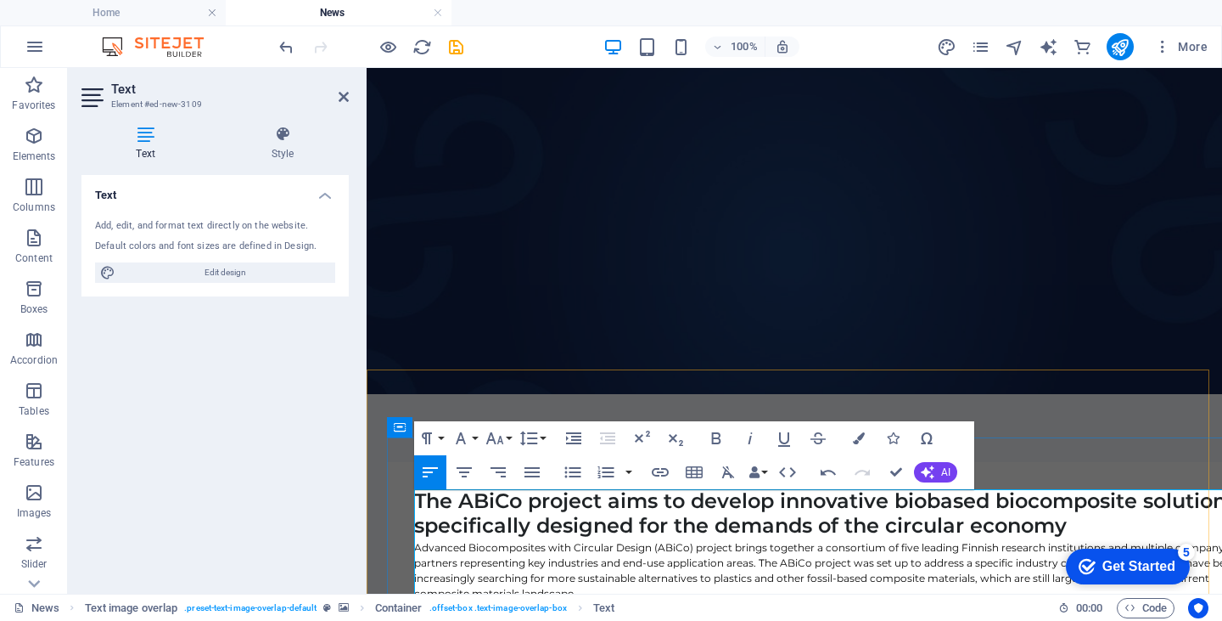
click at [496, 430] on icon "button" at bounding box center [495, 438] width 20 height 20
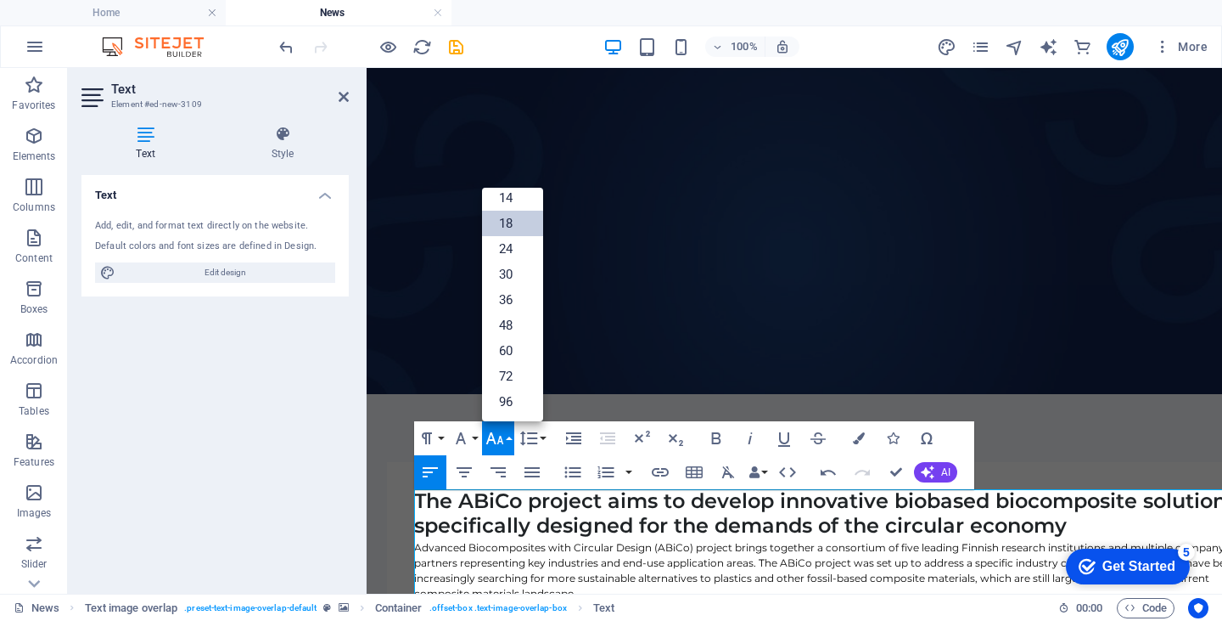
scroll to position [136, 0]
click at [497, 197] on link "14" at bounding box center [512, 198] width 61 height 25
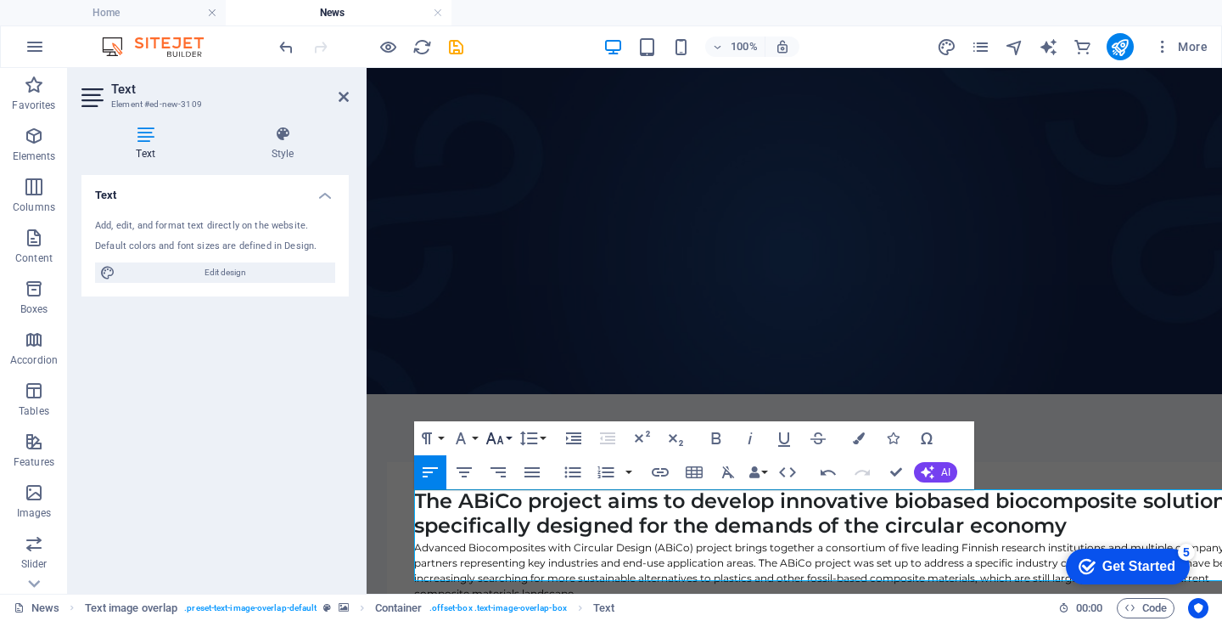
click at [502, 437] on icon "button" at bounding box center [495, 438] width 20 height 20
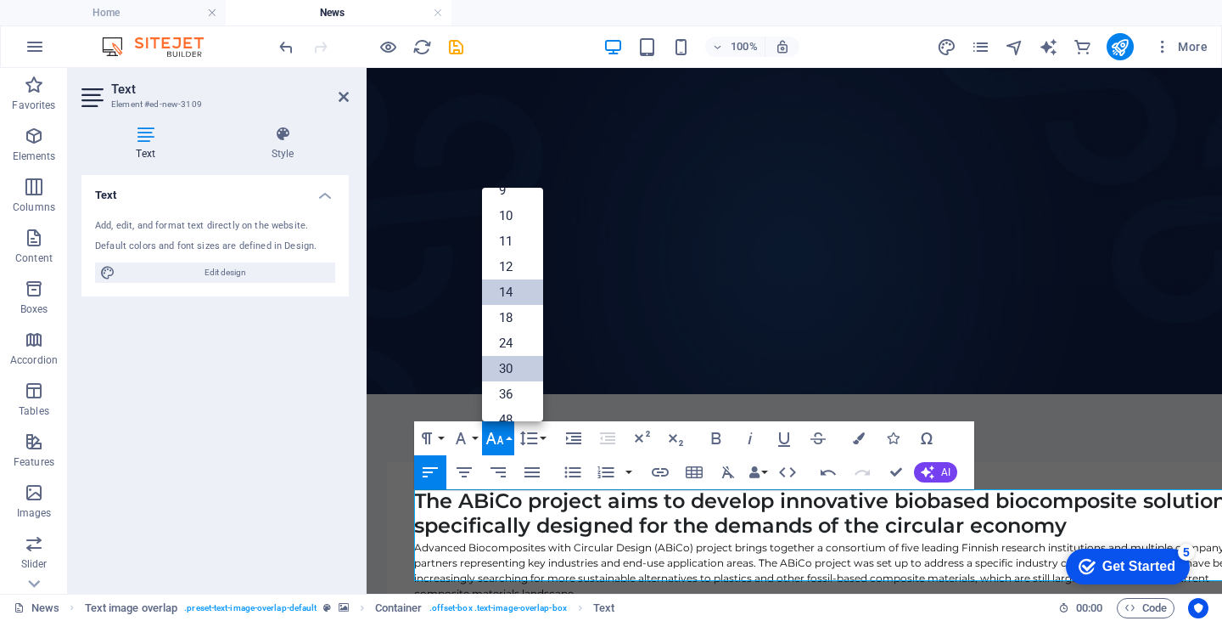
scroll to position [41, 0]
click at [504, 262] on link "12" at bounding box center [512, 268] width 61 height 25
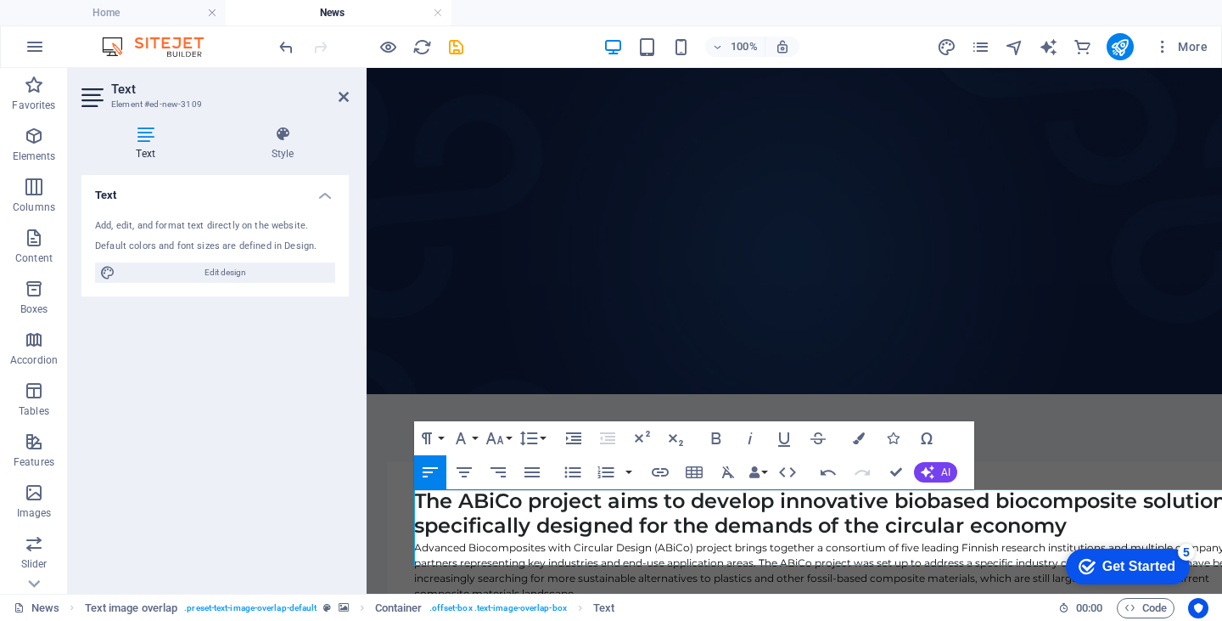
click at [557, 364] on figure at bounding box center [795, 223] width 856 height 340
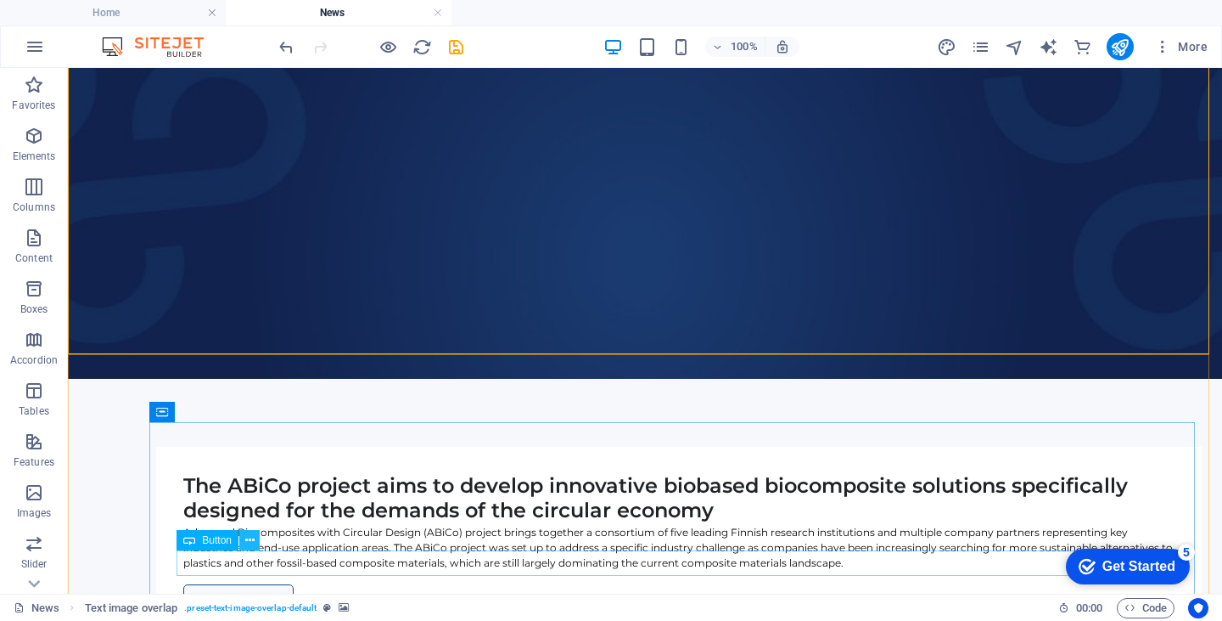
click at [249, 542] on icon at bounding box center [249, 540] width 9 height 18
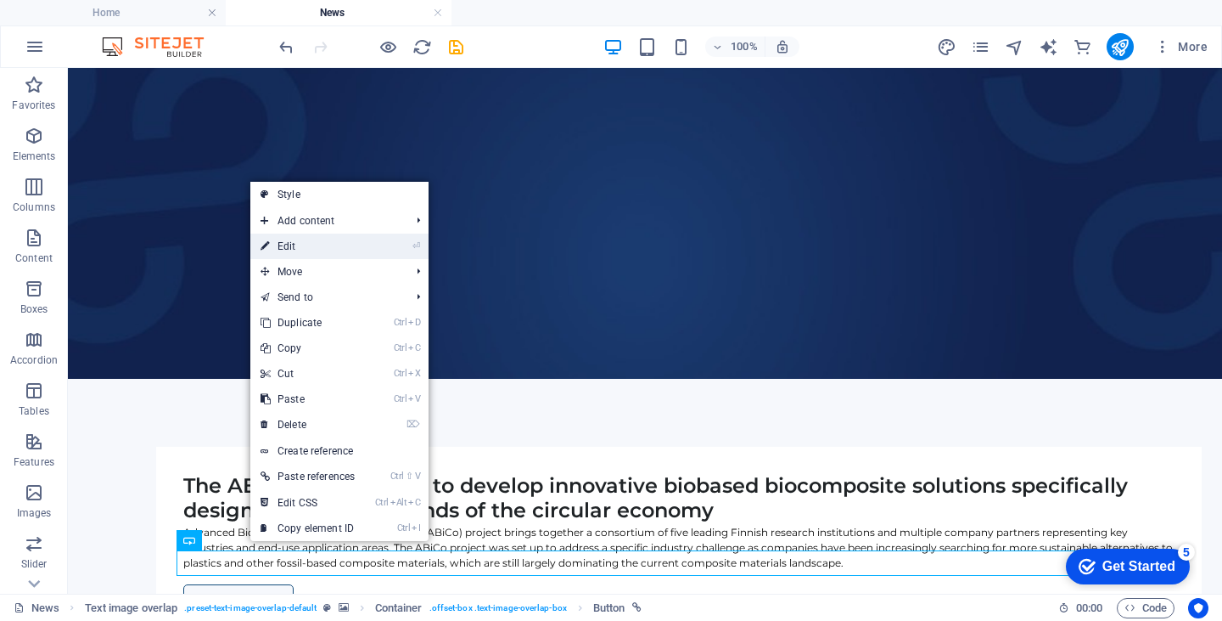
click at [291, 245] on link "⏎ Edit" at bounding box center [307, 245] width 115 height 25
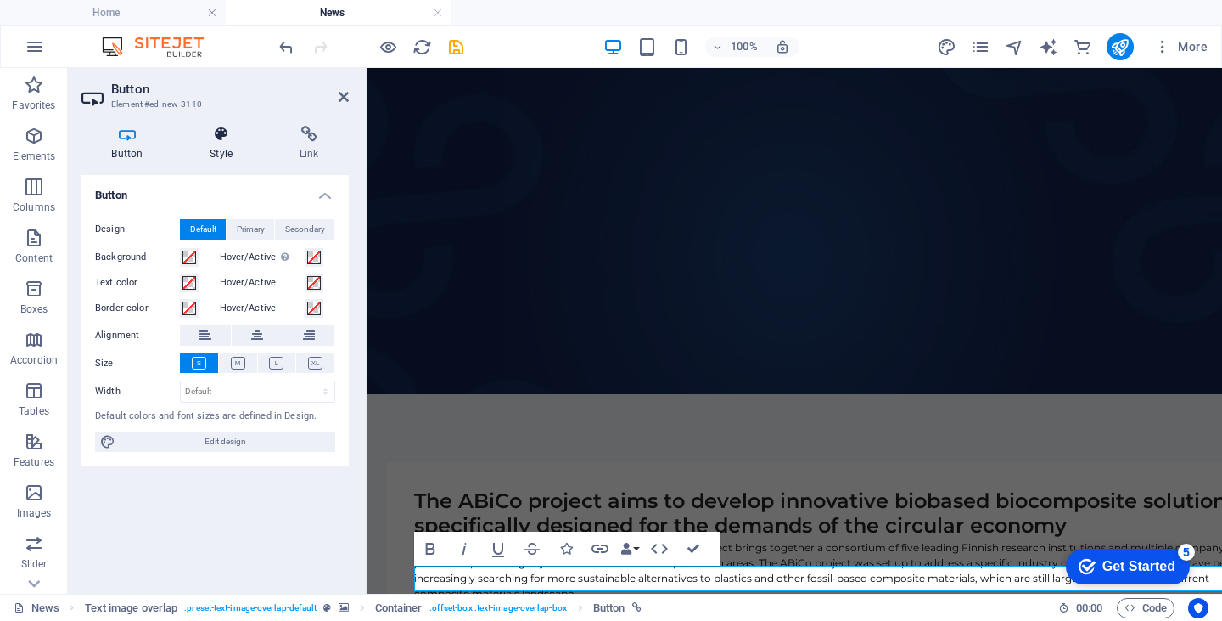
click at [217, 128] on icon at bounding box center [221, 134] width 83 height 17
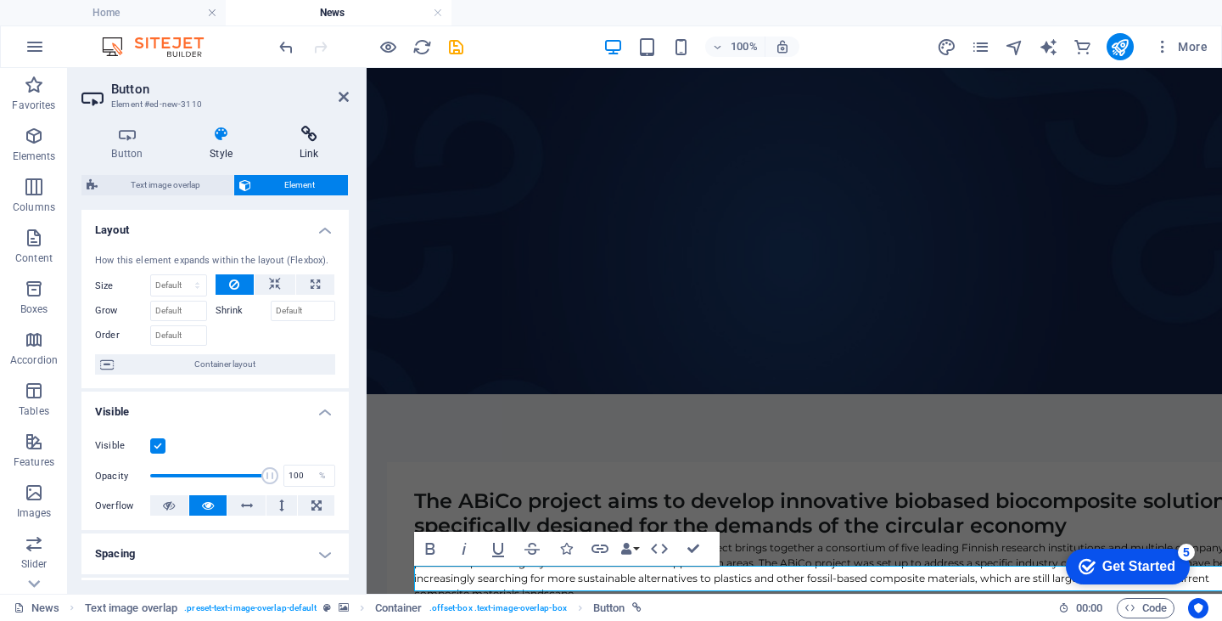
click at [312, 136] on icon at bounding box center [309, 134] width 80 height 17
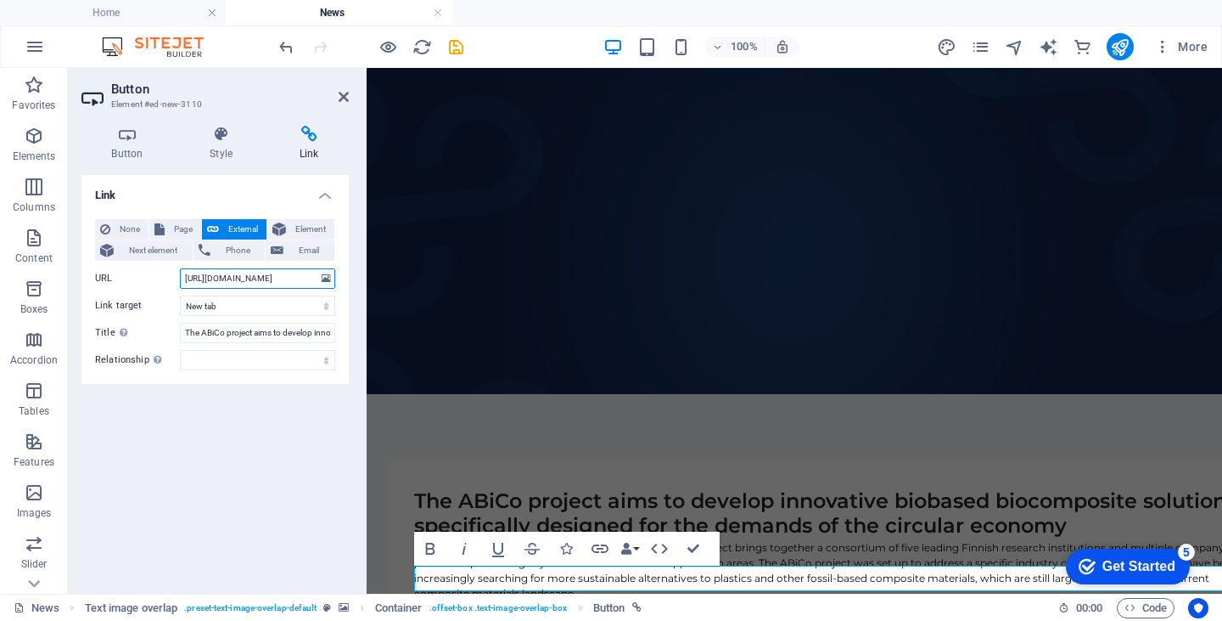
click at [243, 271] on input "https://www.expandfibre.com/news/item/the-abico-project-aims-to-develop-innovat…" at bounding box center [257, 278] width 155 height 20
paste input "sciencedirect.com/science/article/pii/S0959652625015380?via%3Dihub"
type input "https://www.sciencedirect.com/science/article/pii/S0959652625015380?via%3Dihub"
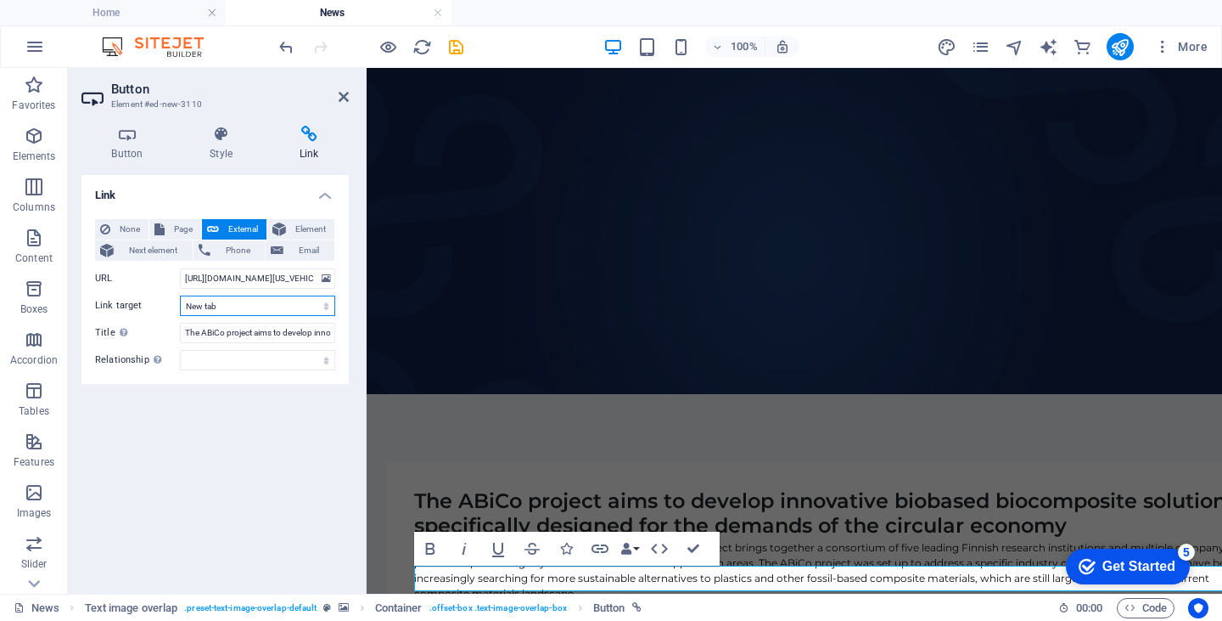
click at [250, 305] on select "New tab Same tab Overlay" at bounding box center [257, 305] width 155 height 20
click at [248, 334] on input "The ABiCo project aims to develop innovative biobased biocomposite solutions sp…" at bounding box center [257, 333] width 155 height 20
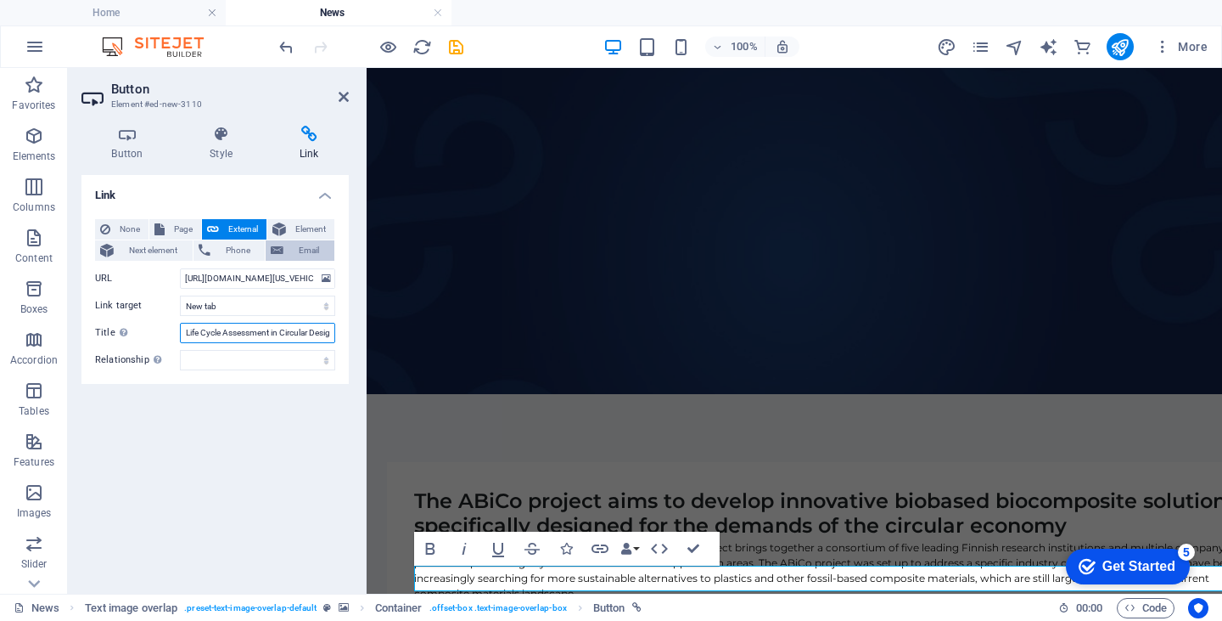
scroll to position [0, 73]
type input "New publication: Life Cycle Assessment in Circular Design"
click at [238, 398] on div "Link None Page External Element Next element Phone Email Page Home News Element…" at bounding box center [214, 377] width 267 height 405
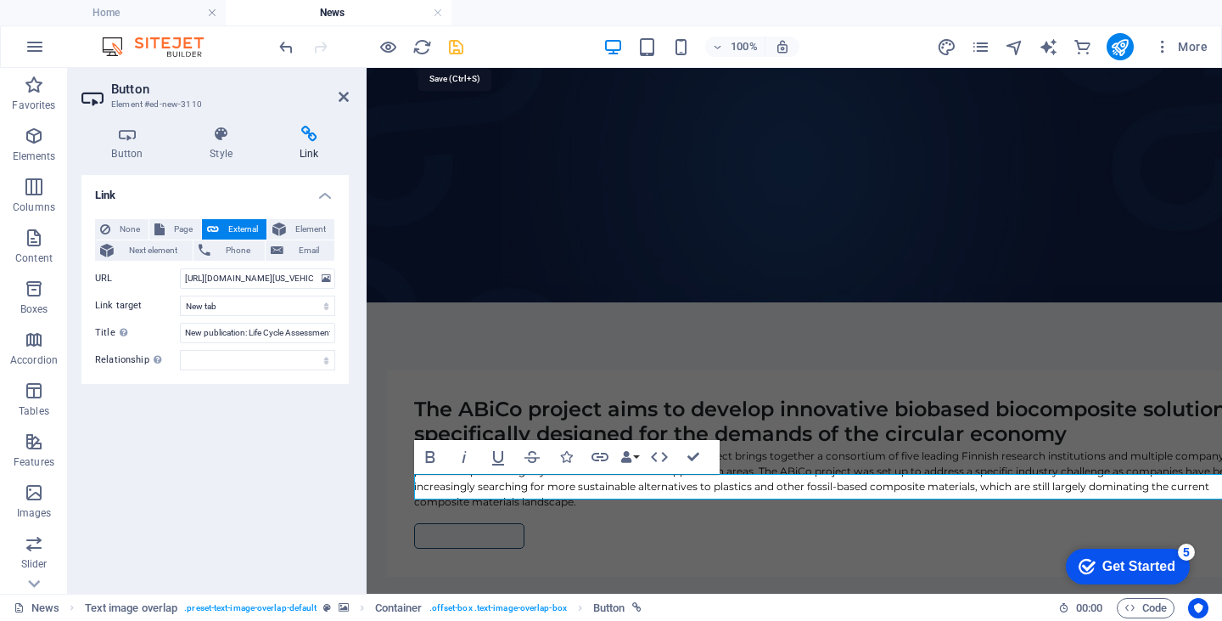
click at [457, 48] on icon "save" at bounding box center [457, 47] width 20 height 20
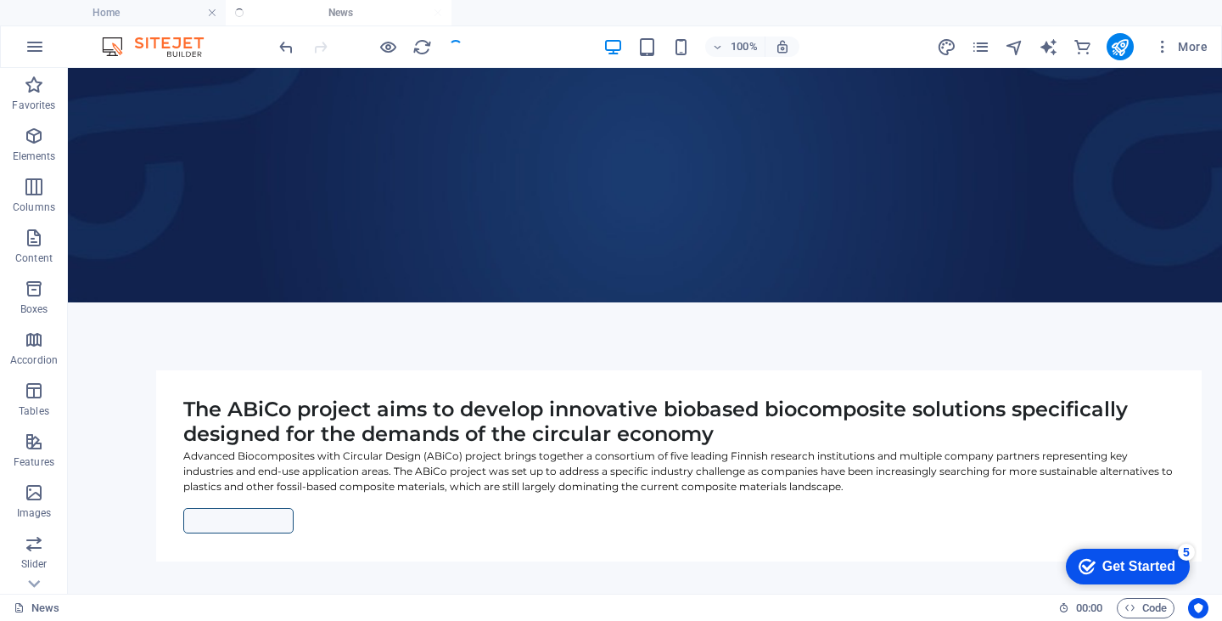
scroll to position [184, 0]
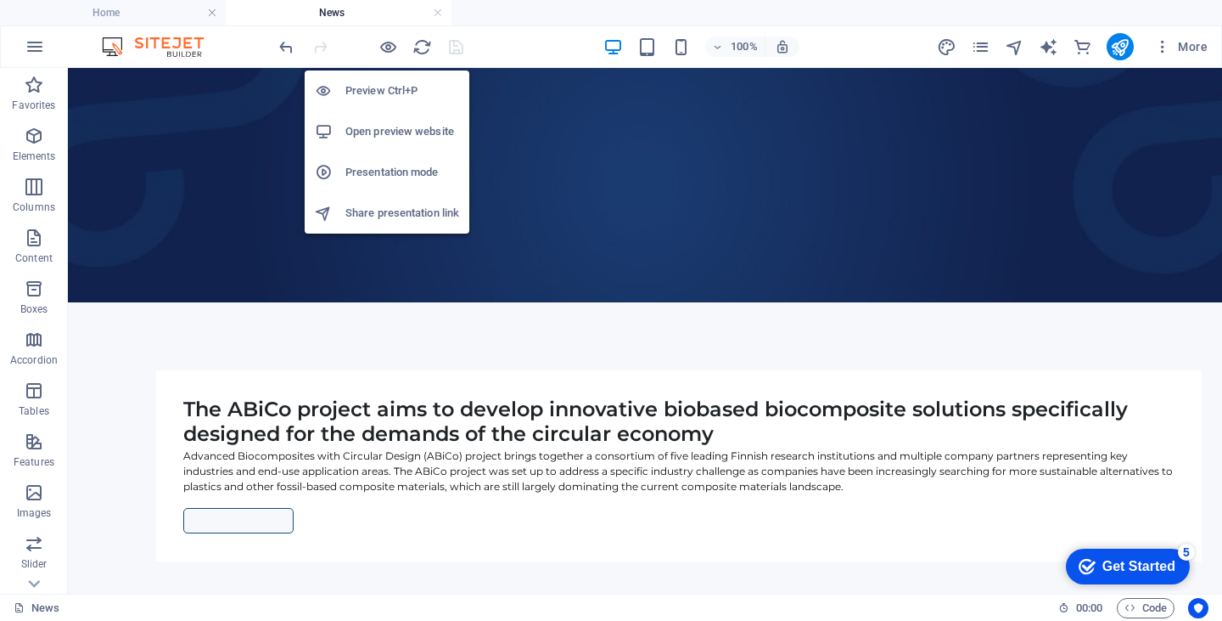
click at [380, 90] on h6 "Preview Ctrl+P" at bounding box center [403, 91] width 114 height 20
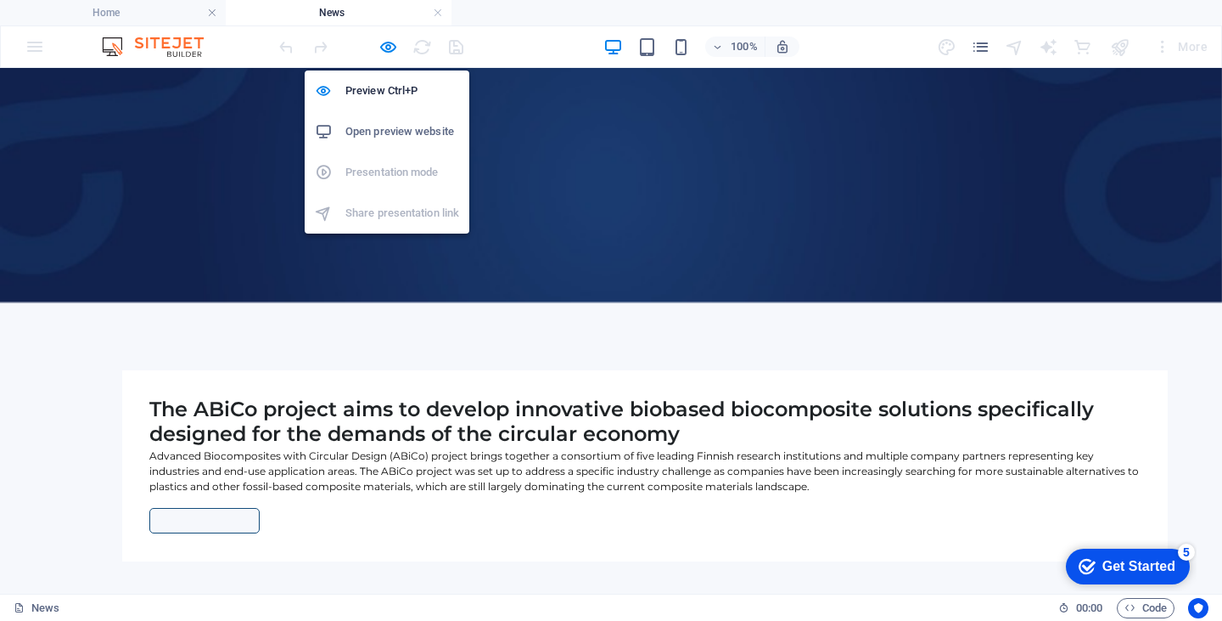
click at [379, 133] on h6 "Open preview website" at bounding box center [403, 131] width 114 height 20
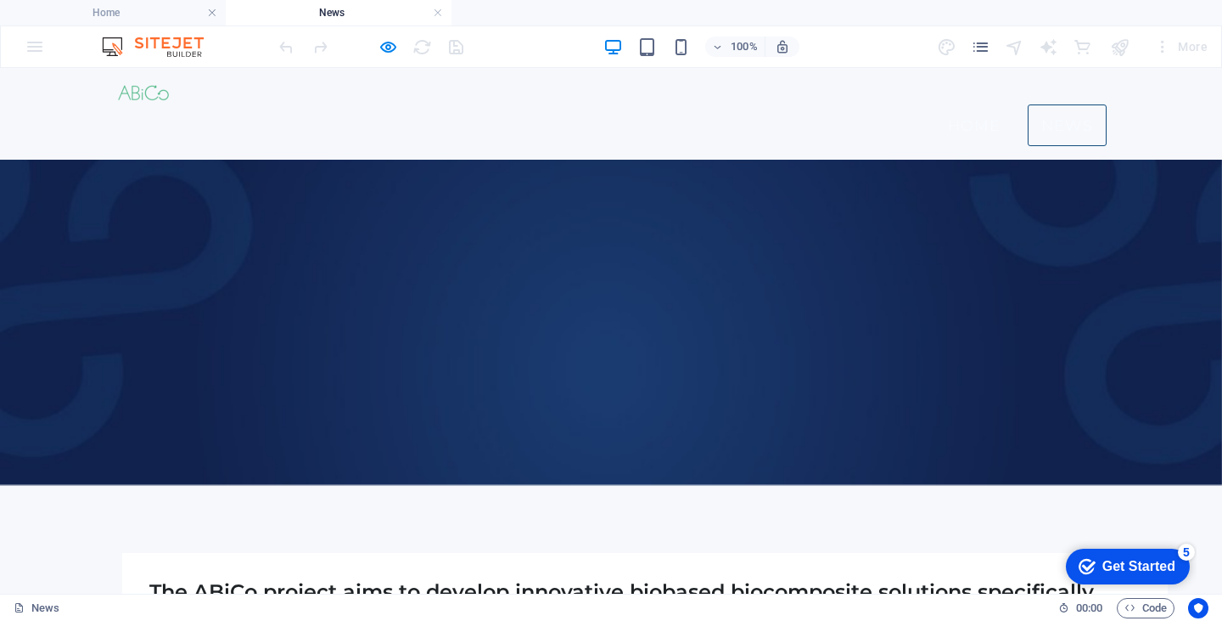
scroll to position [0, 0]
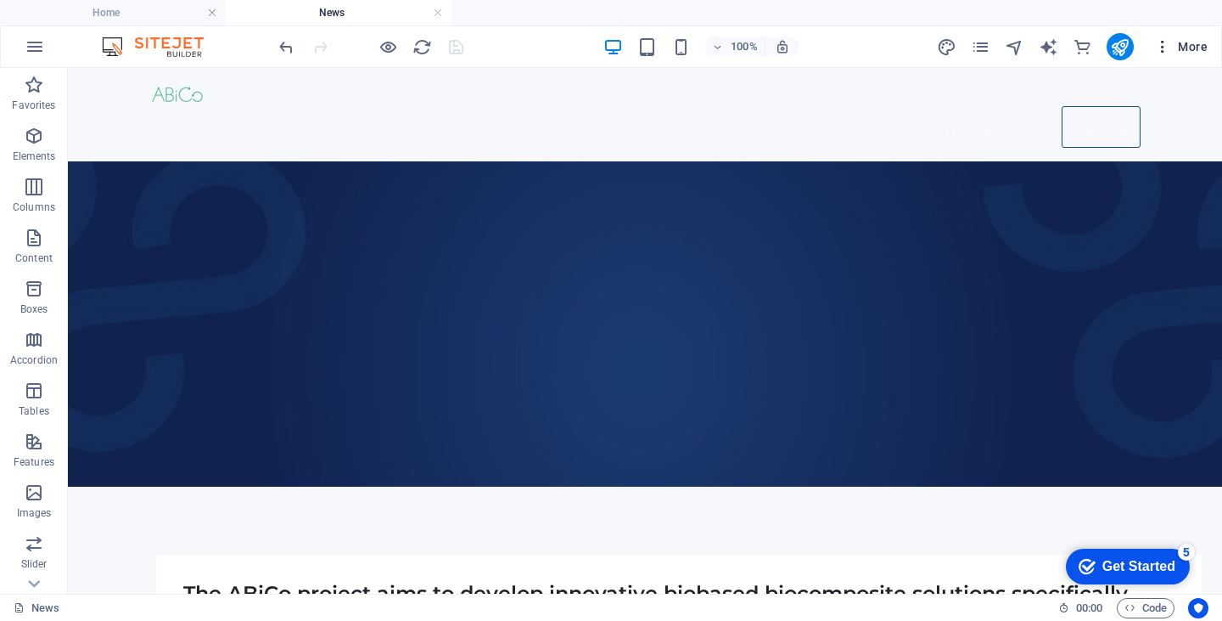
click at [1166, 50] on icon "button" at bounding box center [1163, 46] width 17 height 17
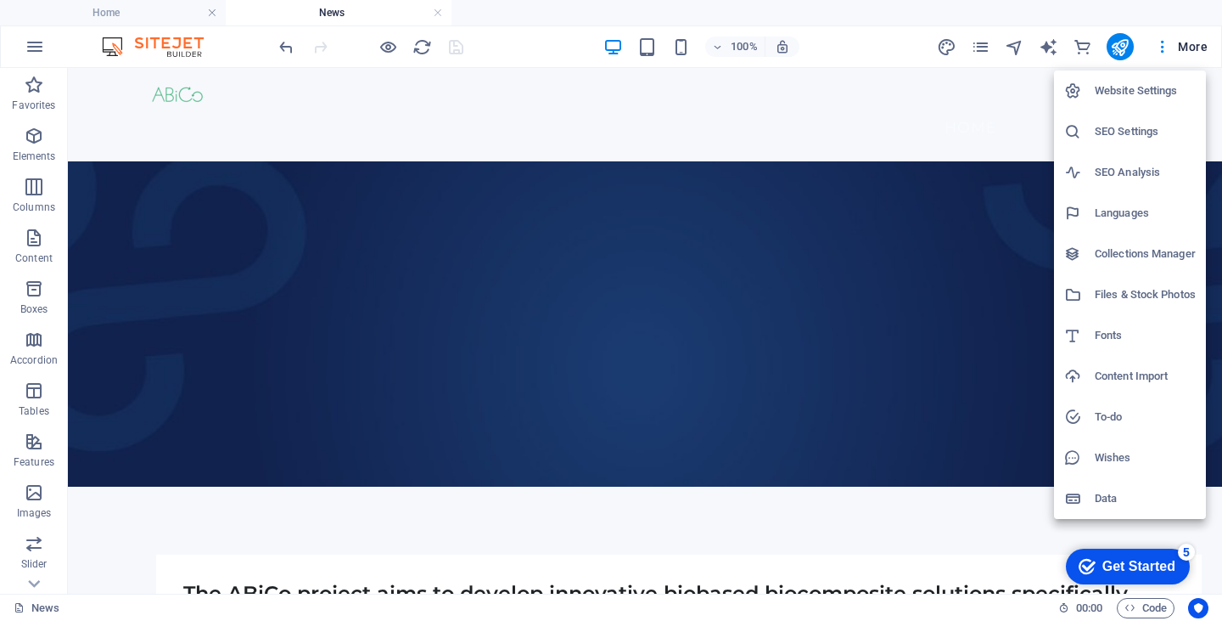
click at [840, 179] on div at bounding box center [611, 310] width 1222 height 621
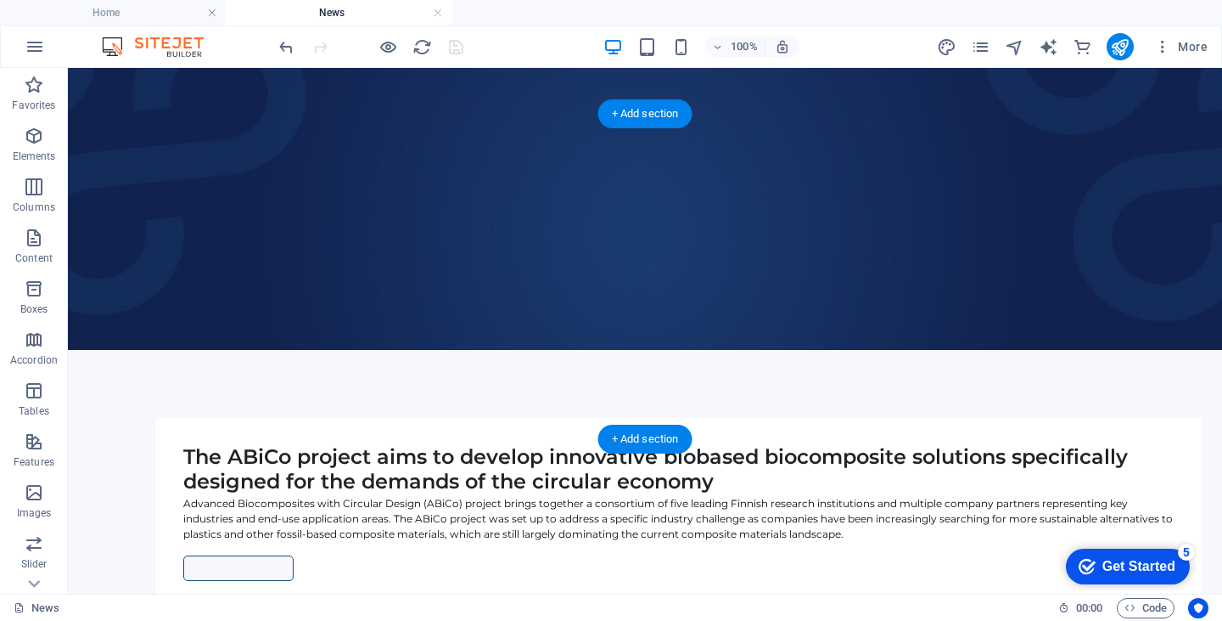
scroll to position [152, 0]
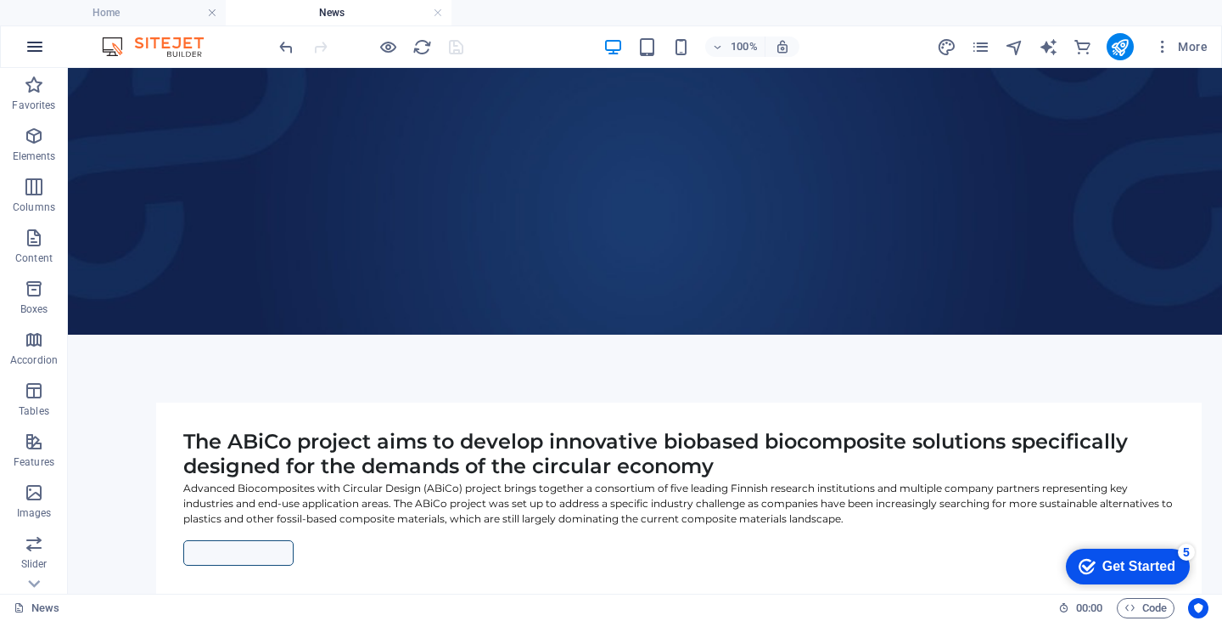
click at [32, 48] on icon "button" at bounding box center [35, 47] width 20 height 20
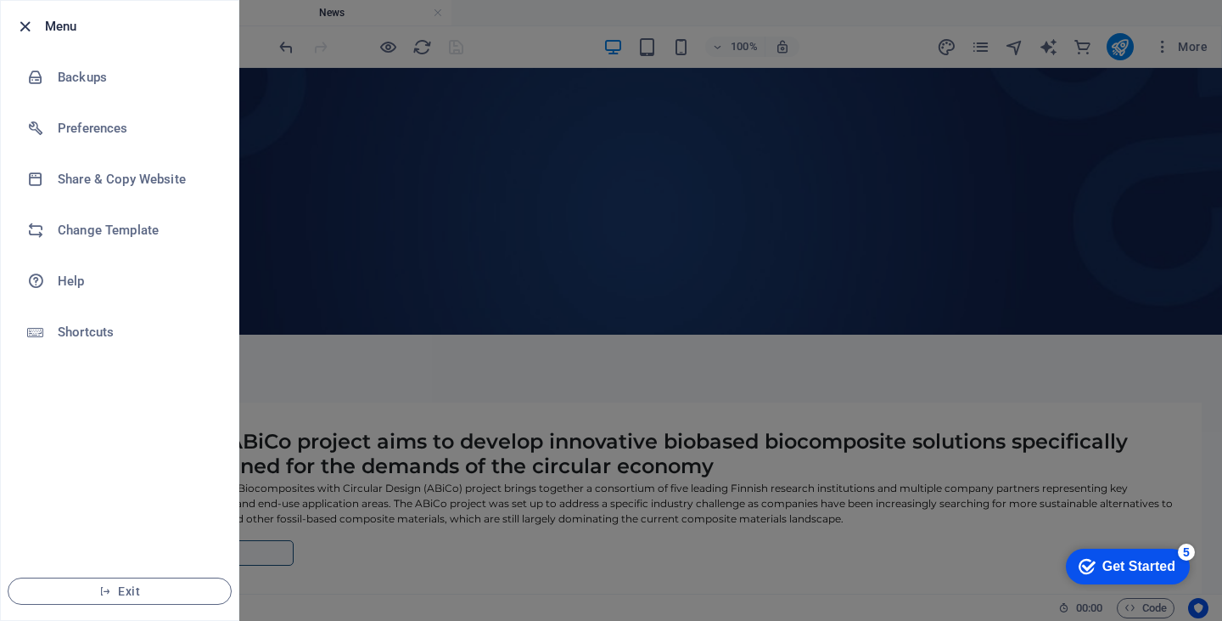
click at [22, 30] on icon "button" at bounding box center [25, 27] width 20 height 20
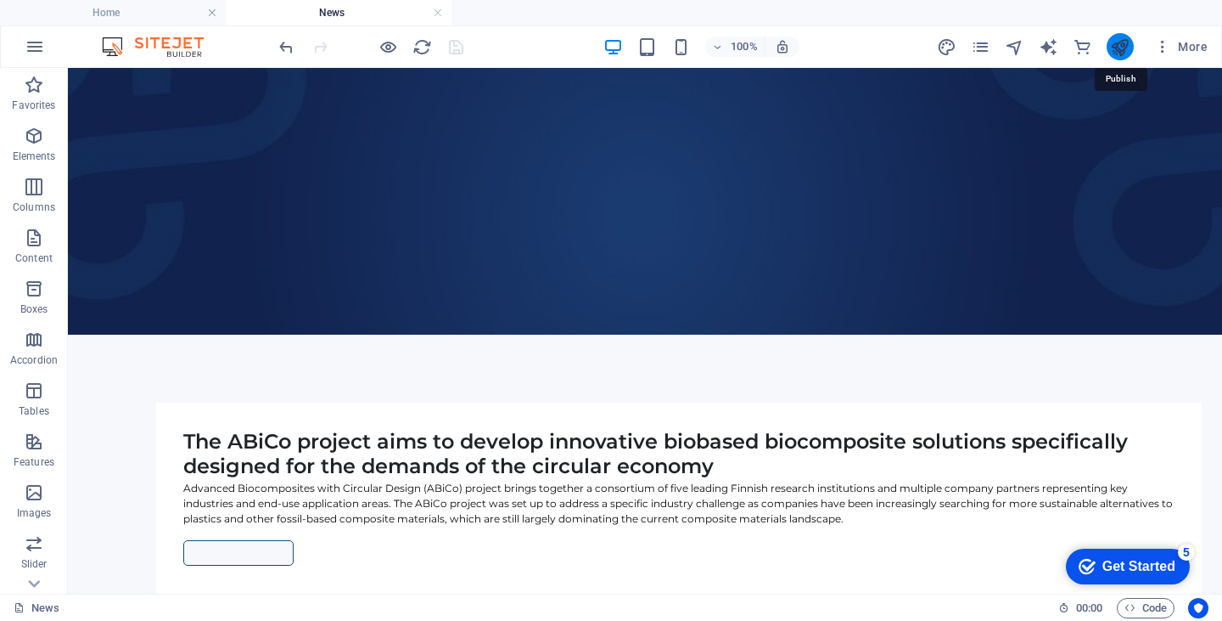
click at [1119, 45] on icon "publish" at bounding box center [1120, 47] width 20 height 20
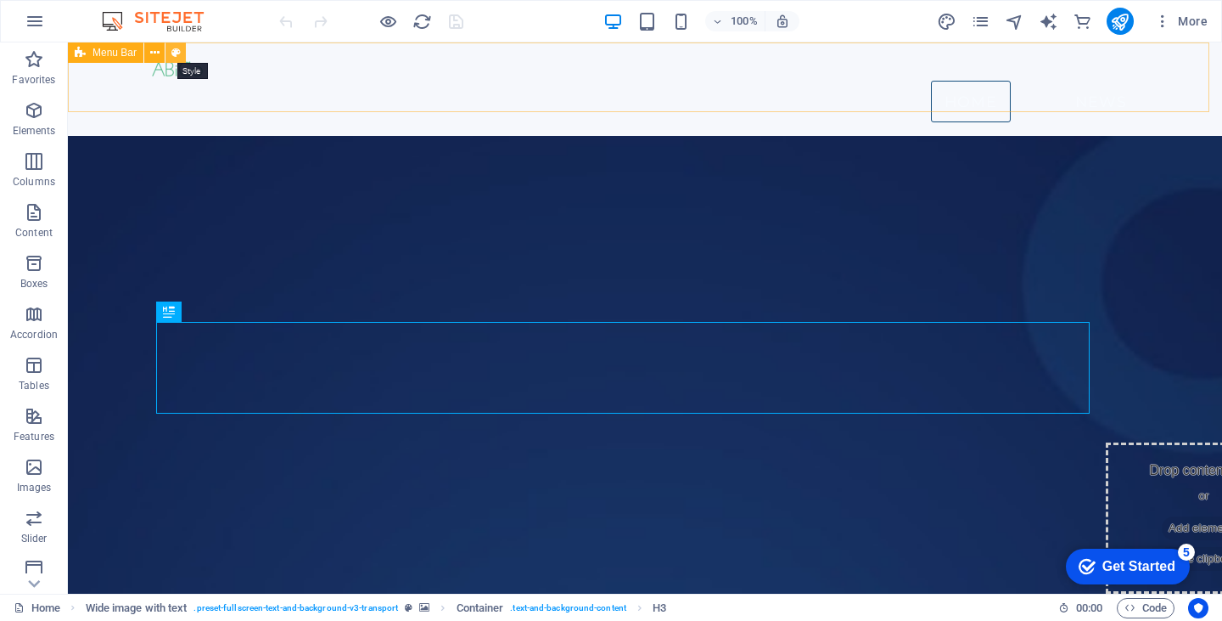
click at [173, 51] on icon at bounding box center [175, 53] width 9 height 18
select select "rem"
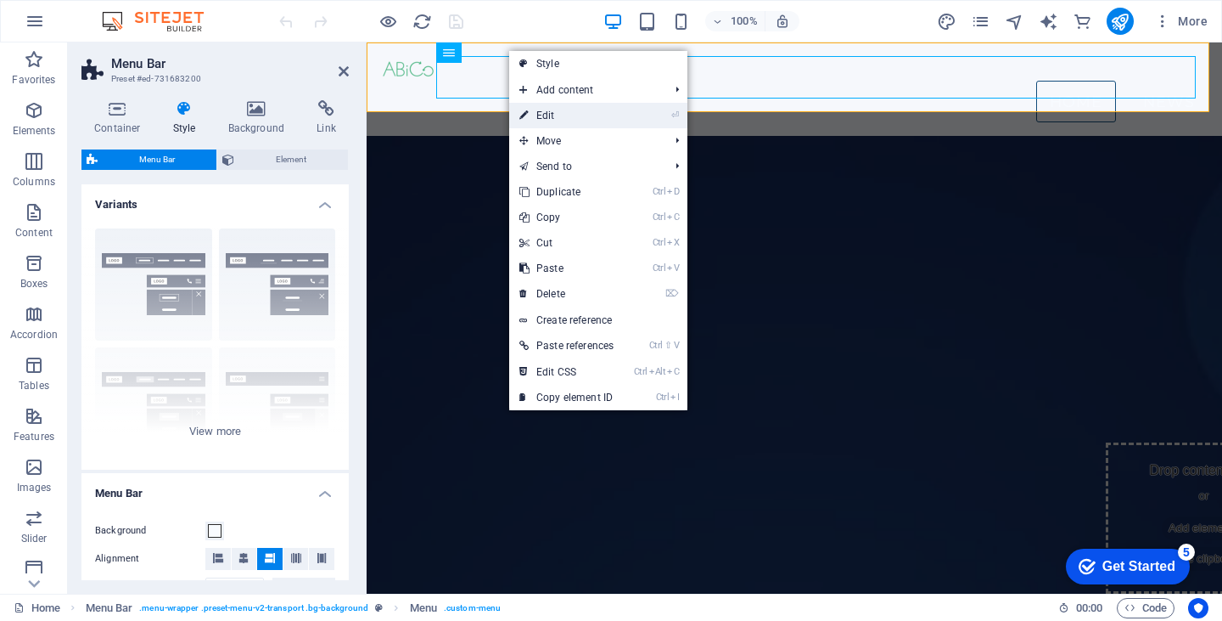
click at [567, 112] on link "⏎ Edit" at bounding box center [566, 115] width 115 height 25
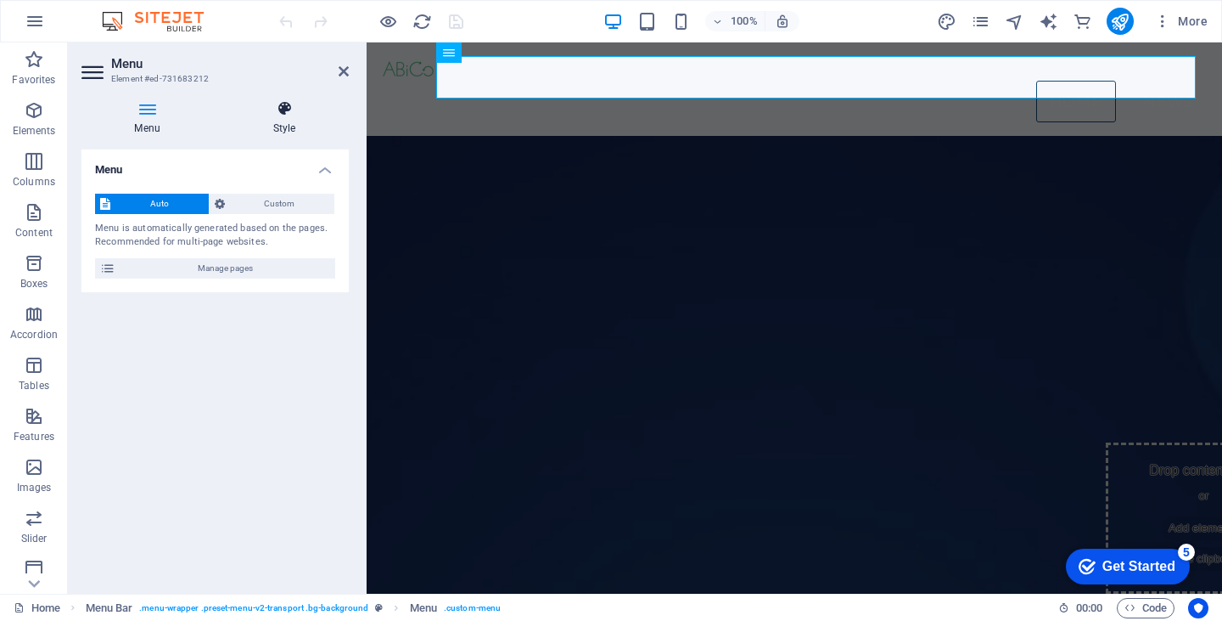
click at [285, 119] on h4 "Style" at bounding box center [284, 118] width 129 height 36
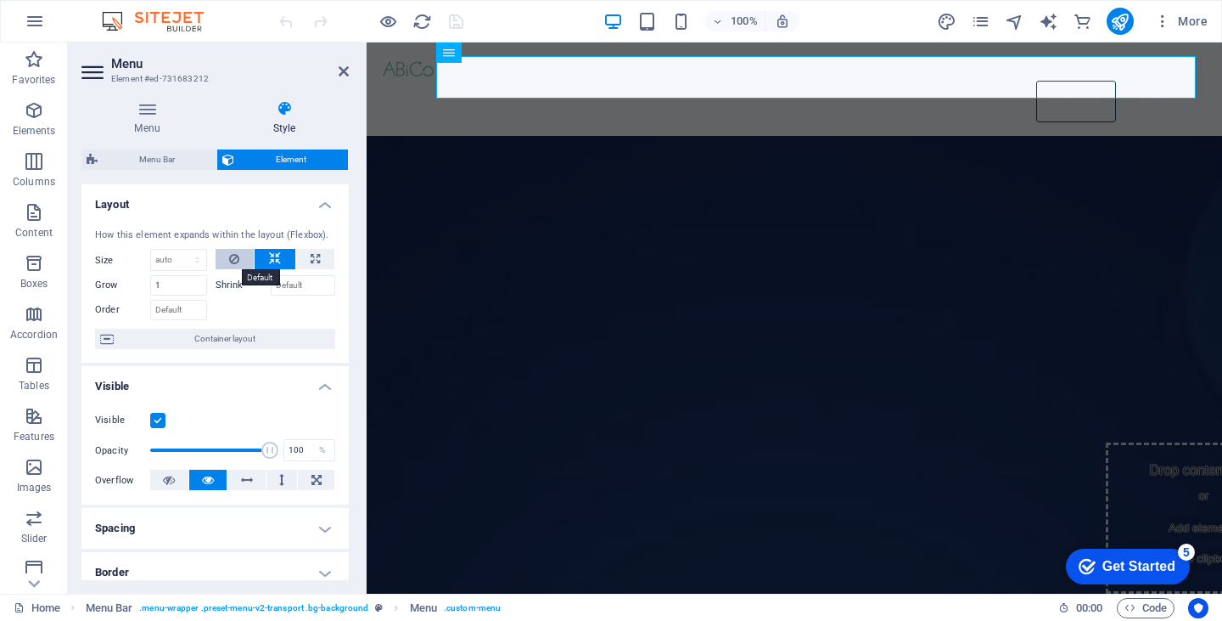
click at [229, 255] on icon at bounding box center [234, 259] width 10 height 20
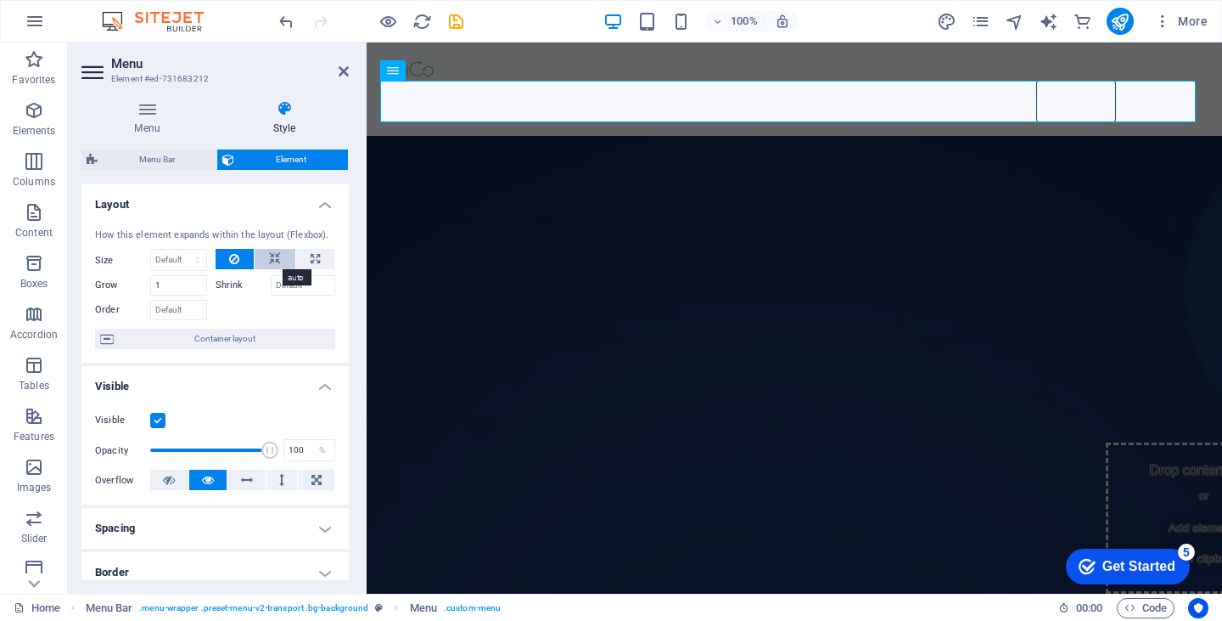
click at [270, 259] on icon at bounding box center [275, 259] width 12 height 20
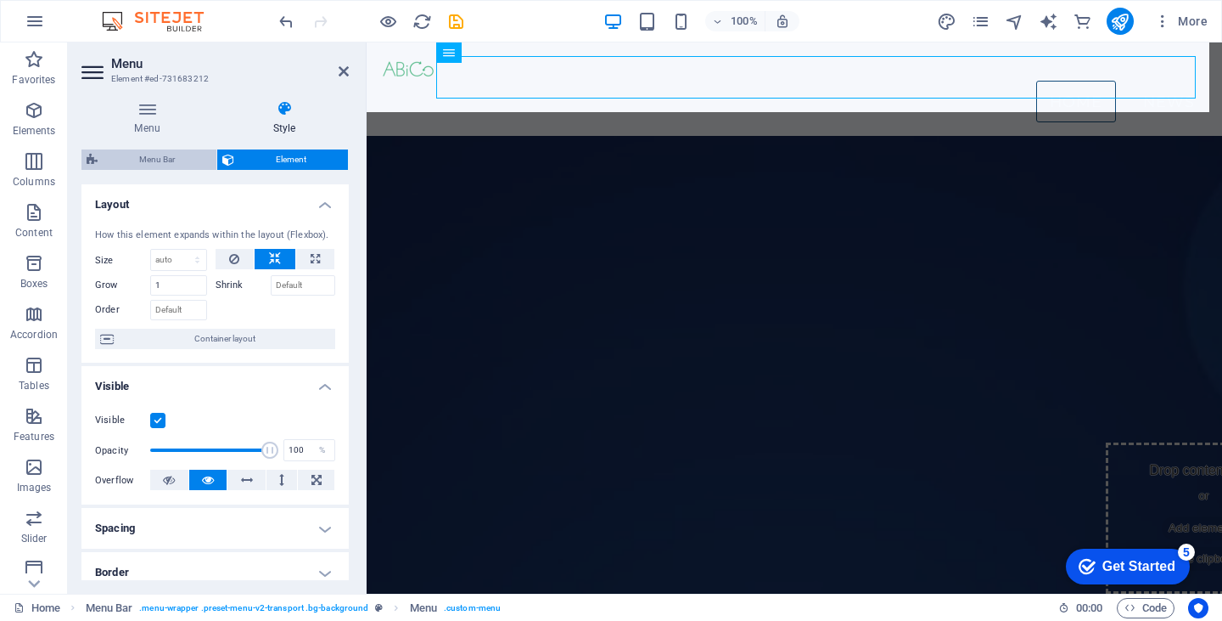
click at [160, 155] on span "Menu Bar" at bounding box center [157, 159] width 109 height 20
select select "rem"
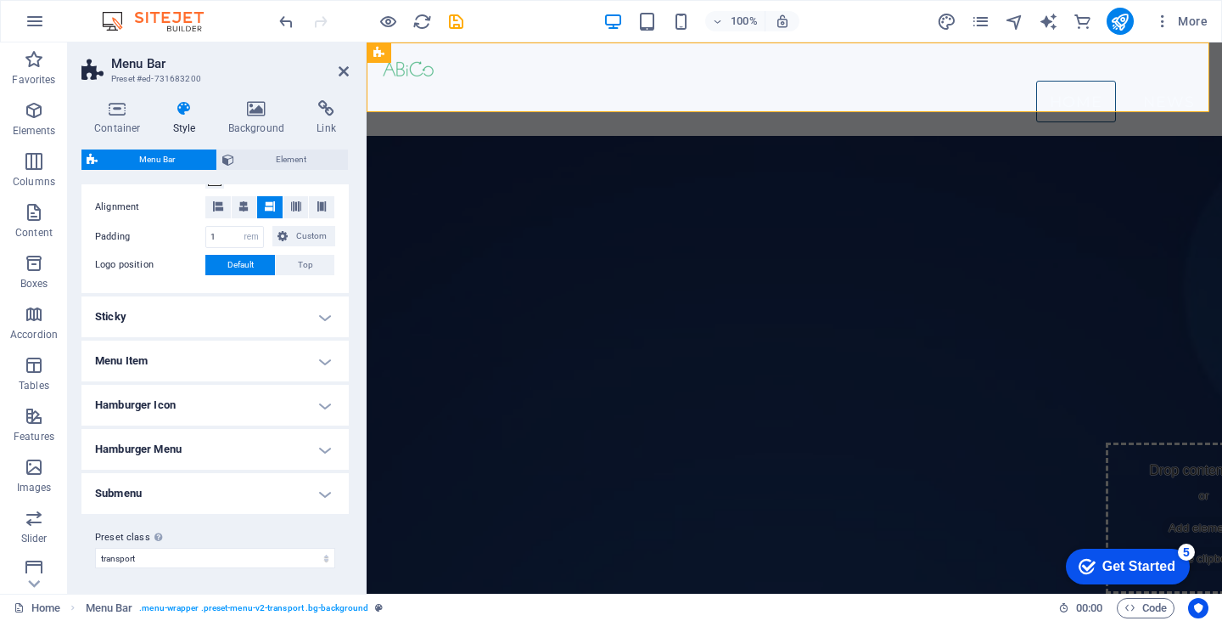
scroll to position [294, 0]
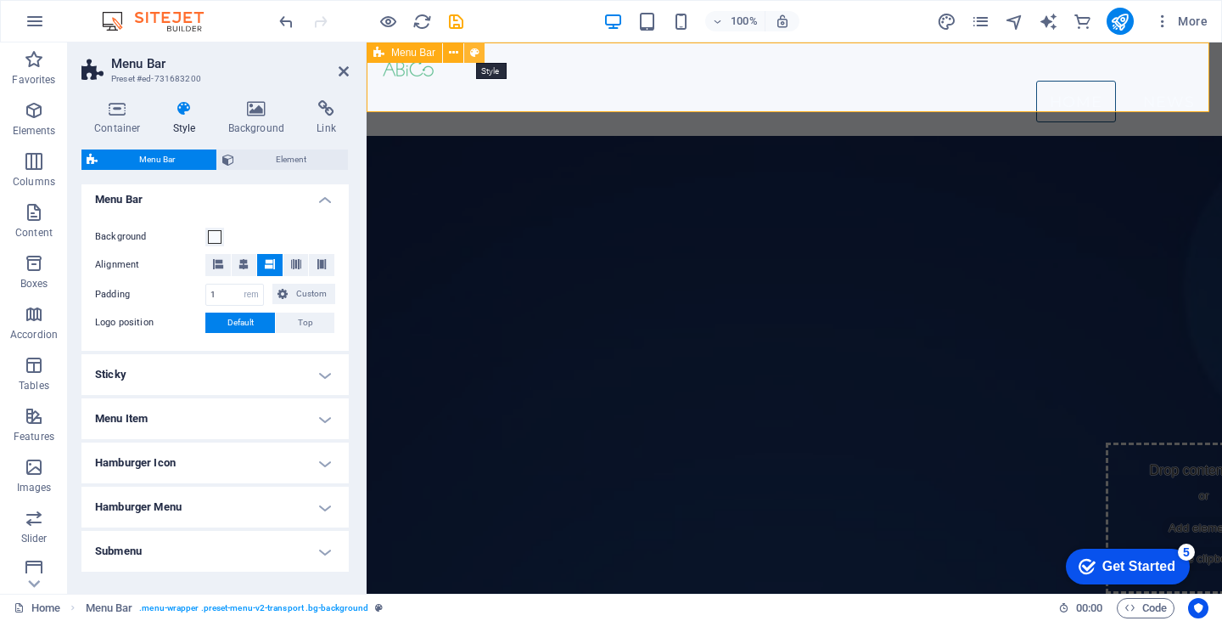
click at [475, 52] on icon at bounding box center [474, 53] width 9 height 18
click at [178, 103] on icon at bounding box center [184, 108] width 48 height 17
click at [215, 233] on span at bounding box center [215, 237] width 14 height 14
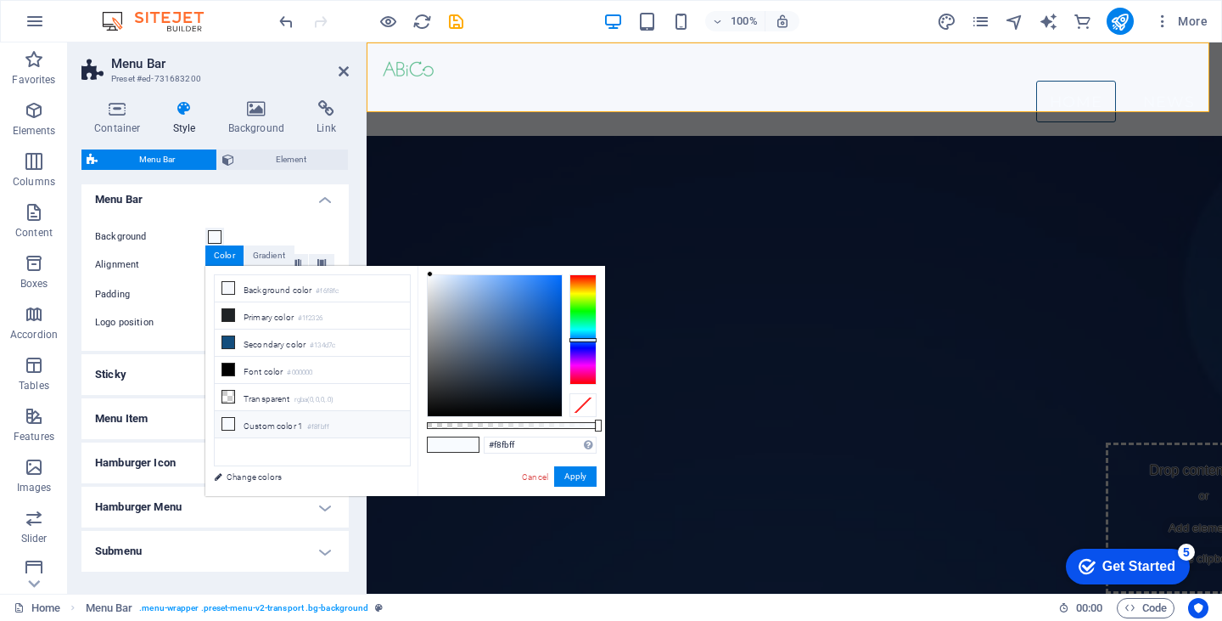
click at [227, 418] on icon at bounding box center [228, 424] width 12 height 12
click at [503, 444] on input "#f8fbff" at bounding box center [540, 444] width 113 height 17
click at [555, 409] on div at bounding box center [495, 345] width 134 height 141
click at [555, 276] on div at bounding box center [495, 345] width 134 height 141
click at [557, 281] on div at bounding box center [495, 345] width 134 height 141
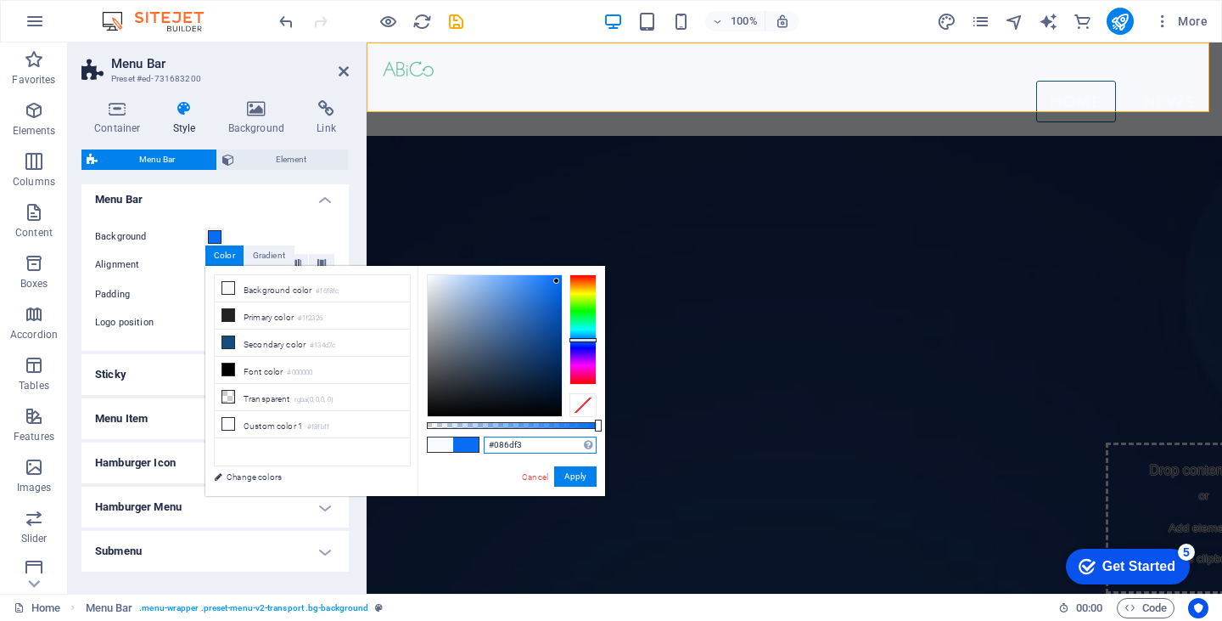
type input "#f8fafc"
click at [429, 276] on div at bounding box center [495, 345] width 134 height 141
click at [530, 475] on link "Cancel" at bounding box center [535, 476] width 30 height 13
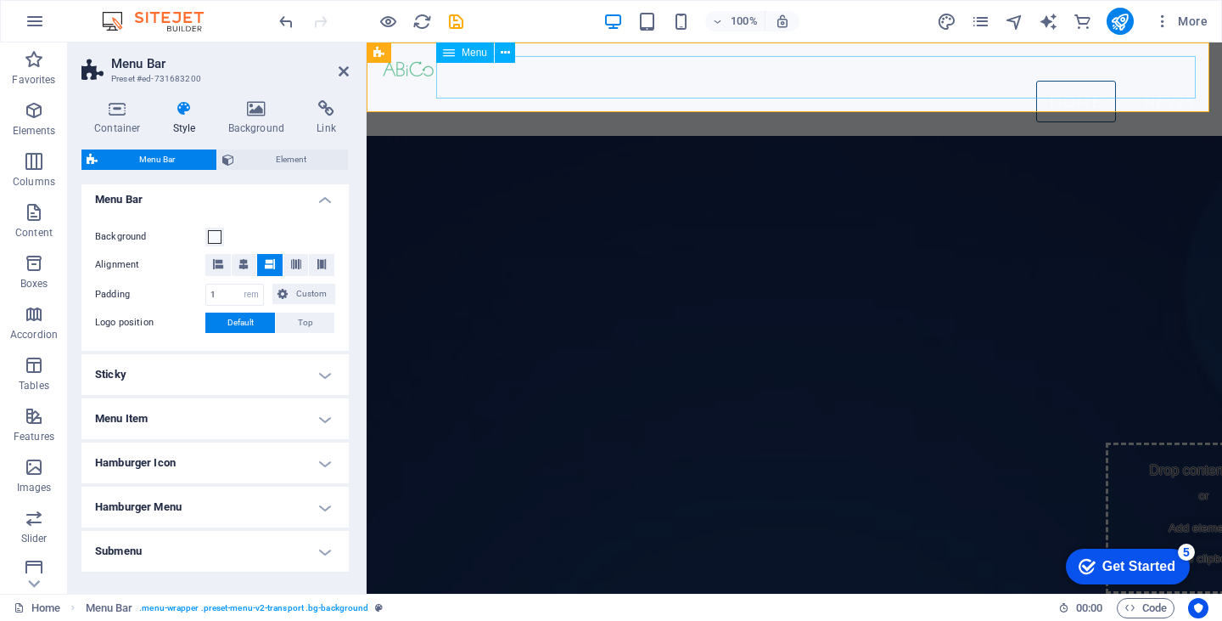
click at [1073, 81] on nav "Home News" at bounding box center [794, 102] width 829 height 42
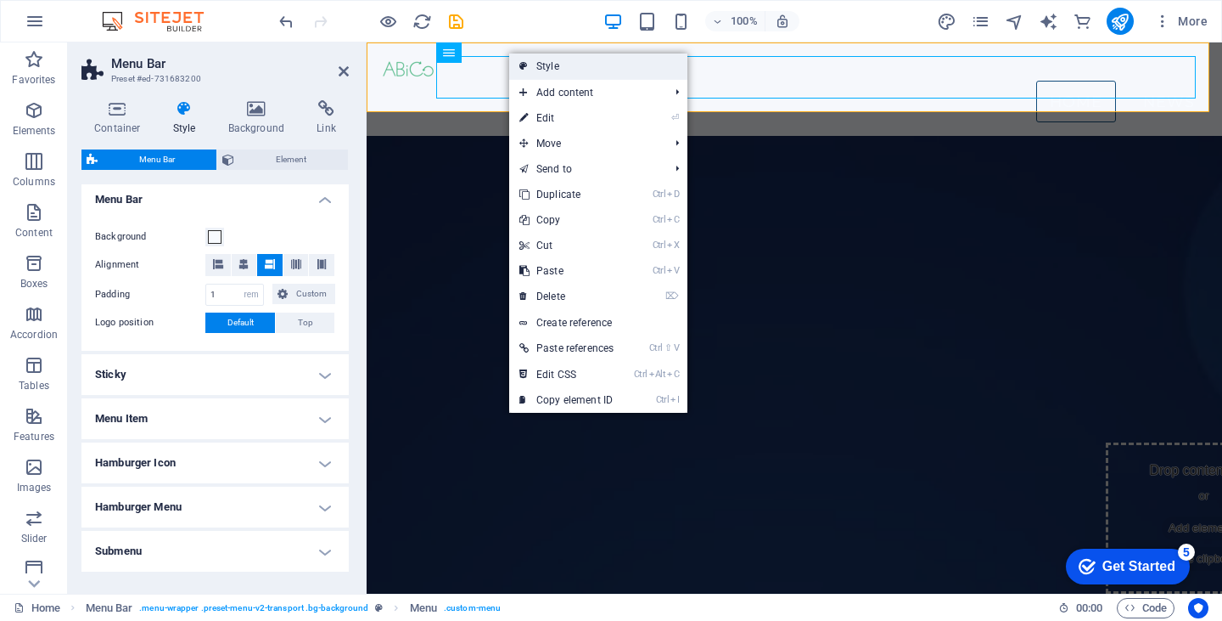
click at [527, 64] on icon at bounding box center [524, 65] width 8 height 25
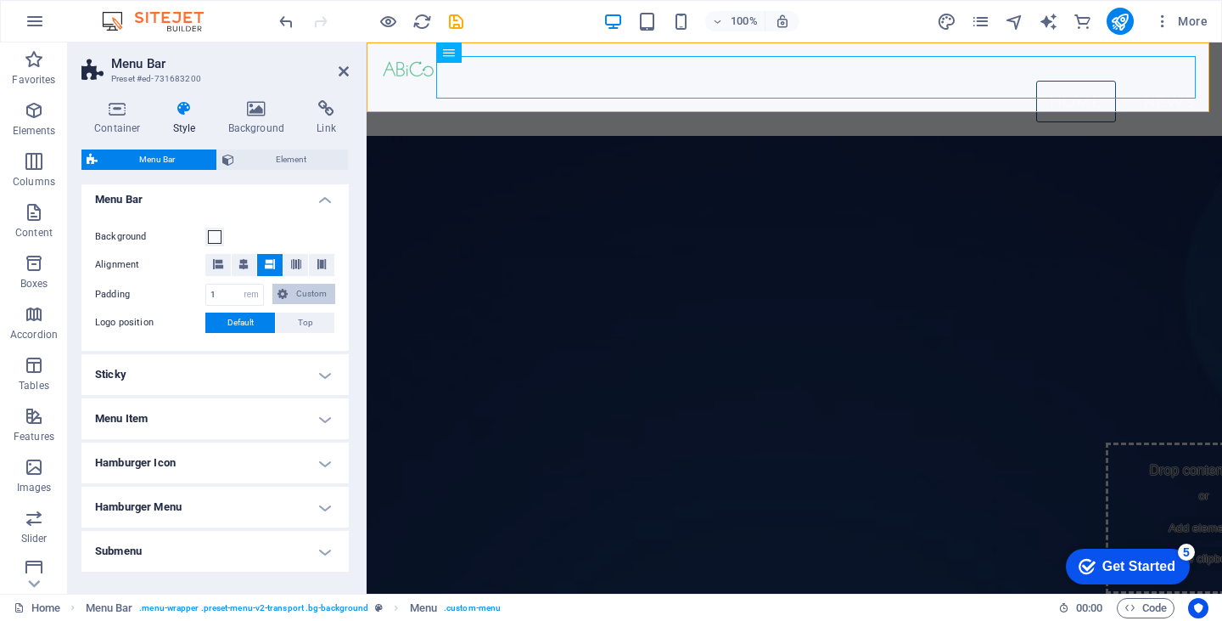
click at [294, 294] on span "Custom" at bounding box center [311, 294] width 37 height 20
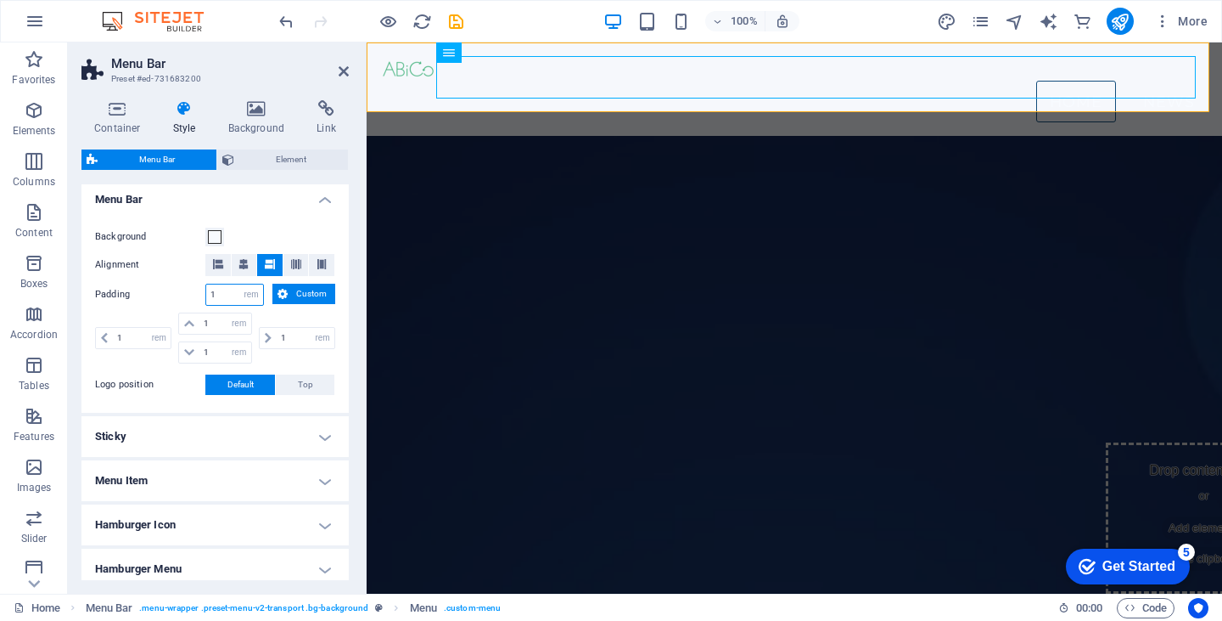
click at [234, 287] on input "1" at bounding box center [234, 294] width 57 height 20
click at [307, 294] on span "Custom" at bounding box center [311, 294] width 37 height 20
click at [254, 110] on icon at bounding box center [257, 108] width 82 height 17
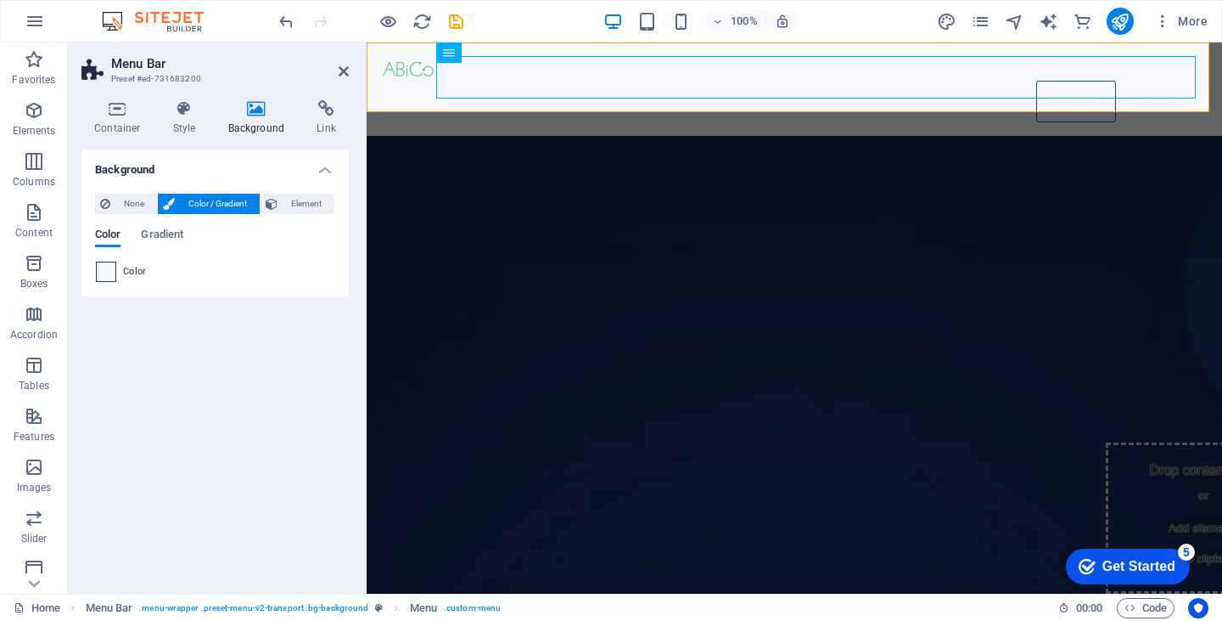
click at [104, 273] on span at bounding box center [106, 271] width 19 height 19
click at [126, 206] on span "None" at bounding box center [133, 204] width 37 height 20
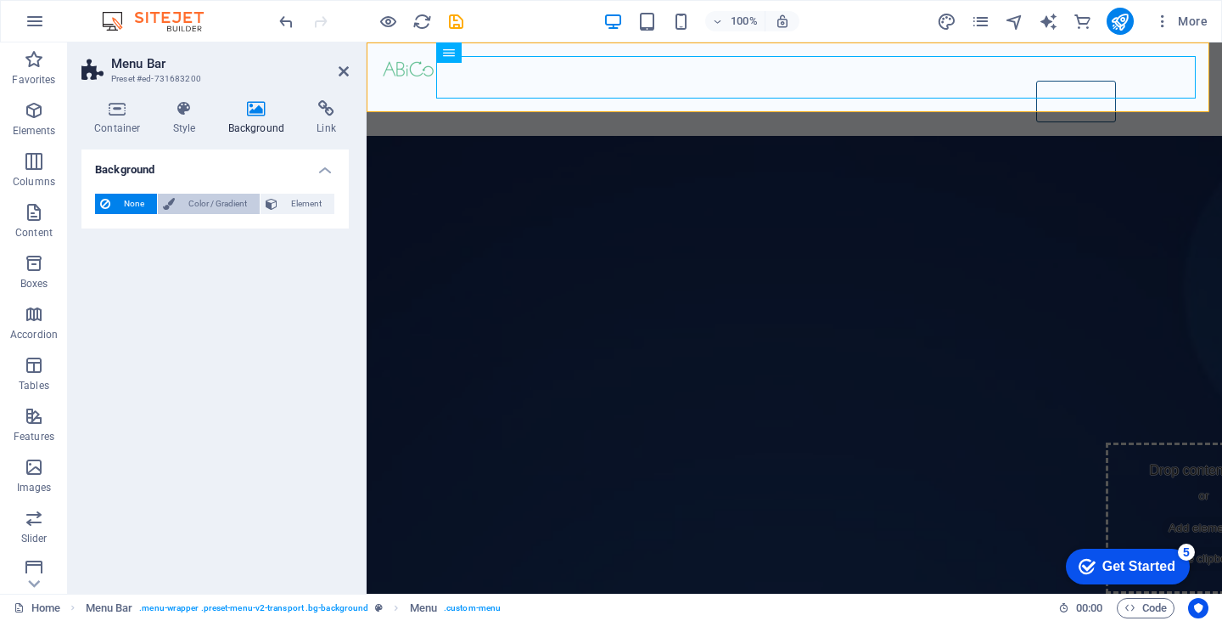
click at [209, 200] on span "Color / Gradient" at bounding box center [217, 204] width 75 height 20
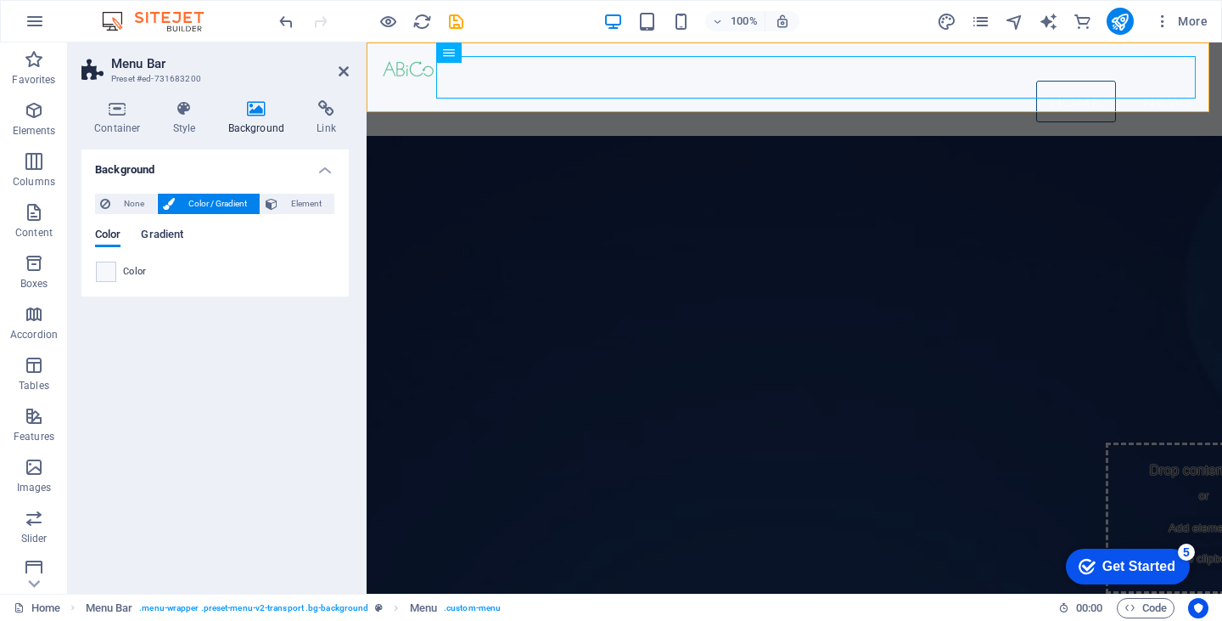
click at [160, 235] on span "Gradient" at bounding box center [162, 236] width 42 height 24
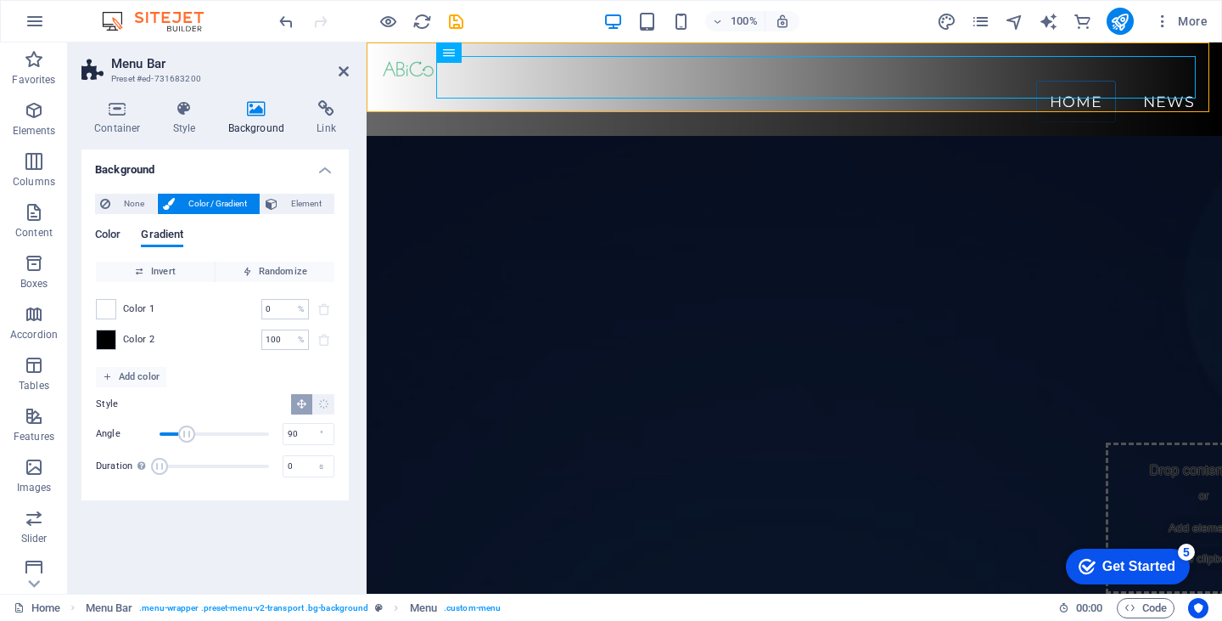
click at [101, 233] on span "Color" at bounding box center [107, 236] width 25 height 24
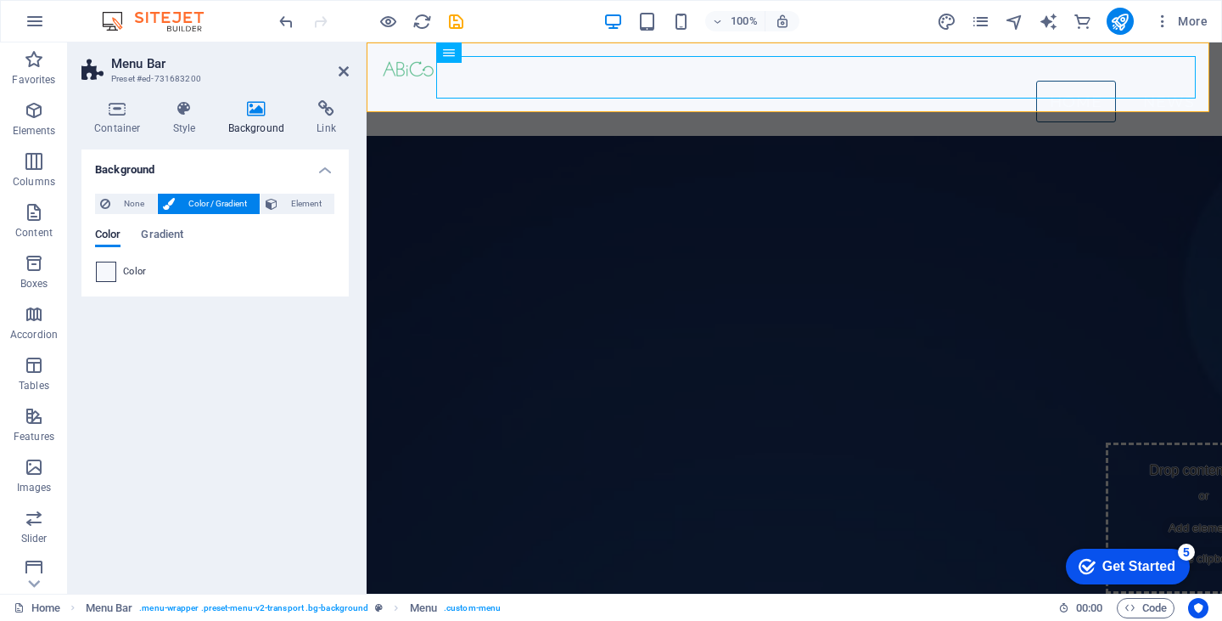
click at [109, 270] on span at bounding box center [106, 271] width 19 height 19
click at [124, 211] on span "None" at bounding box center [133, 204] width 37 height 20
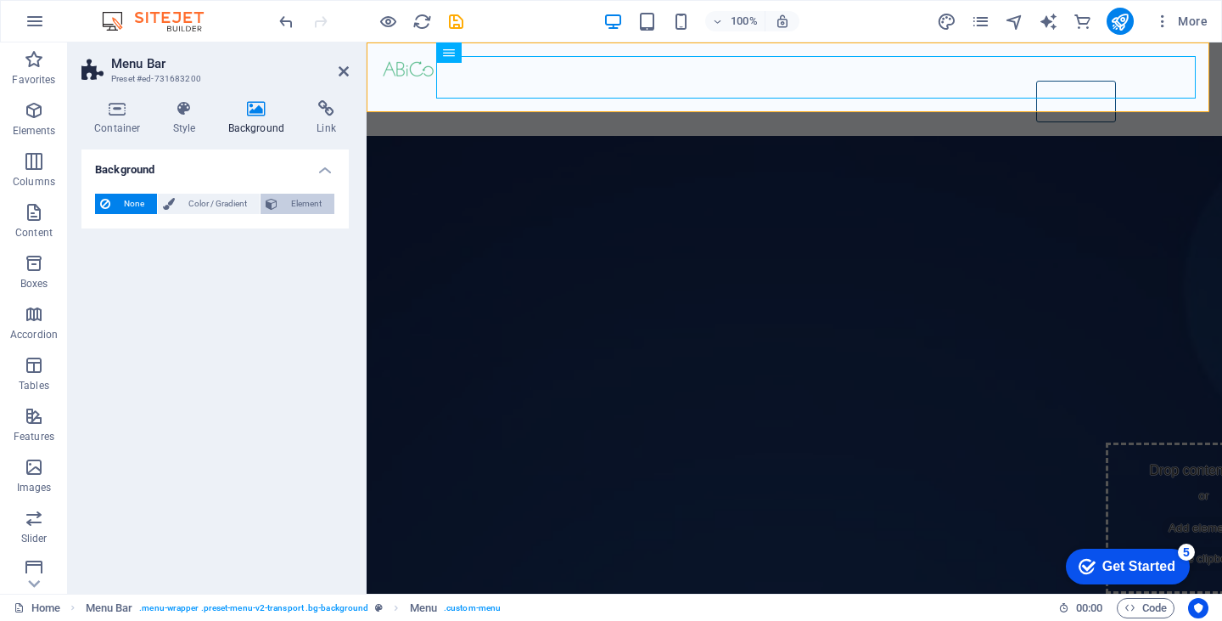
click at [295, 199] on span "Element" at bounding box center [306, 204] width 47 height 20
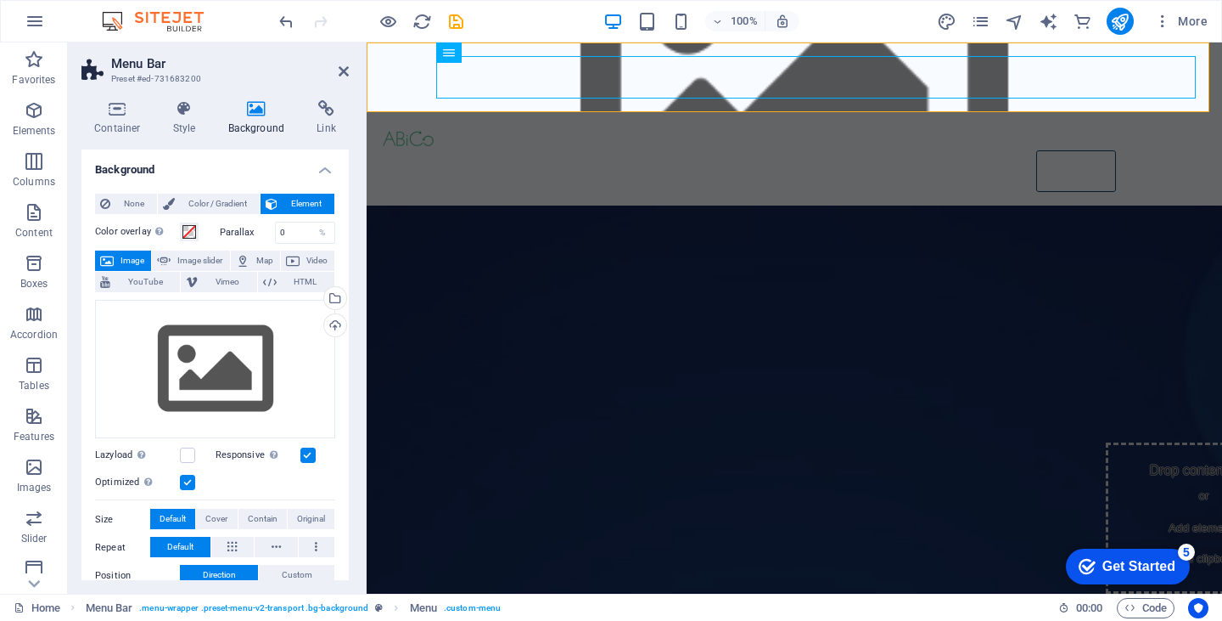
click at [295, 199] on span "Element" at bounding box center [306, 204] width 47 height 20
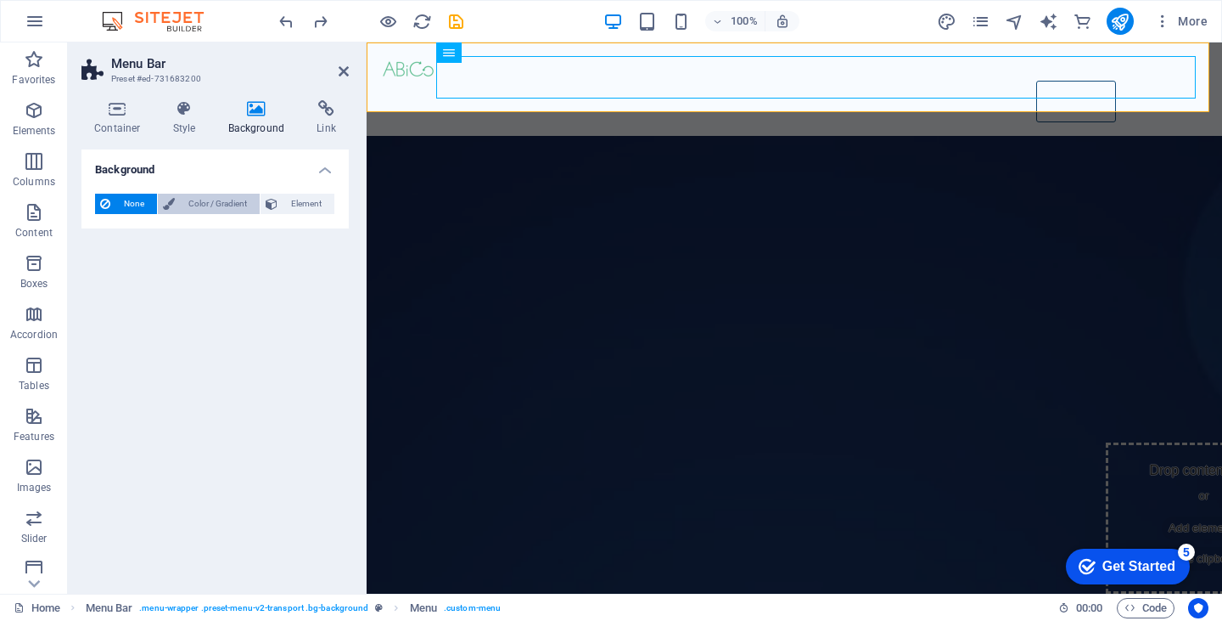
click at [209, 200] on span "Color / Gradient" at bounding box center [217, 204] width 75 height 20
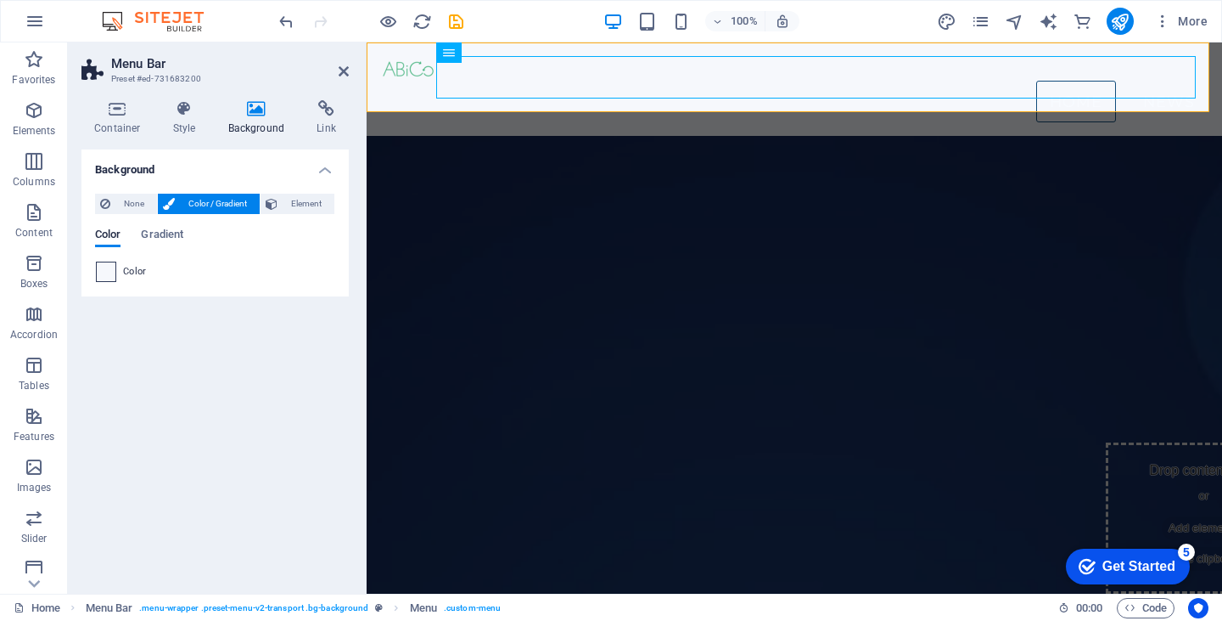
click at [103, 271] on span at bounding box center [106, 271] width 19 height 19
click at [161, 239] on span "Gradient" at bounding box center [162, 236] width 42 height 24
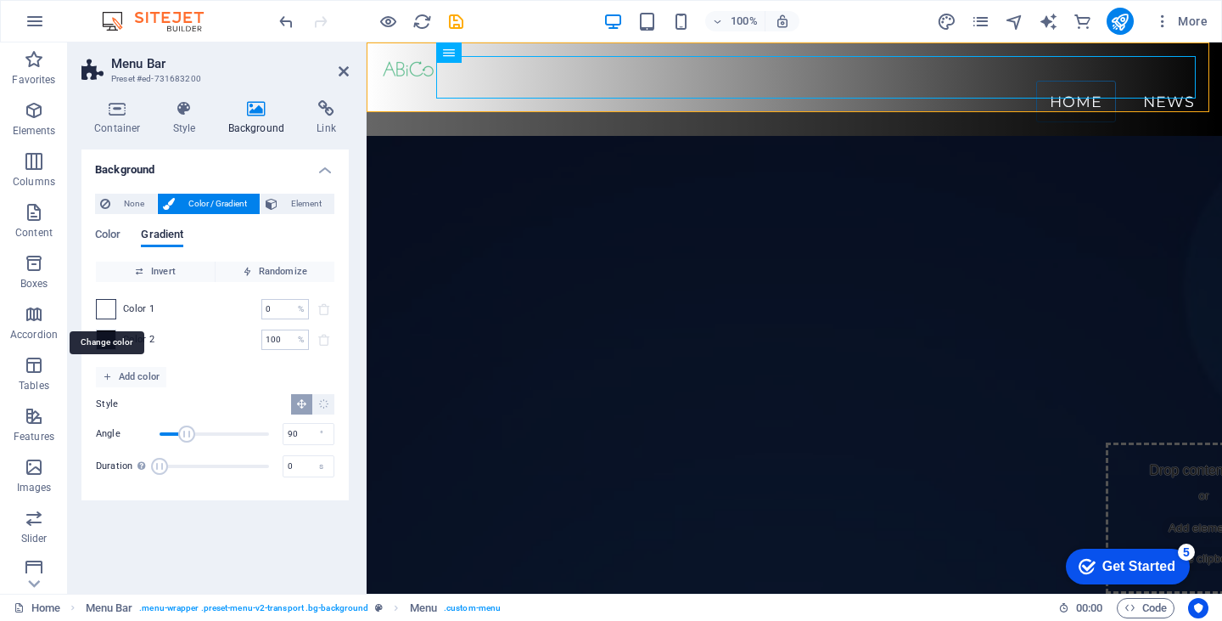
click at [105, 310] on span at bounding box center [106, 309] width 19 height 19
click at [107, 305] on span at bounding box center [106, 309] width 19 height 19
click at [107, 236] on span "Color" at bounding box center [107, 236] width 25 height 24
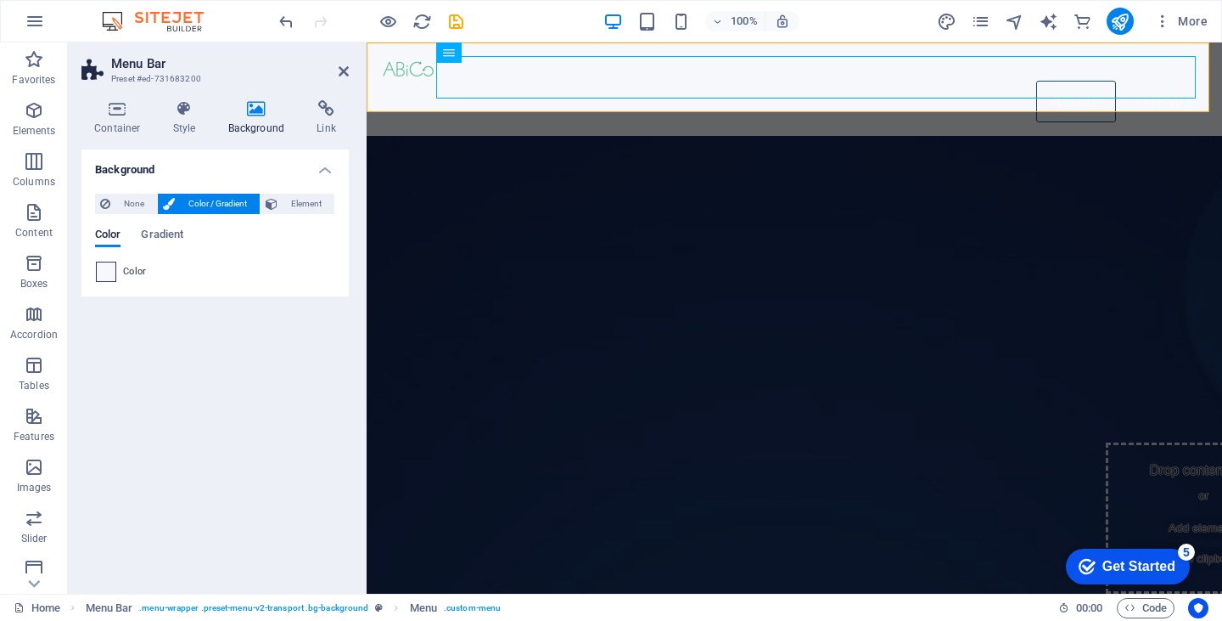
click at [105, 270] on span at bounding box center [106, 271] width 19 height 19
click at [339, 67] on icon at bounding box center [344, 72] width 10 height 14
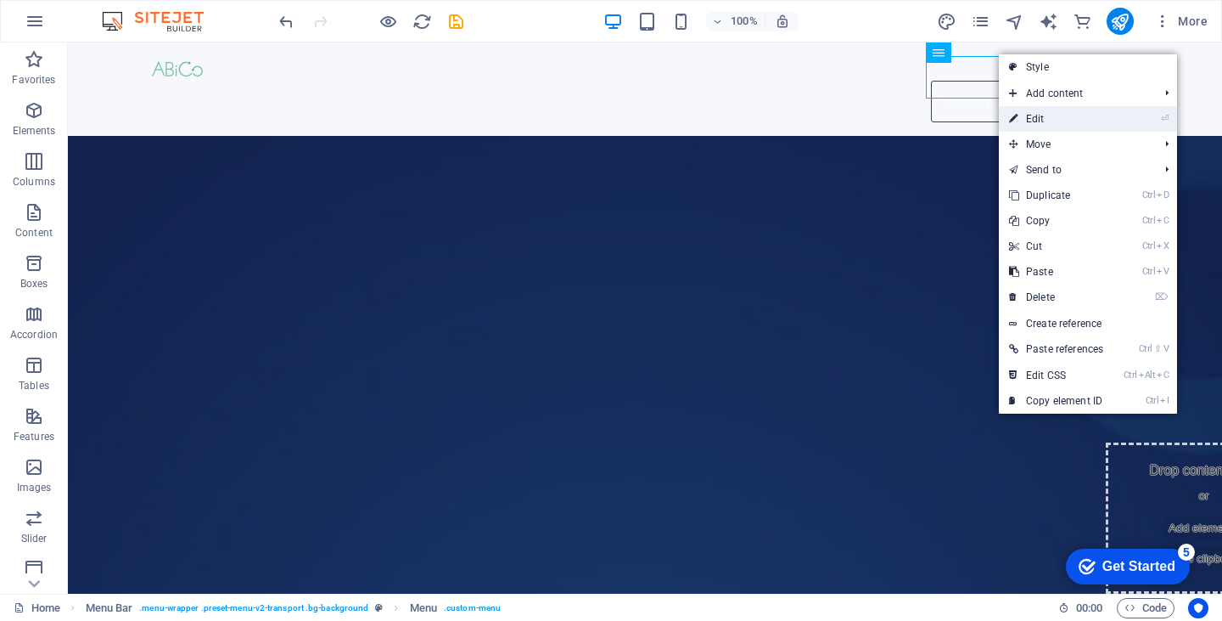
click at [1020, 119] on link "⏎ Edit" at bounding box center [1056, 118] width 115 height 25
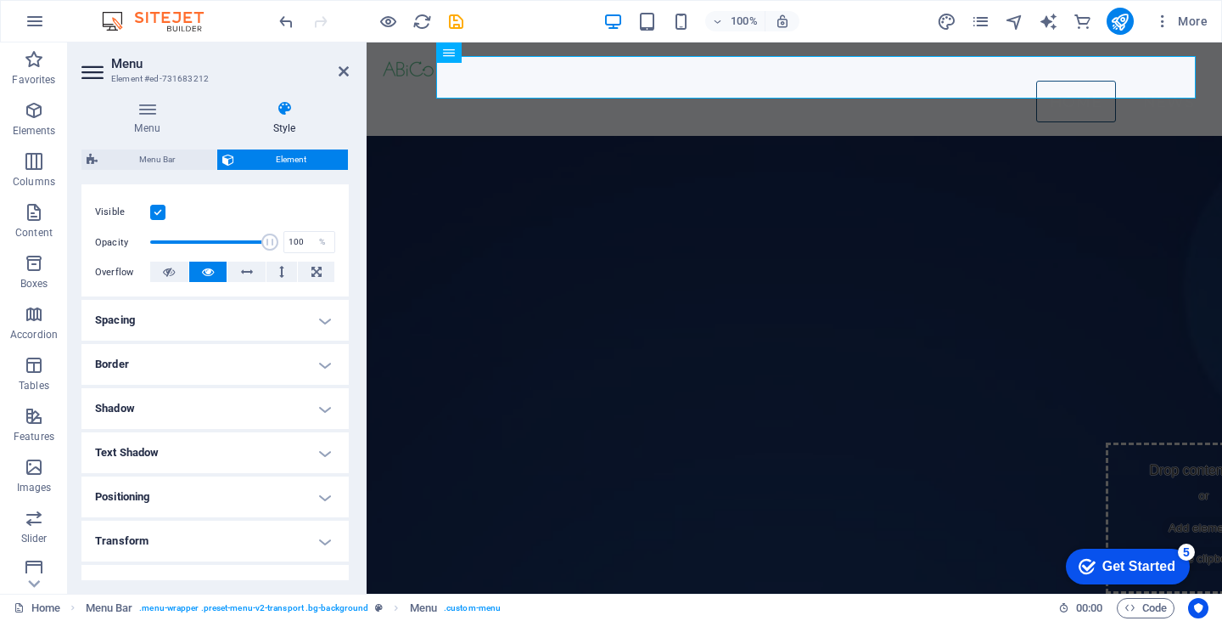
scroll to position [0, 0]
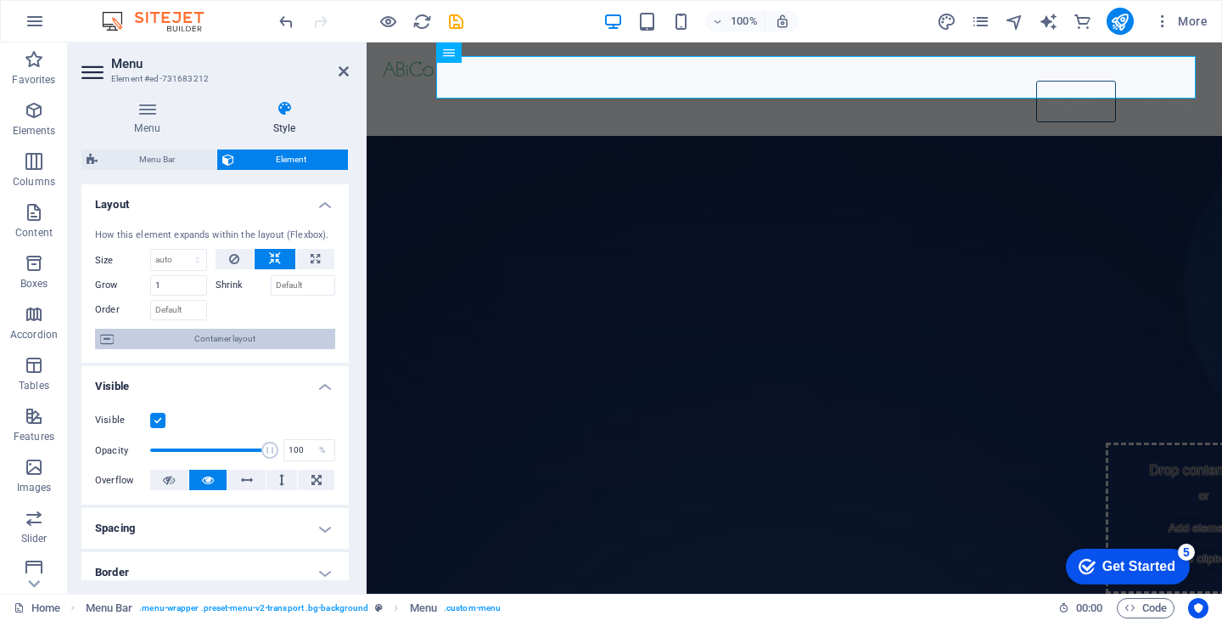
click at [226, 336] on span "Container layout" at bounding box center [224, 339] width 211 height 20
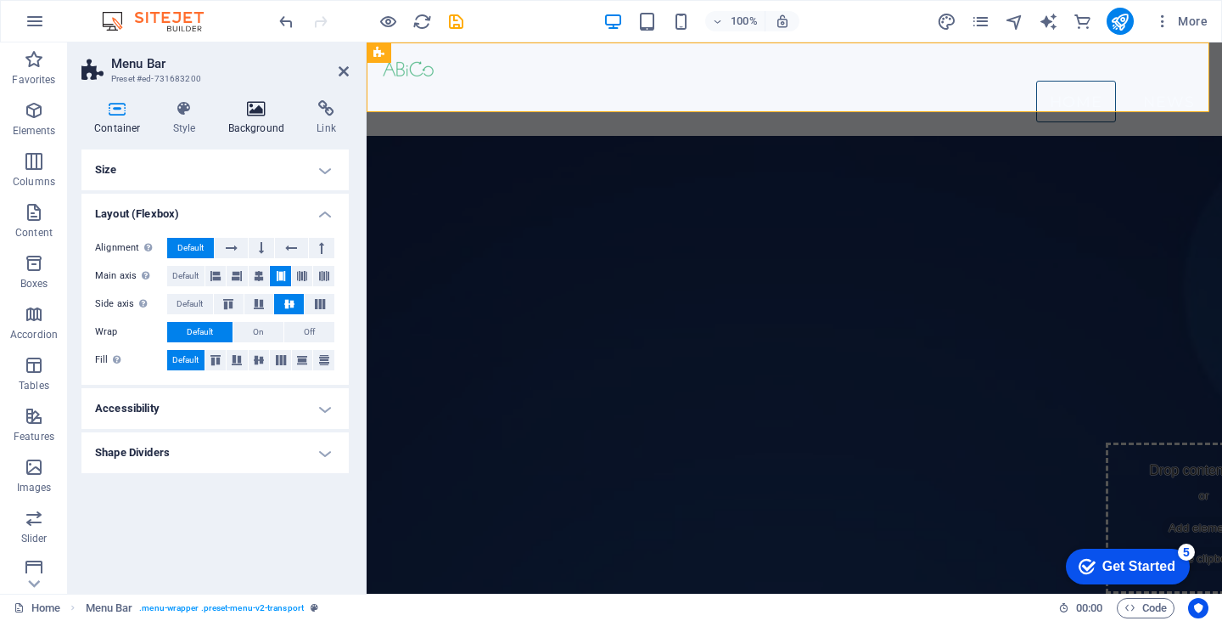
click at [252, 115] on icon at bounding box center [257, 108] width 82 height 17
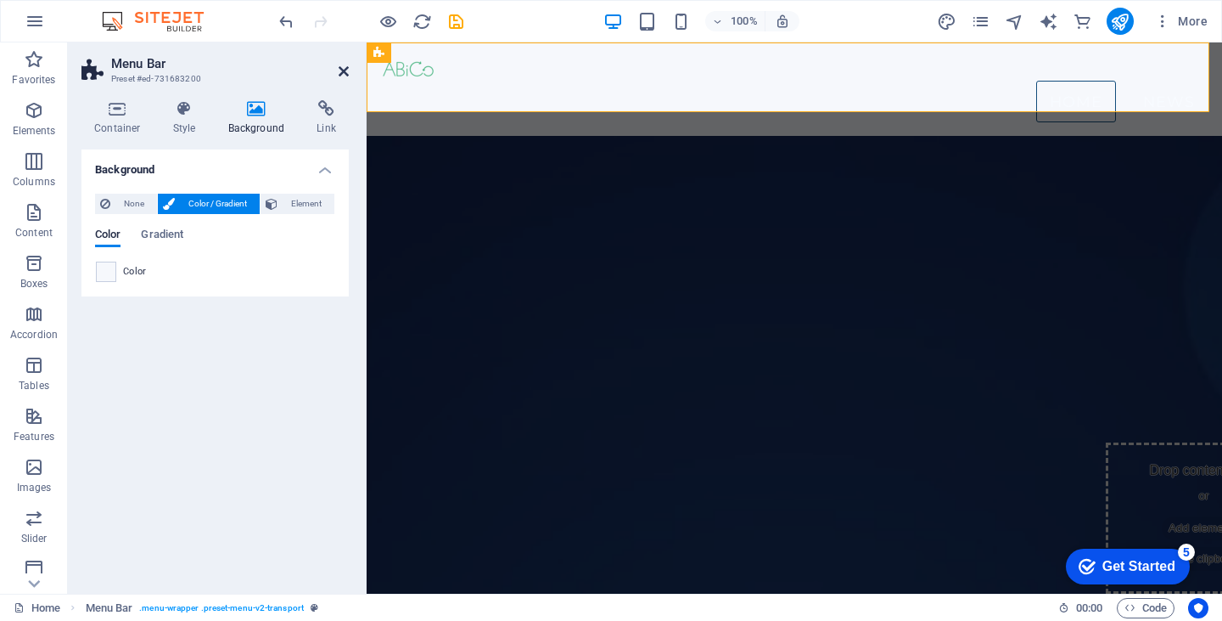
click at [346, 66] on icon at bounding box center [344, 72] width 10 height 14
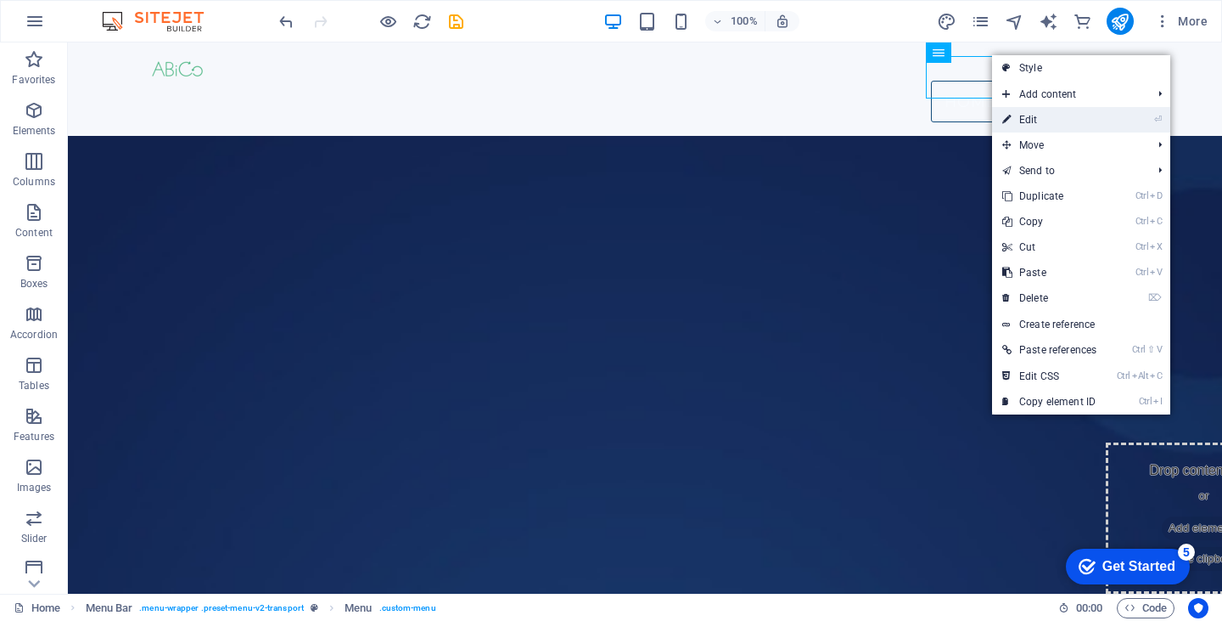
click at [1019, 113] on link "⏎ Edit" at bounding box center [1049, 119] width 115 height 25
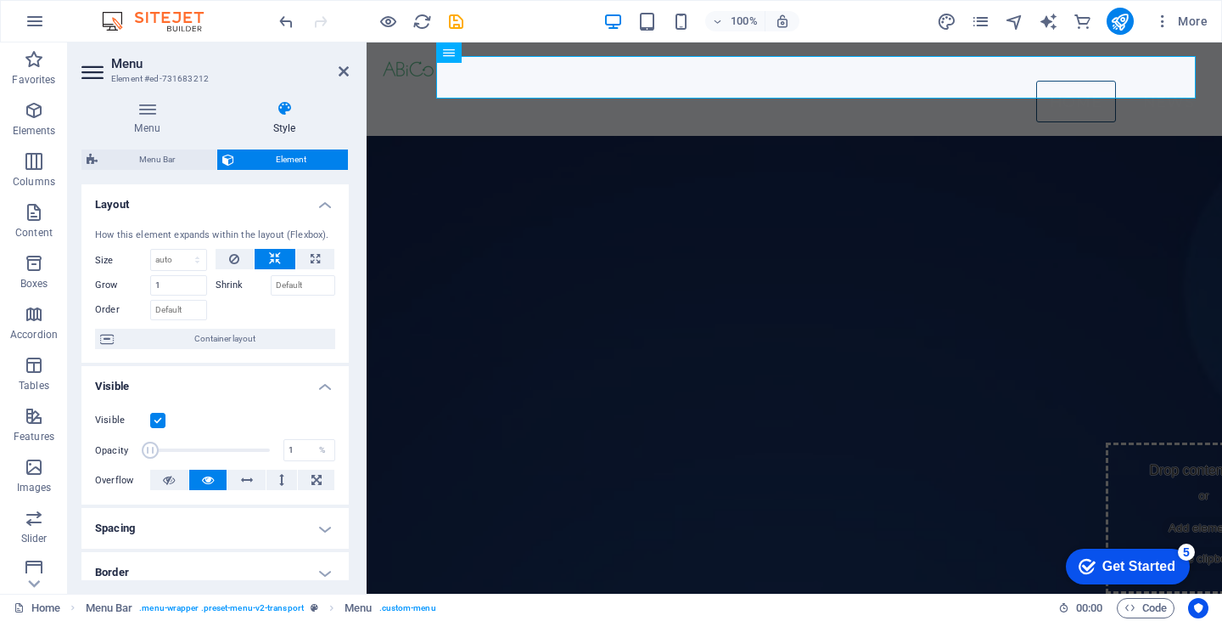
drag, startPoint x: 264, startPoint y: 447, endPoint x: 114, endPoint y: 436, distance: 150.7
click at [114, 436] on div "Visible Opacity 1 % Overflow" at bounding box center [214, 450] width 267 height 108
type input "100"
drag, startPoint x: 150, startPoint y: 446, endPoint x: 350, endPoint y: 452, distance: 199.6
click at [350, 452] on div "Menu Style Menu Auto Custom Menu is automatically generated based on the pages.…" at bounding box center [215, 340] width 295 height 507
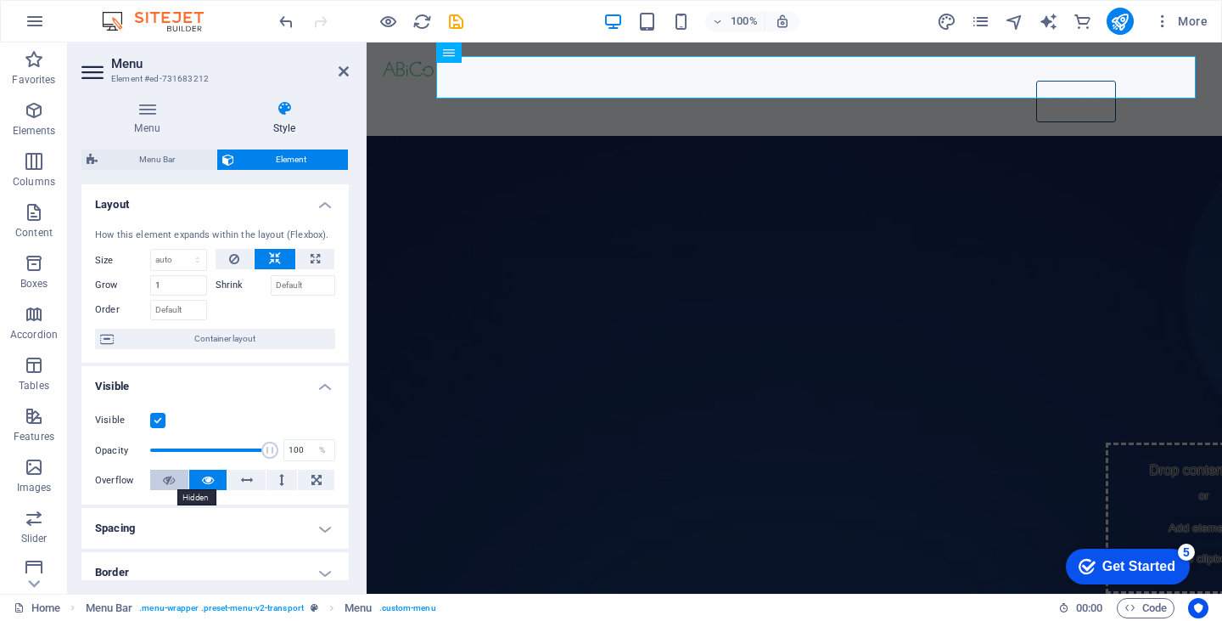
click at [172, 475] on icon at bounding box center [169, 479] width 12 height 20
click at [205, 476] on icon at bounding box center [208, 479] width 12 height 20
click at [281, 113] on icon at bounding box center [284, 108] width 129 height 17
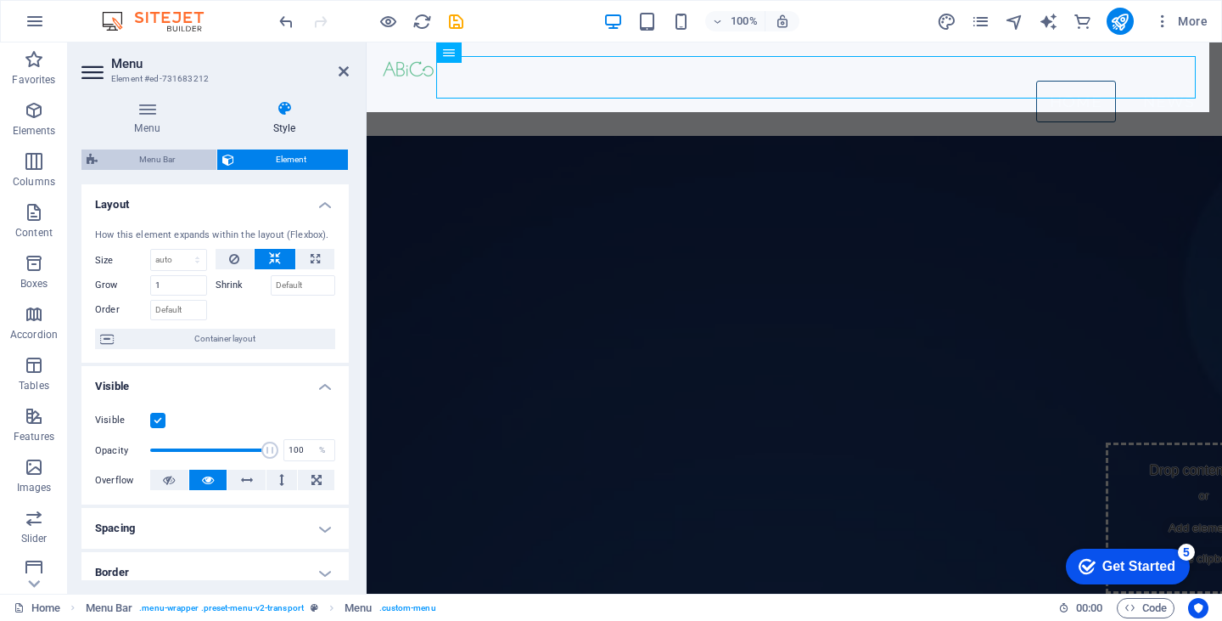
click at [163, 152] on span "Menu Bar" at bounding box center [157, 159] width 109 height 20
select select "rem"
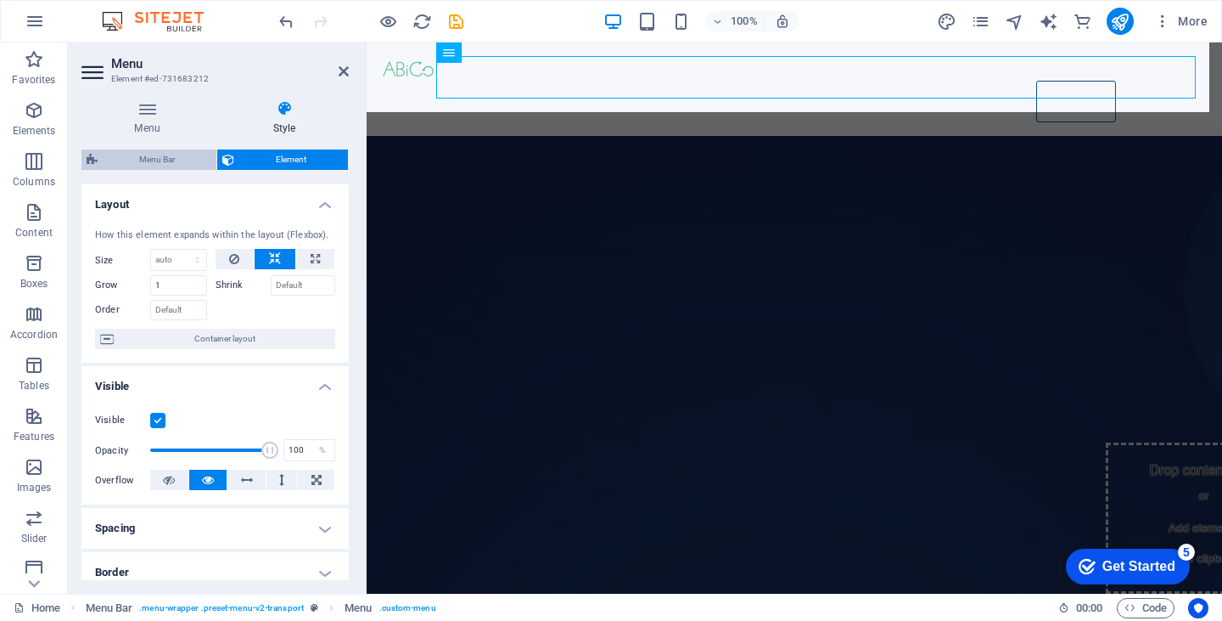
select select "rem"
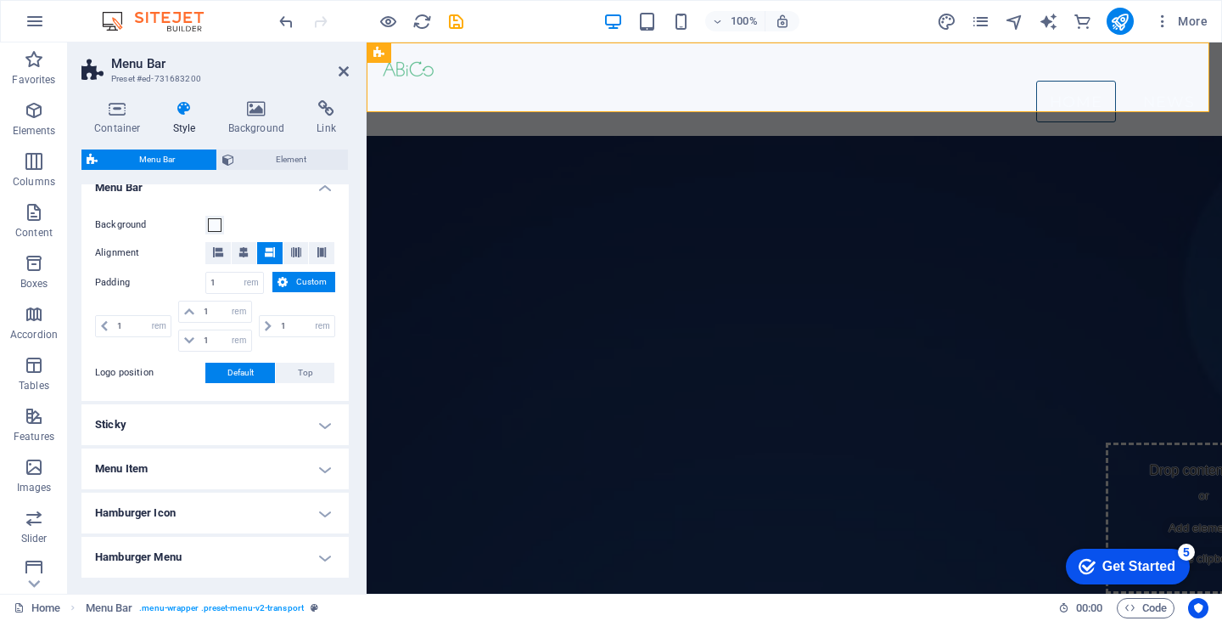
scroll to position [247, 0]
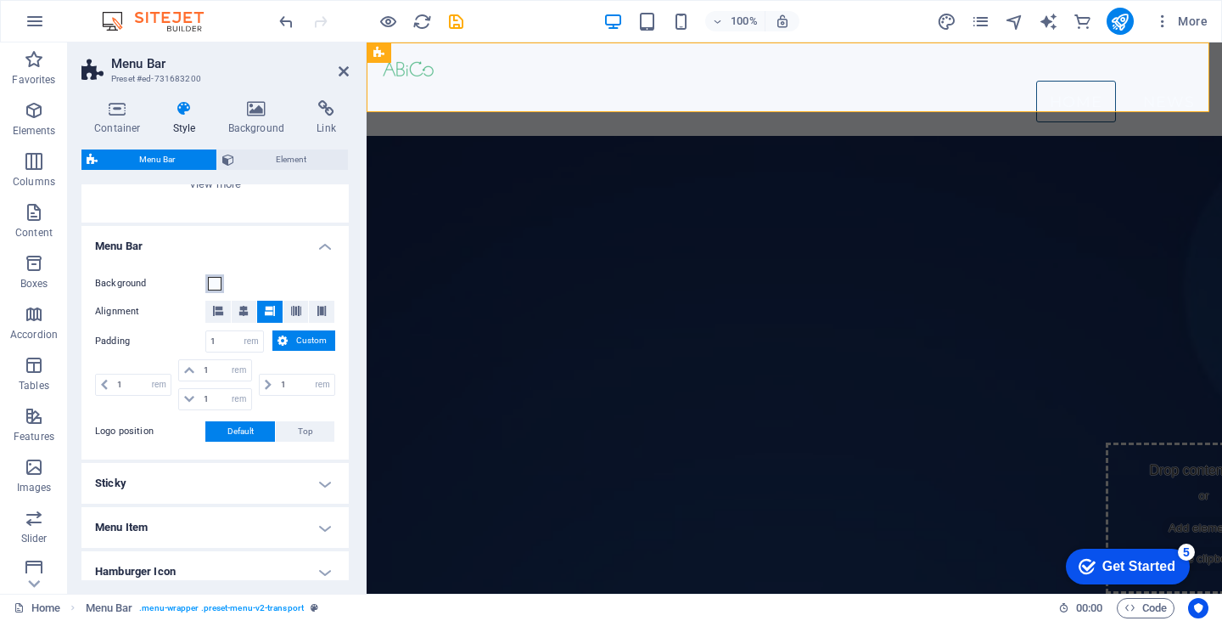
click at [216, 281] on span at bounding box center [215, 284] width 14 height 14
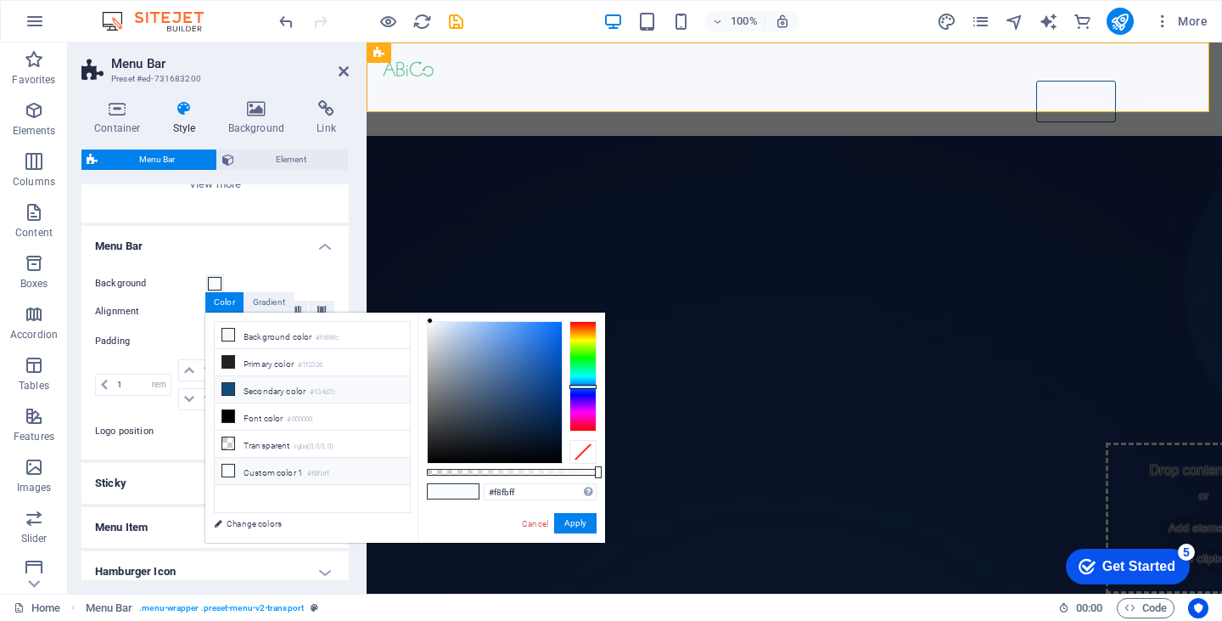
click at [229, 387] on icon at bounding box center [228, 389] width 12 height 12
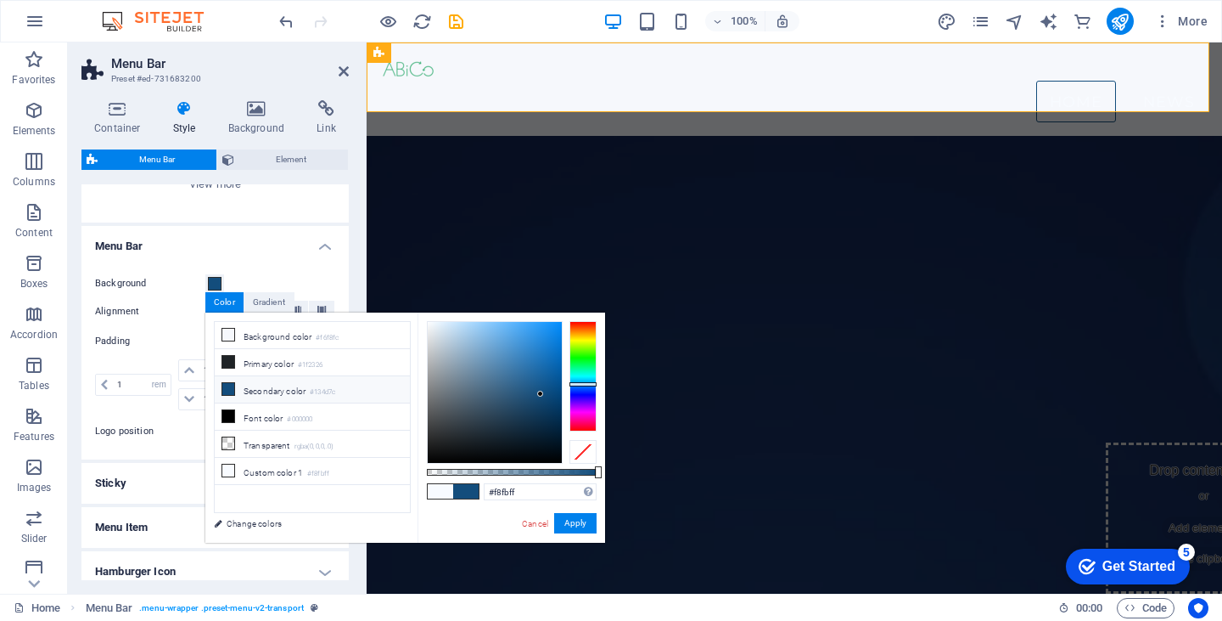
type input "#134d7c"
click at [571, 515] on button "Apply" at bounding box center [575, 523] width 42 height 20
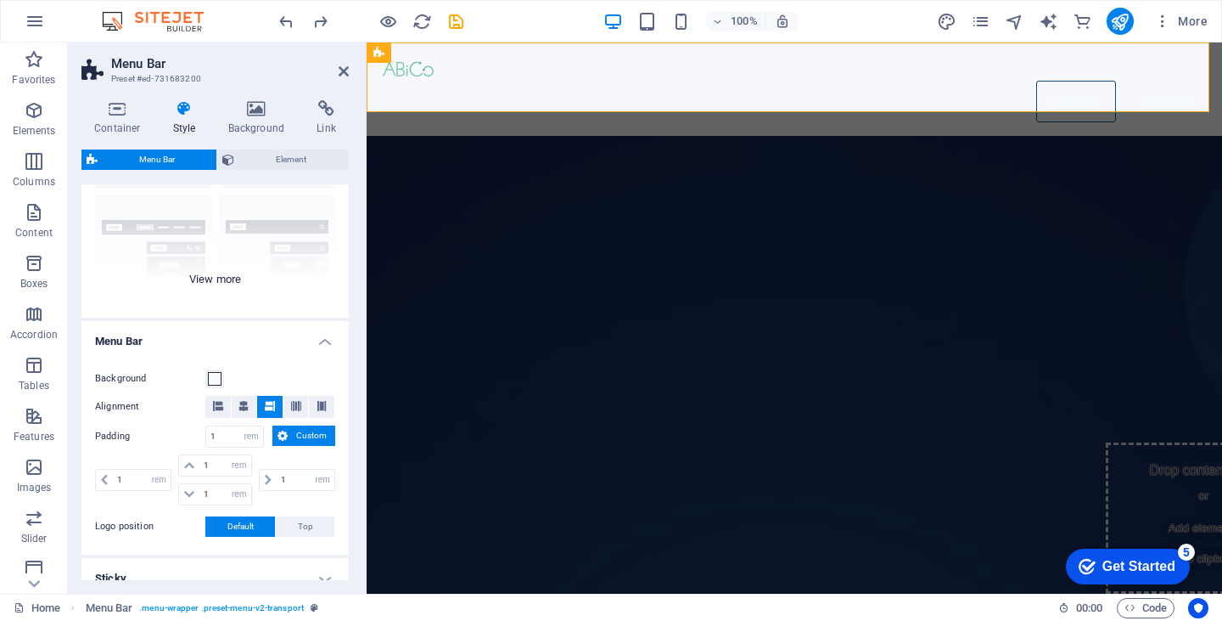
scroll to position [150, 0]
click at [270, 50] on header "Menu Bar Preset #ed-731683200" at bounding box center [214, 64] width 267 height 44
click at [257, 110] on icon at bounding box center [257, 108] width 82 height 17
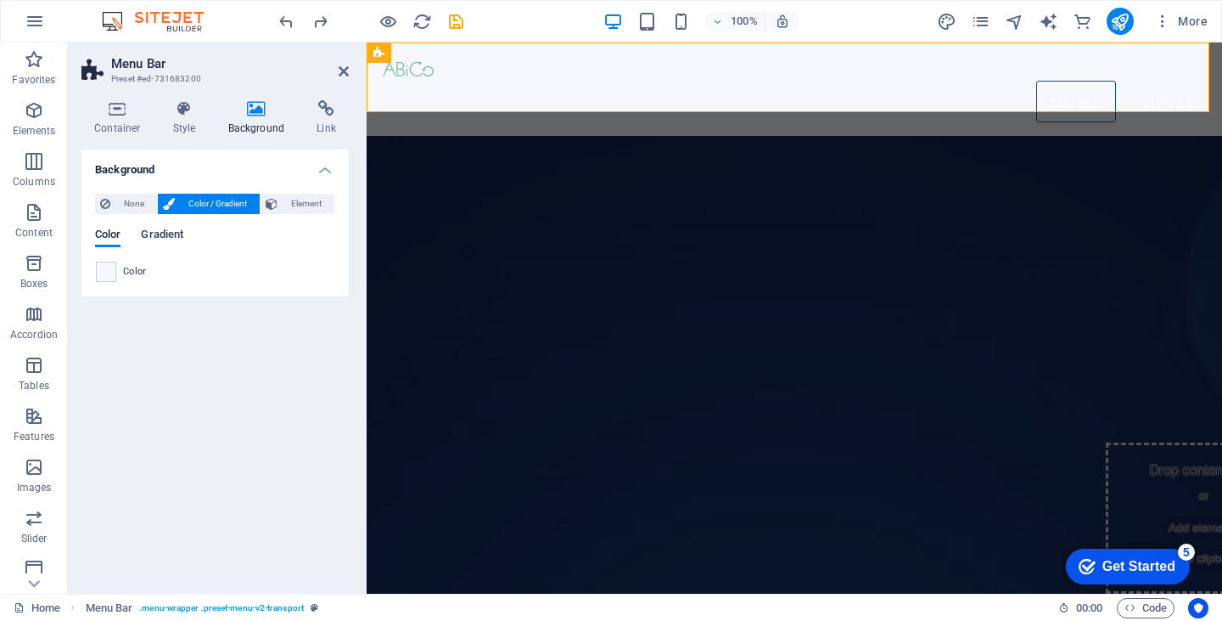
click at [158, 233] on span "Gradient" at bounding box center [162, 236] width 42 height 24
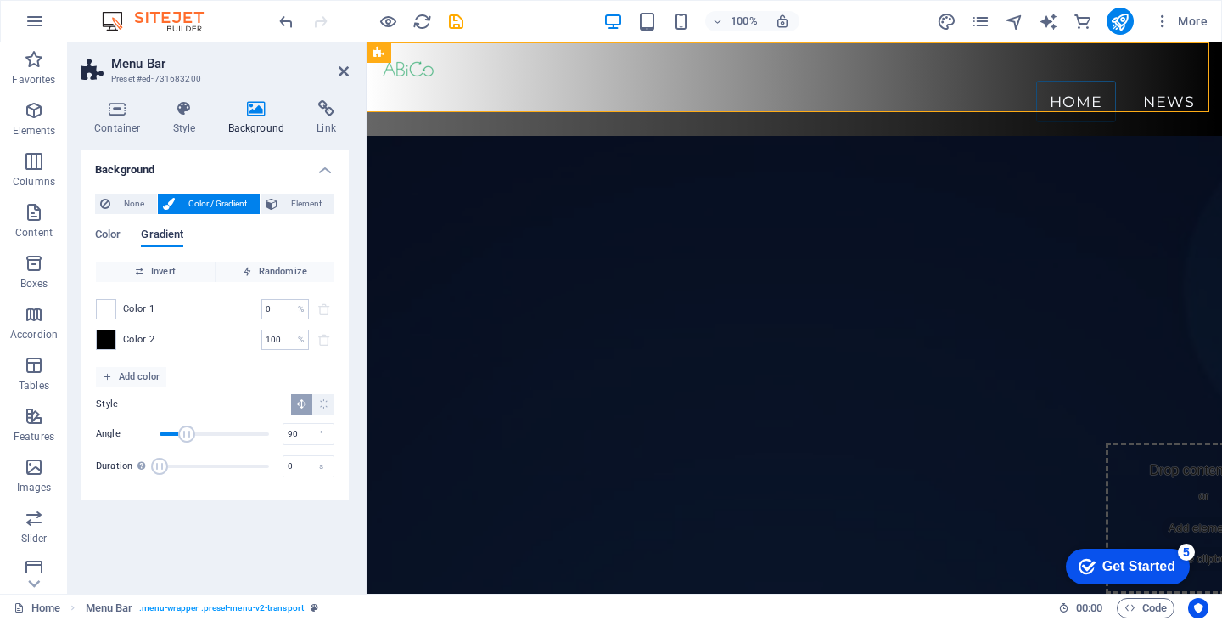
click at [158, 233] on span "Gradient" at bounding box center [162, 236] width 42 height 24
click at [108, 232] on span "Color" at bounding box center [107, 236] width 25 height 24
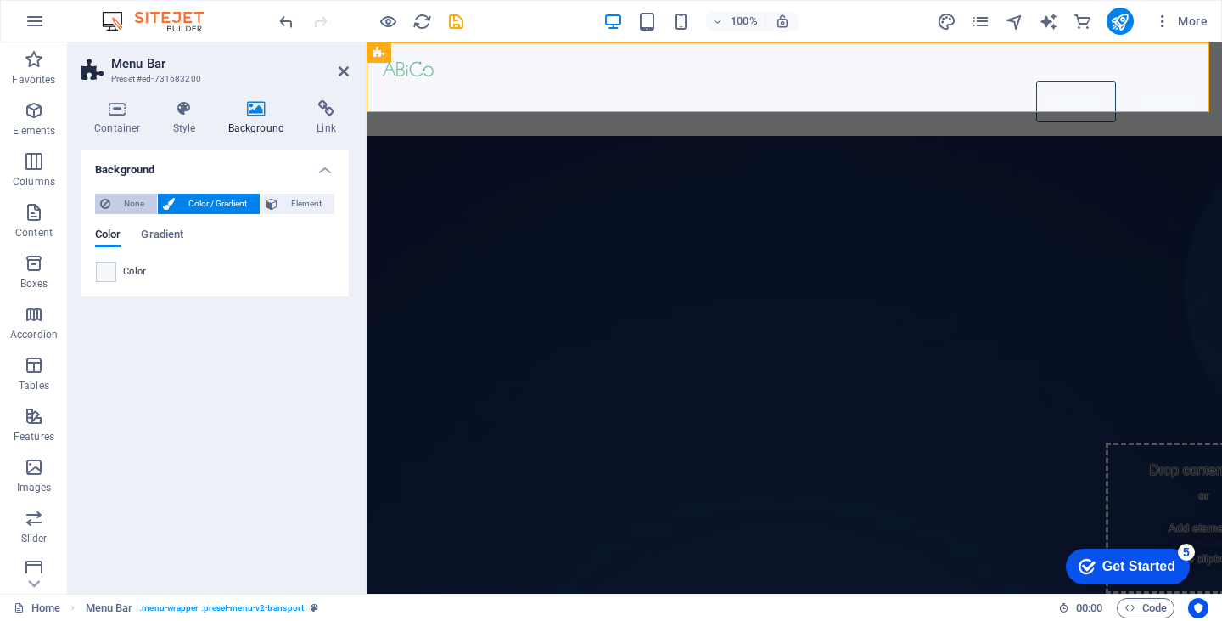
click at [125, 202] on span "None" at bounding box center [133, 204] width 37 height 20
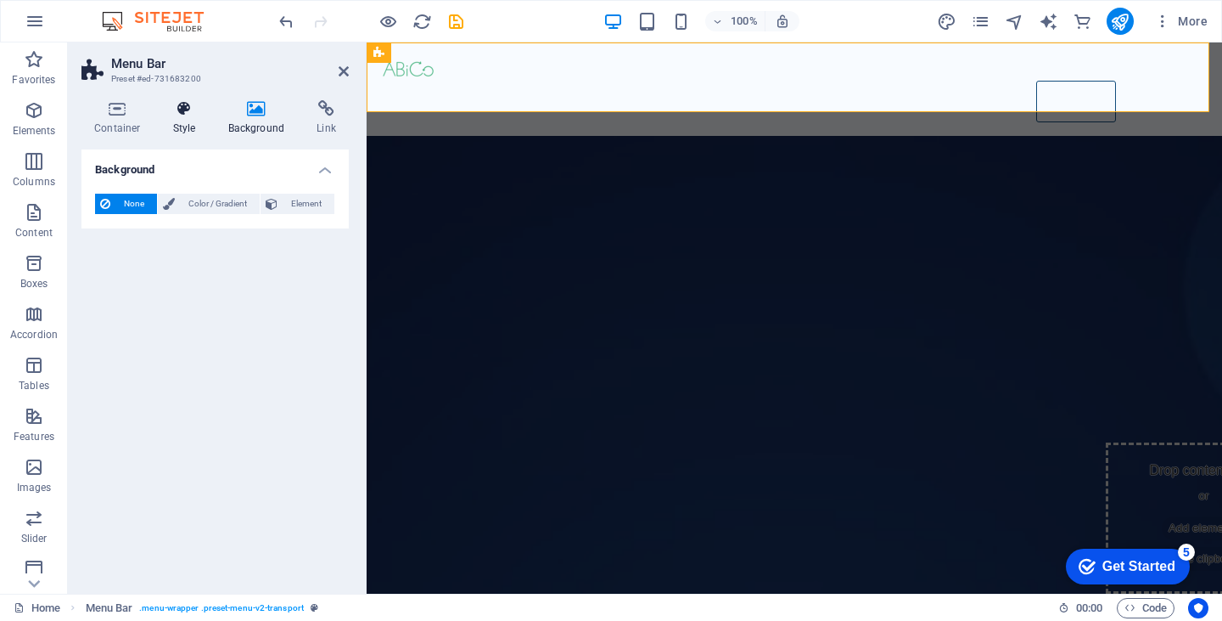
click at [191, 112] on icon at bounding box center [184, 108] width 48 height 17
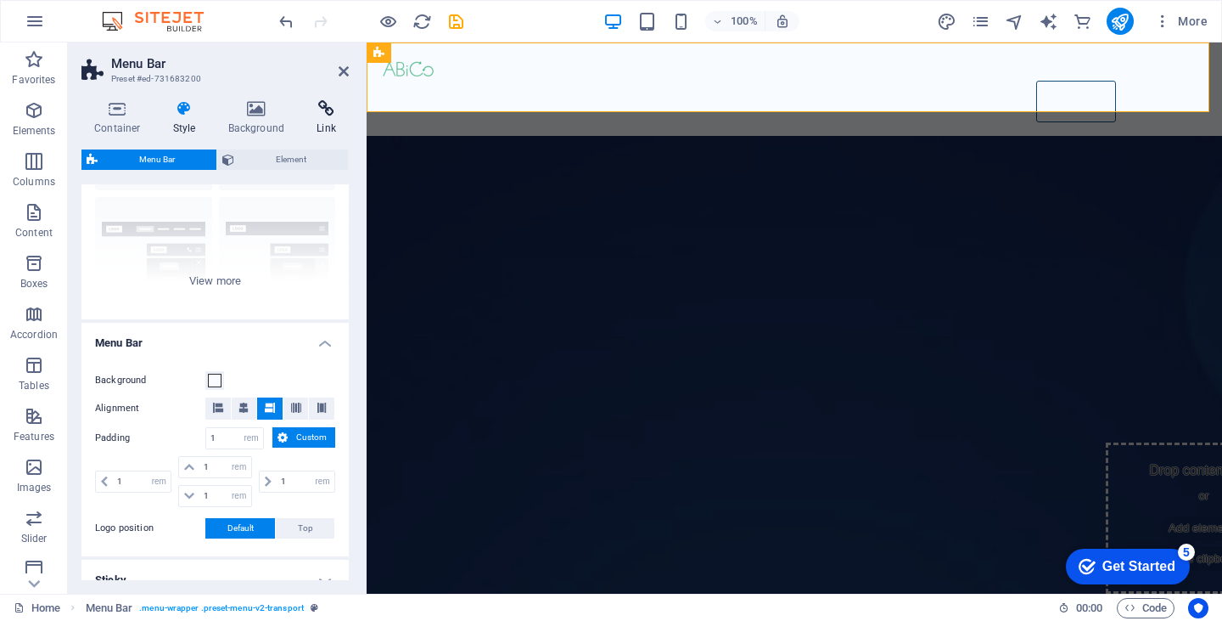
click at [326, 111] on icon at bounding box center [326, 108] width 45 height 17
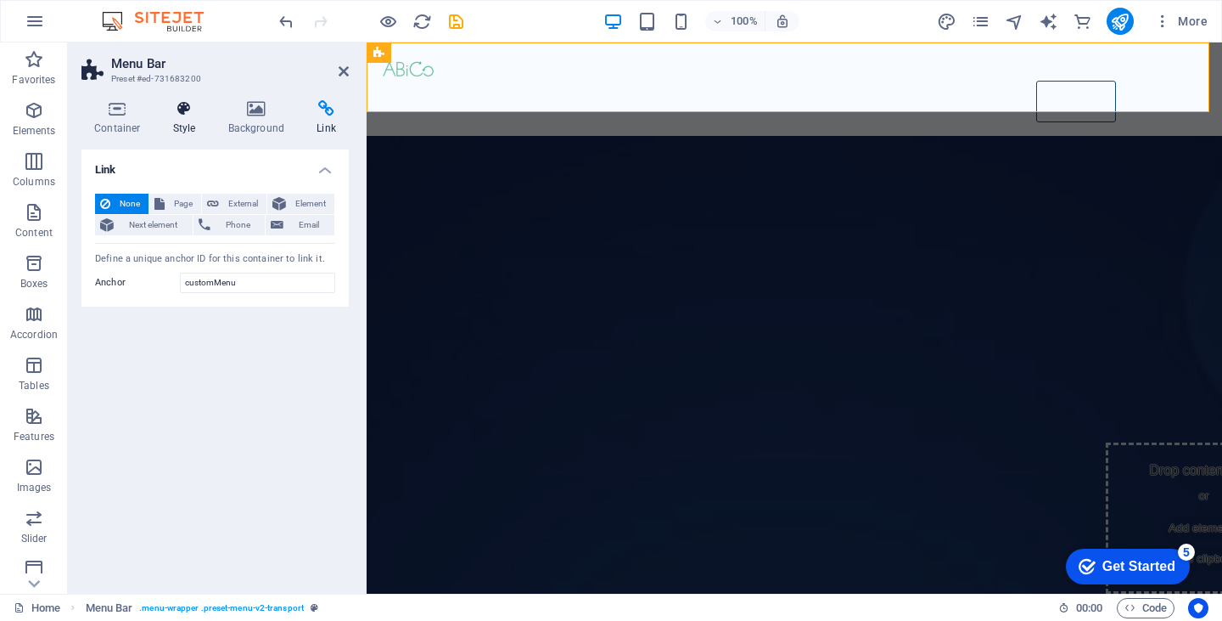
click at [172, 108] on icon at bounding box center [184, 108] width 48 height 17
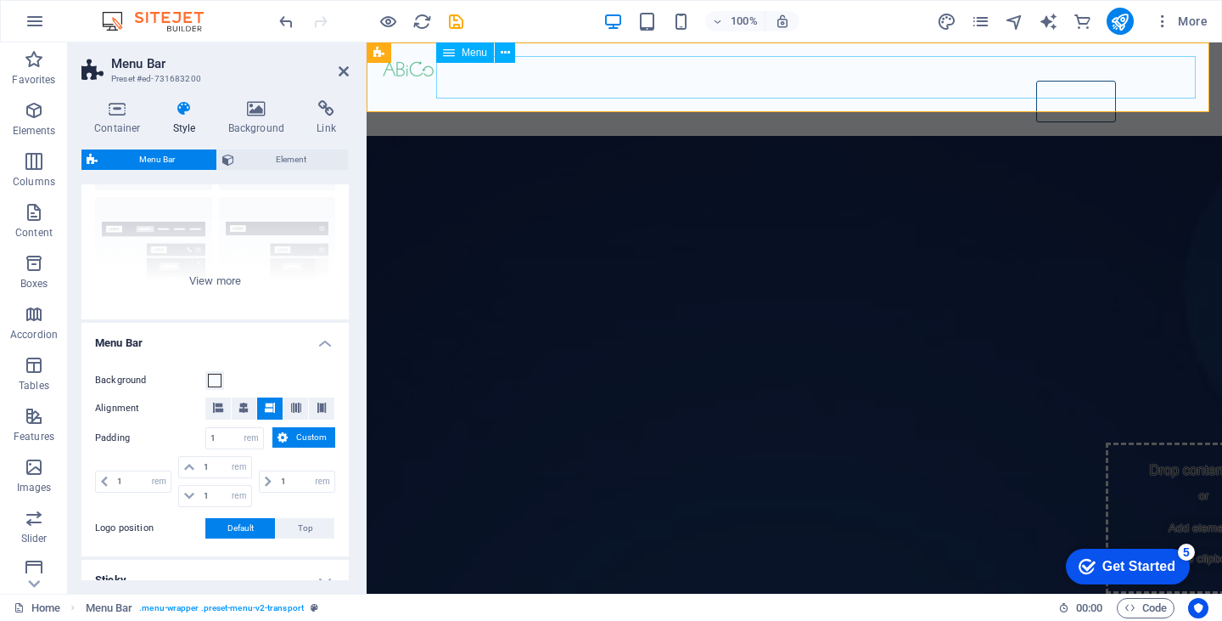
click at [1059, 81] on nav "Home News" at bounding box center [794, 102] width 829 height 42
click at [1054, 81] on nav "Home News" at bounding box center [794, 102] width 829 height 42
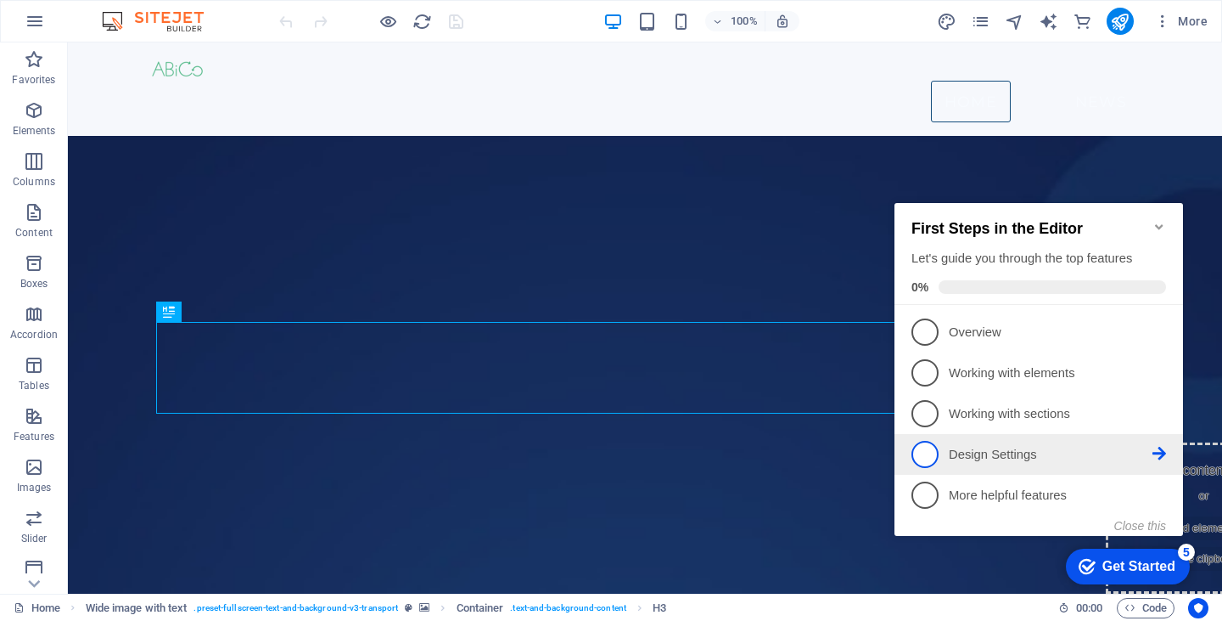
click at [1158, 447] on icon at bounding box center [1160, 454] width 14 height 14
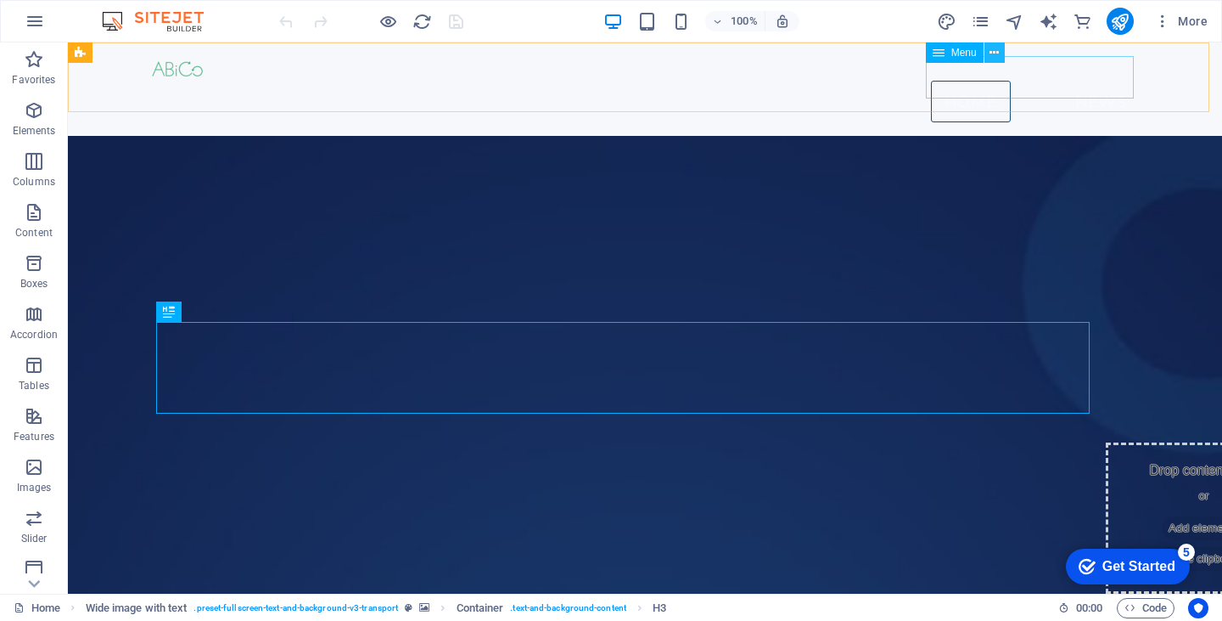
click at [995, 50] on icon at bounding box center [994, 53] width 9 height 18
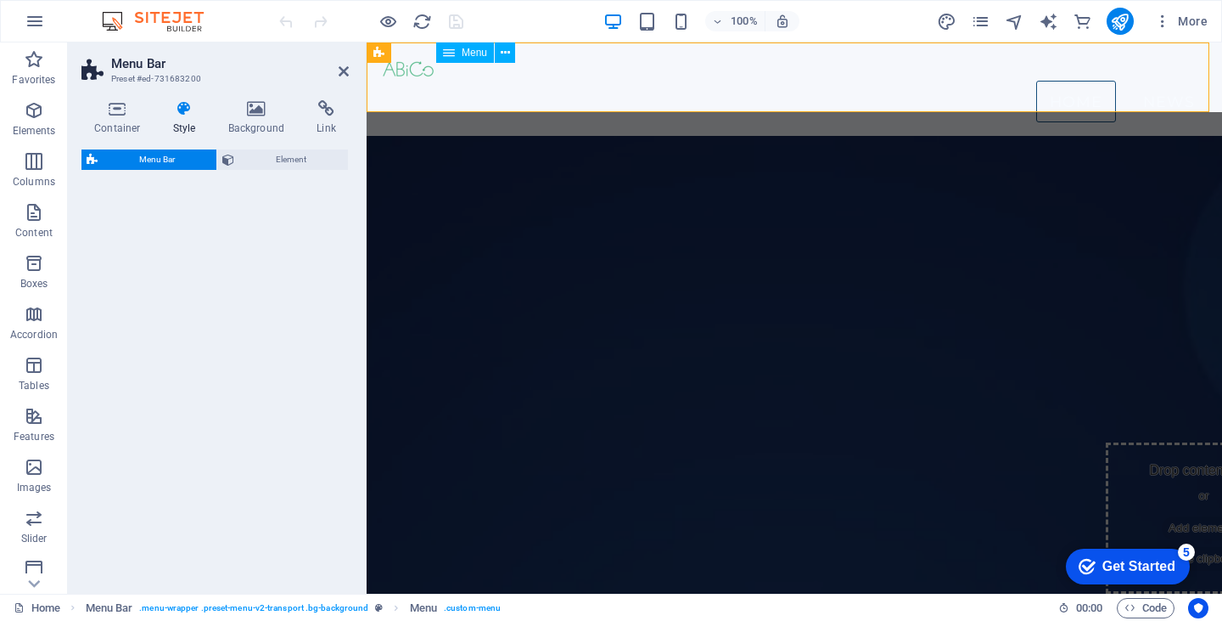
select select "rem"
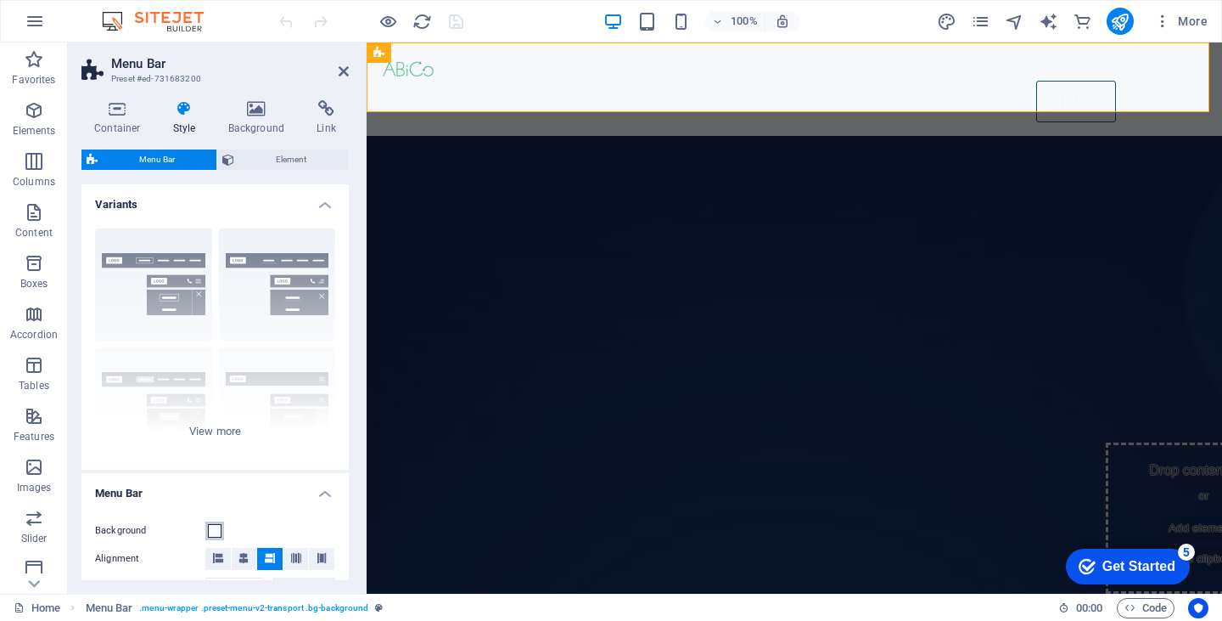
click at [214, 524] on span at bounding box center [215, 531] width 14 height 14
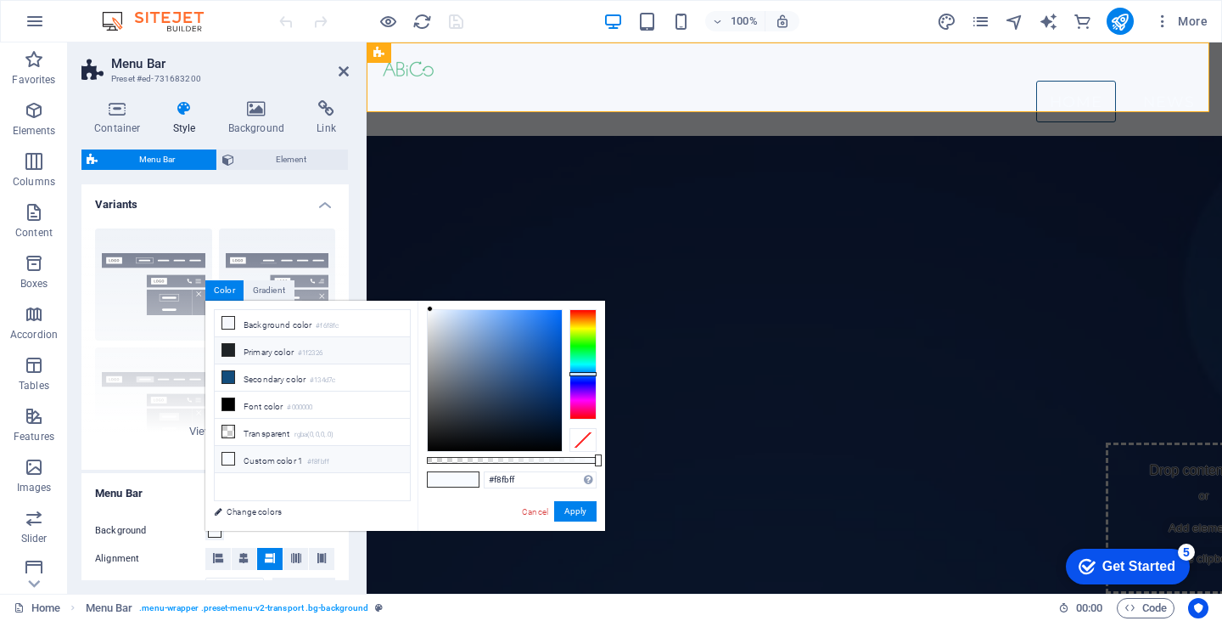
click at [244, 351] on li "Primary color #1f2326" at bounding box center [312, 350] width 195 height 27
type input "#1f2326"
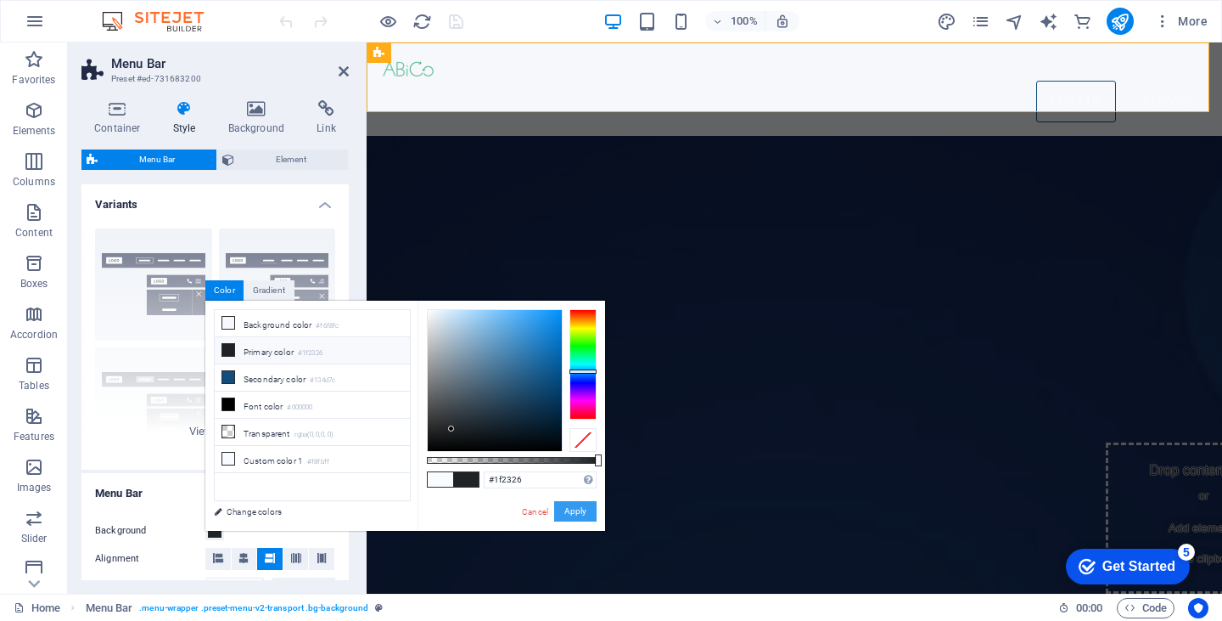
click at [577, 508] on button "Apply" at bounding box center [575, 511] width 42 height 20
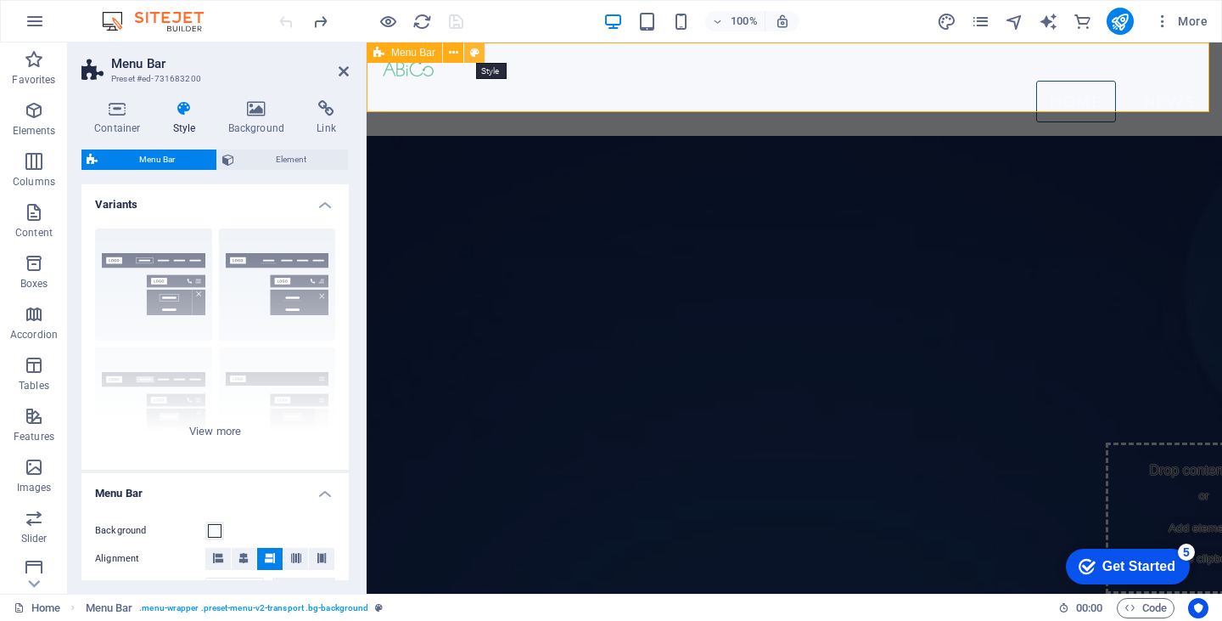
click at [476, 51] on icon at bounding box center [474, 53] width 9 height 18
click at [177, 256] on div "Border Centered Default Fixed Loki Trigger Wide XXL" at bounding box center [214, 342] width 267 height 255
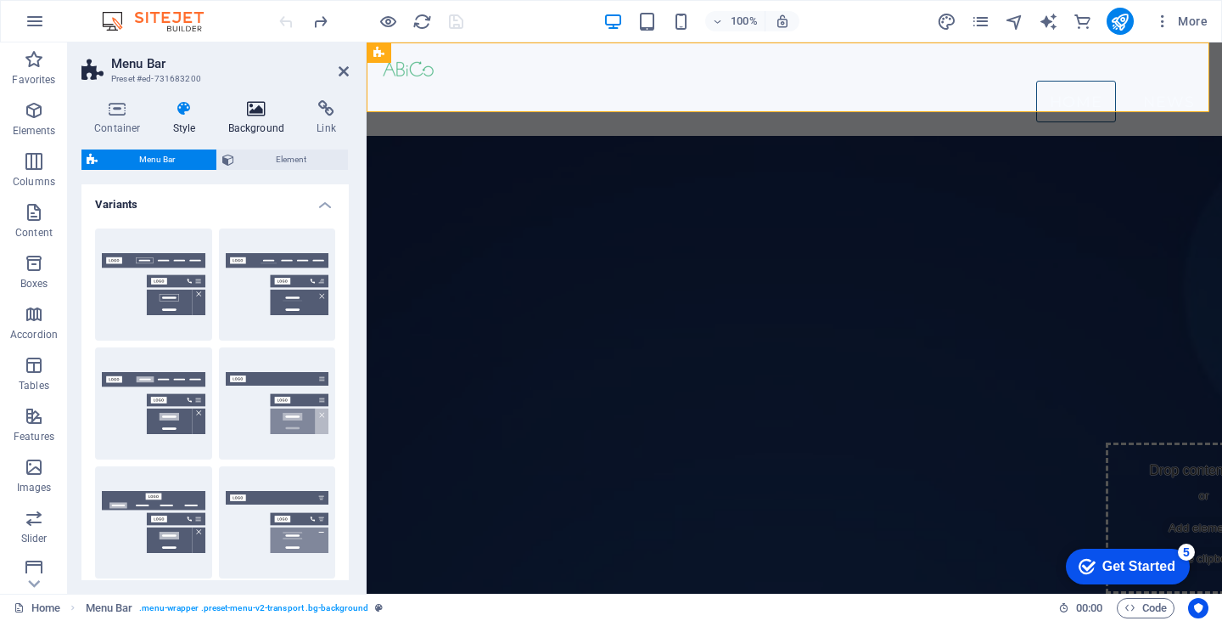
click at [254, 106] on icon at bounding box center [257, 108] width 82 height 17
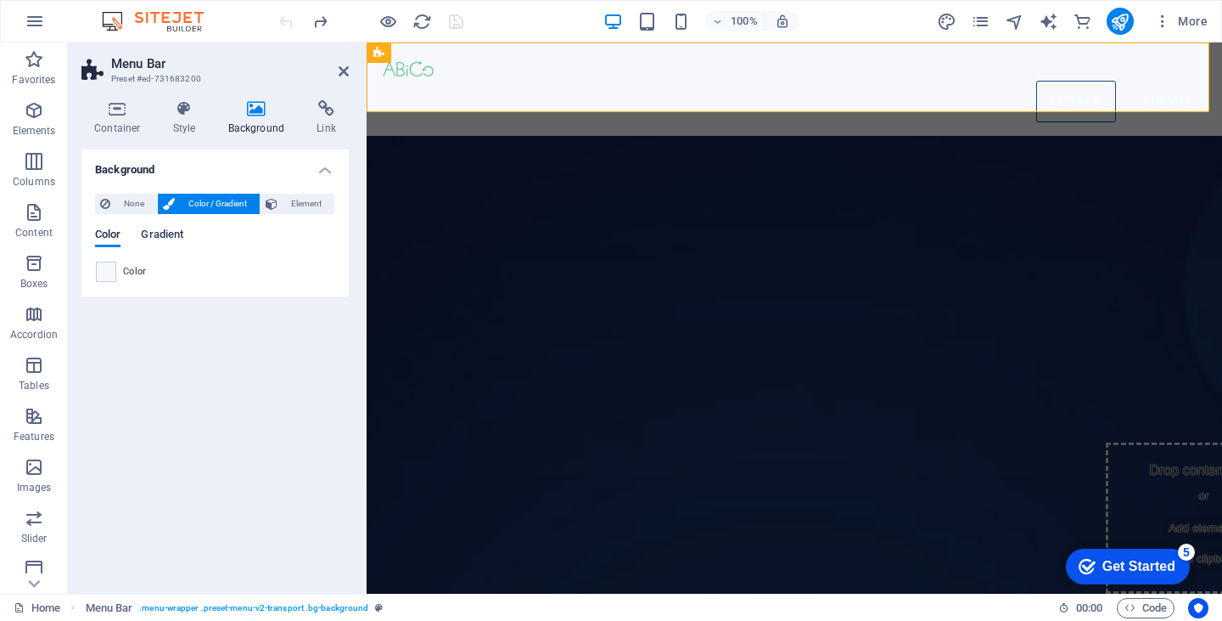
click at [168, 233] on span "Gradient" at bounding box center [162, 236] width 42 height 24
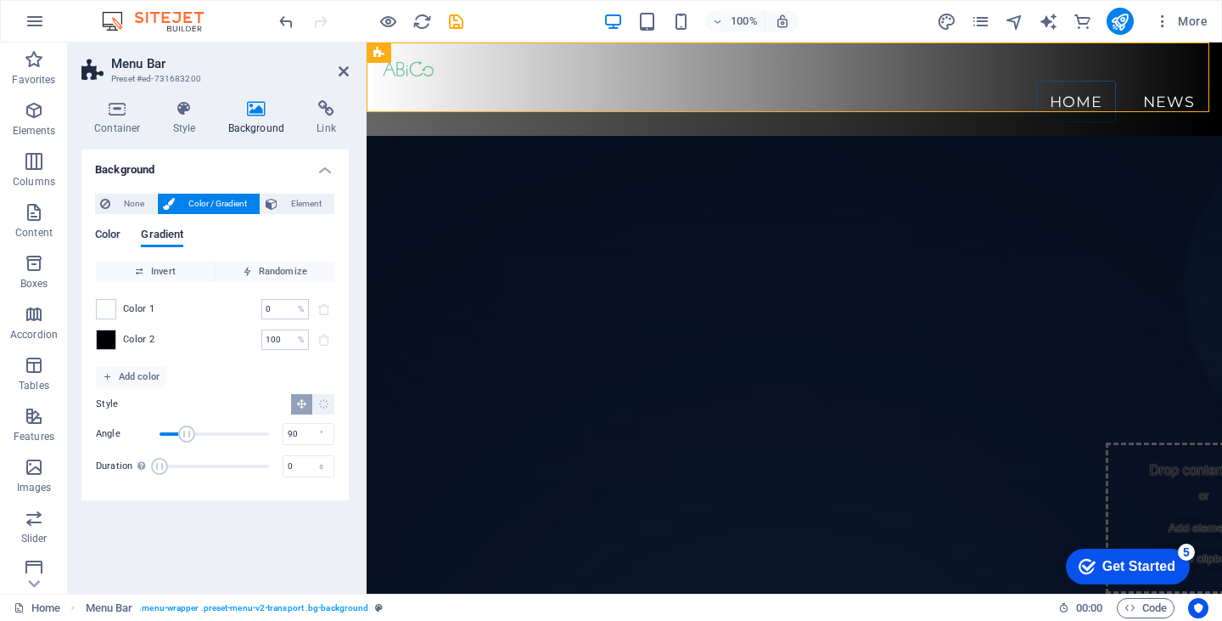
click at [106, 233] on span "Color" at bounding box center [107, 236] width 25 height 24
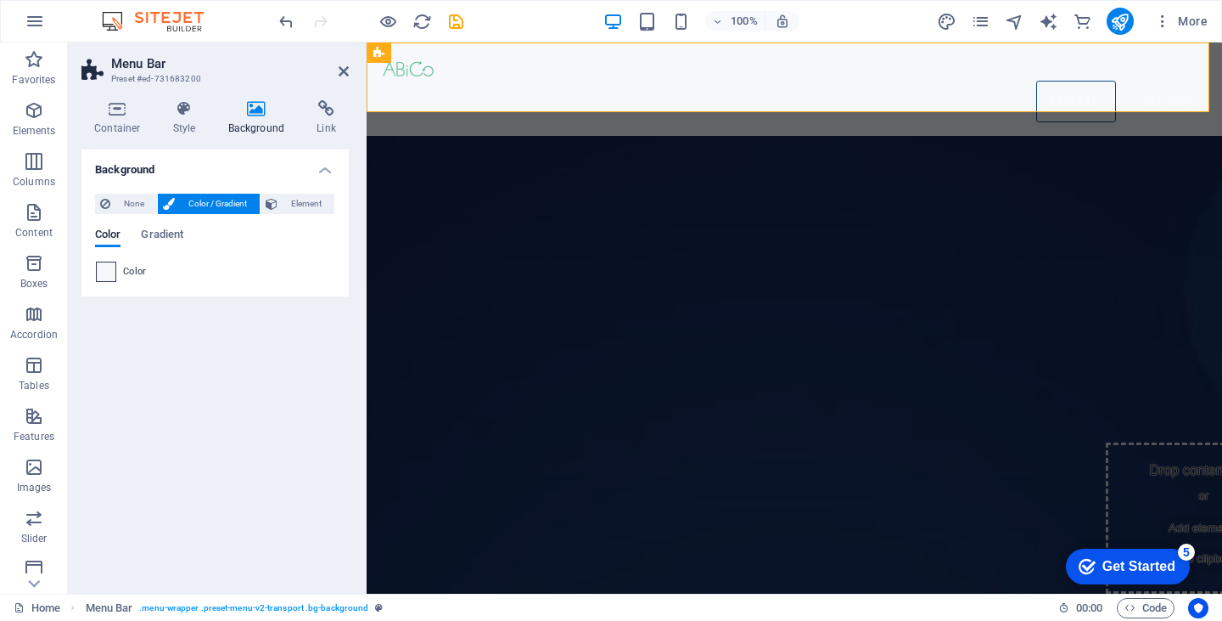
click at [105, 273] on span at bounding box center [106, 271] width 19 height 19
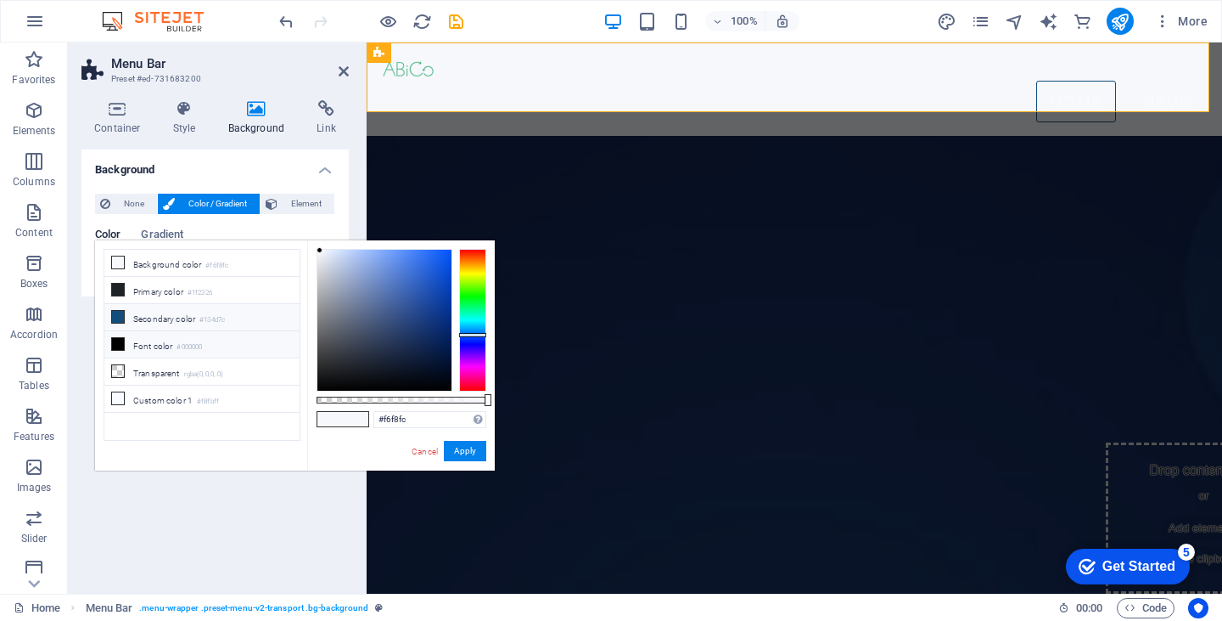
click at [115, 312] on icon at bounding box center [118, 317] width 12 height 12
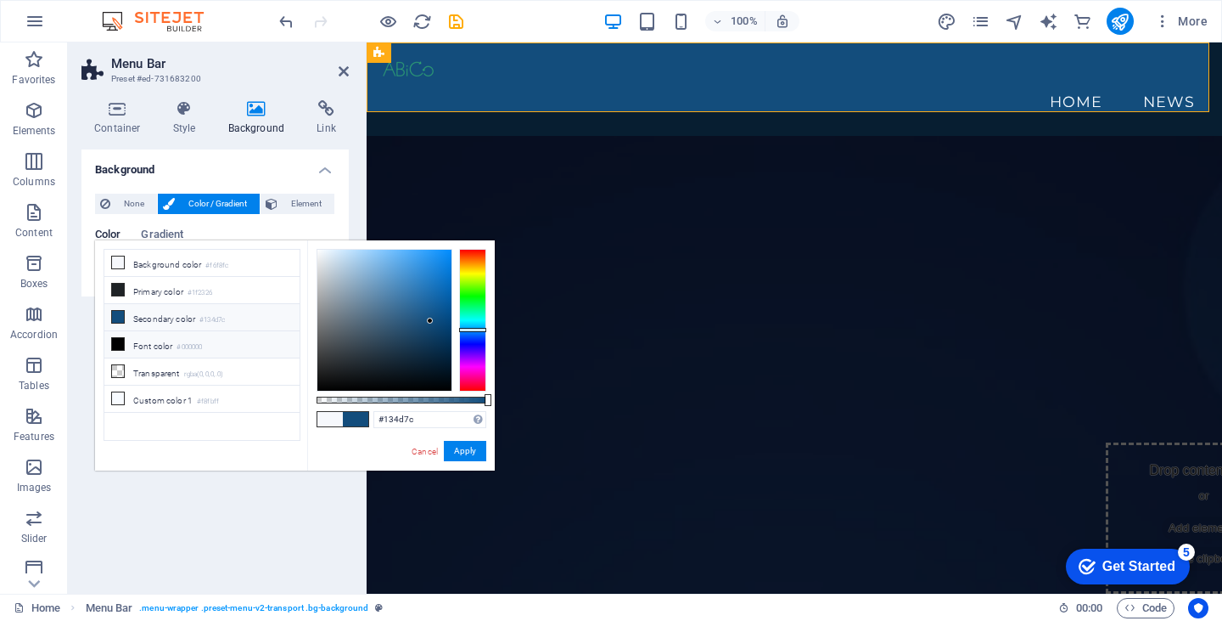
click at [118, 344] on icon at bounding box center [118, 344] width 12 height 12
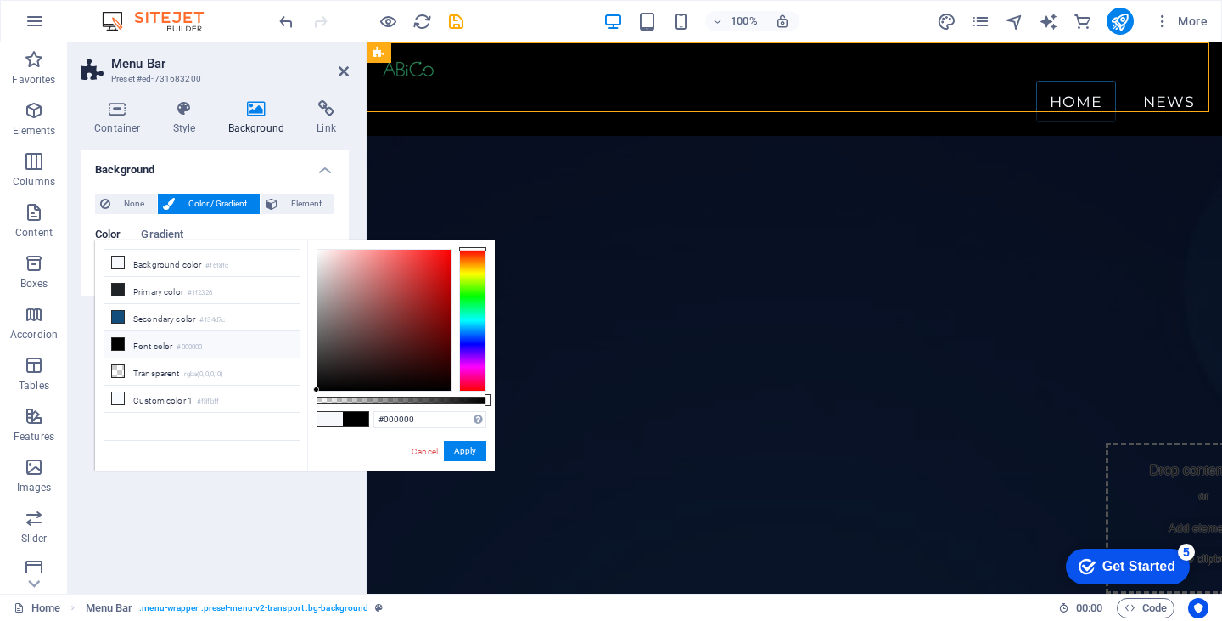
click at [118, 344] on icon at bounding box center [118, 344] width 12 height 12
click at [121, 315] on icon at bounding box center [118, 317] width 12 height 12
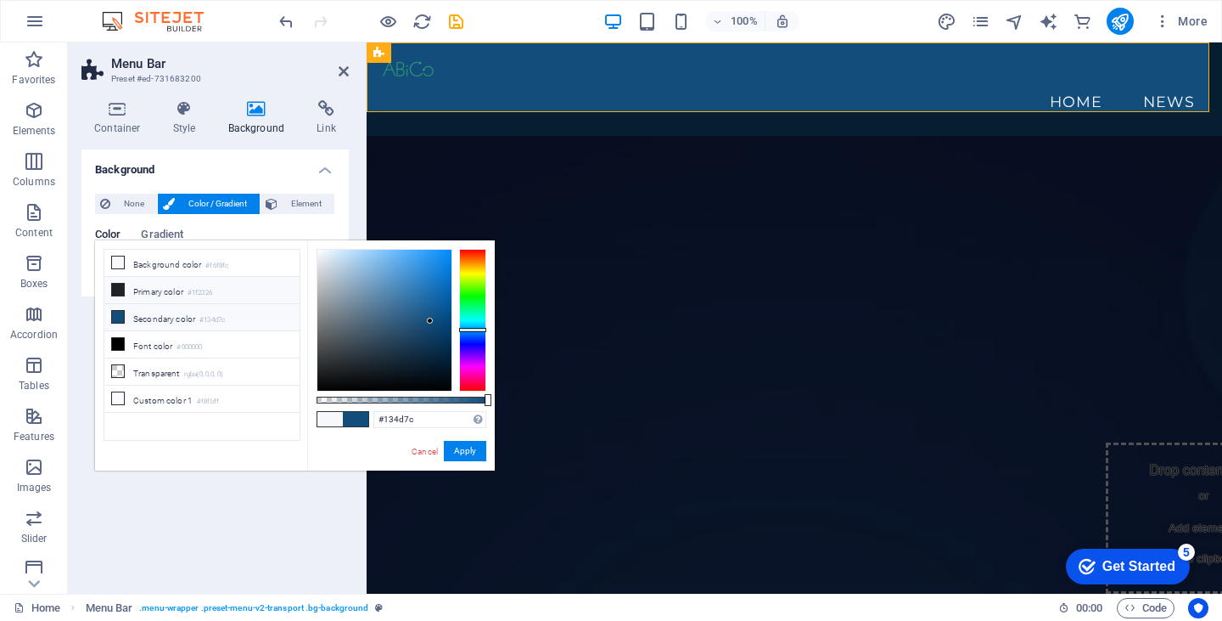
click at [117, 288] on icon at bounding box center [118, 290] width 12 height 12
type input "#1f2326"
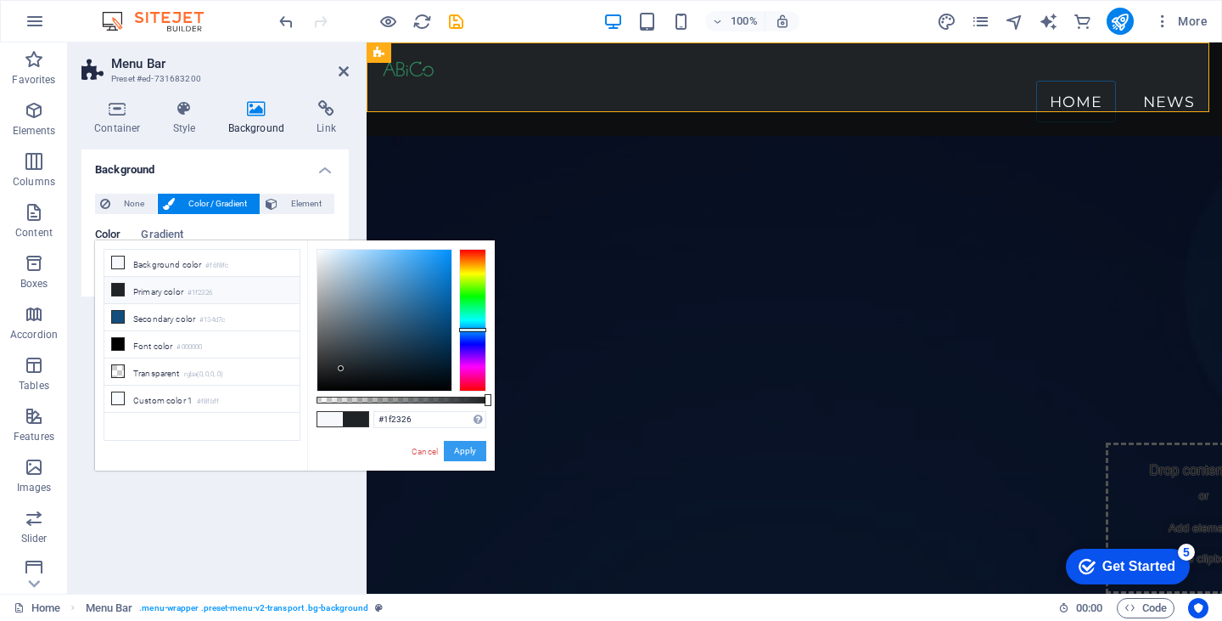
click at [462, 449] on button "Apply" at bounding box center [465, 451] width 42 height 20
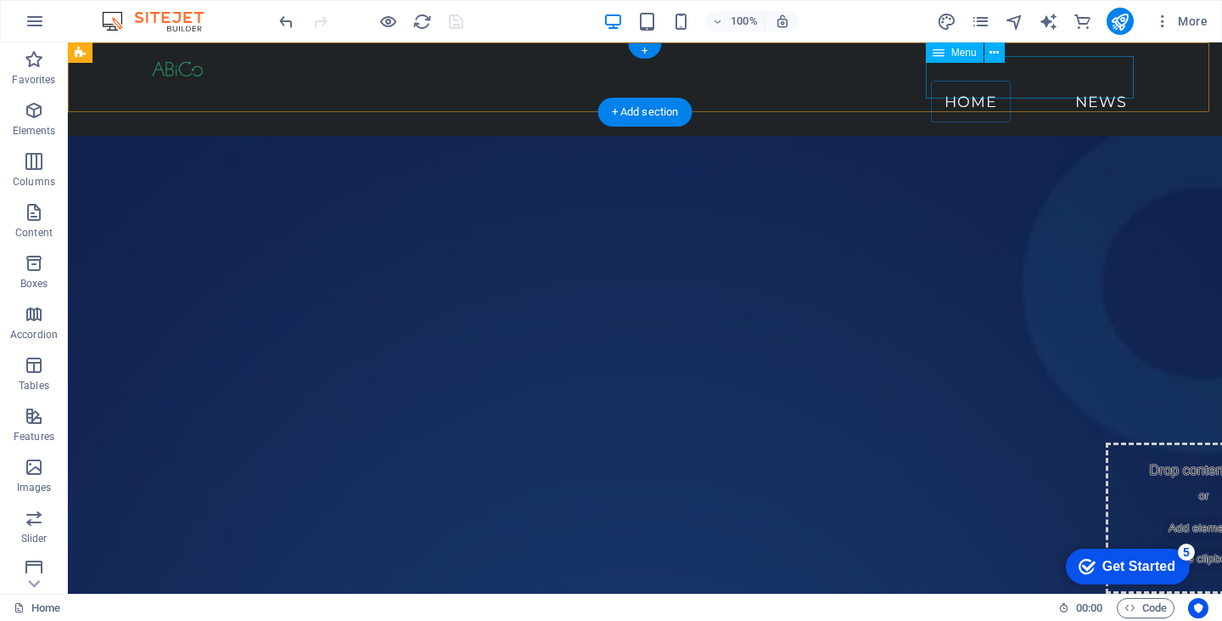
click at [941, 81] on nav "Home News" at bounding box center [645, 102] width 992 height 42
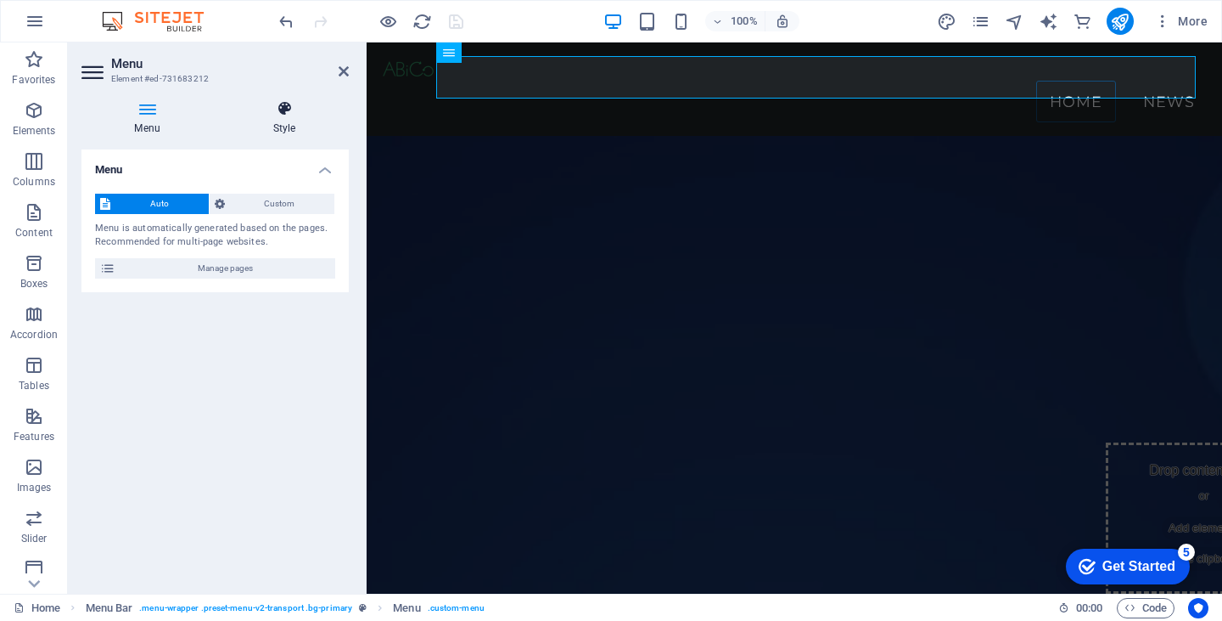
click at [290, 106] on icon at bounding box center [284, 108] width 129 height 17
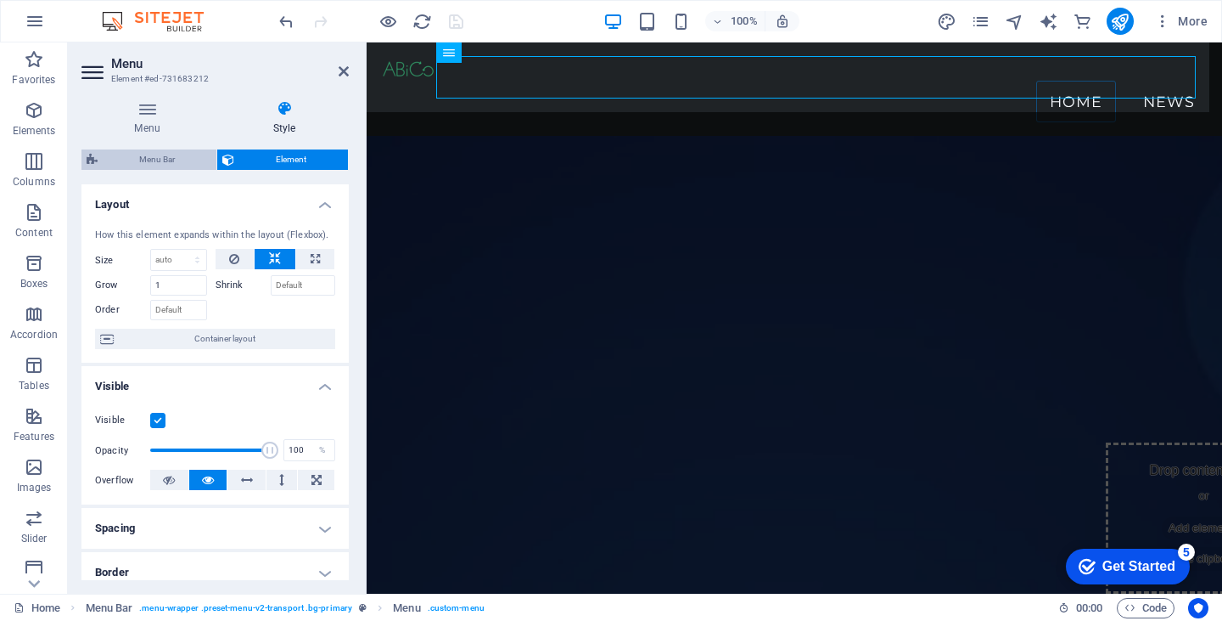
click at [150, 162] on span "Menu Bar" at bounding box center [157, 159] width 109 height 20
select select "rem"
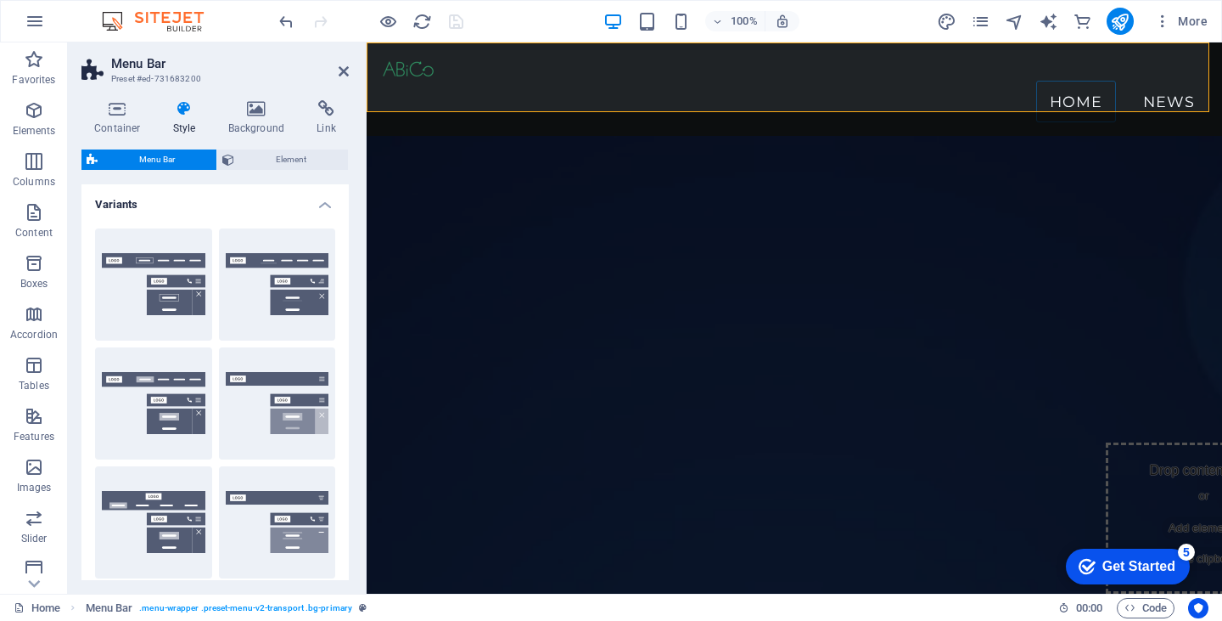
click at [181, 110] on icon at bounding box center [184, 108] width 48 height 17
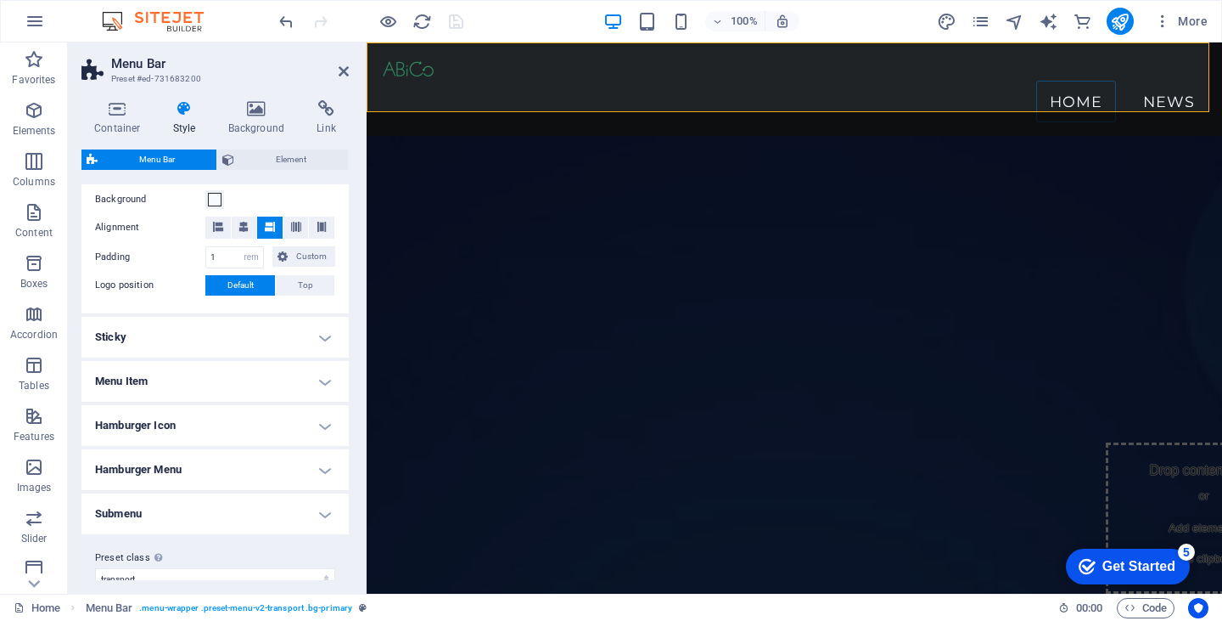
scroll to position [448, 0]
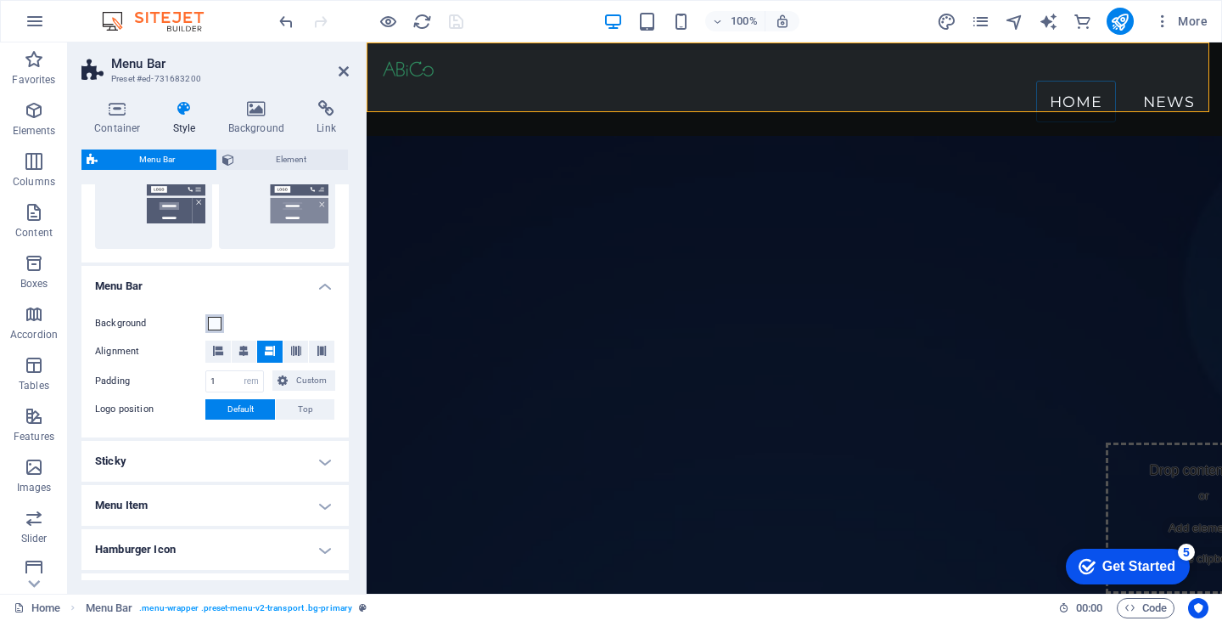
click at [212, 322] on span at bounding box center [215, 324] width 14 height 14
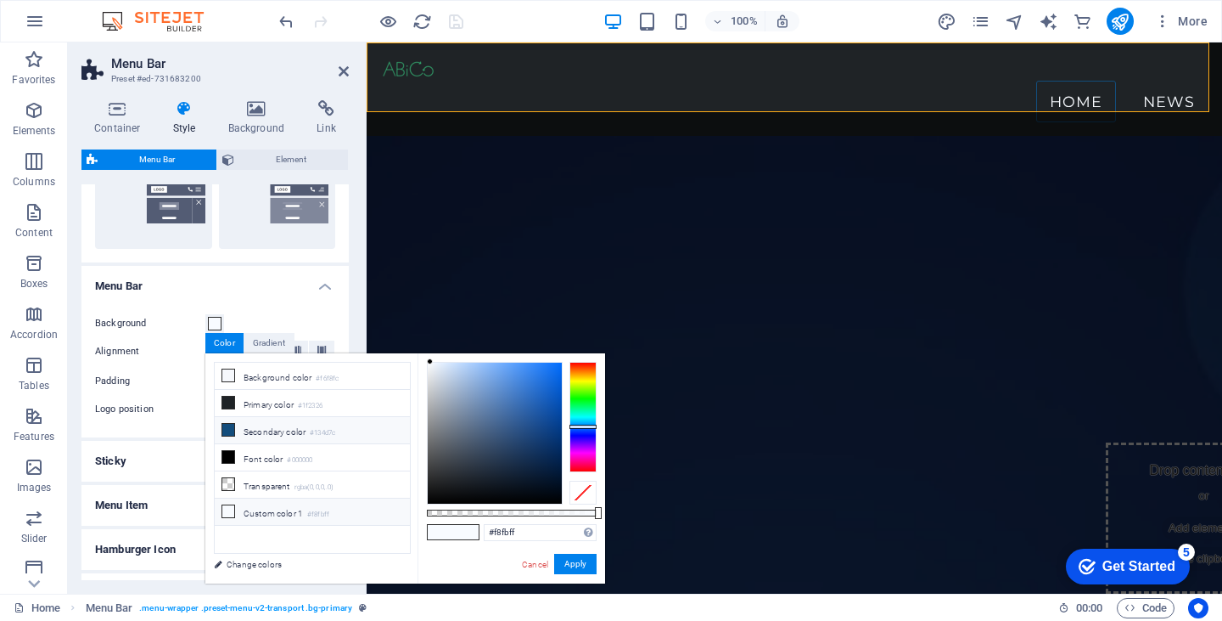
click at [228, 427] on icon at bounding box center [228, 430] width 12 height 12
type input "#134d7c"
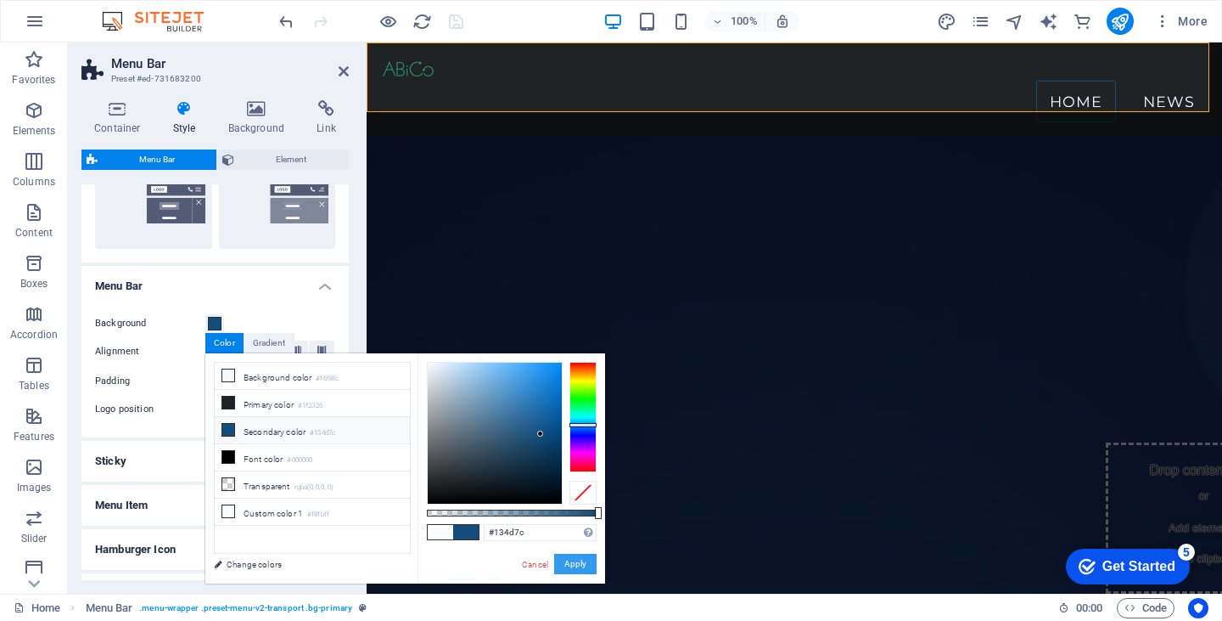
click at [565, 563] on button "Apply" at bounding box center [575, 564] width 42 height 20
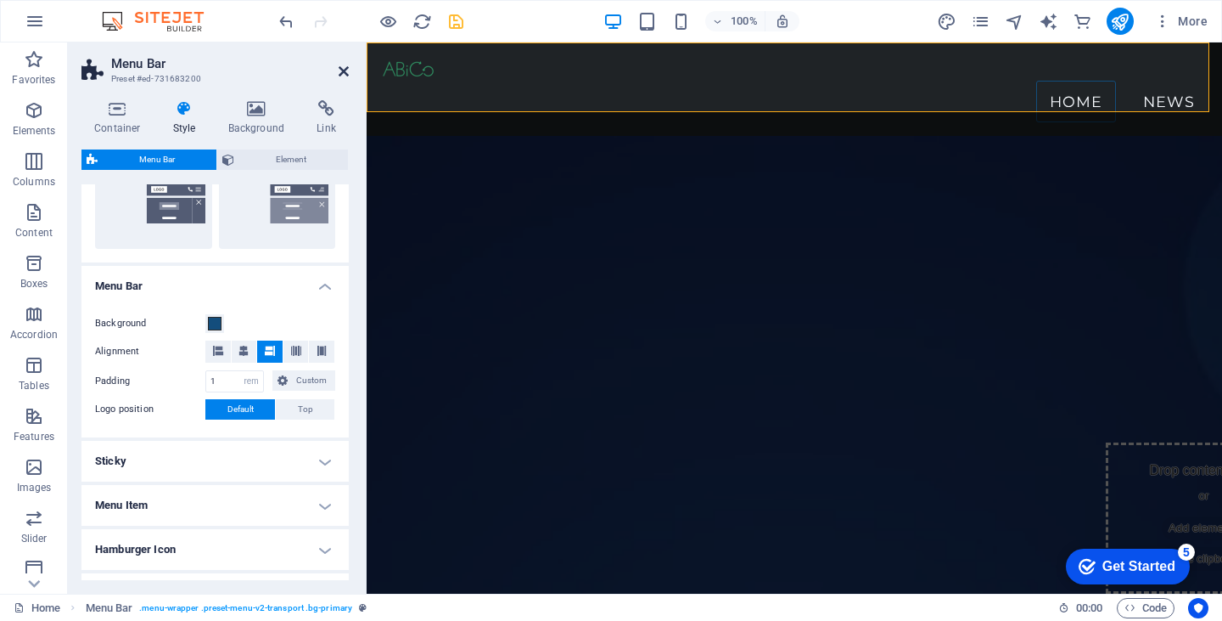
click at [343, 72] on icon at bounding box center [344, 72] width 10 height 14
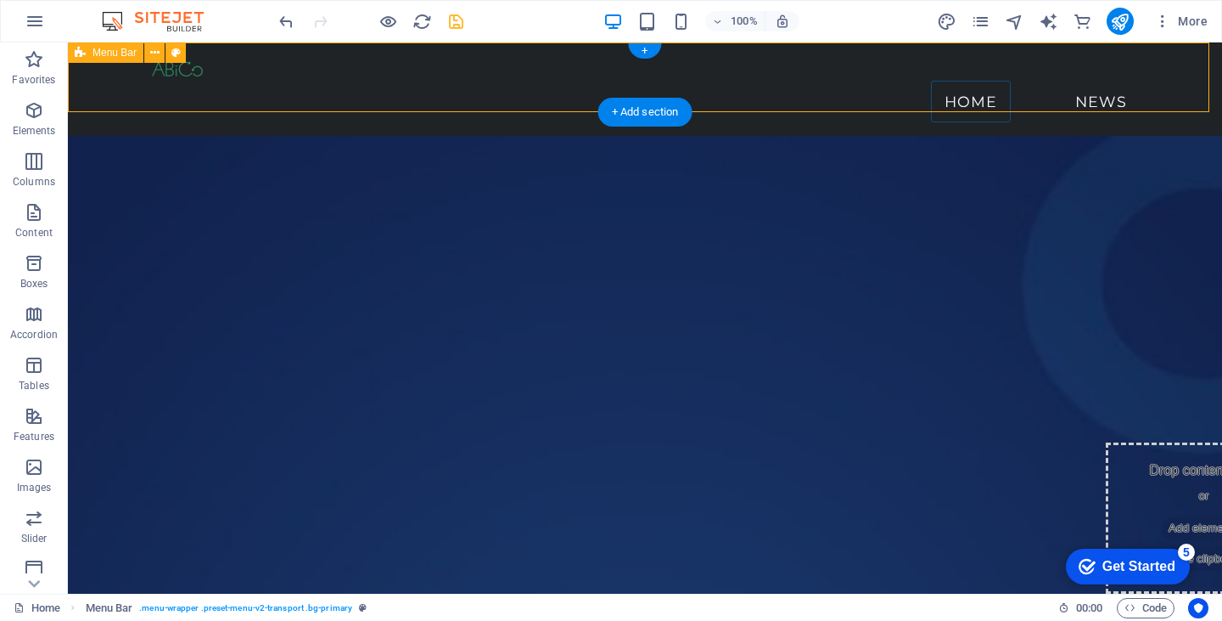
click at [458, 86] on div "Home News" at bounding box center [645, 88] width 1155 height 93
select select "rem"
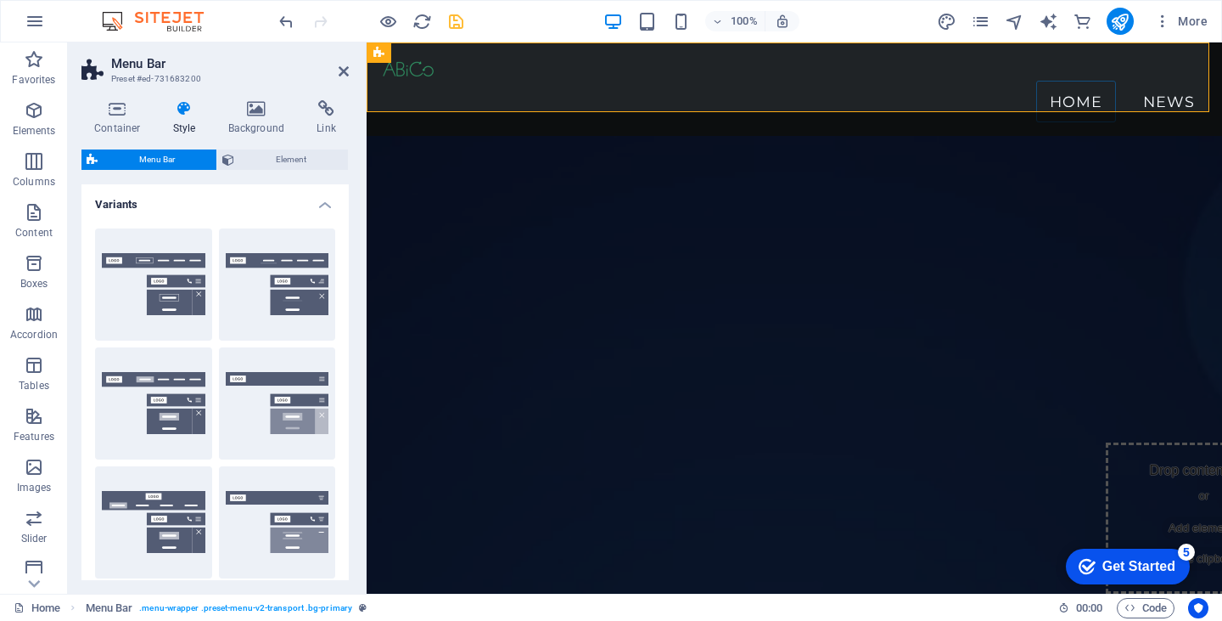
click at [177, 113] on icon at bounding box center [184, 108] width 48 height 17
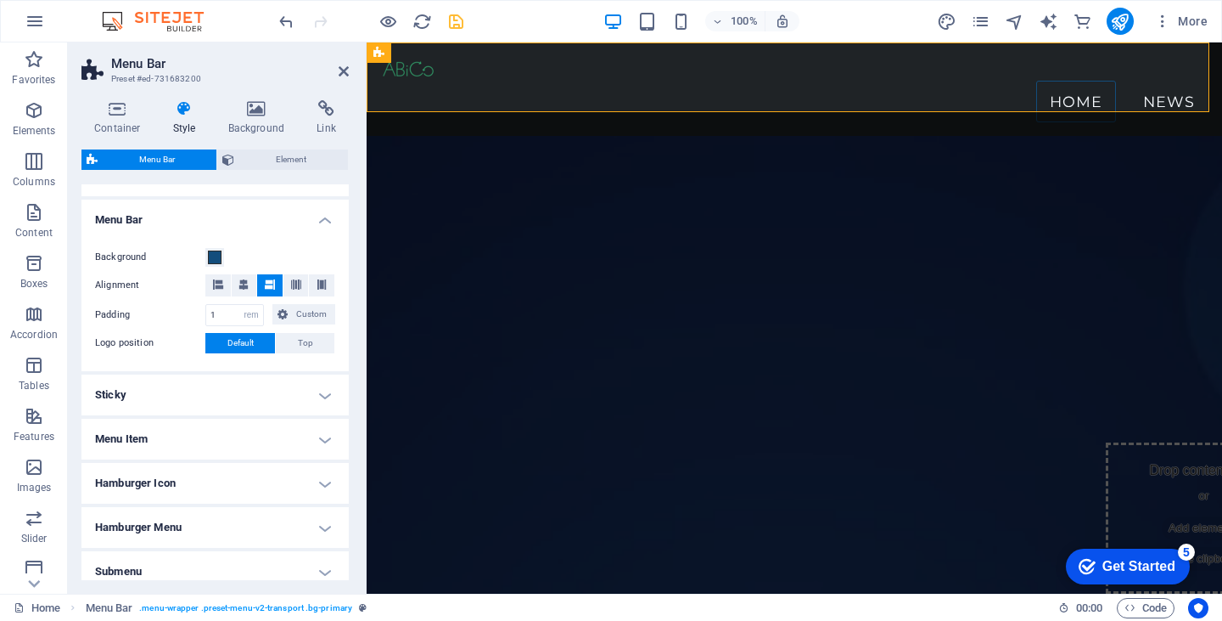
scroll to position [514, 0]
click at [212, 262] on span at bounding box center [215, 258] width 14 height 14
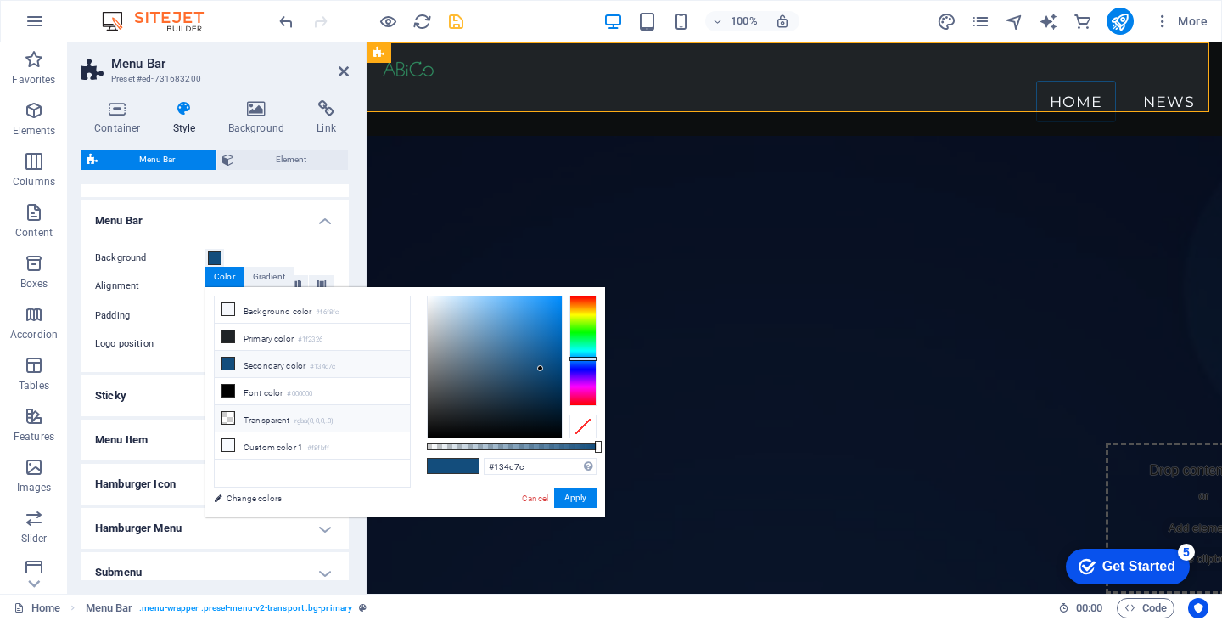
click at [226, 412] on icon at bounding box center [228, 418] width 12 height 12
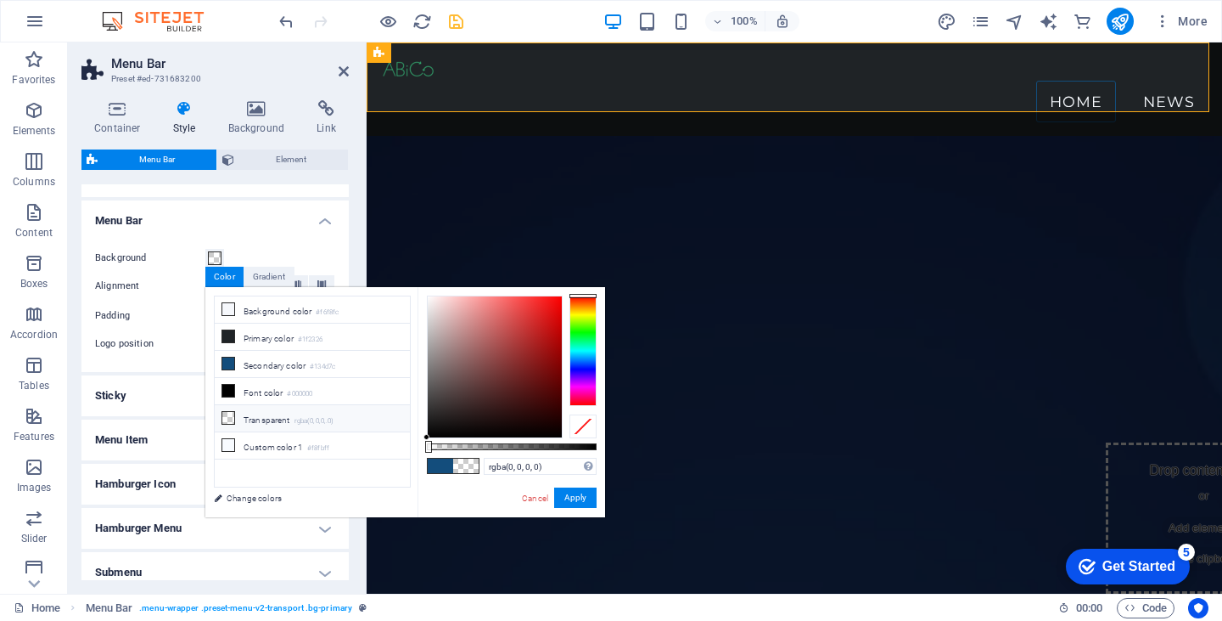
click at [226, 412] on icon at bounding box center [228, 418] width 12 height 12
click at [227, 441] on icon at bounding box center [228, 445] width 12 height 12
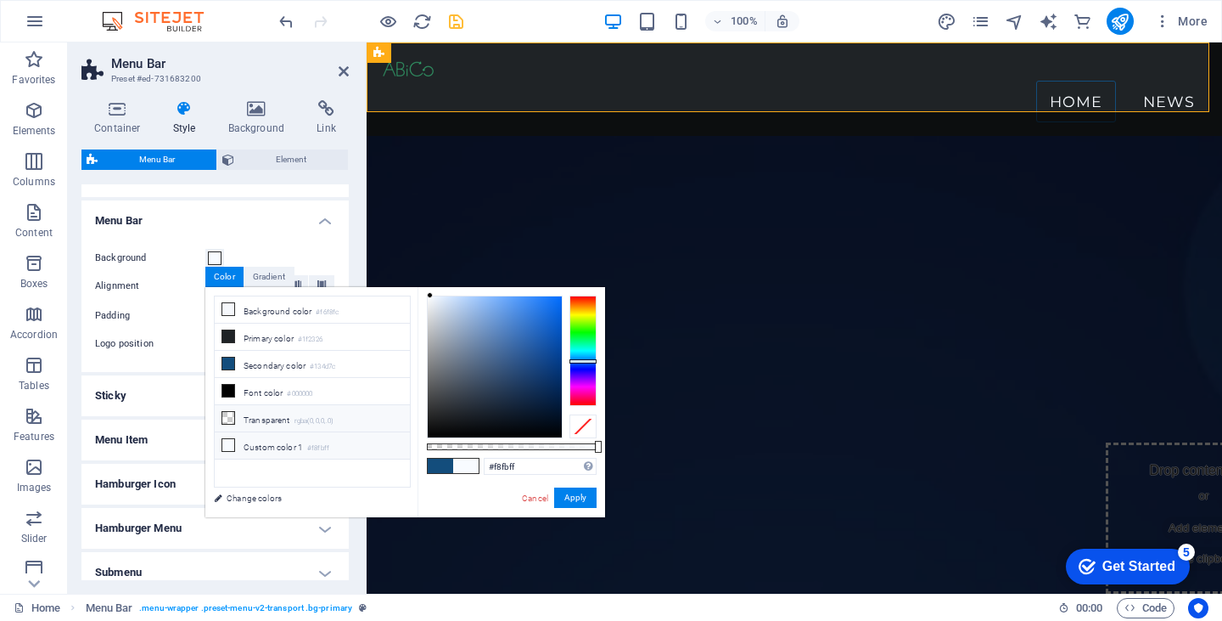
click at [228, 412] on icon at bounding box center [228, 418] width 12 height 12
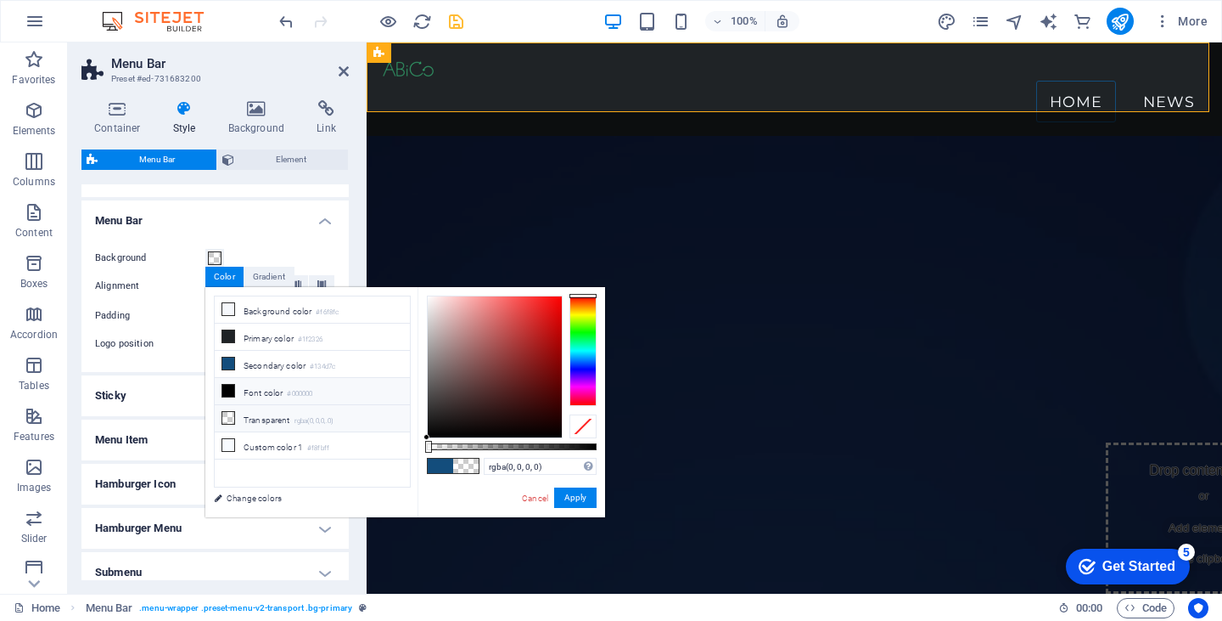
click at [228, 388] on icon at bounding box center [228, 391] width 12 height 12
click at [226, 357] on icon at bounding box center [228, 363] width 12 height 12
type input "#134d7c"
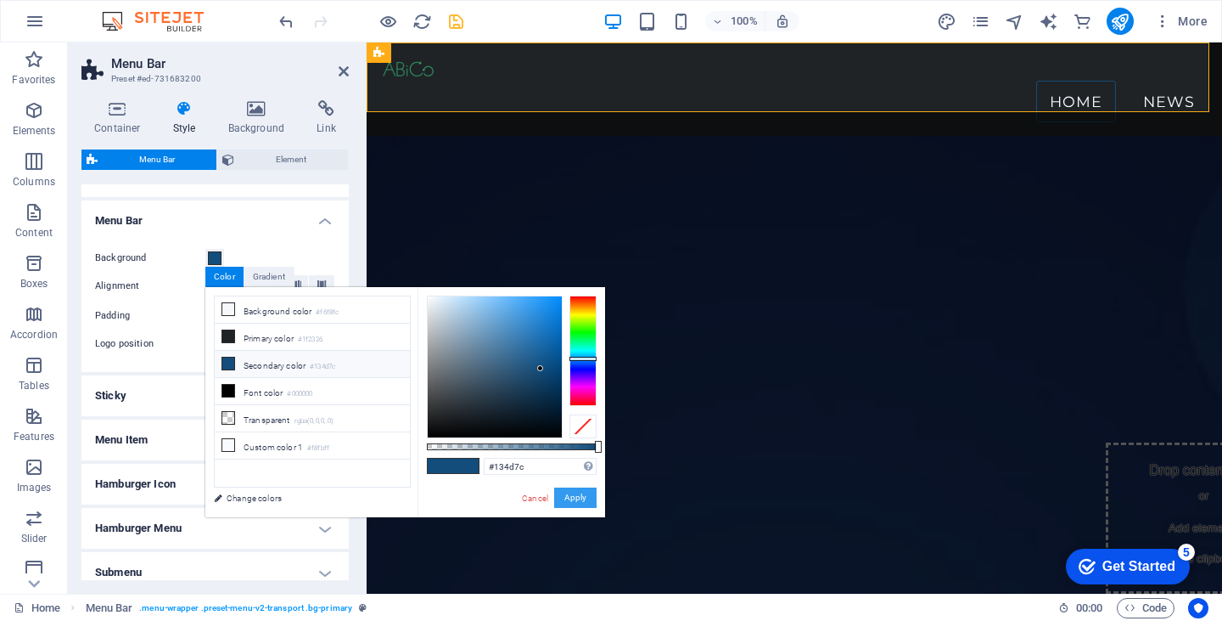
click at [570, 488] on button "Apply" at bounding box center [575, 497] width 42 height 20
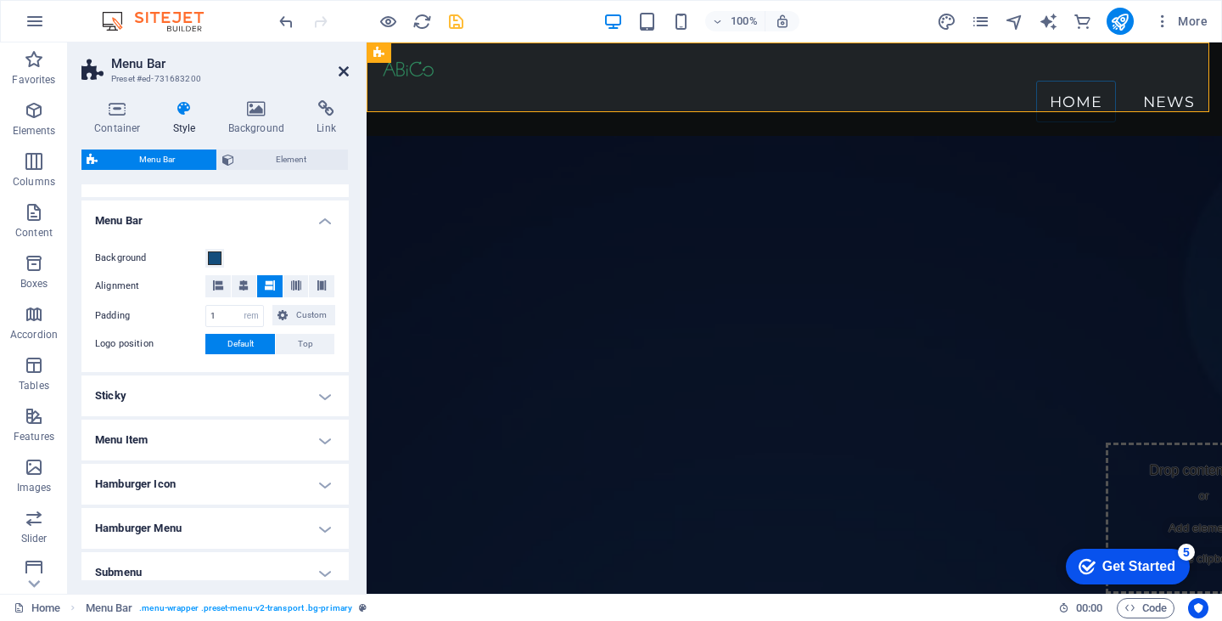
click at [345, 68] on icon at bounding box center [344, 72] width 10 height 14
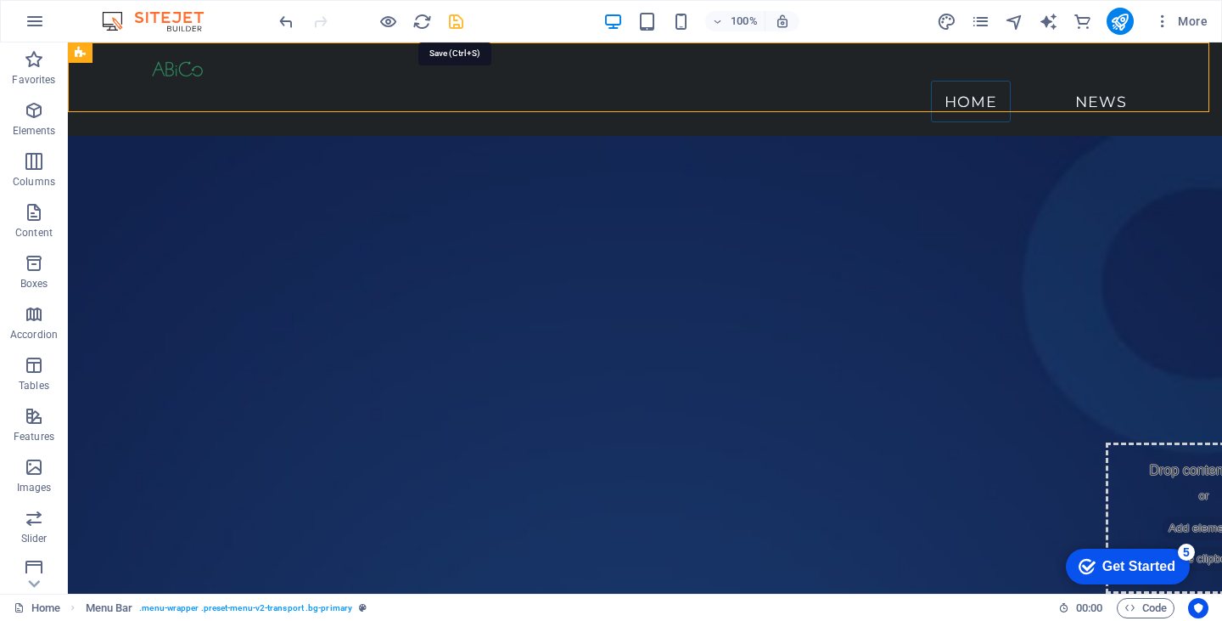
click at [450, 20] on icon "save" at bounding box center [457, 22] width 20 height 20
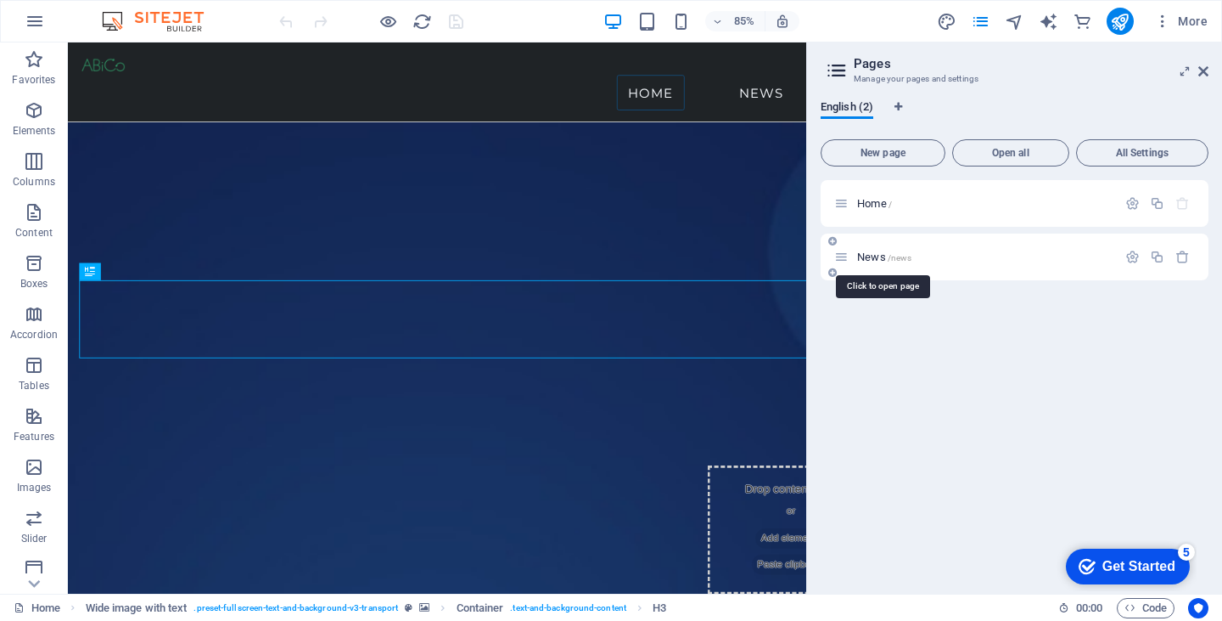
click at [869, 254] on span "News /news" at bounding box center [884, 256] width 54 height 13
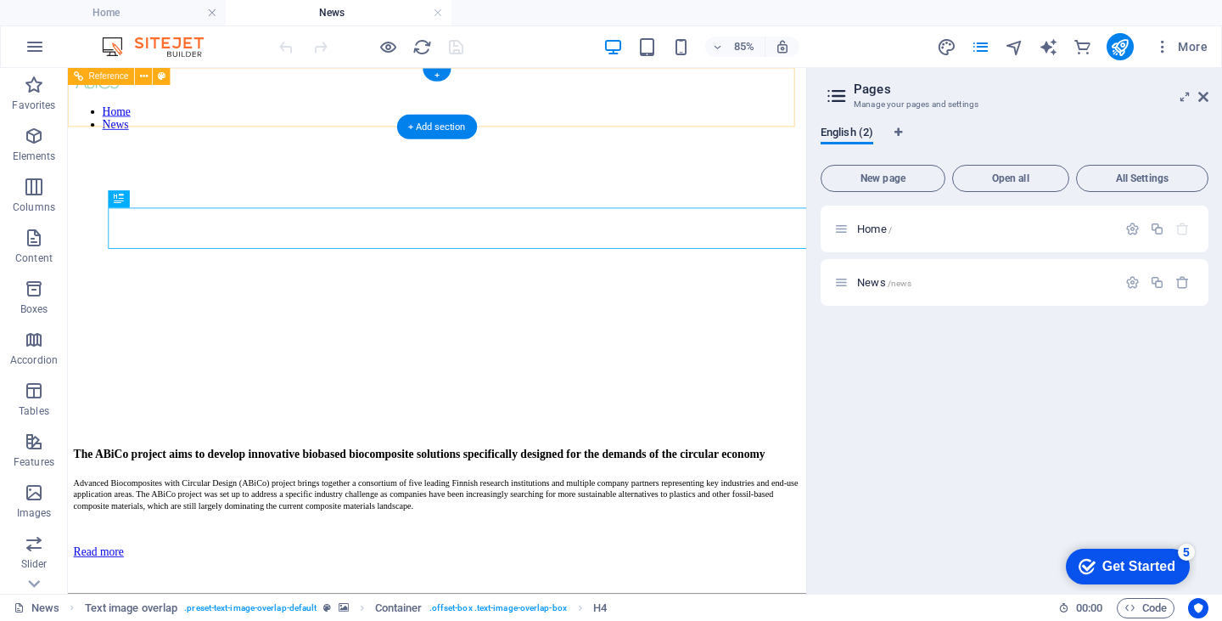
click at [764, 112] on nav "Home News" at bounding box center [503, 127] width 856 height 31
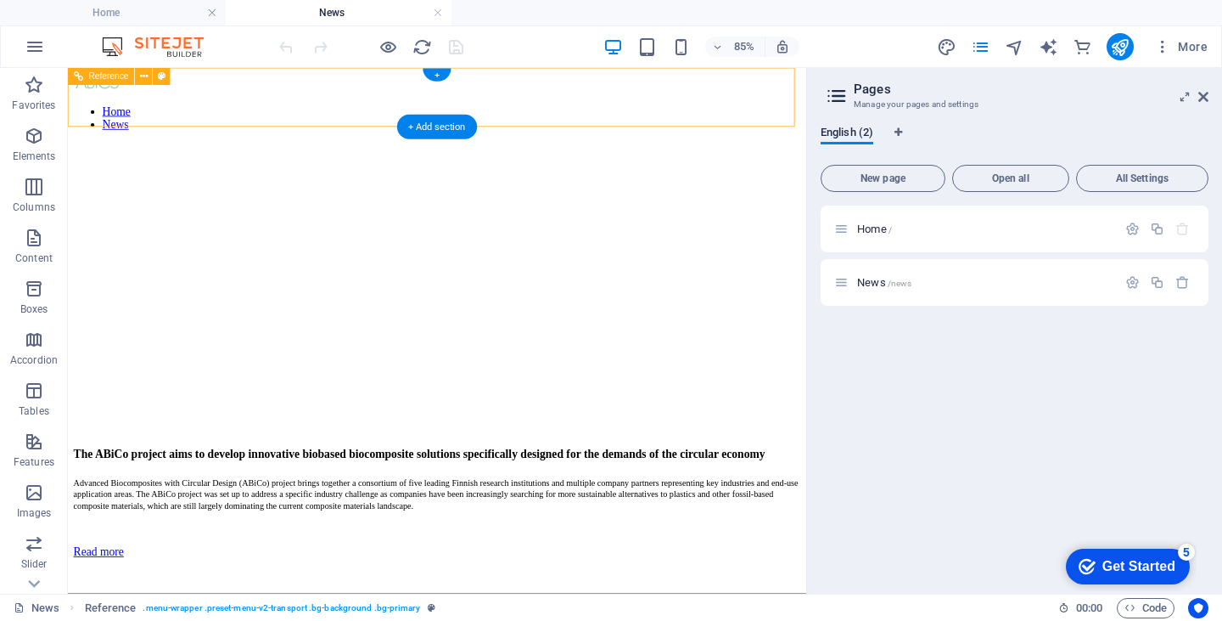
click at [764, 112] on nav "Home News" at bounding box center [503, 127] width 856 height 31
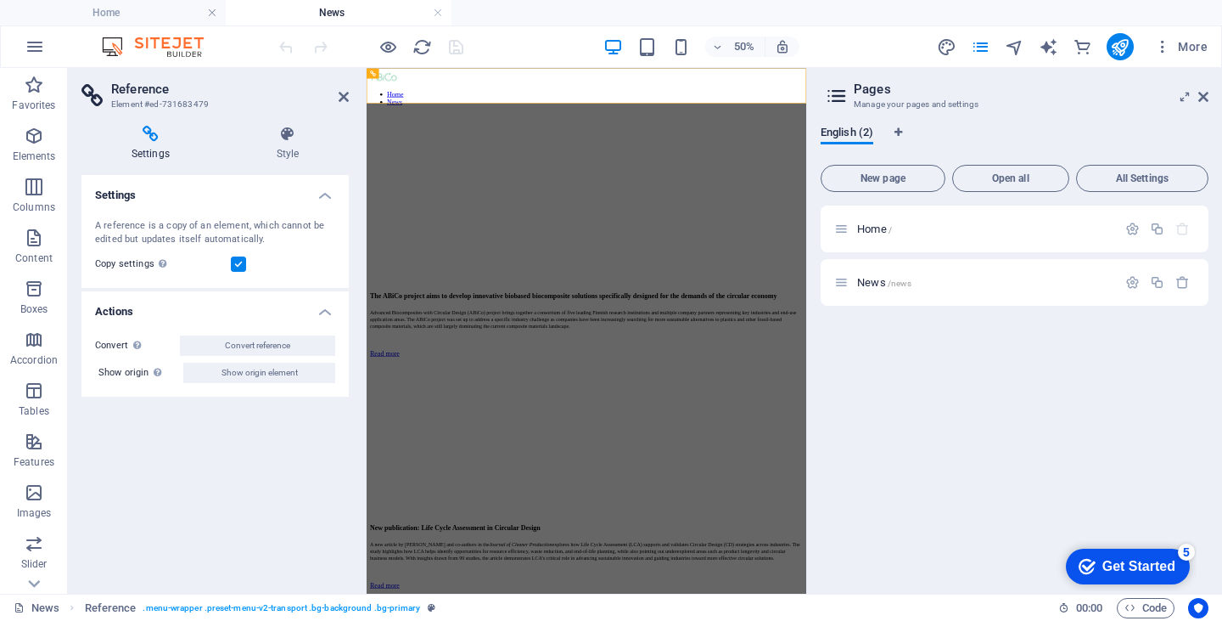
click at [1209, 98] on aside "Pages Manage your pages and settings English (2) New page Open all All Settings…" at bounding box center [1015, 331] width 416 height 526
click at [0, 0] on icon at bounding box center [0, 0] width 0 height 0
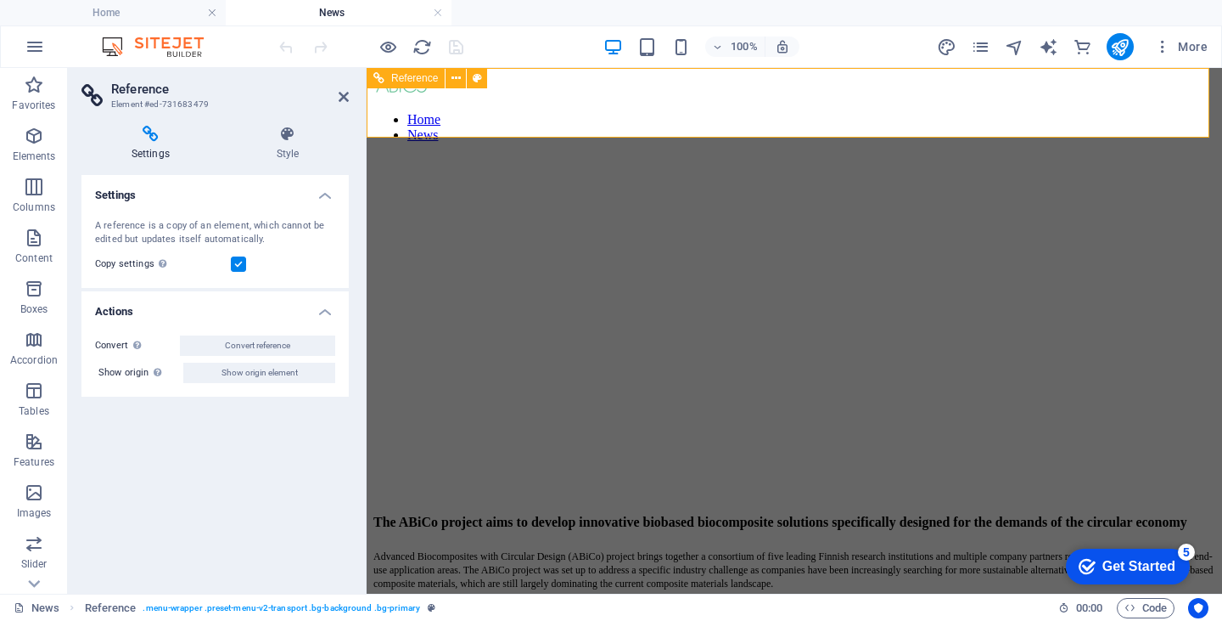
click at [1122, 112] on nav "Home News" at bounding box center [795, 127] width 842 height 31
click at [1054, 112] on nav "Home News" at bounding box center [795, 127] width 842 height 31
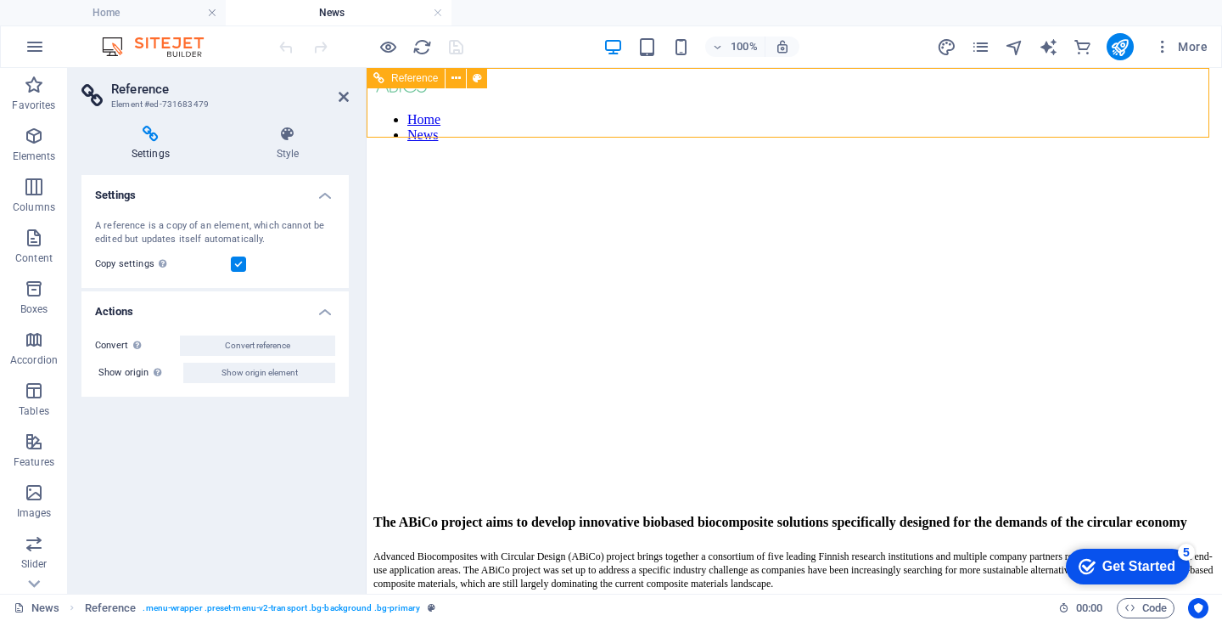
drag, startPoint x: 1114, startPoint y: 104, endPoint x: 1159, endPoint y: 96, distance: 45.8
click at [1159, 112] on nav "Home News" at bounding box center [795, 127] width 842 height 31
click at [1165, 112] on nav "Home News" at bounding box center [795, 127] width 842 height 31
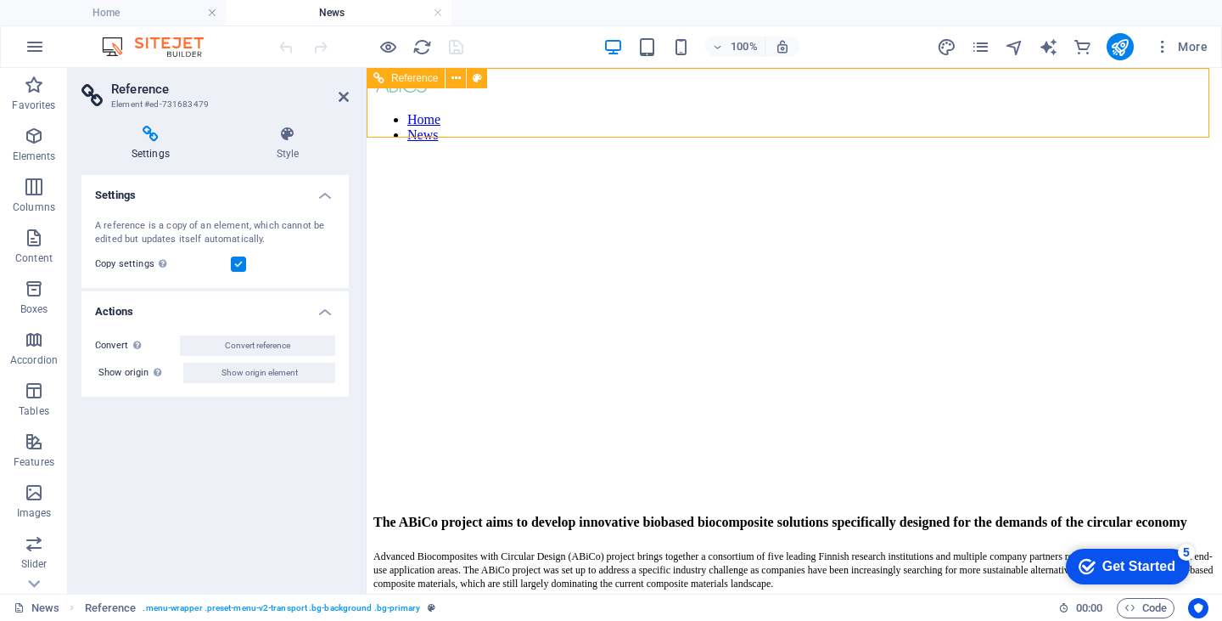
click at [1165, 112] on nav "Home News" at bounding box center [795, 127] width 842 height 31
click at [338, 97] on header "Reference Element #ed-731683479" at bounding box center [214, 90] width 267 height 44
click at [345, 98] on icon at bounding box center [344, 97] width 10 height 14
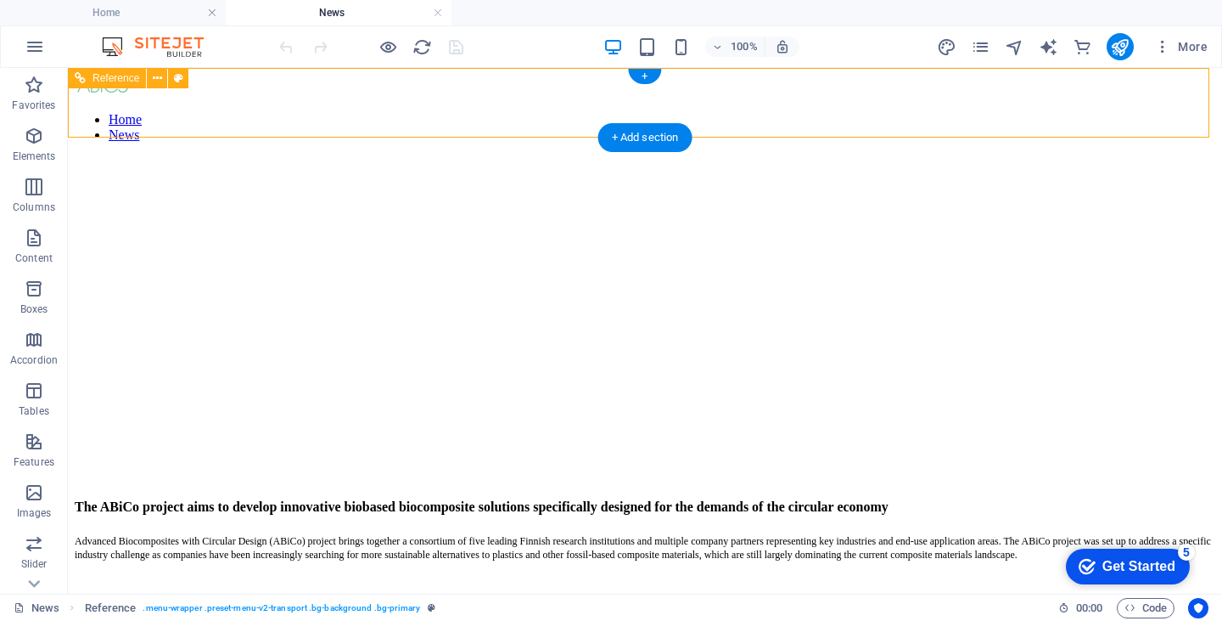
click at [1080, 112] on nav "Home News" at bounding box center [645, 127] width 1141 height 31
click at [1014, 112] on nav "Home News" at bounding box center [645, 127] width 1141 height 31
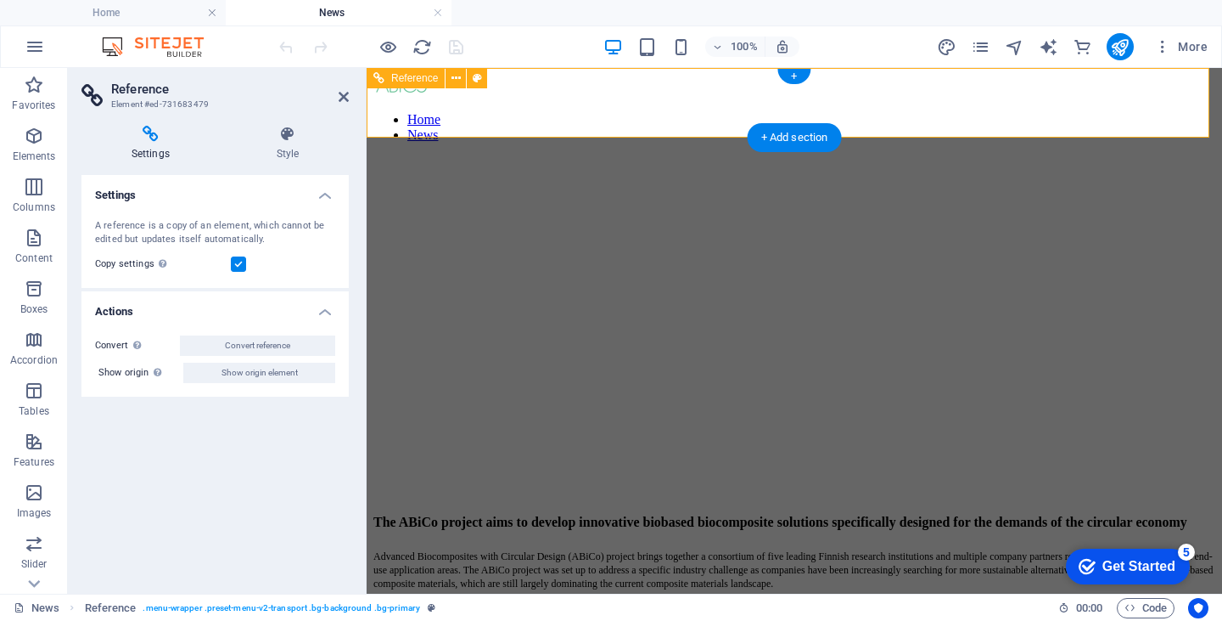
click at [982, 116] on nav "Home News" at bounding box center [795, 127] width 842 height 31
click at [1139, 112] on nav "Home News" at bounding box center [795, 127] width 842 height 31
click at [268, 138] on icon at bounding box center [288, 134] width 122 height 17
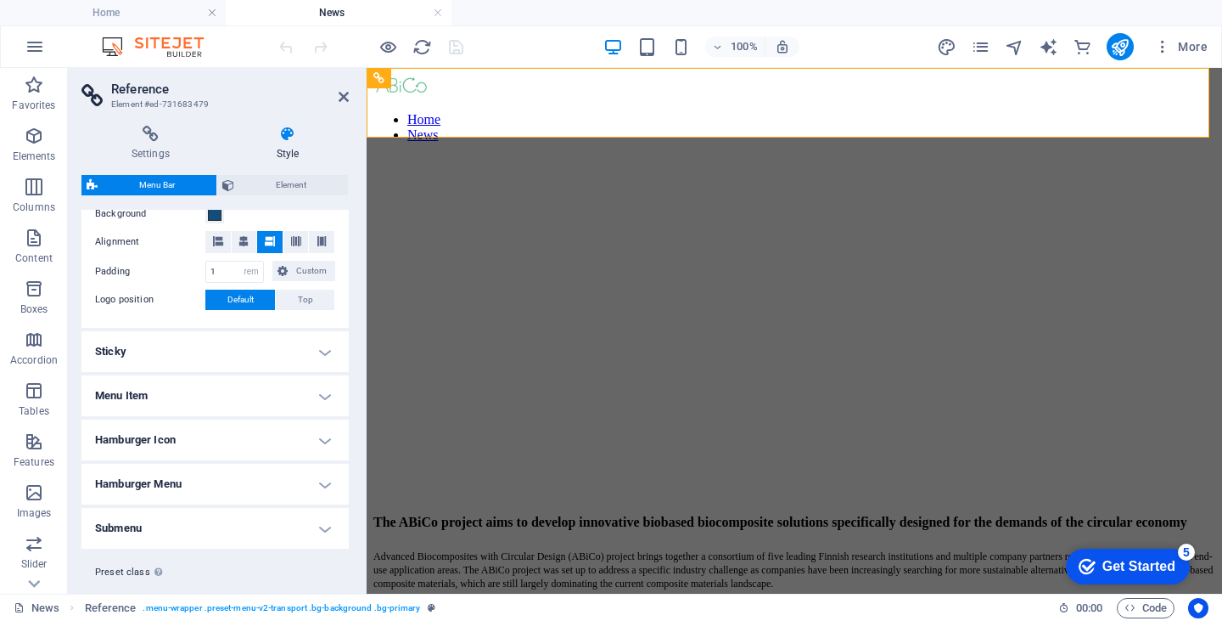
scroll to position [261, 0]
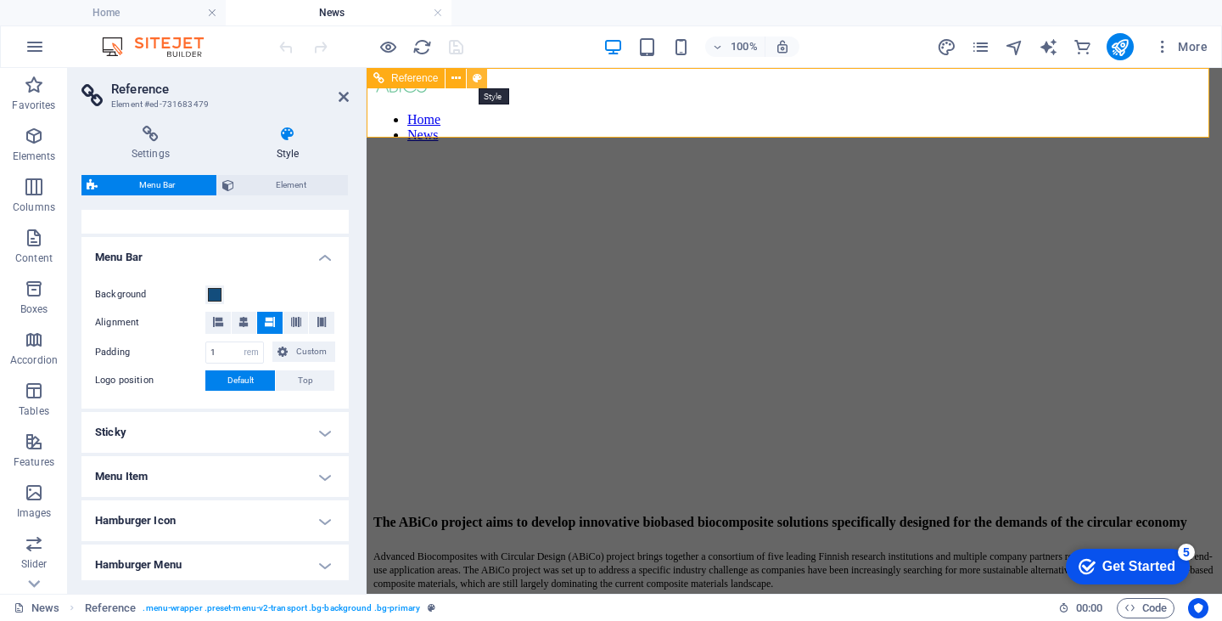
click at [476, 78] on icon at bounding box center [477, 79] width 9 height 18
click at [211, 291] on span at bounding box center [215, 295] width 14 height 14
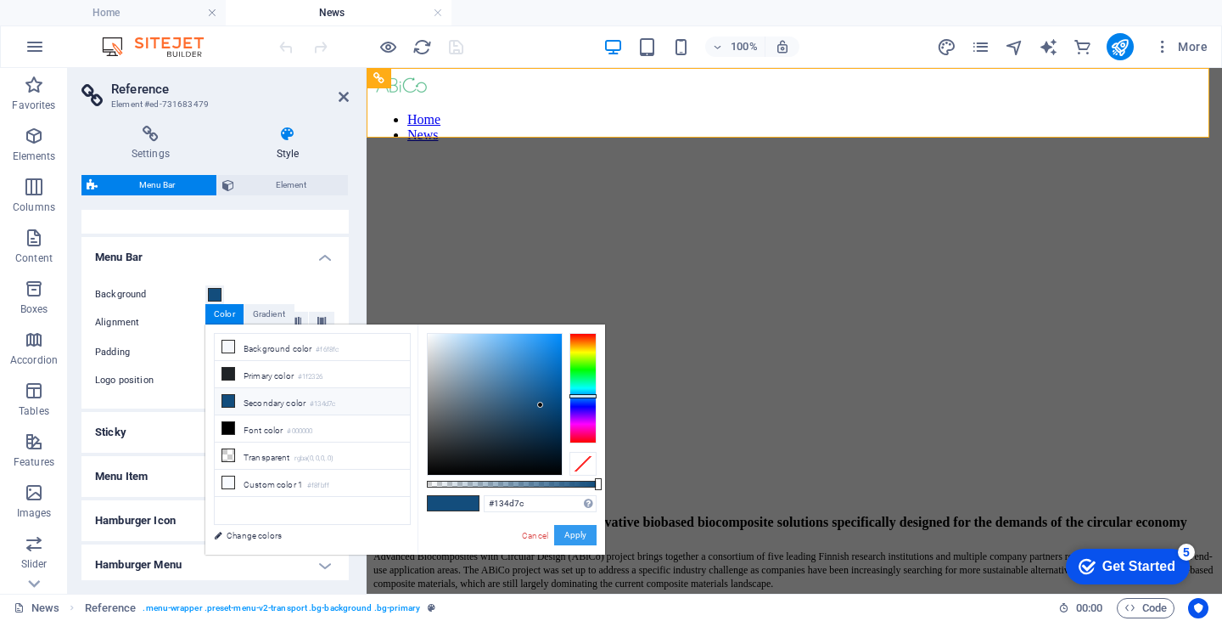
click at [570, 531] on button "Apply" at bounding box center [575, 535] width 42 height 20
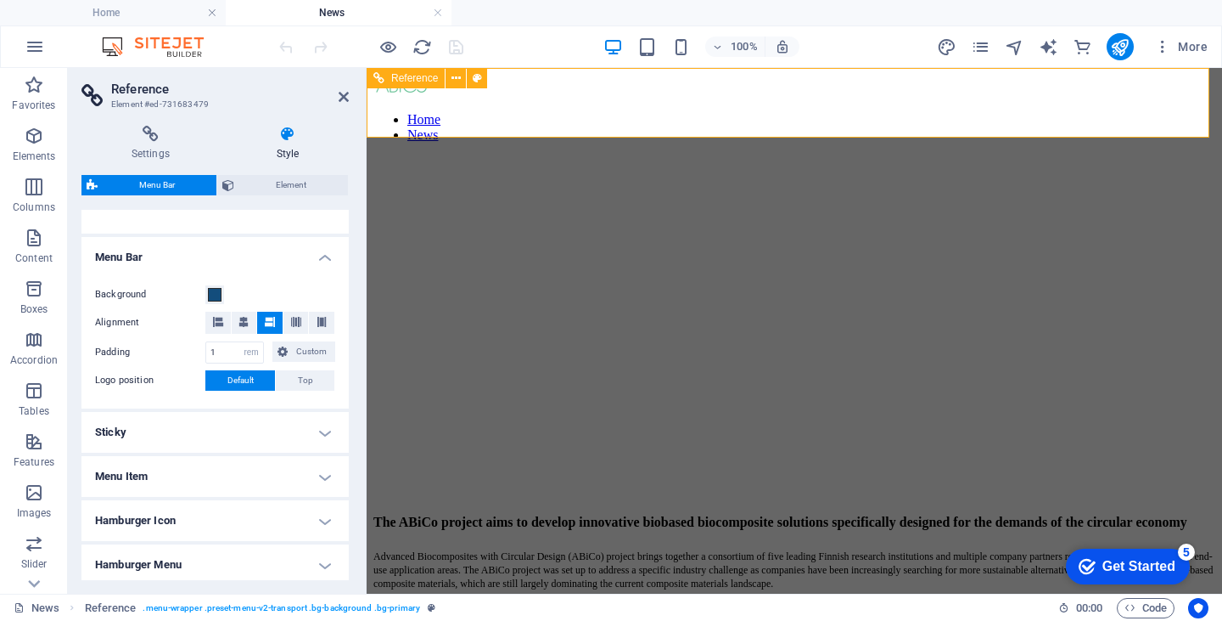
click at [1144, 112] on nav "Home News" at bounding box center [795, 127] width 842 height 31
click at [475, 80] on icon at bounding box center [477, 79] width 9 height 18
click at [141, 130] on icon at bounding box center [150, 134] width 138 height 17
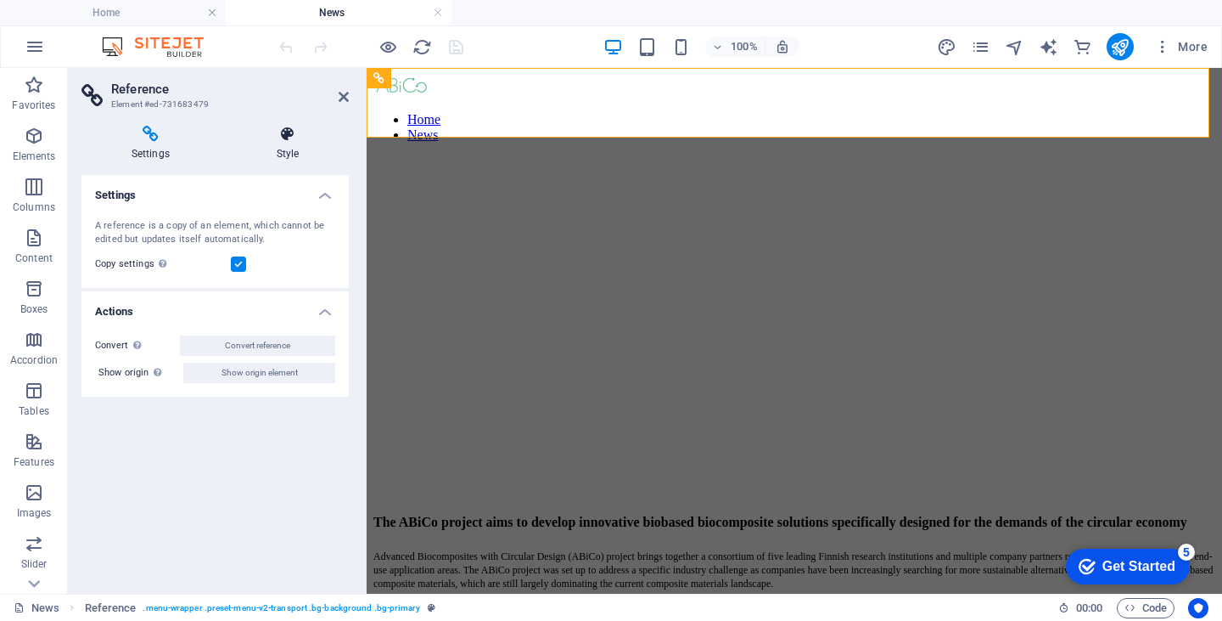
click at [291, 133] on icon at bounding box center [288, 134] width 122 height 17
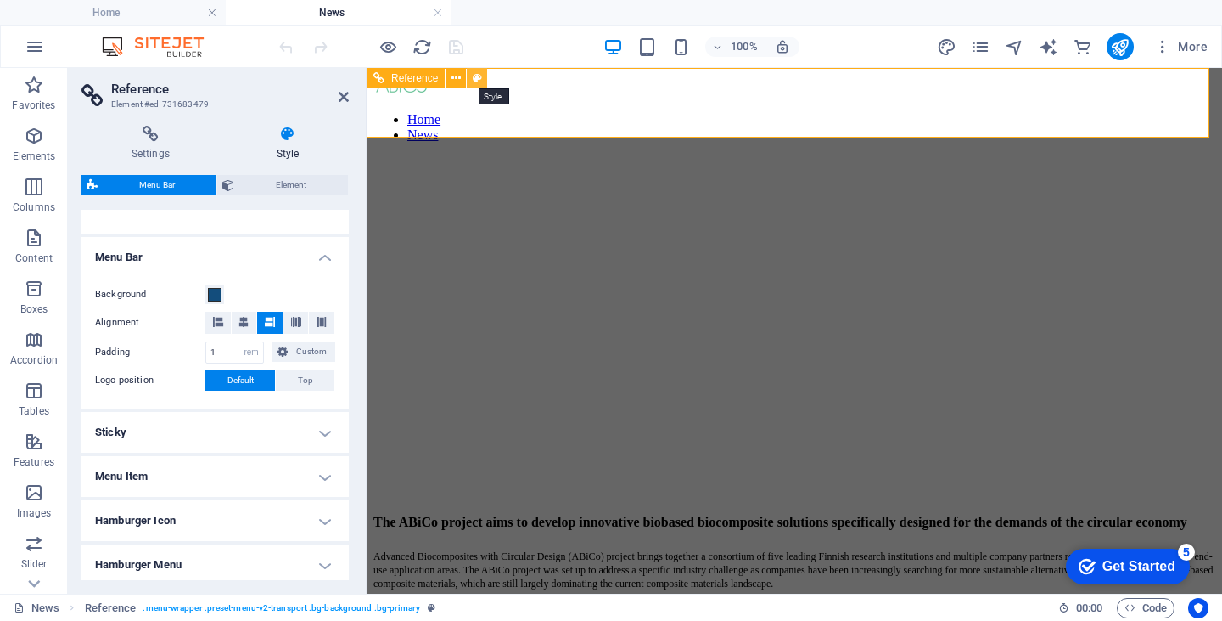
click at [477, 82] on icon at bounding box center [477, 79] width 9 height 18
click at [291, 183] on span "Element" at bounding box center [291, 185] width 104 height 20
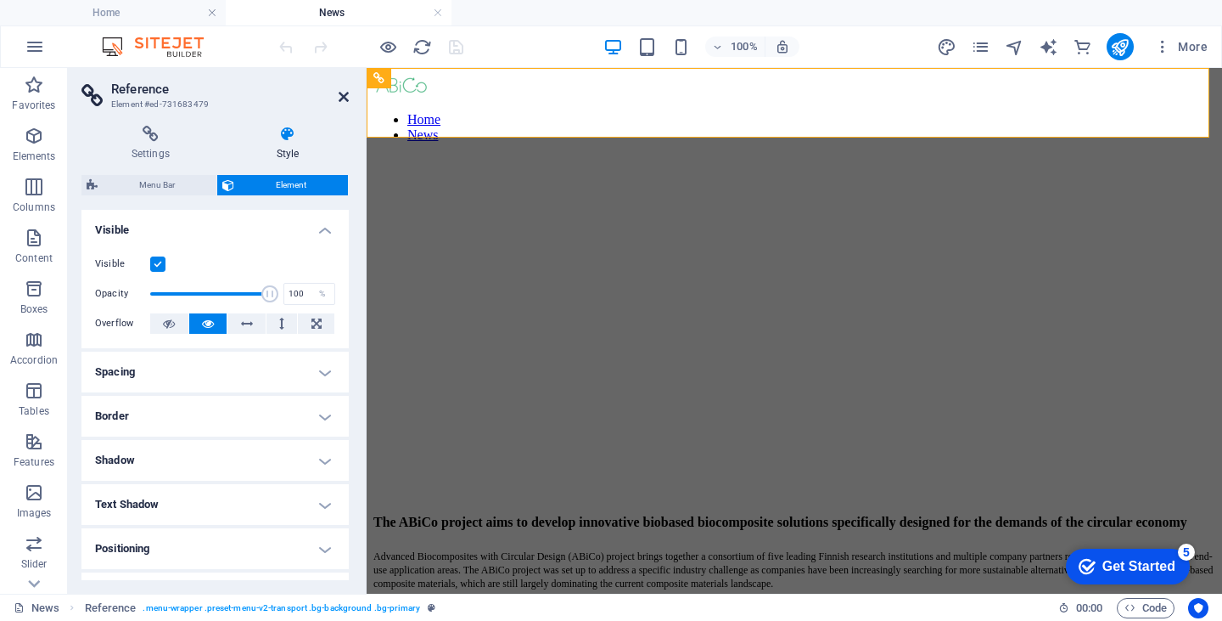
click at [339, 95] on icon at bounding box center [344, 97] width 10 height 14
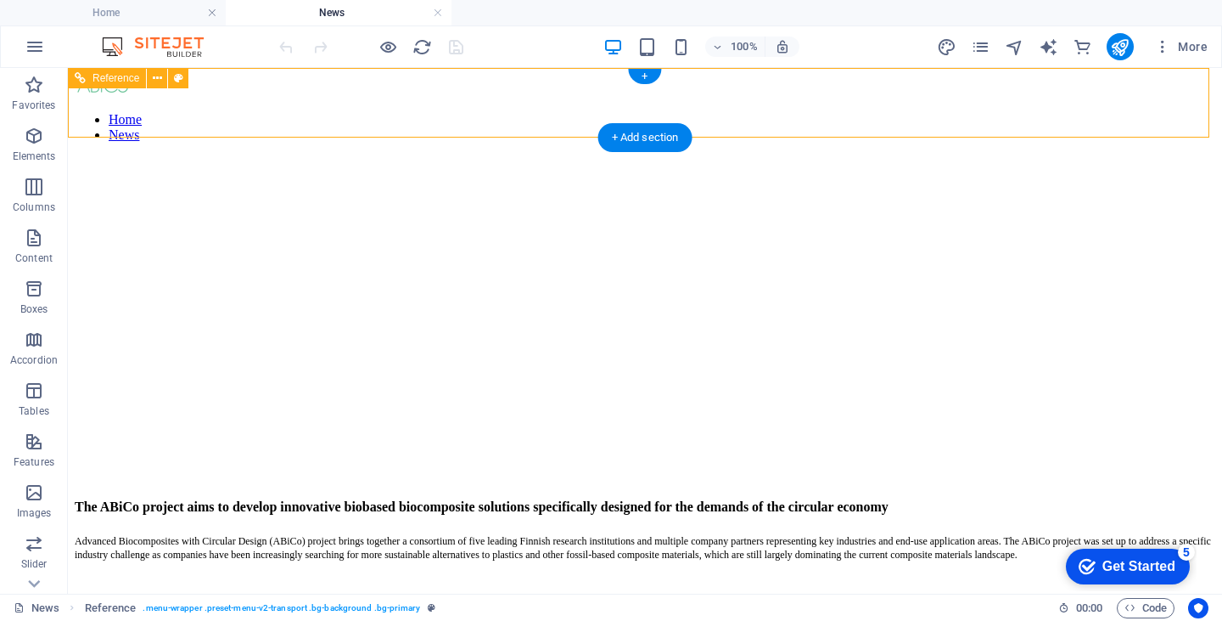
click at [1105, 112] on nav "Home News" at bounding box center [645, 127] width 1141 height 31
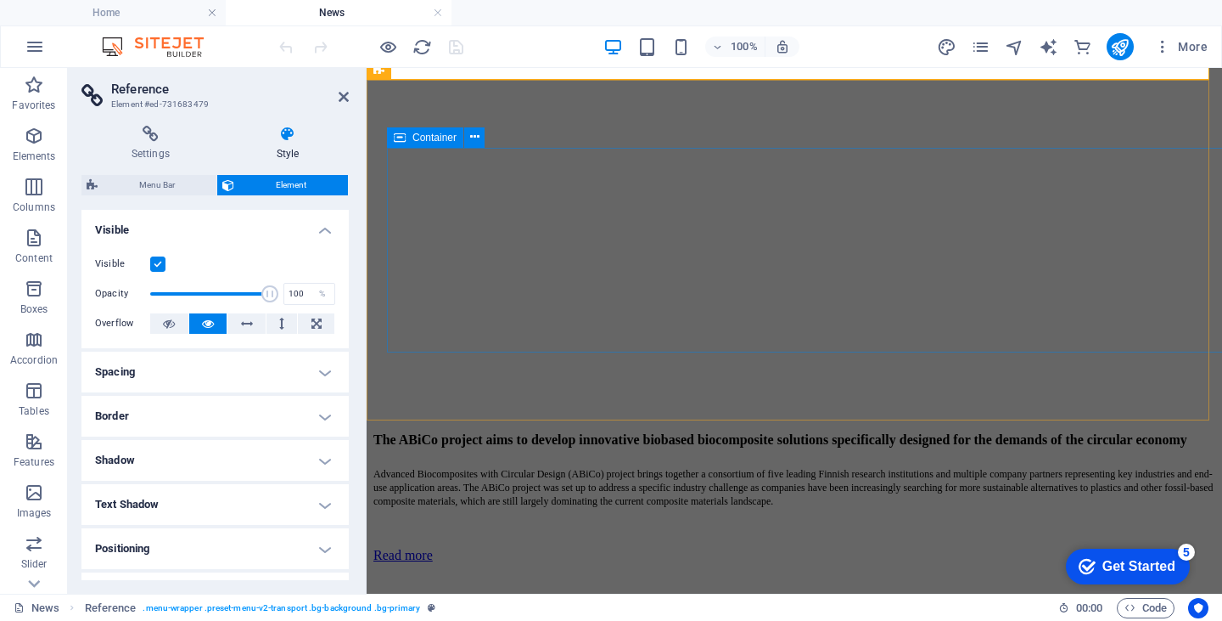
scroll to position [88, 0]
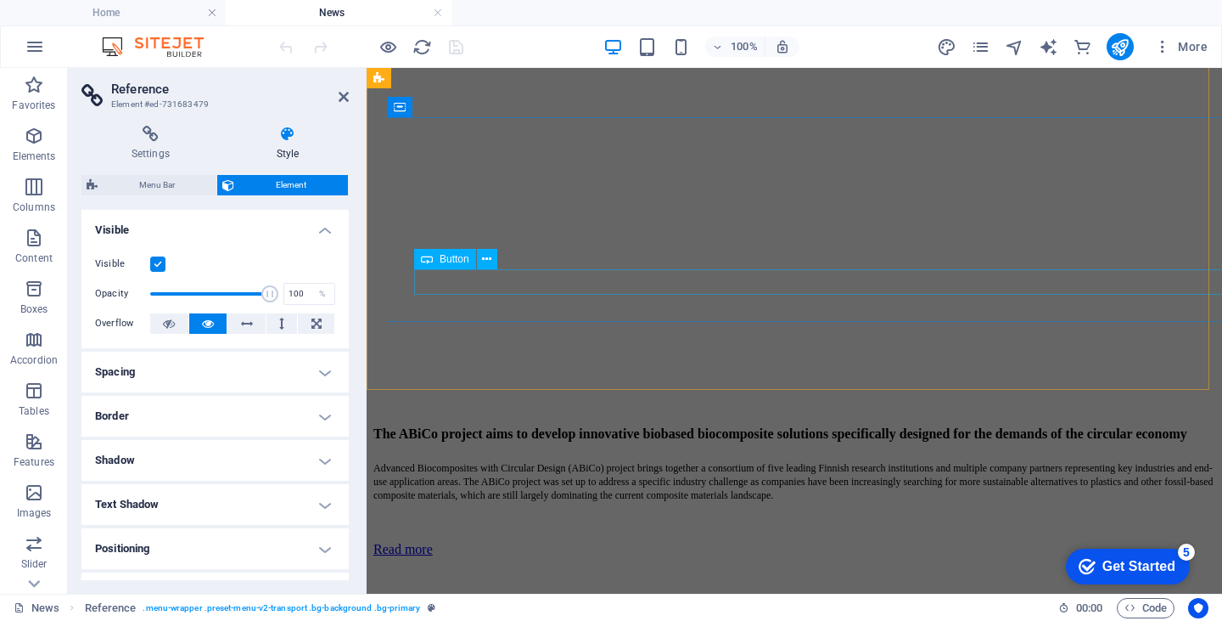
click at [484, 542] on div "Read more" at bounding box center [795, 549] width 842 height 15
click at [783, 426] on div "The ABiCo project aims to develop innovative biobased biocomposite solutions sp…" at bounding box center [795, 491] width 842 height 130
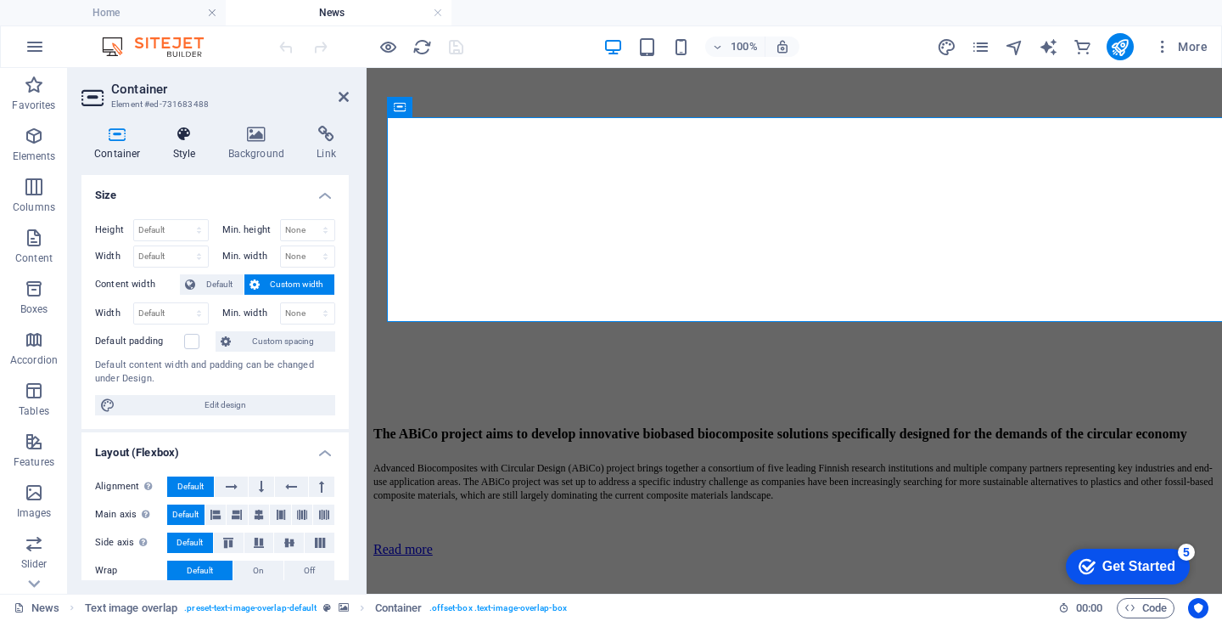
click at [184, 133] on icon at bounding box center [184, 134] width 48 height 17
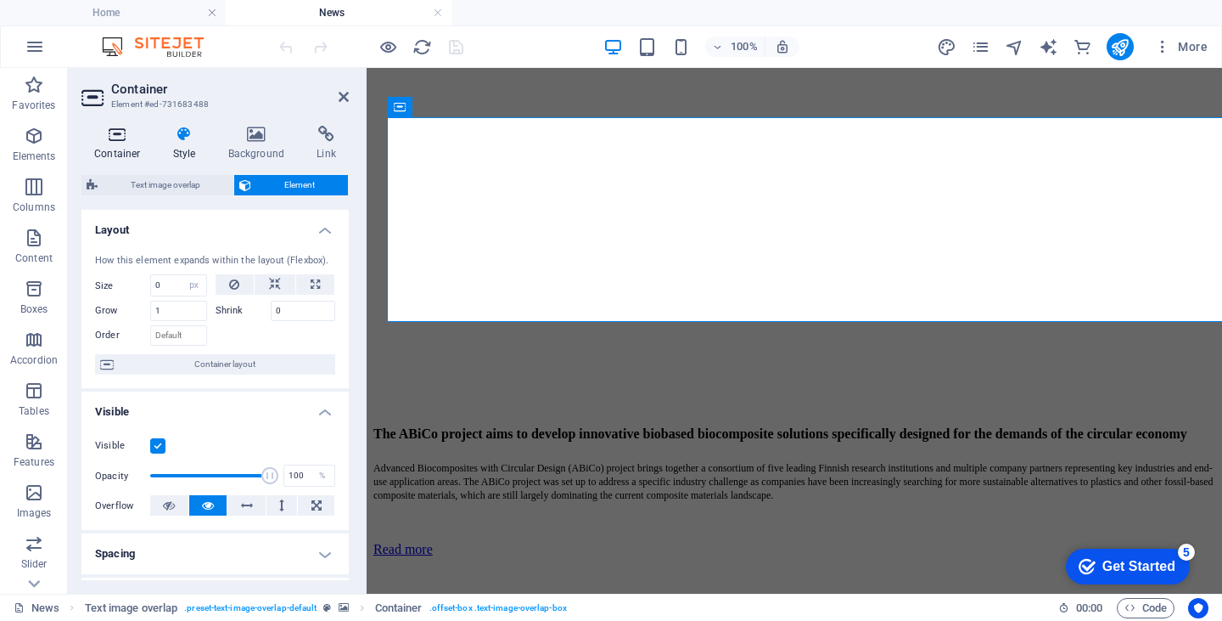
click at [121, 139] on icon at bounding box center [117, 134] width 72 height 17
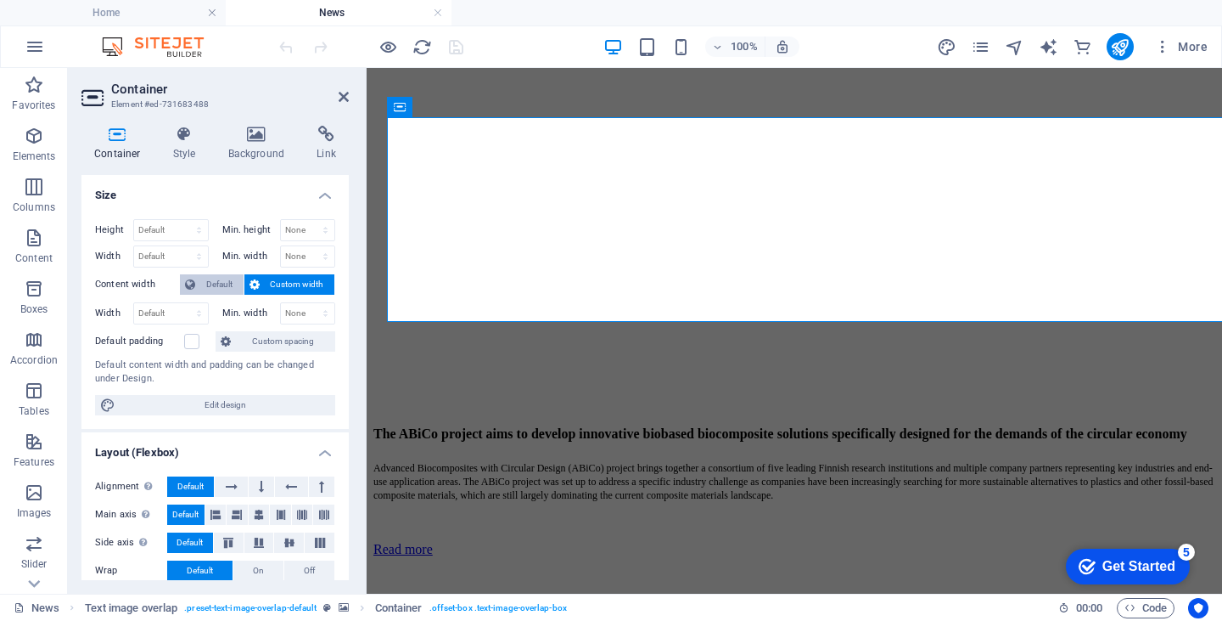
click at [211, 282] on span "Default" at bounding box center [219, 284] width 38 height 20
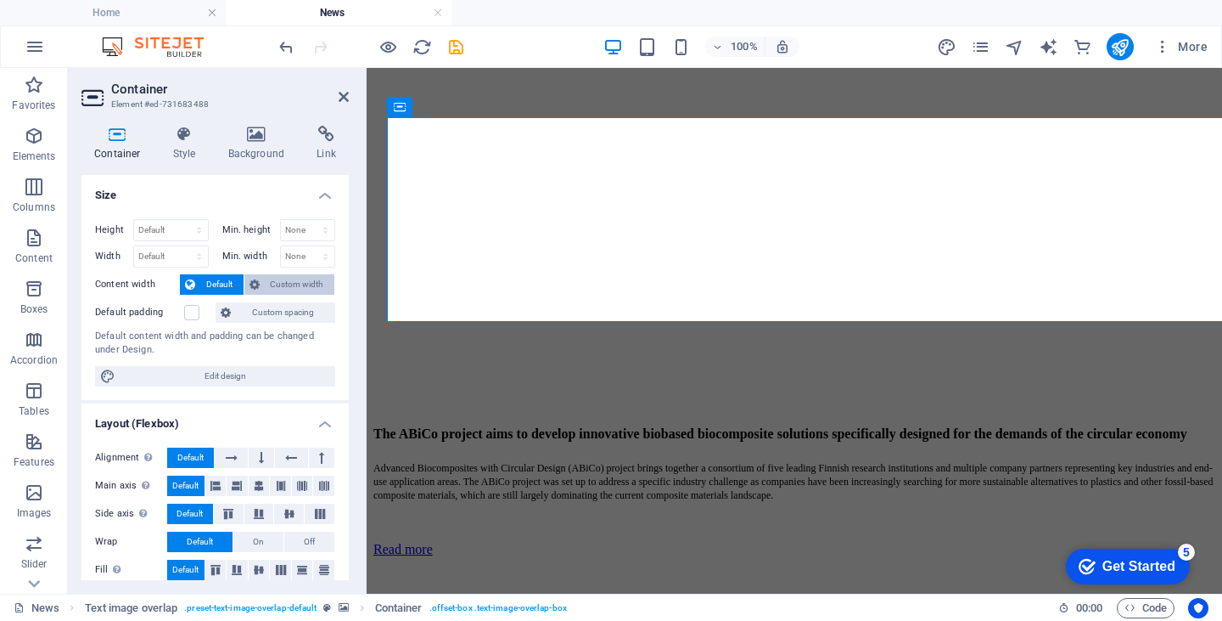
click at [275, 276] on span "Custom width" at bounding box center [297, 284] width 65 height 20
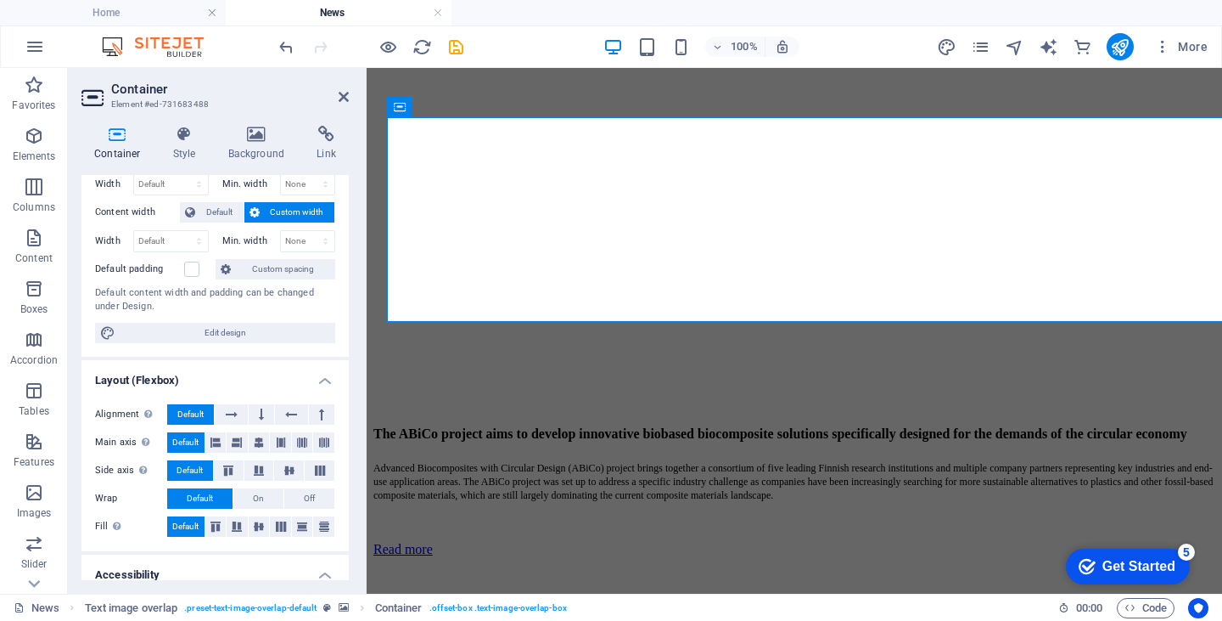
scroll to position [0, 0]
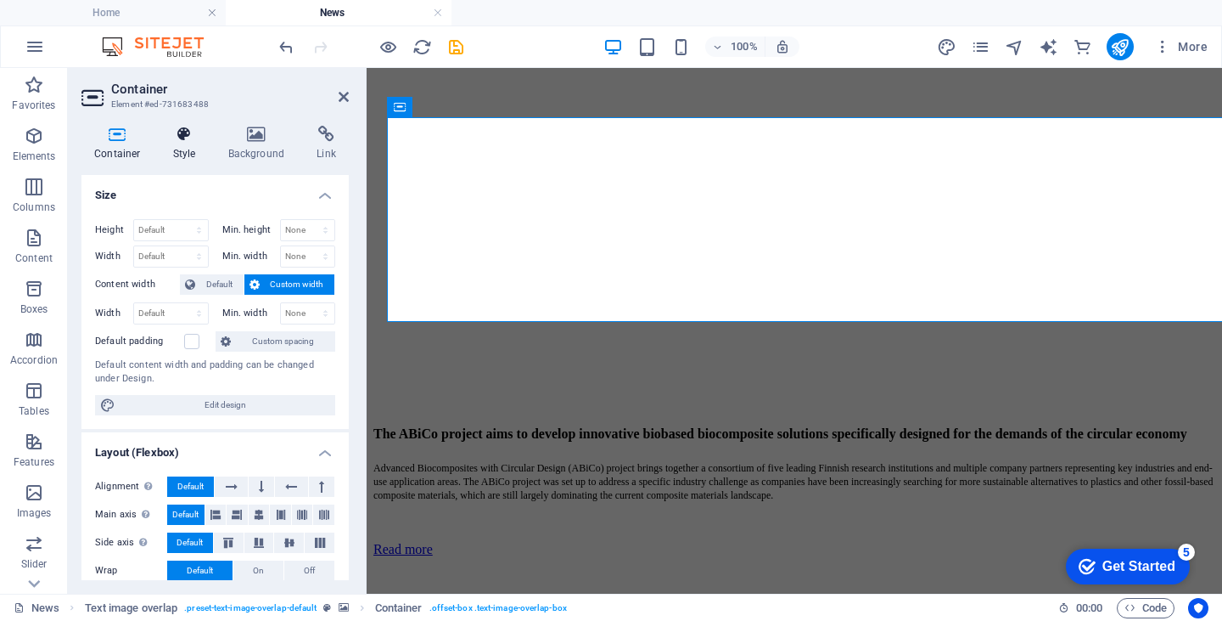
click at [184, 137] on icon at bounding box center [184, 134] width 48 height 17
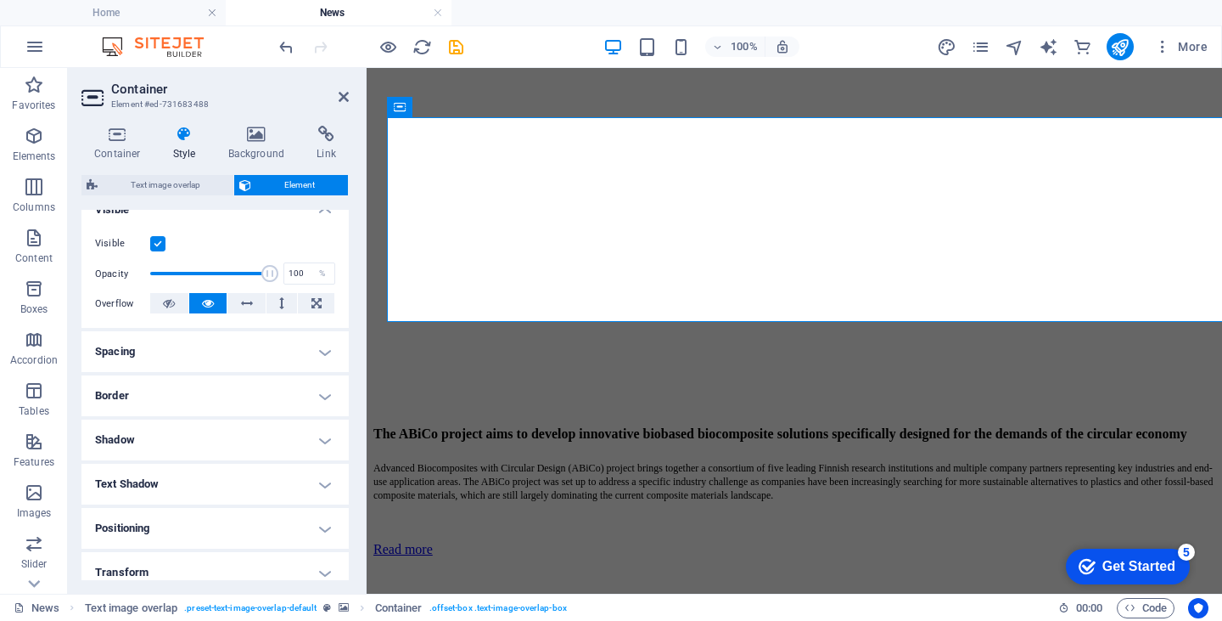
scroll to position [205, 0]
type input "100"
drag, startPoint x: 266, startPoint y: 271, endPoint x: 277, endPoint y: 276, distance: 12.2
click at [277, 276] on div "Opacity 100 %" at bounding box center [215, 270] width 240 height 25
